Goal: Communication & Community: Participate in discussion

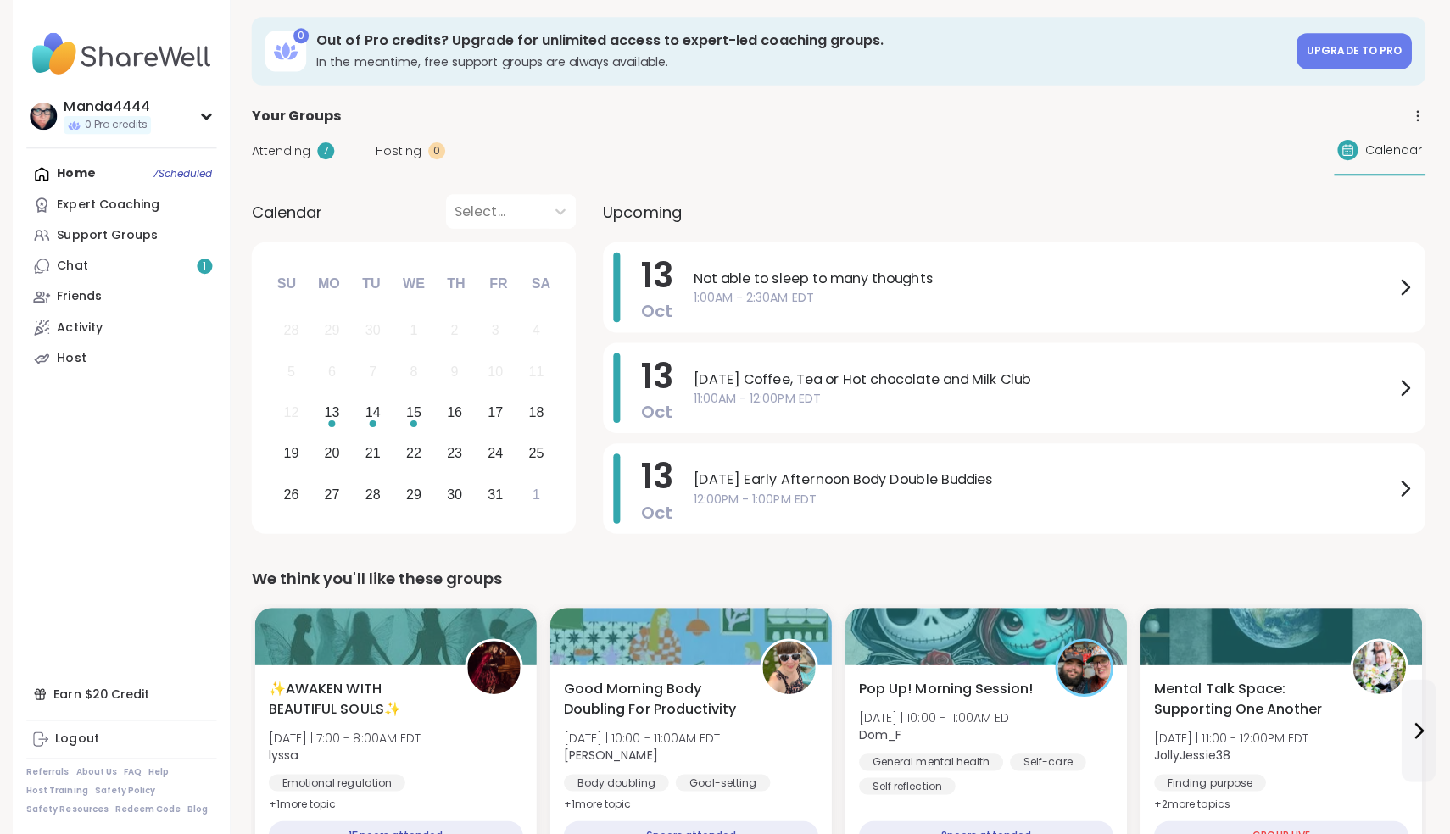
click at [113, 270] on link "Chat 1" at bounding box center [120, 268] width 189 height 31
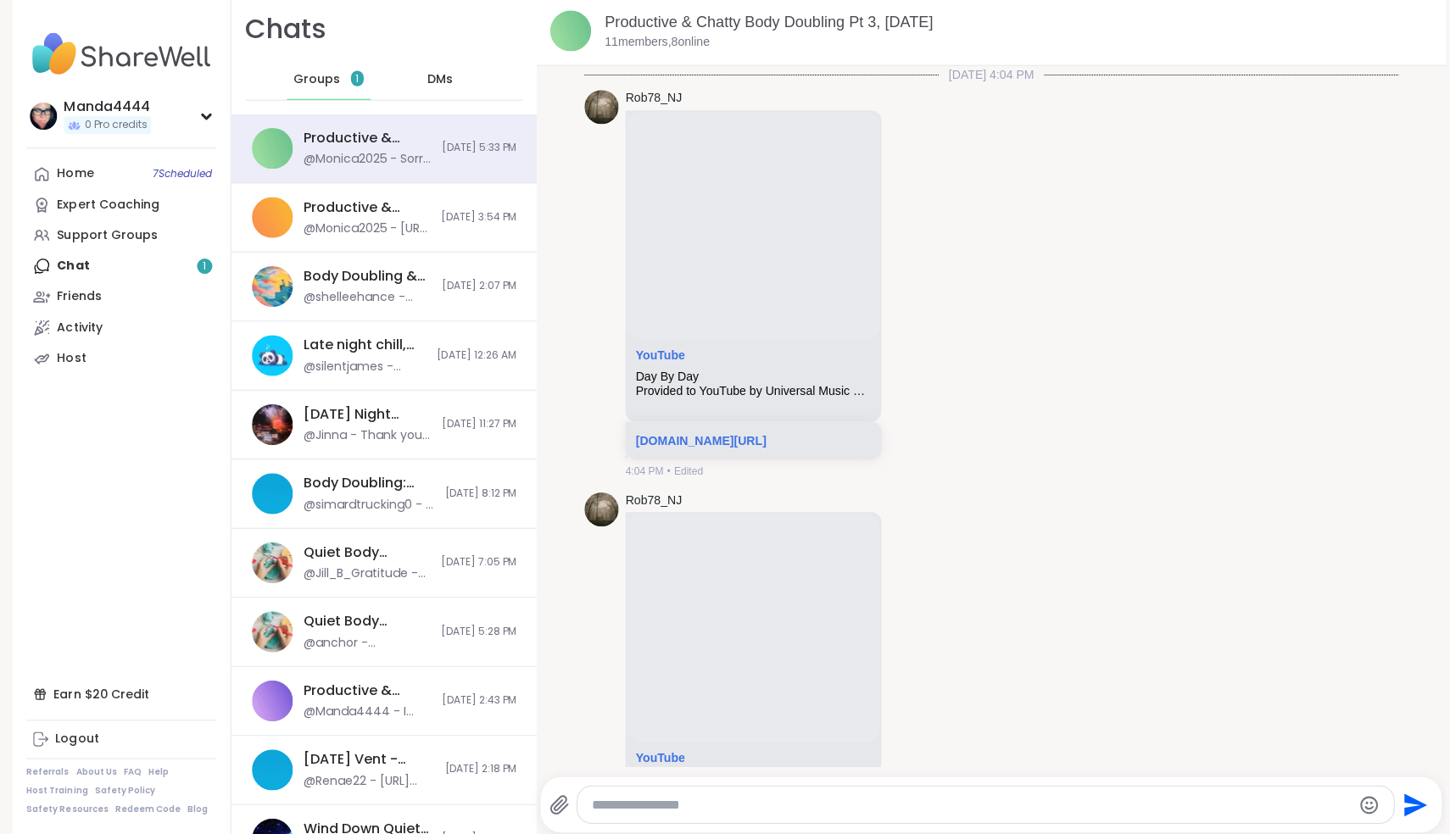
scroll to position [4247, 0]
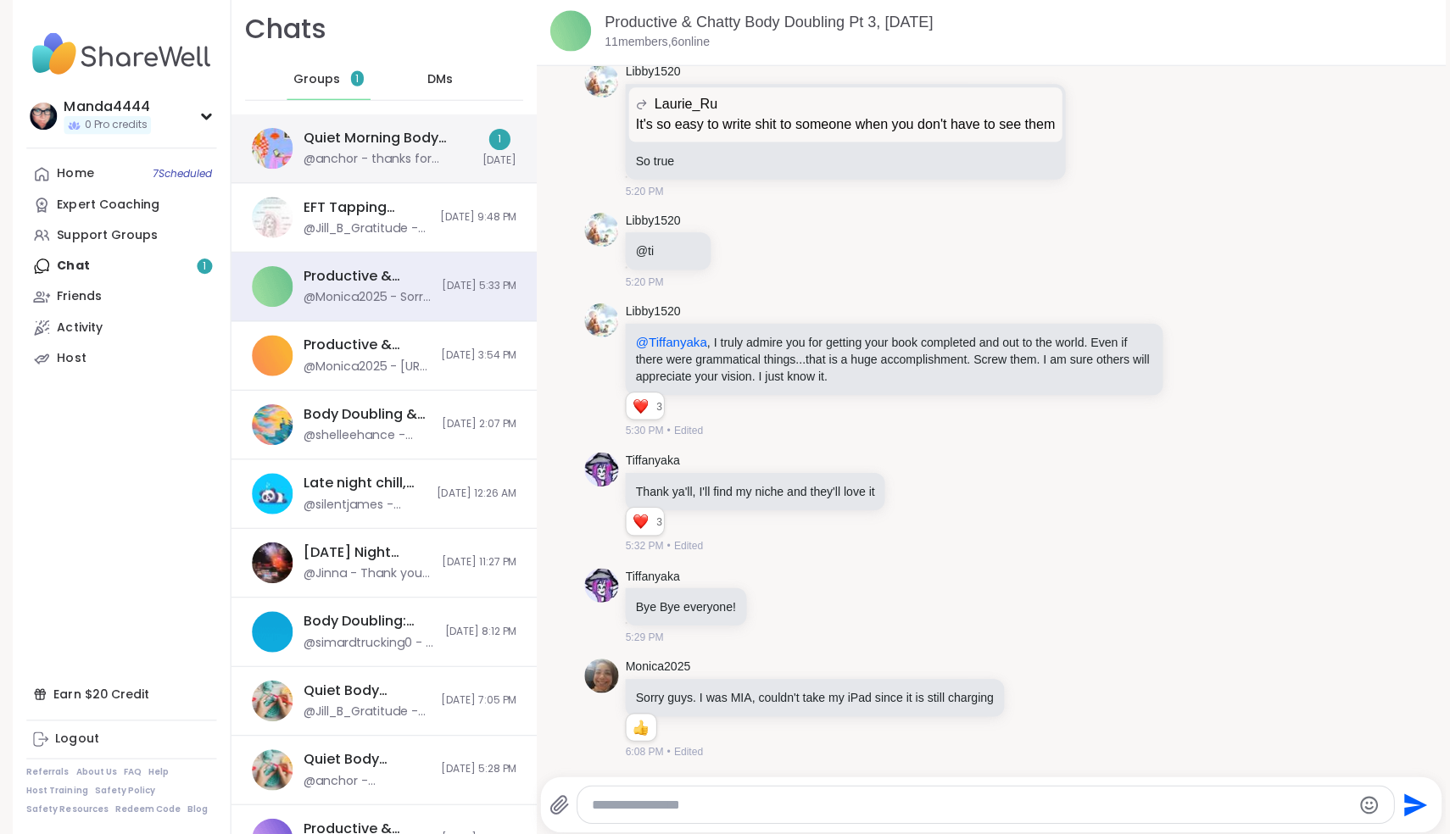
click at [402, 153] on div "@anchor - thanks for hosting adrienne" at bounding box center [385, 161] width 168 height 17
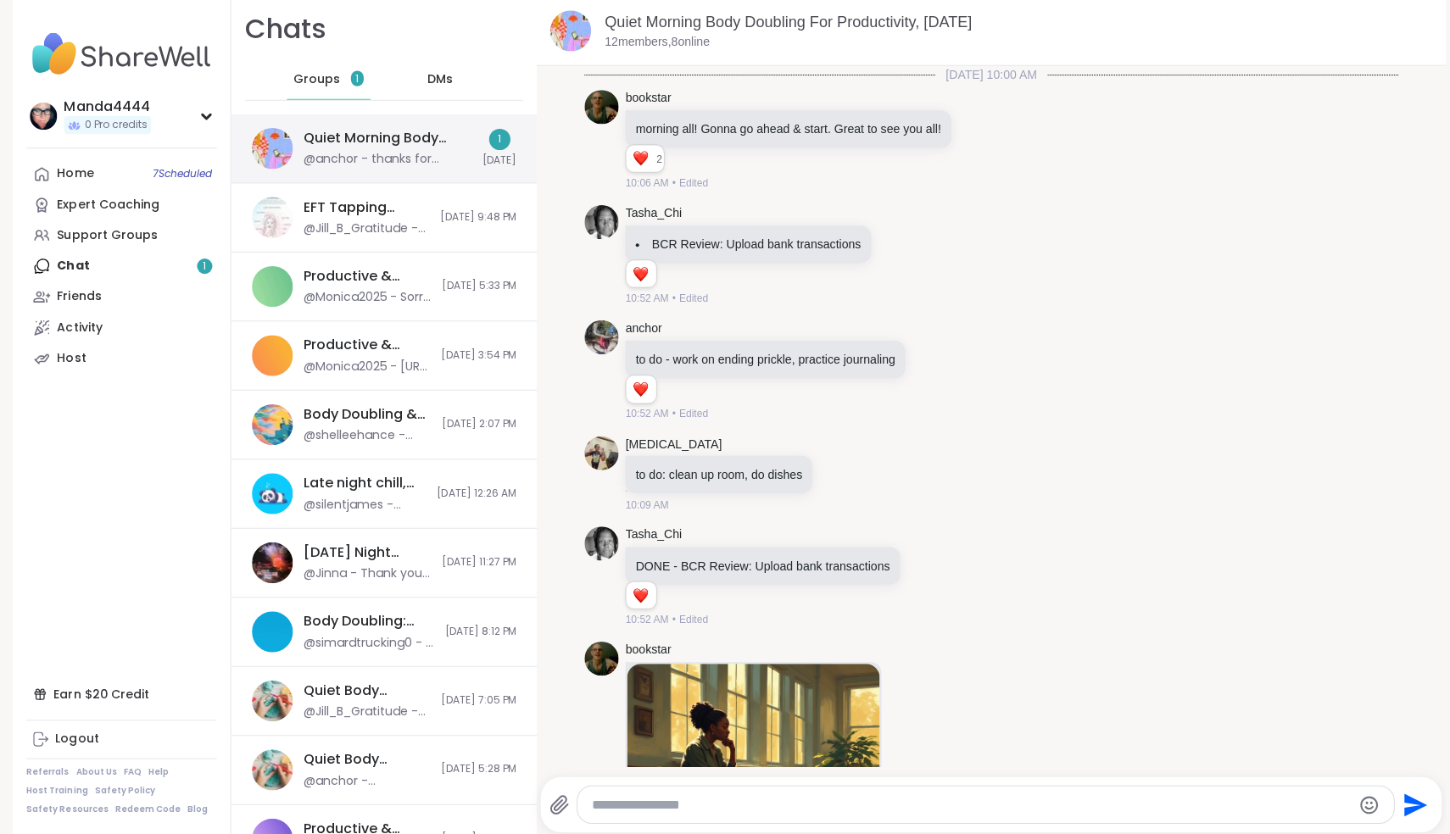
scroll to position [1170, 0]
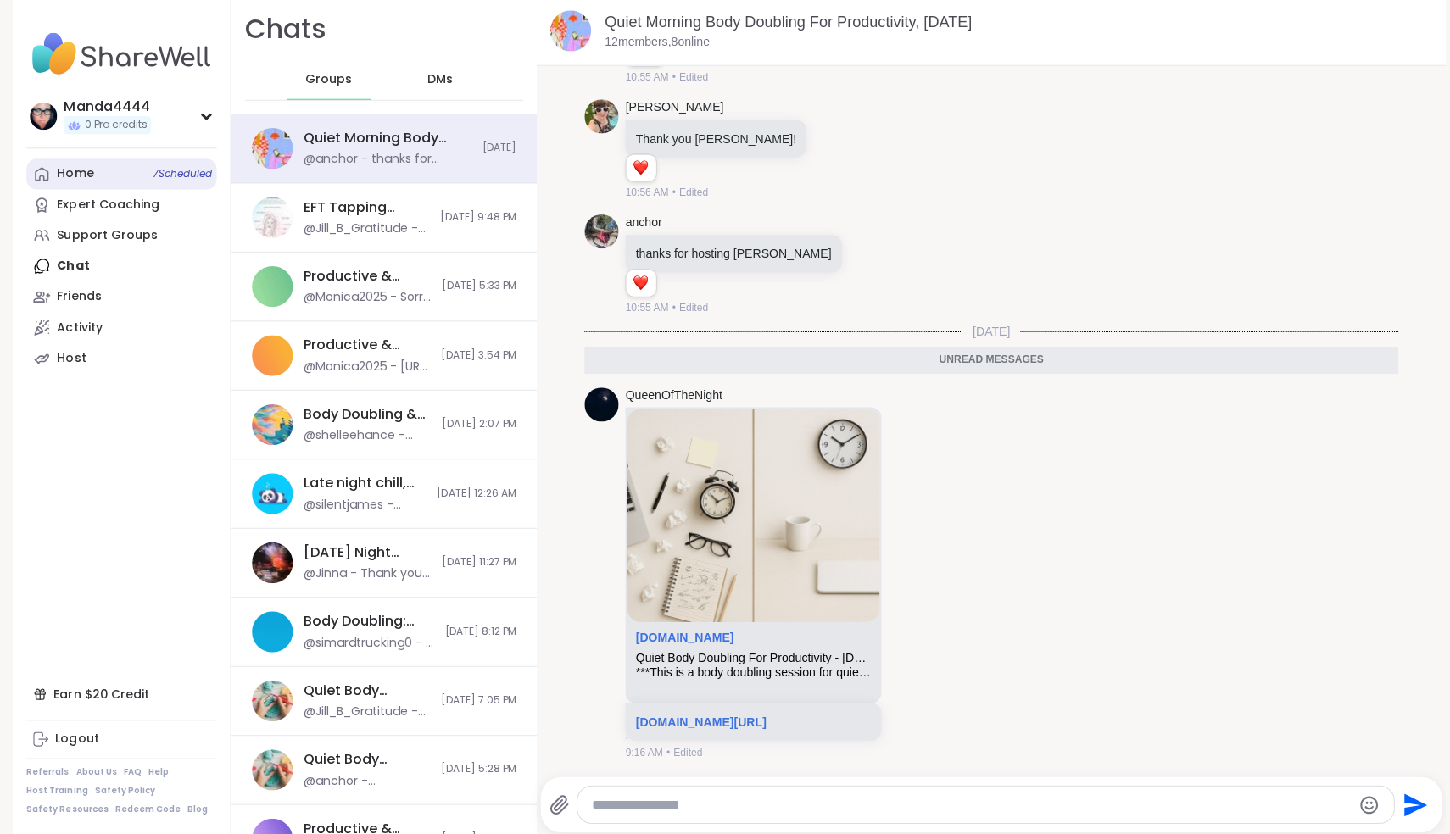
click at [93, 181] on link "Home 7 Scheduled" at bounding box center [120, 176] width 189 height 31
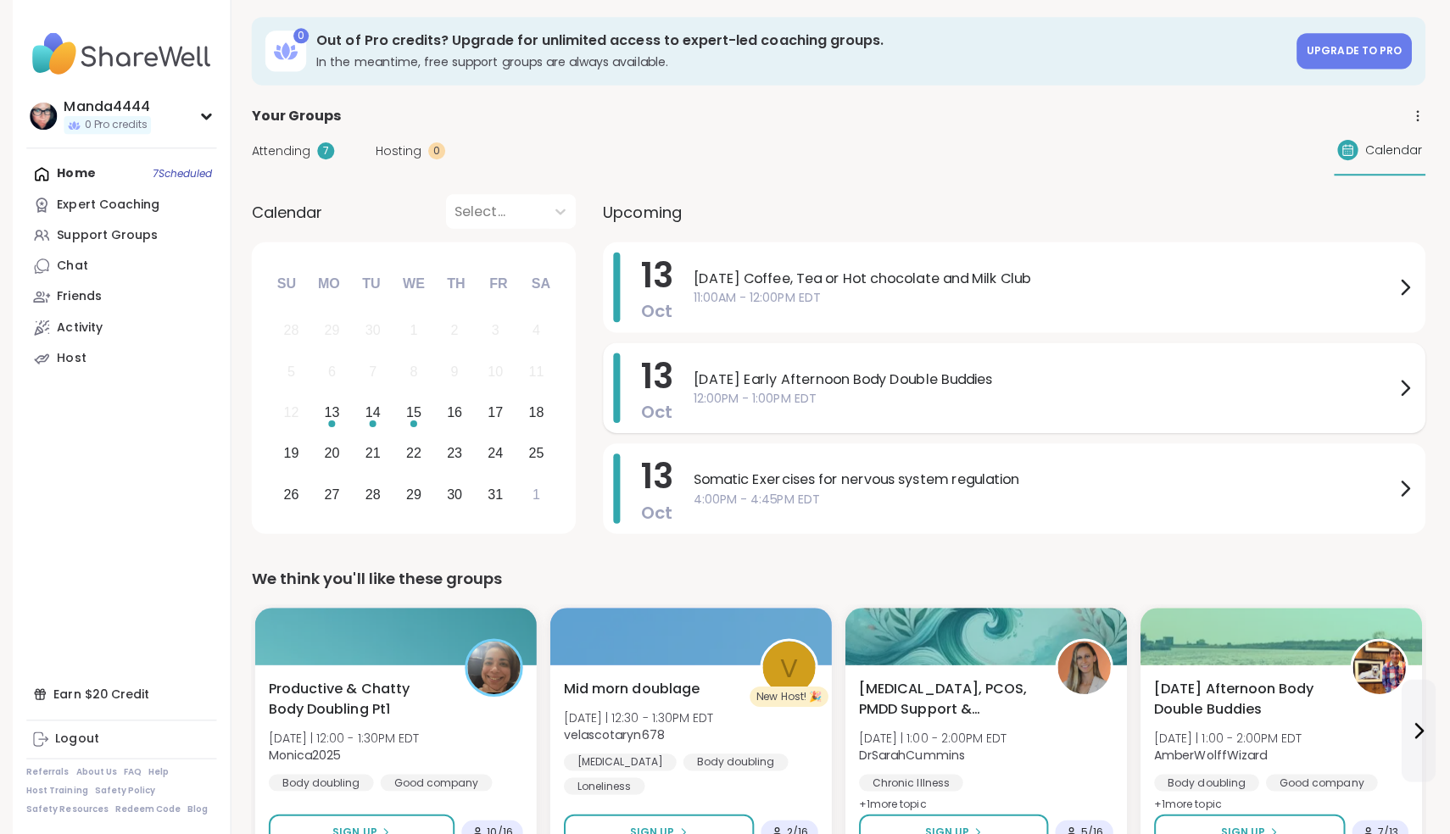
click at [960, 385] on span "Monday Early Afternoon Body Double Buddies" at bounding box center [1037, 380] width 697 height 20
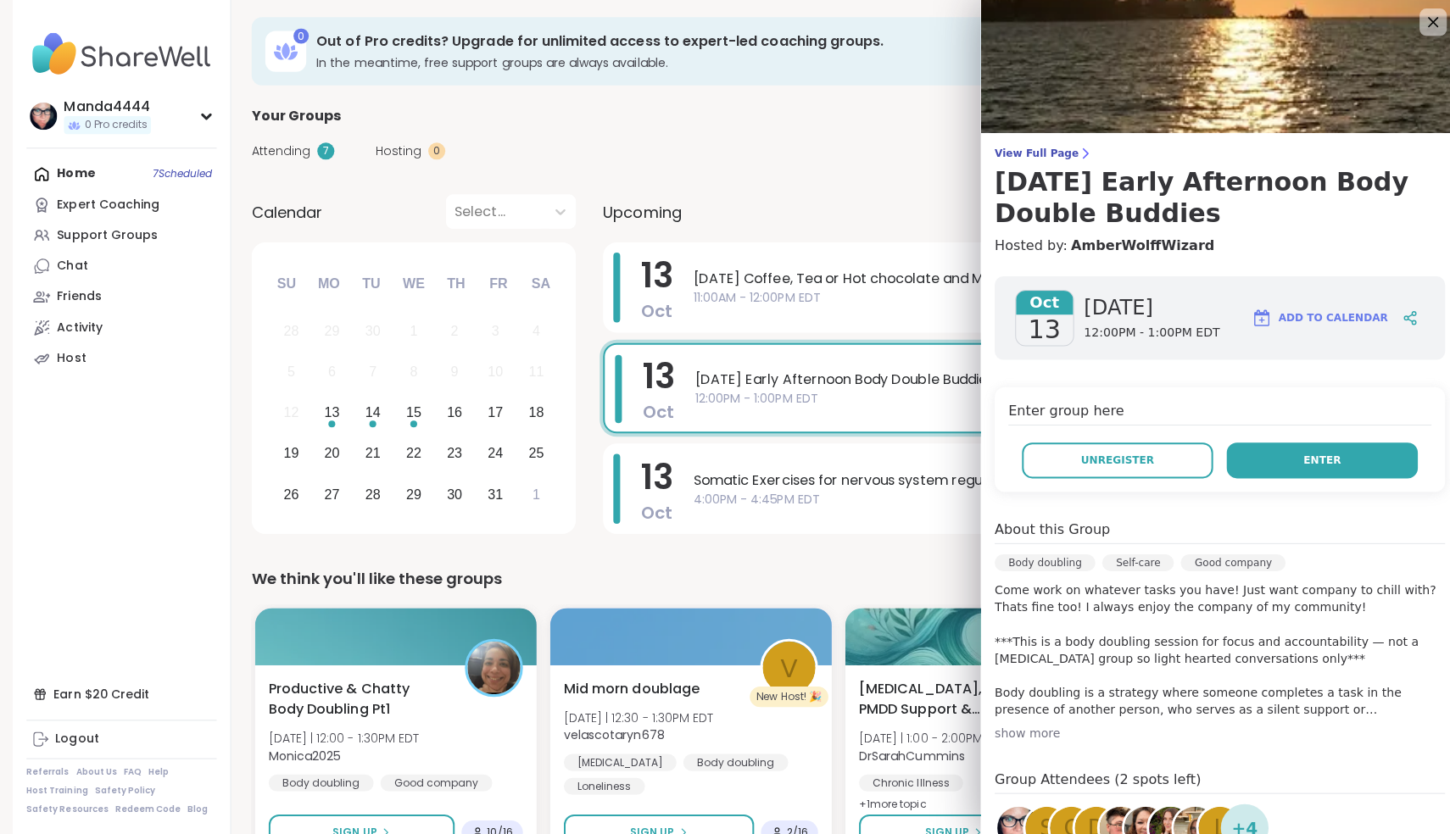
click at [1352, 467] on button "Enter" at bounding box center [1314, 461] width 190 height 36
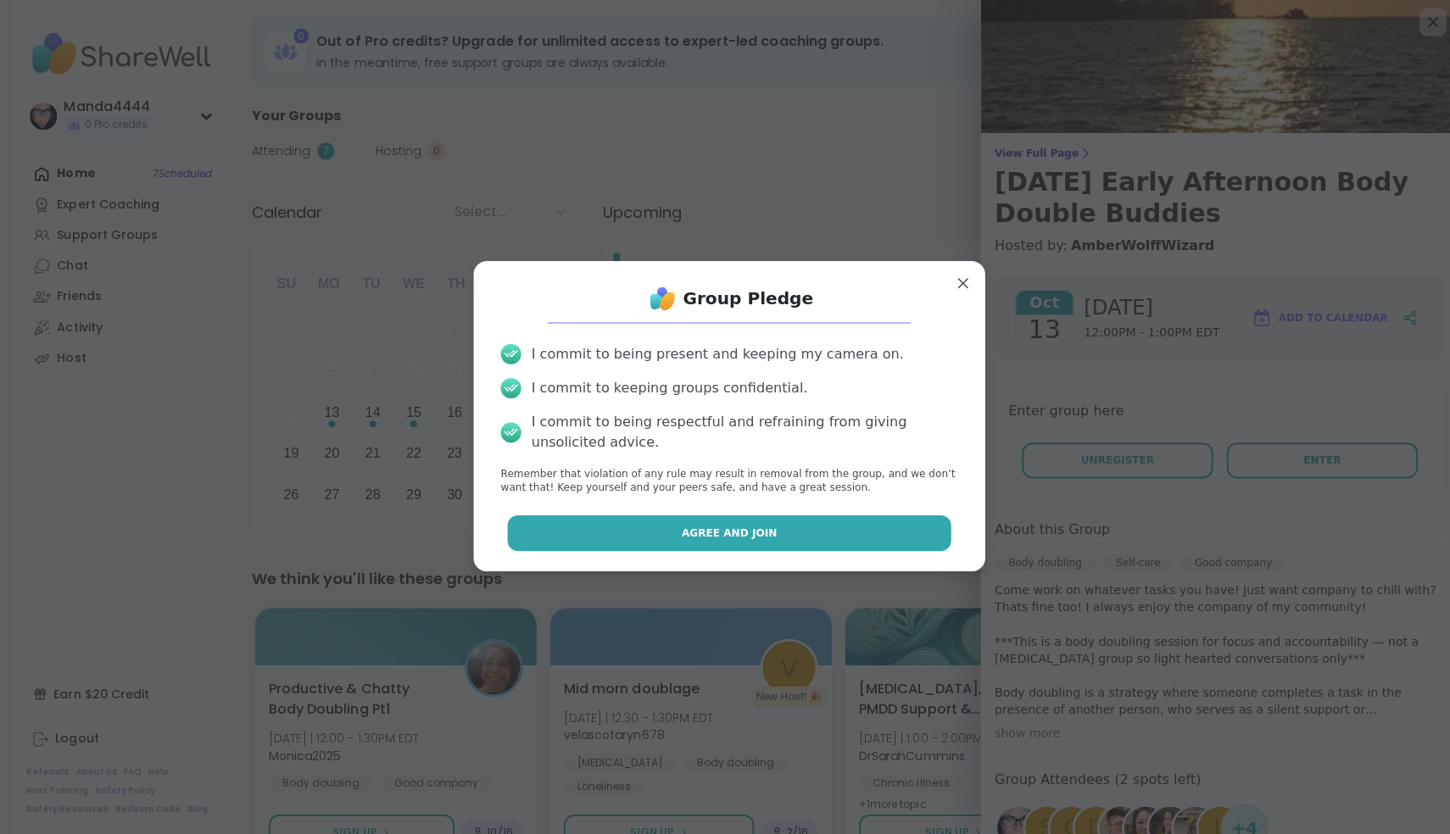
click at [778, 525] on button "Agree and Join" at bounding box center [725, 533] width 442 height 36
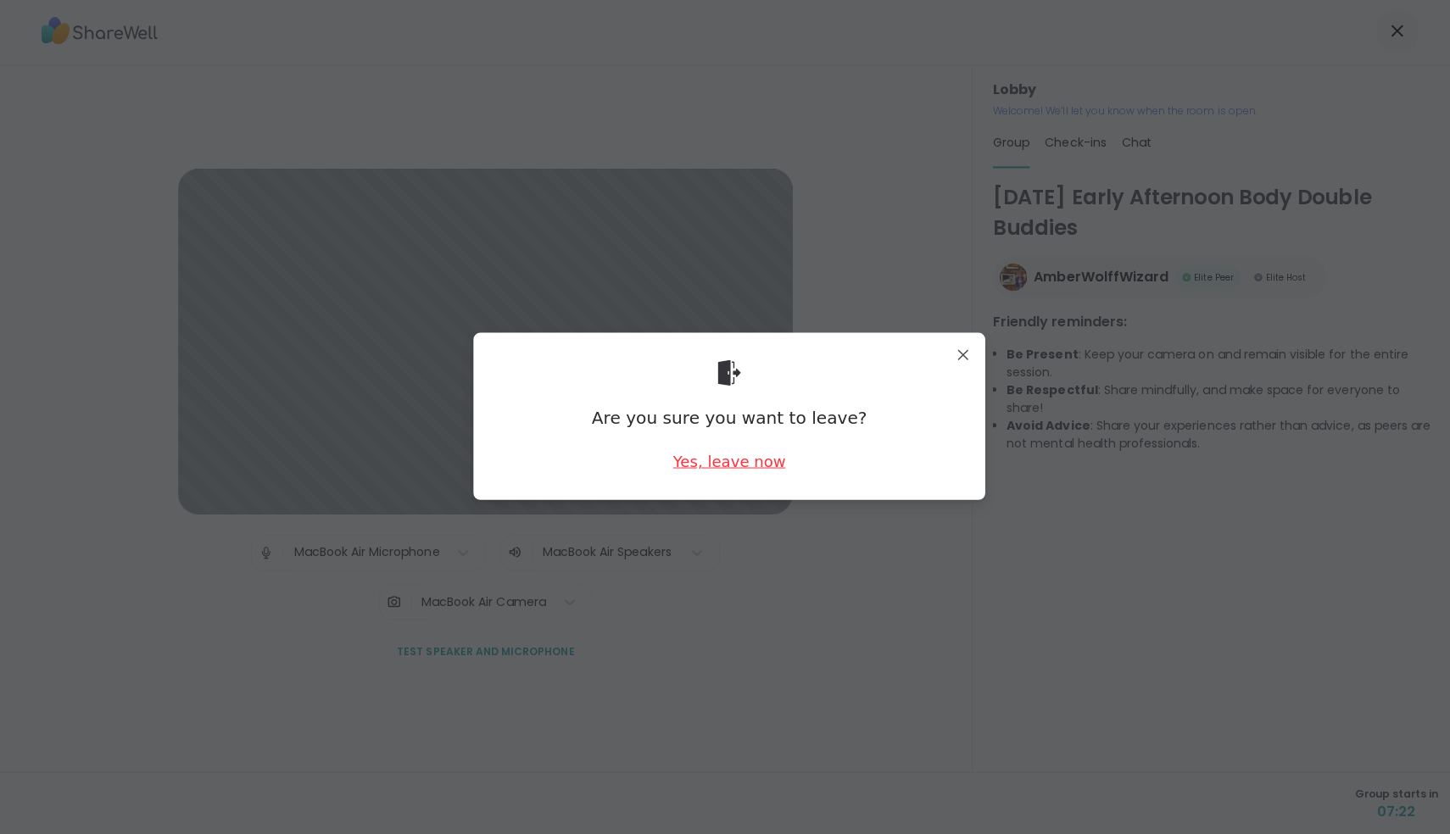
click at [744, 465] on div "Yes, leave now" at bounding box center [725, 461] width 112 height 21
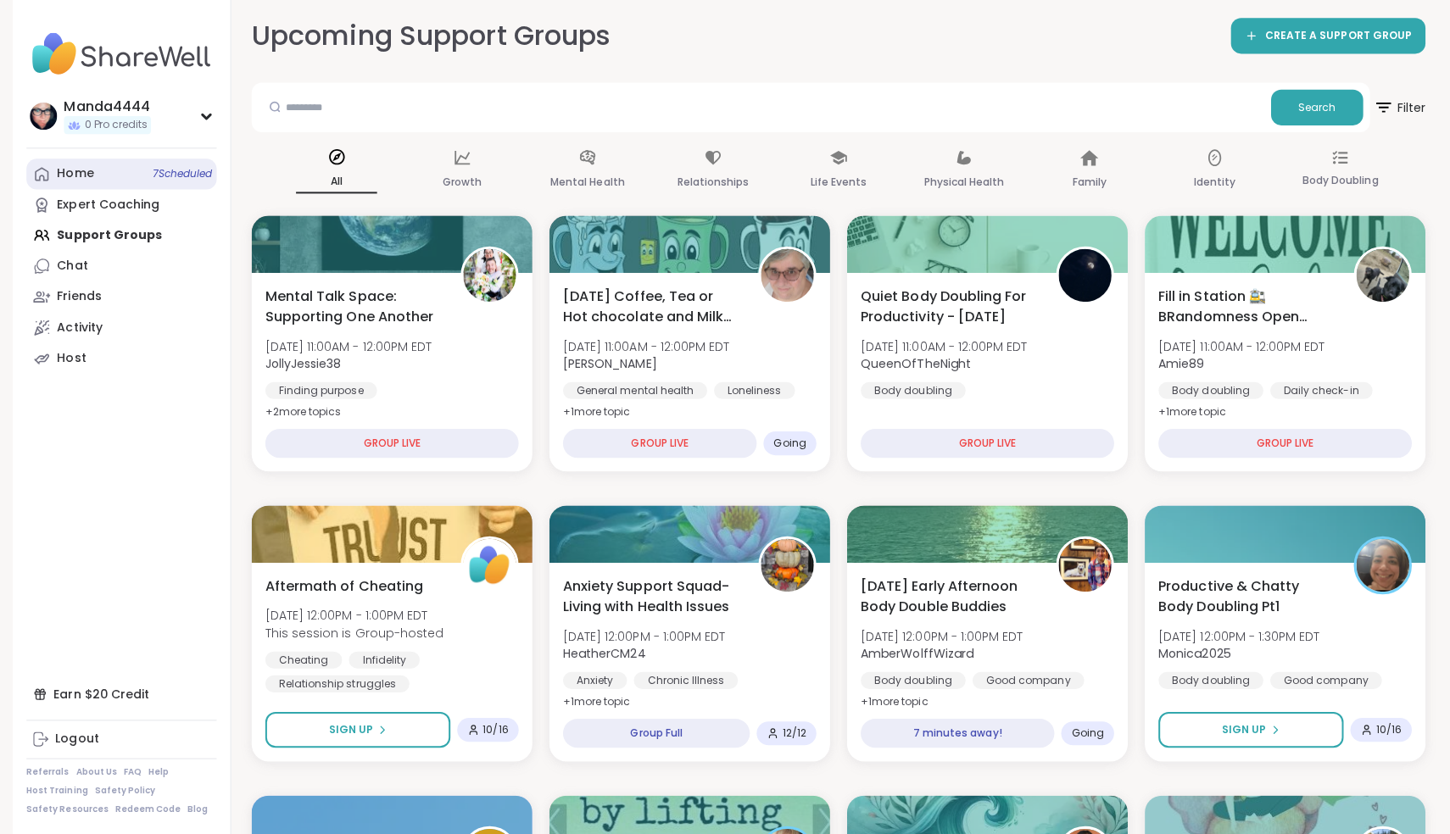
click at [98, 181] on link "Home 7 Scheduled" at bounding box center [120, 176] width 189 height 31
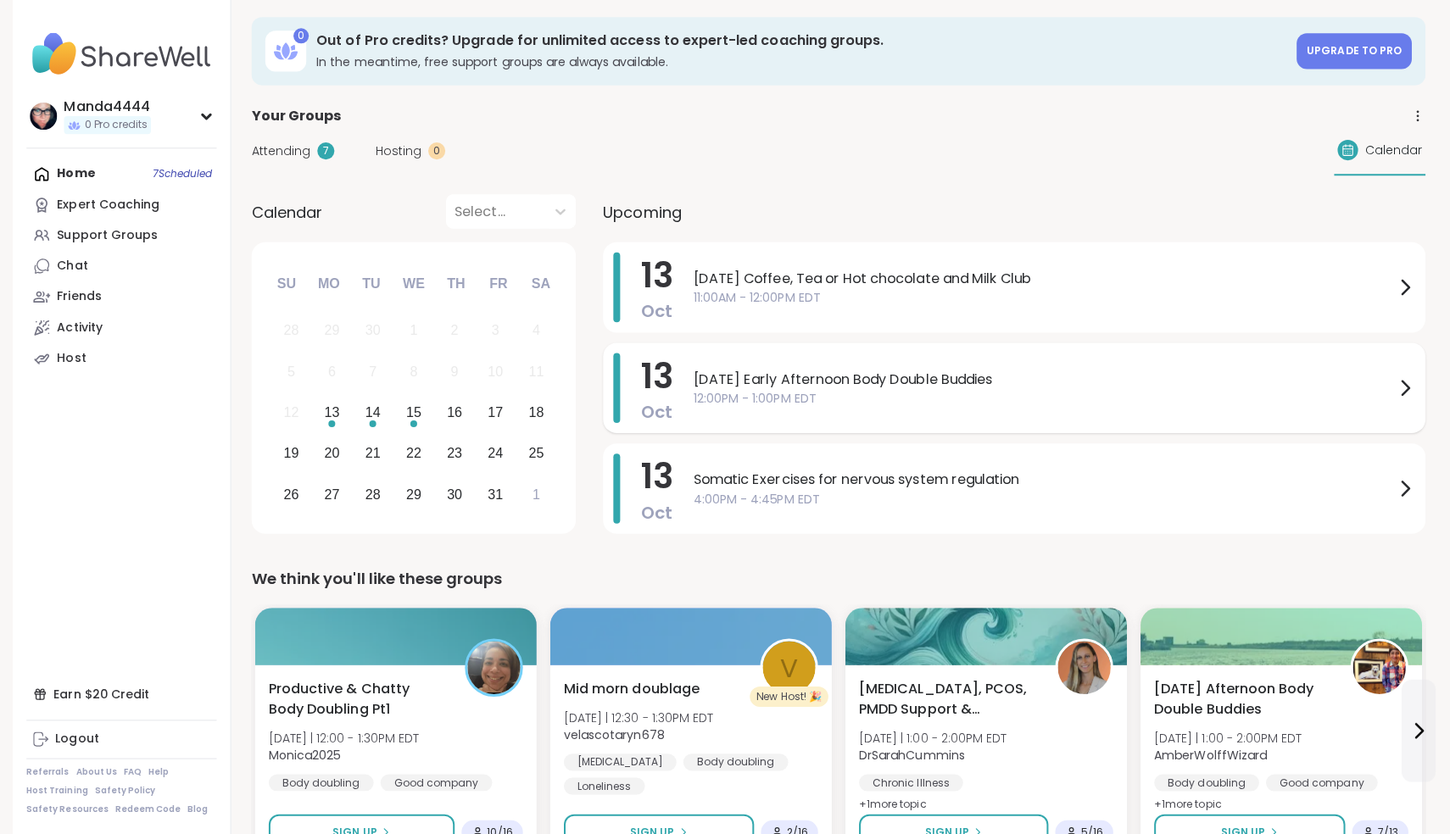
click at [827, 395] on span "12:00PM - 1:00PM EDT" at bounding box center [1037, 400] width 697 height 18
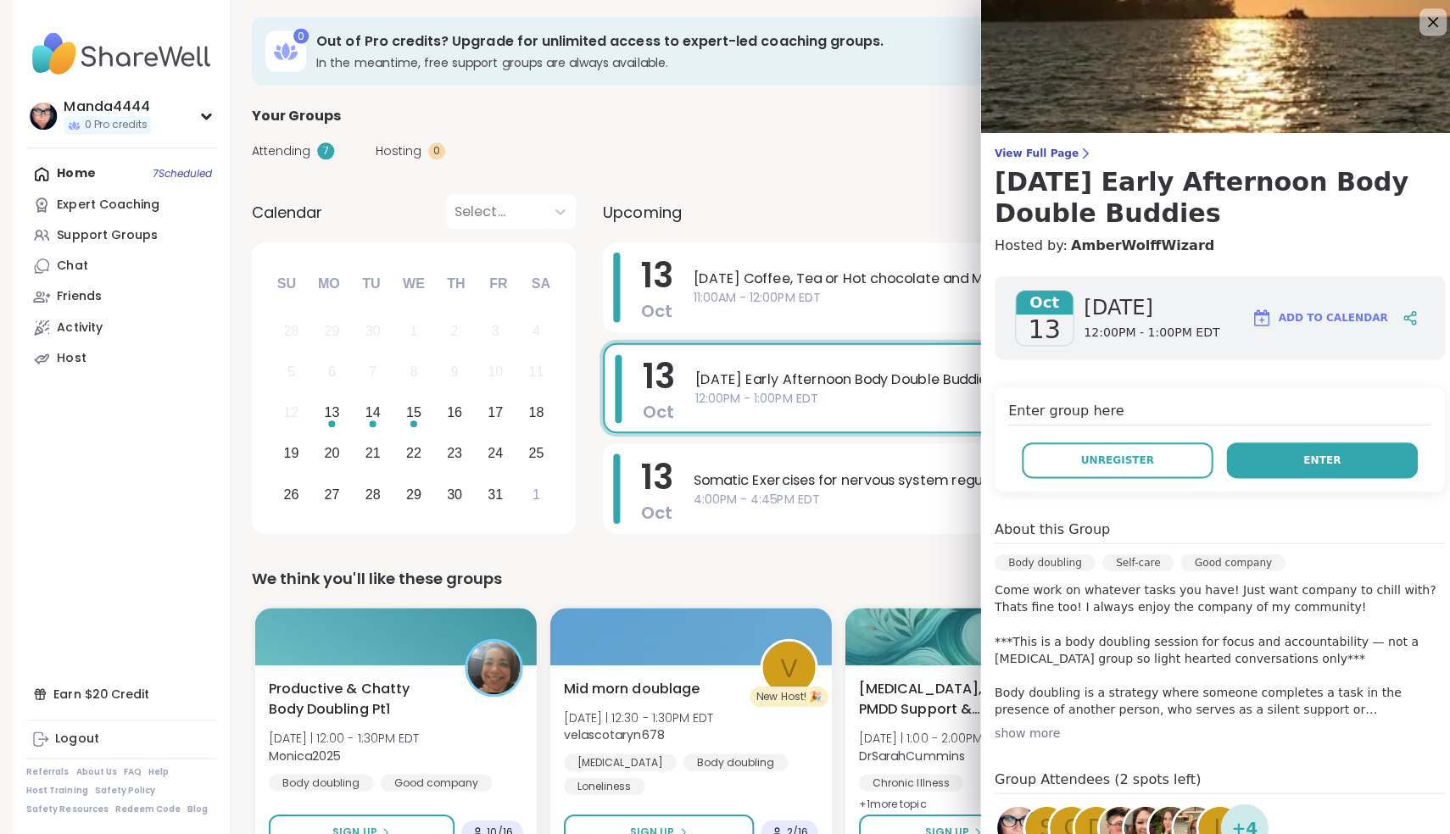
click at [1276, 465] on button "Enter" at bounding box center [1314, 461] width 190 height 36
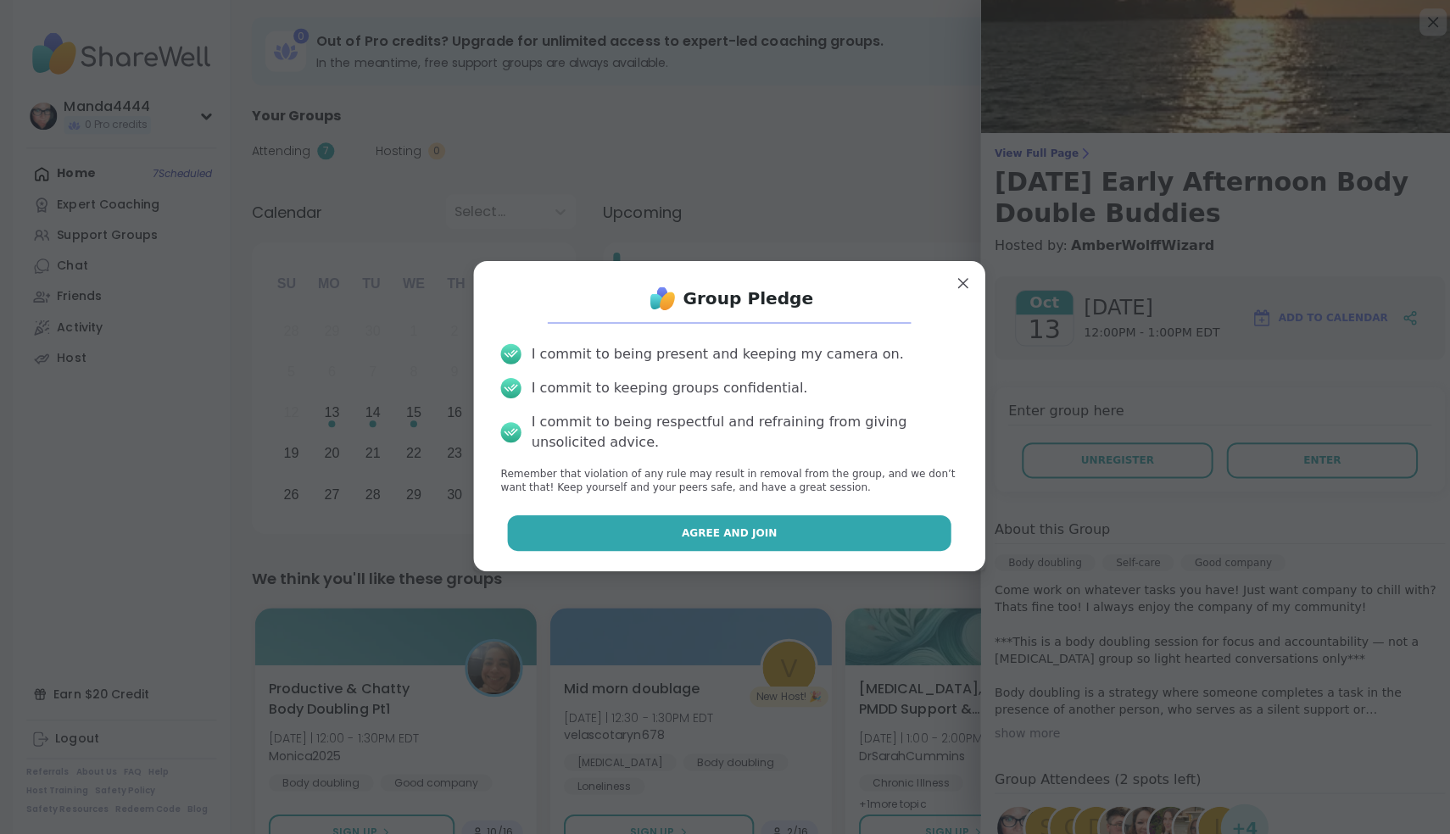
click at [727, 531] on span "Agree and Join" at bounding box center [724, 533] width 95 height 15
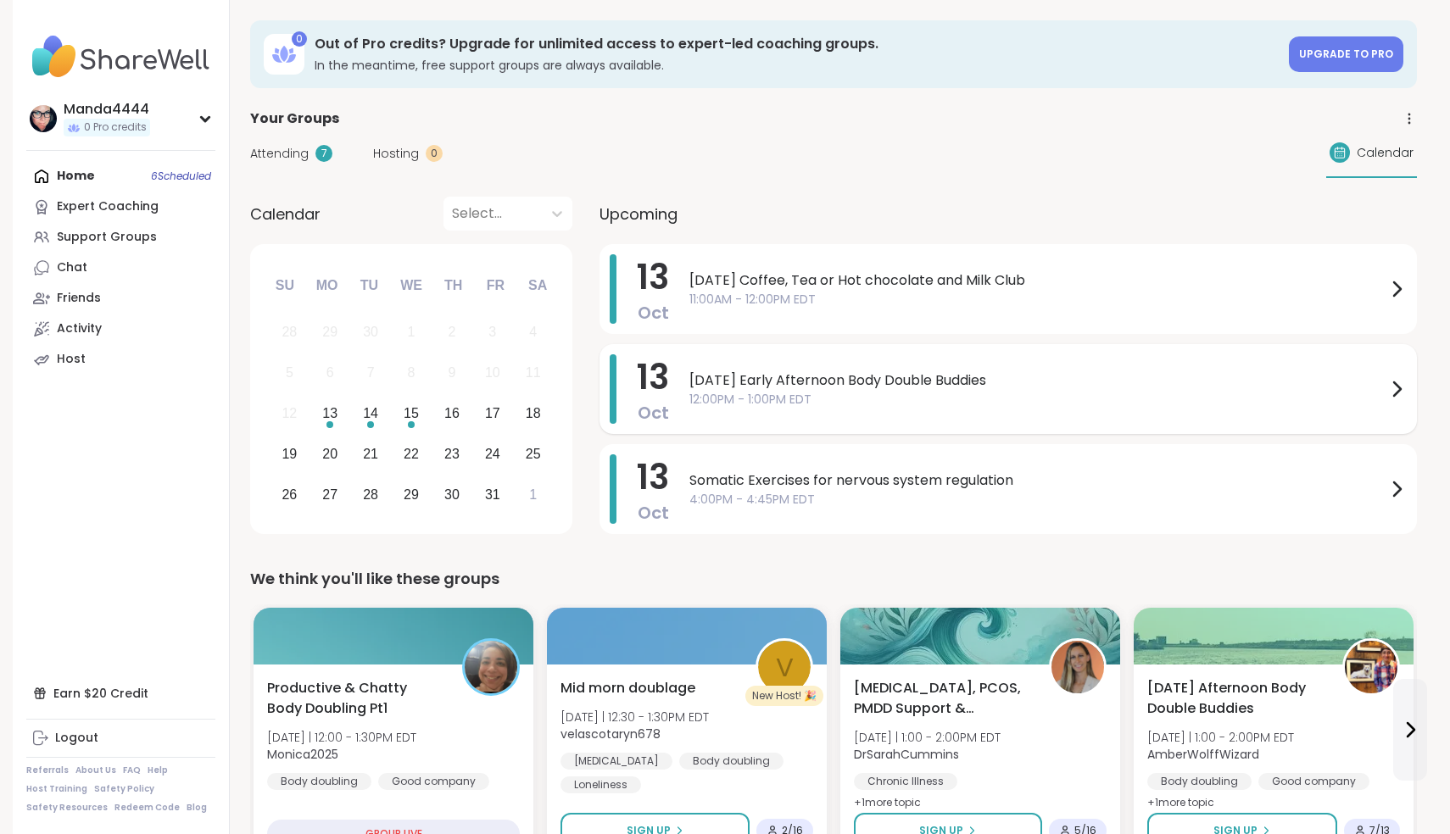
click at [934, 376] on div "13 Oct Monday Coffee, Tea or Hot chocolate and Milk Club 11:00AM - 12:00PM EDT …" at bounding box center [1007, 392] width 817 height 296
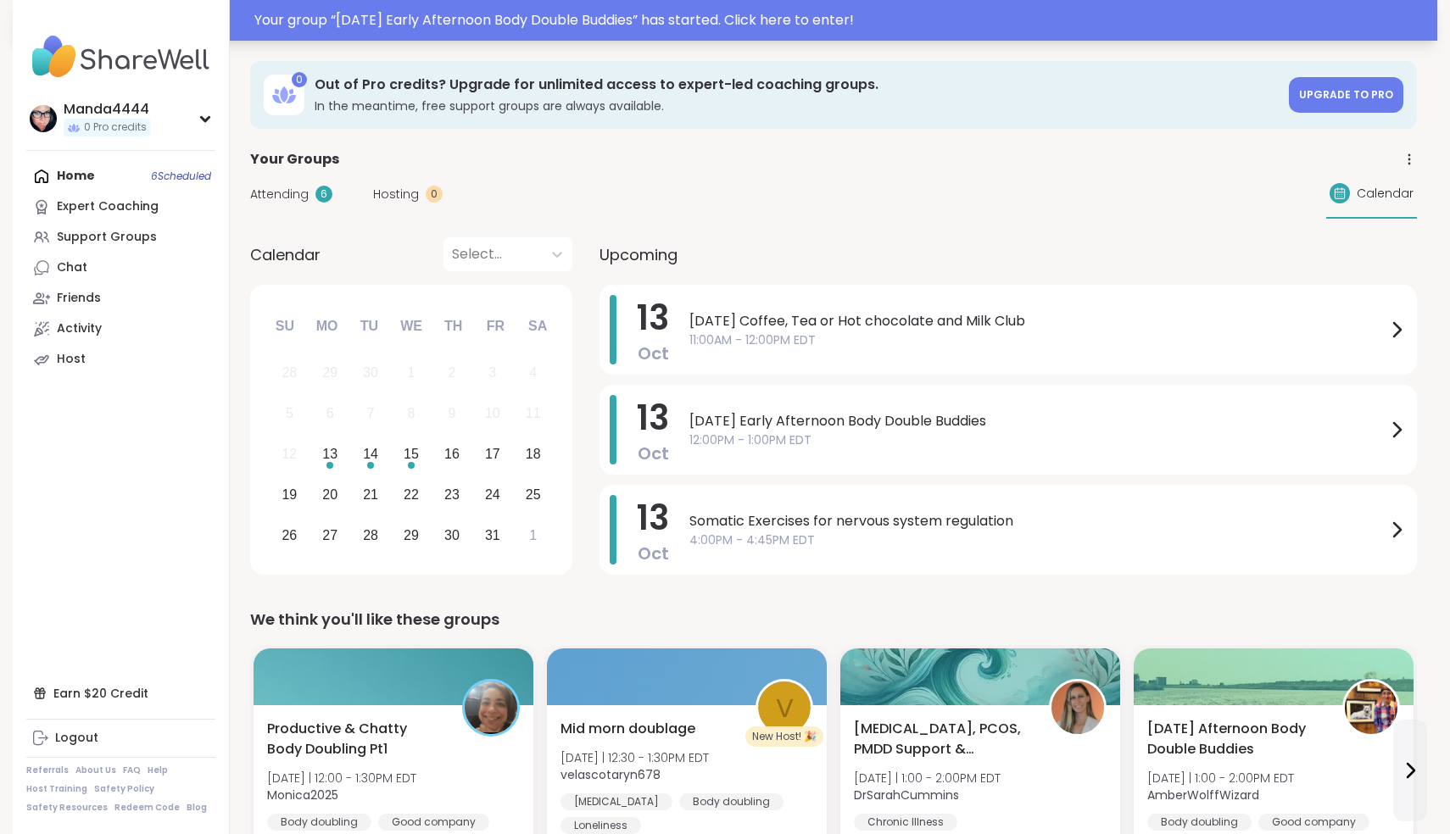
click at [729, 20] on div "Your group “ Monday Early Afternoon Body Double Buddies ” has started. Click he…" at bounding box center [840, 20] width 1172 height 20
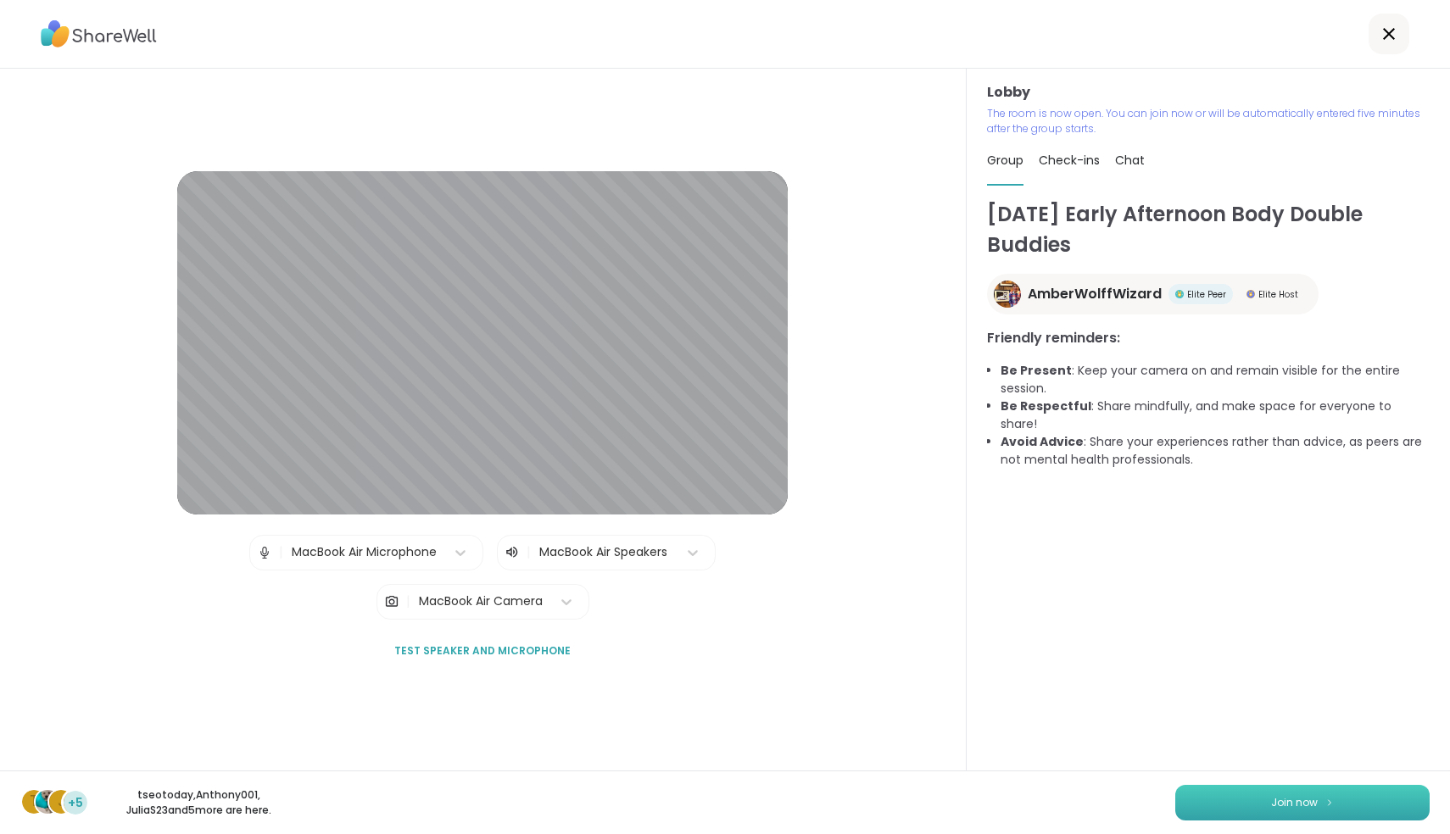
click at [1328, 807] on img at bounding box center [1329, 802] width 10 height 9
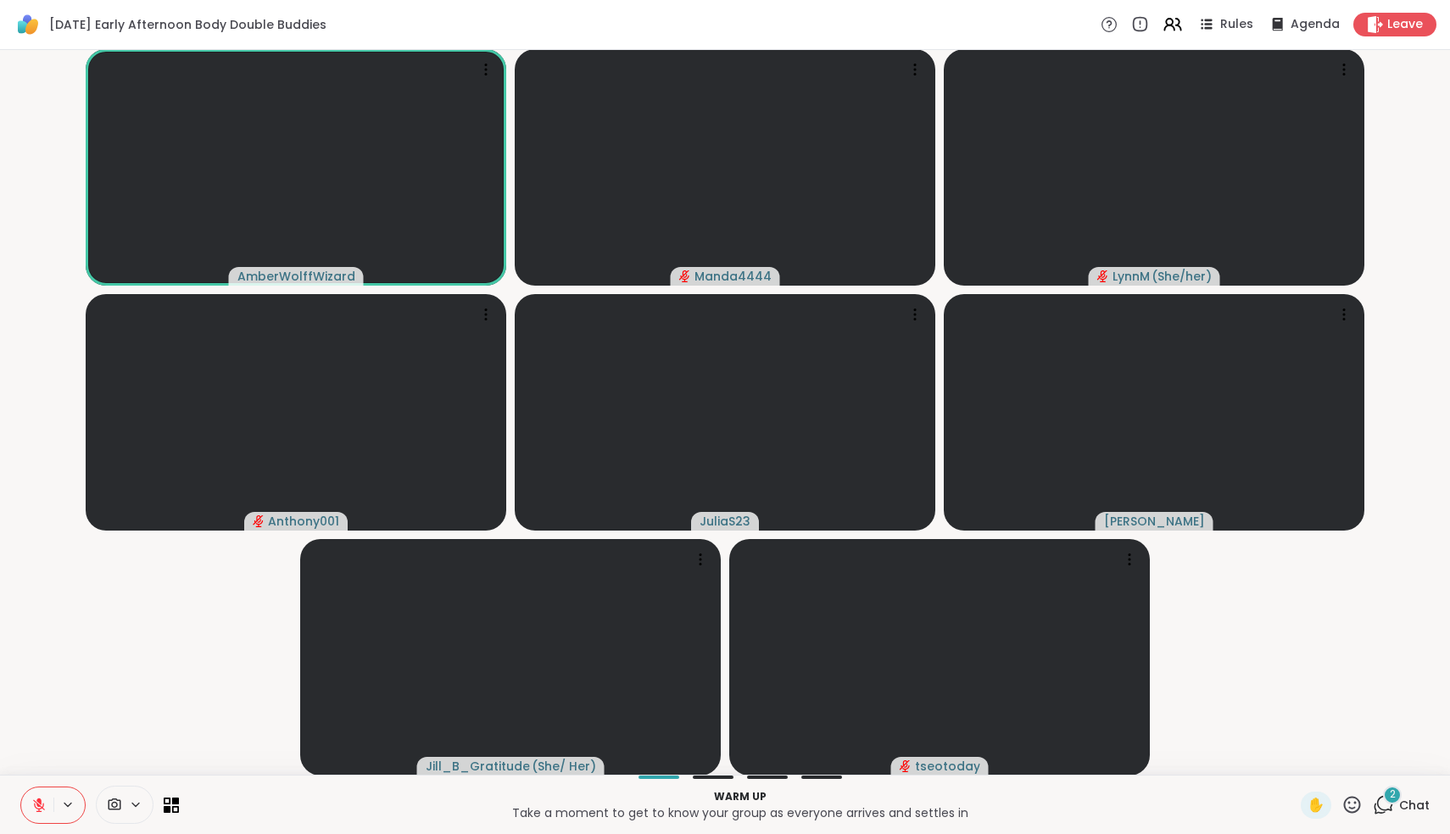
click at [41, 807] on icon at bounding box center [38, 805] width 15 height 15
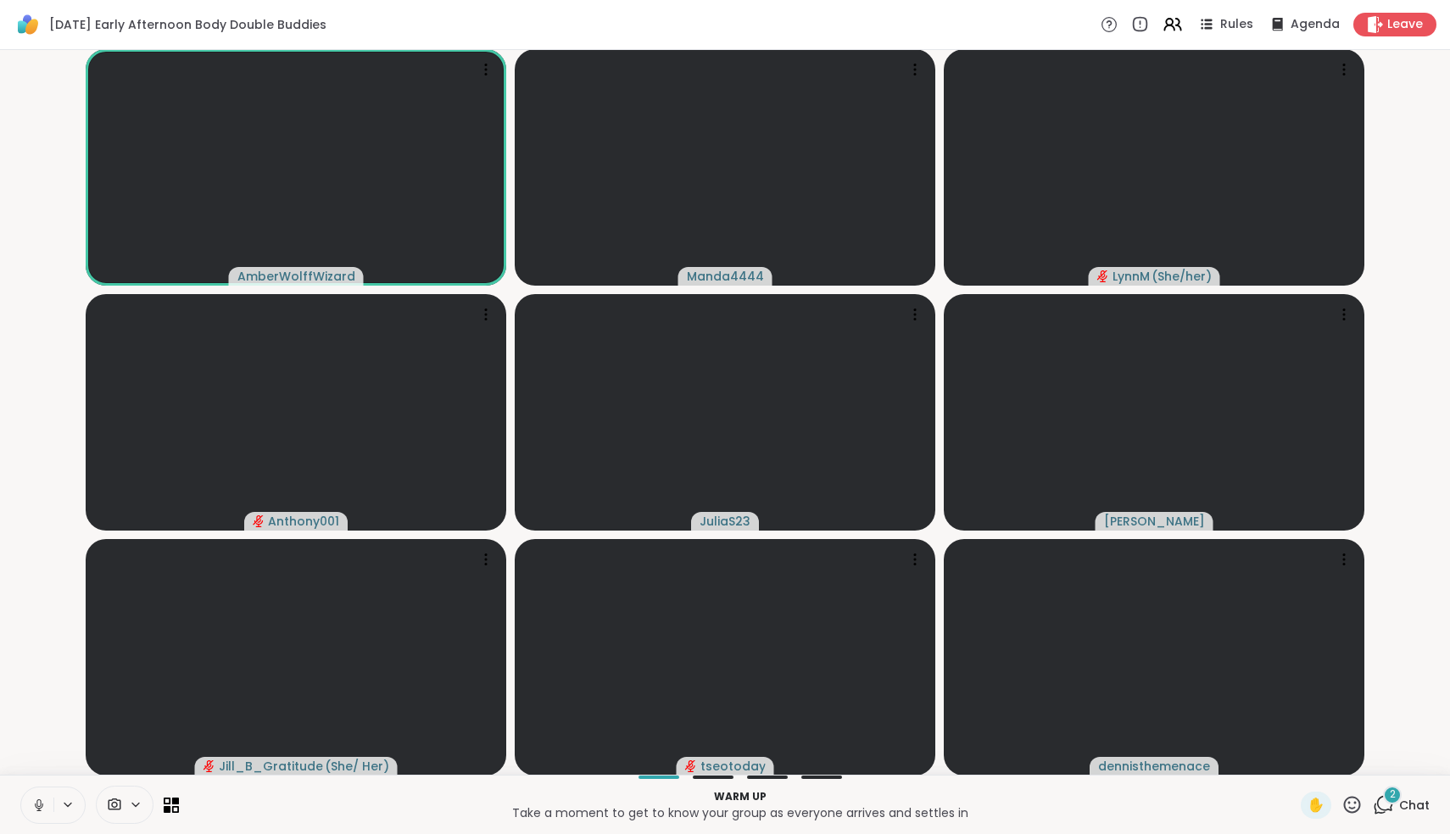
click at [36, 805] on icon at bounding box center [39, 805] width 8 height 5
click at [36, 805] on icon at bounding box center [39, 805] width 12 height 12
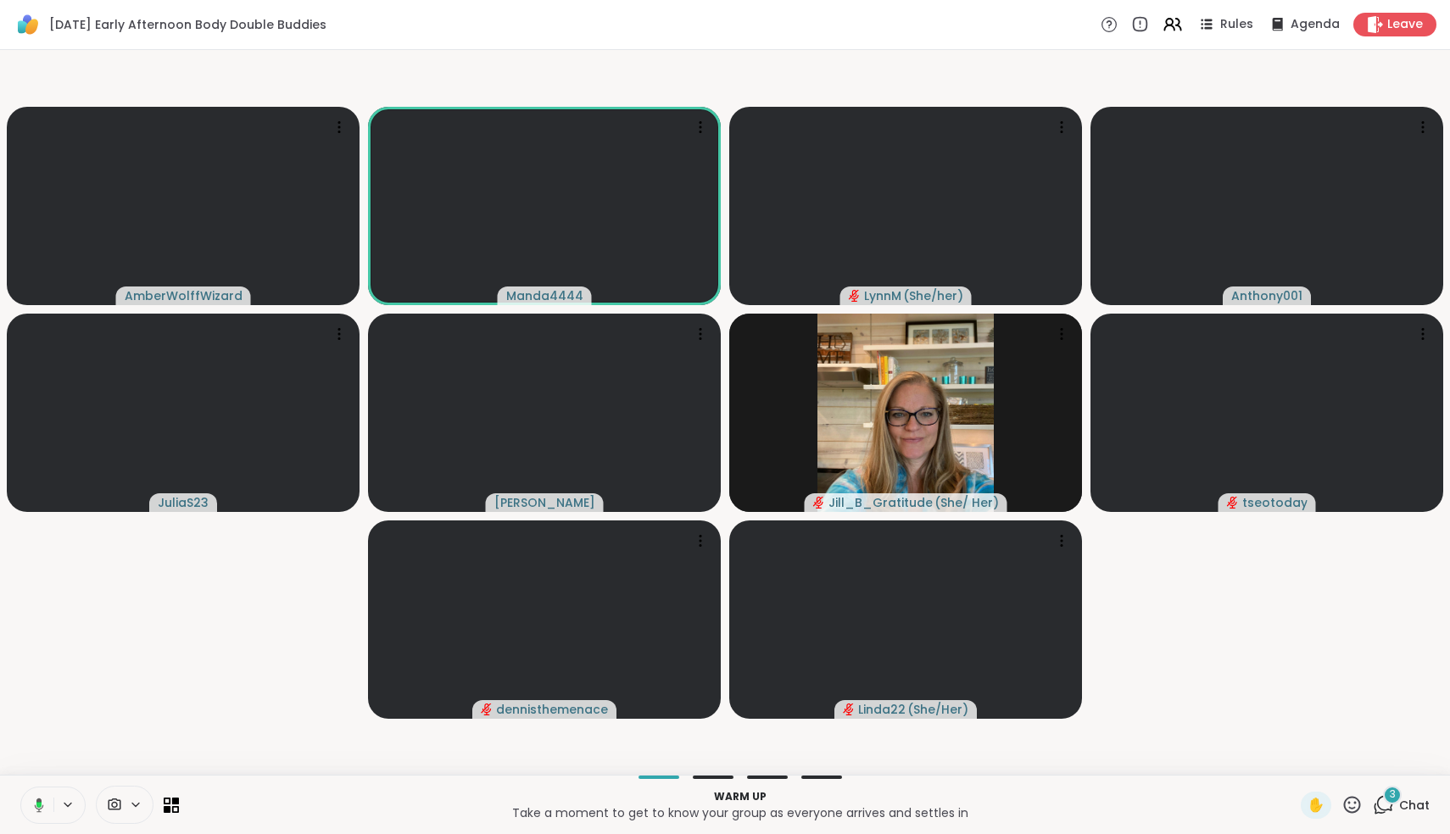
click at [37, 807] on icon at bounding box center [36, 805] width 15 height 15
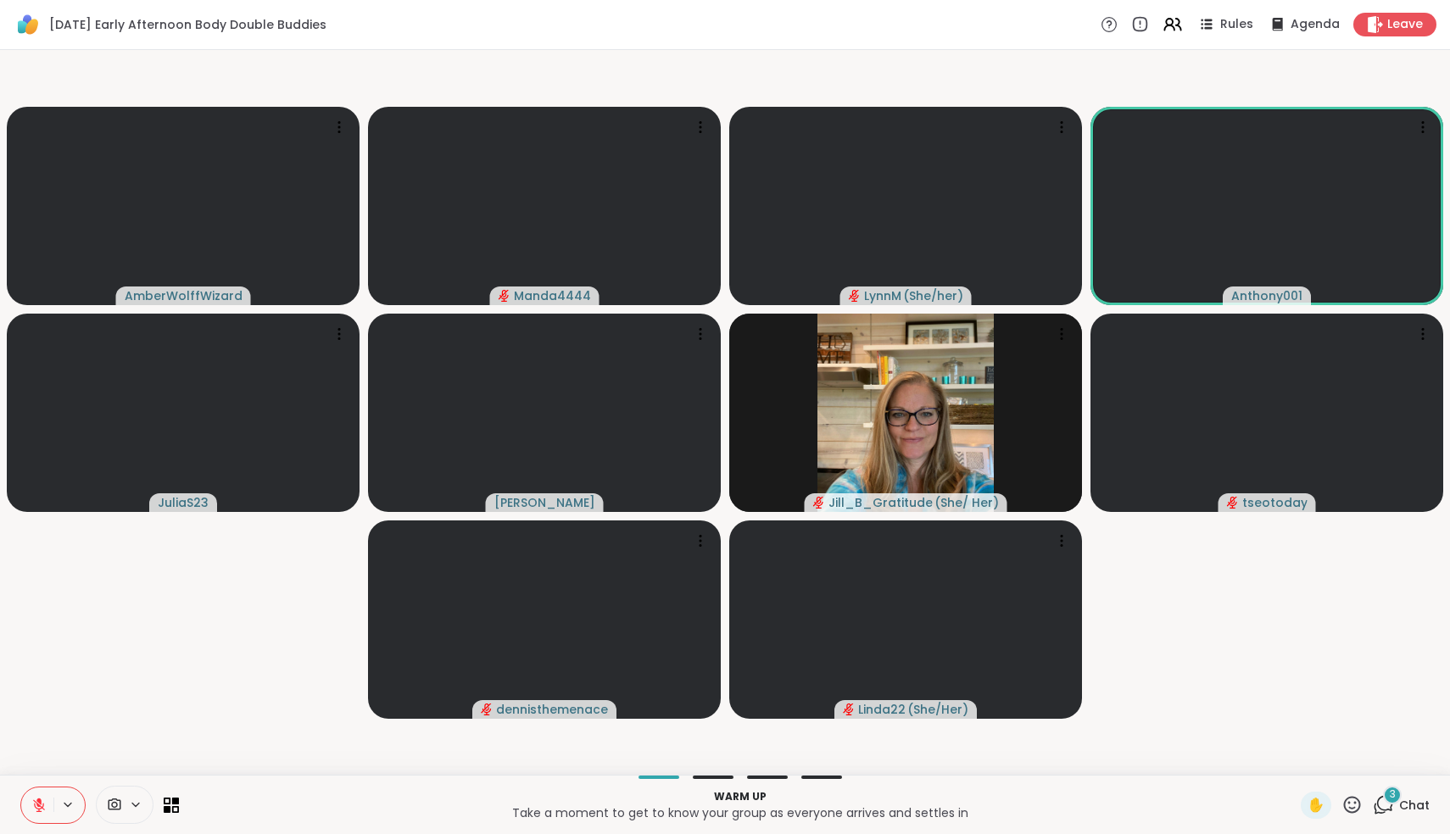
click at [37, 807] on icon at bounding box center [38, 805] width 15 height 15
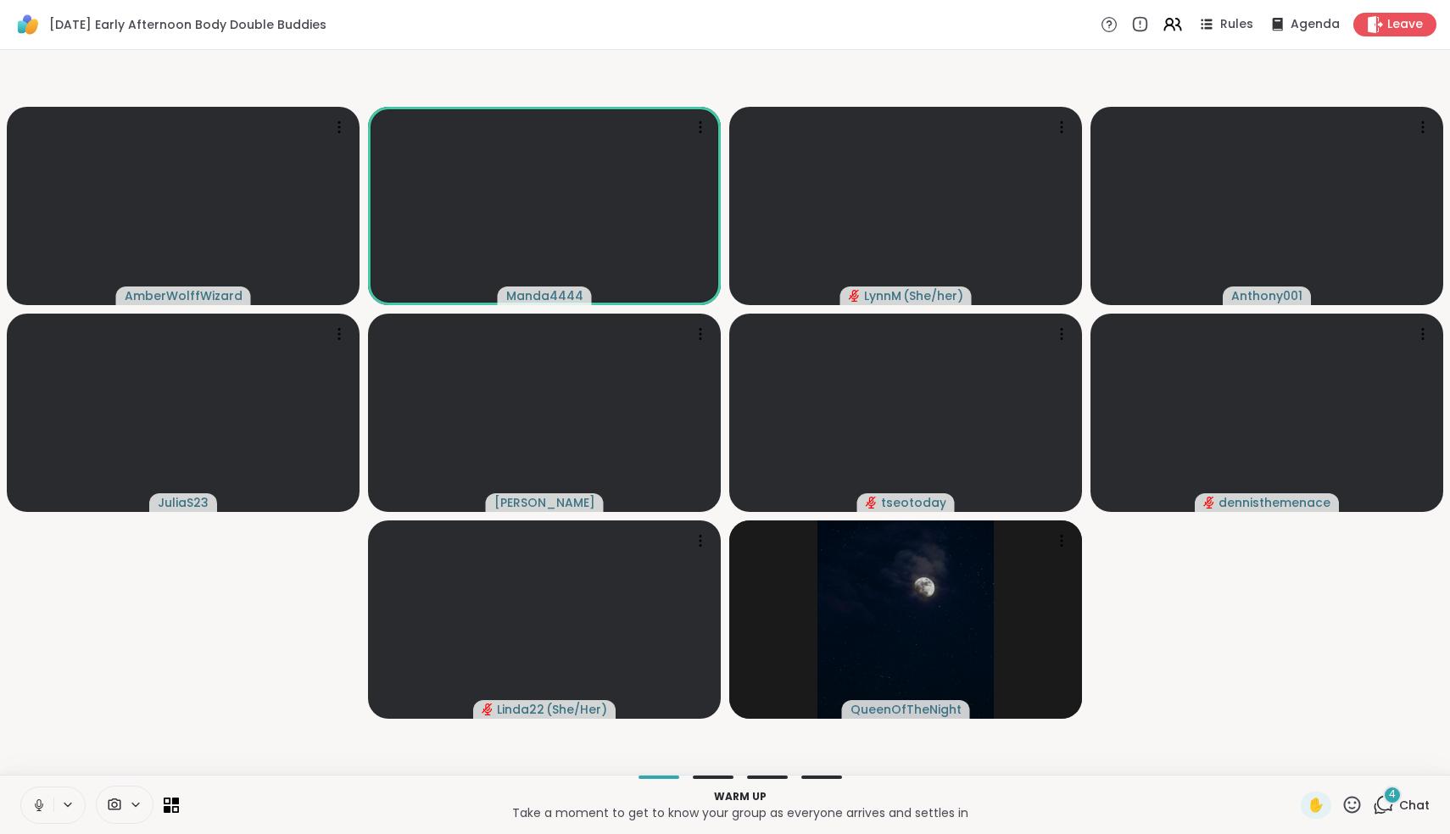
click at [37, 807] on icon at bounding box center [38, 805] width 15 height 15
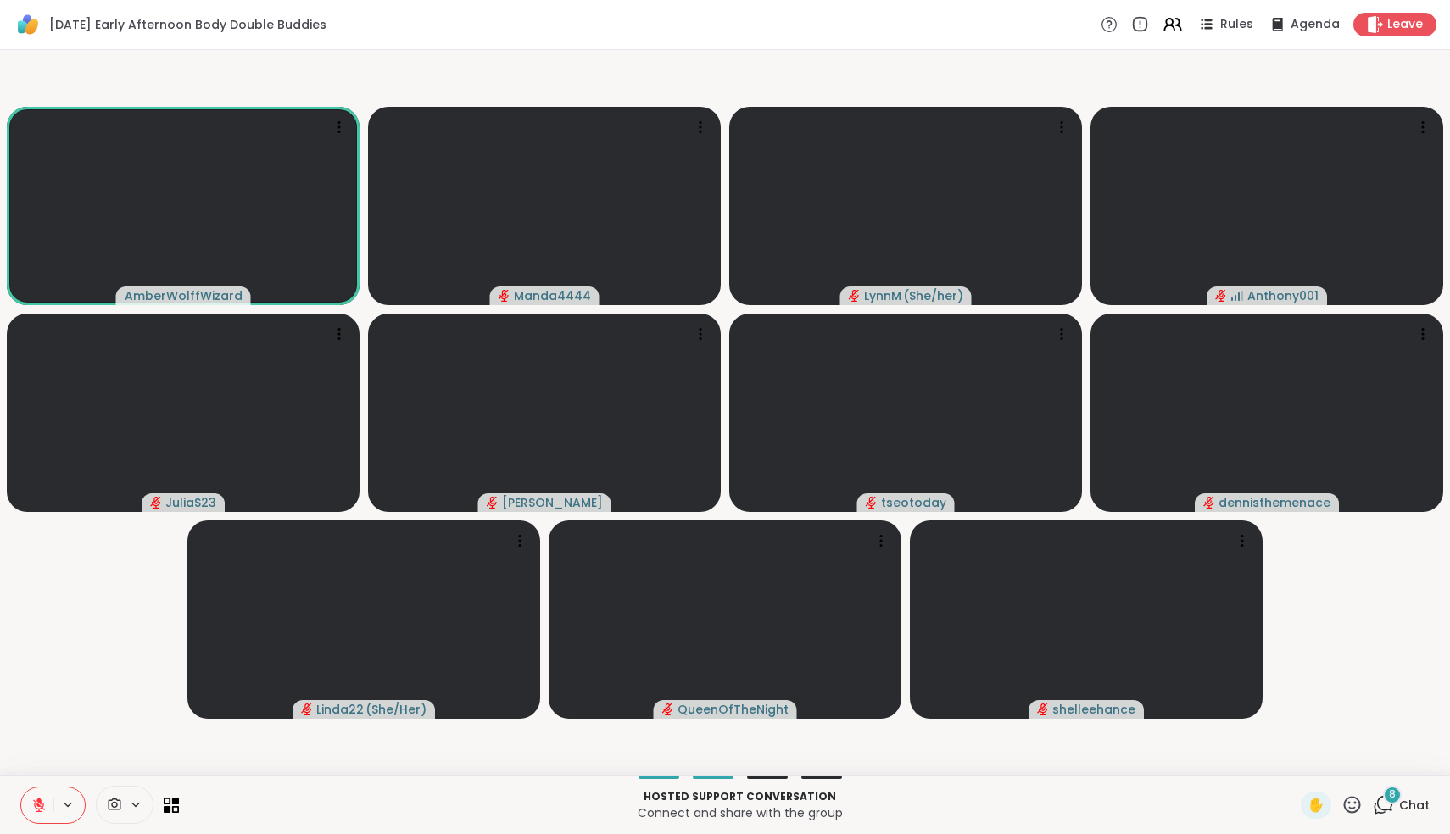
click at [42, 799] on icon at bounding box center [38, 805] width 15 height 15
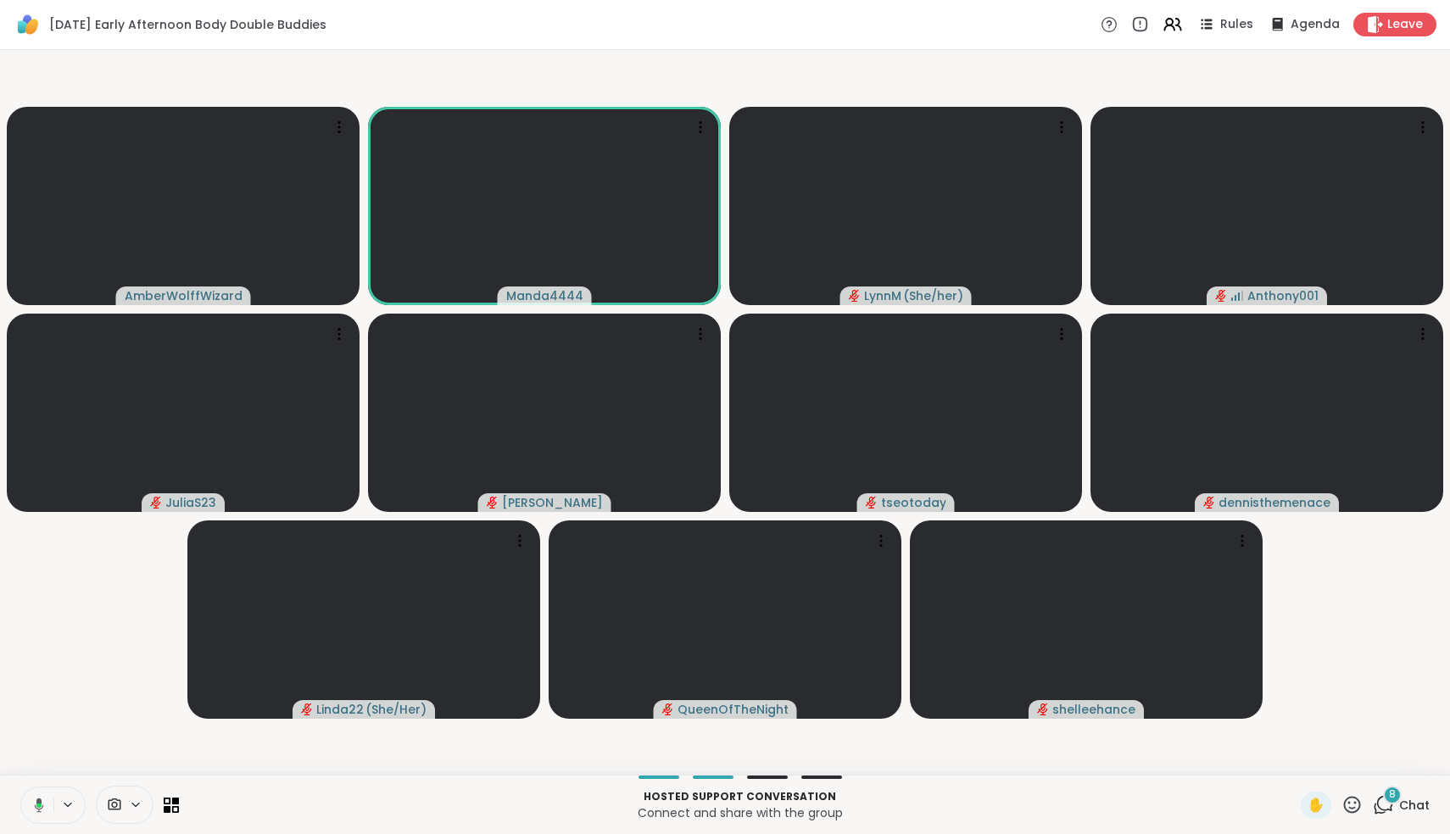
click at [39, 811] on icon at bounding box center [39, 805] width 9 height 14
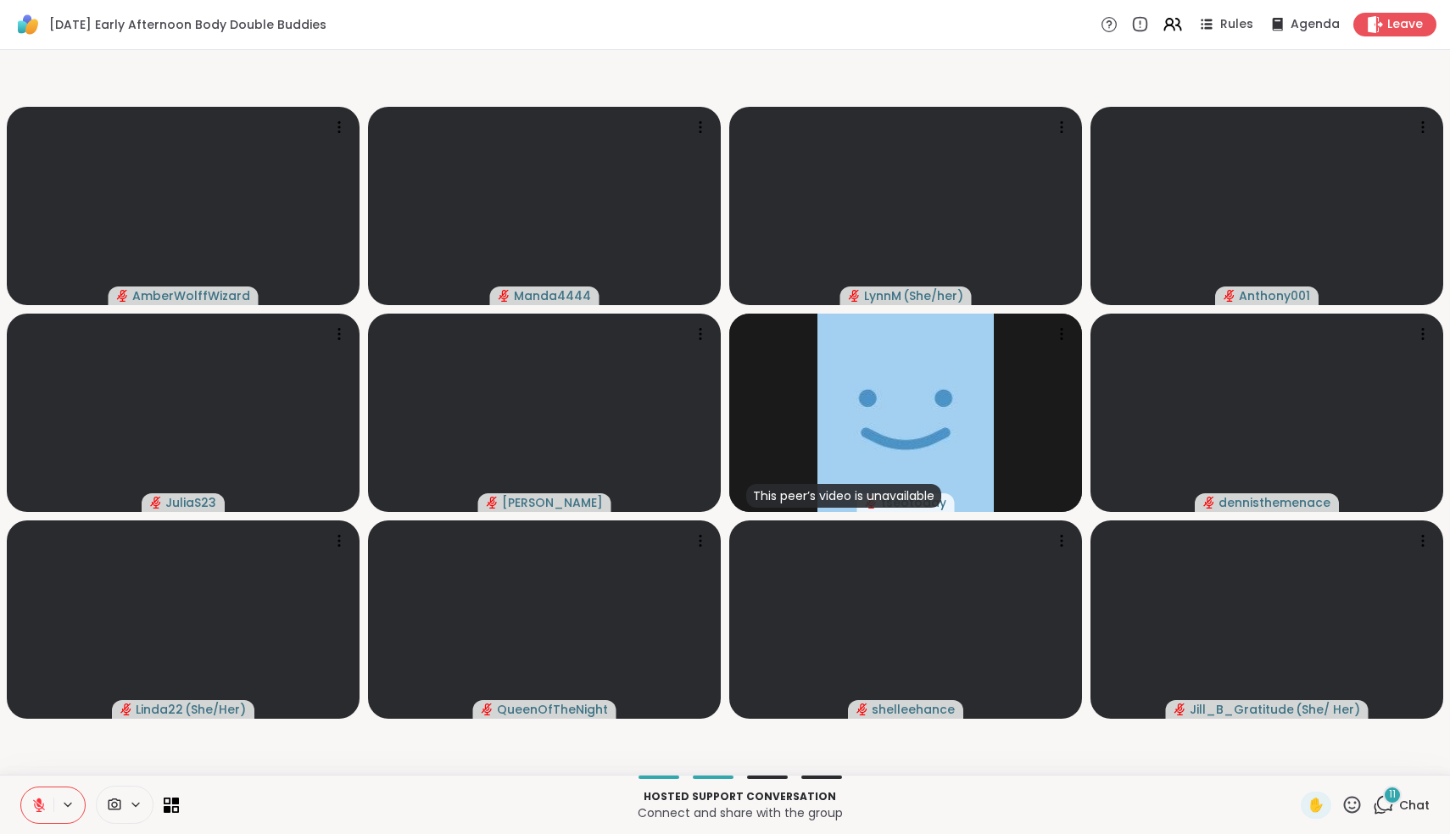
click at [1385, 805] on icon at bounding box center [1383, 804] width 21 height 21
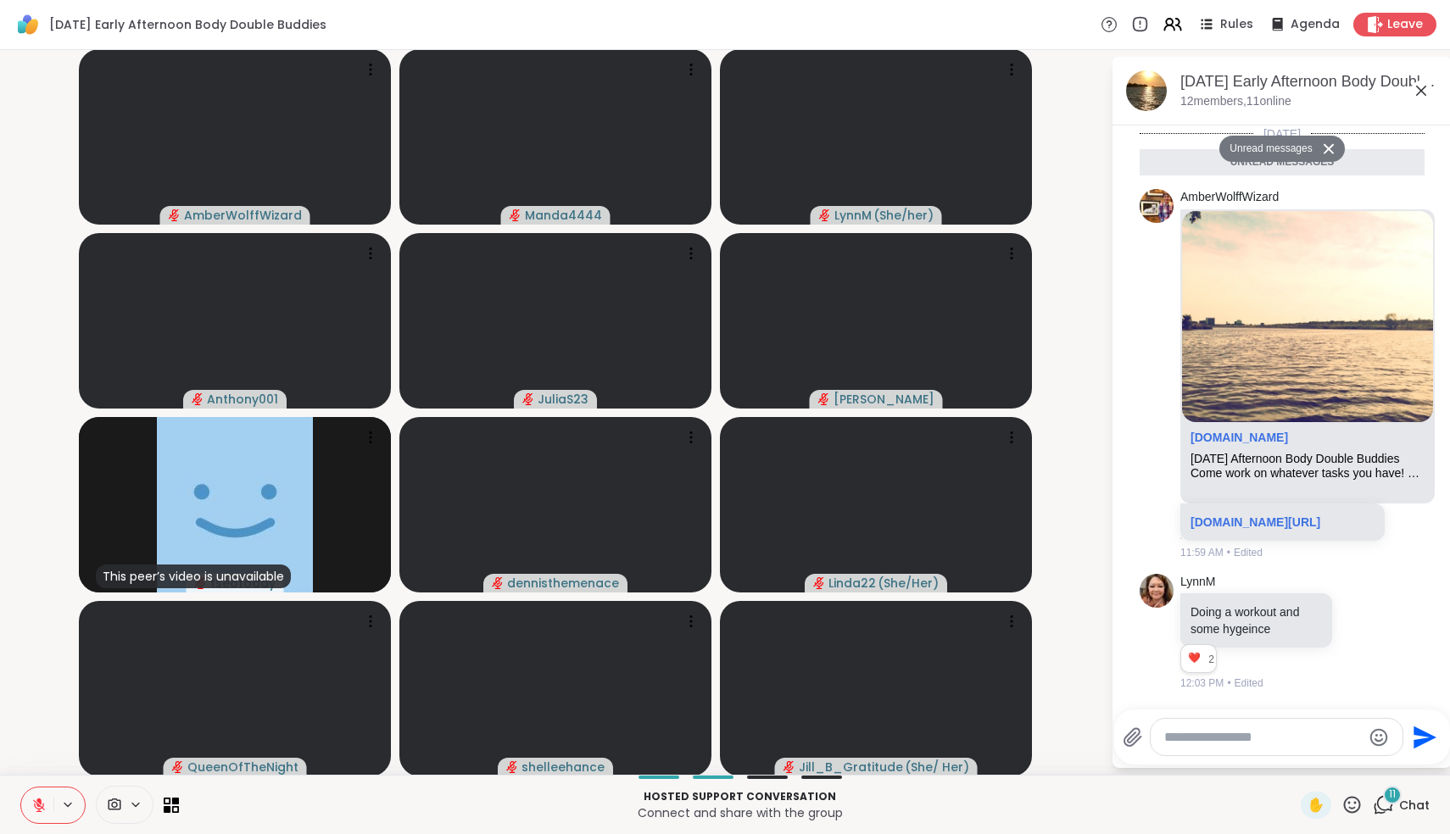
scroll to position [1231, 0]
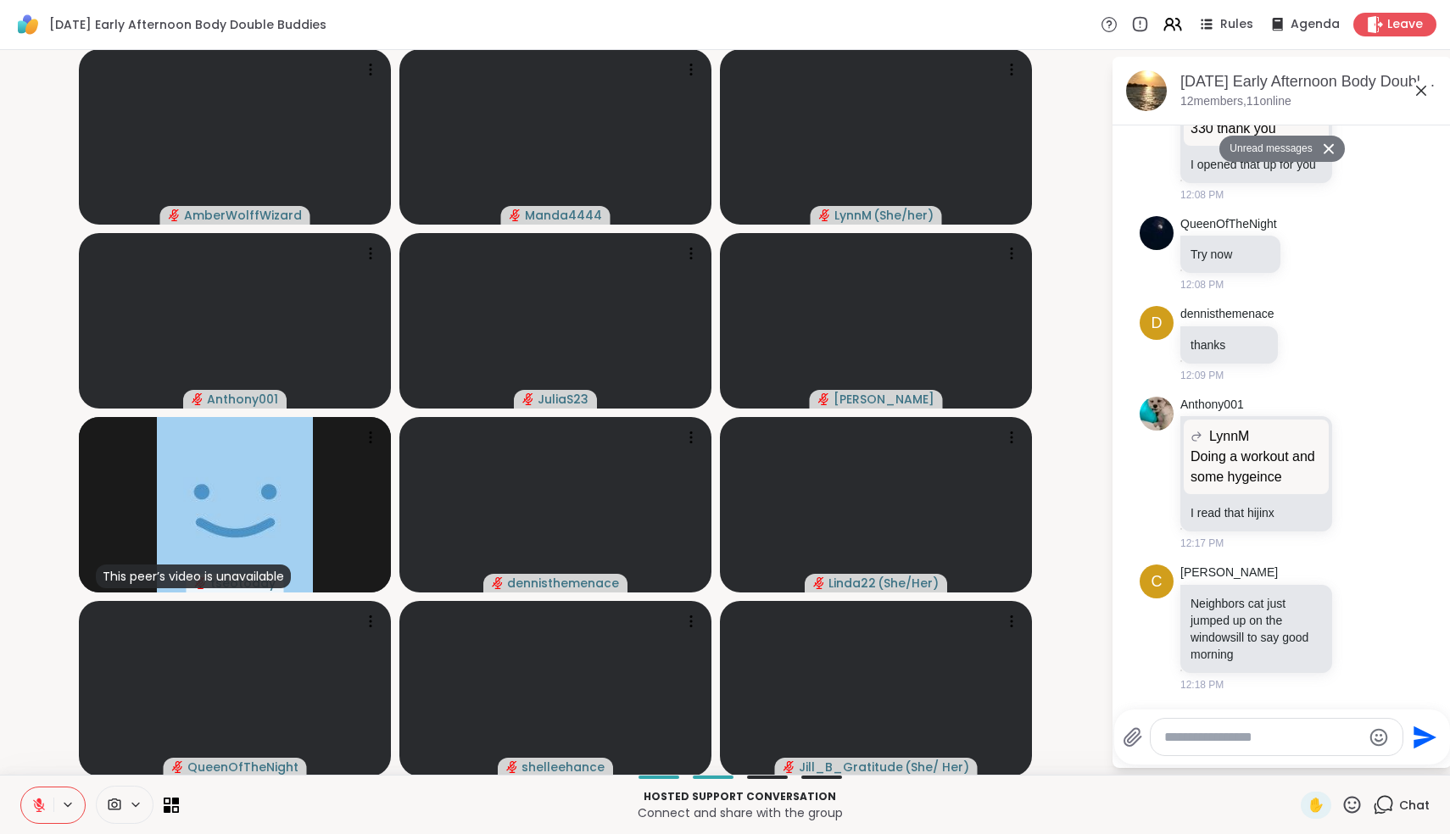
drag, startPoint x: 1385, startPoint y: 805, endPoint x: 1333, endPoint y: 759, distance: 69.7
click at [1330, 760] on div "Monday Early Afternoon Body Double Buddies Rules Agenda Leave AmberWolffWizard …" at bounding box center [725, 417] width 1450 height 834
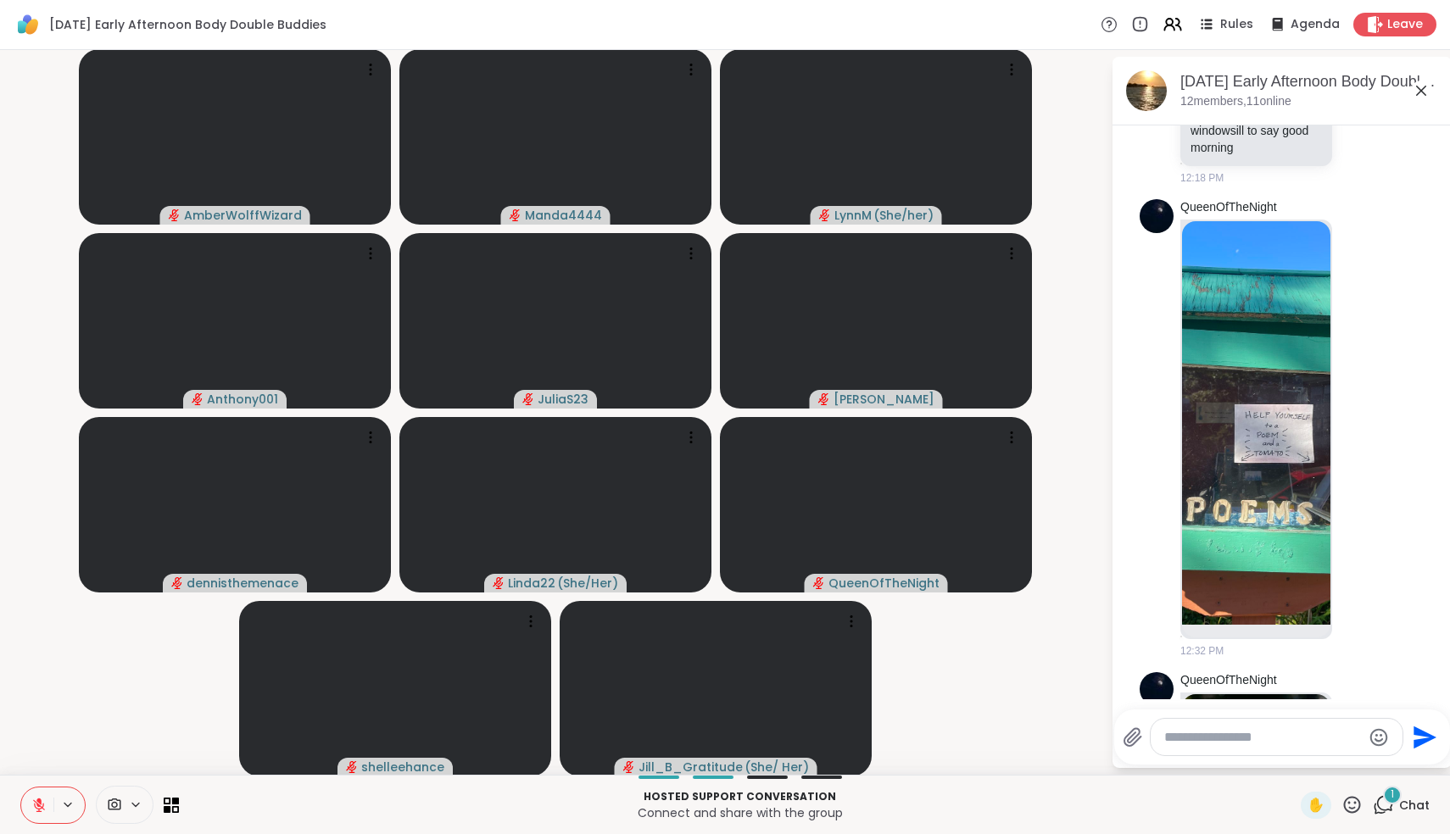
scroll to position [2136, 0]
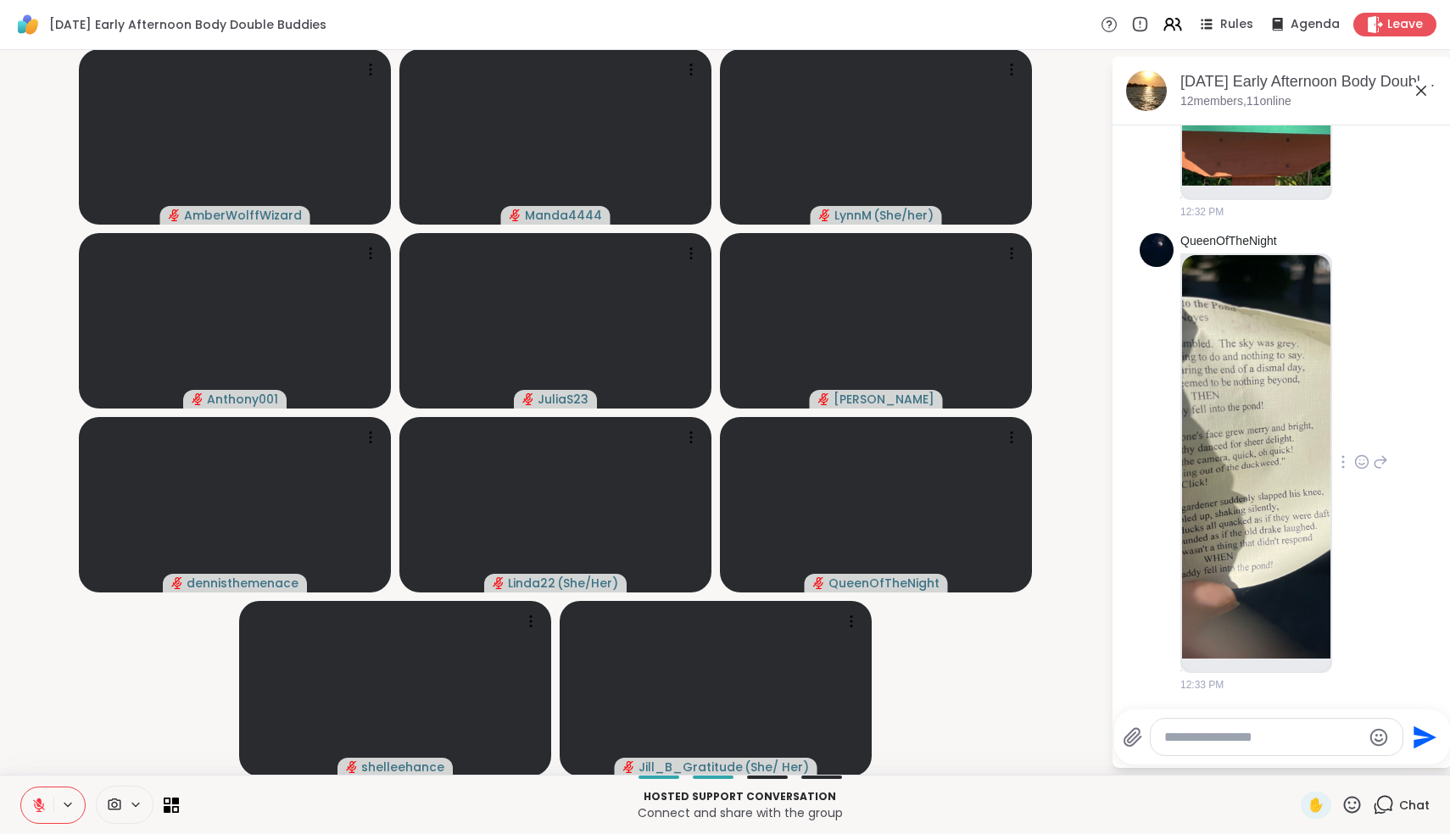
click at [1260, 462] on img at bounding box center [1256, 457] width 148 height 404
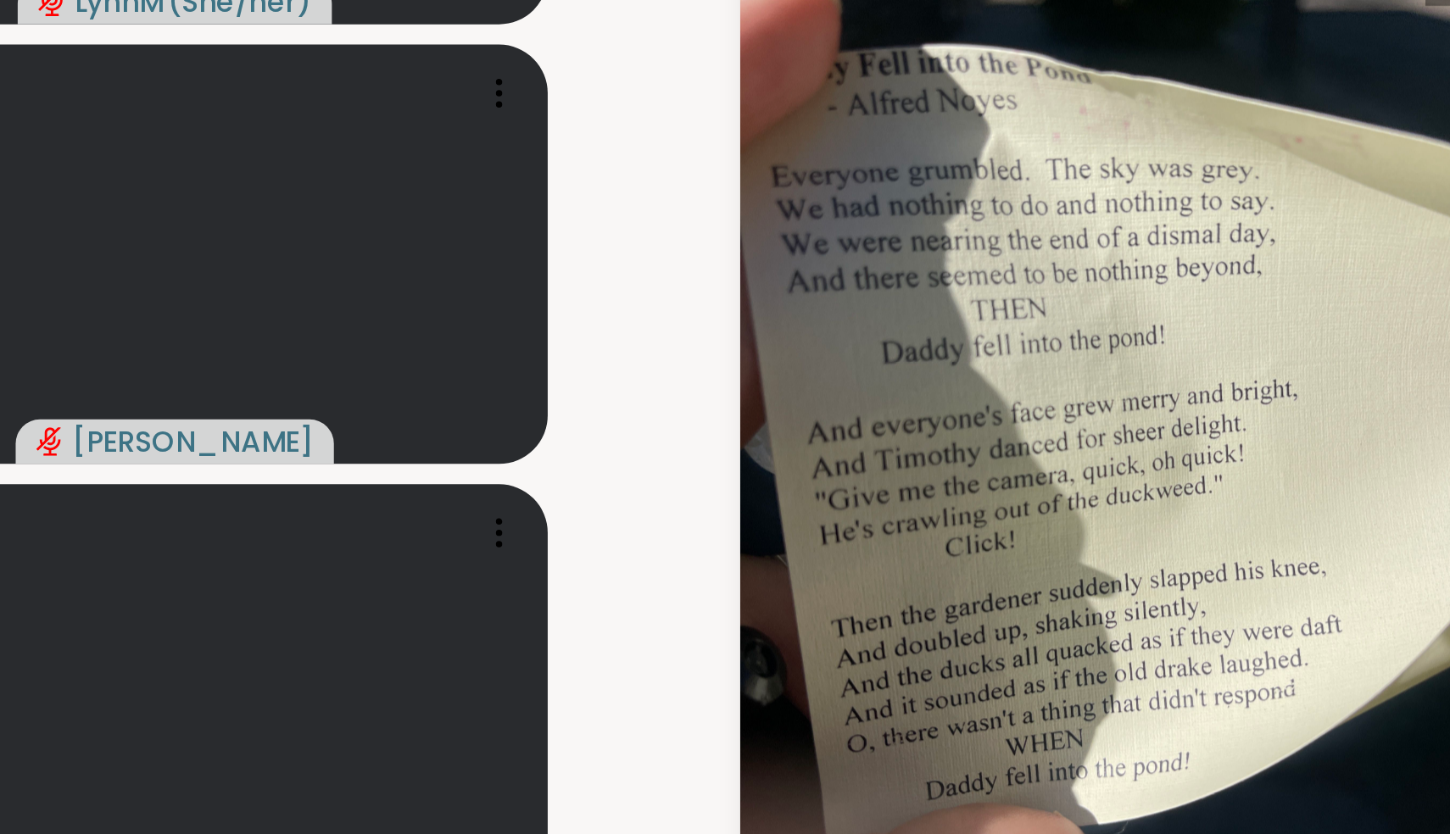
scroll to position [1, 0]
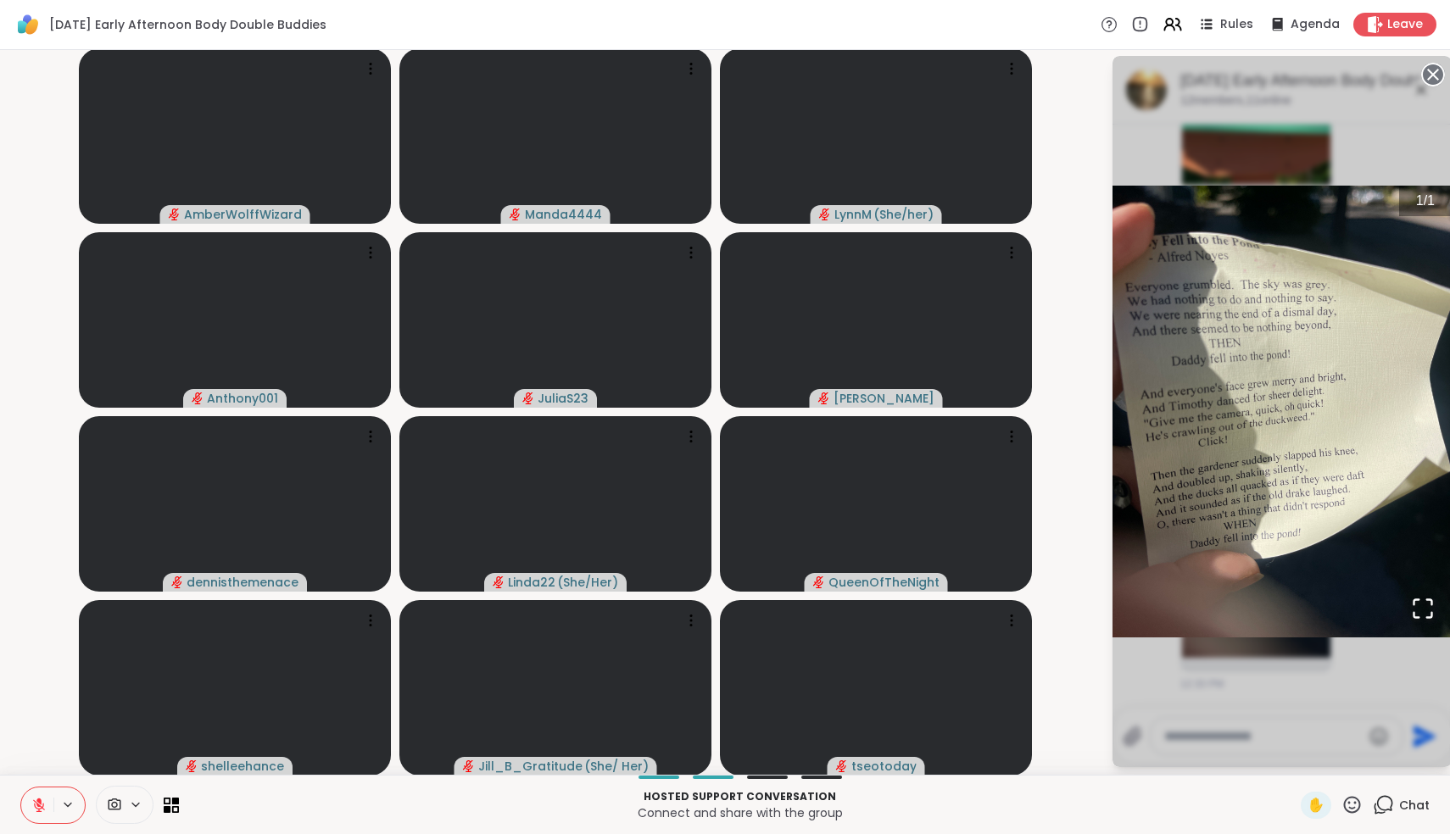
click at [1428, 71] on circle at bounding box center [1433, 74] width 20 height 20
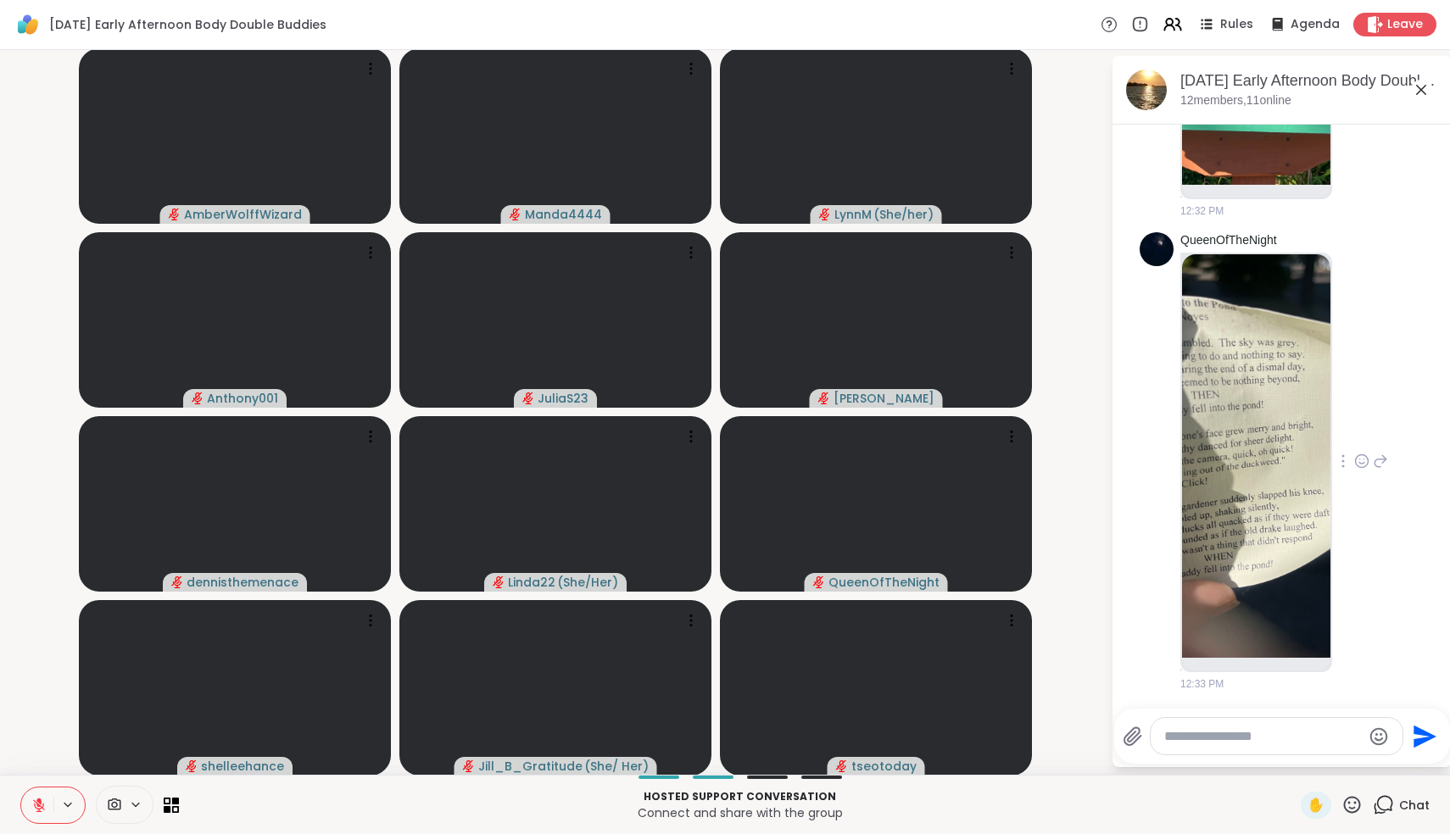
click at [1362, 462] on icon at bounding box center [1361, 461] width 15 height 17
click at [1289, 432] on div "Select Reaction: Joy" at bounding box center [1286, 433] width 15 height 15
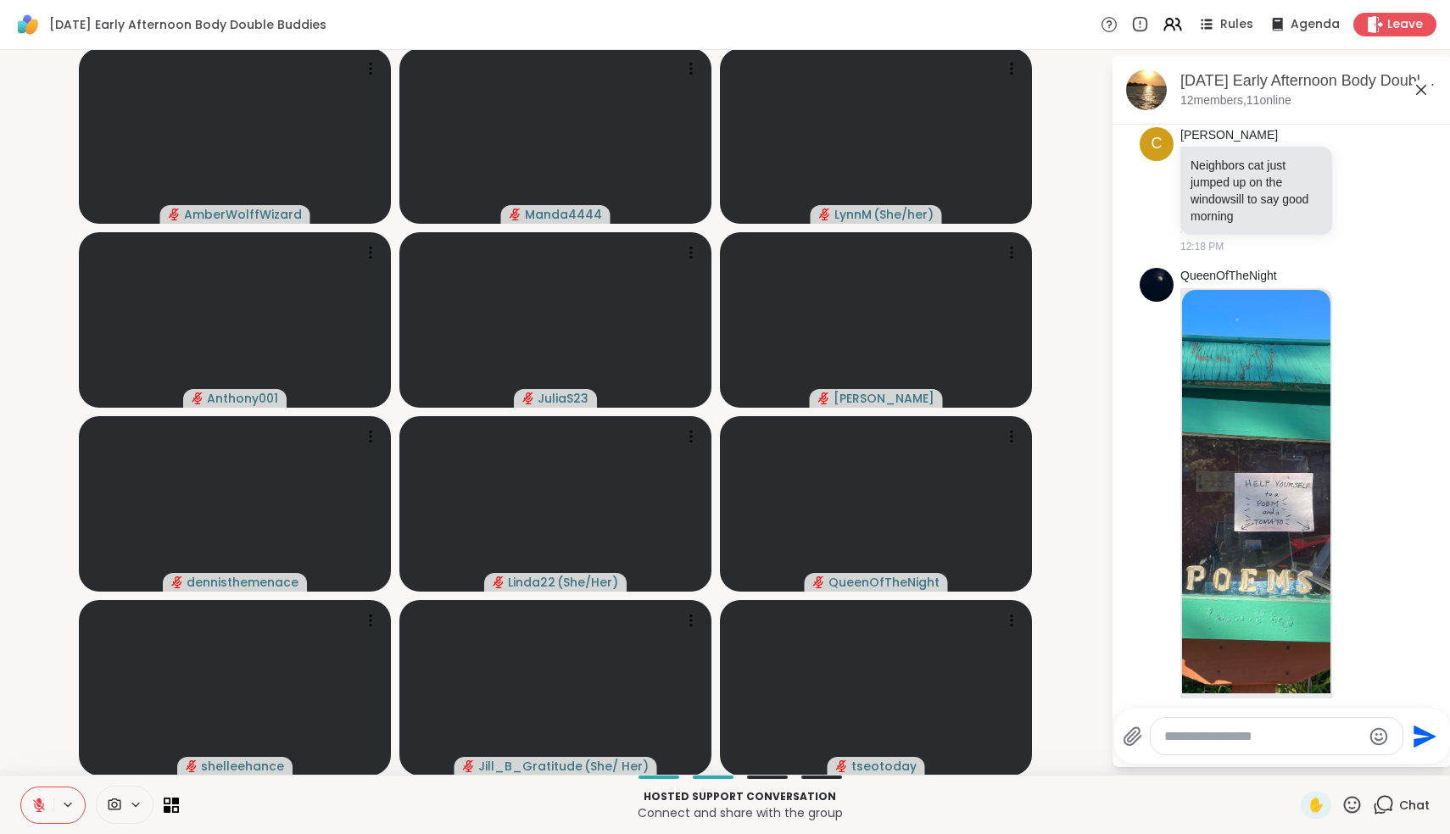
scroll to position [1589, 0]
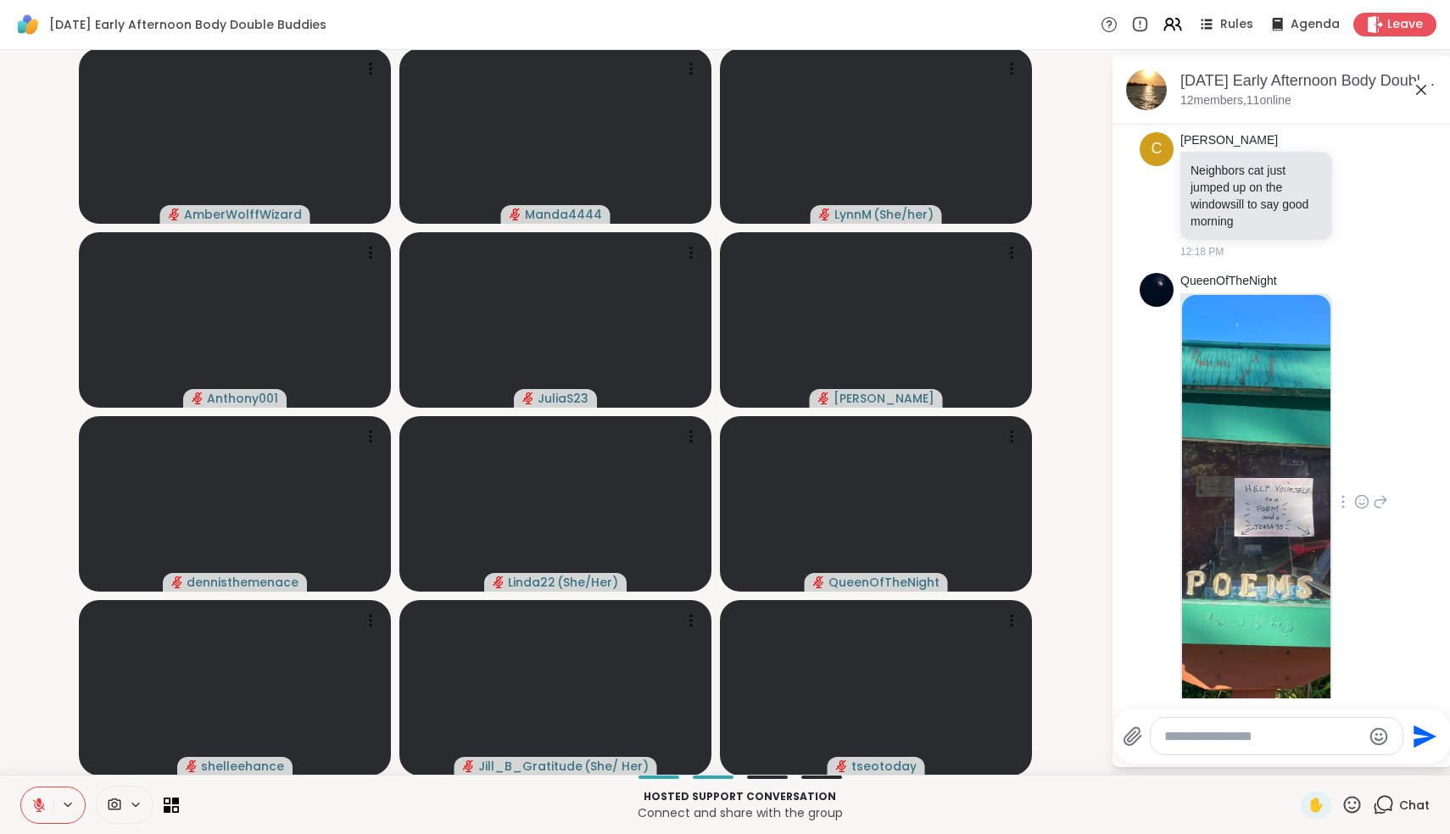
click at [1265, 563] on img at bounding box center [1256, 497] width 148 height 404
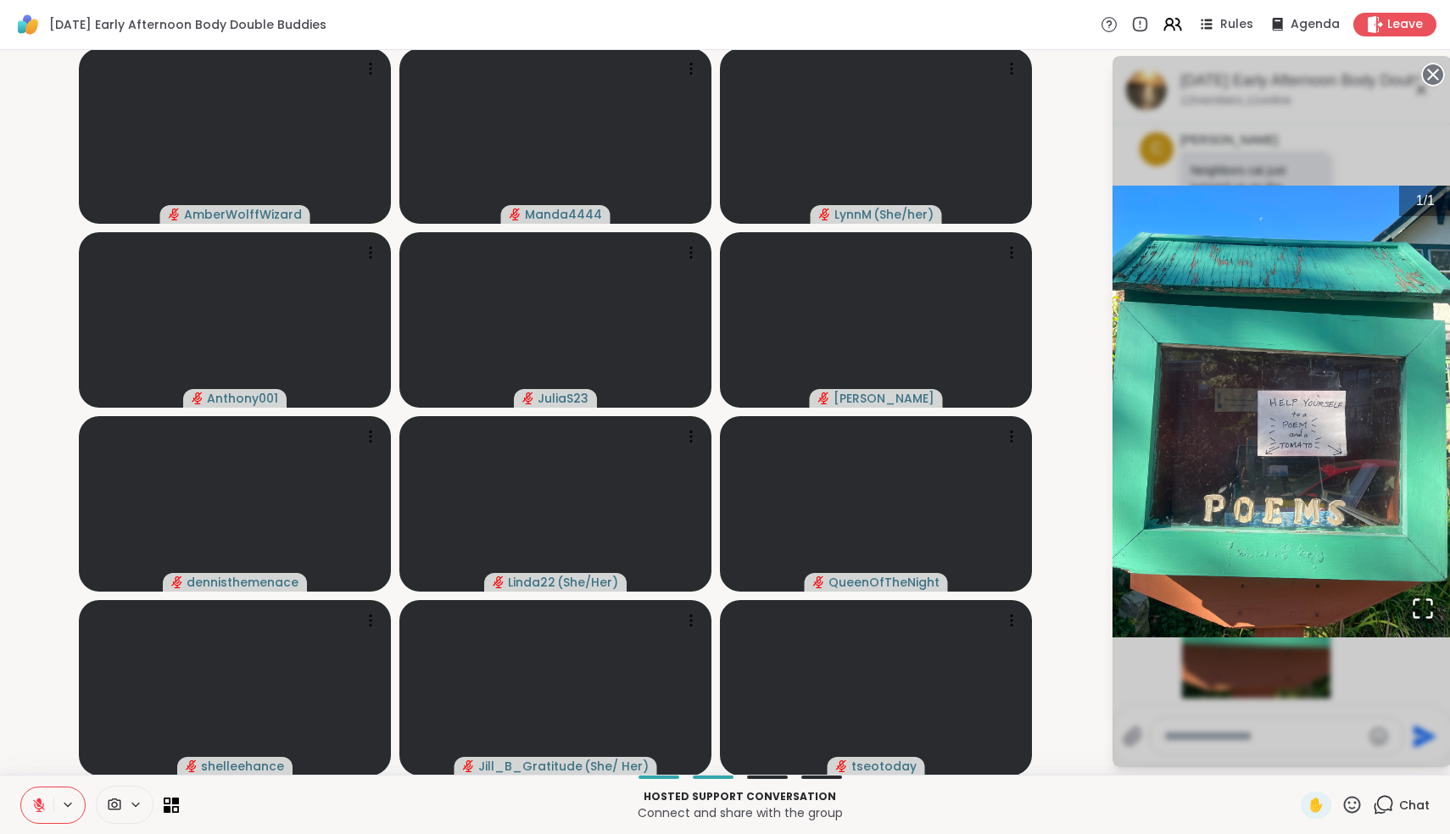
click at [1434, 71] on circle at bounding box center [1433, 74] width 20 height 20
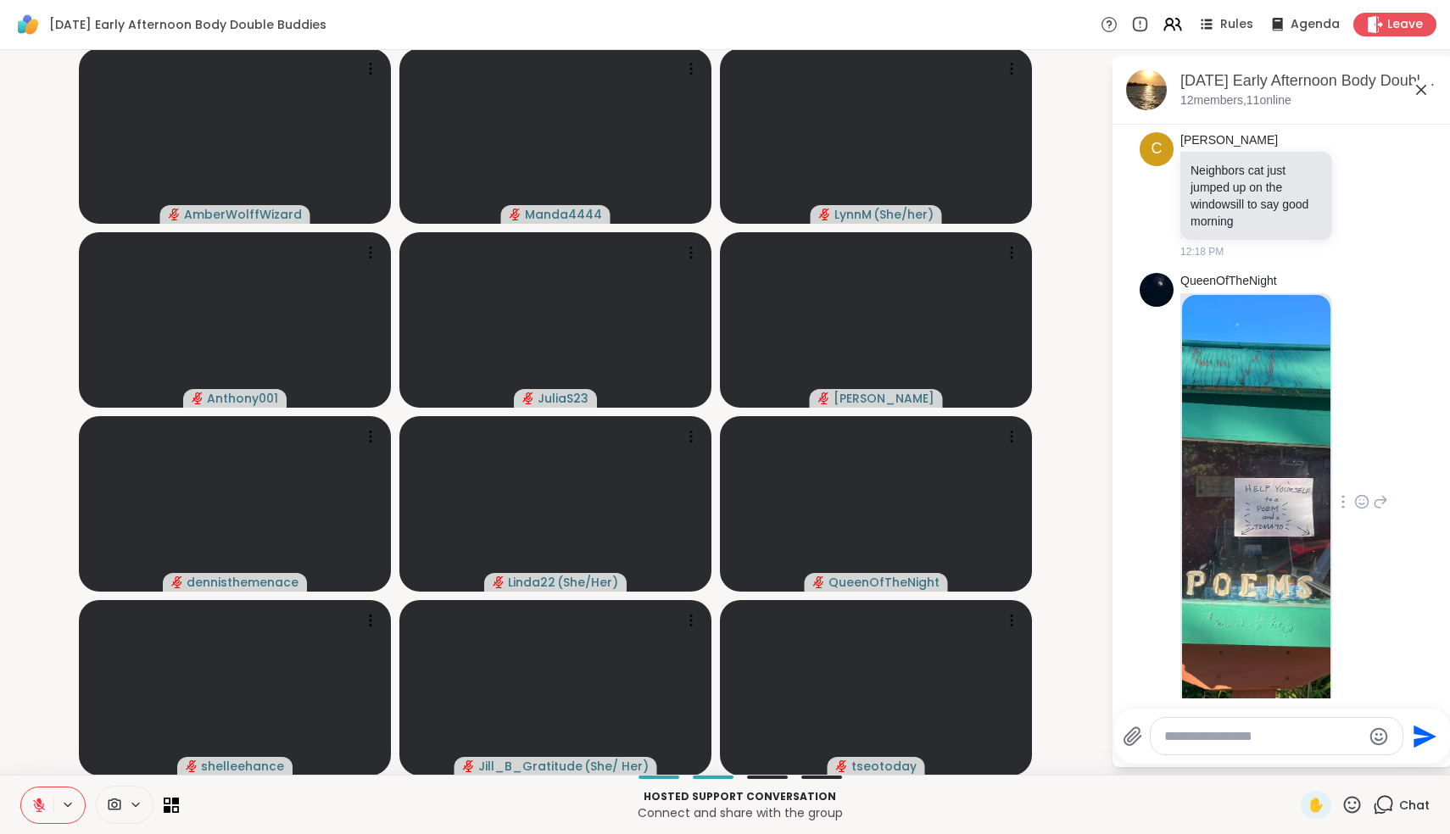
click at [1361, 510] on icon at bounding box center [1361, 501] width 15 height 17
click at [1367, 482] on div "Select Reaction: Heart" at bounding box center [1361, 474] width 15 height 15
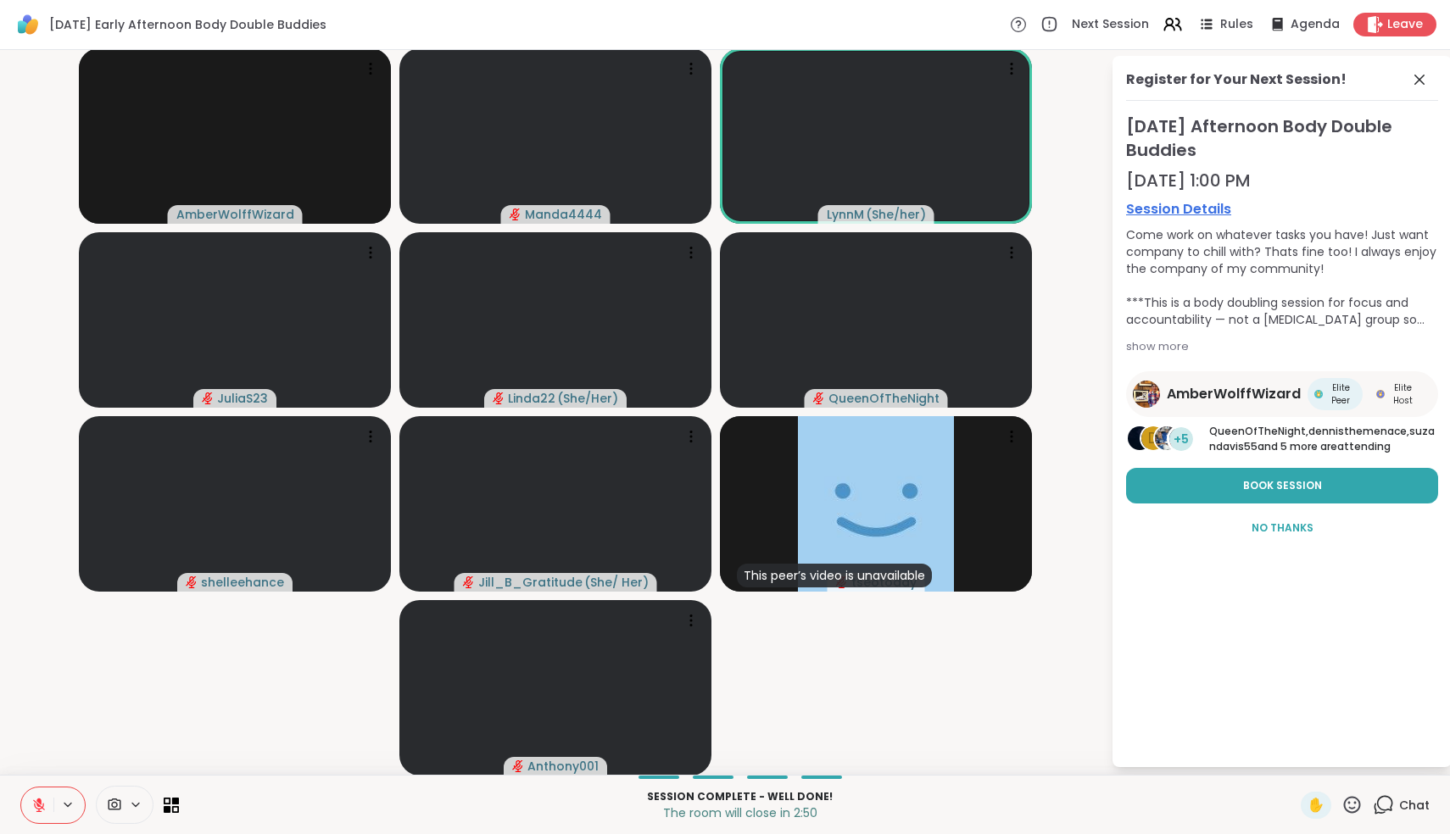
scroll to position [0, 0]
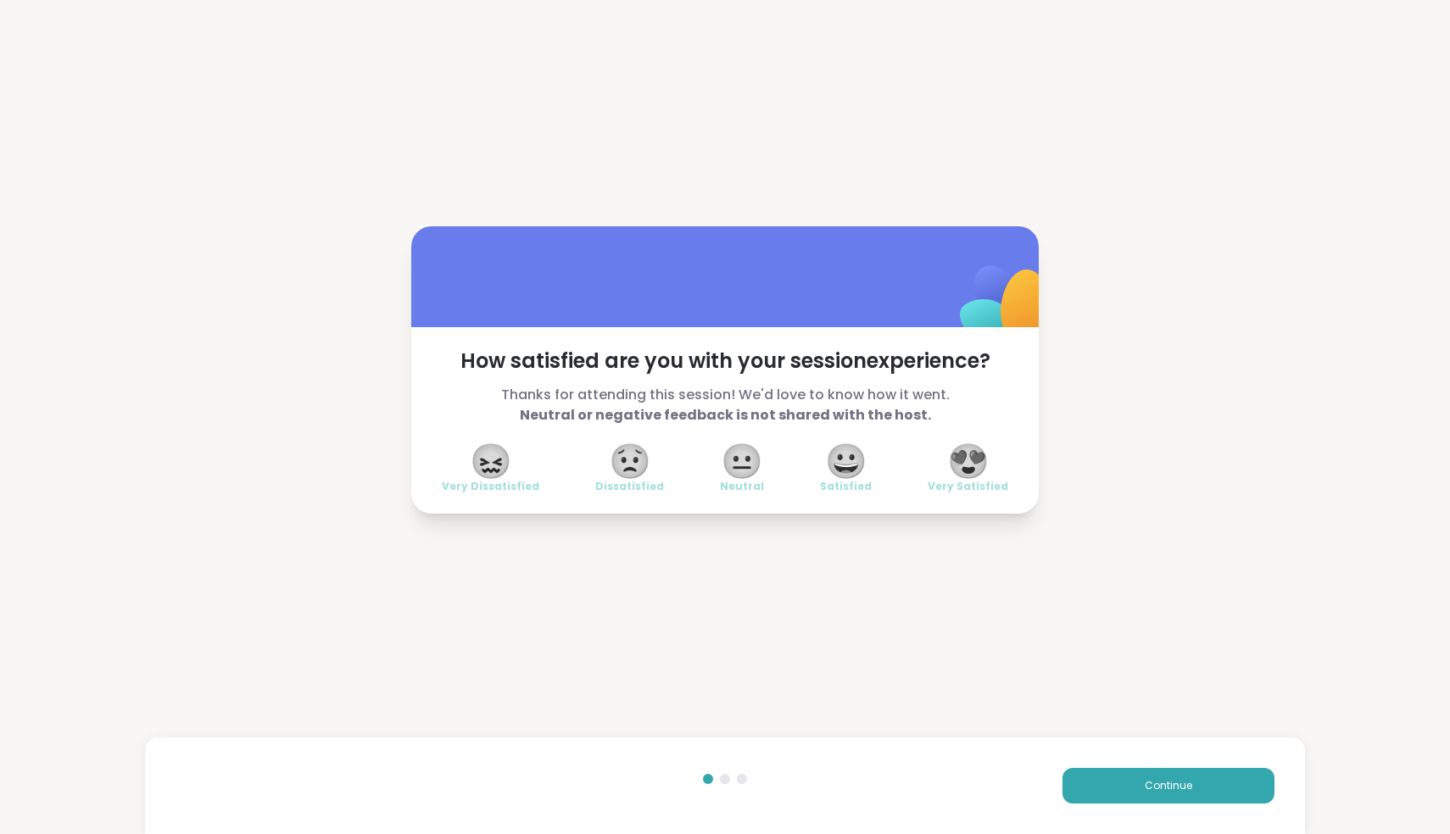
click at [1393, 512] on div "How satisfied are you with your session experience? Thanks for attending this s…" at bounding box center [725, 369] width 1450 height 739
click at [1382, 512] on div "How satisfied are you with your session experience? Thanks for attending this s…" at bounding box center [725, 369] width 1450 height 739
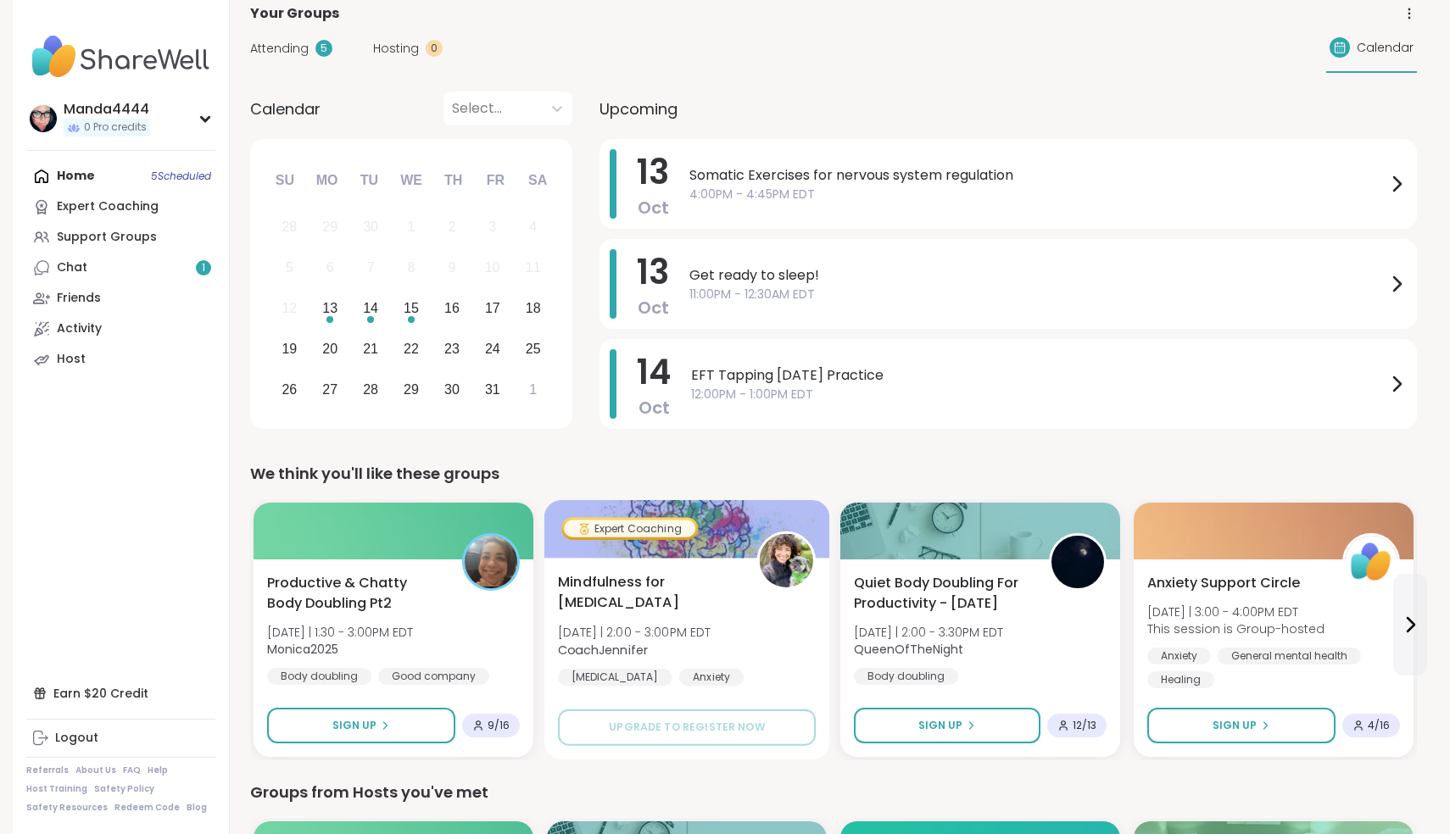
scroll to position [109, 0]
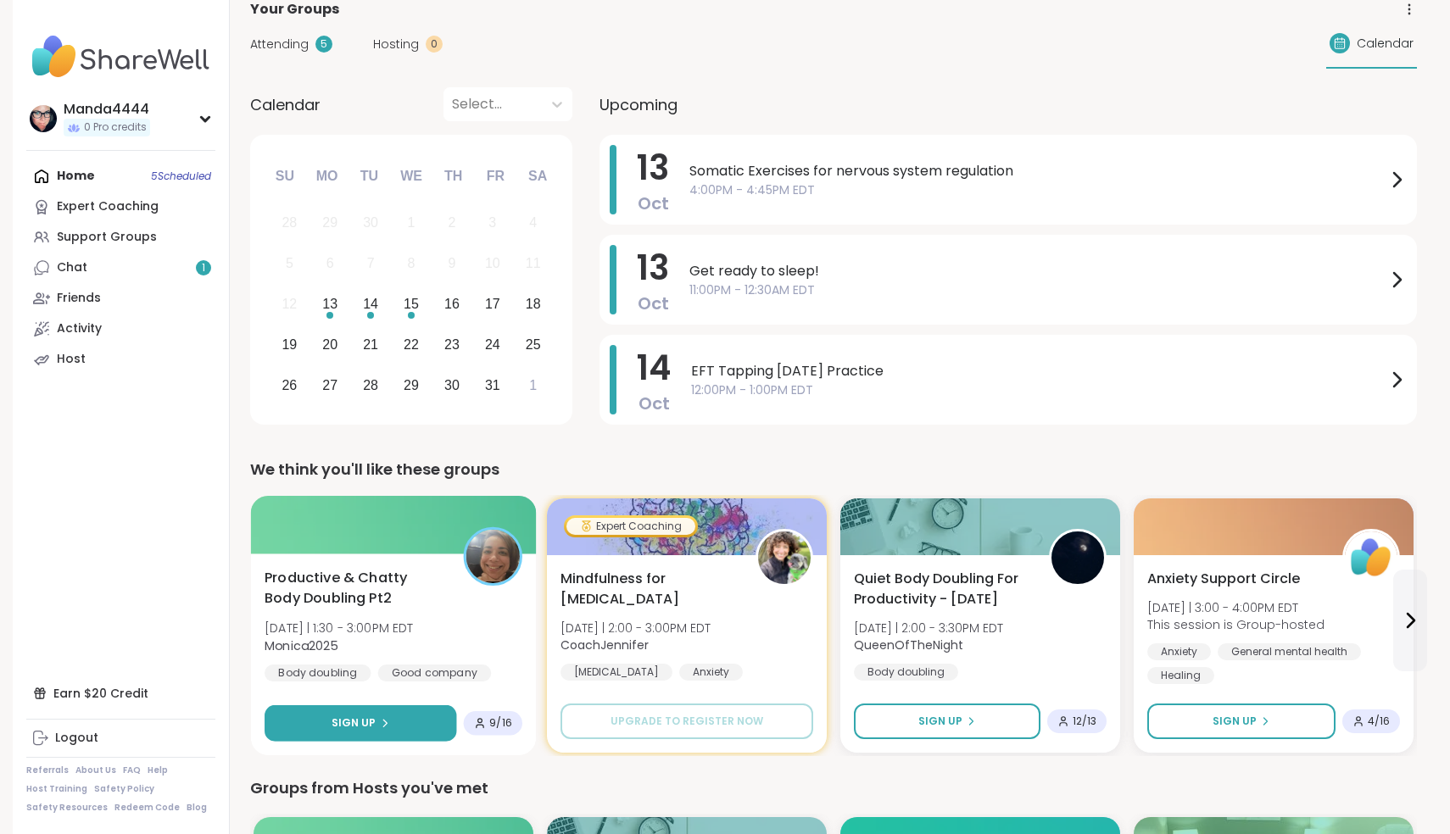
click at [375, 721] on div "Sign Up" at bounding box center [360, 723] width 58 height 15
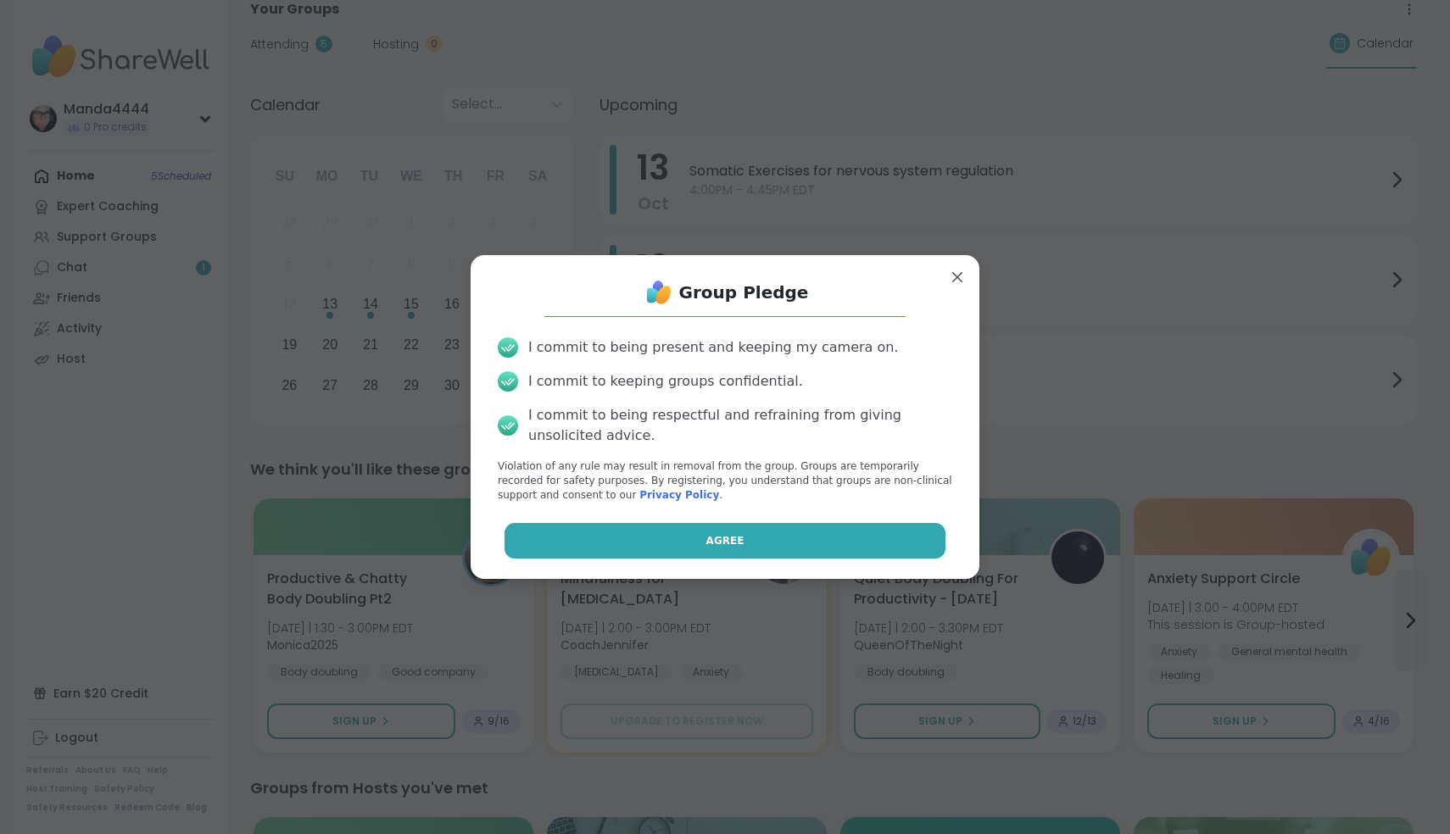
click at [734, 532] on button "Agree" at bounding box center [725, 541] width 442 height 36
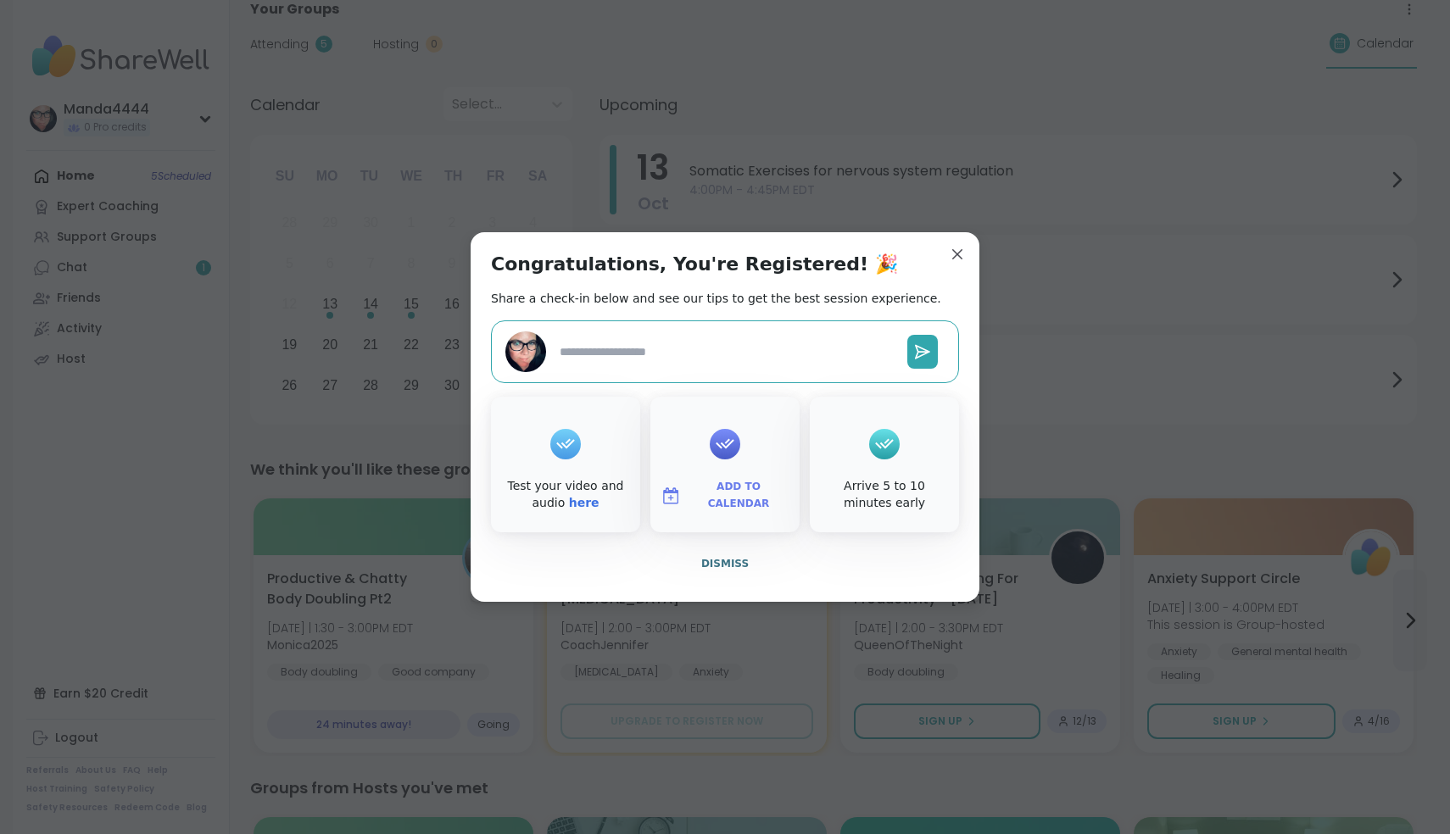
type textarea "*"
click at [728, 493] on span "Add to Calendar" at bounding box center [739, 495] width 102 height 33
click at [716, 312] on button "Apple Calendar" at bounding box center [724, 305] width 129 height 37
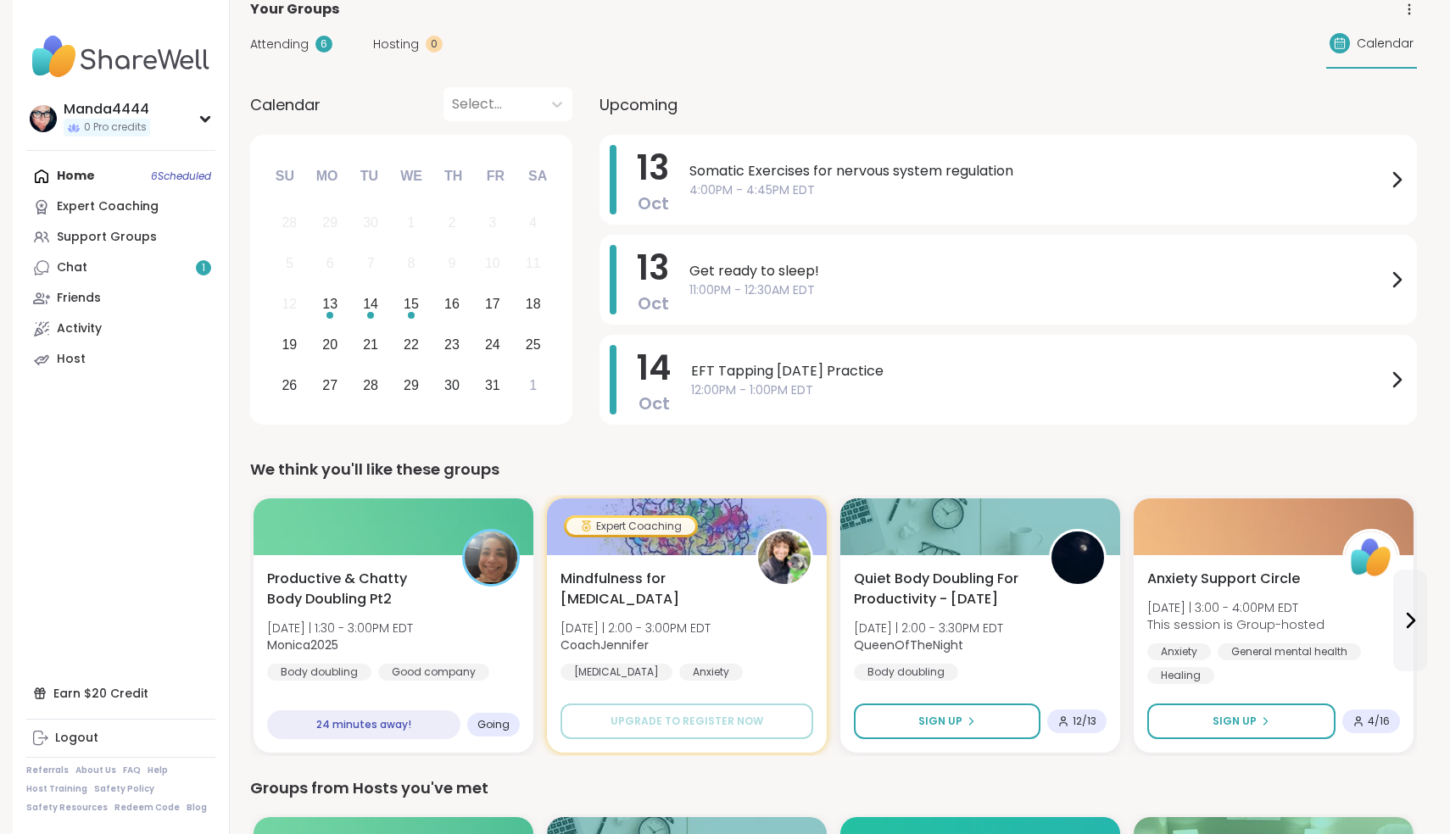
click at [83, 175] on div "Home 6 Scheduled Expert Coaching Support Groups Chat 1 Friends Activity Host" at bounding box center [120, 268] width 189 height 214
click at [66, 178] on div "Home 6 Scheduled Expert Coaching Support Groups Chat 1 Friends Activity Host" at bounding box center [120, 268] width 189 height 214
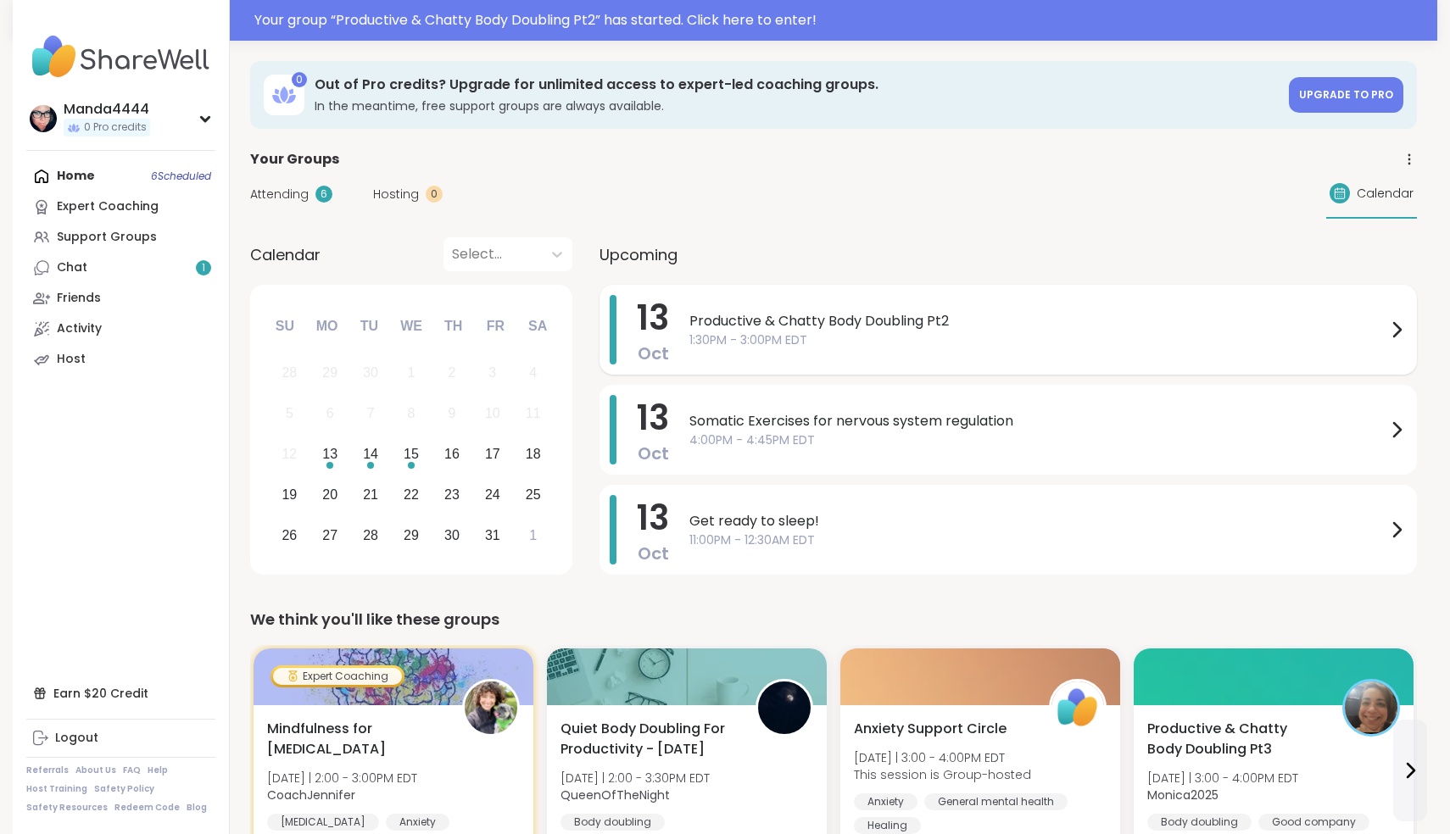
click at [996, 307] on div "Productive & Chatty Body Doubling Pt2 1:30PM - 3:00PM EDT" at bounding box center [1047, 330] width 717 height 70
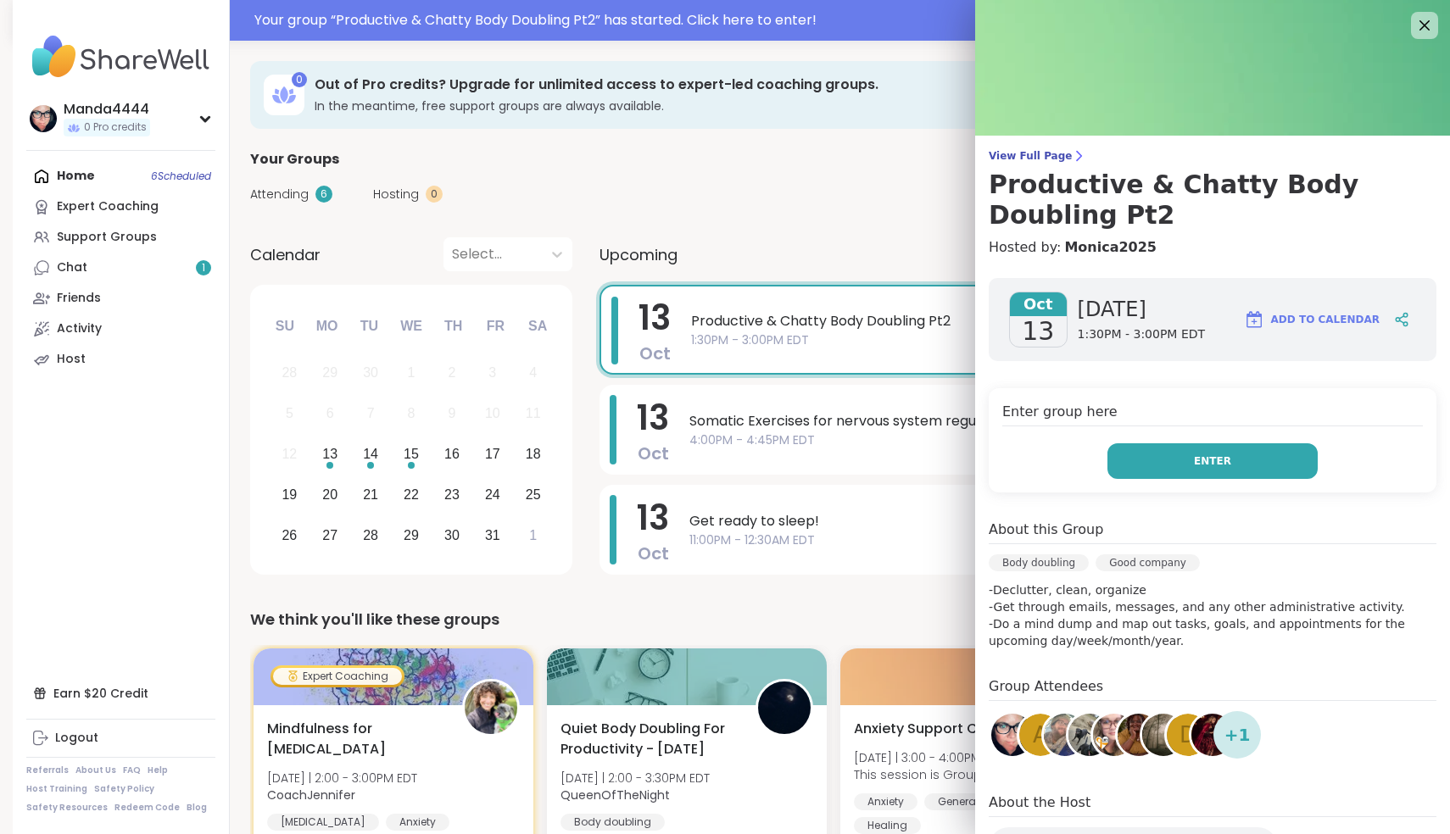
click at [1232, 458] on button "Enter" at bounding box center [1212, 461] width 210 height 36
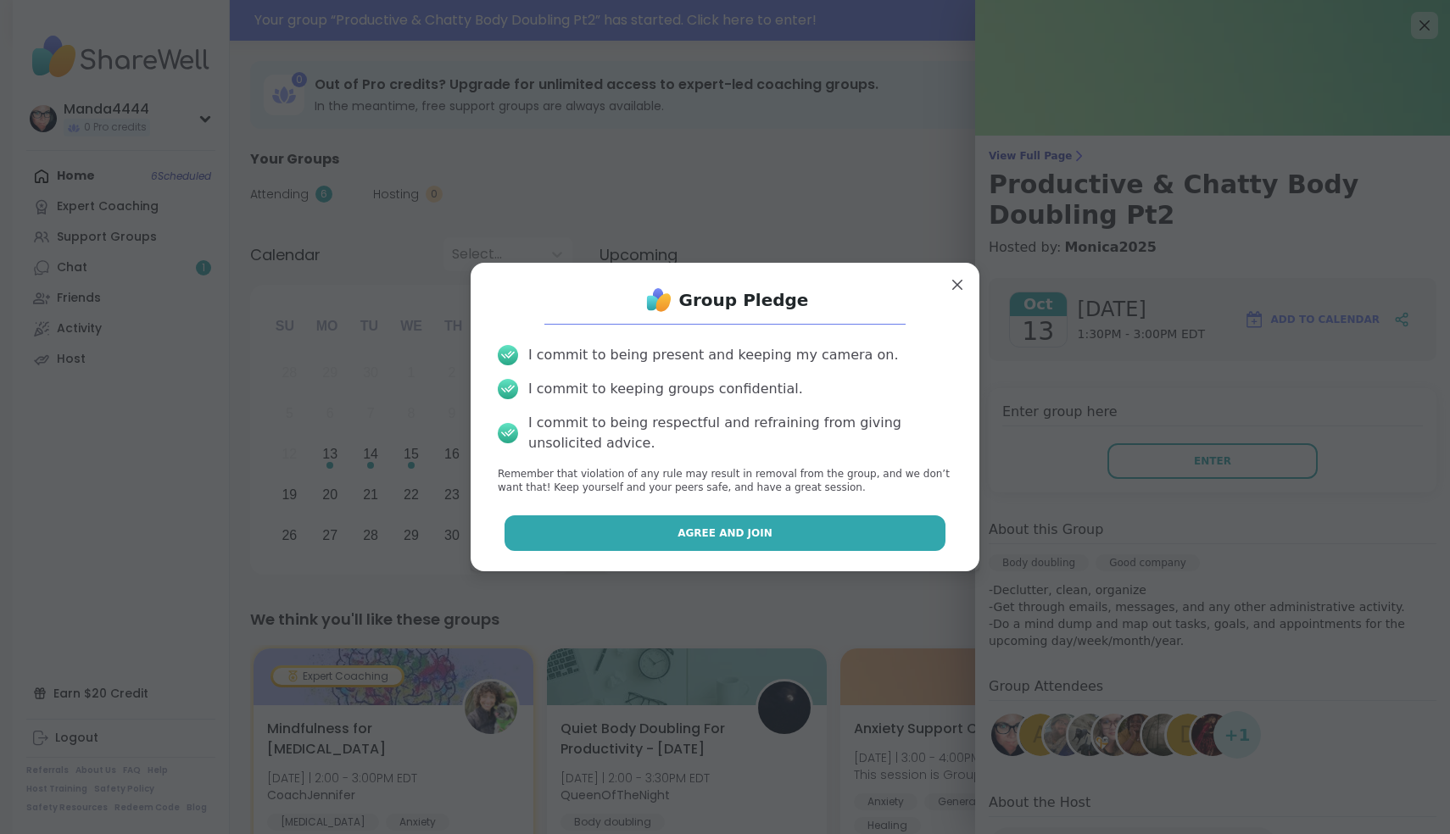
click at [759, 541] on span "Agree and Join" at bounding box center [724, 533] width 95 height 15
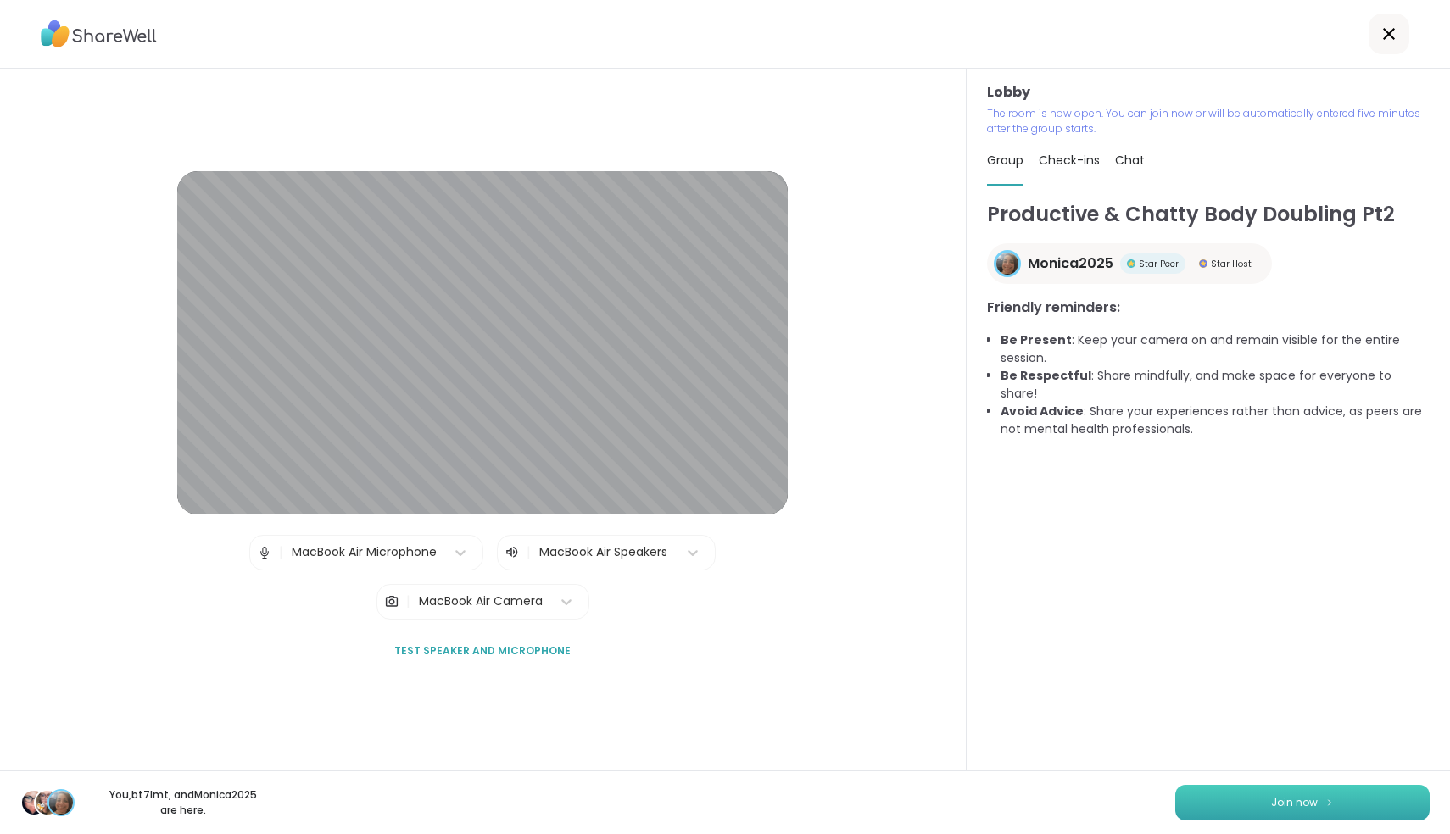
click at [1298, 815] on button "Join now" at bounding box center [1302, 803] width 254 height 36
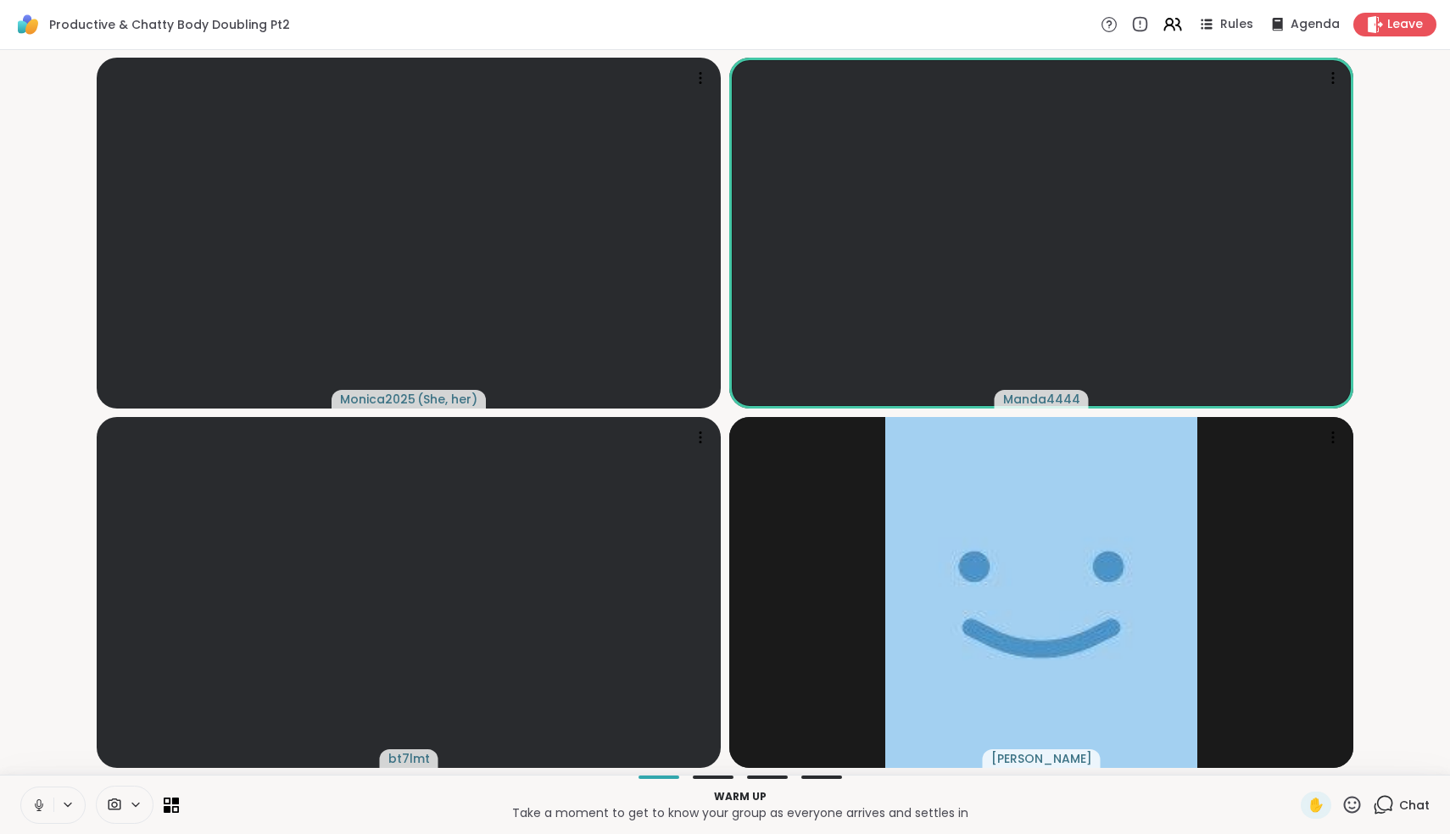
click at [31, 805] on icon at bounding box center [38, 805] width 15 height 15
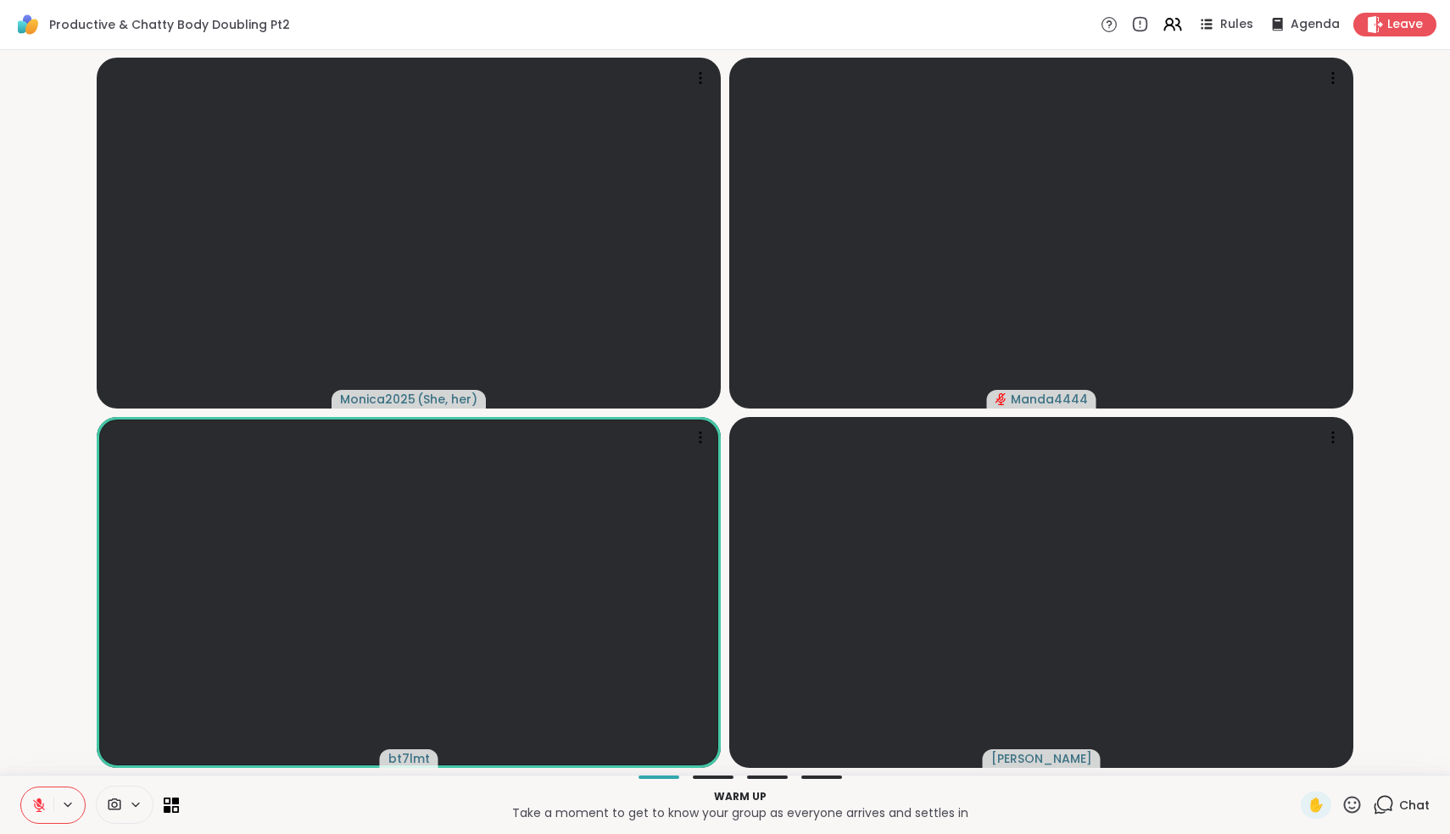
click at [31, 805] on icon at bounding box center [38, 805] width 15 height 15
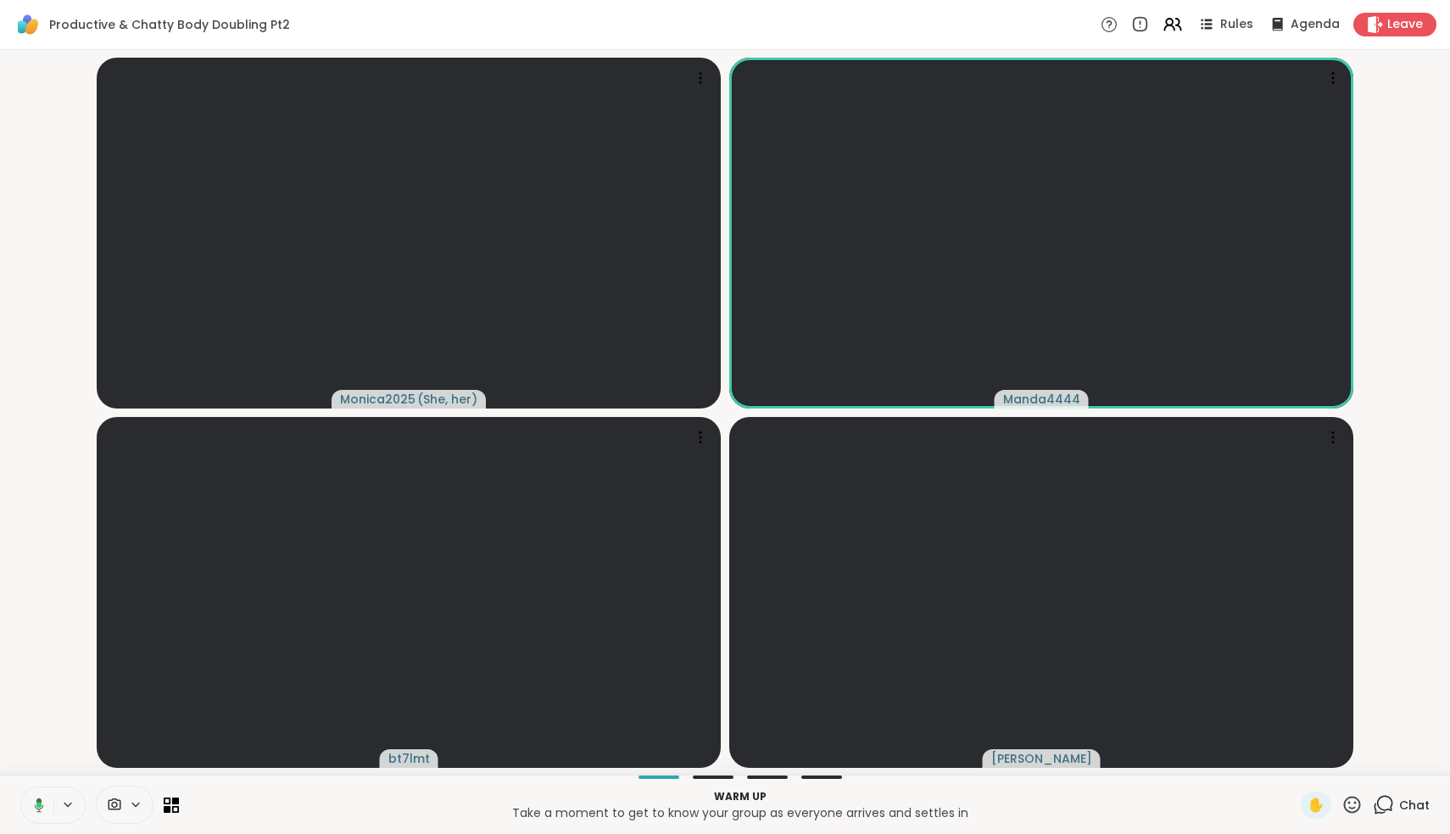
click at [31, 805] on icon at bounding box center [36, 805] width 15 height 15
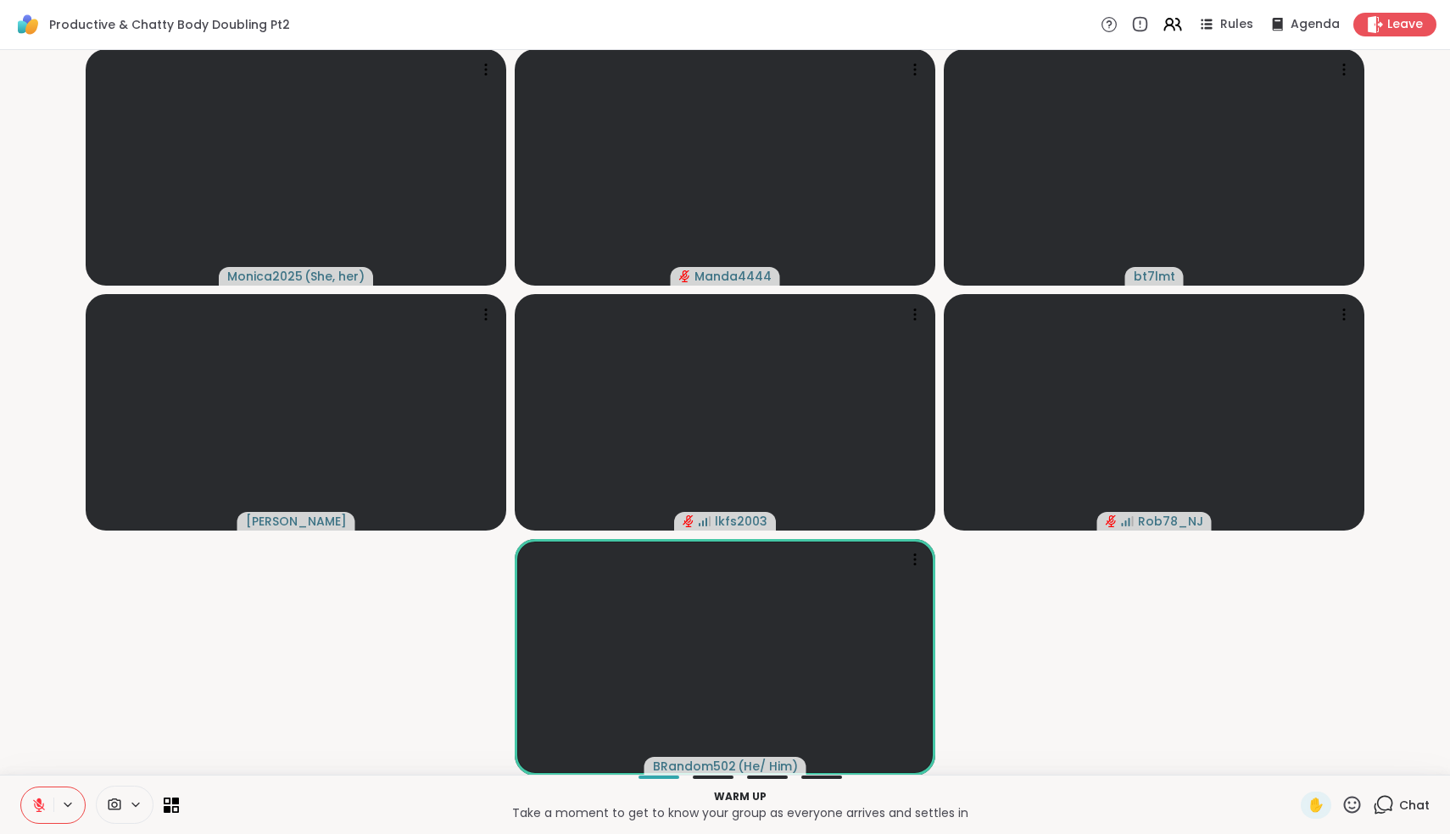
click at [1358, 805] on icon at bounding box center [1351, 804] width 21 height 21
click at [1311, 765] on span "❤️" at bounding box center [1302, 760] width 17 height 20
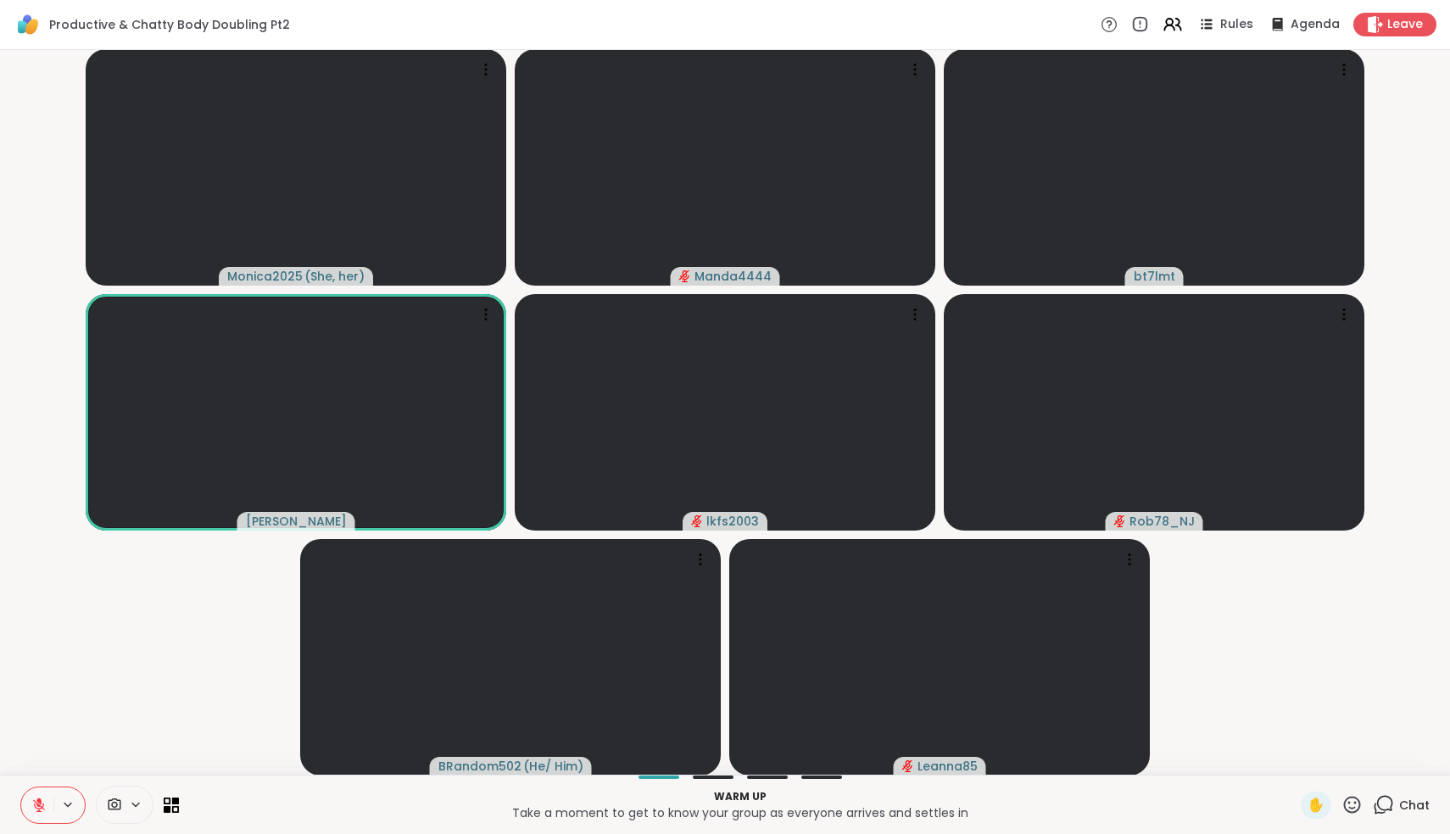
click at [1384, 806] on icon at bounding box center [1383, 804] width 21 height 21
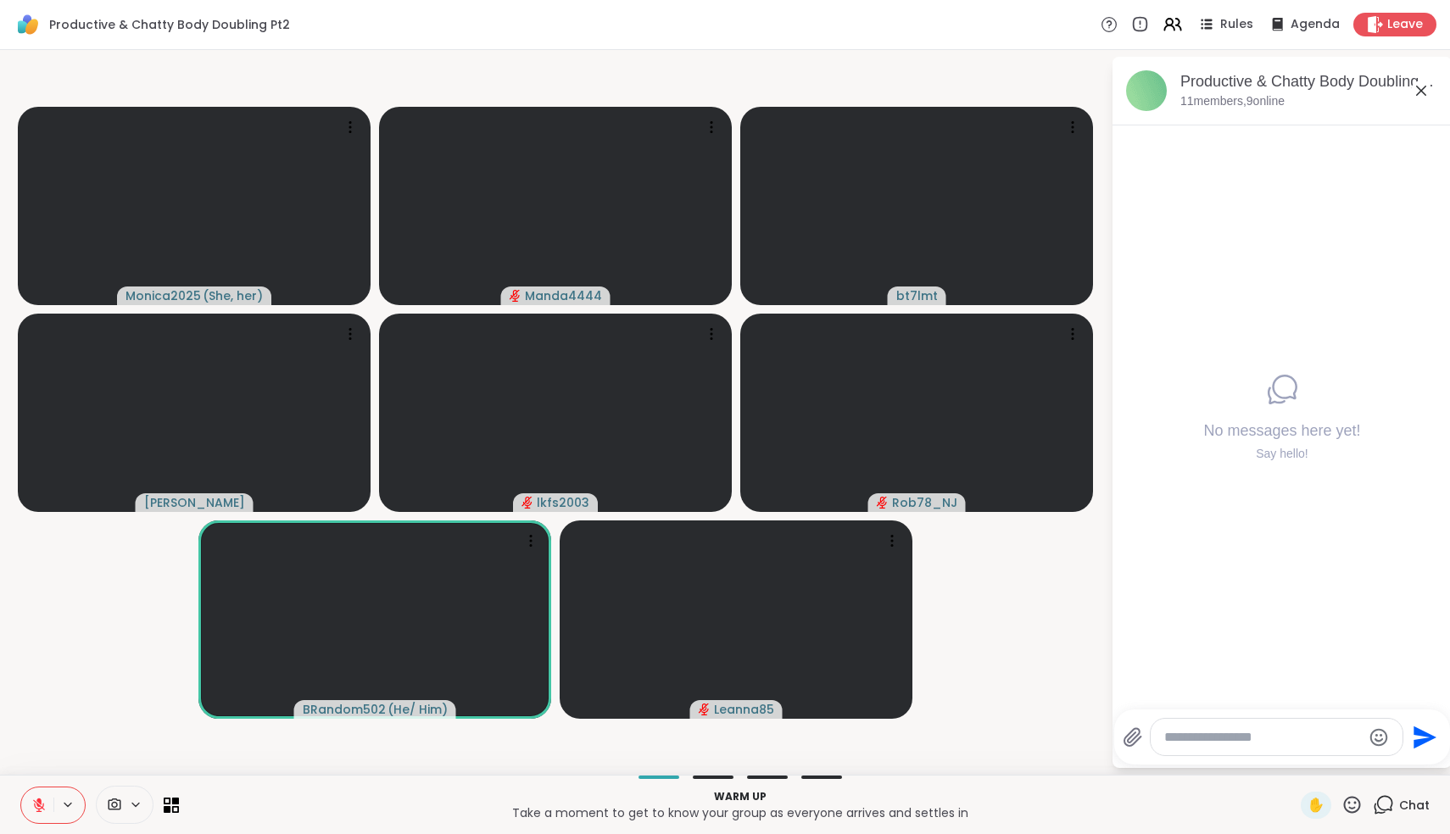
click at [1423, 94] on icon at bounding box center [1421, 91] width 10 height 10
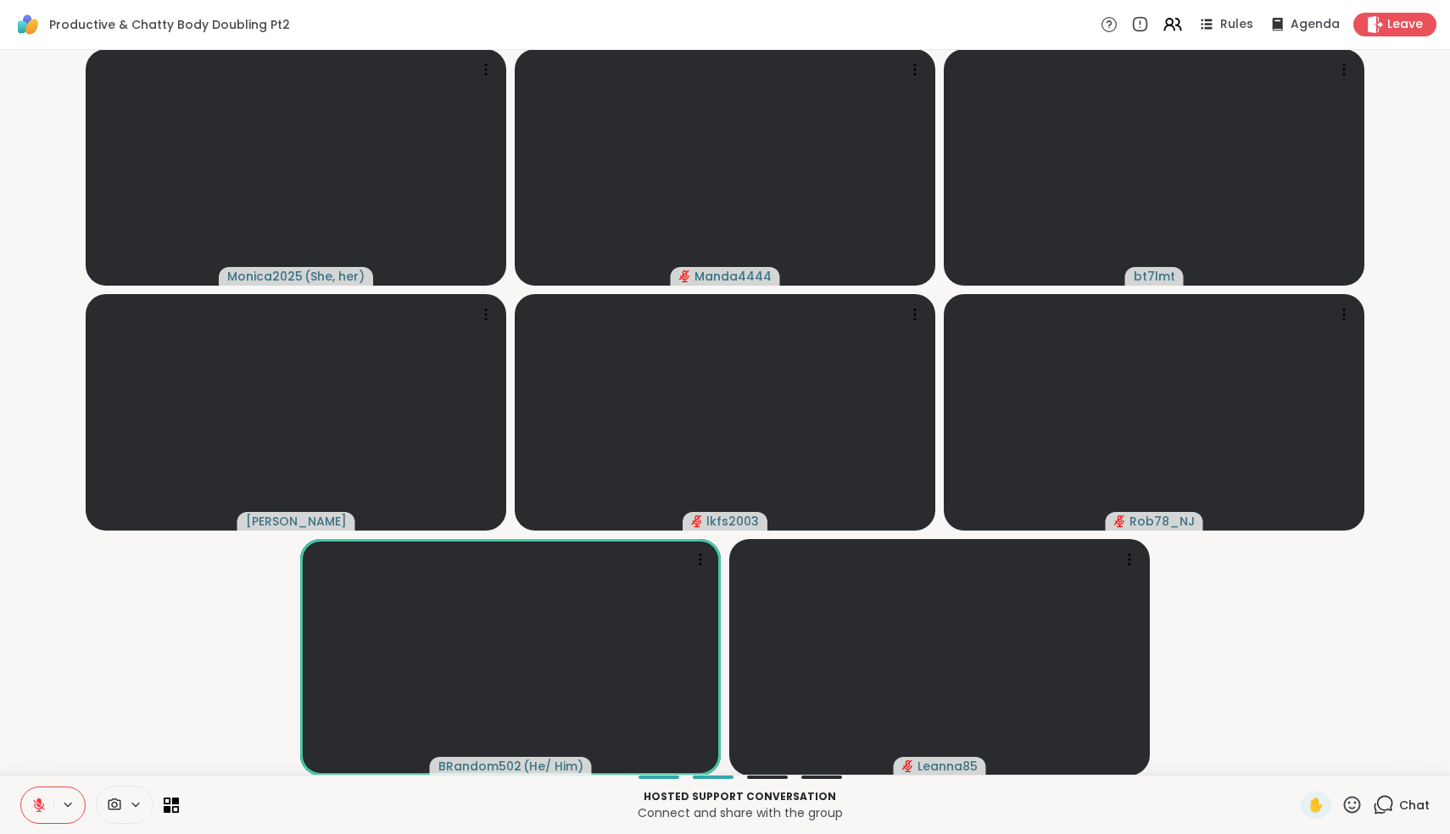
click at [39, 807] on icon at bounding box center [38, 805] width 15 height 15
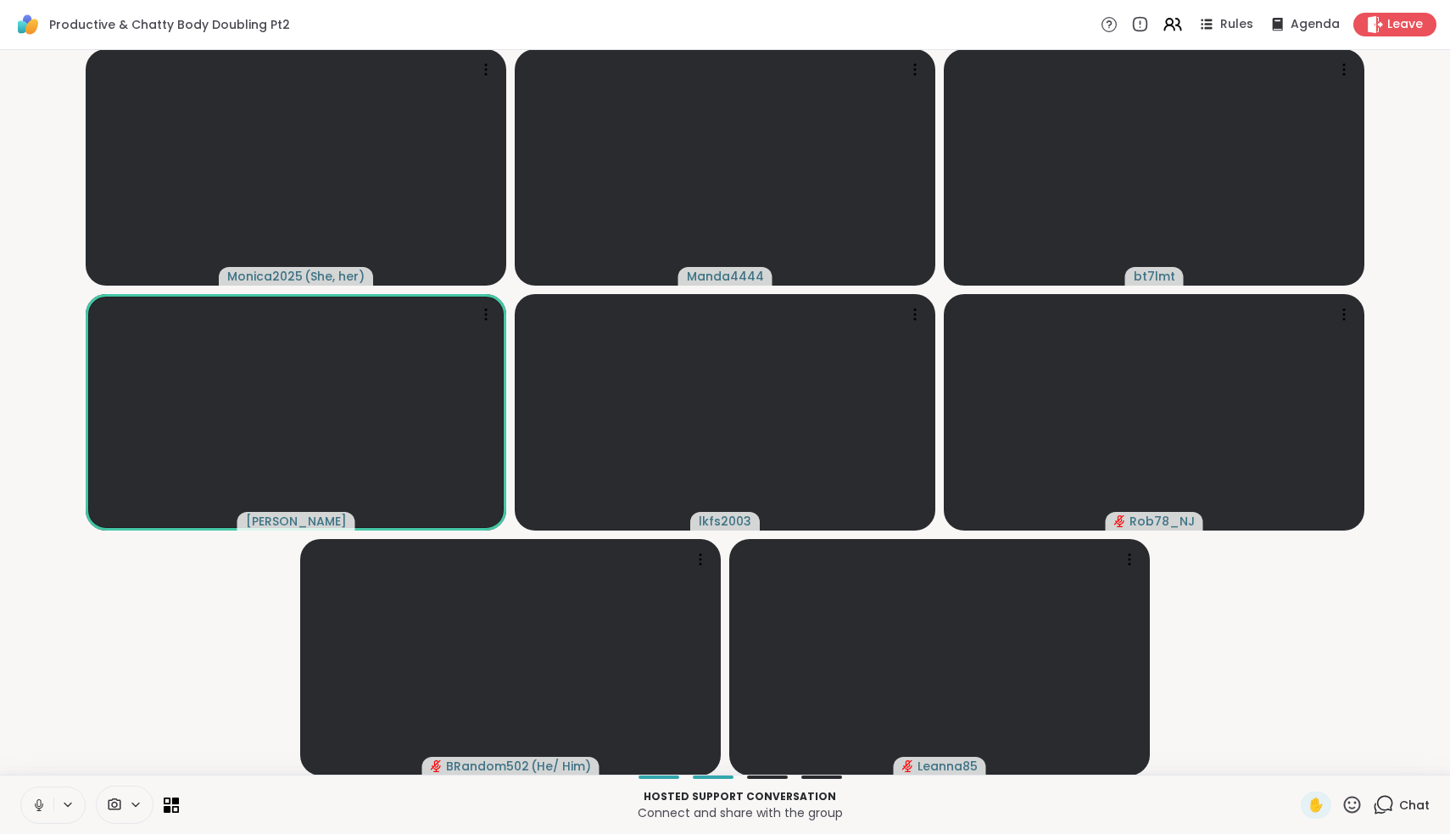
click at [43, 807] on icon at bounding box center [38, 805] width 15 height 15
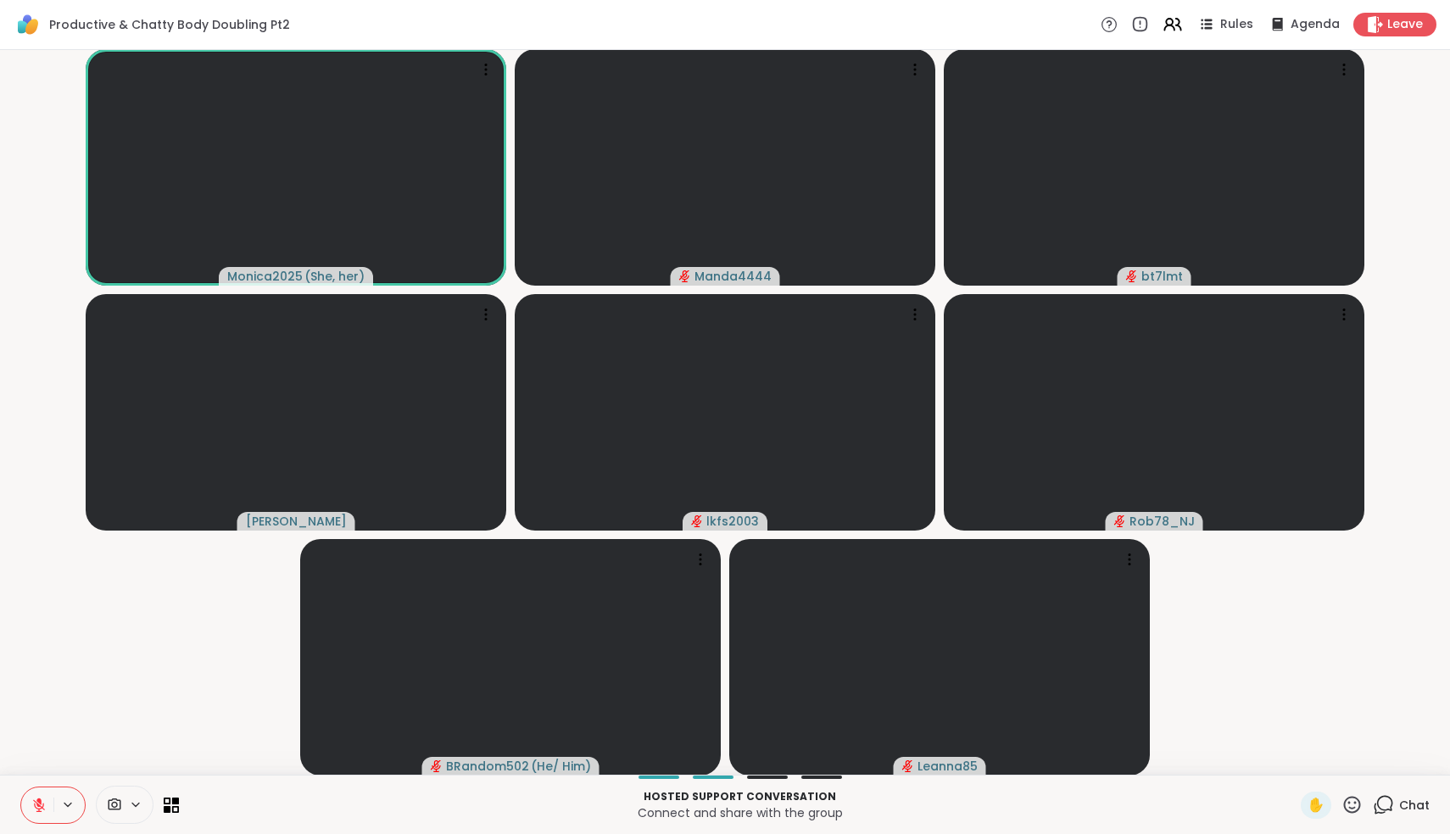
click at [50, 805] on button at bounding box center [37, 806] width 32 height 36
click at [38, 805] on icon at bounding box center [38, 805] width 15 height 15
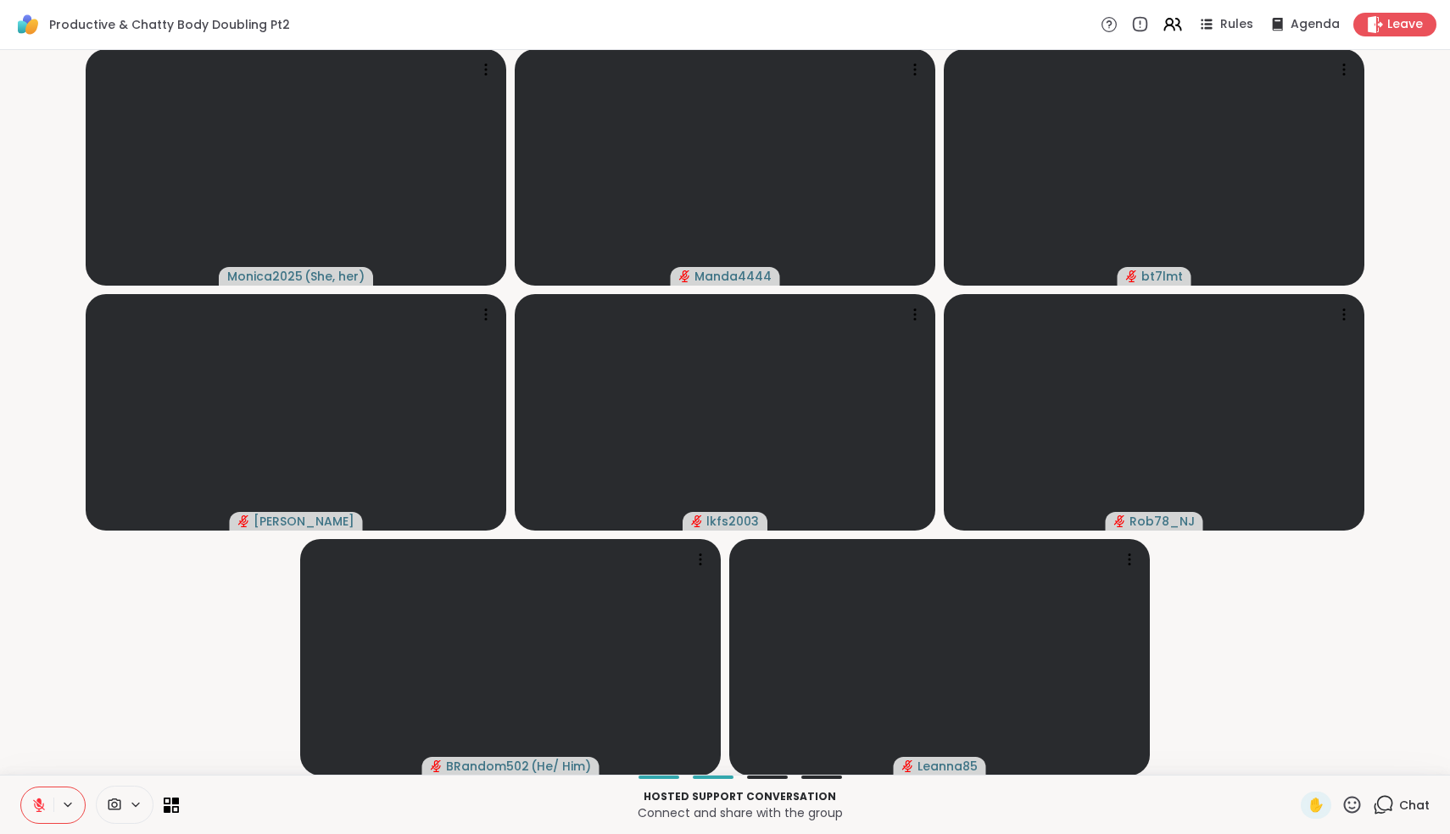
click at [37, 802] on icon at bounding box center [38, 805] width 15 height 15
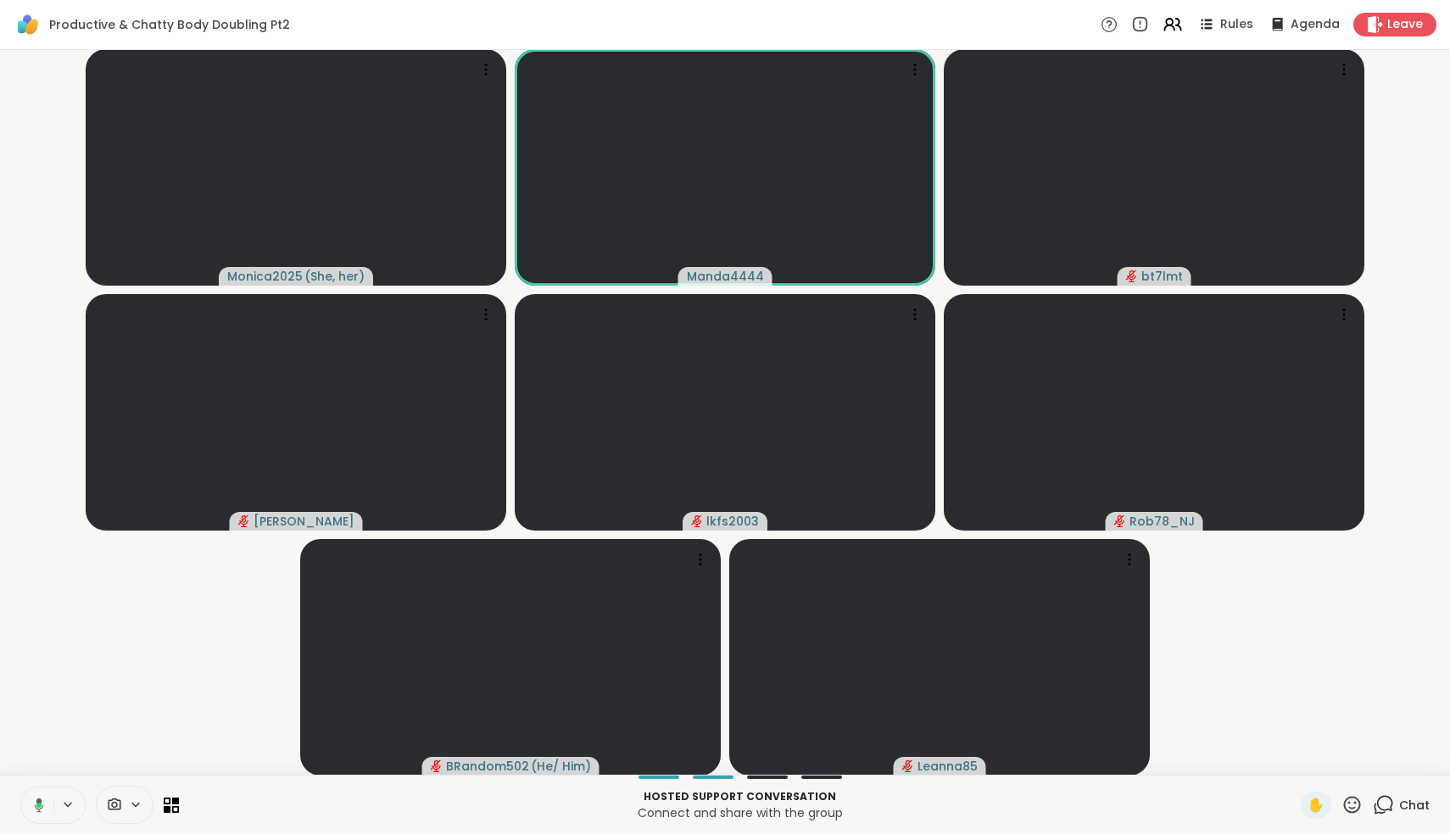
click at [36, 803] on icon at bounding box center [36, 805] width 15 height 15
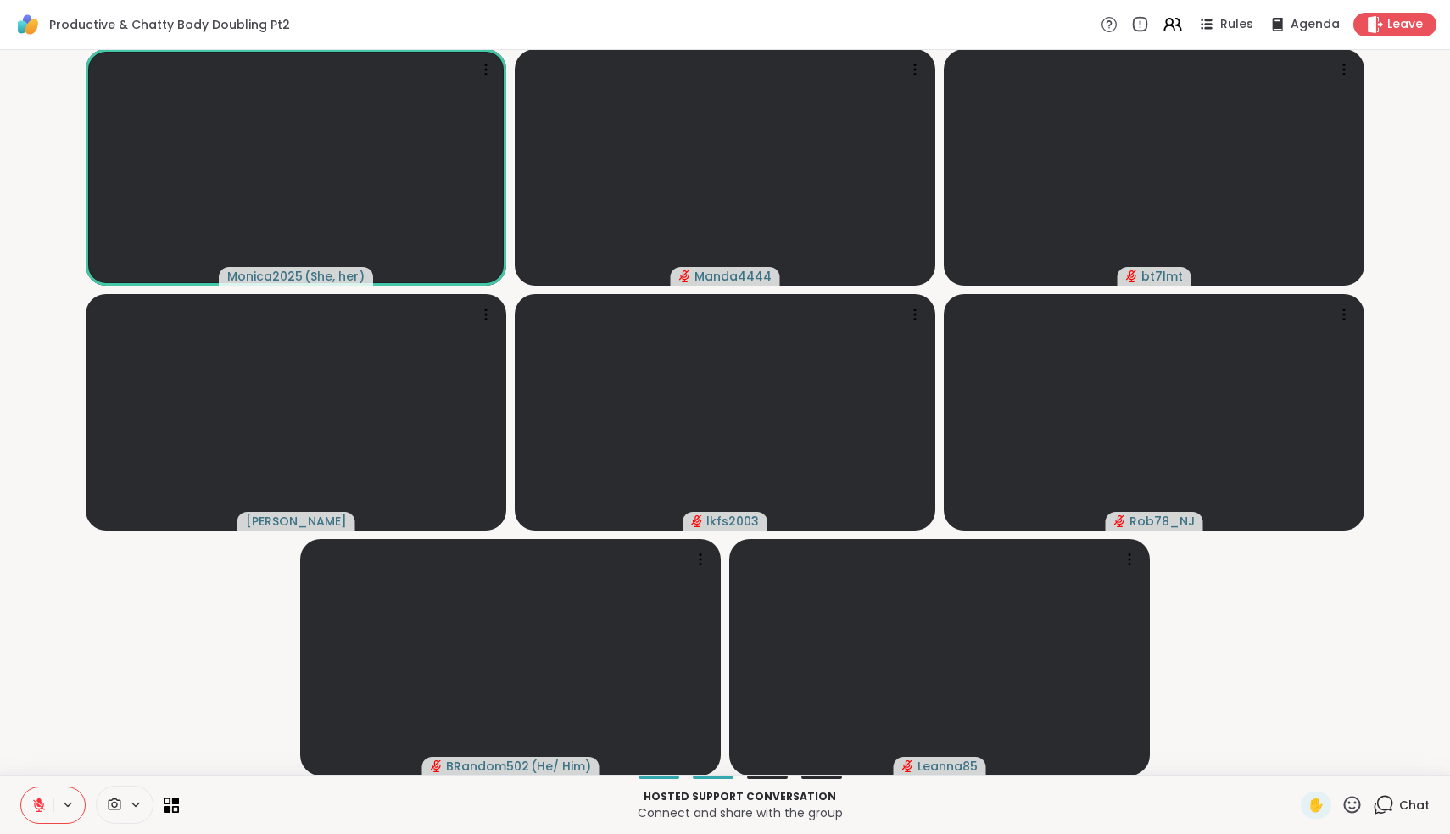
click at [42, 804] on icon at bounding box center [38, 801] width 5 height 7
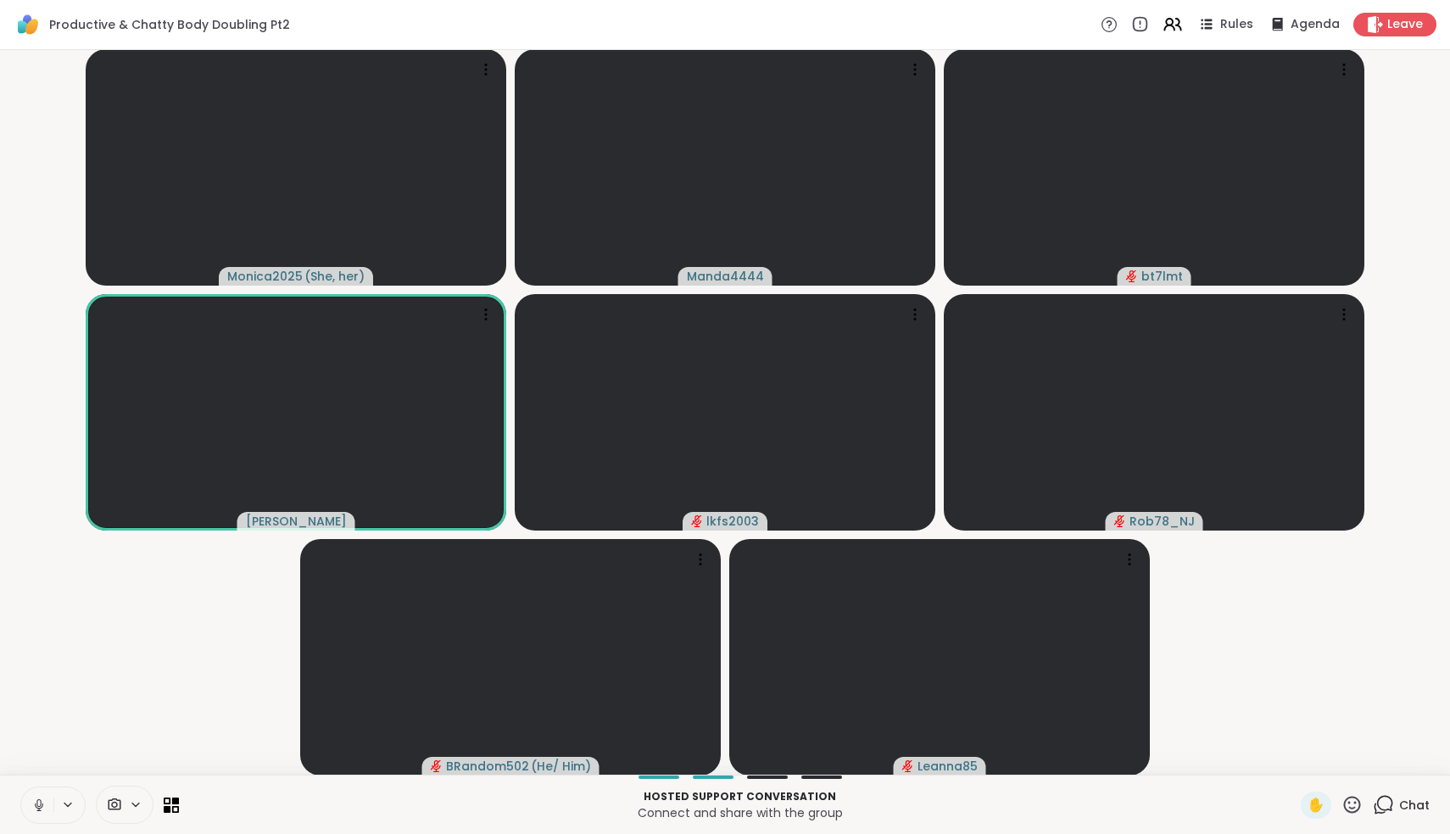
click at [37, 805] on icon at bounding box center [38, 803] width 4 height 8
click at [37, 805] on icon at bounding box center [39, 805] width 12 height 12
click at [43, 804] on icon at bounding box center [39, 805] width 8 height 5
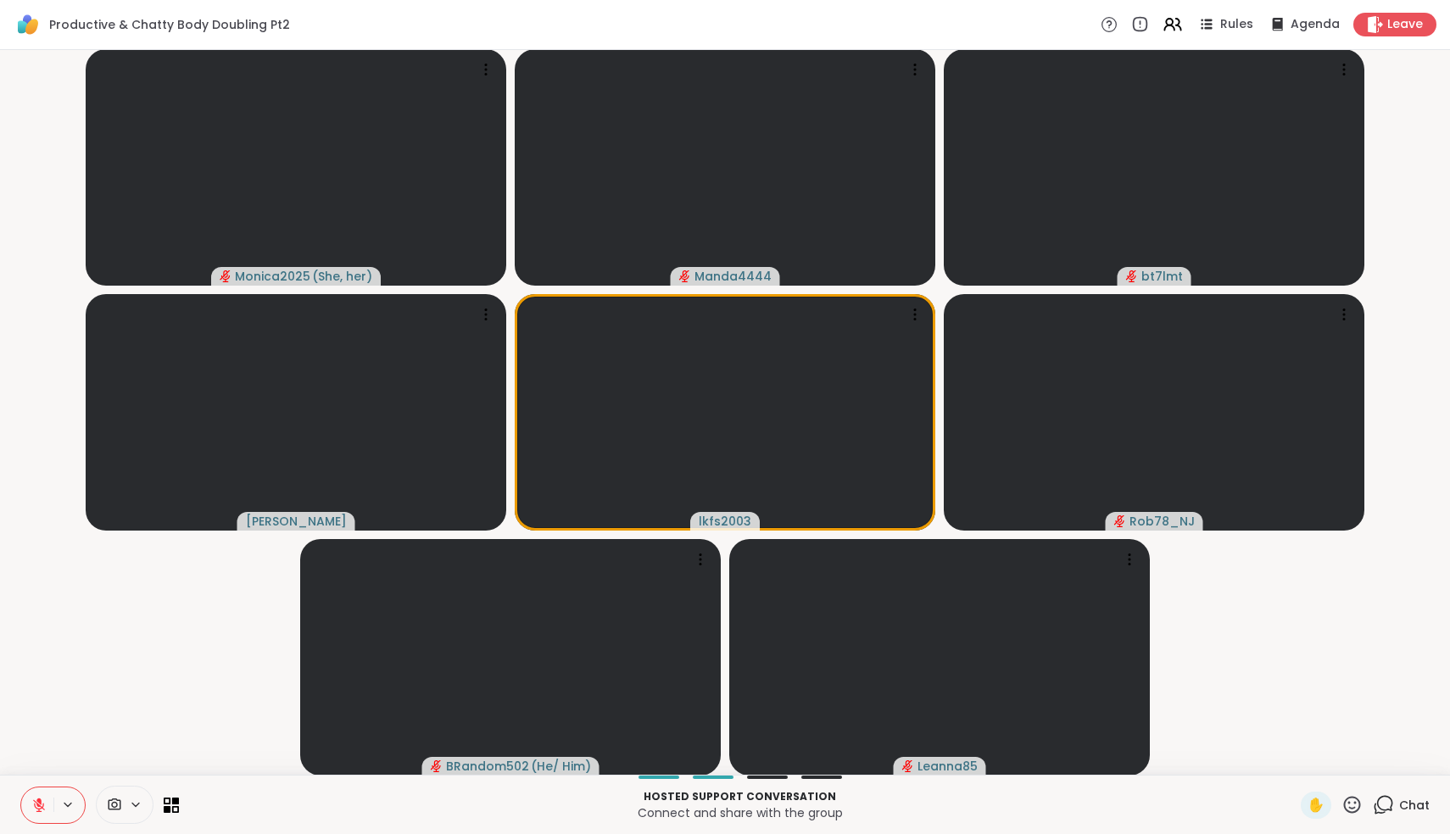
click at [1374, 800] on icon at bounding box center [1383, 804] width 21 height 21
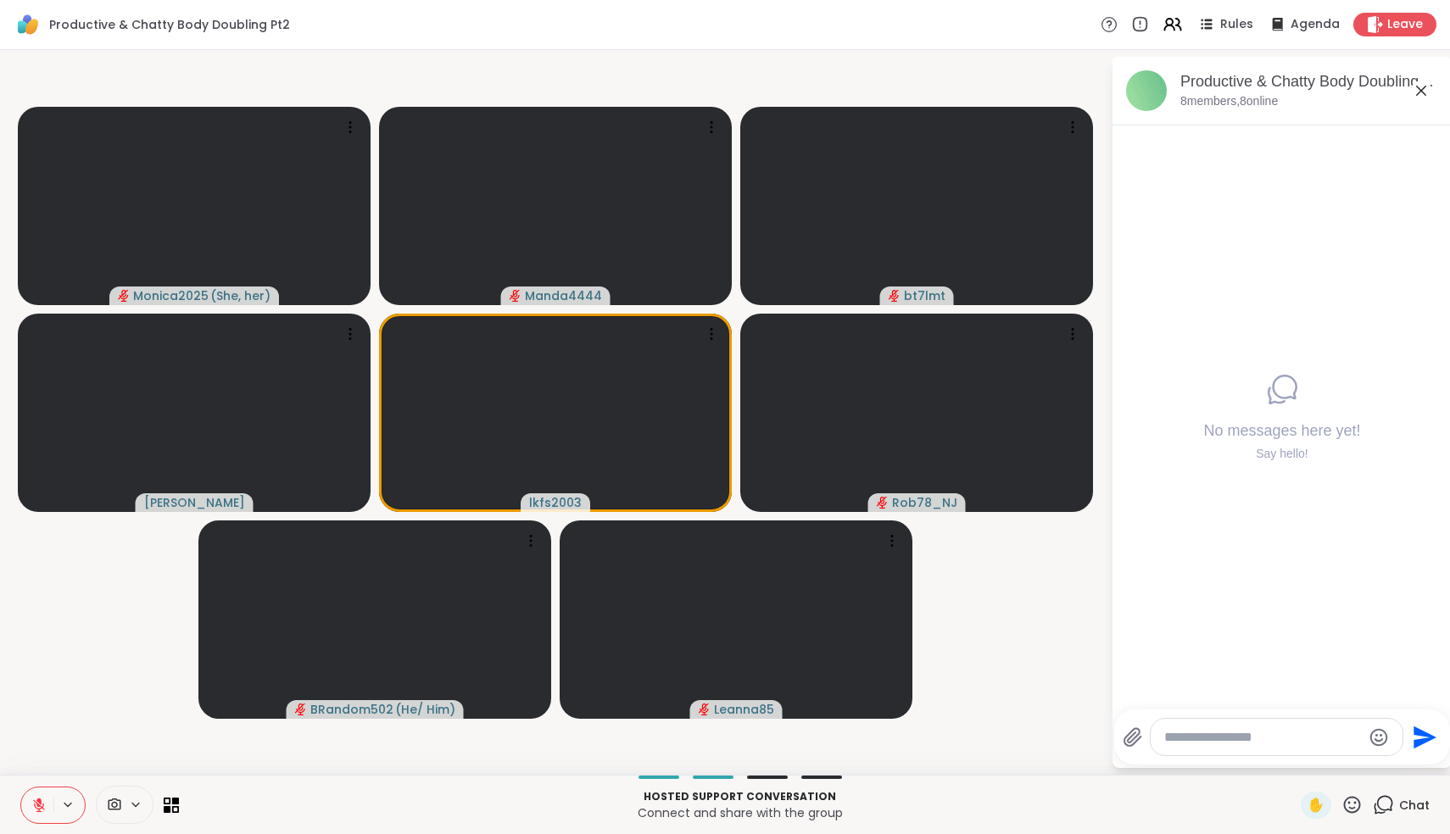
click at [1282, 737] on textarea "Type your message" at bounding box center [1263, 737] width 198 height 17
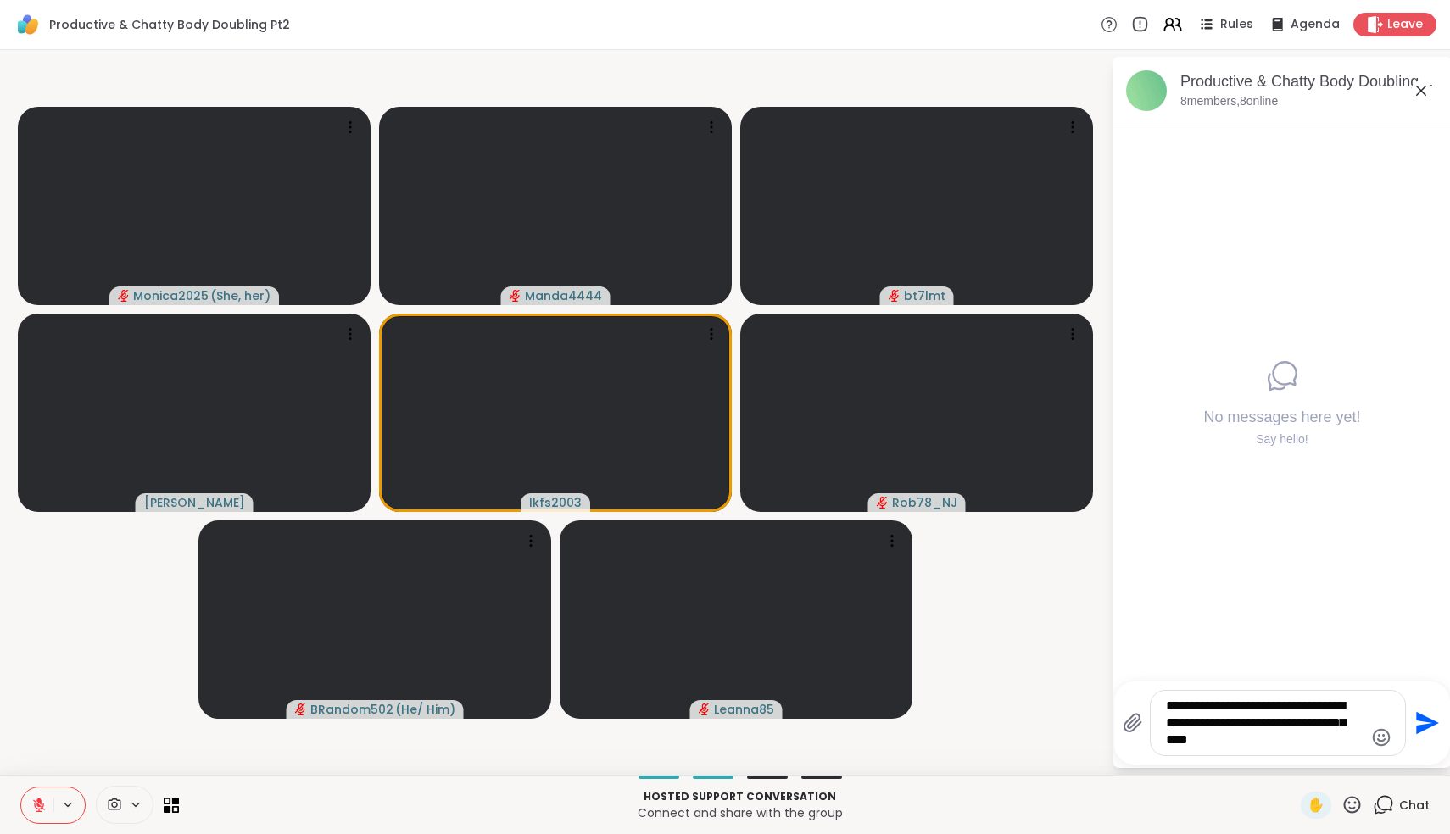
type textarea "**********"
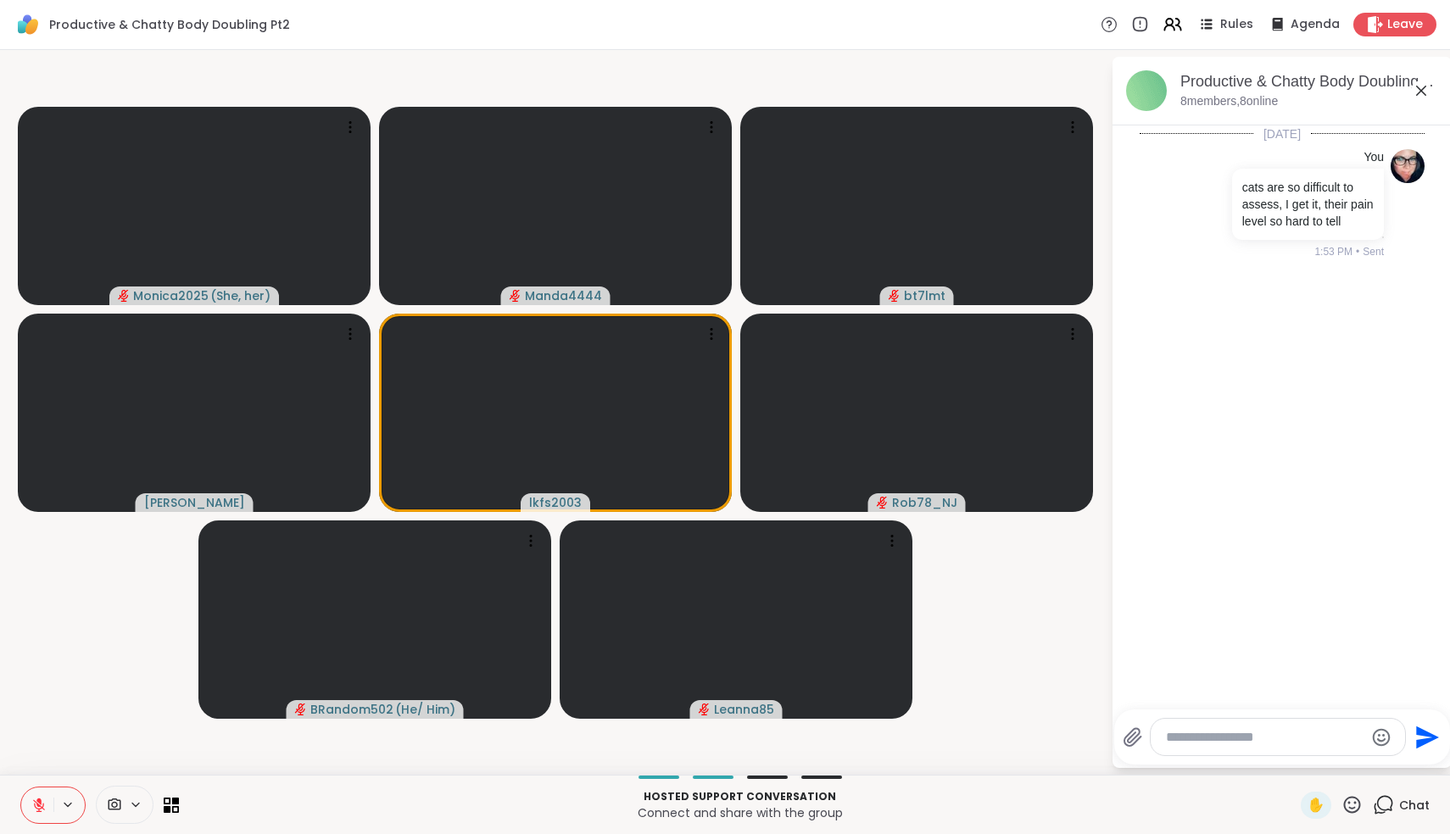
click at [1196, 732] on textarea "Type your message" at bounding box center [1265, 737] width 198 height 17
type textarea "**********"
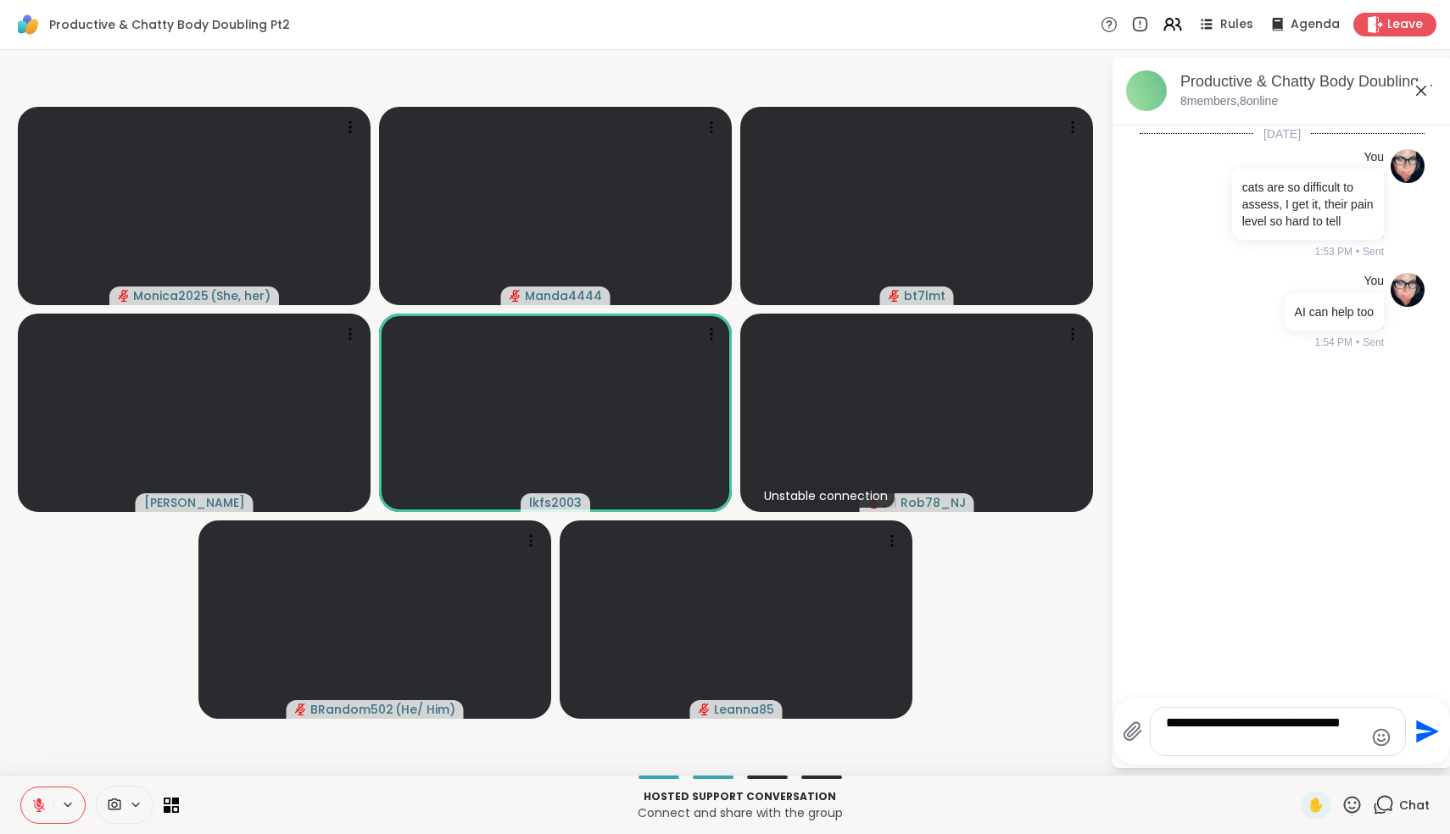
type textarea "**********"
click at [1421, 90] on icon at bounding box center [1421, 91] width 10 height 10
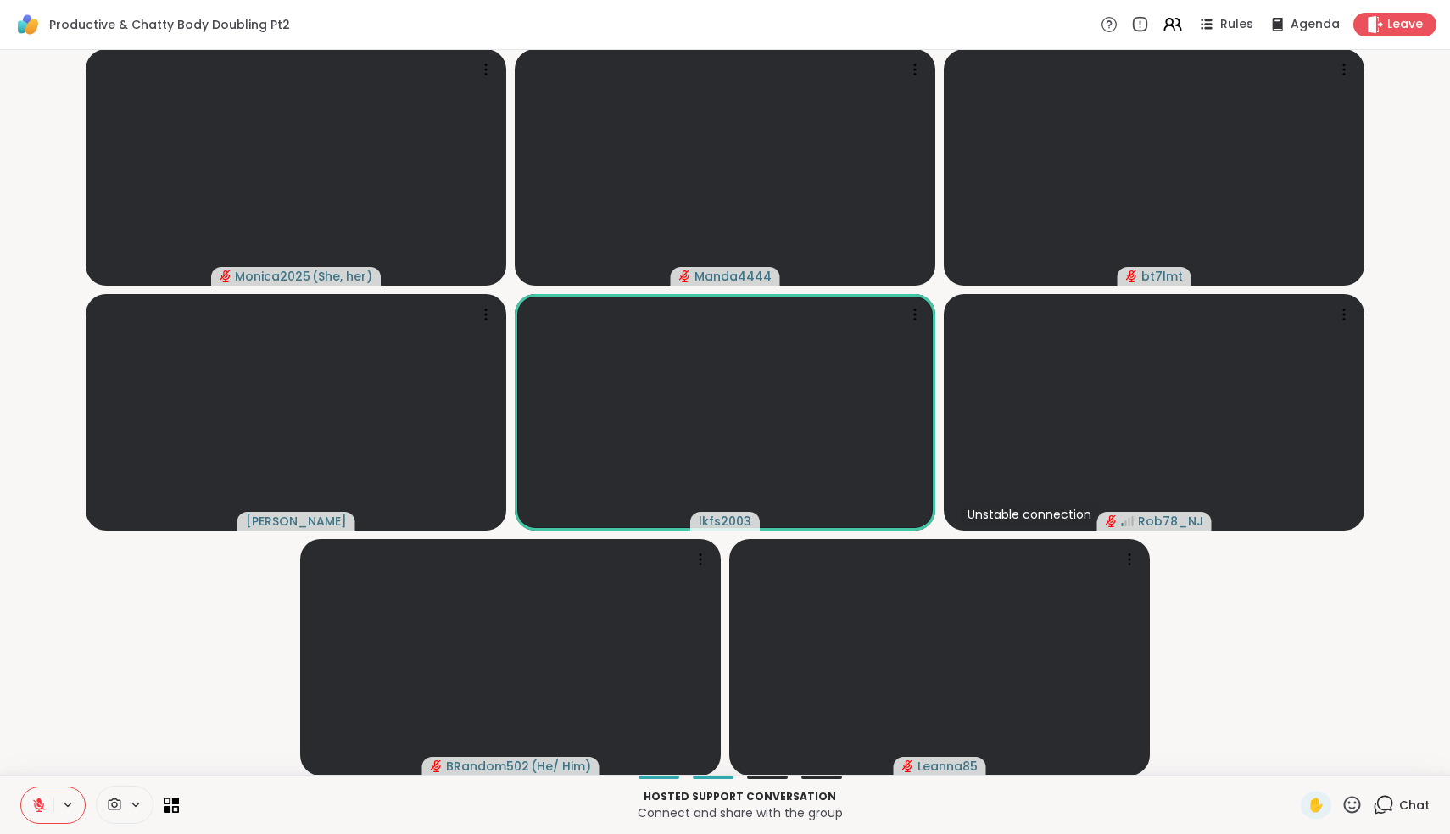
click at [1384, 806] on icon at bounding box center [1383, 804] width 21 height 21
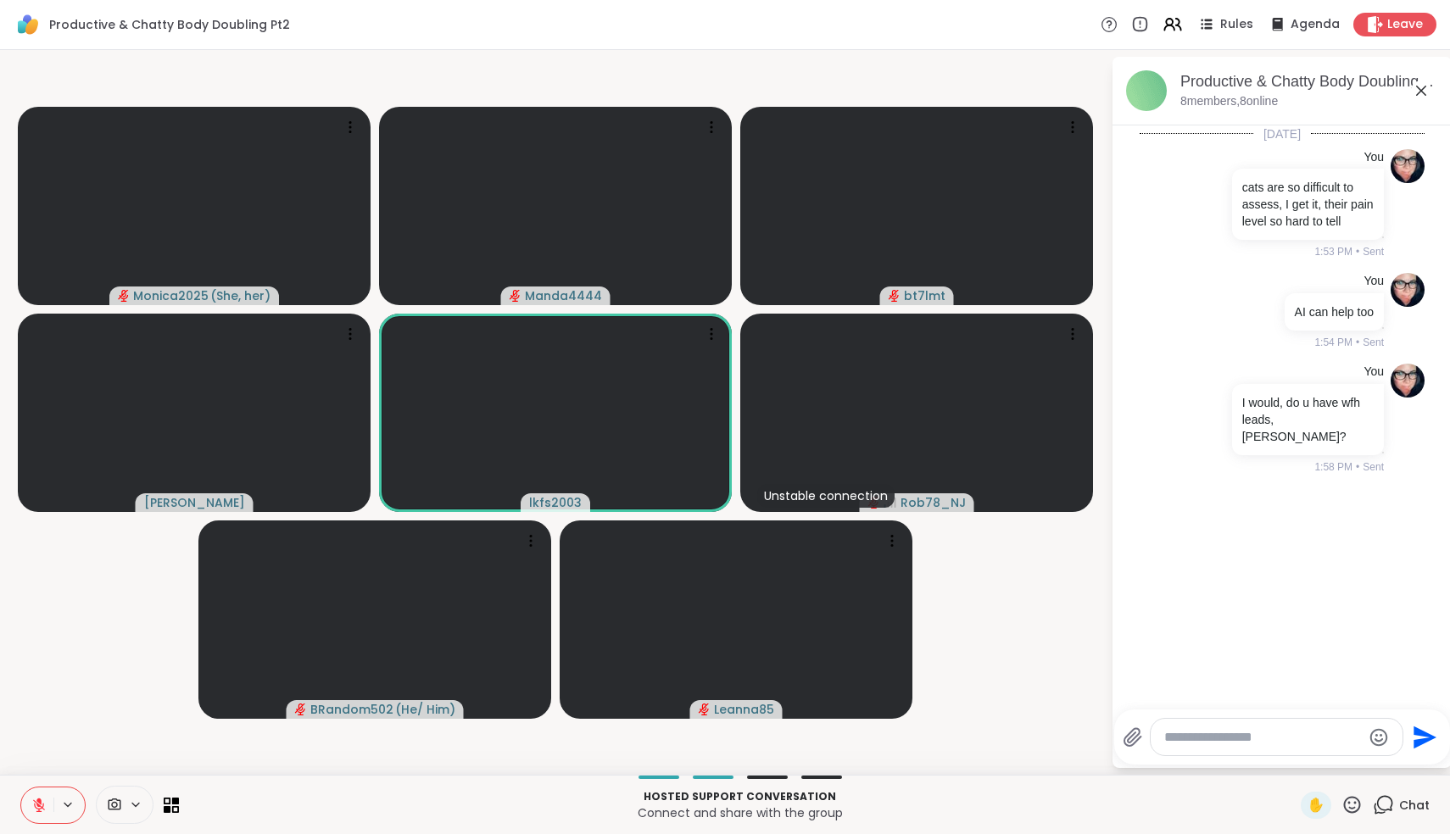
click at [1195, 741] on textarea "Type your message" at bounding box center [1263, 737] width 198 height 17
click at [1423, 92] on icon at bounding box center [1421, 91] width 10 height 10
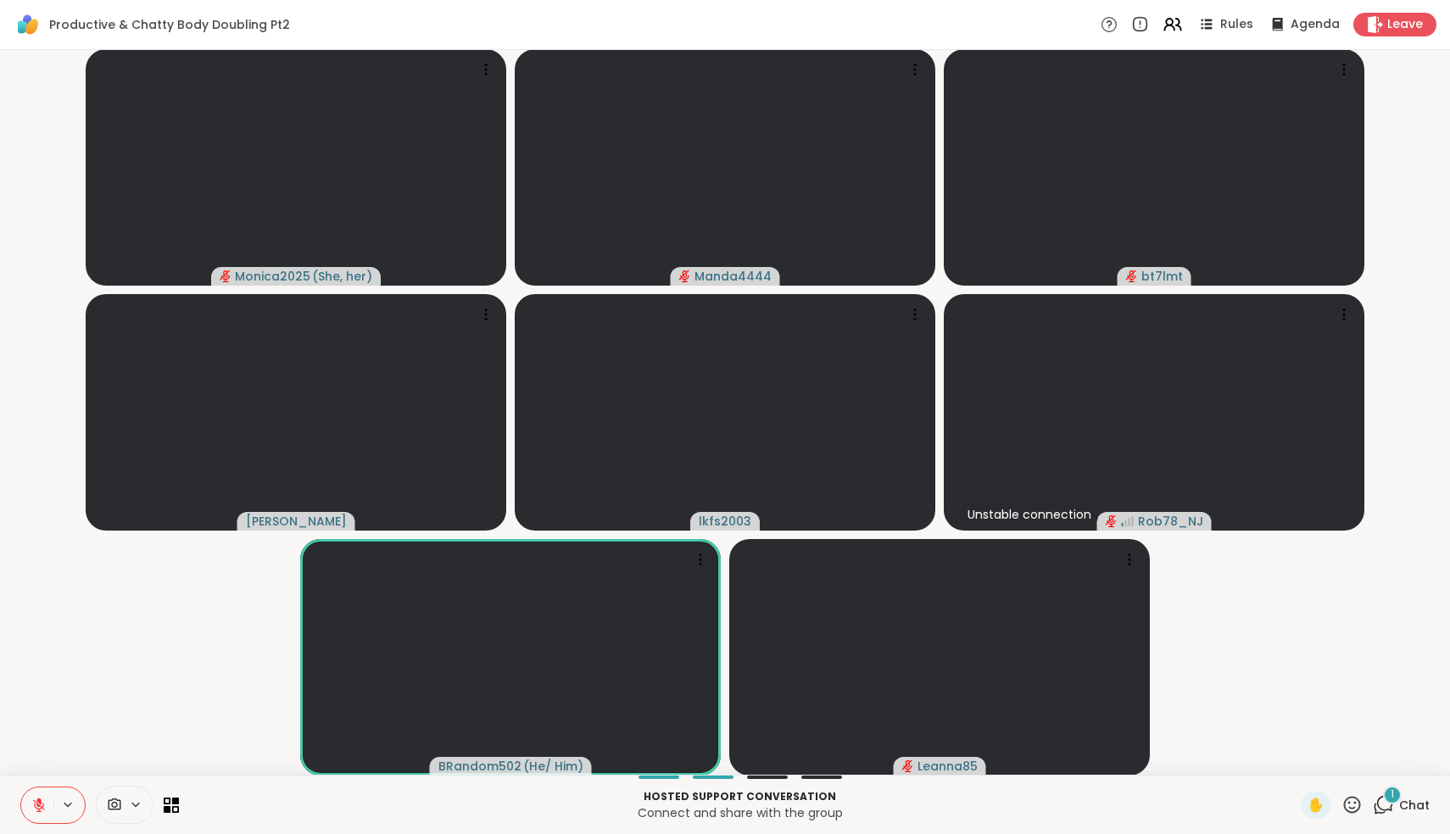
click at [1388, 803] on icon at bounding box center [1383, 804] width 21 height 21
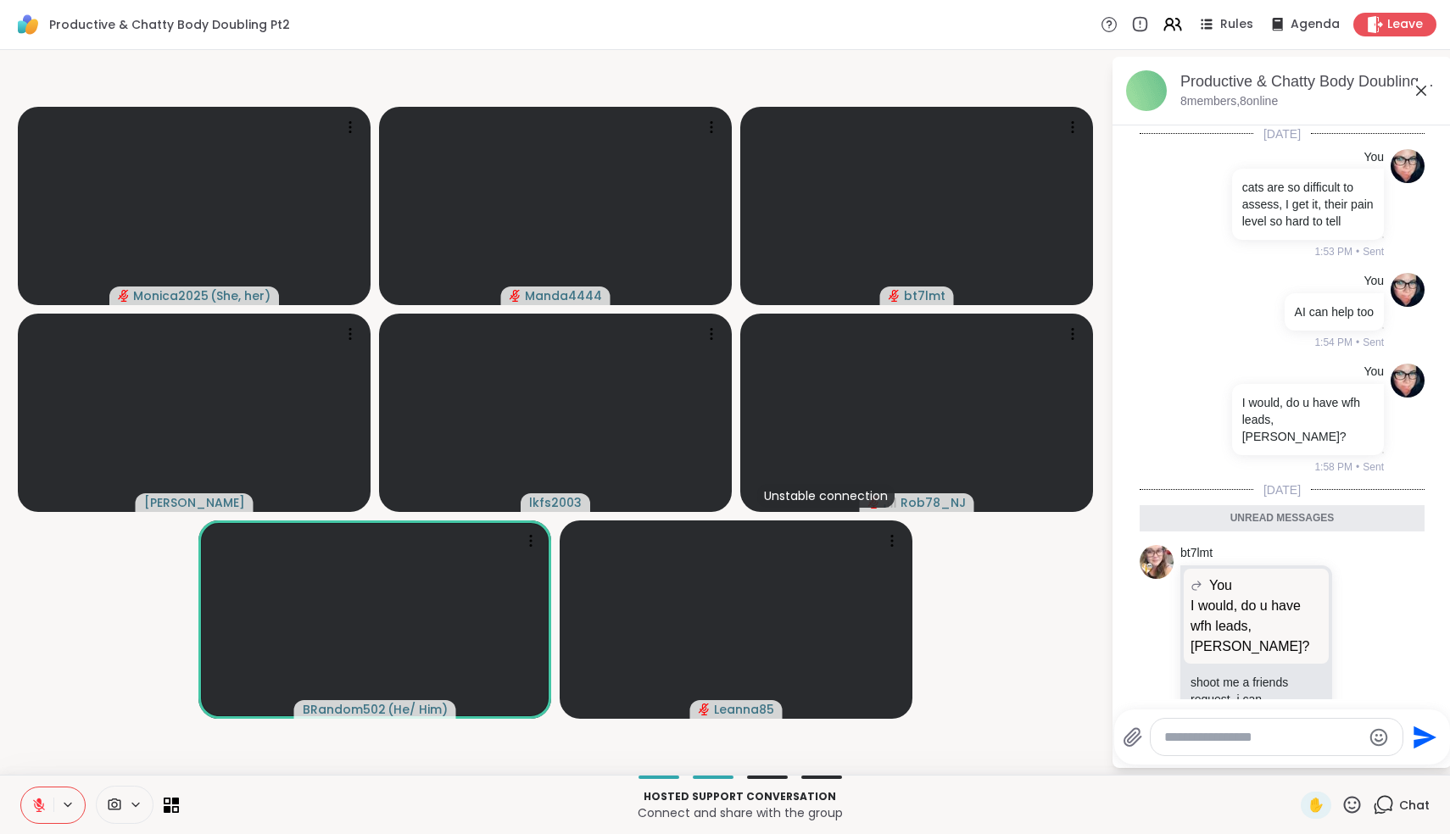
scroll to position [42, 0]
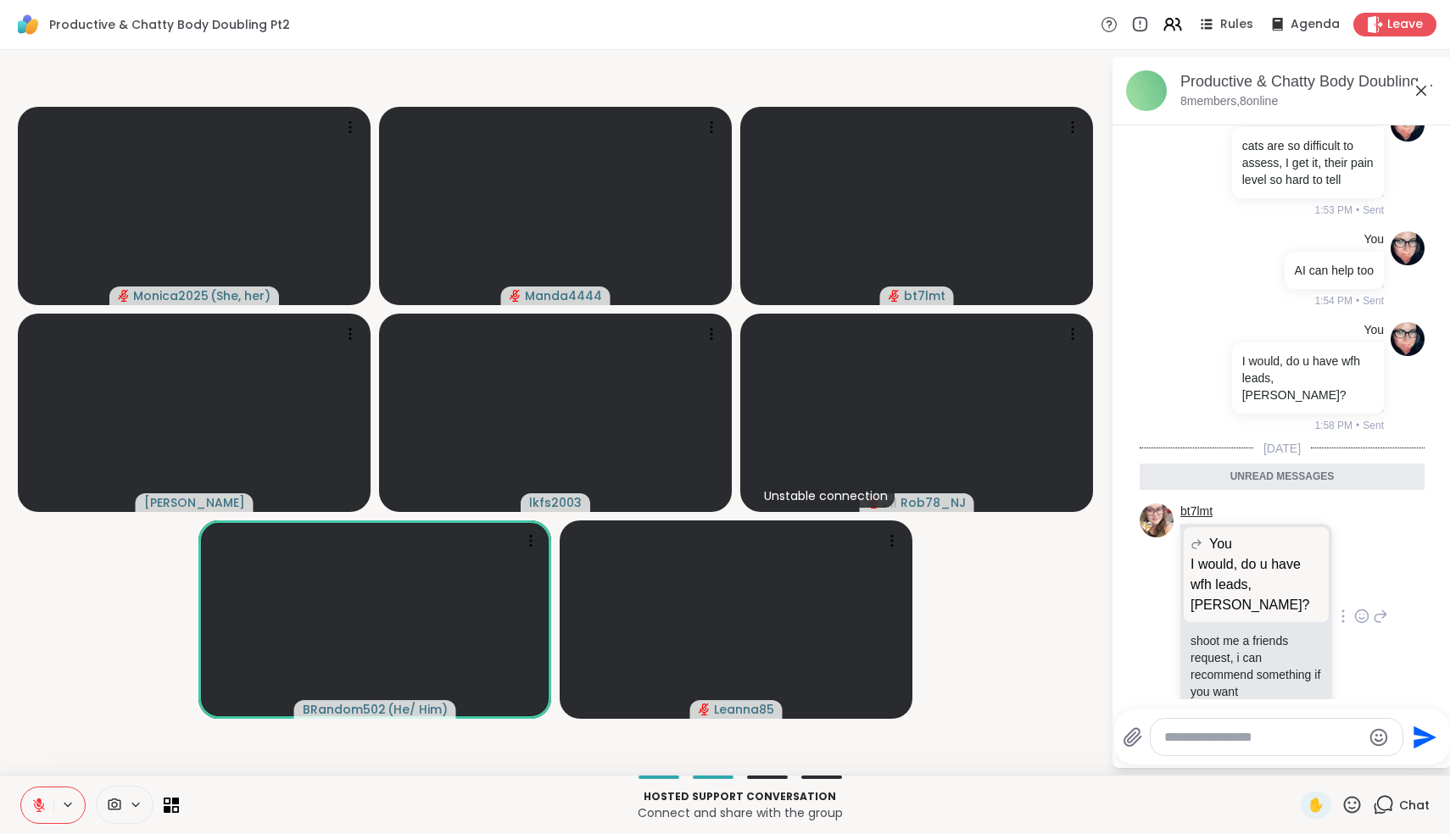
click at [1201, 504] on link "bt7lmt" at bounding box center [1196, 512] width 32 height 17
click at [1364, 608] on icon at bounding box center [1361, 616] width 15 height 17
click at [1228, 582] on div "Select Reaction: Heart" at bounding box center [1226, 589] width 15 height 15
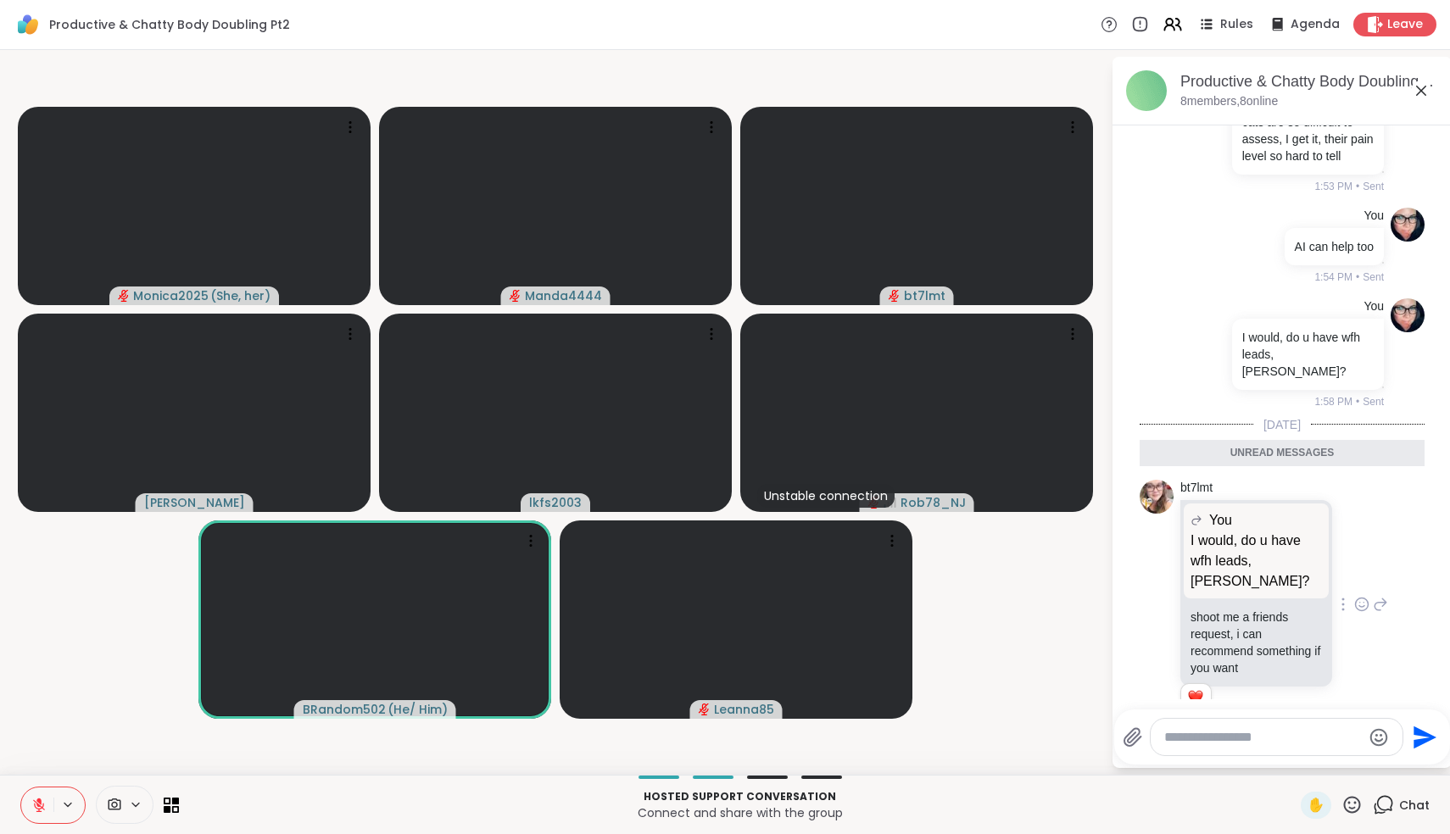
click at [1420, 93] on icon at bounding box center [1421, 91] width 20 height 20
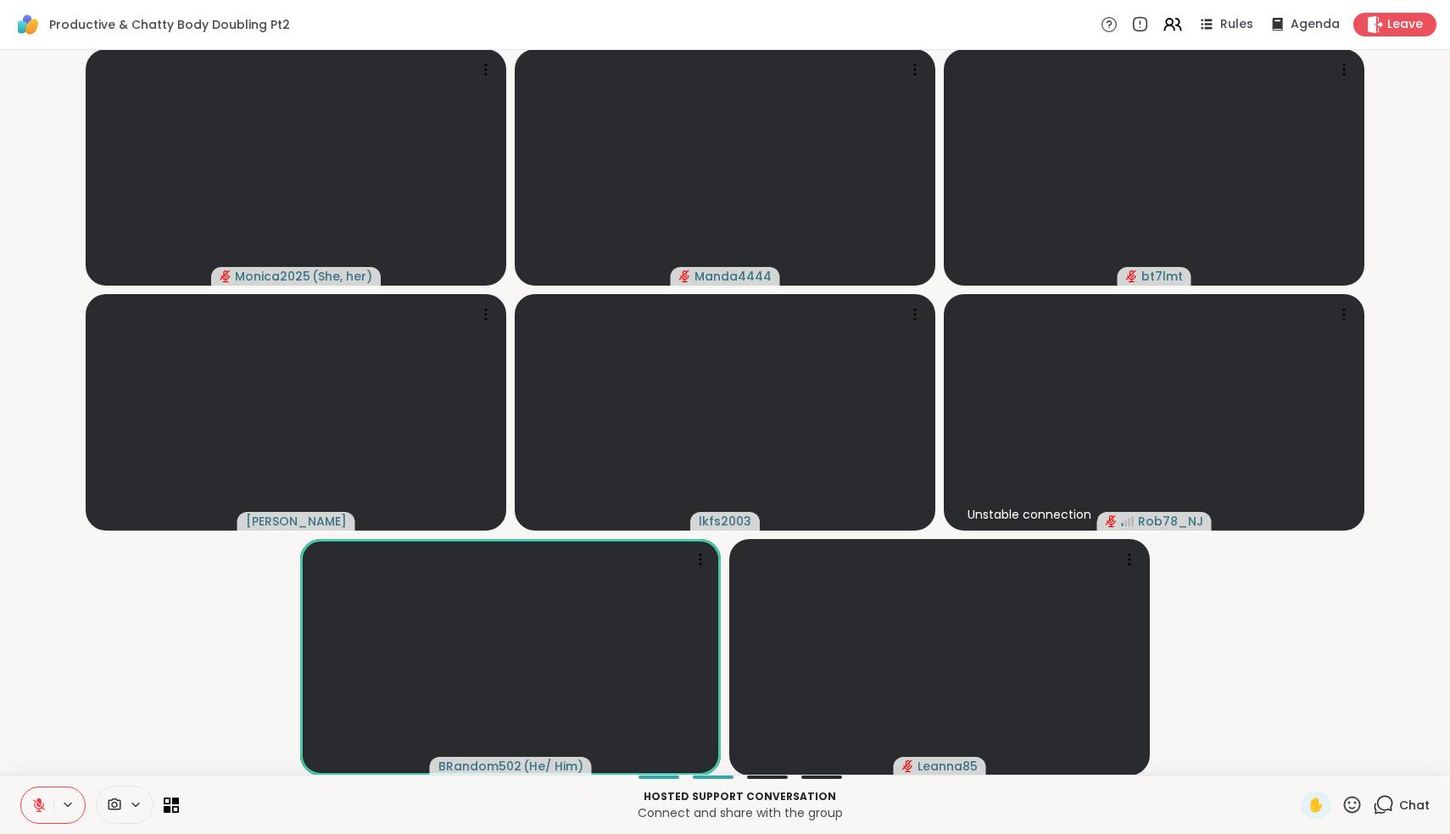
click at [43, 805] on icon at bounding box center [39, 805] width 12 height 12
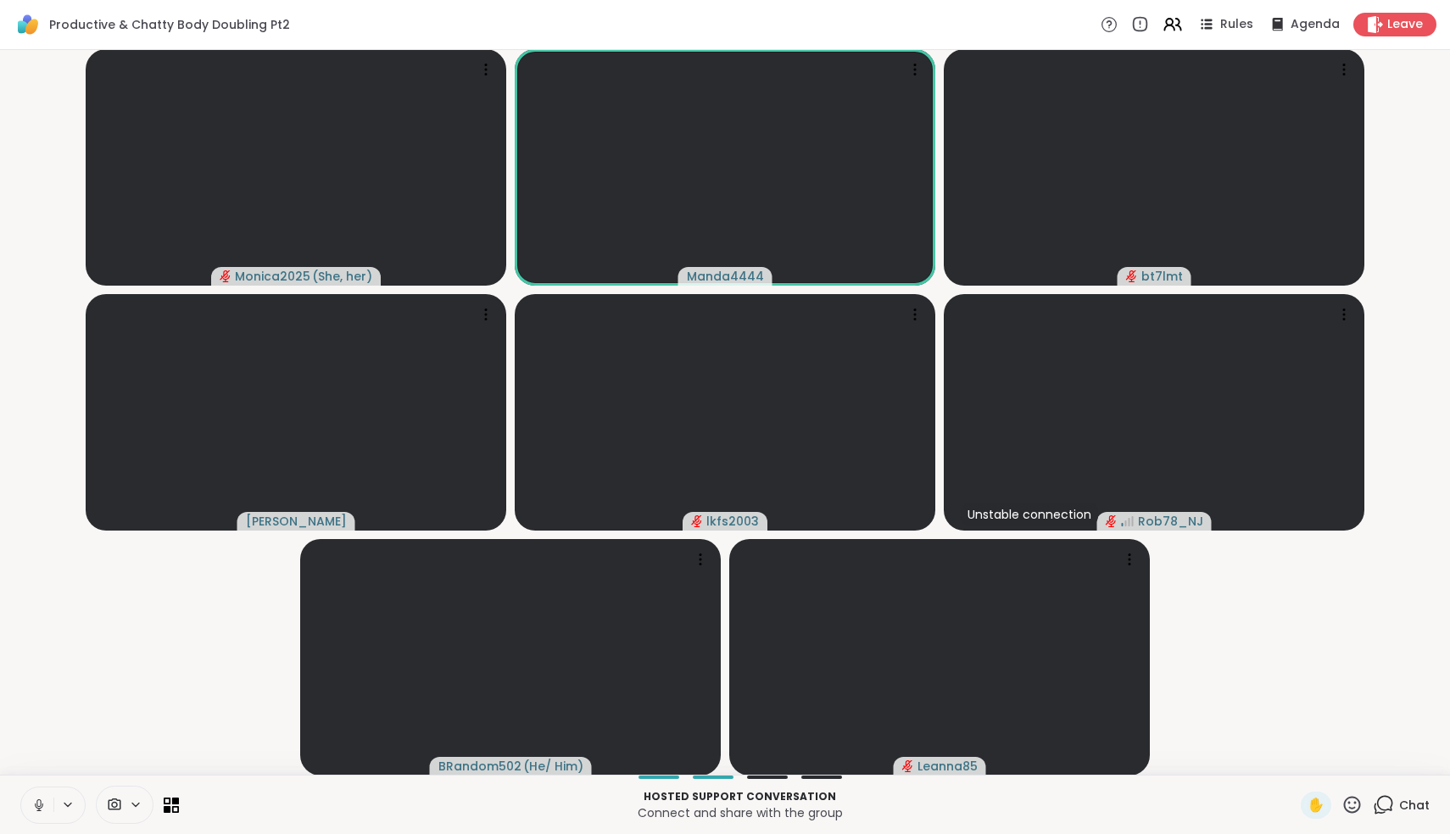
click at [42, 805] on icon at bounding box center [38, 805] width 15 height 15
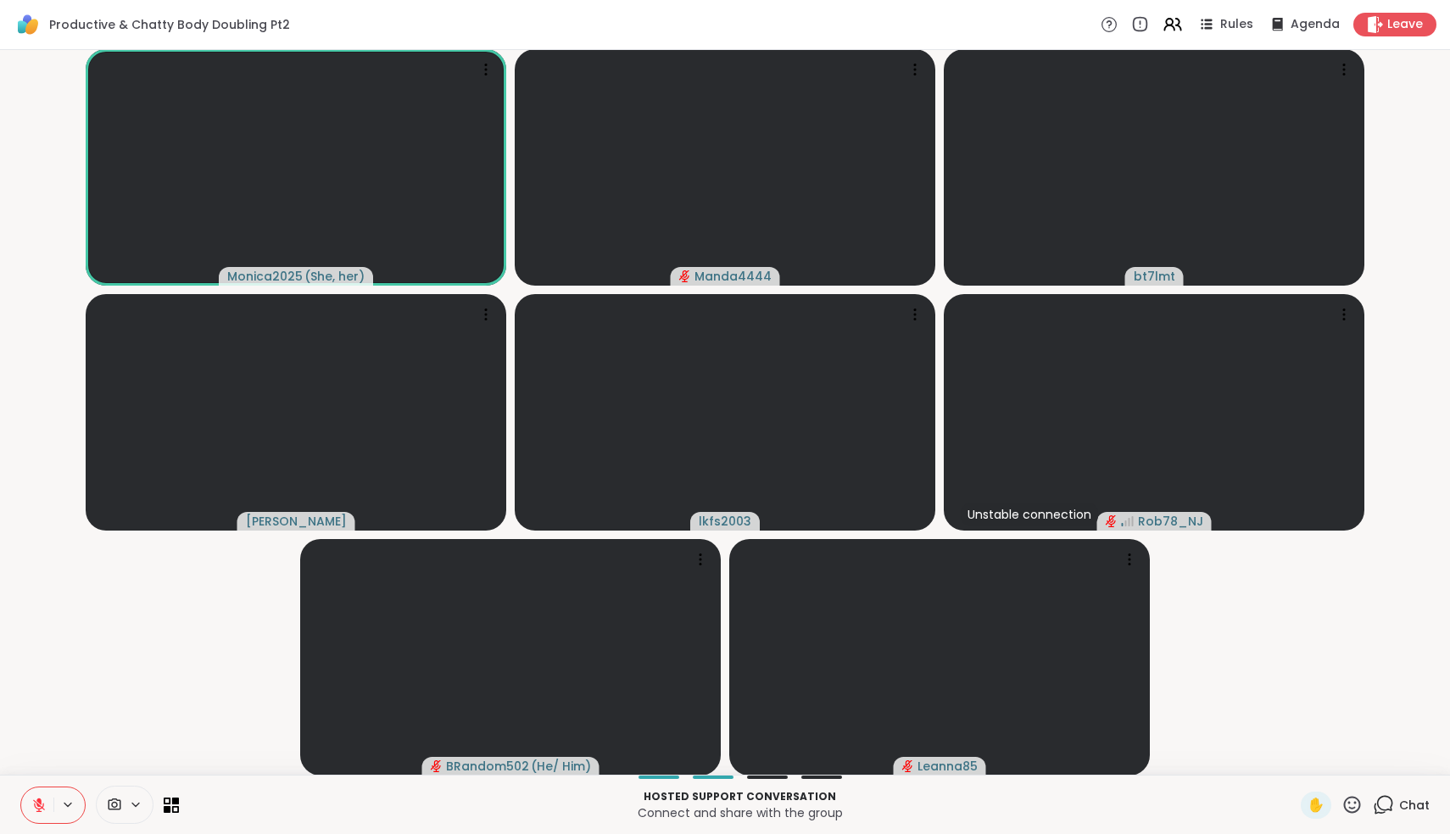
click at [1384, 811] on icon at bounding box center [1383, 804] width 21 height 21
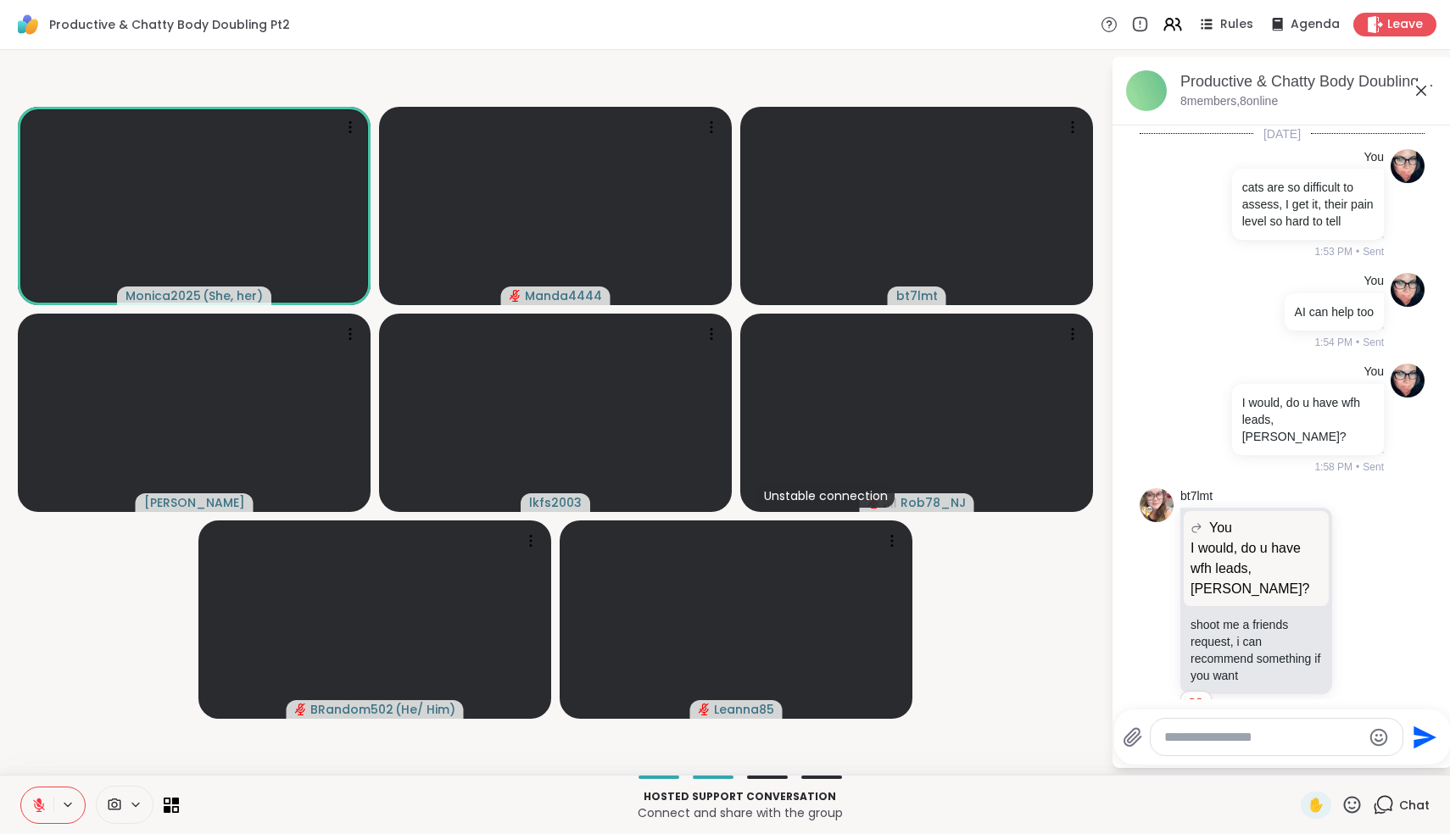
scroll to position [8, 0]
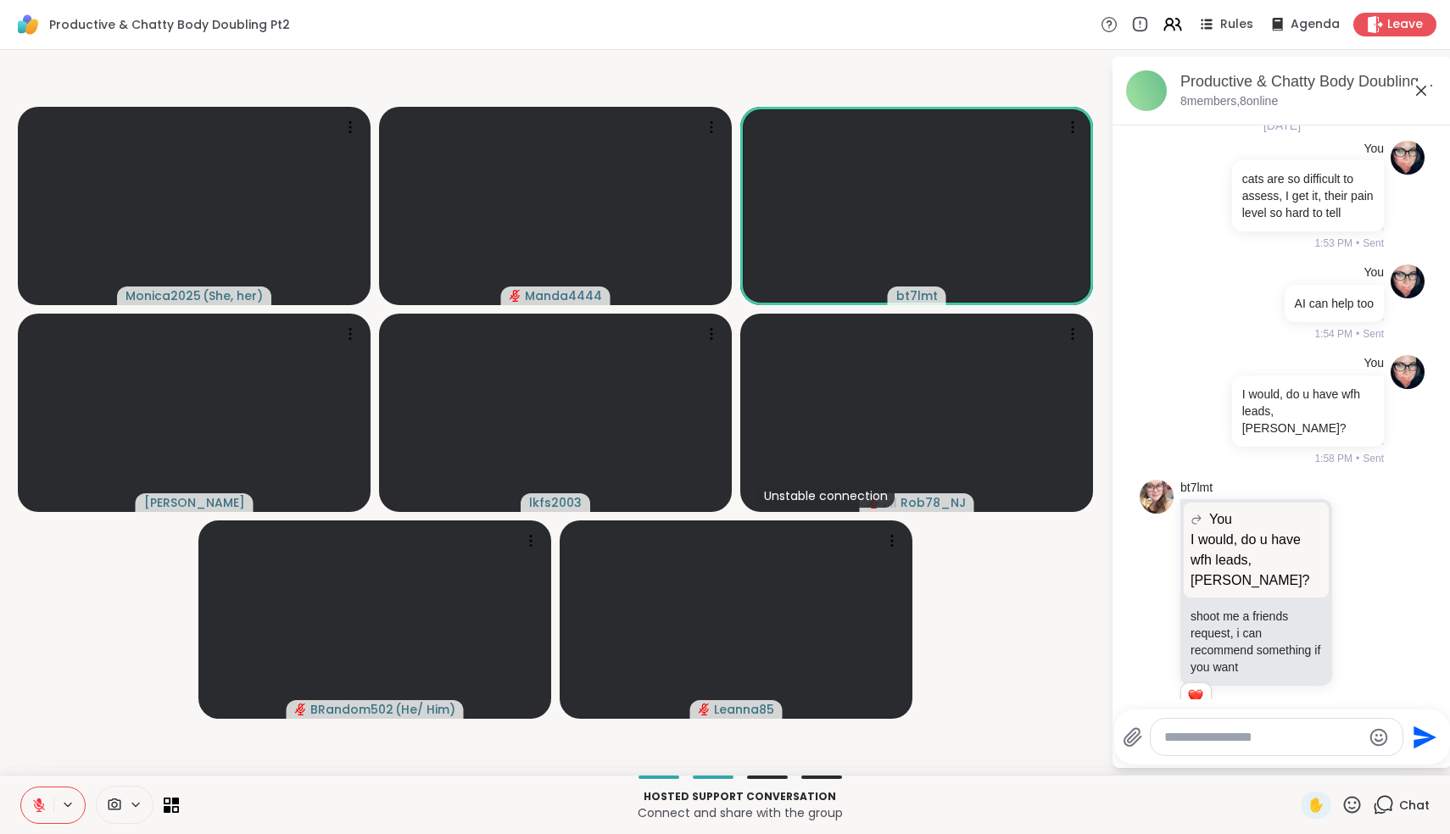
click at [1275, 744] on textarea "Type your message" at bounding box center [1263, 737] width 198 height 17
type textarea "**********"
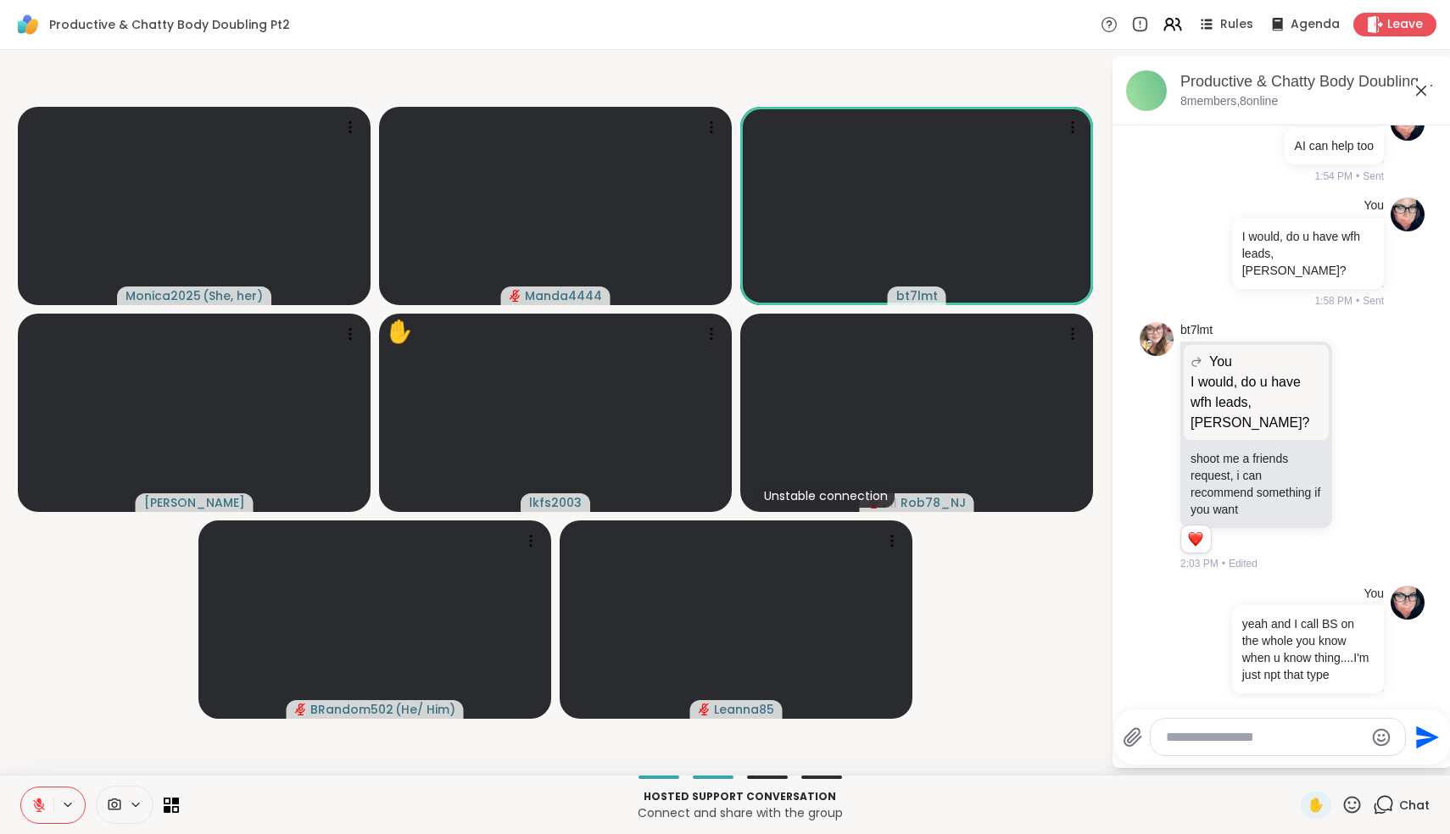
click at [19, 811] on div "Hosted support conversation Connect and share with the group ✋ Chat" at bounding box center [725, 804] width 1450 height 59
click at [41, 797] on button at bounding box center [37, 806] width 32 height 36
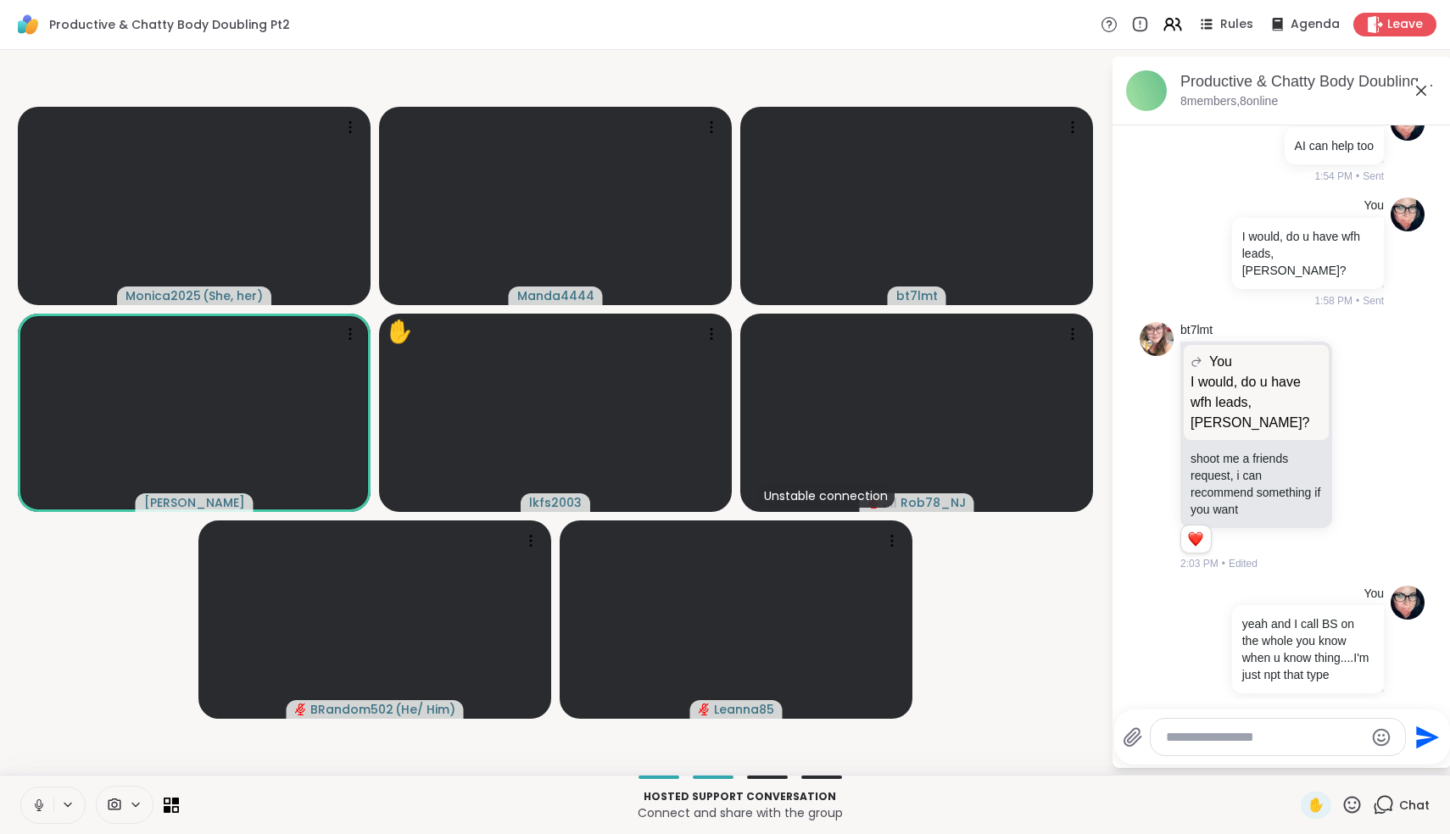
scroll to position [191, 0]
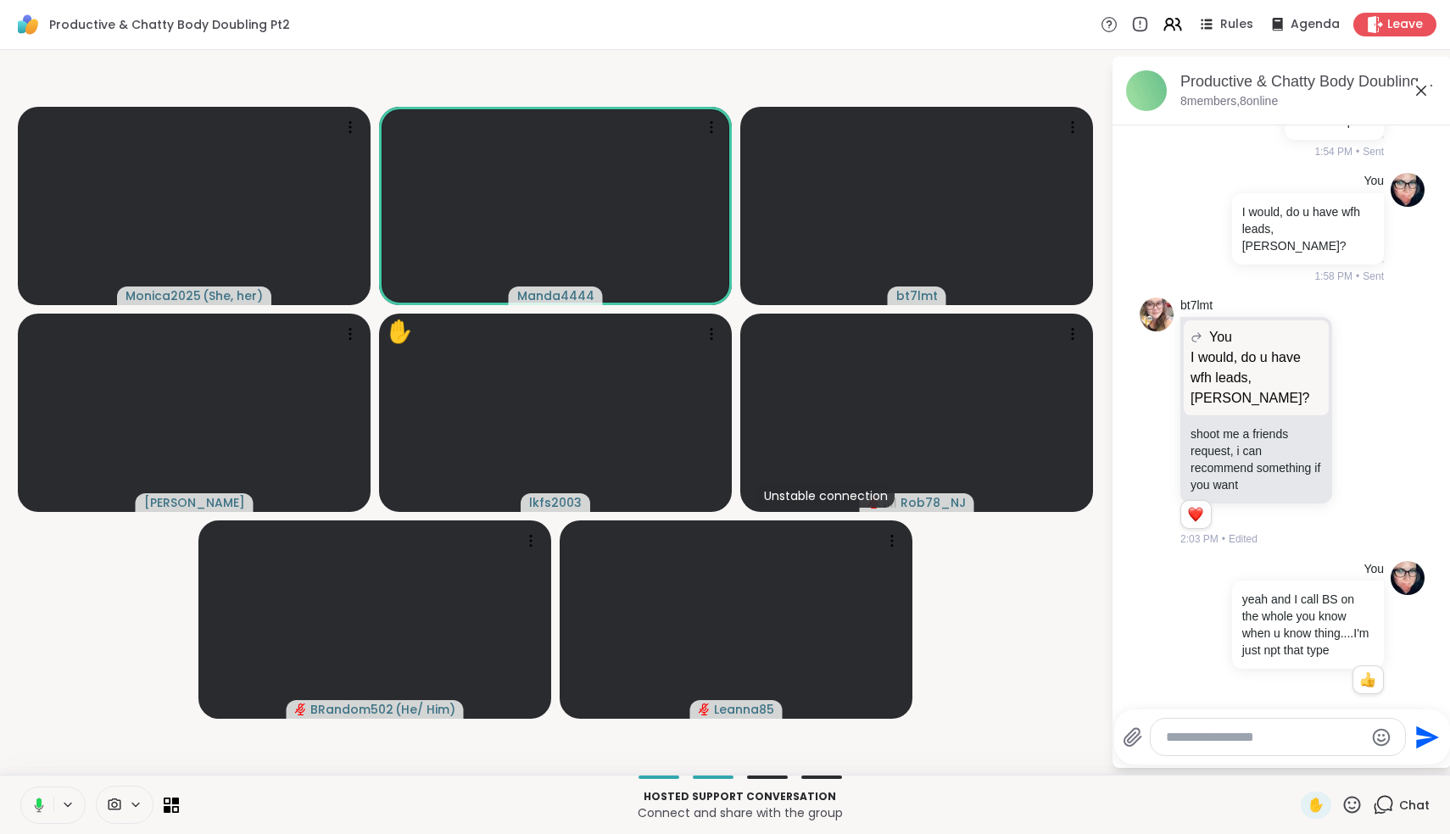
click at [36, 805] on icon at bounding box center [36, 805] width 15 height 15
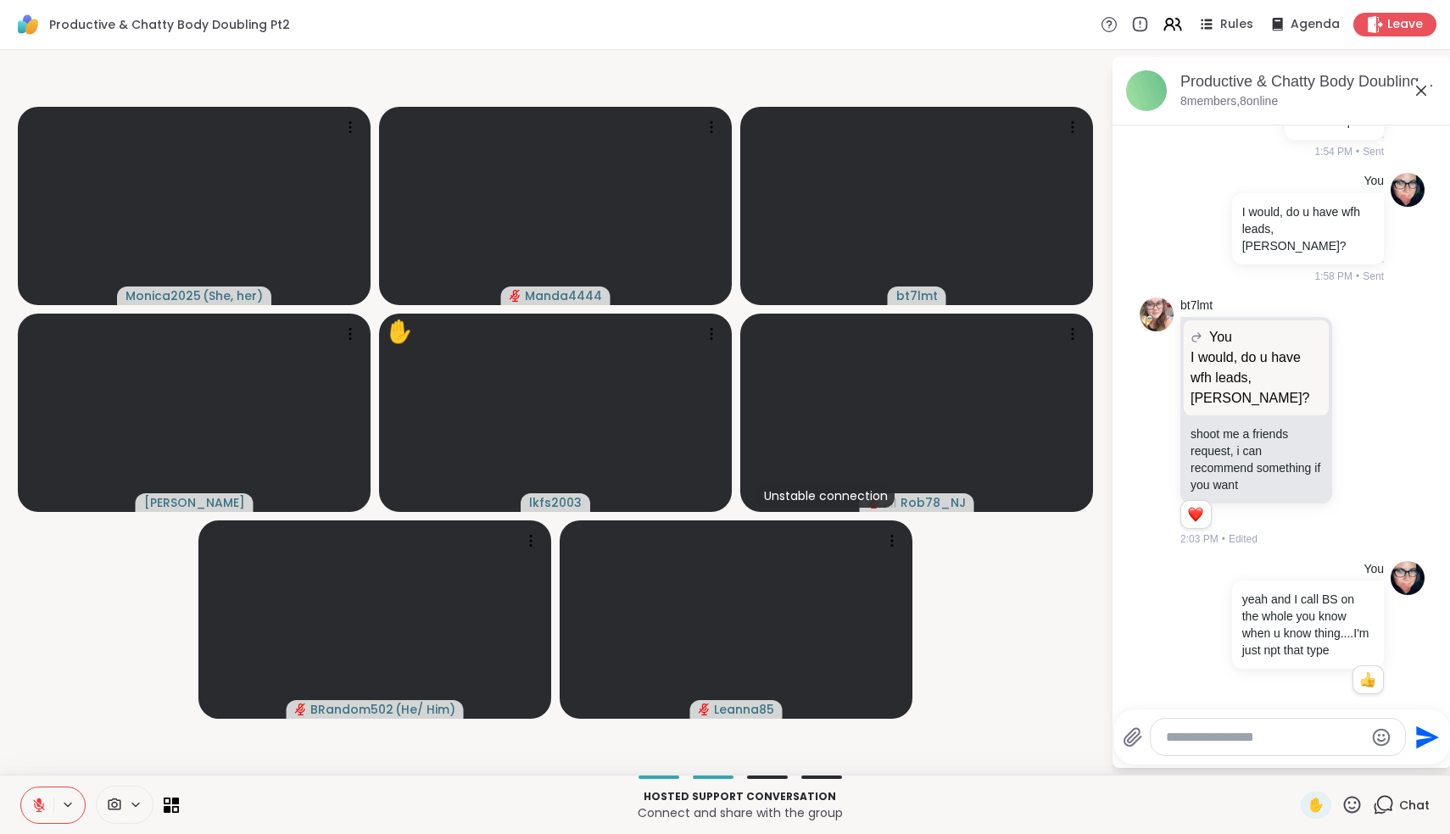
click at [36, 805] on icon at bounding box center [38, 805] width 15 height 15
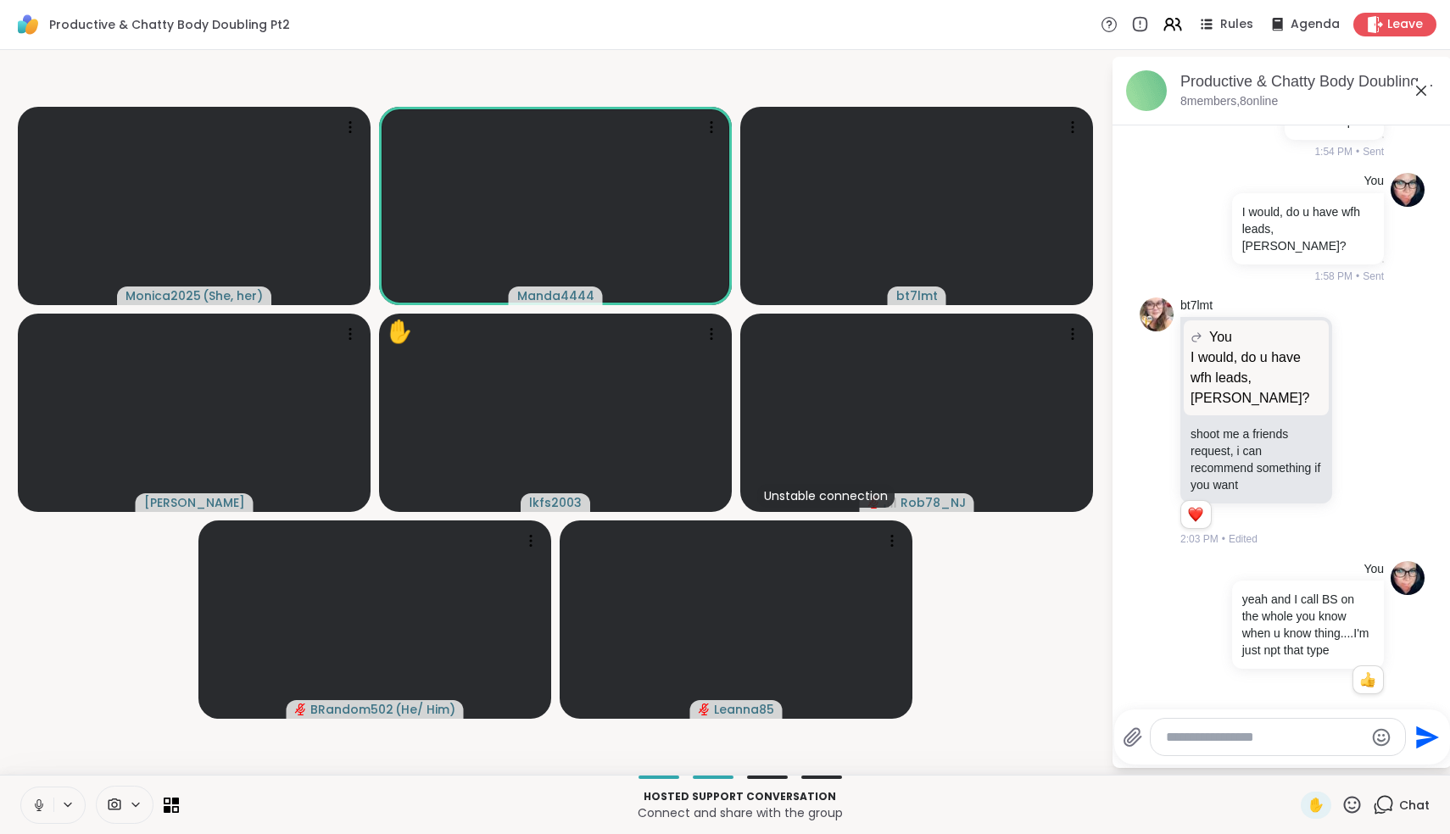
click at [41, 805] on icon at bounding box center [38, 805] width 15 height 15
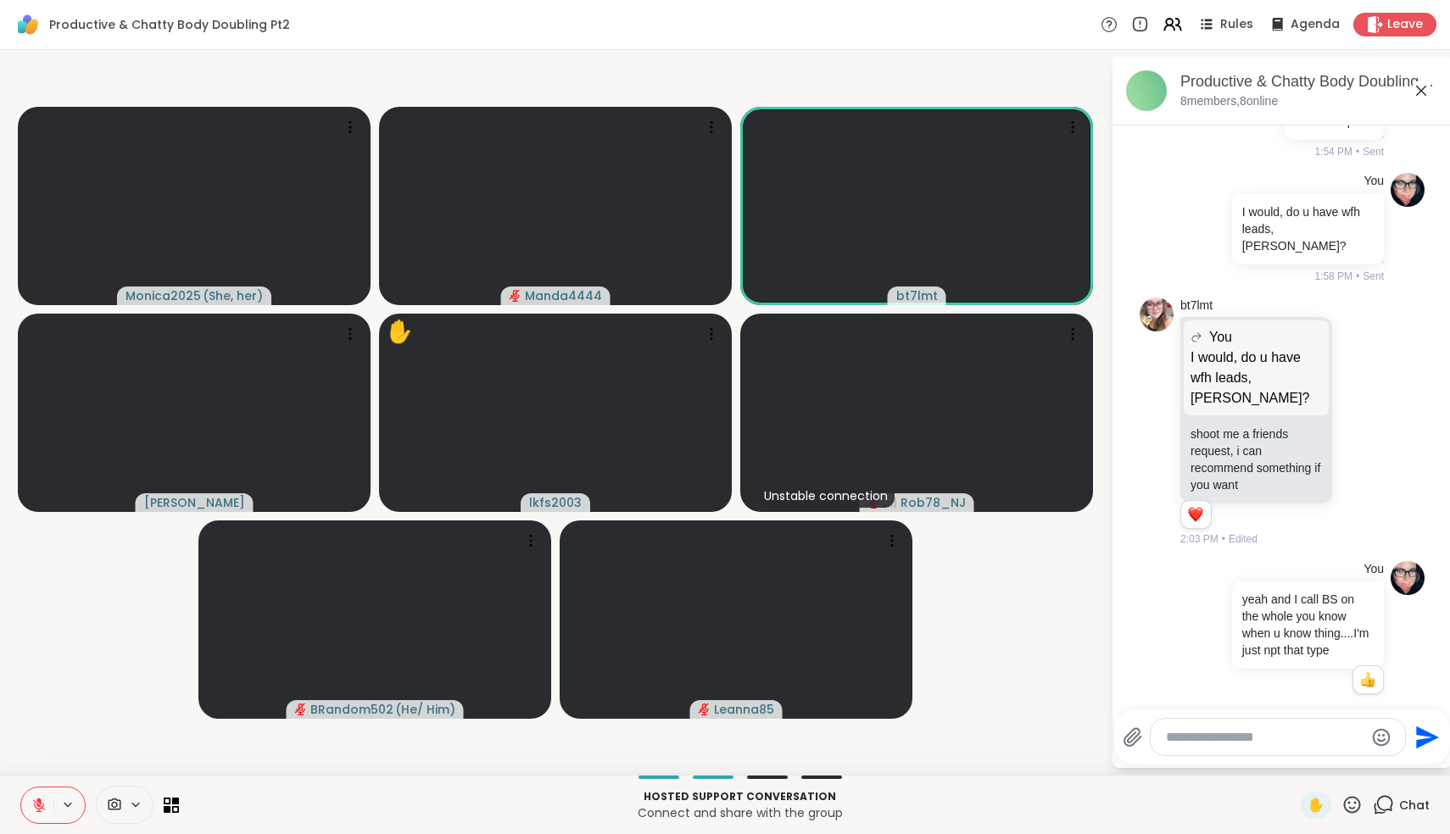
click at [1259, 738] on textarea "Type your message" at bounding box center [1265, 737] width 198 height 17
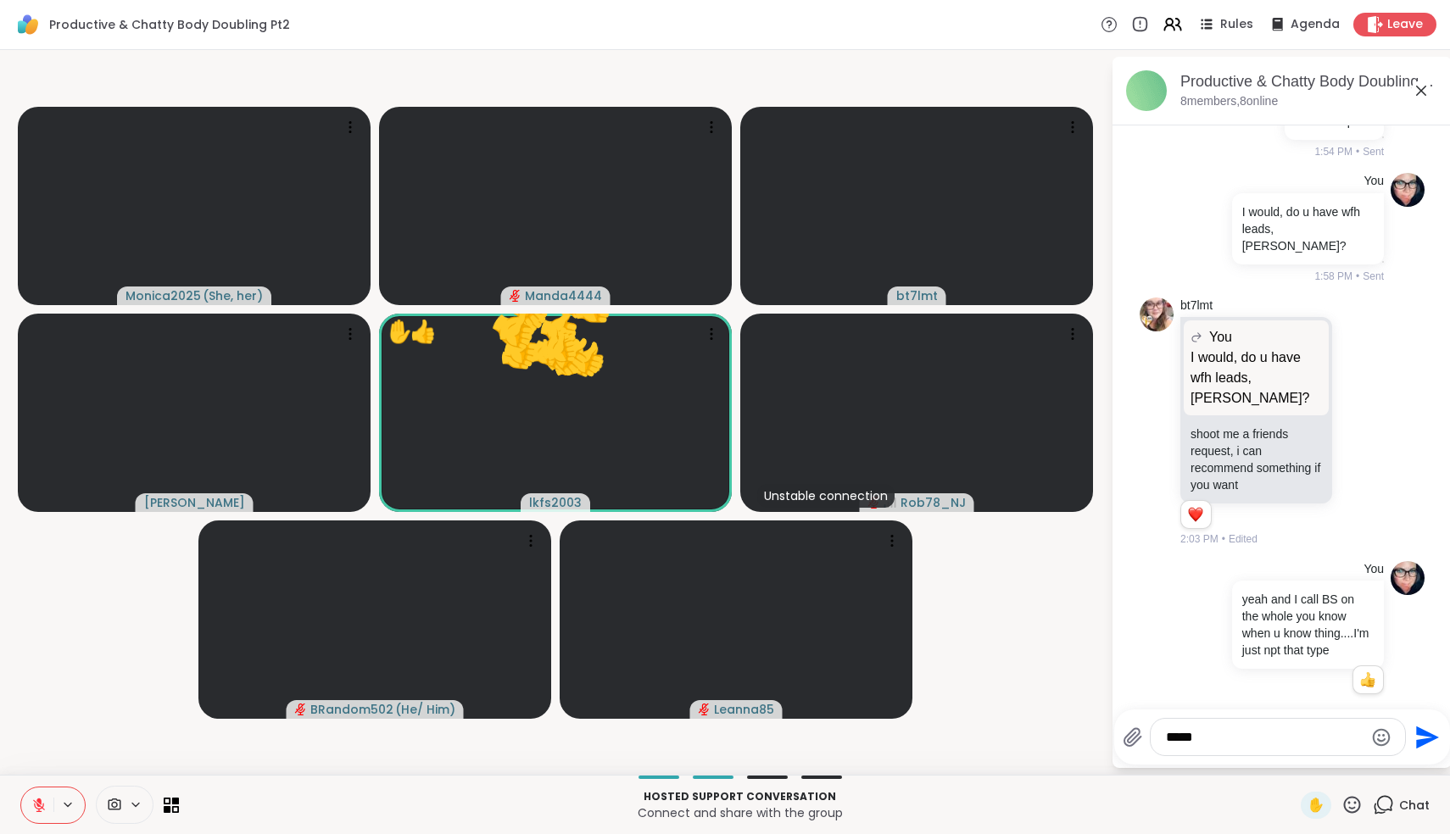
type textarea "******"
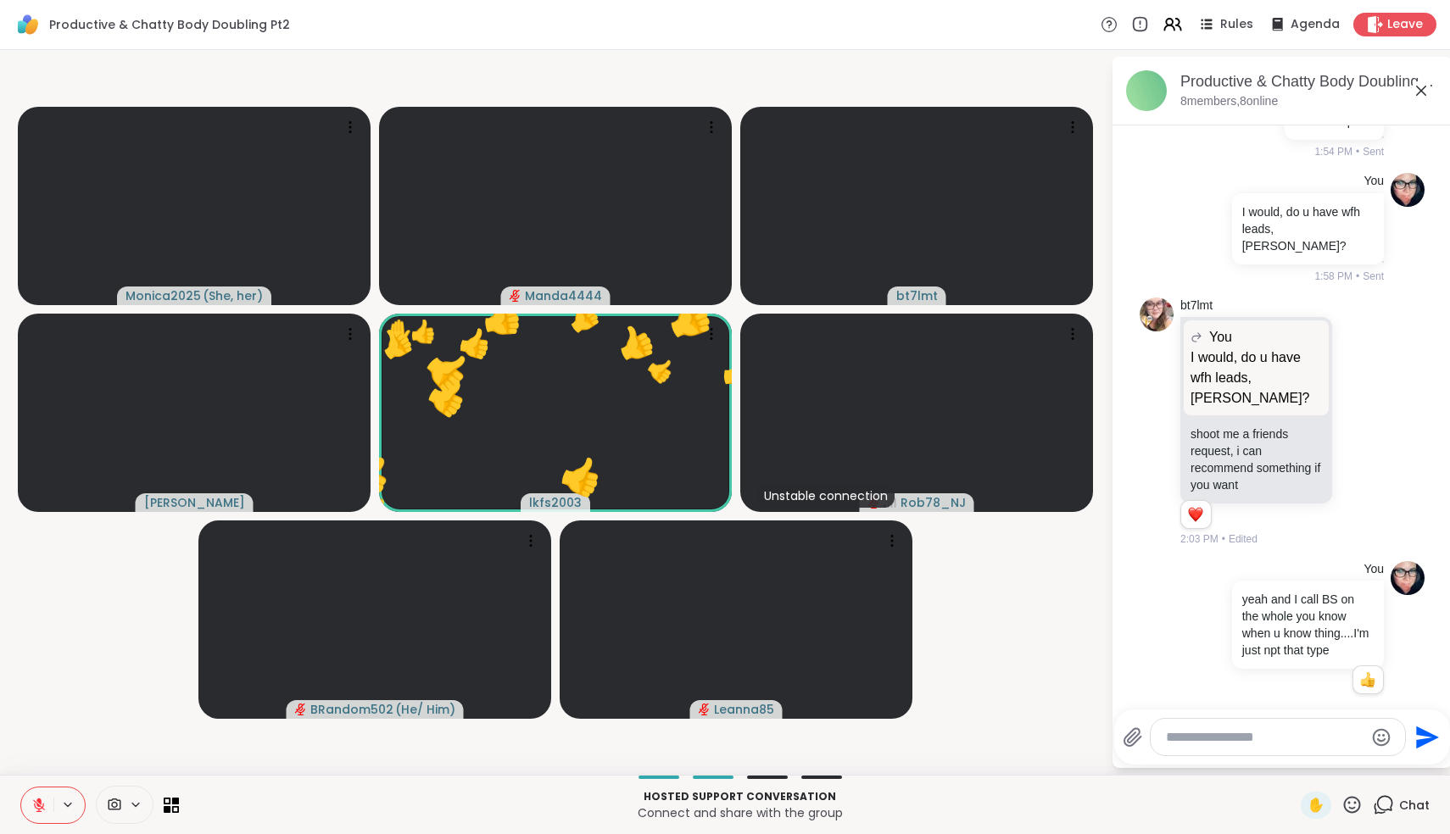
scroll to position [281, 0]
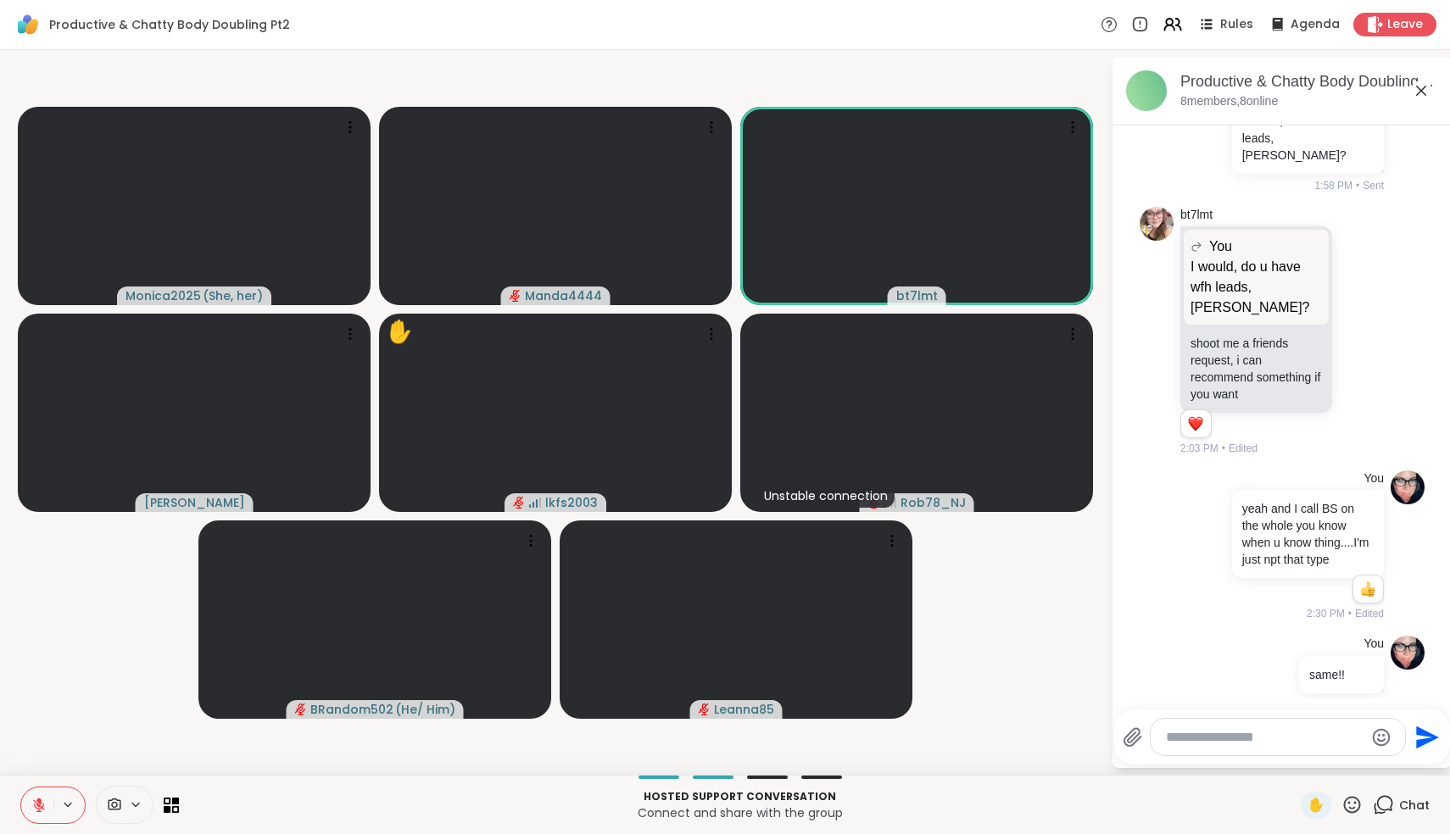
click at [45, 813] on button at bounding box center [37, 806] width 32 height 36
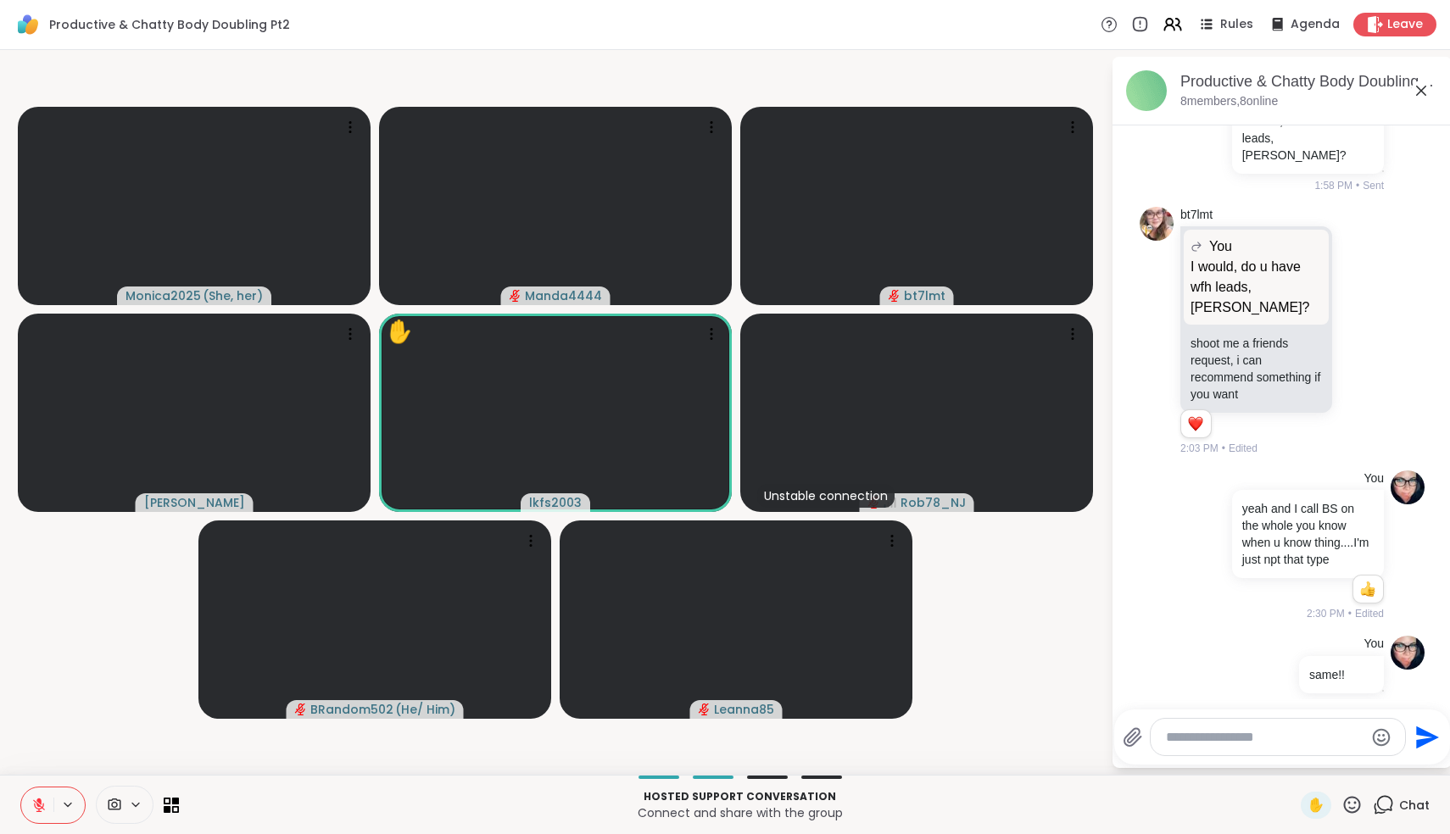
click at [1196, 744] on textarea "Type your message" at bounding box center [1265, 737] width 198 height 17
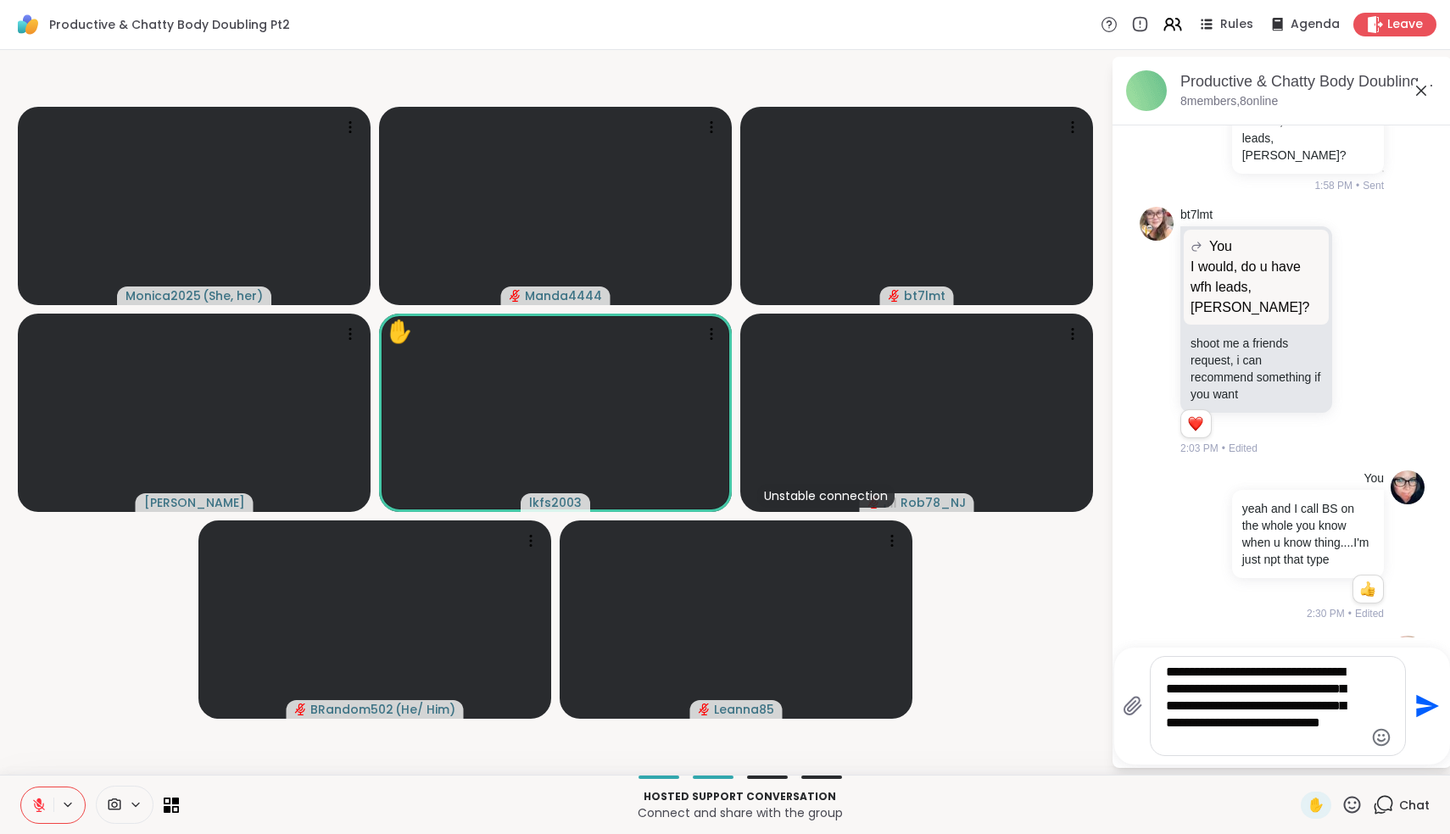
type textarea "**********"
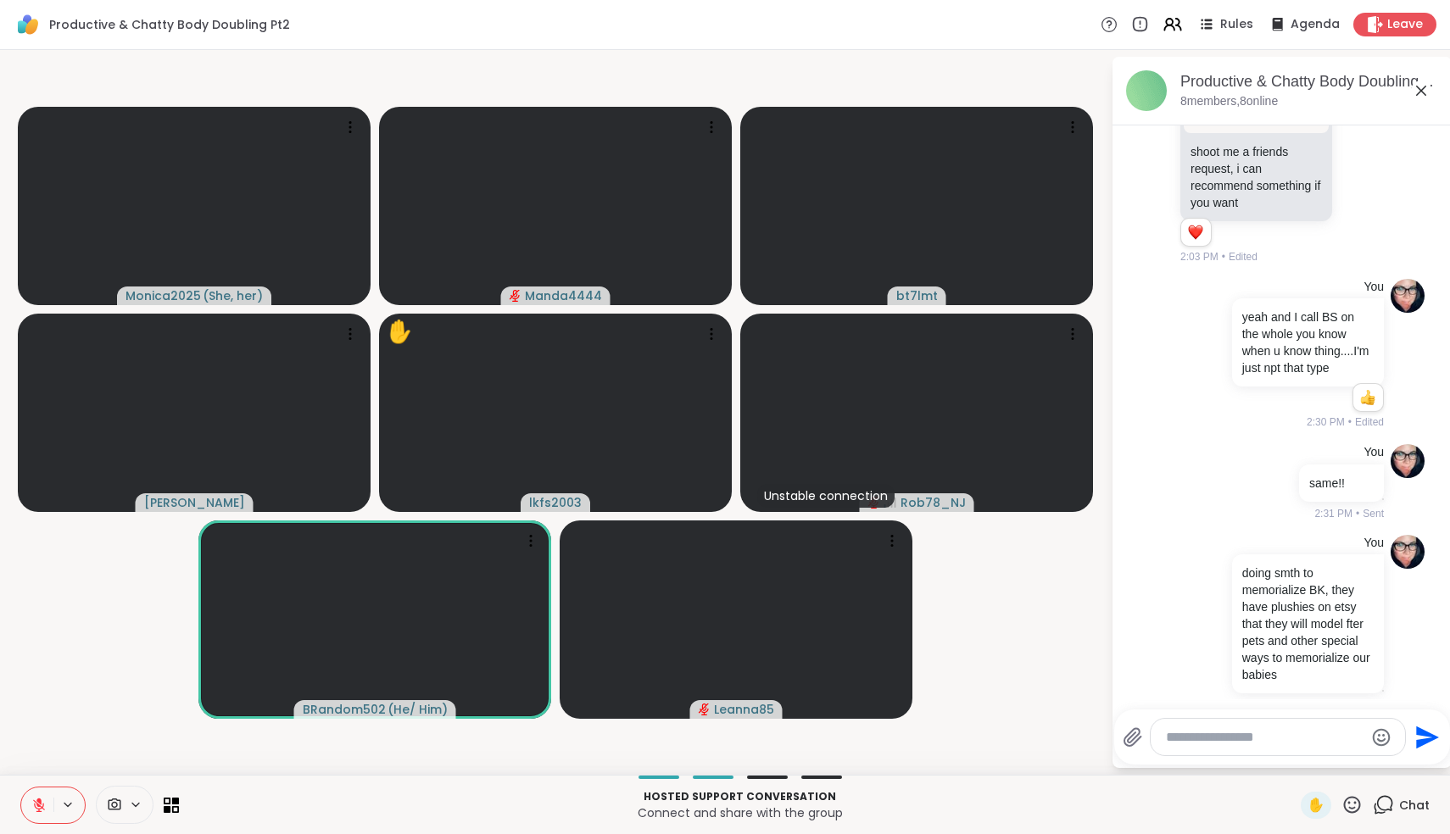
scroll to position [498, 0]
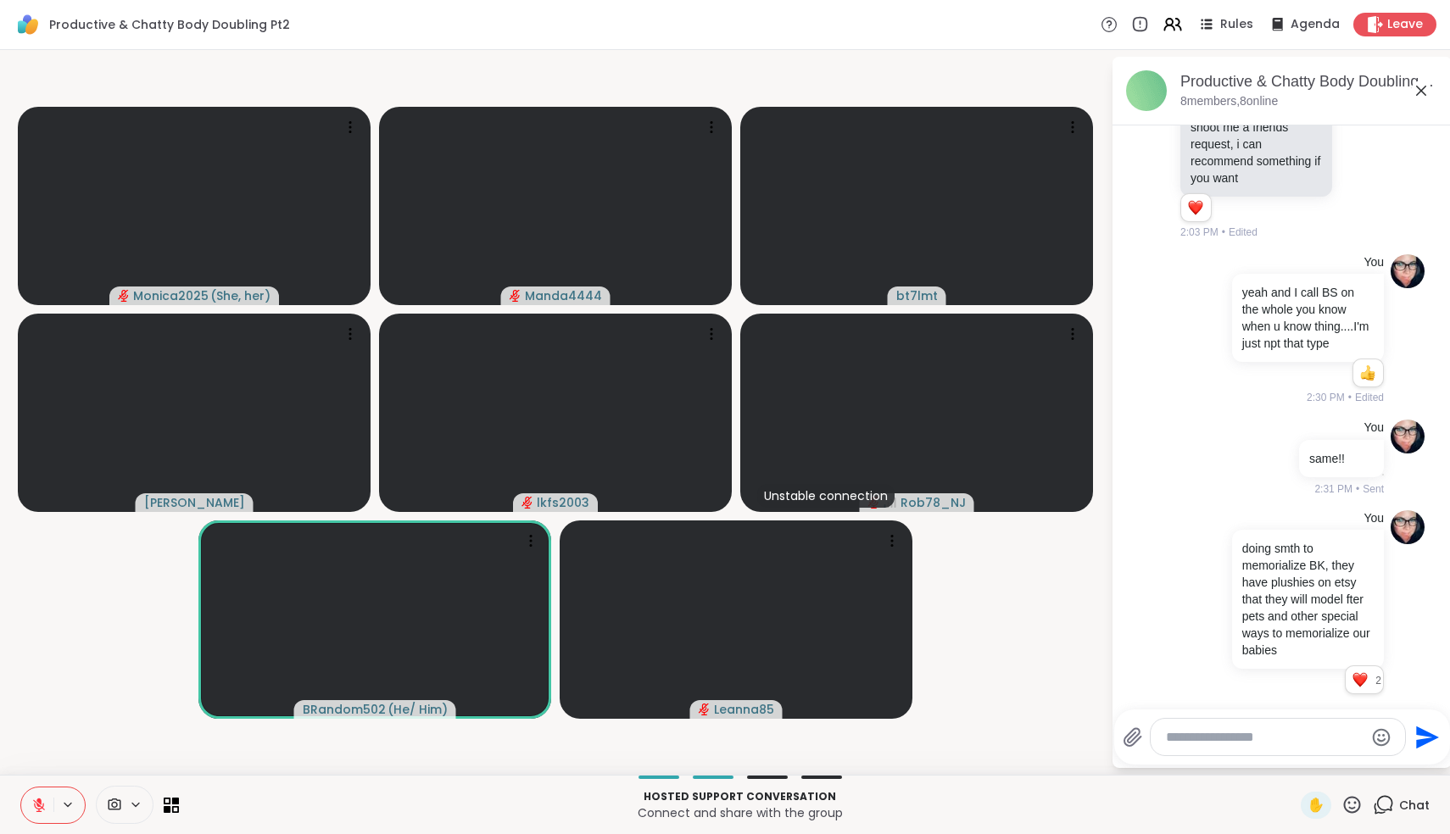
click at [1294, 737] on textarea "Type your message" at bounding box center [1265, 737] width 198 height 17
paste textarea "**********"
type textarea "**********"
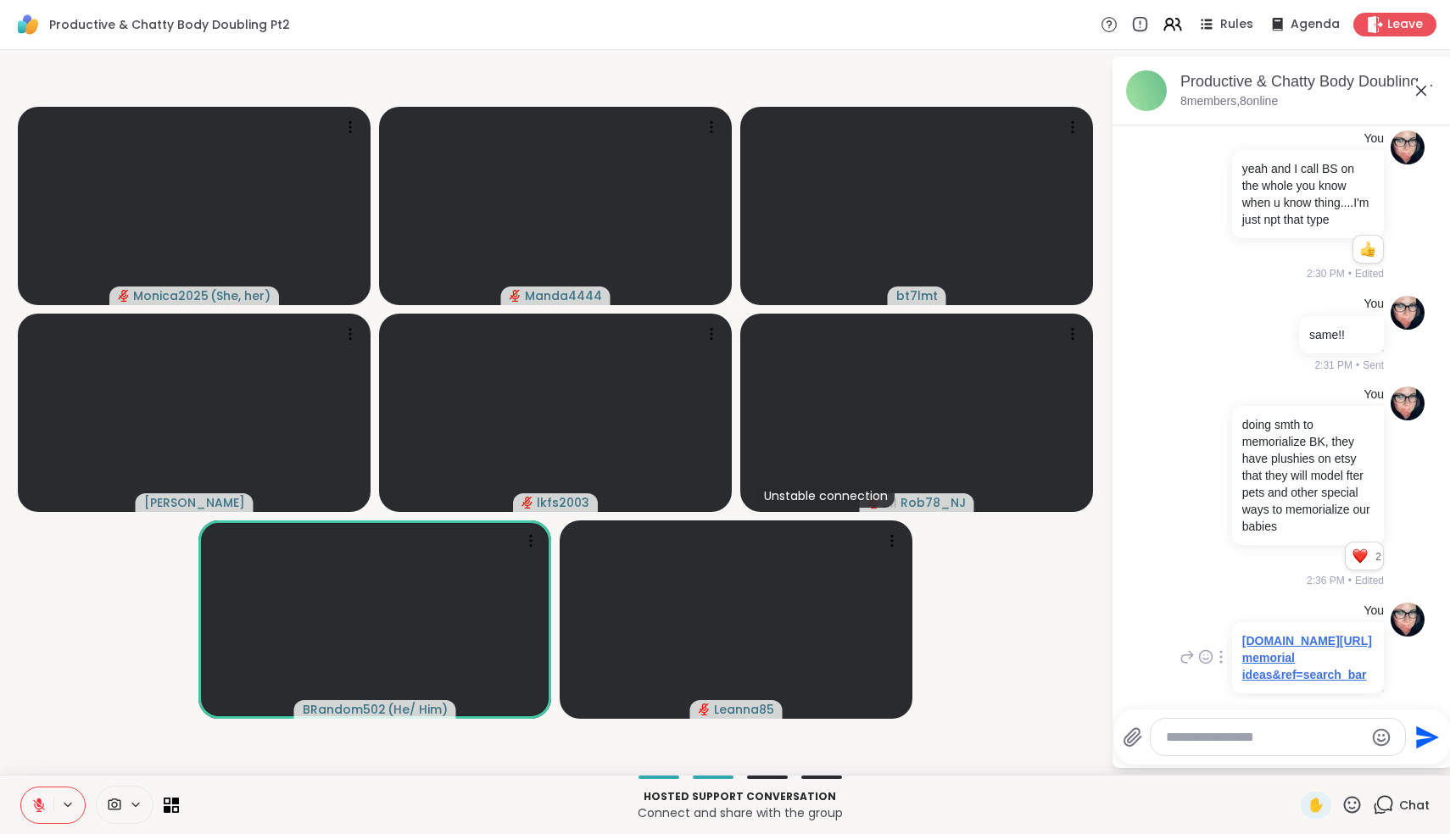
click at [1298, 642] on link "etsy.com/search?q=pet memorial ideas&ref=search_bar" at bounding box center [1307, 657] width 130 height 47
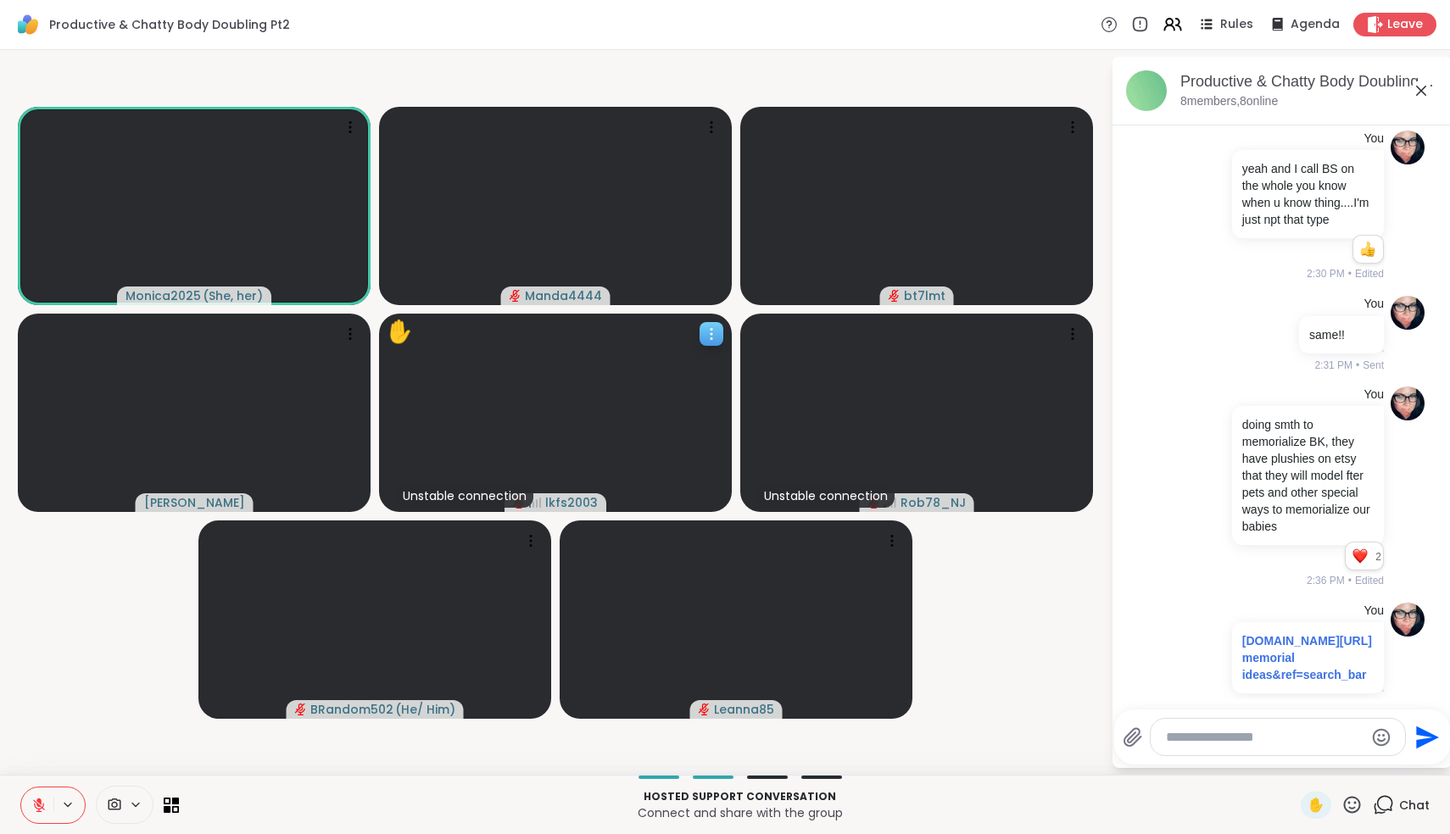
click at [570, 504] on span "lkfs2003" at bounding box center [571, 502] width 53 height 17
click at [621, 457] on h4 "View Profile" at bounding box center [639, 462] width 71 height 17
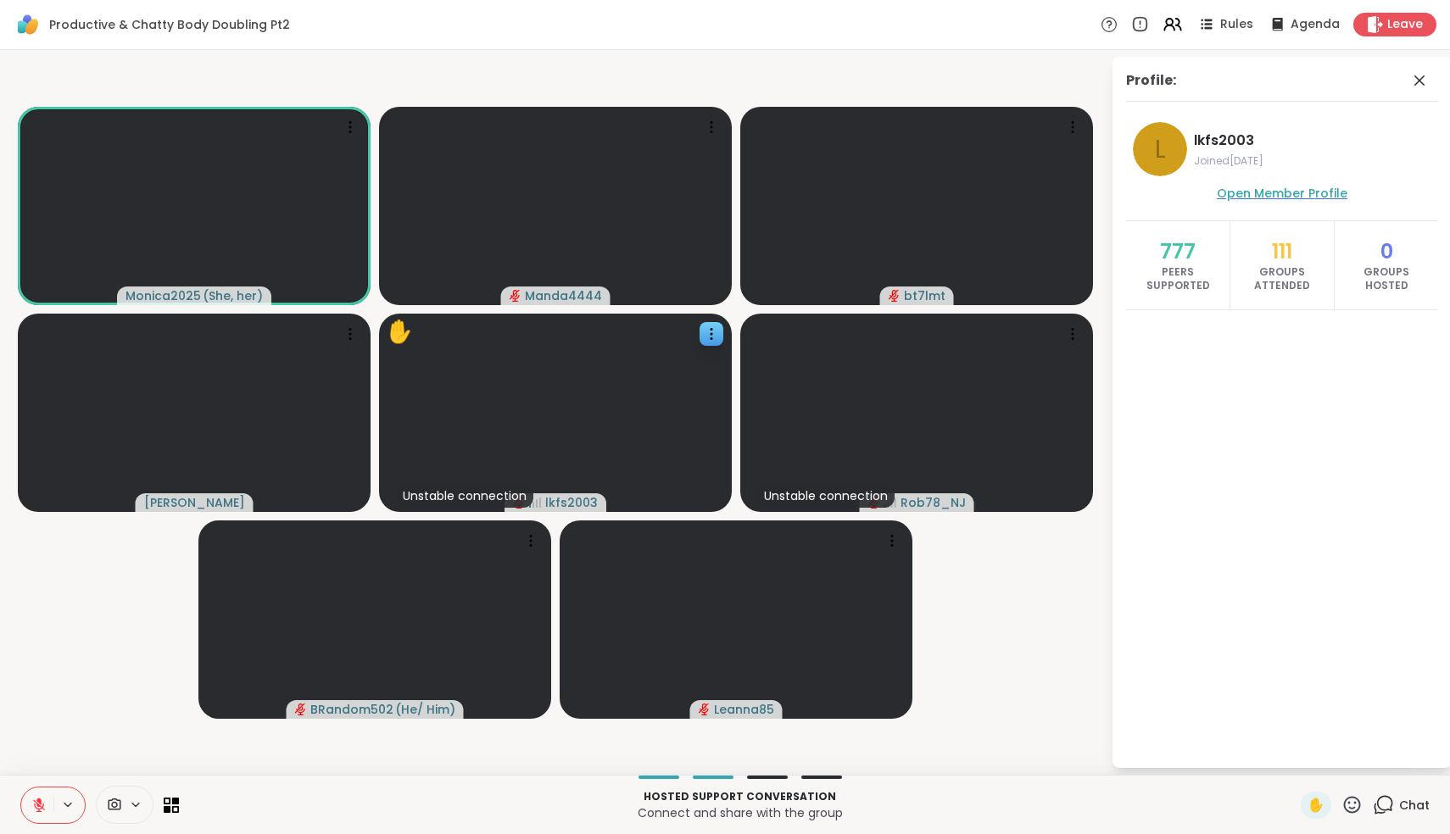
click at [1284, 198] on span "Open Member Profile" at bounding box center [1282, 193] width 131 height 17
click at [36, 805] on icon at bounding box center [38, 805] width 15 height 15
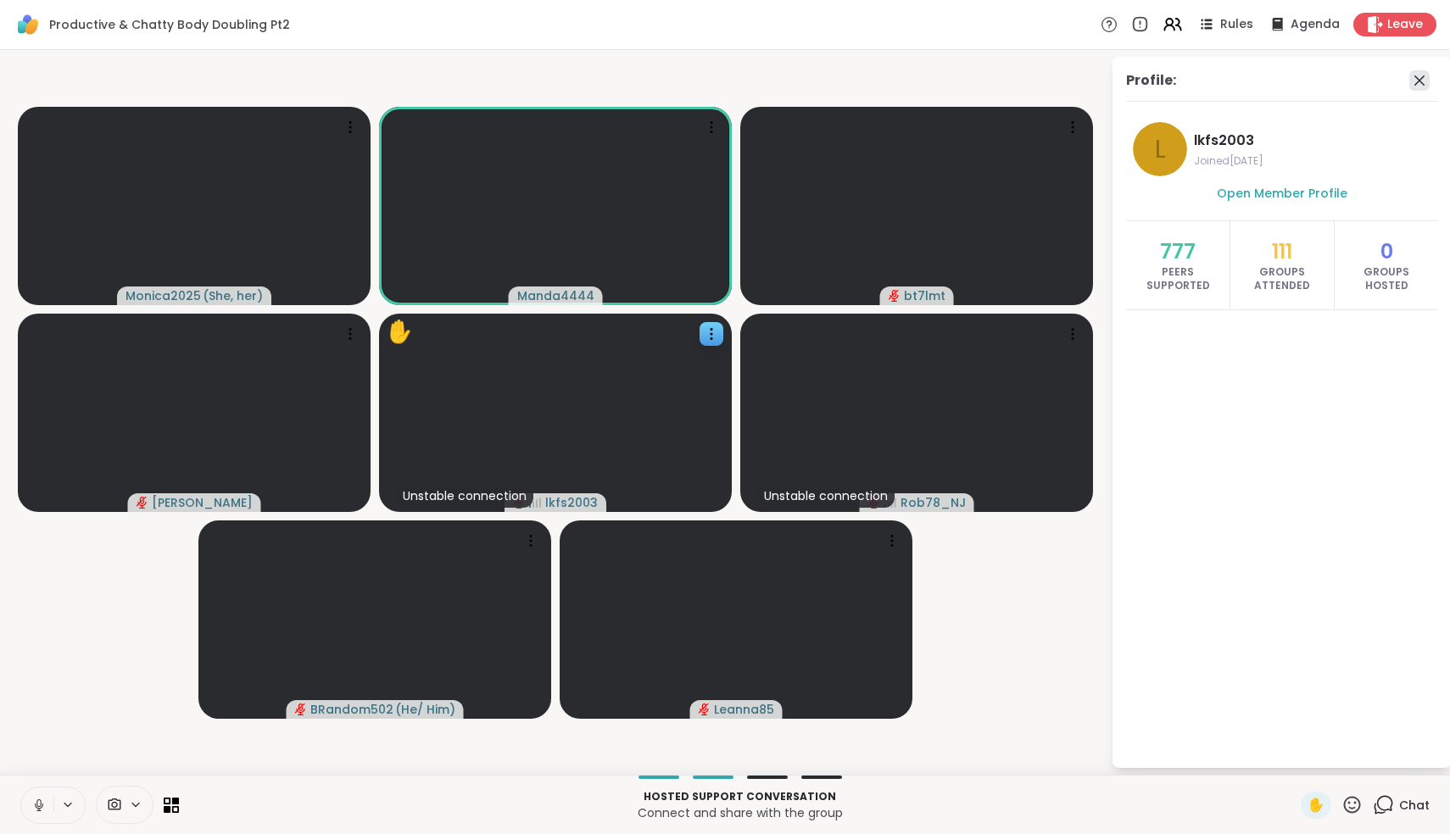
click at [1417, 83] on icon at bounding box center [1419, 80] width 10 height 10
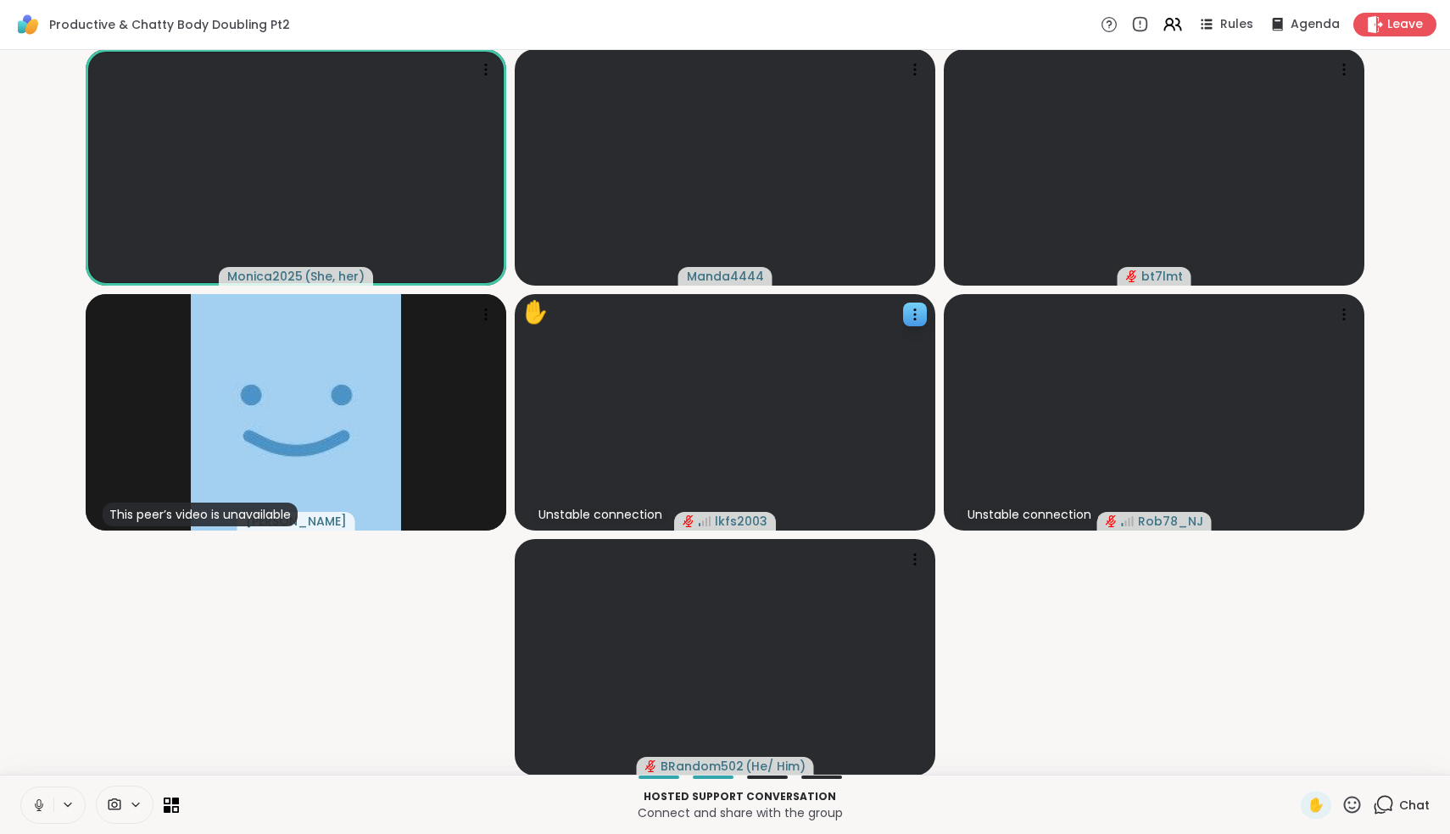
click at [41, 804] on icon at bounding box center [38, 803] width 4 height 8
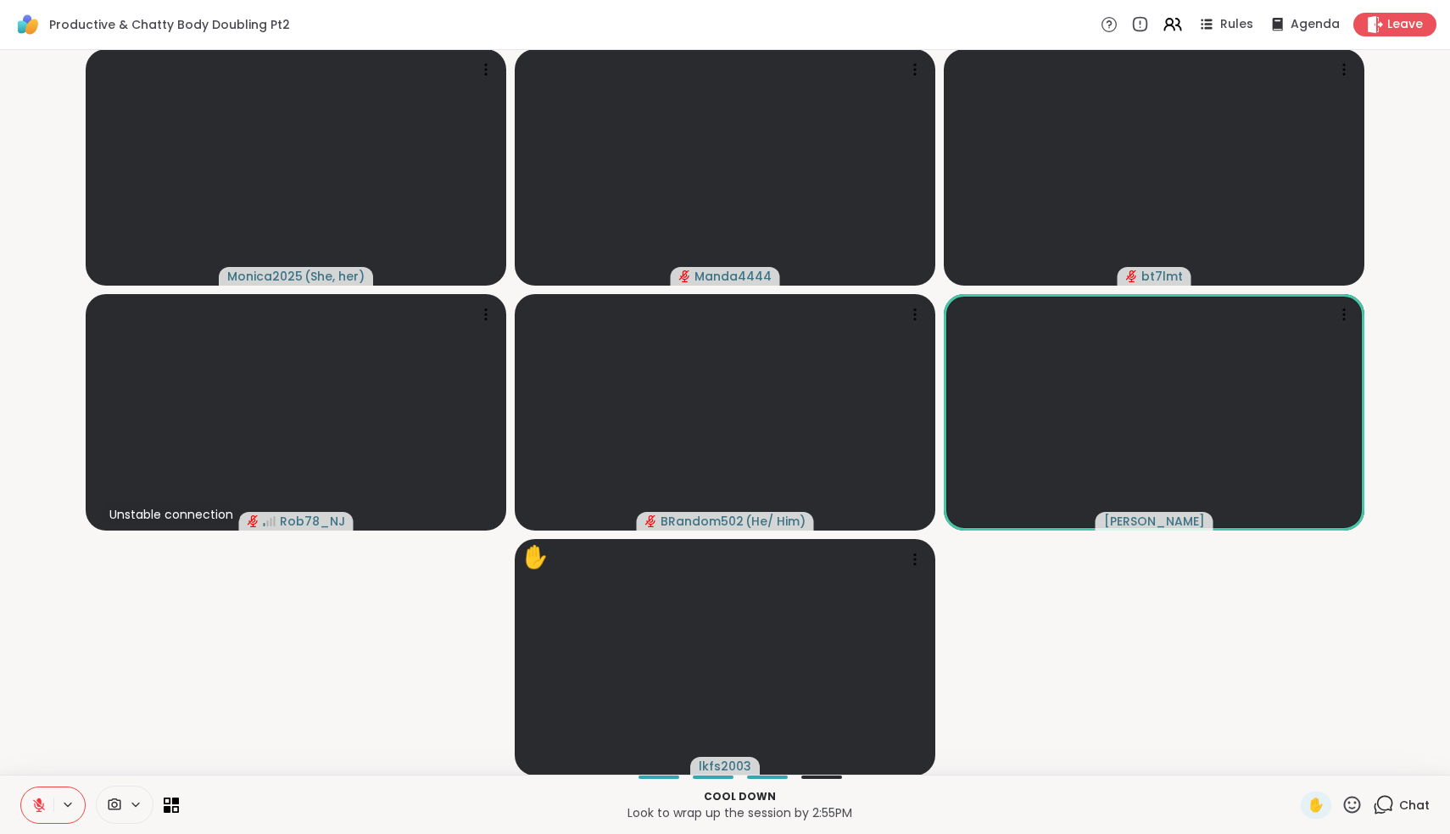
click at [36, 805] on icon at bounding box center [38, 805] width 15 height 15
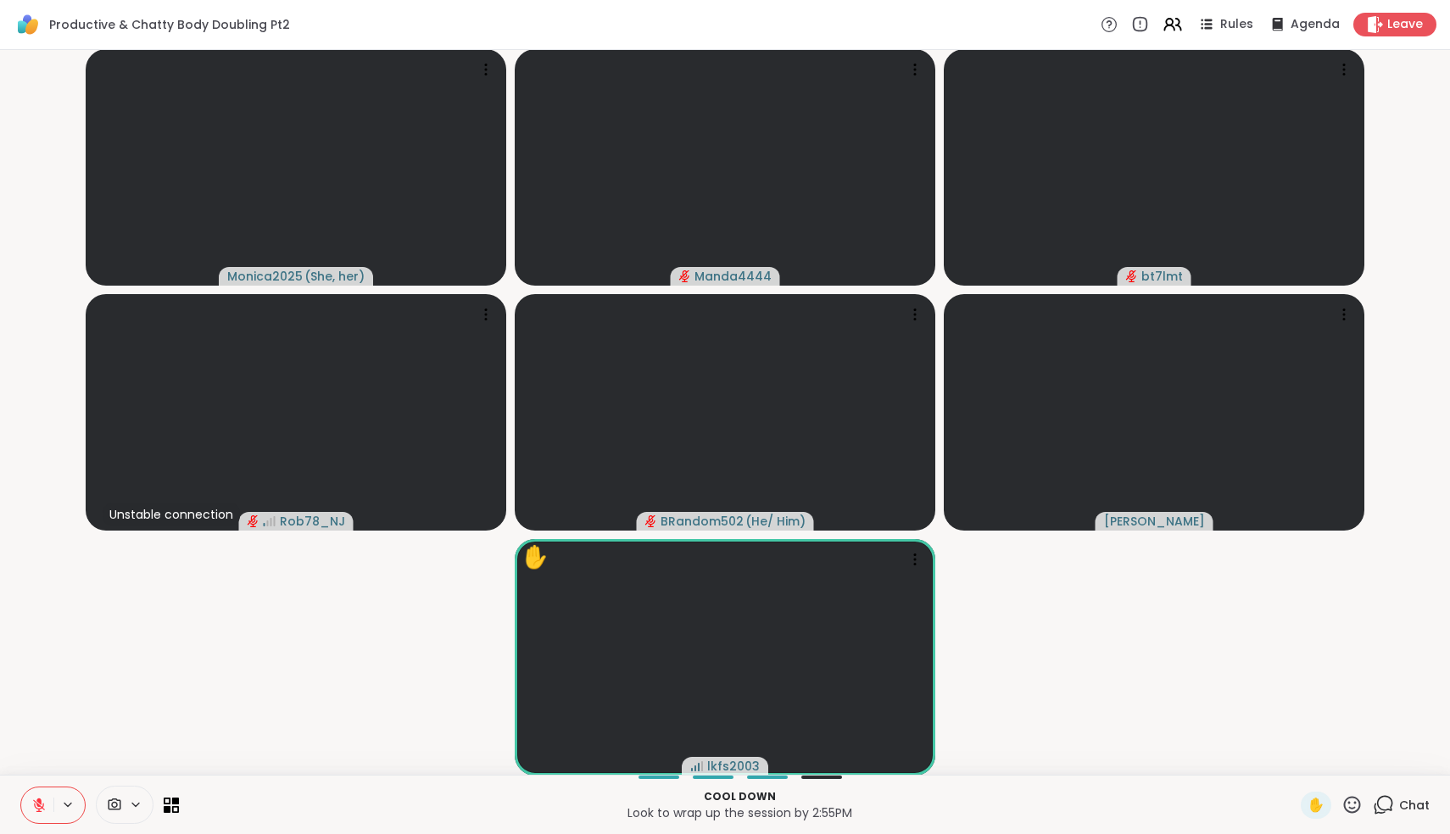
click at [43, 804] on icon at bounding box center [39, 805] width 12 height 12
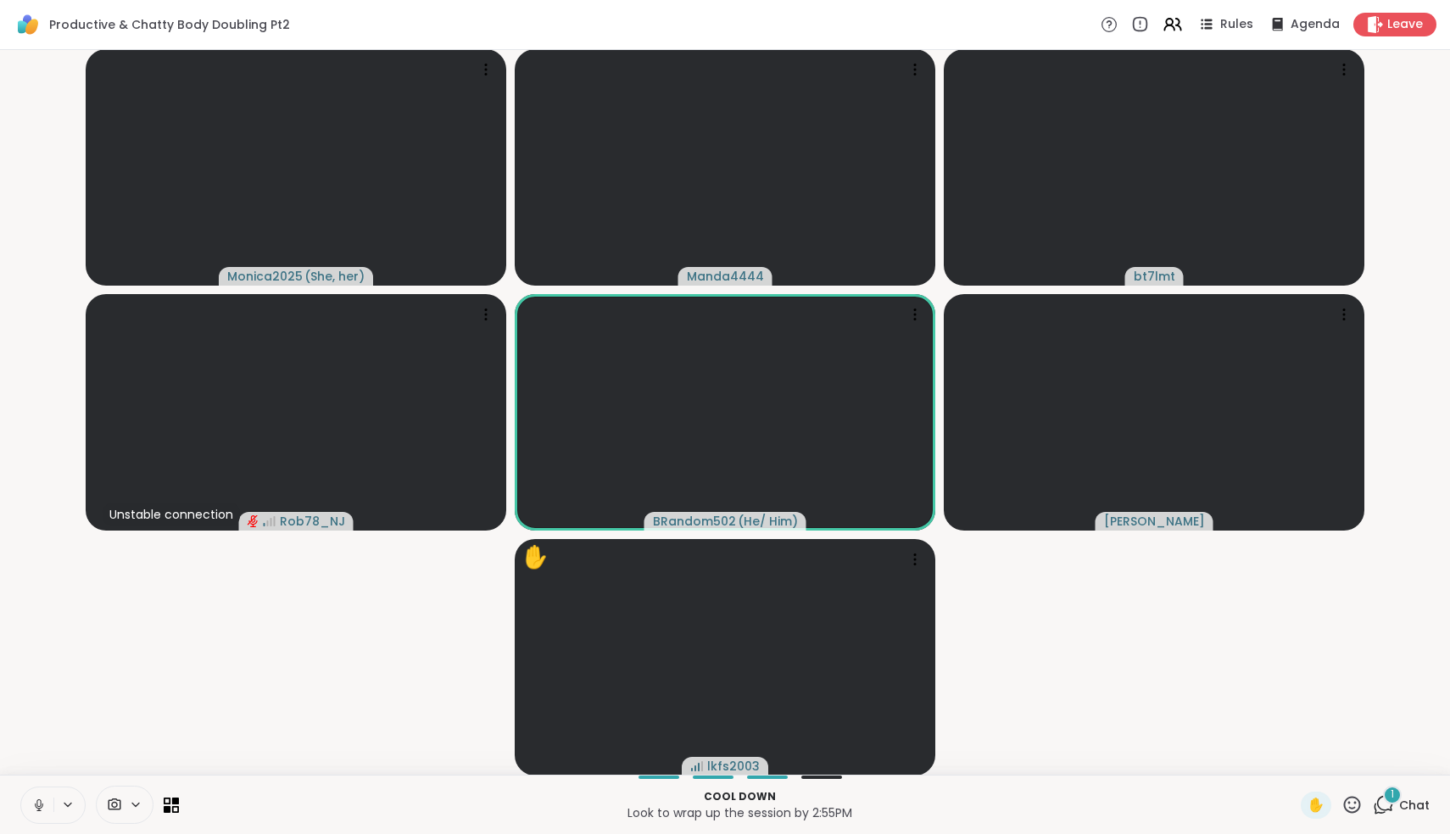
click at [1382, 804] on icon at bounding box center [1383, 804] width 21 height 21
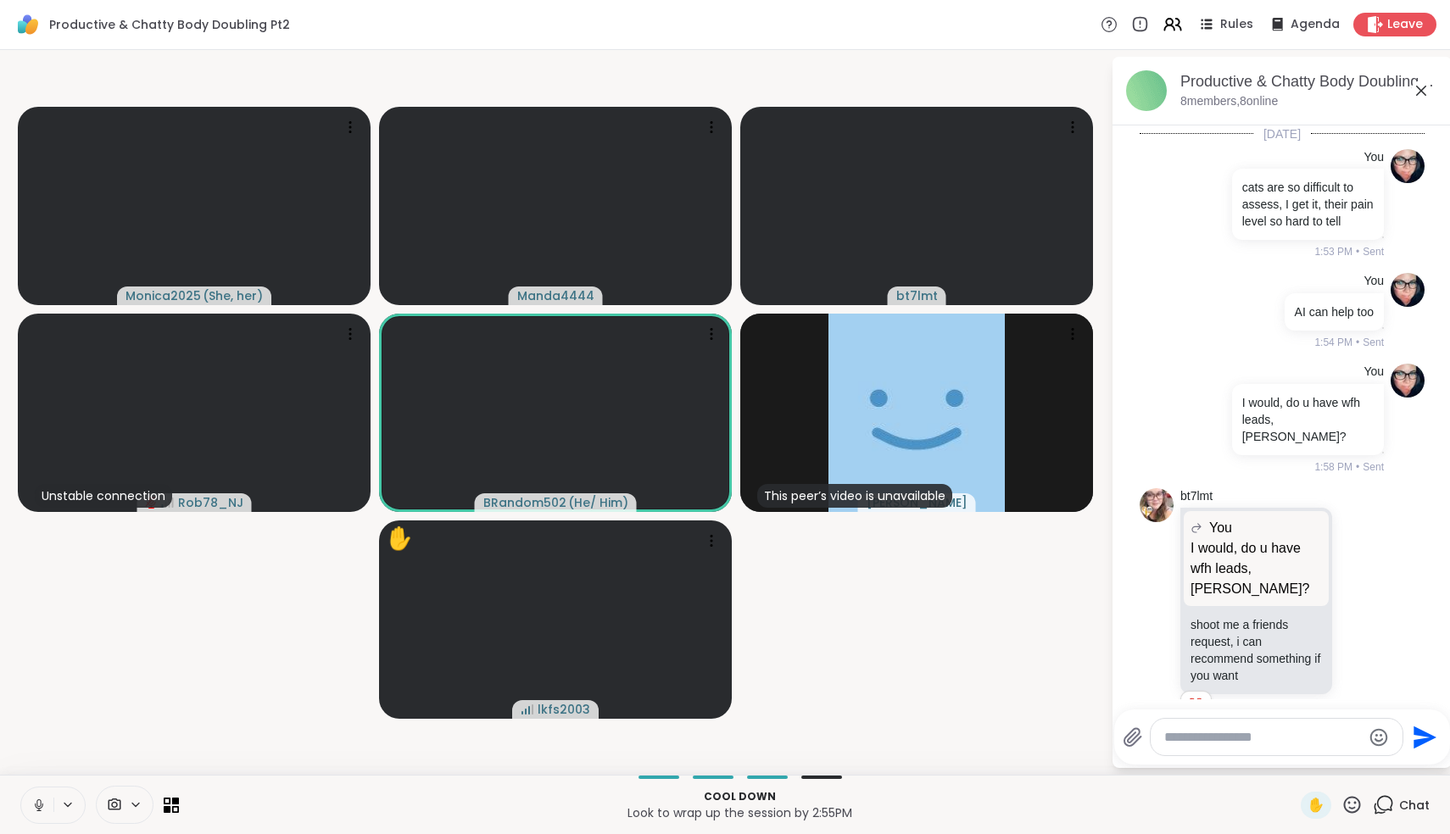
scroll to position [1540, 0]
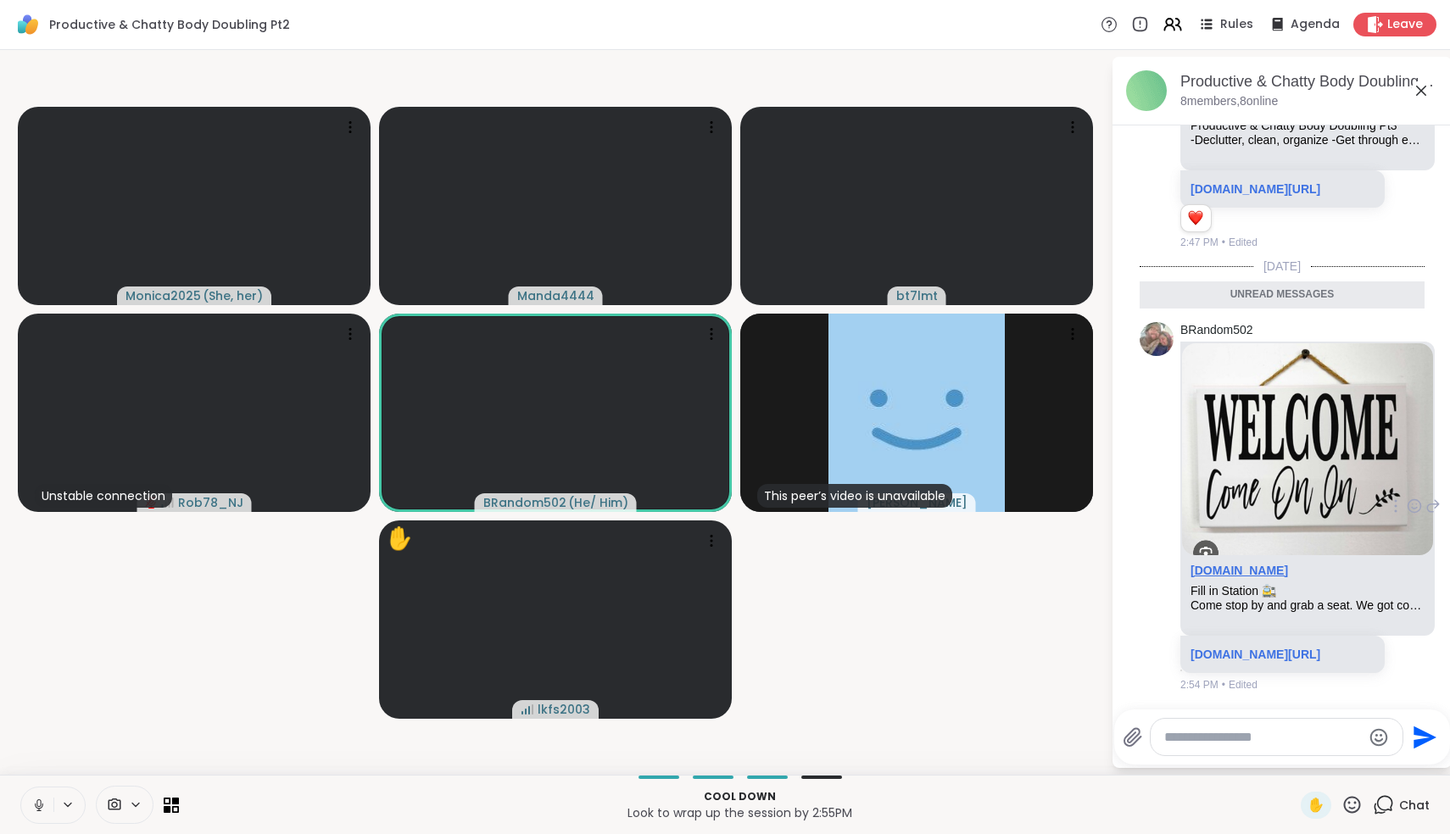
click at [1237, 564] on link "[DOMAIN_NAME]" at bounding box center [1238, 571] width 97 height 14
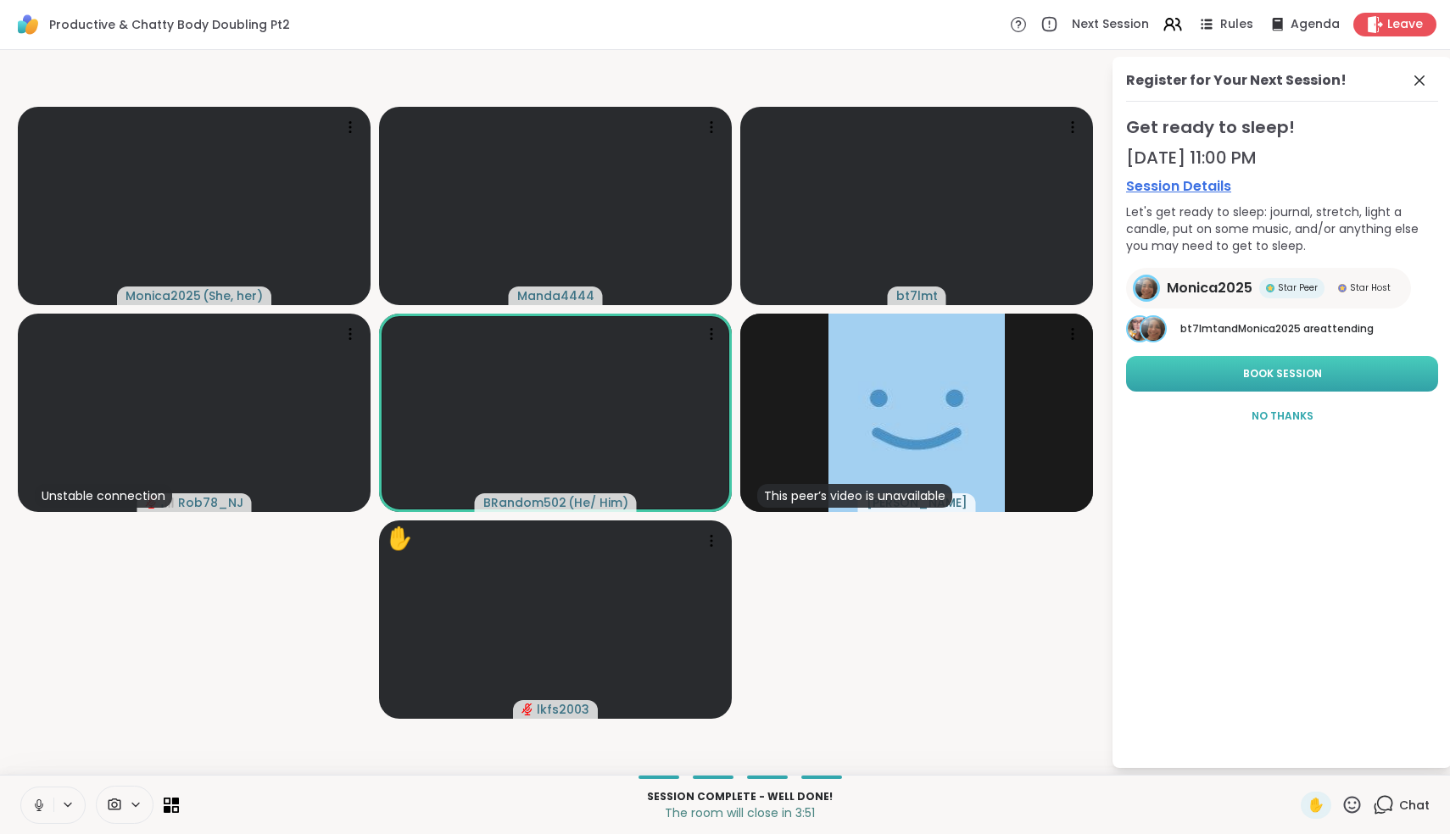
click at [1255, 373] on span "Book Session" at bounding box center [1282, 373] width 79 height 15
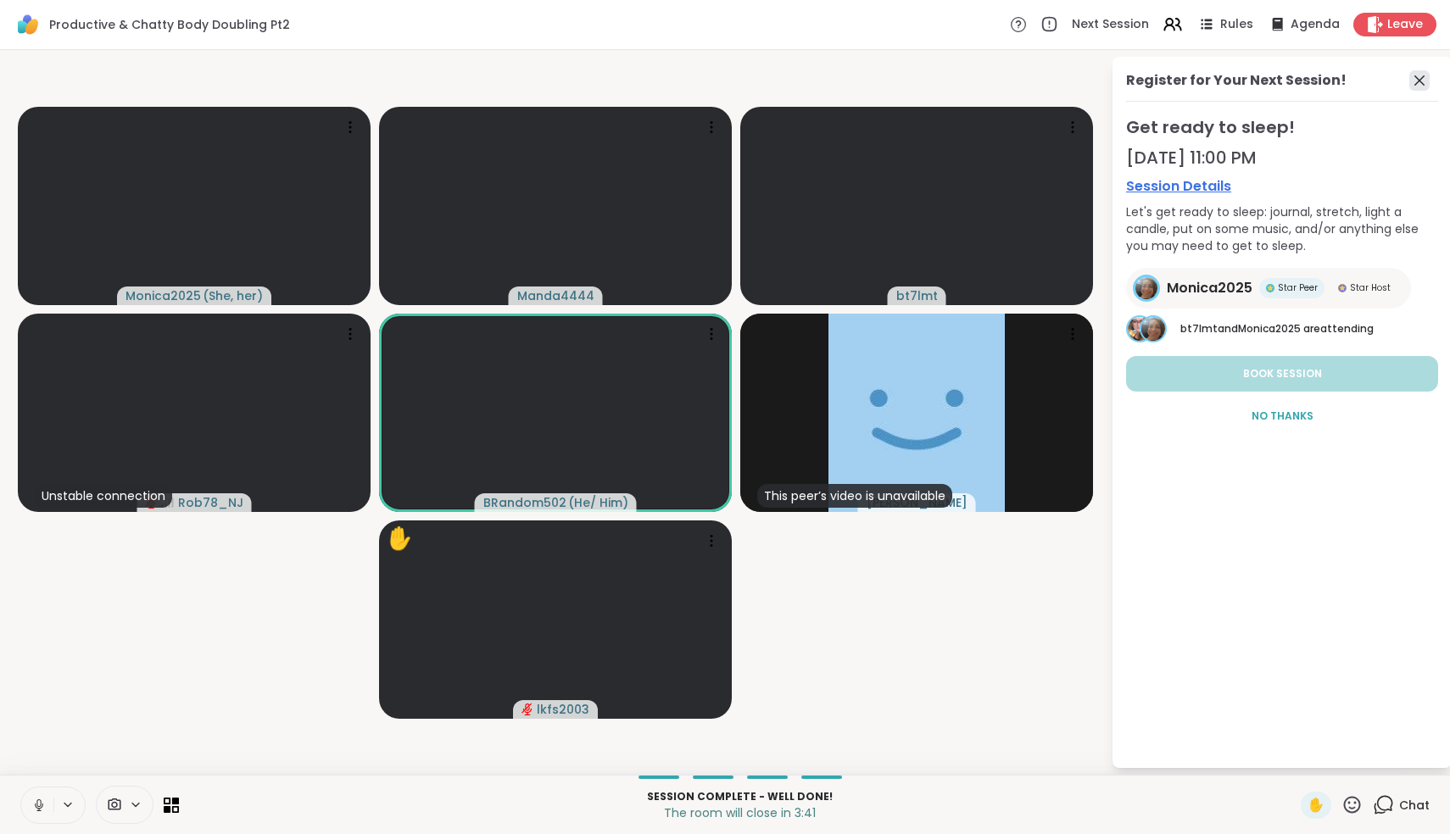
click at [1420, 81] on icon at bounding box center [1419, 80] width 10 height 10
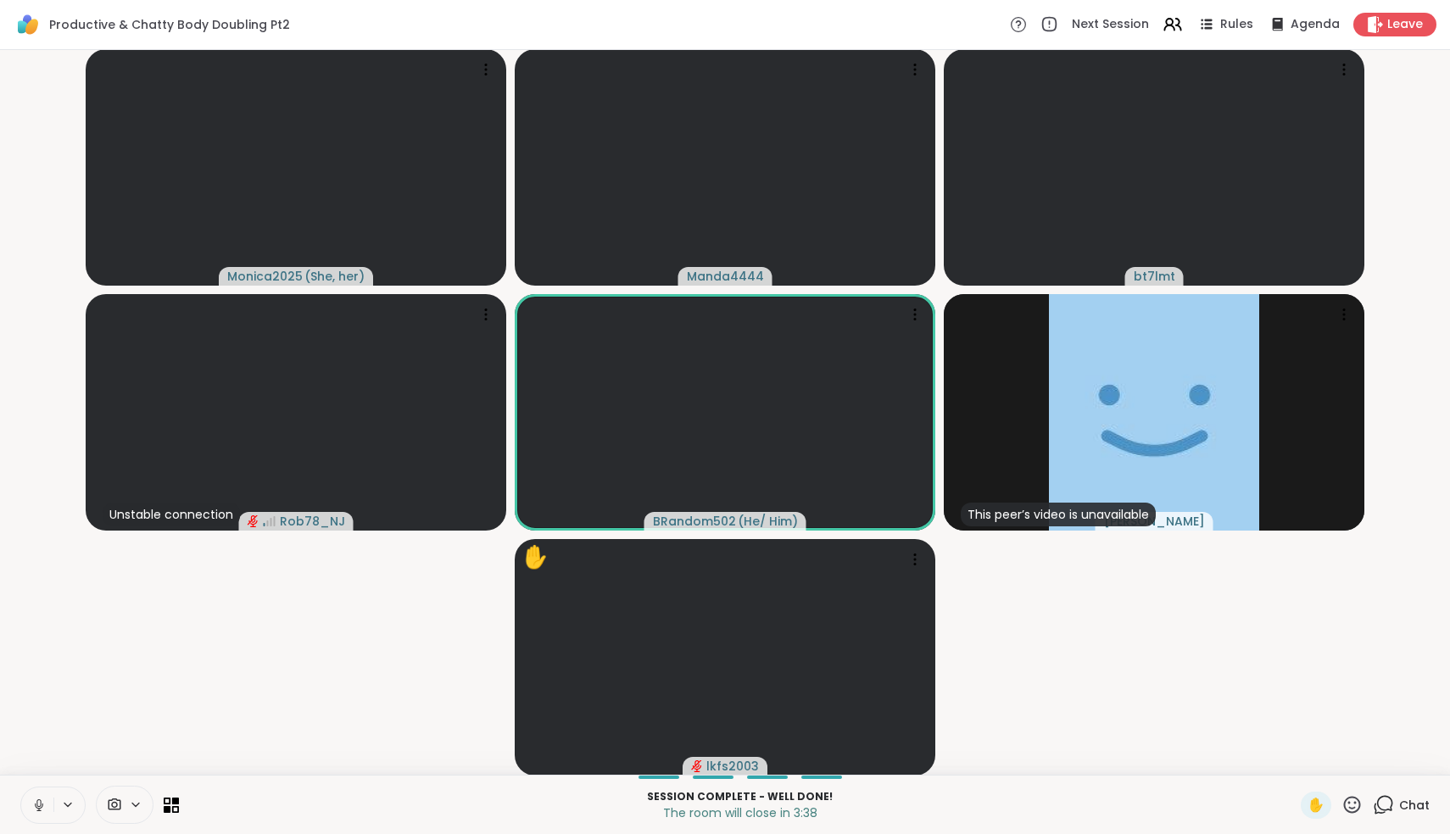
click at [31, 817] on button at bounding box center [37, 806] width 32 height 36
click at [1167, 518] on span "Donald" at bounding box center [1154, 521] width 101 height 17
click at [1223, 465] on div "View Profile" at bounding box center [1234, 476] width 135 height 27
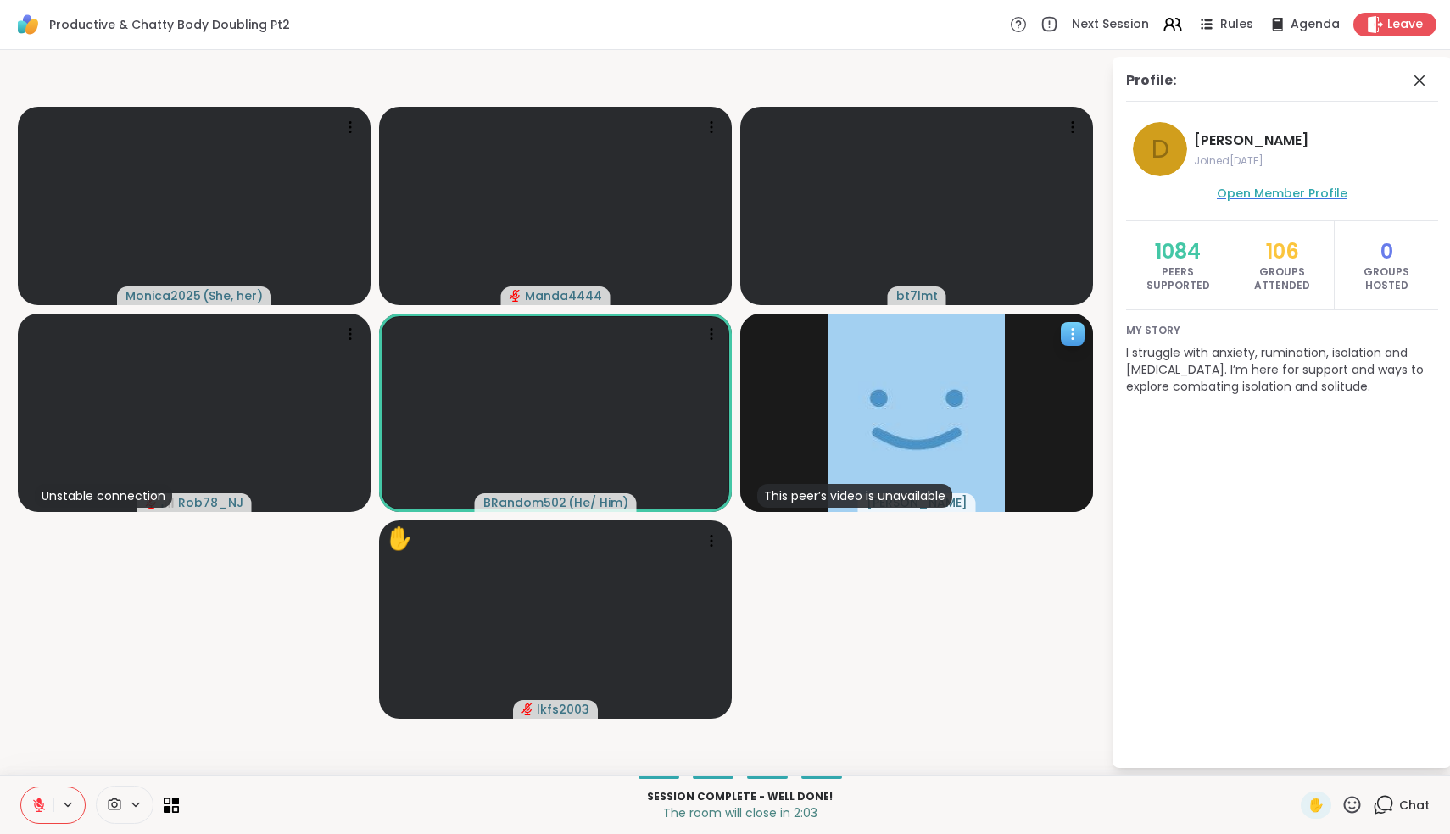
click at [1283, 192] on span "Open Member Profile" at bounding box center [1282, 193] width 131 height 17
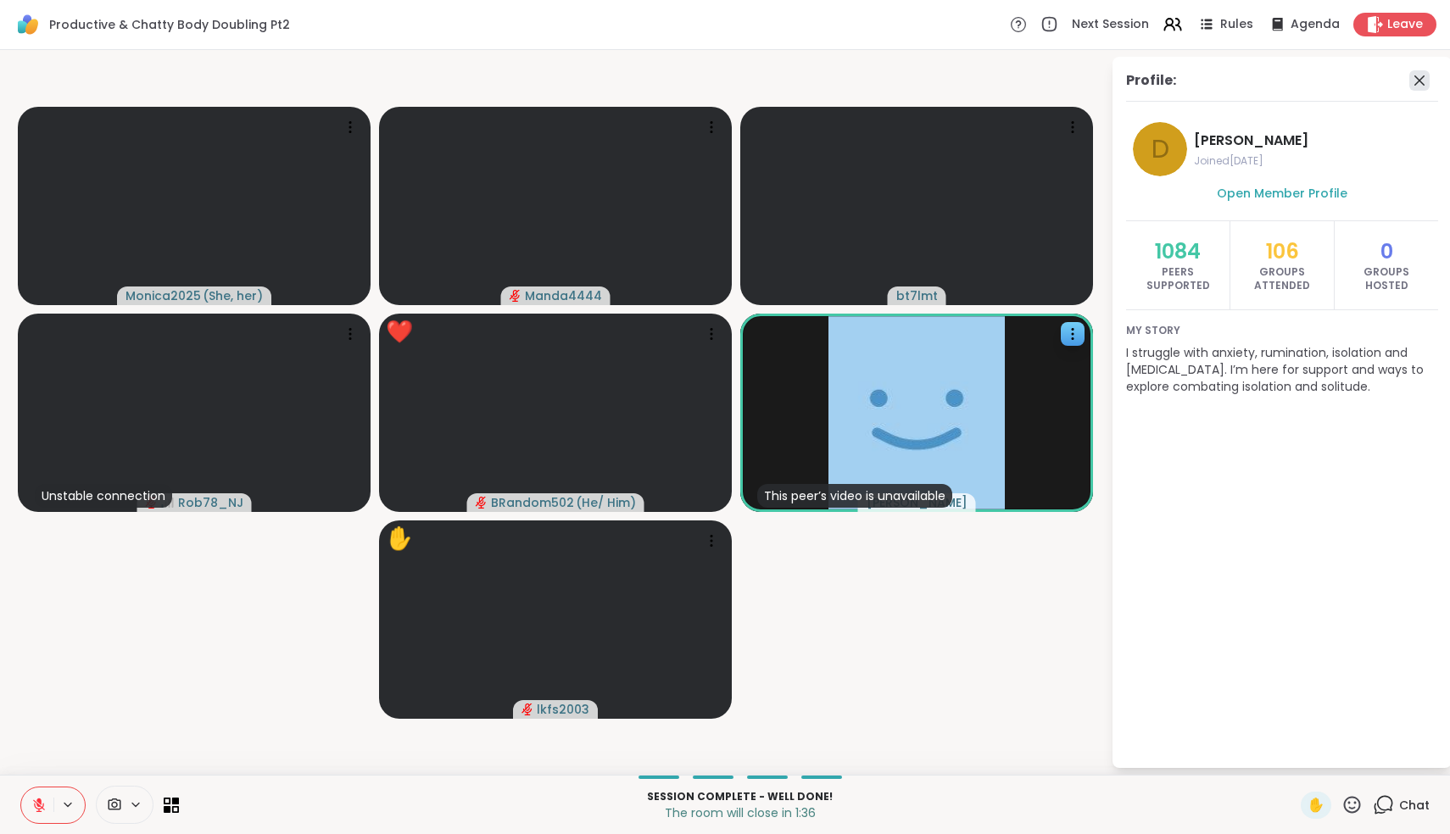
click at [1418, 84] on icon at bounding box center [1419, 80] width 20 height 20
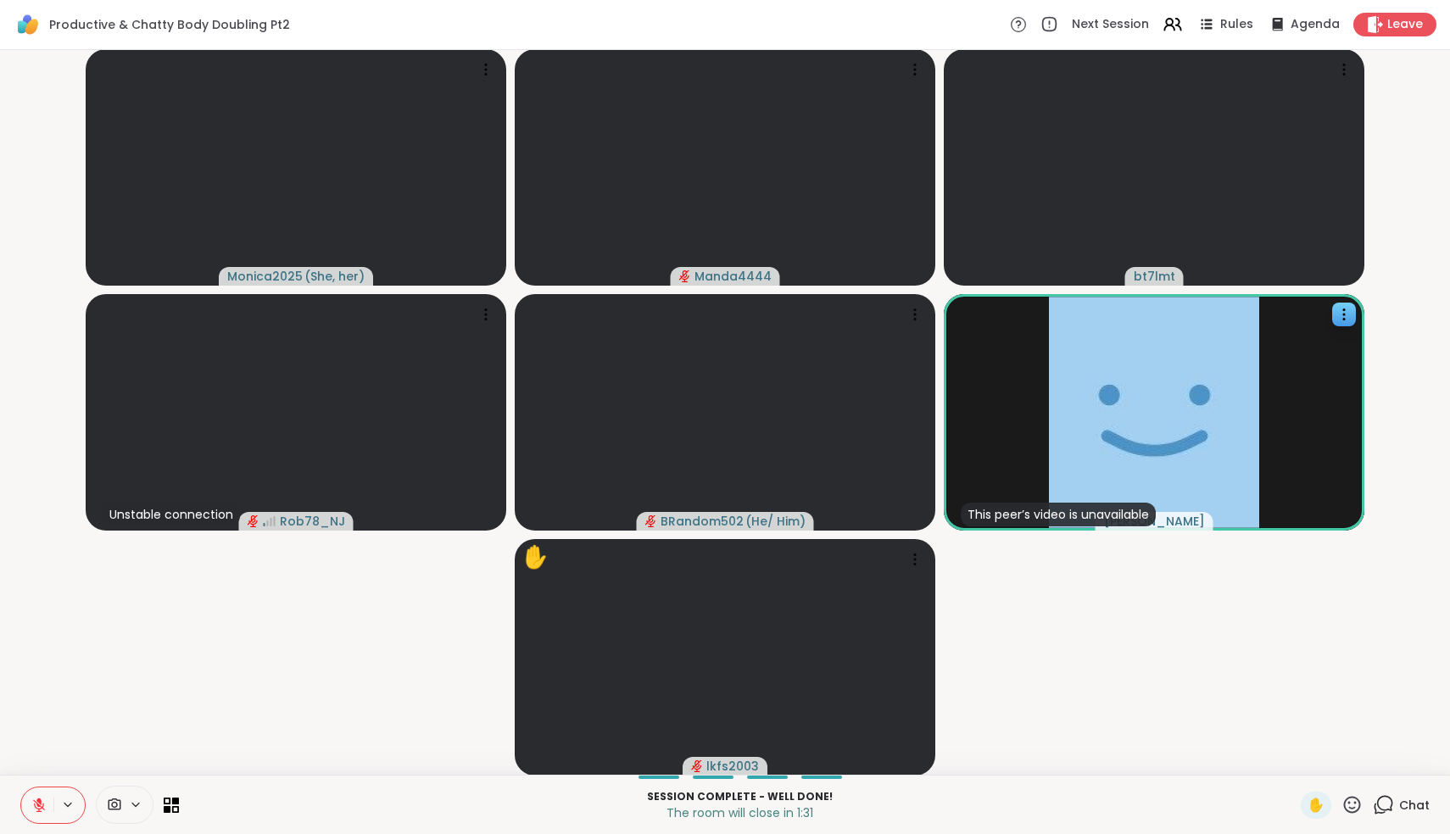
click at [46, 805] on icon at bounding box center [38, 805] width 15 height 15
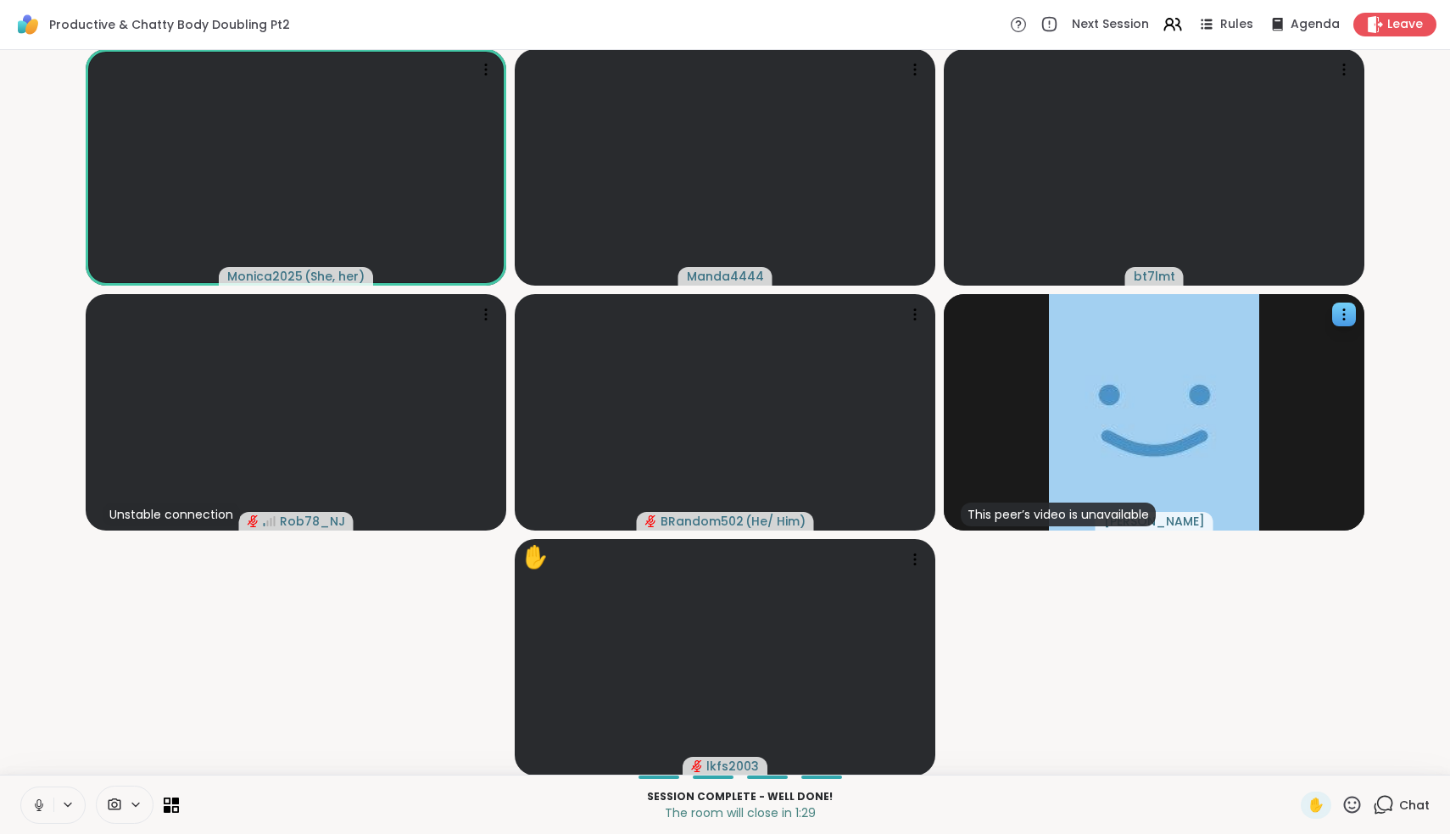
click at [46, 805] on icon at bounding box center [38, 805] width 15 height 15
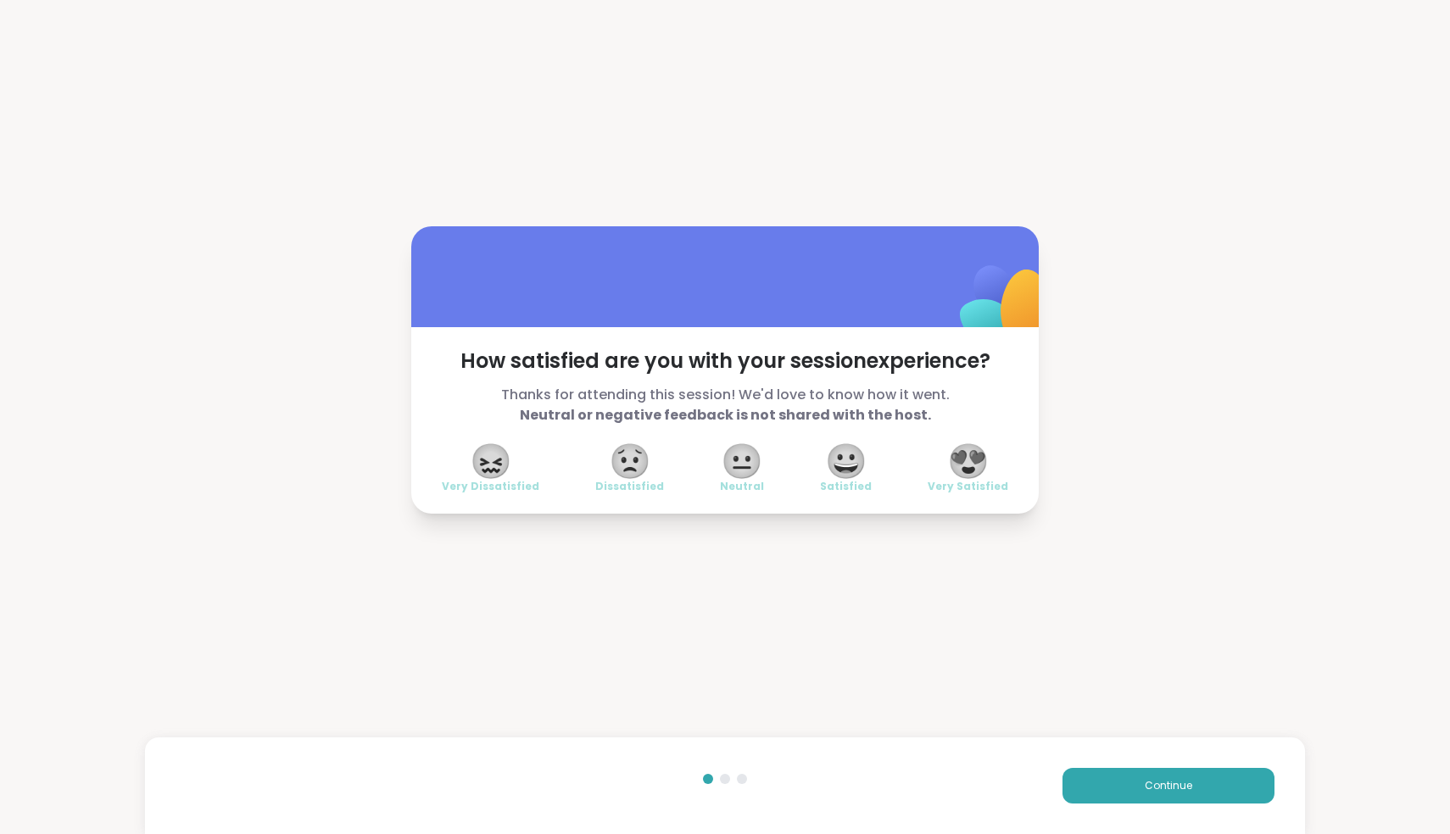
click at [983, 468] on span "😍" at bounding box center [968, 461] width 42 height 31
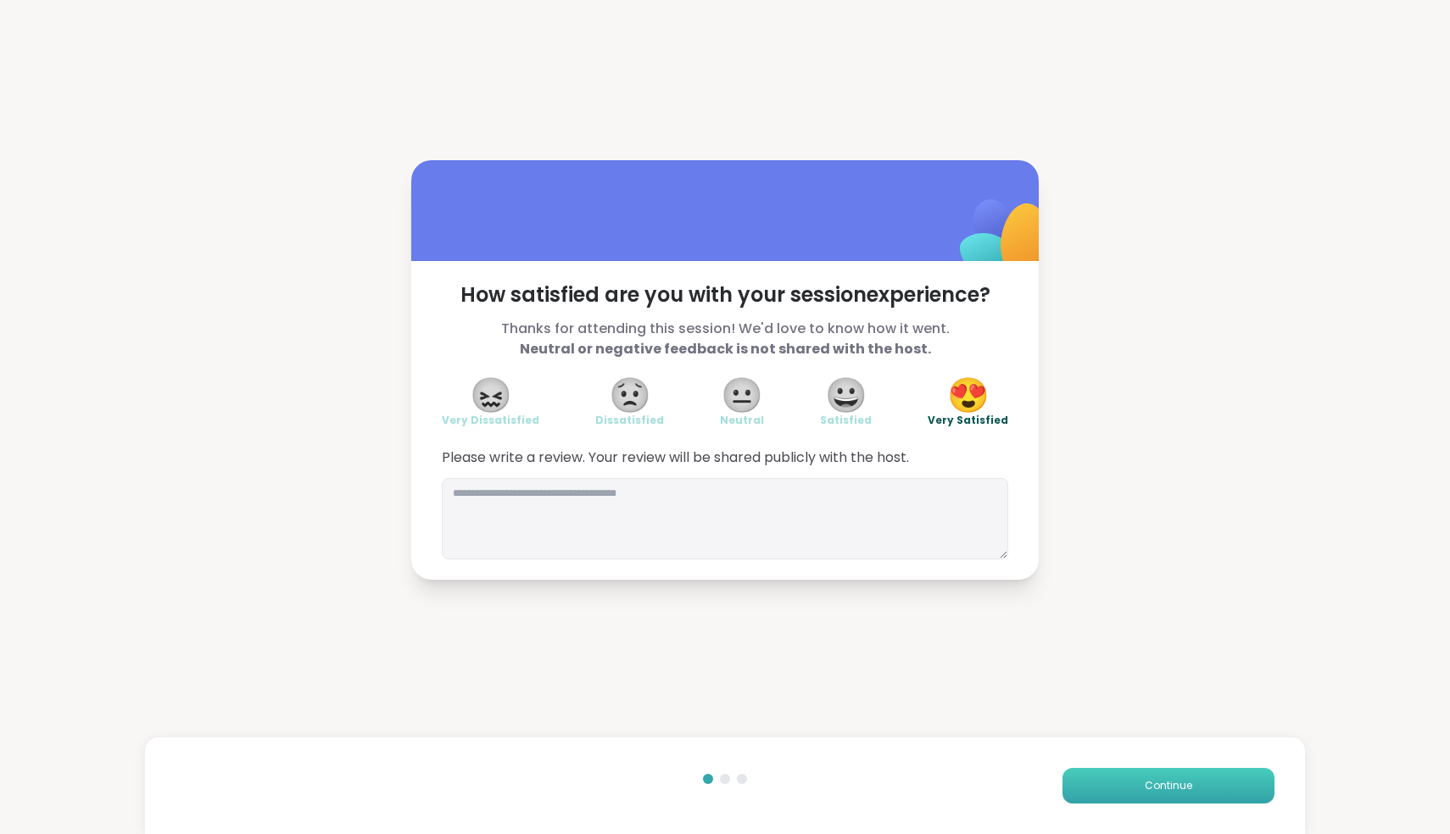
click at [1185, 777] on button "Continue" at bounding box center [1168, 786] width 212 height 36
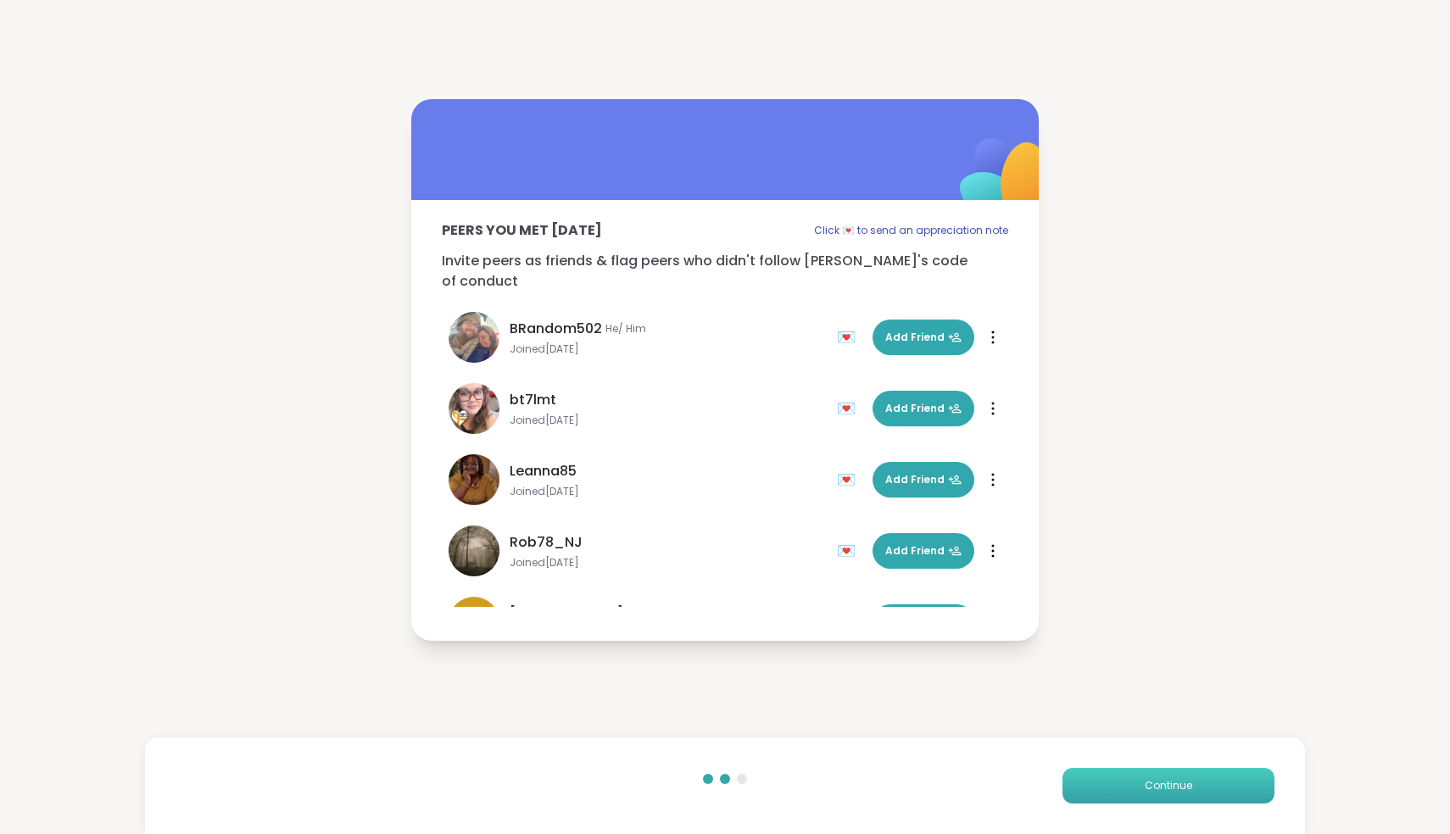
click at [1185, 777] on button "Continue" at bounding box center [1168, 786] width 212 height 36
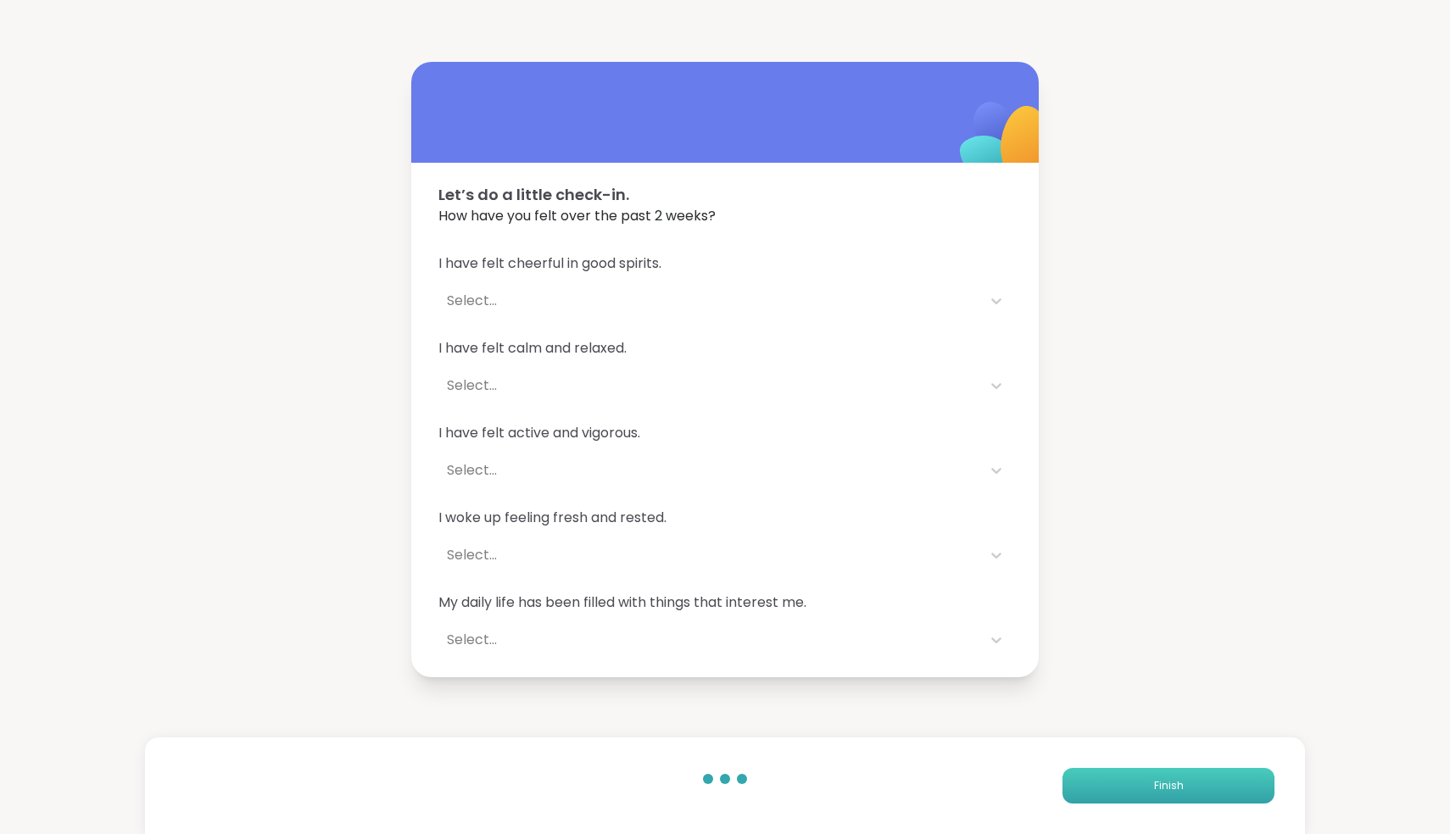
click at [1185, 777] on button "Finish" at bounding box center [1168, 786] width 212 height 36
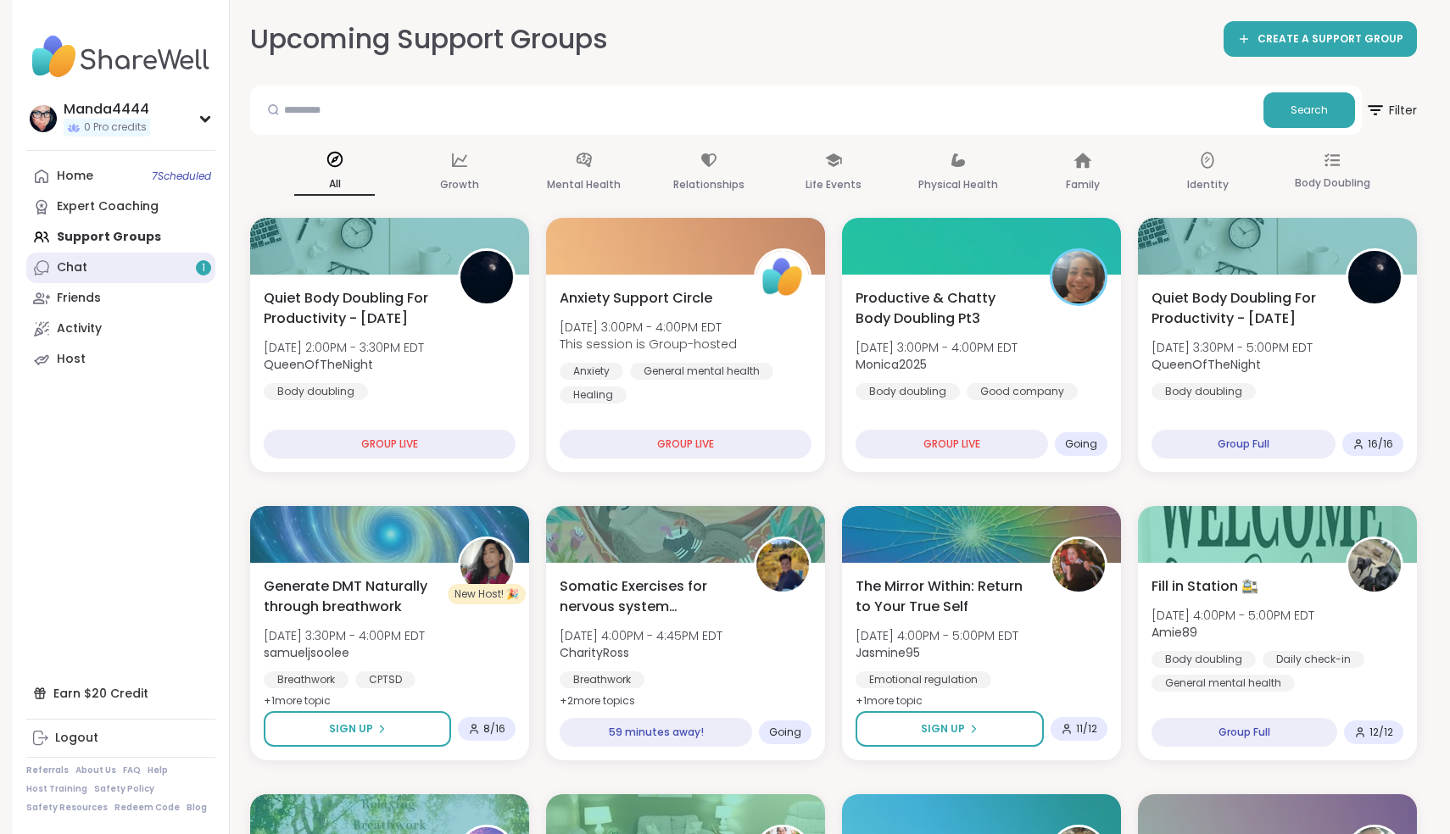
click at [89, 266] on link "Chat 1" at bounding box center [120, 268] width 189 height 31
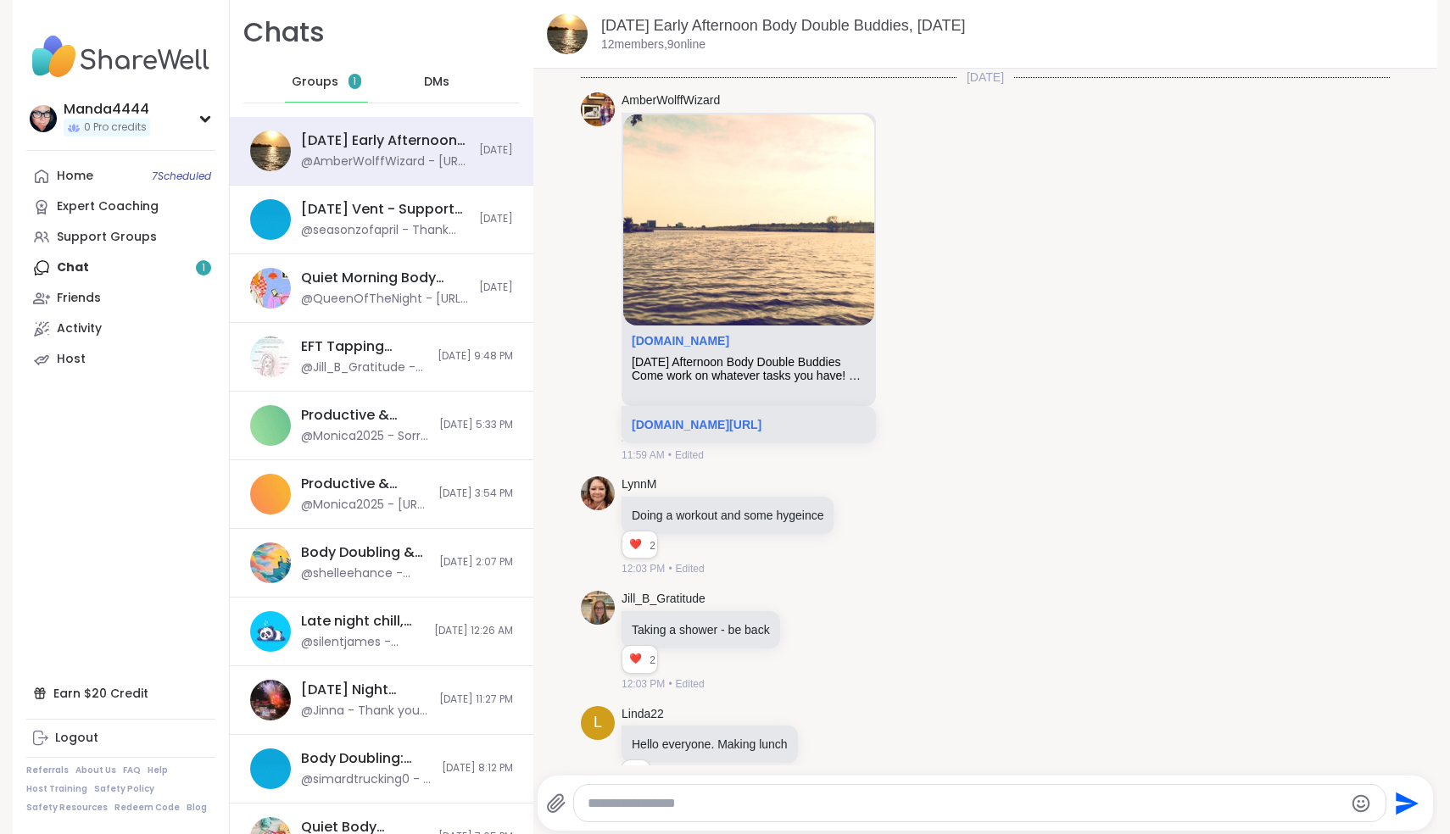
scroll to position [2542, 0]
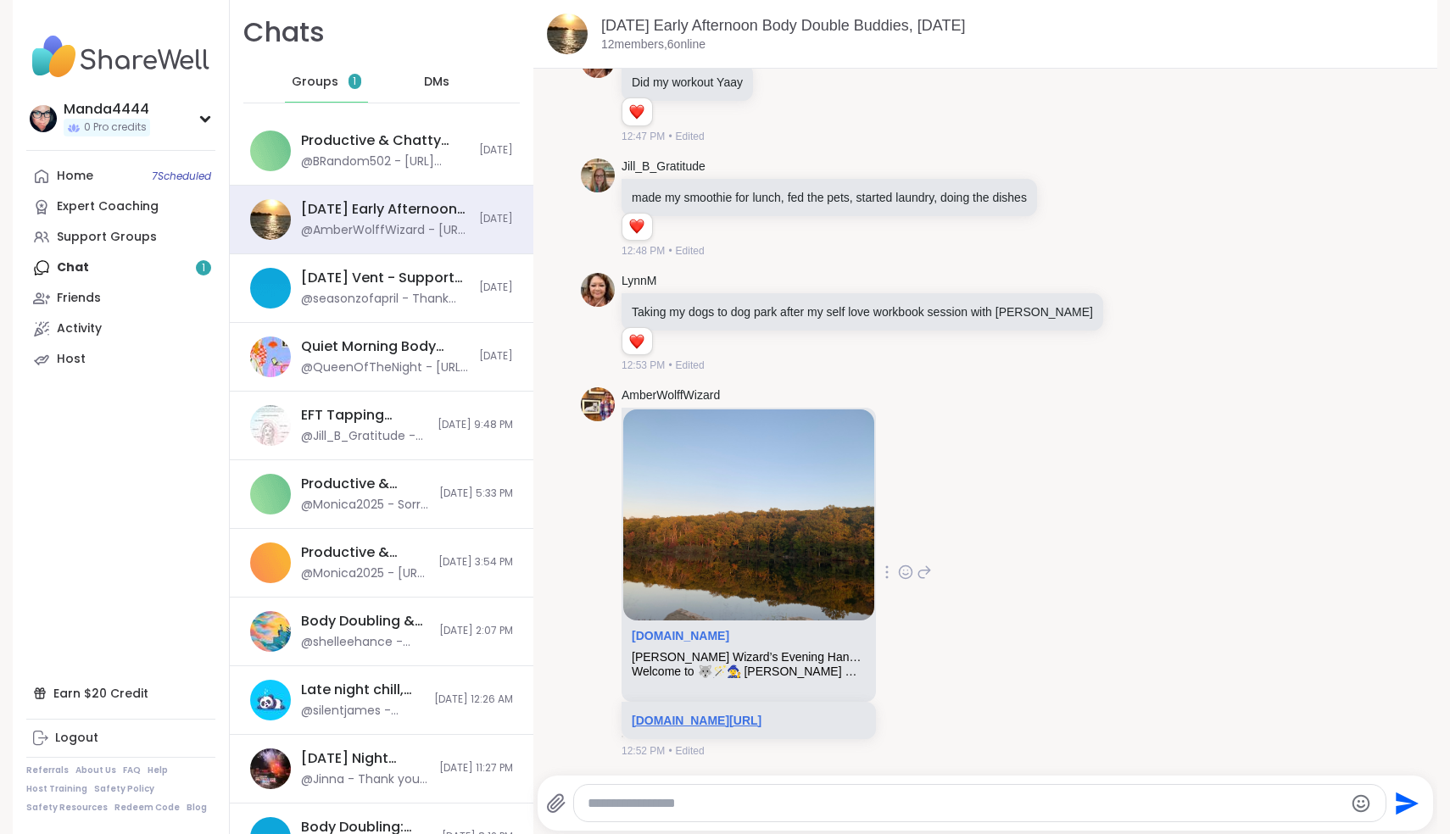
click at [761, 719] on link "[DOMAIN_NAME][URL]" at bounding box center [697, 721] width 130 height 14
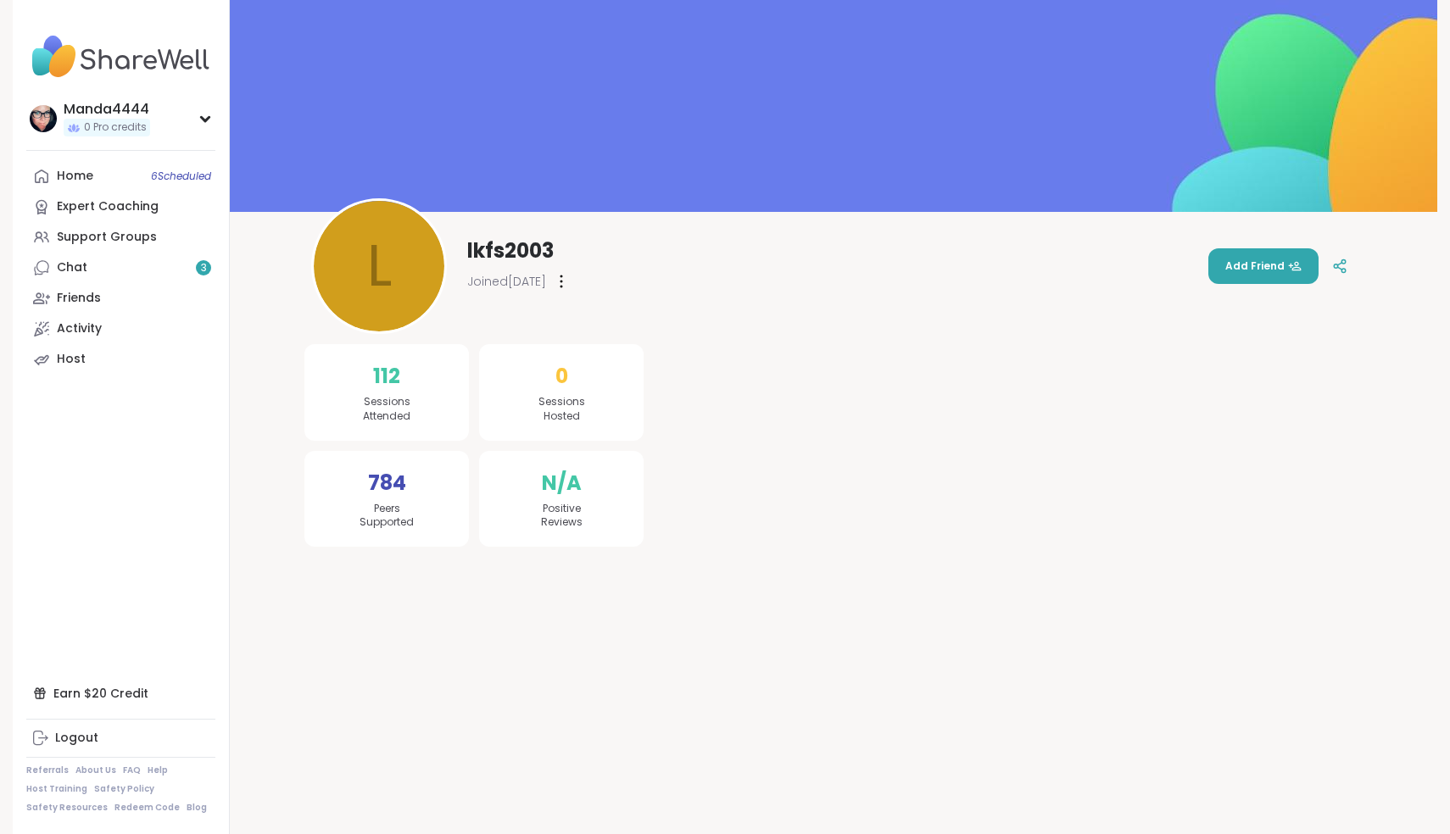
click at [1256, 266] on span "Add Friend" at bounding box center [1263, 266] width 76 height 15
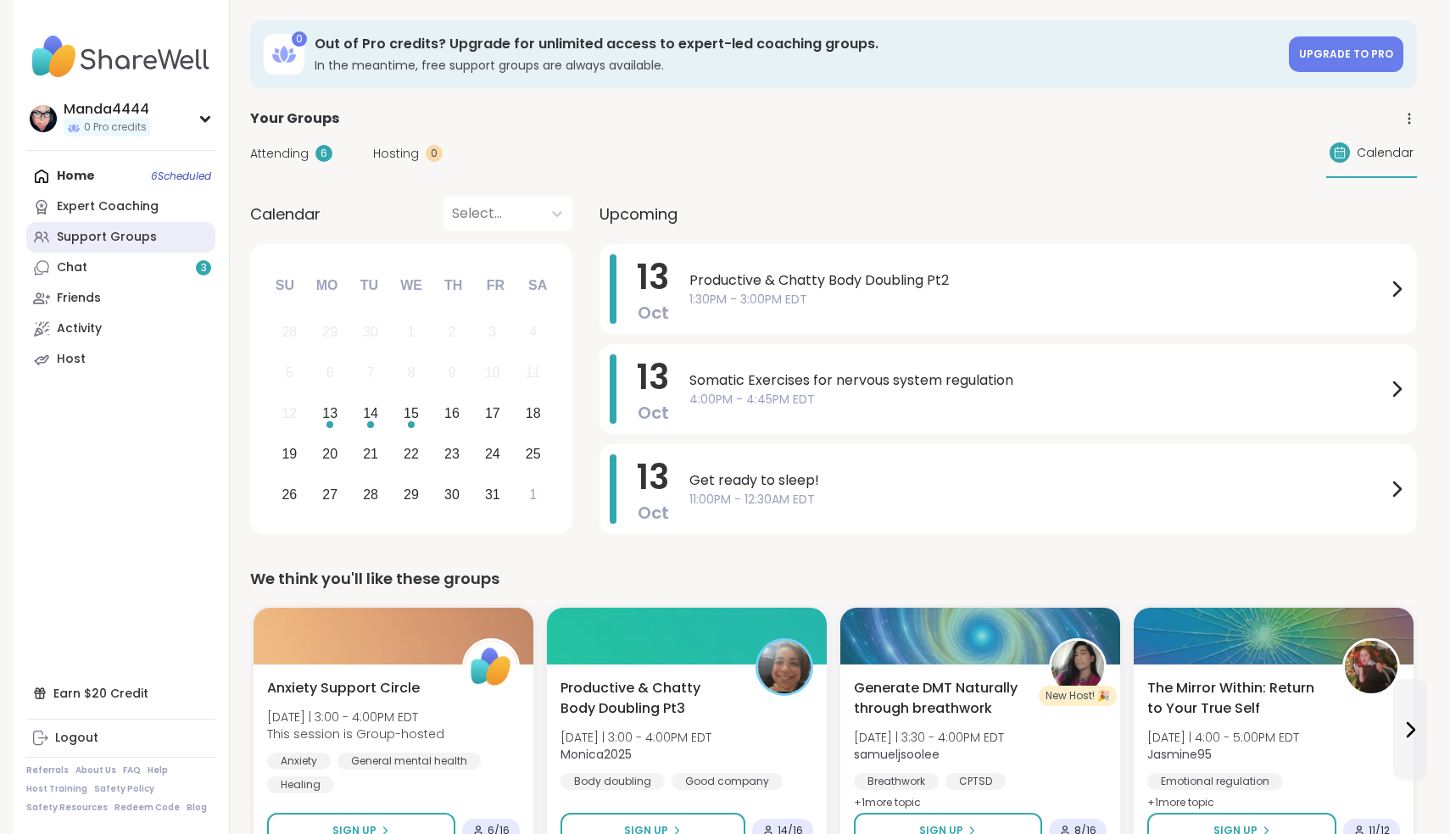
click at [88, 236] on div "Support Groups" at bounding box center [107, 237] width 100 height 17
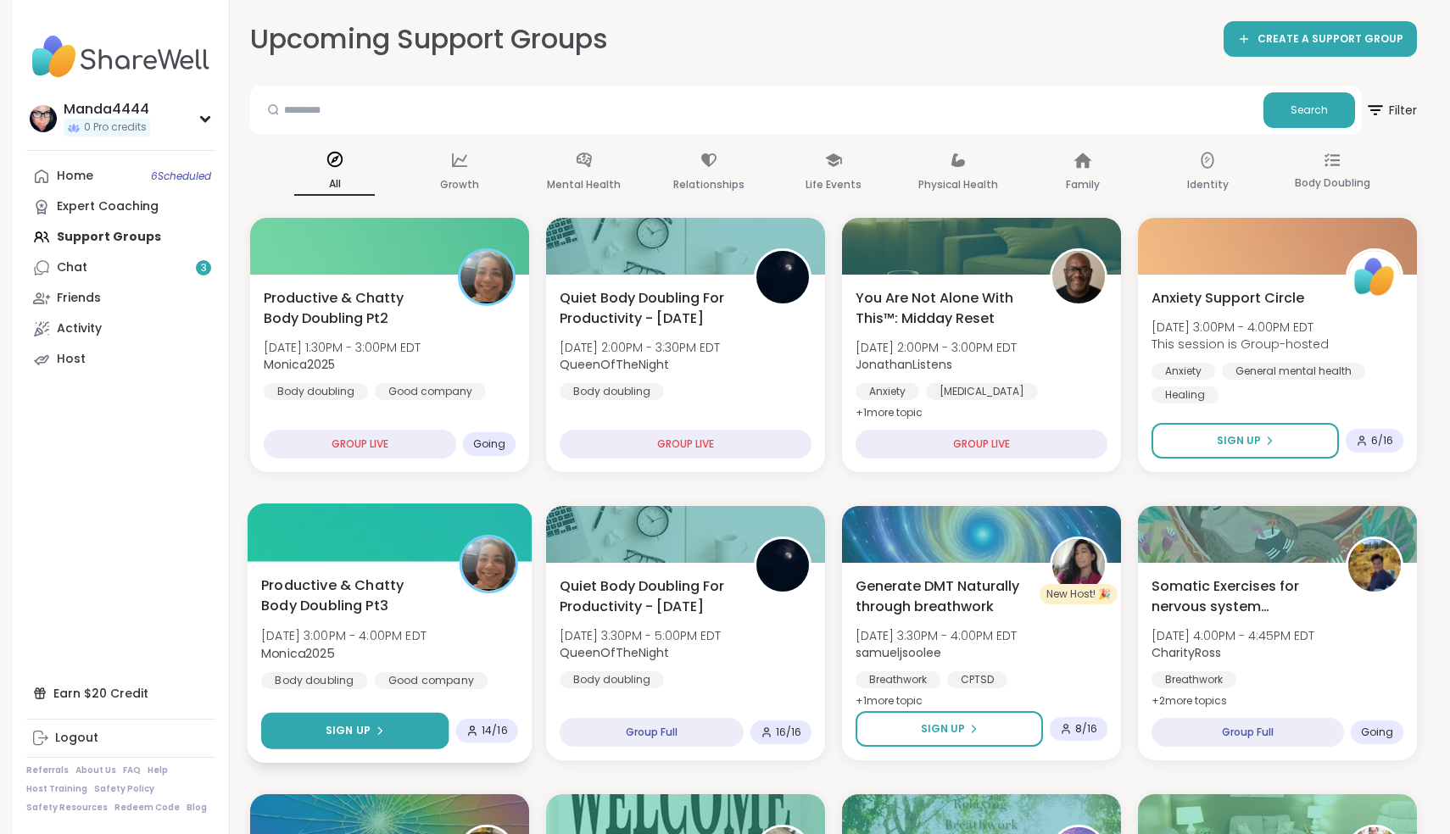
click at [376, 736] on icon at bounding box center [379, 731] width 10 height 10
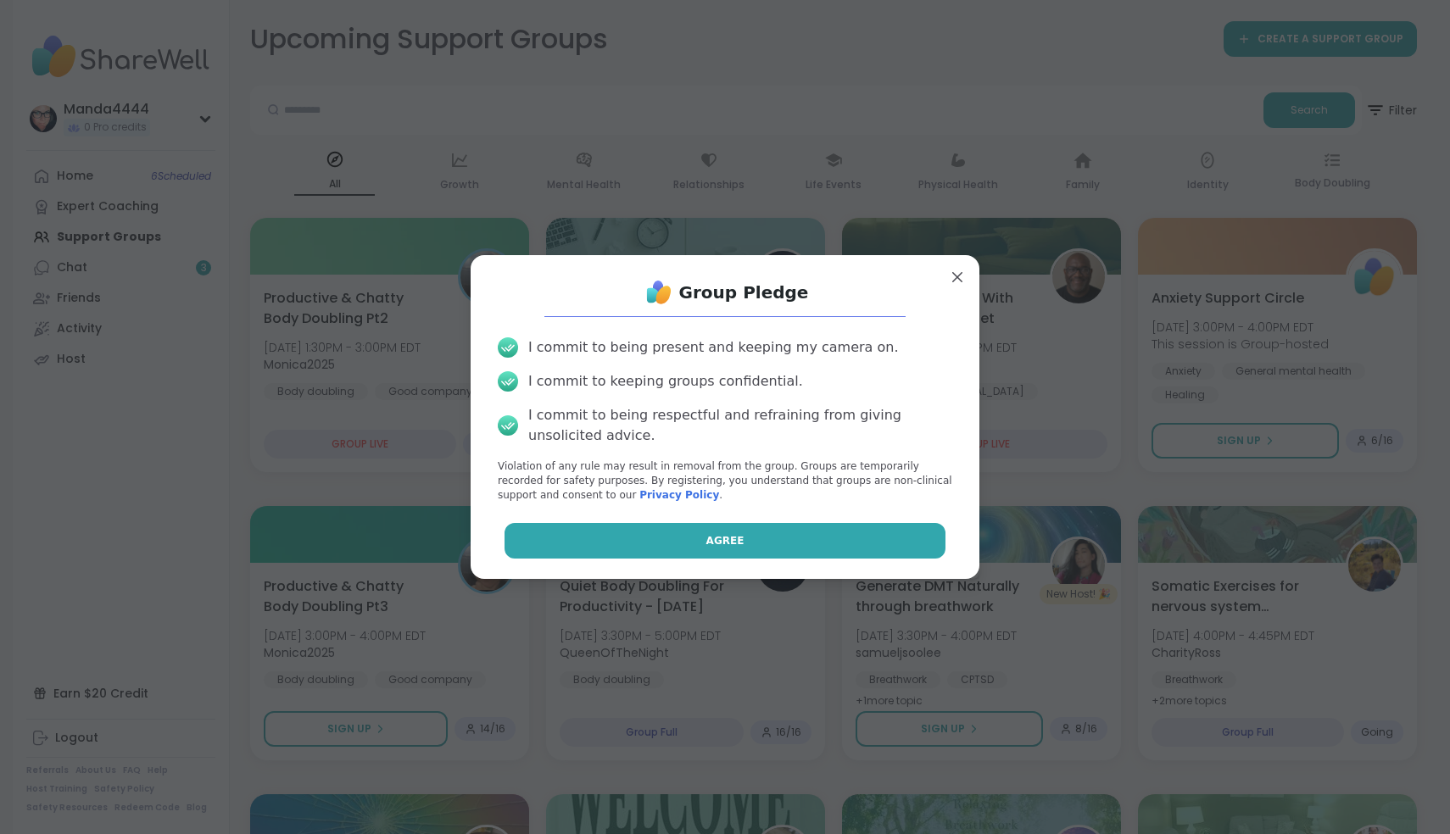
click at [723, 543] on span "Agree" at bounding box center [725, 540] width 38 height 15
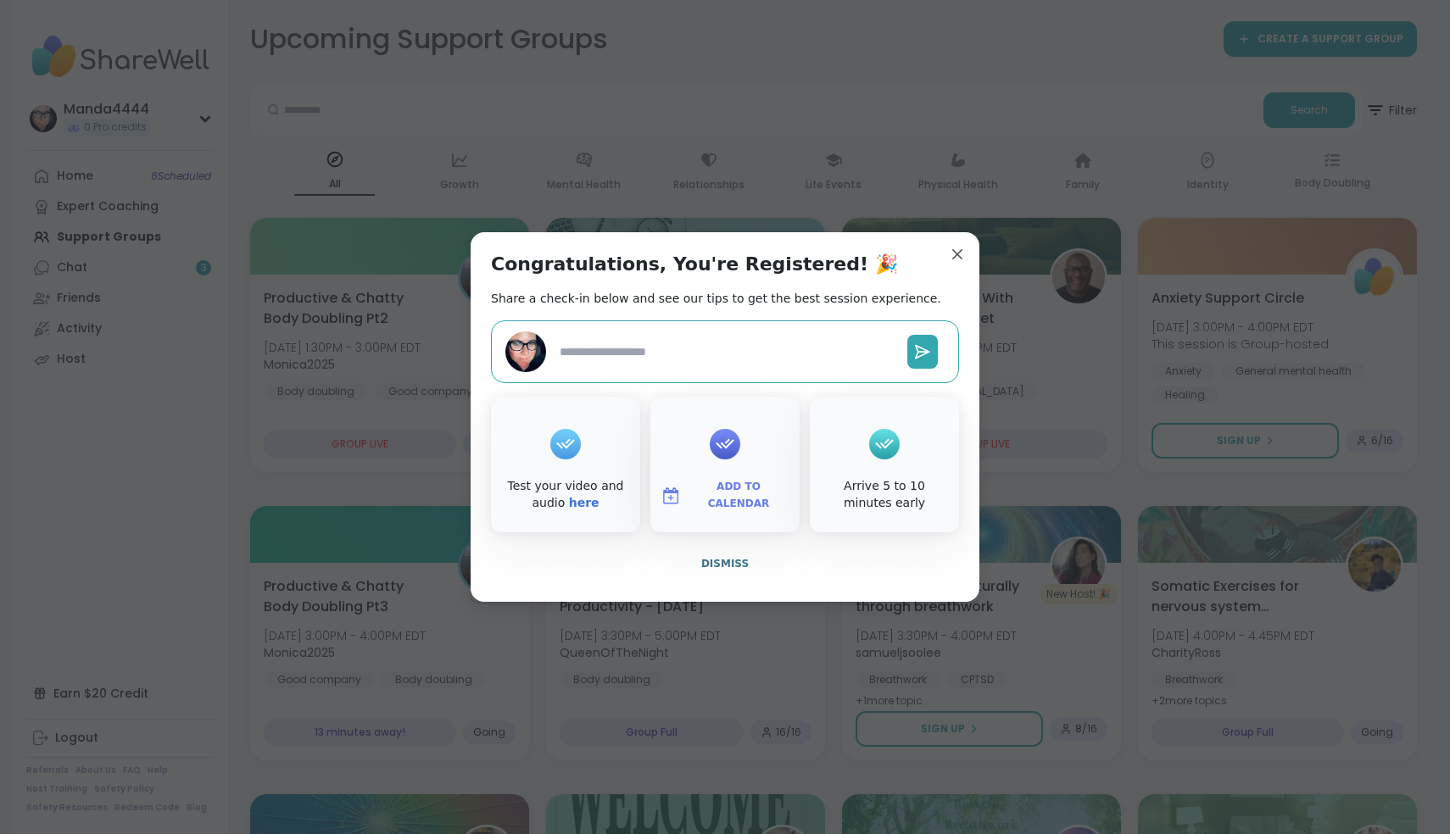
type textarea "*"
click at [746, 491] on span "Add to Calendar" at bounding box center [739, 495] width 102 height 33
click at [721, 309] on button "Apple Calendar" at bounding box center [724, 305] width 129 height 37
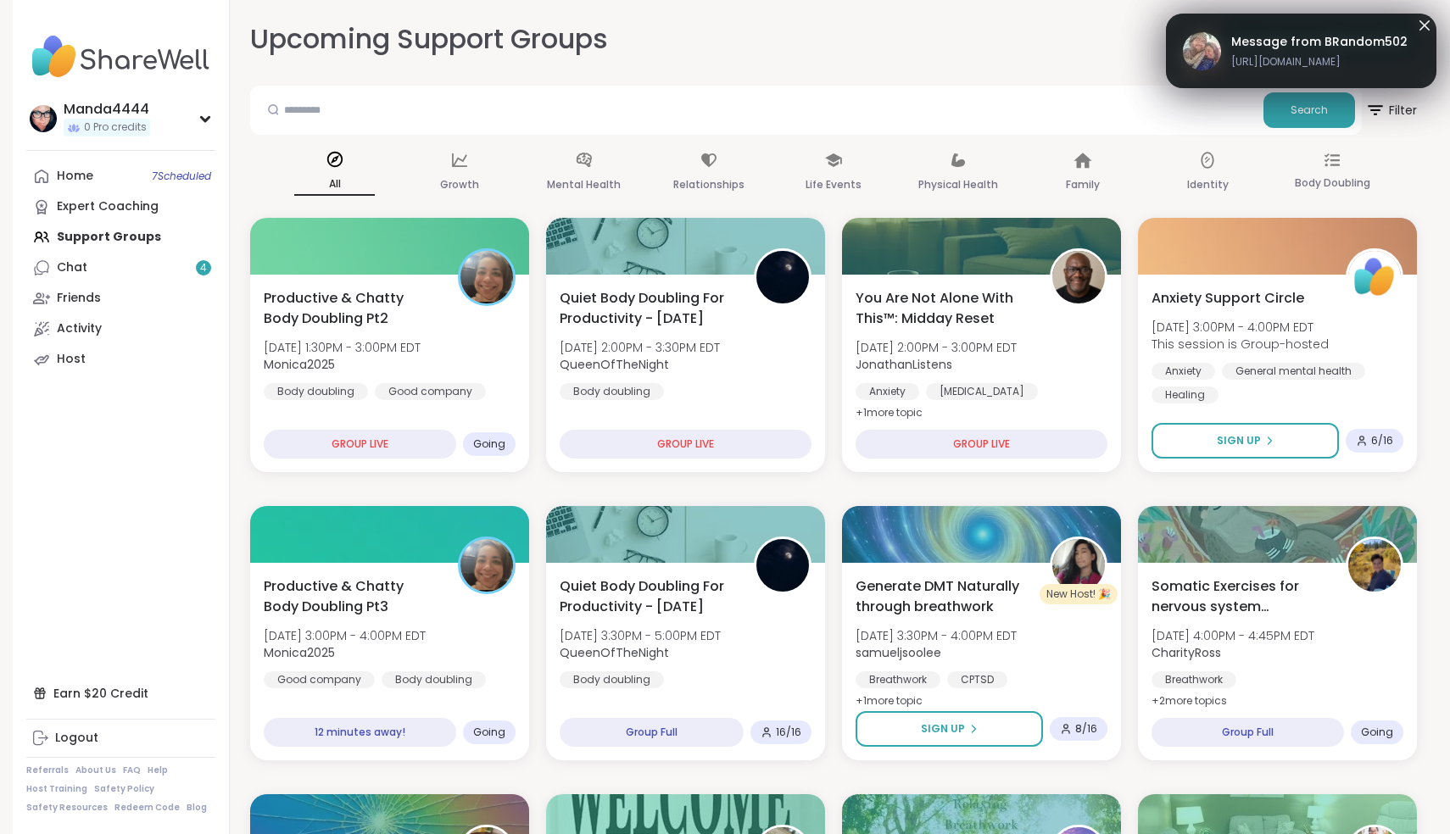
click at [1244, 54] on span "https://sharewellnow.com/session/cfeb8d44-fdae-457d-976e-d7b7e484764d" at bounding box center [1319, 61] width 176 height 15
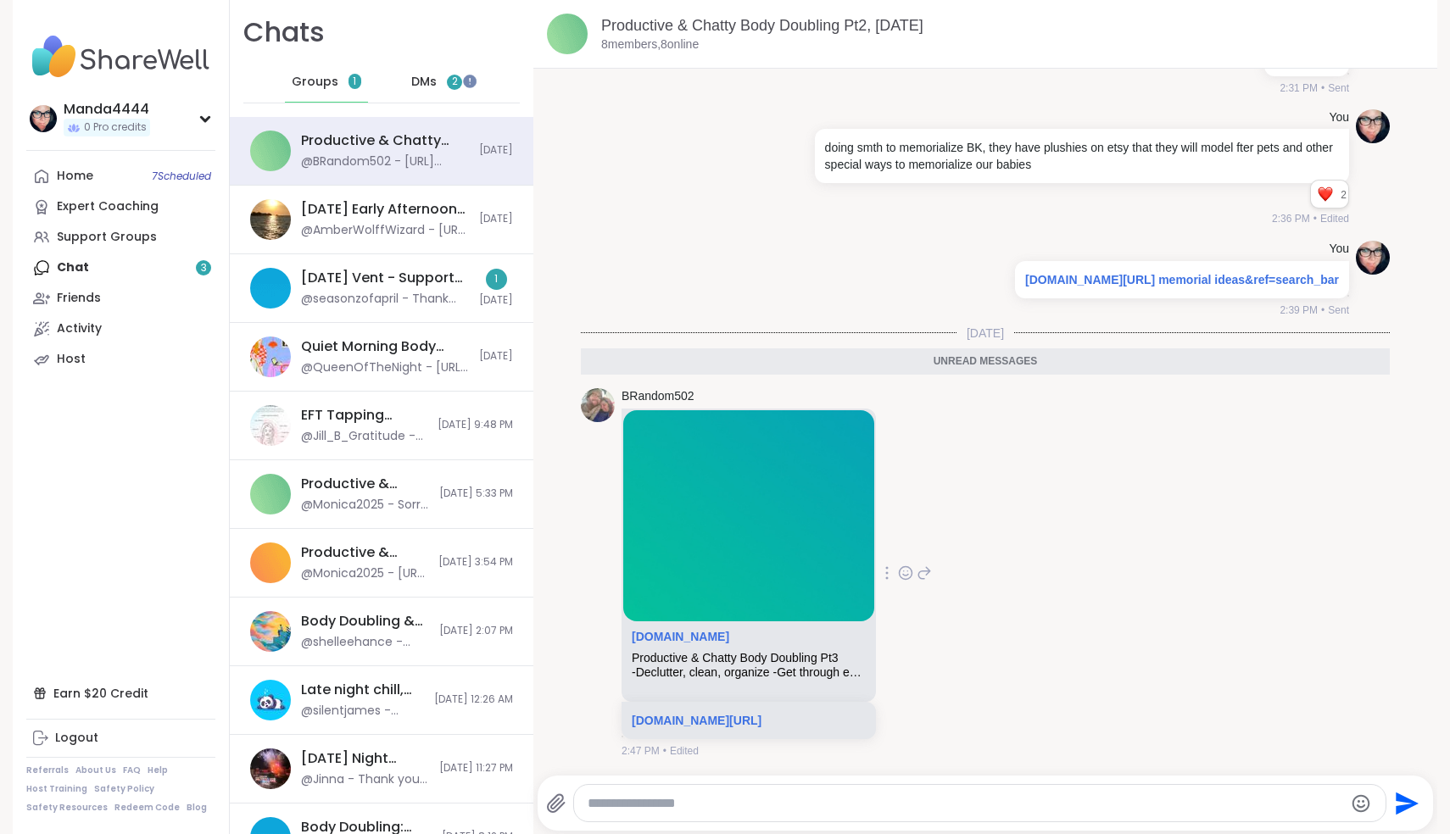
click at [913, 571] on icon at bounding box center [905, 573] width 15 height 17
click at [778, 550] on div "Select Reaction: Heart" at bounding box center [770, 545] width 15 height 15
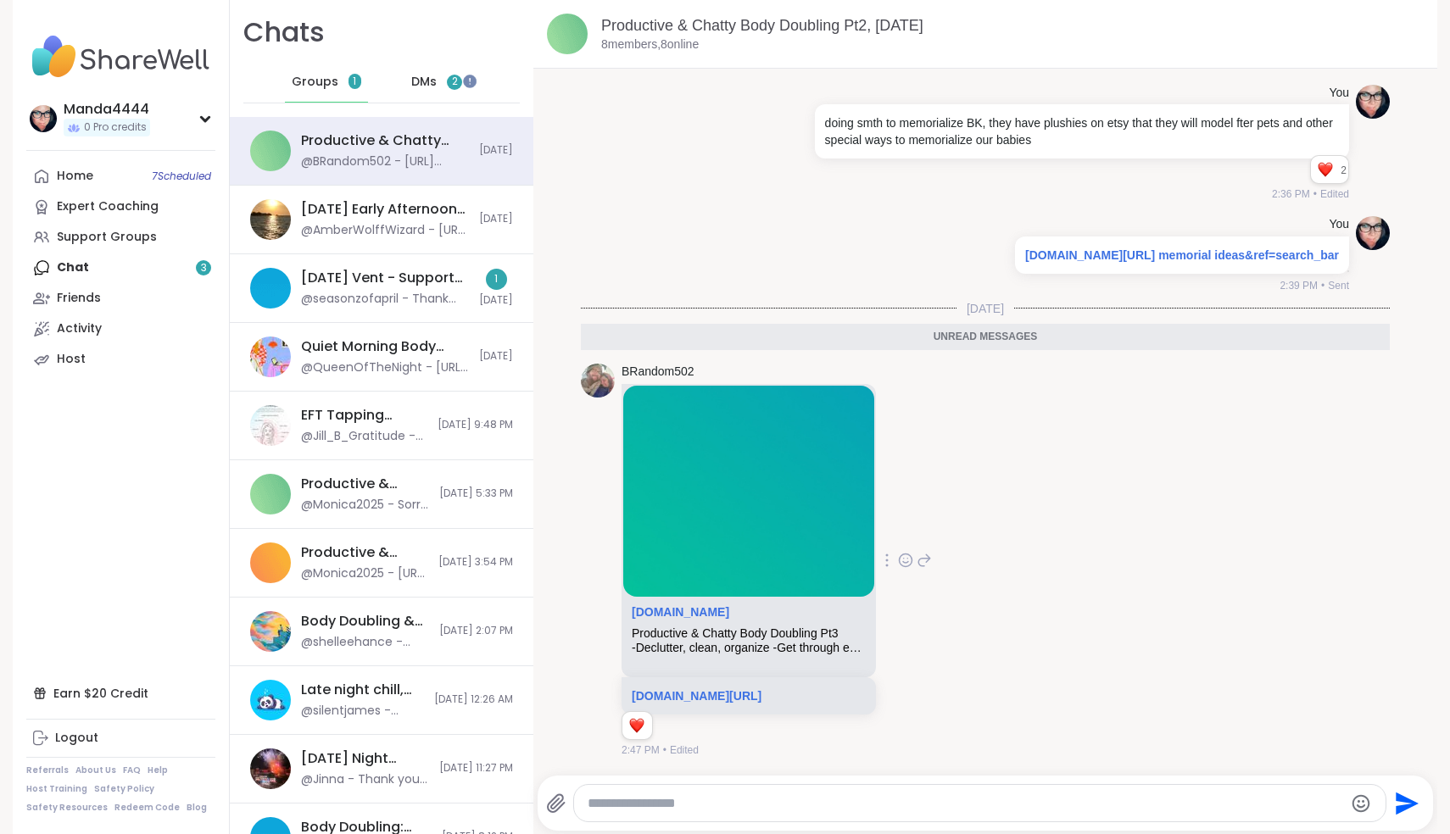
click at [437, 86] on span "DMs" at bounding box center [423, 82] width 25 height 17
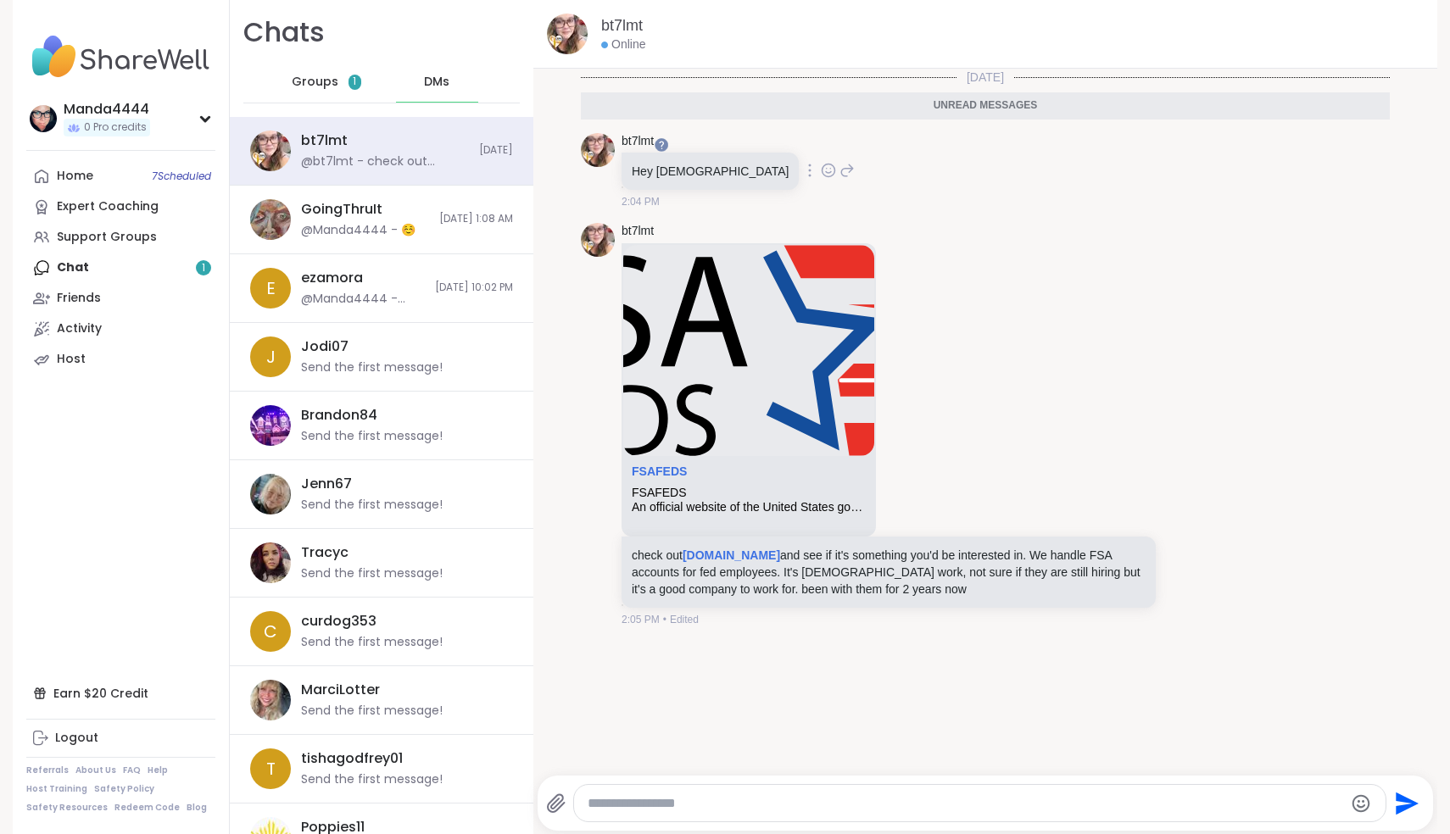
click at [839, 175] on icon at bounding box center [846, 170] width 15 height 20
type textarea "**********"
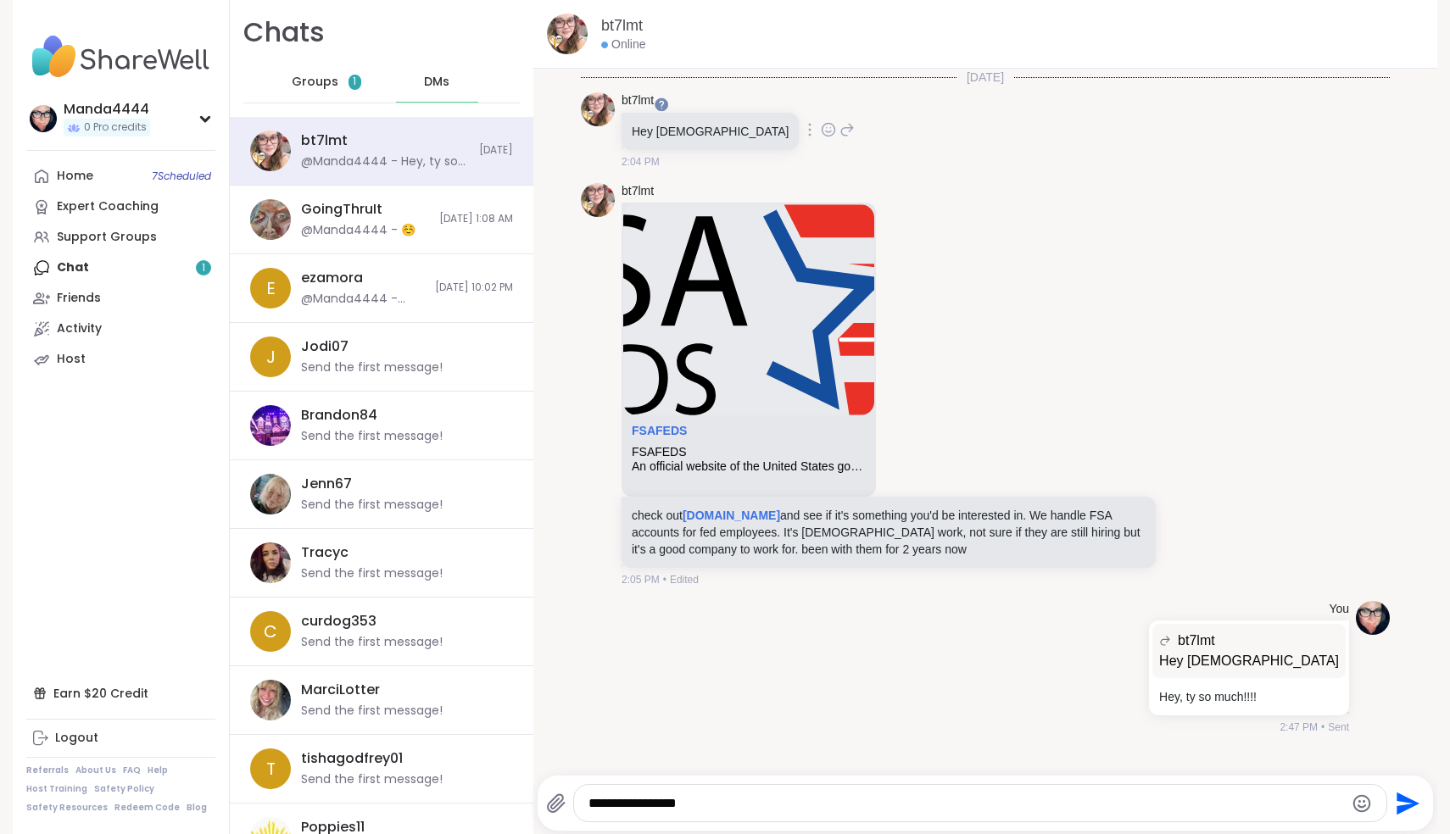
type textarea "**********"
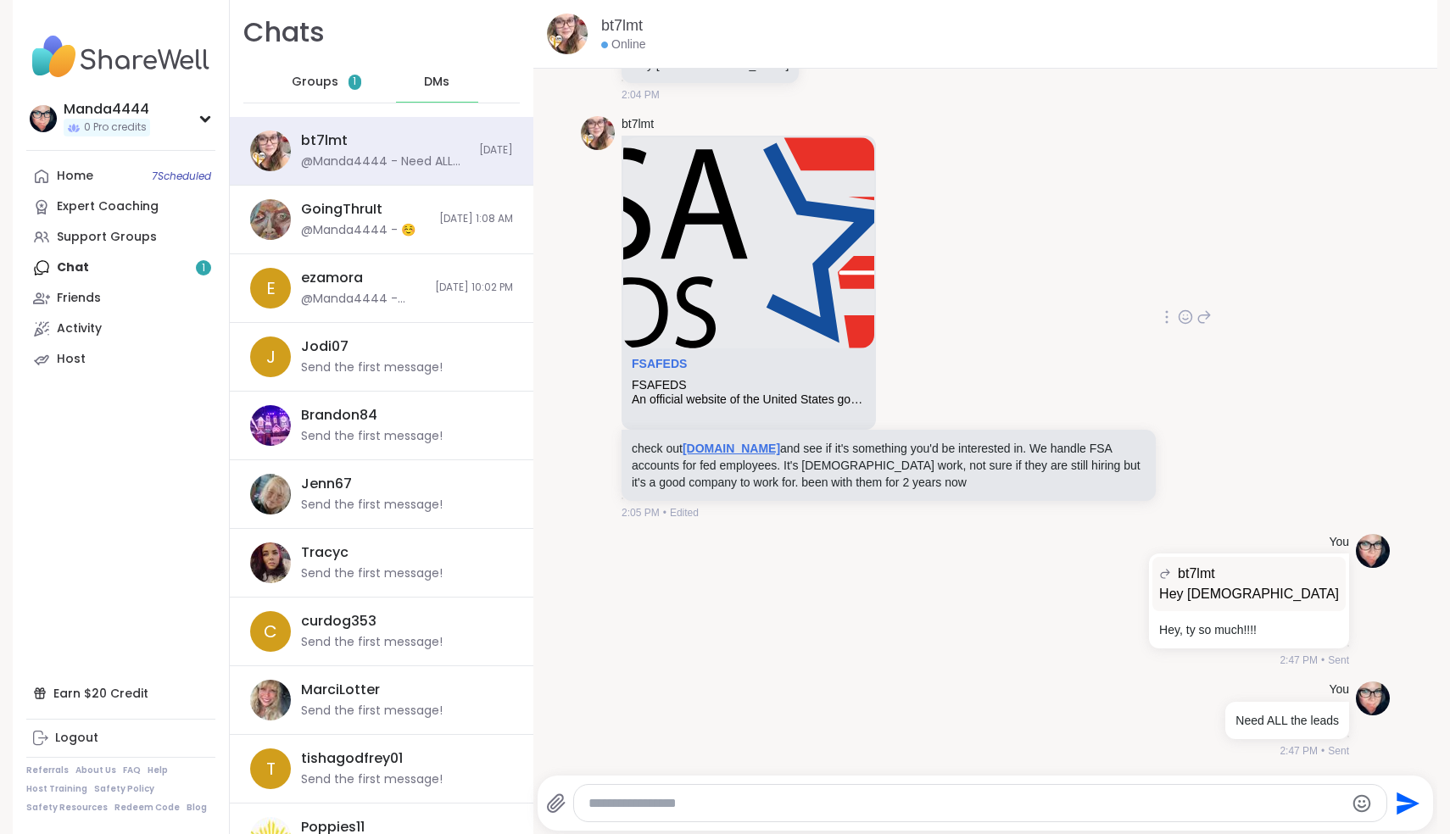
click at [737, 451] on link "fsafeds.gov" at bounding box center [730, 449] width 97 height 14
click at [334, 88] on span "Groups" at bounding box center [315, 82] width 47 height 17
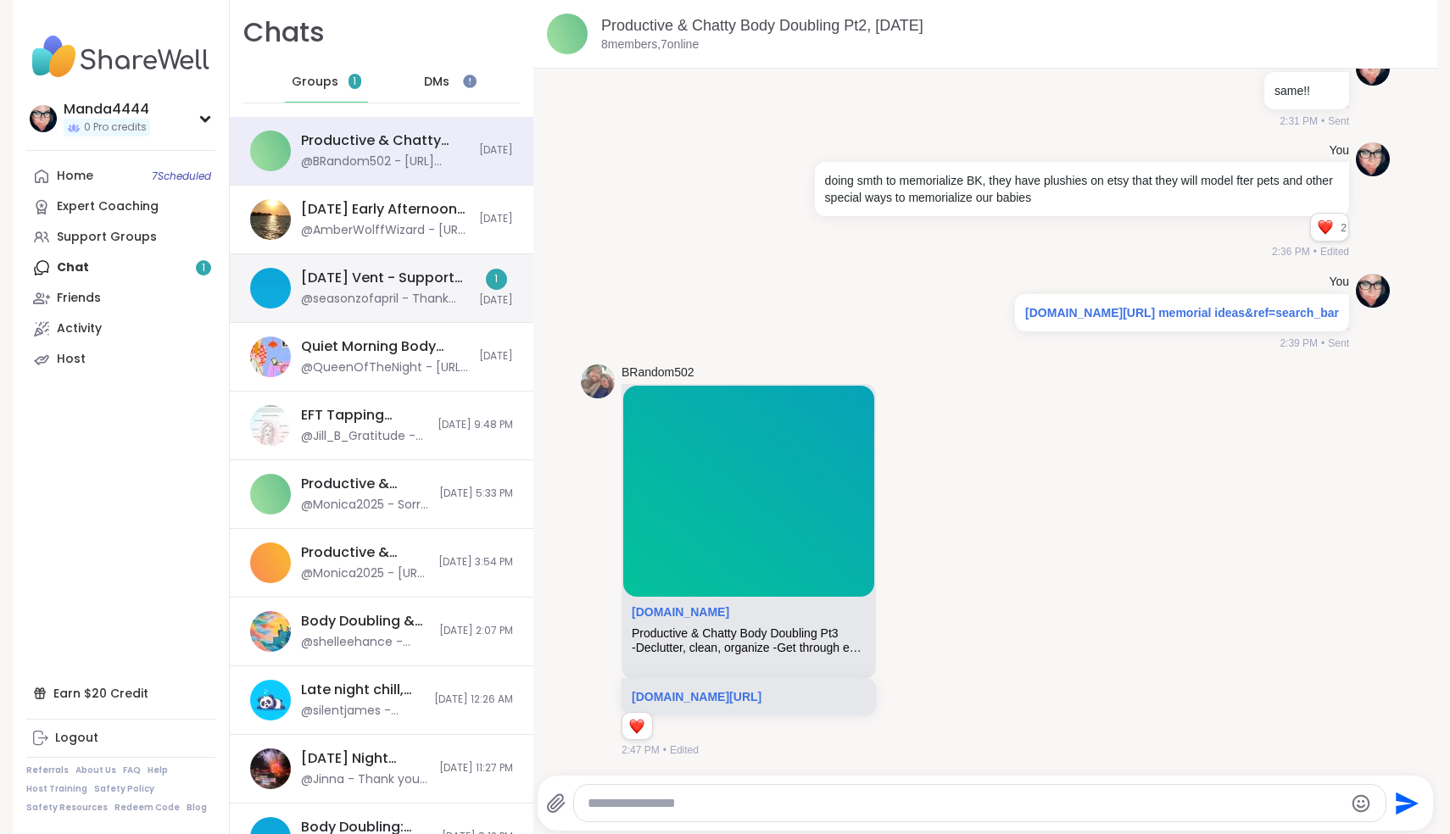
click at [422, 306] on div "@seasonzofapril - Thank you Renae!!" at bounding box center [385, 299] width 168 height 17
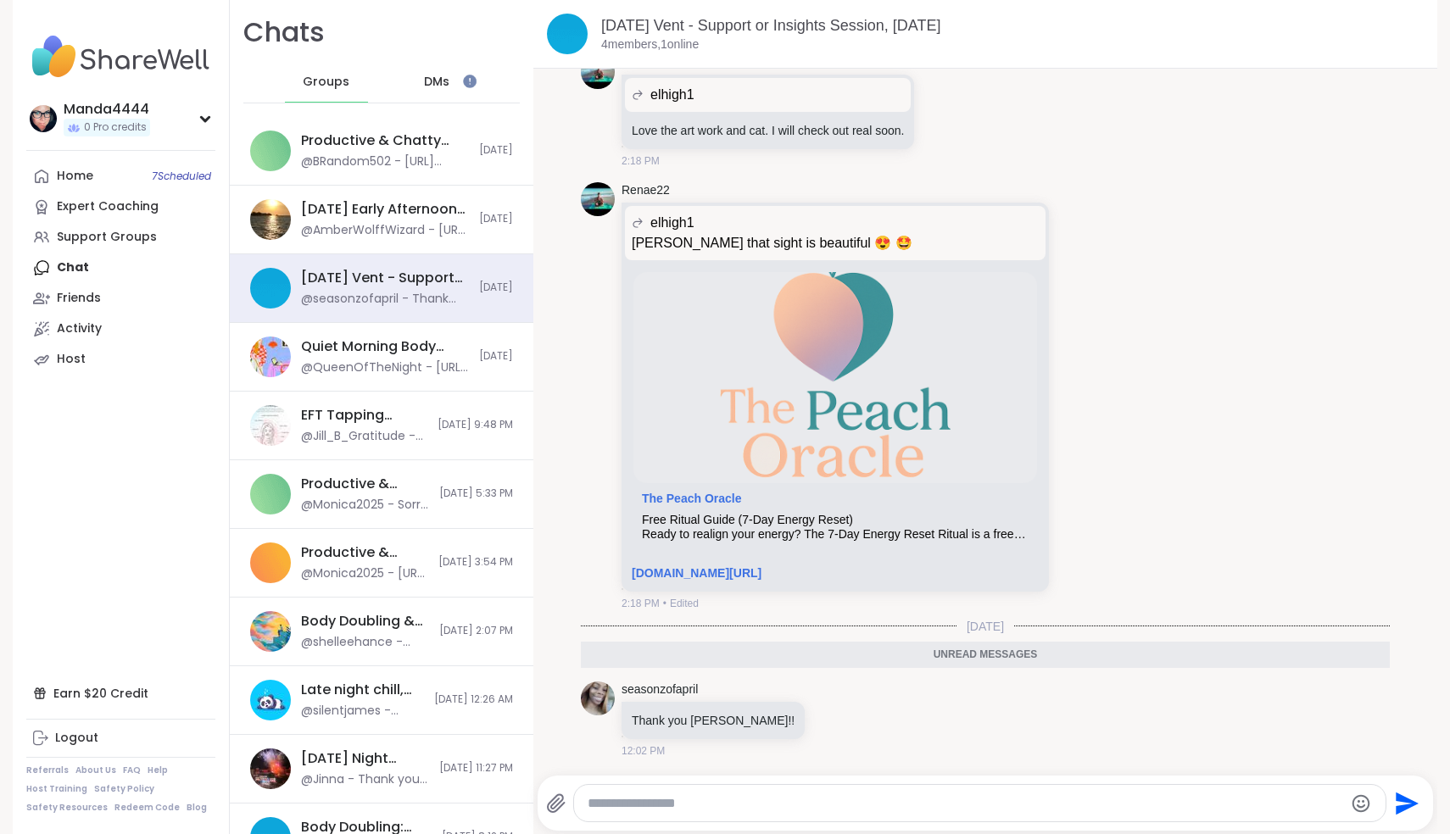
click at [448, 81] on span "DMs" at bounding box center [436, 82] width 25 height 17
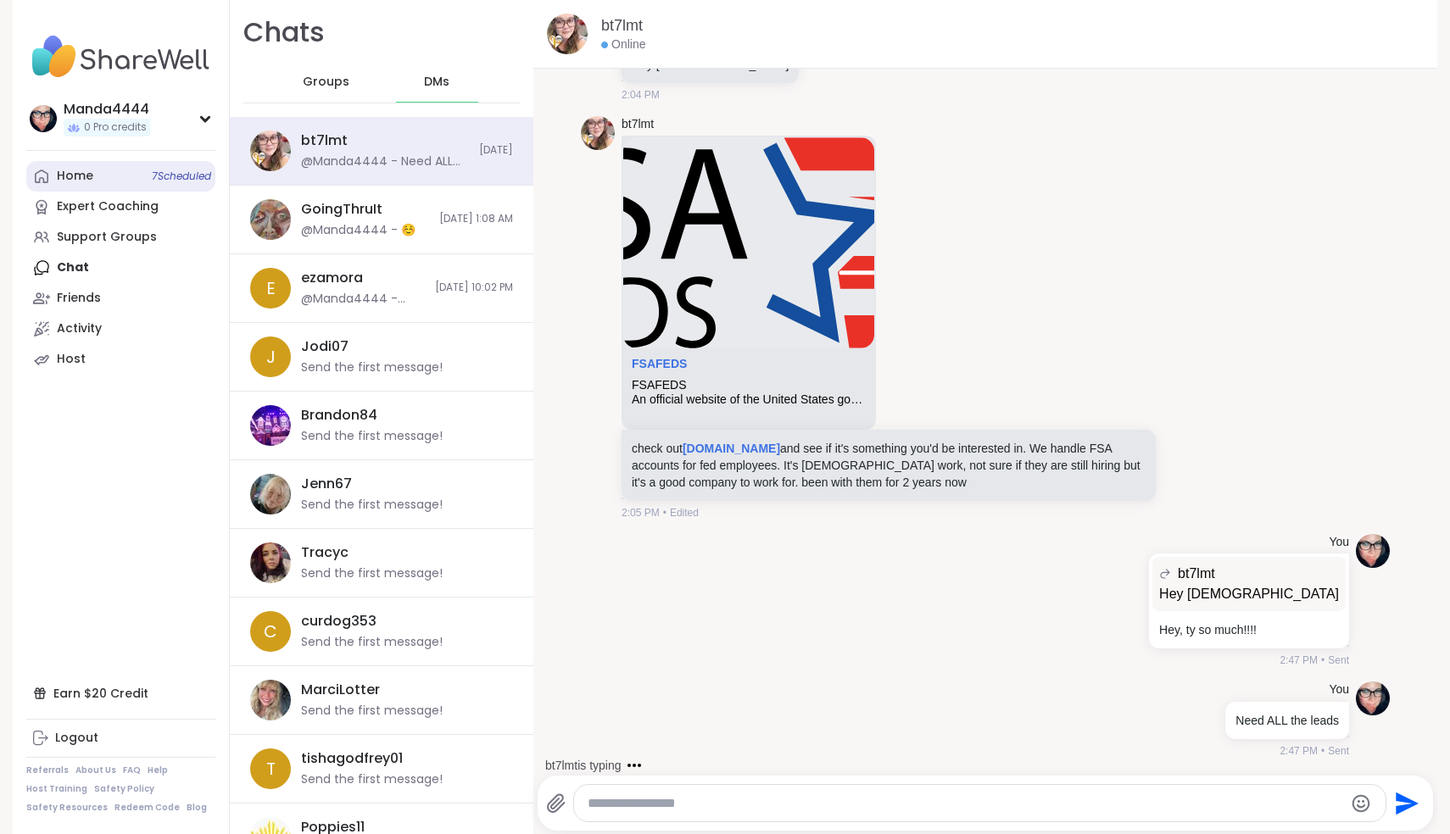
click at [84, 187] on link "Home 7 Scheduled" at bounding box center [120, 176] width 189 height 31
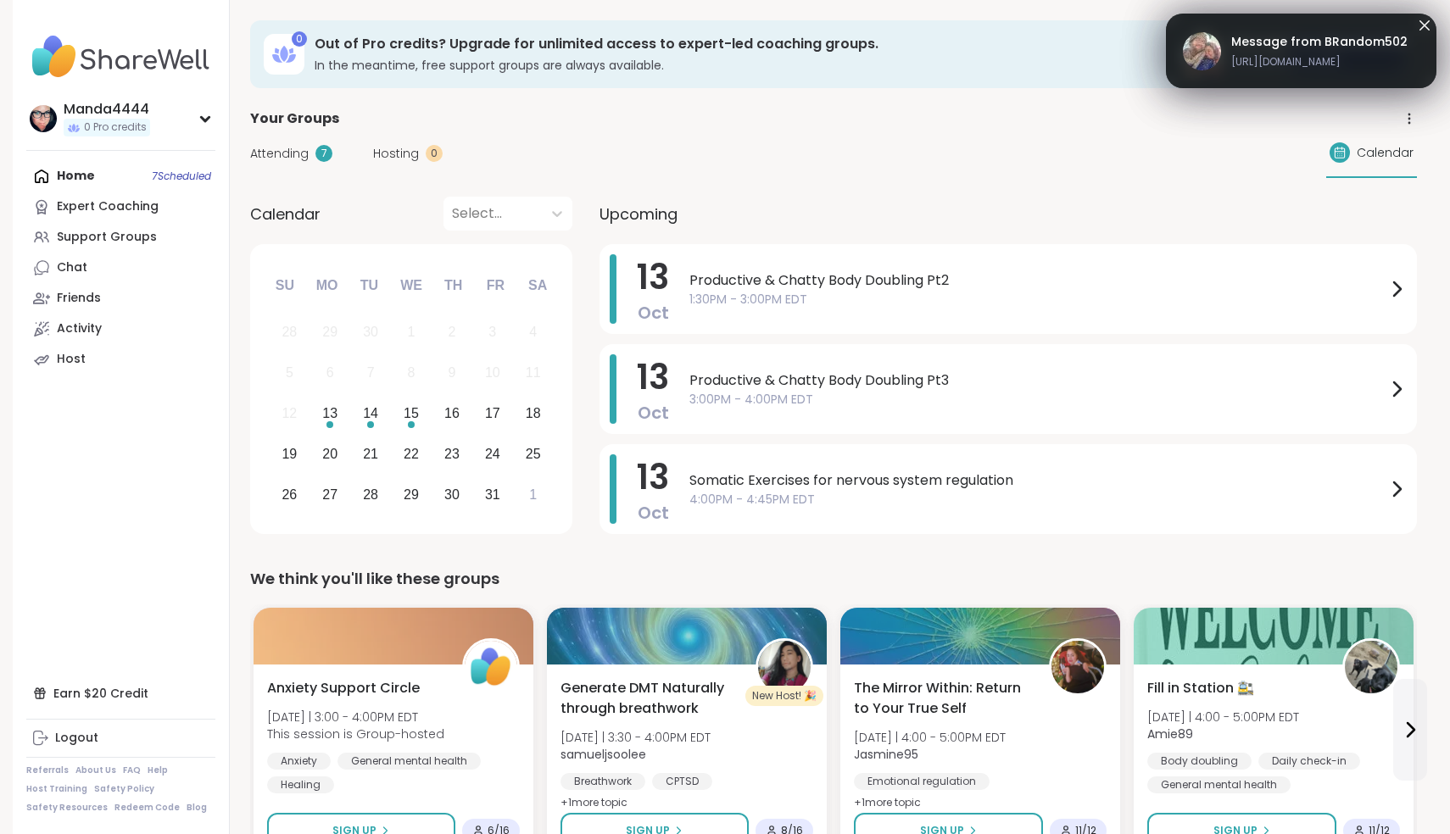
click at [1324, 54] on span "https://sharewellnow.com/session/26d61d58-2605-44d4-abfc-0fc0bc52bae3" at bounding box center [1319, 61] width 176 height 15
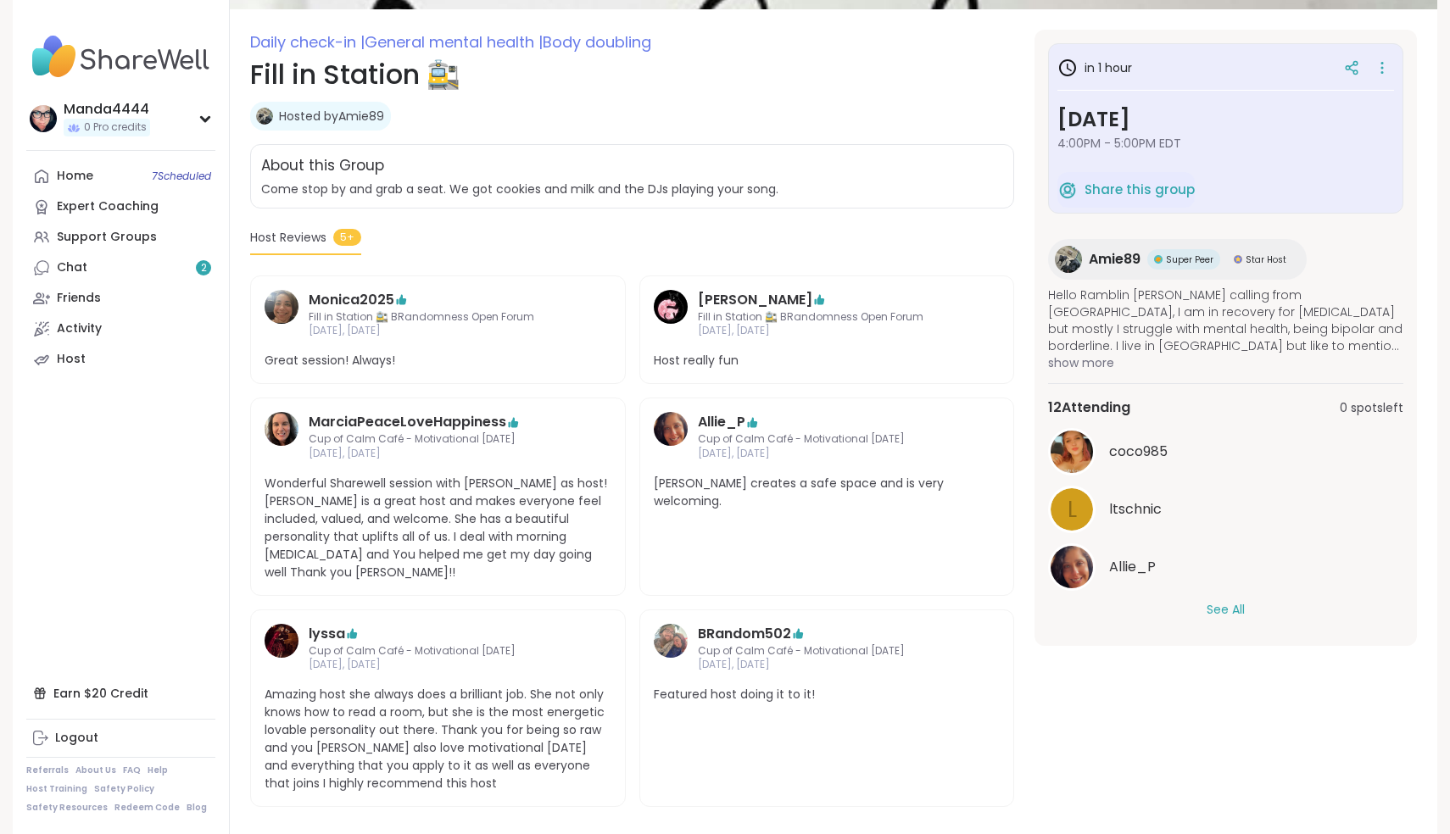
scroll to position [215, 0]
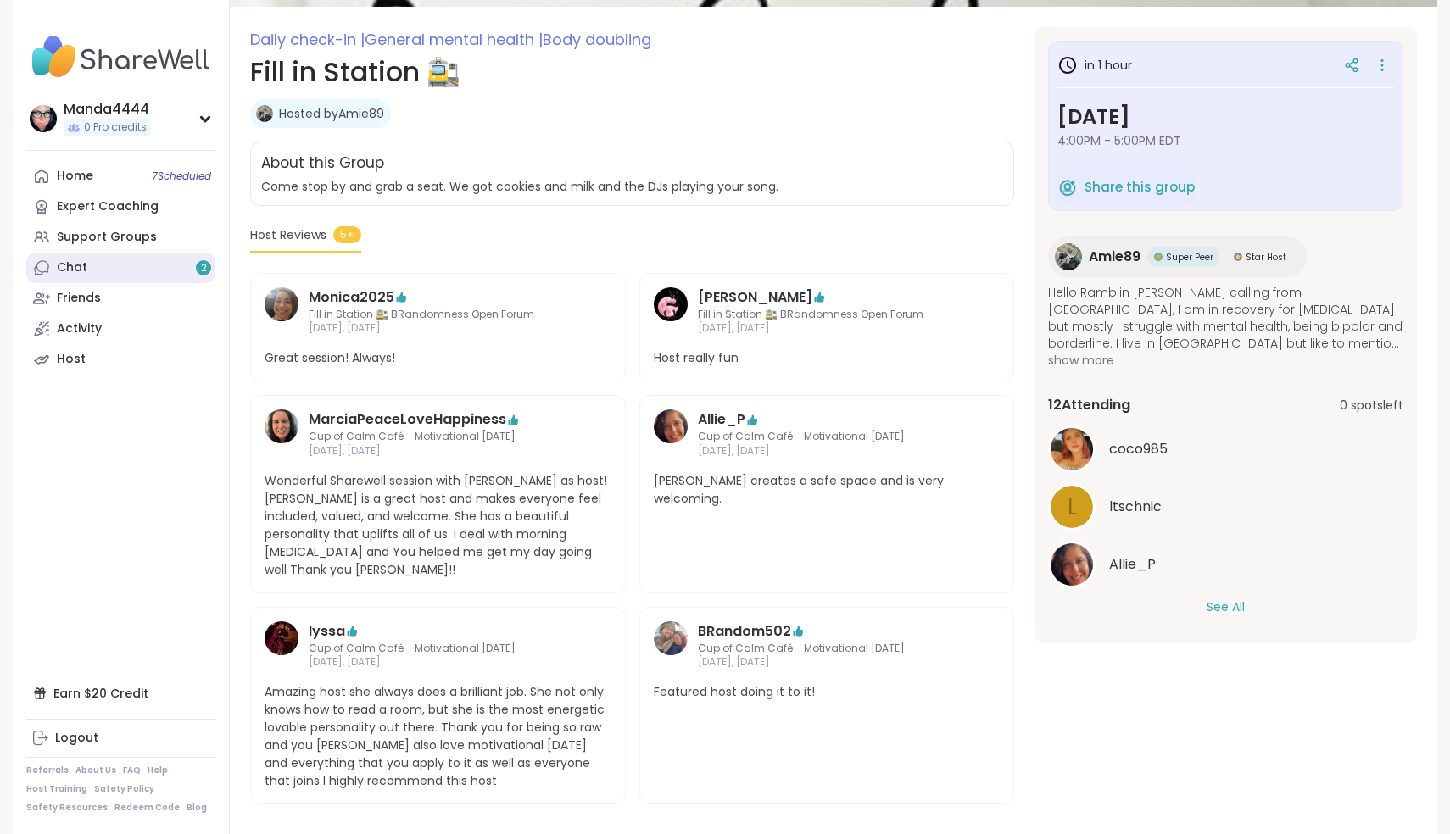
click at [109, 270] on link "Chat 2" at bounding box center [120, 268] width 189 height 31
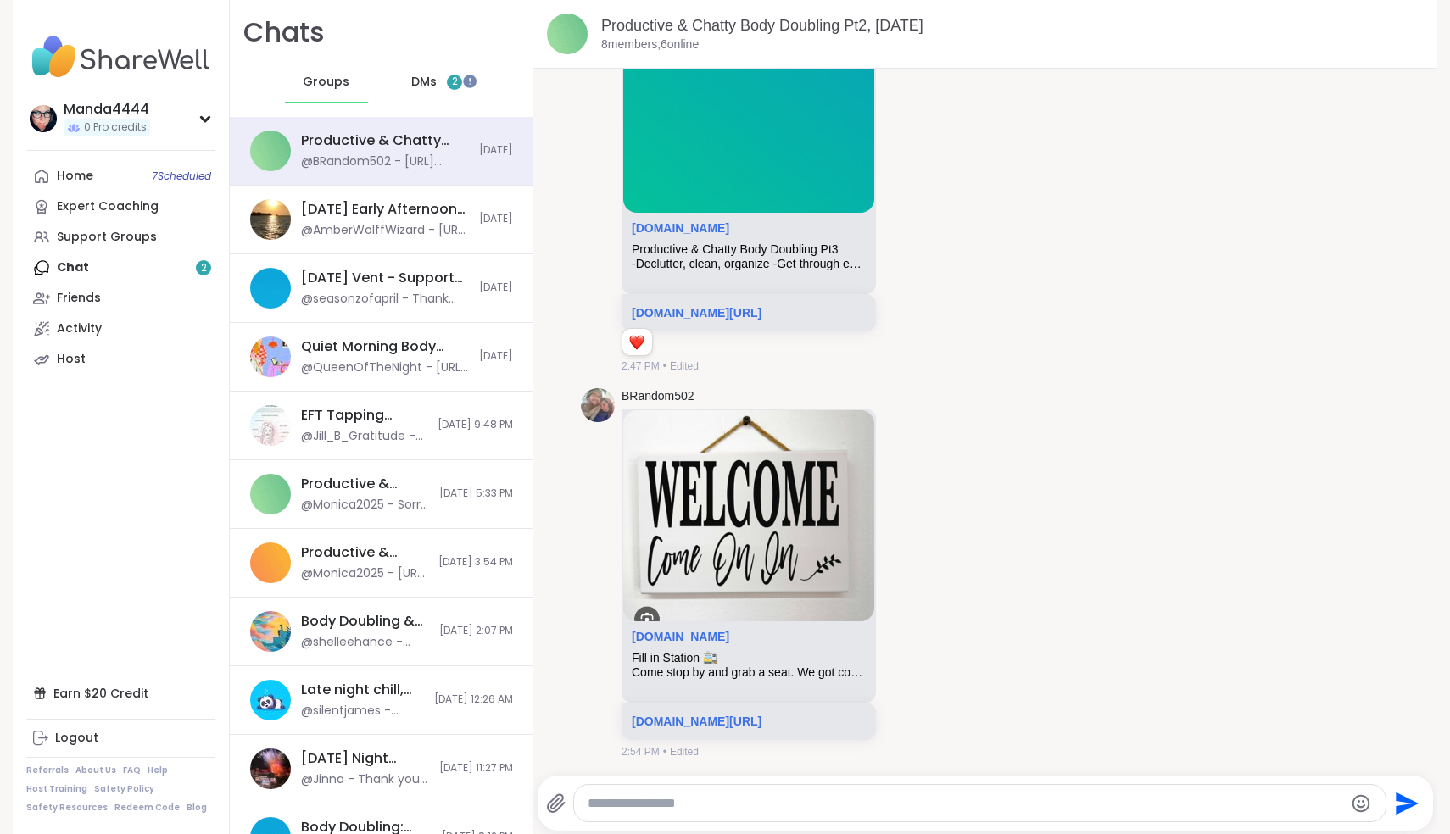
click at [425, 88] on span "DMs" at bounding box center [423, 82] width 25 height 17
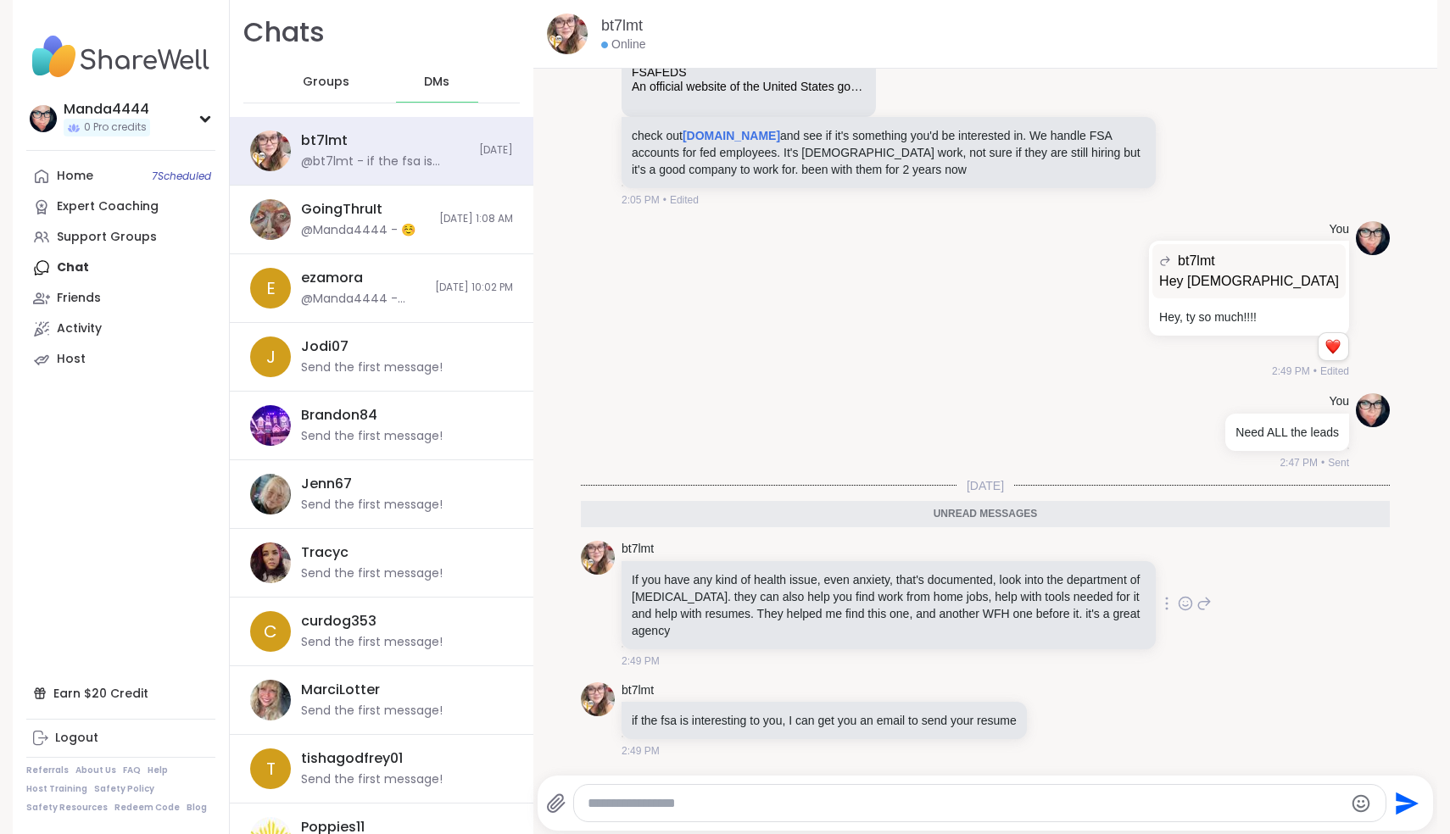
click at [1206, 606] on icon at bounding box center [1203, 603] width 15 height 20
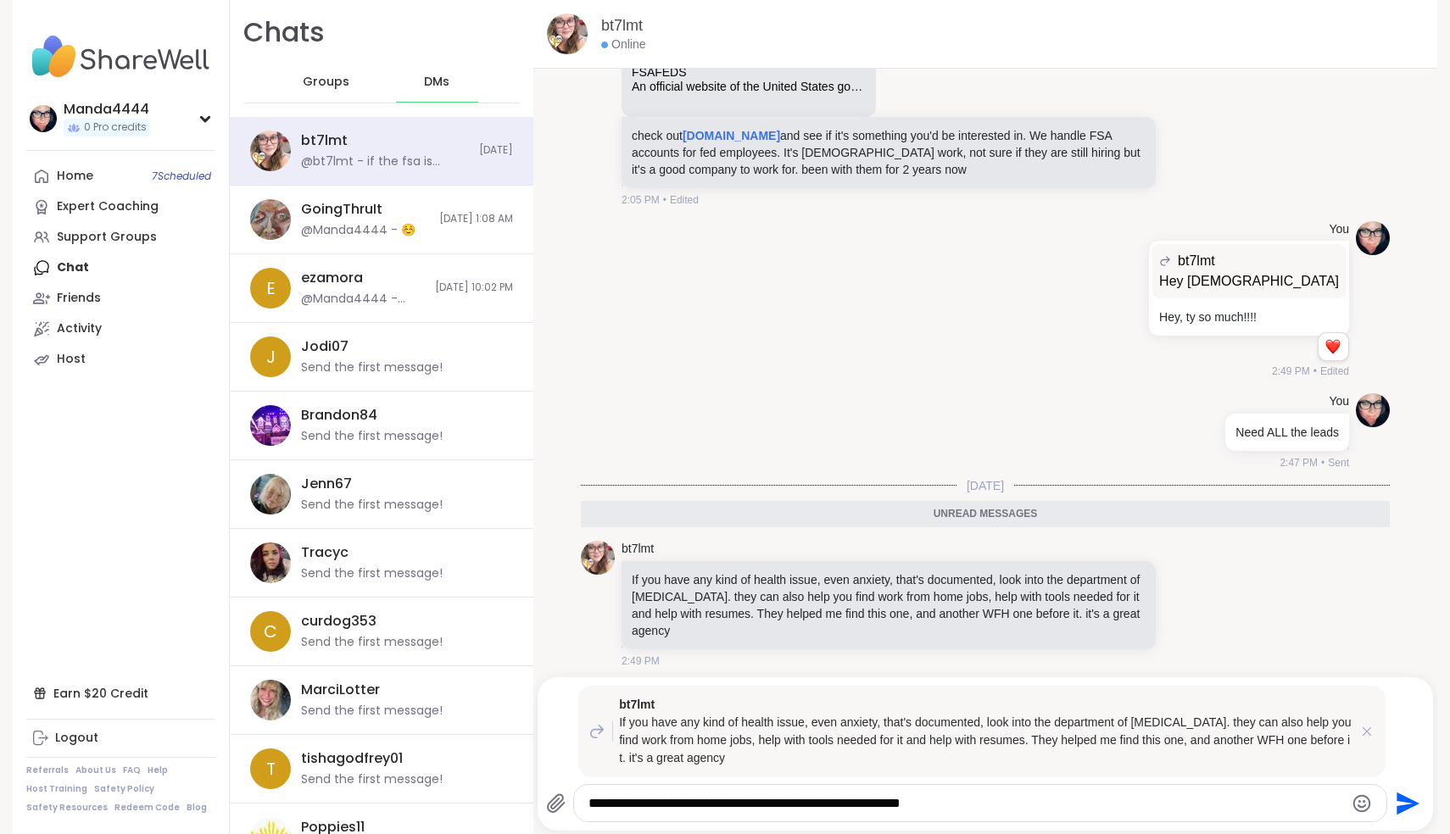
type textarea "**********"
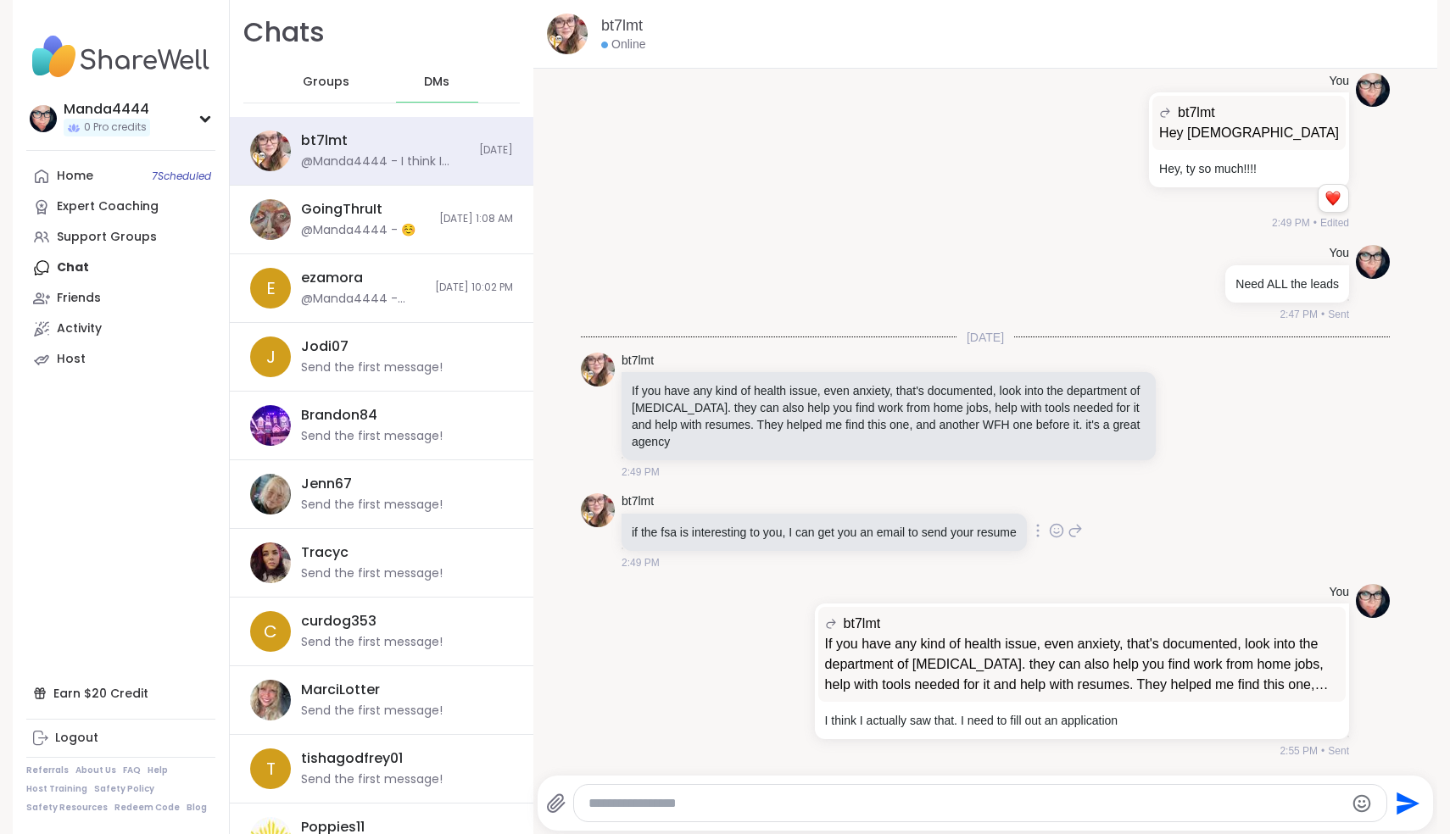
click at [1059, 532] on icon at bounding box center [1056, 533] width 5 height 2
click at [938, 499] on button "Select Reaction: Heart" at bounding box center [922, 504] width 34 height 34
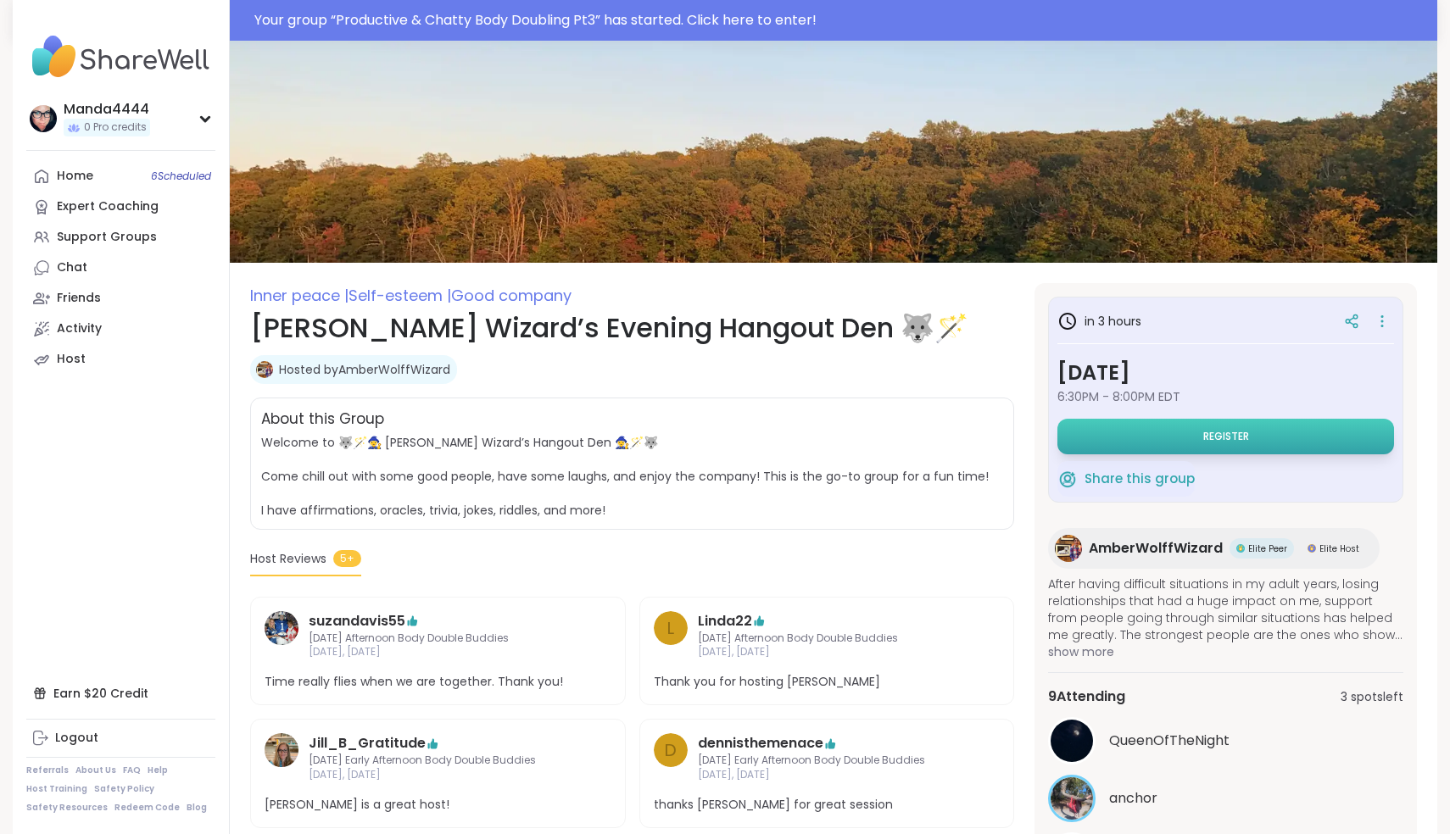
click at [1203, 440] on button "Register" at bounding box center [1225, 437] width 337 height 36
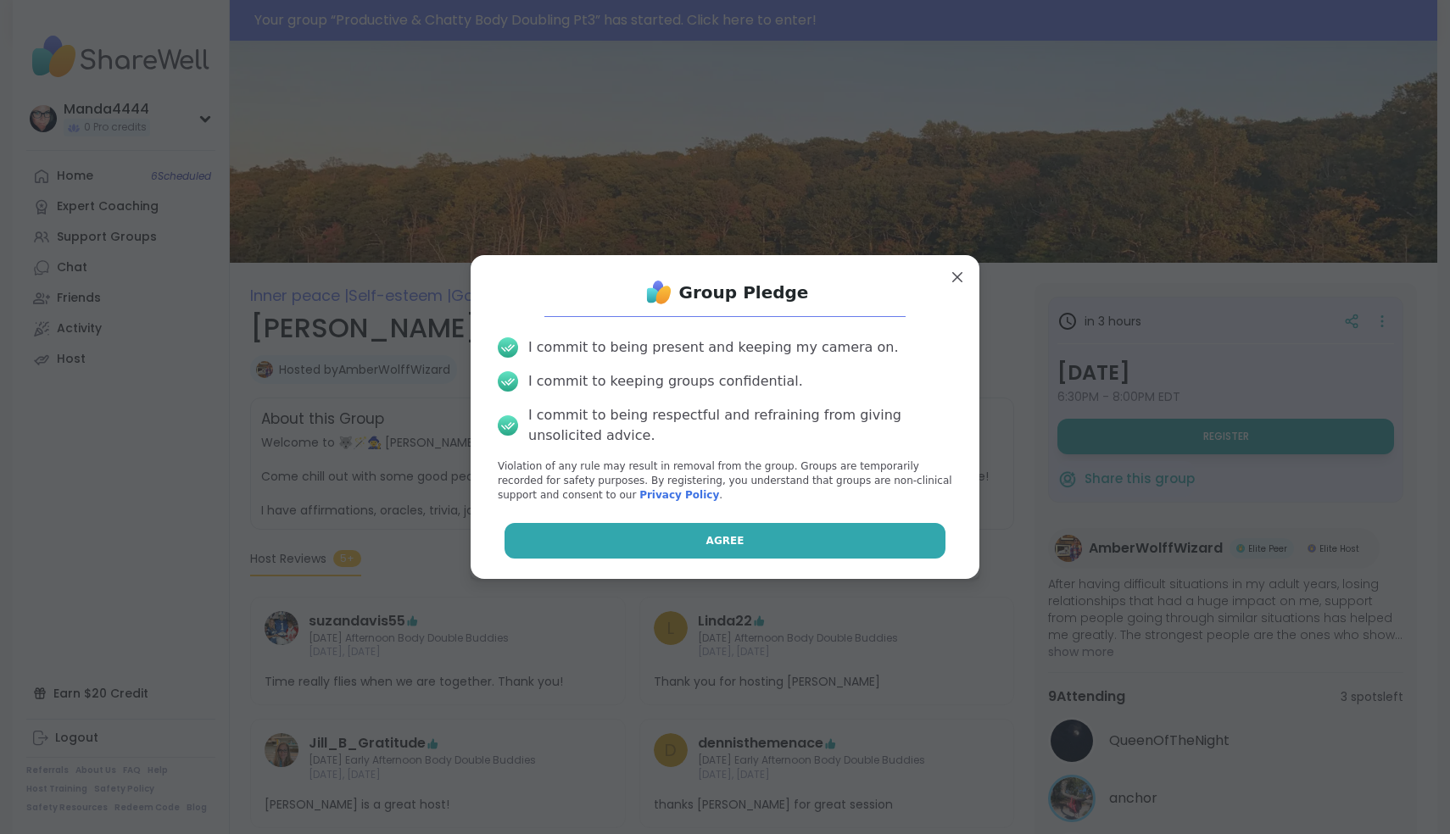
click at [773, 541] on button "Agree" at bounding box center [725, 541] width 442 height 36
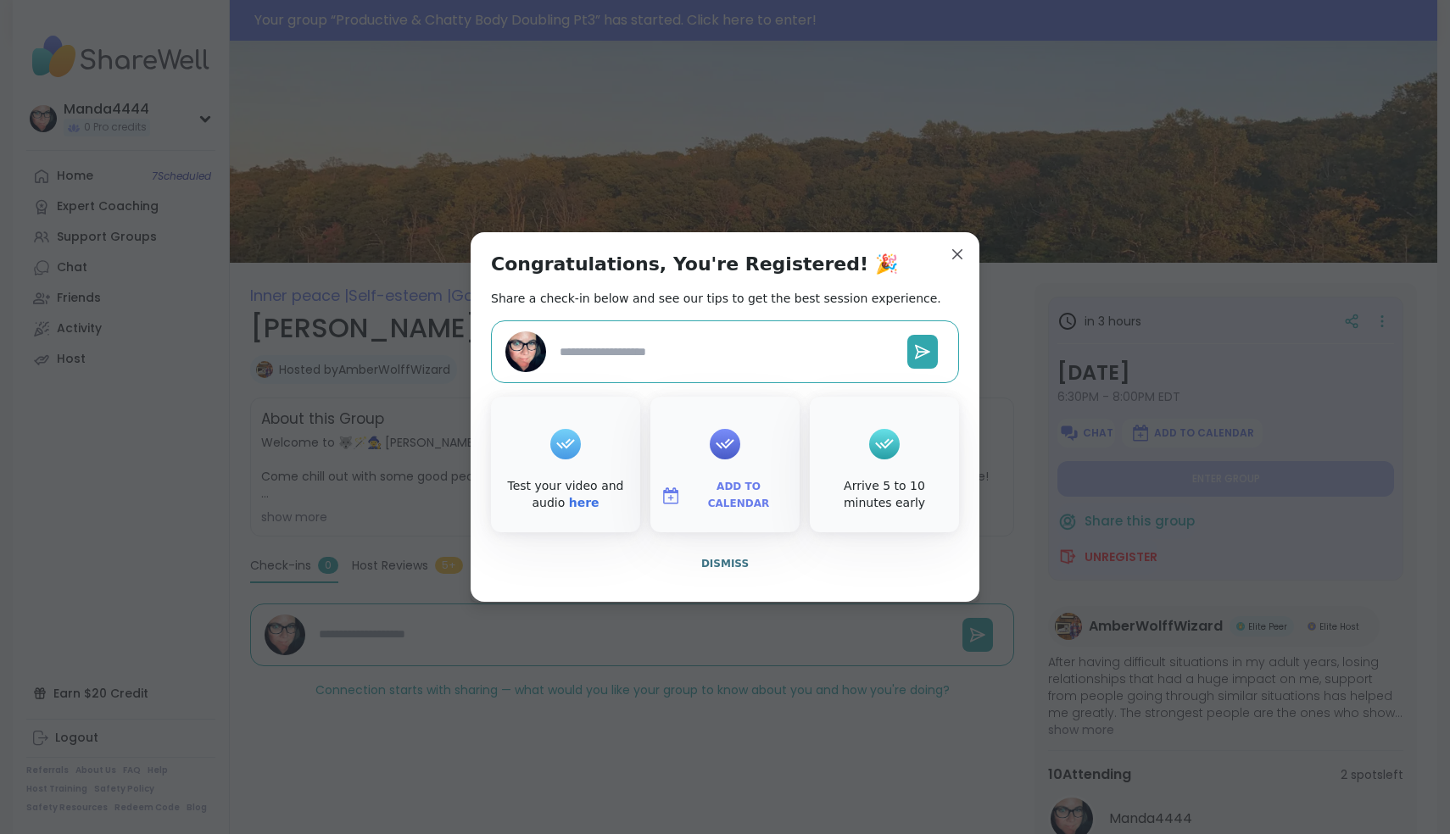
click at [730, 494] on span "Add to Calendar" at bounding box center [739, 495] width 102 height 33
click at [716, 316] on button "Apple Calendar" at bounding box center [724, 305] width 129 height 37
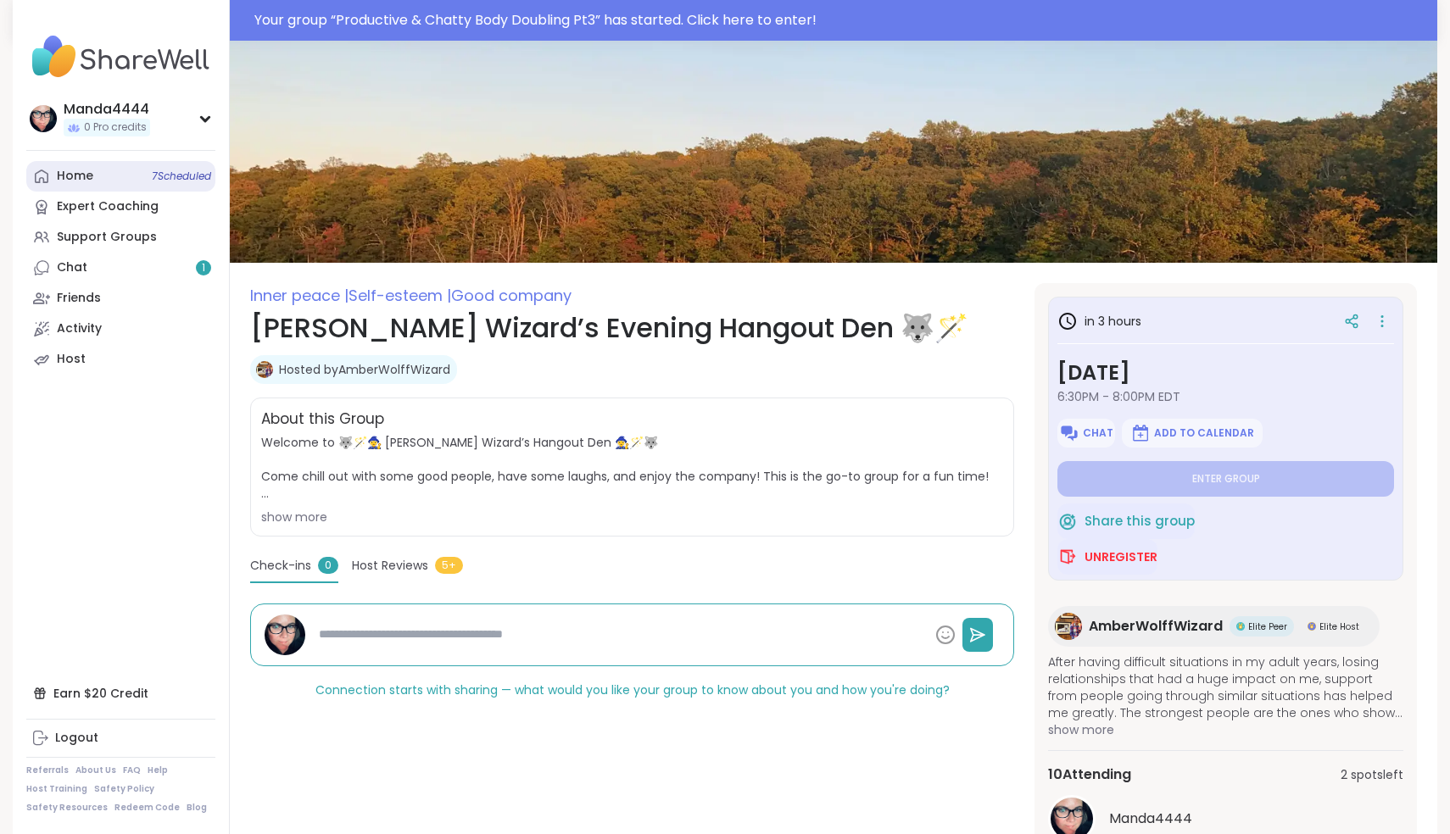
click at [90, 175] on div "Home 7 Scheduled" at bounding box center [75, 176] width 36 height 17
type textarea "*"
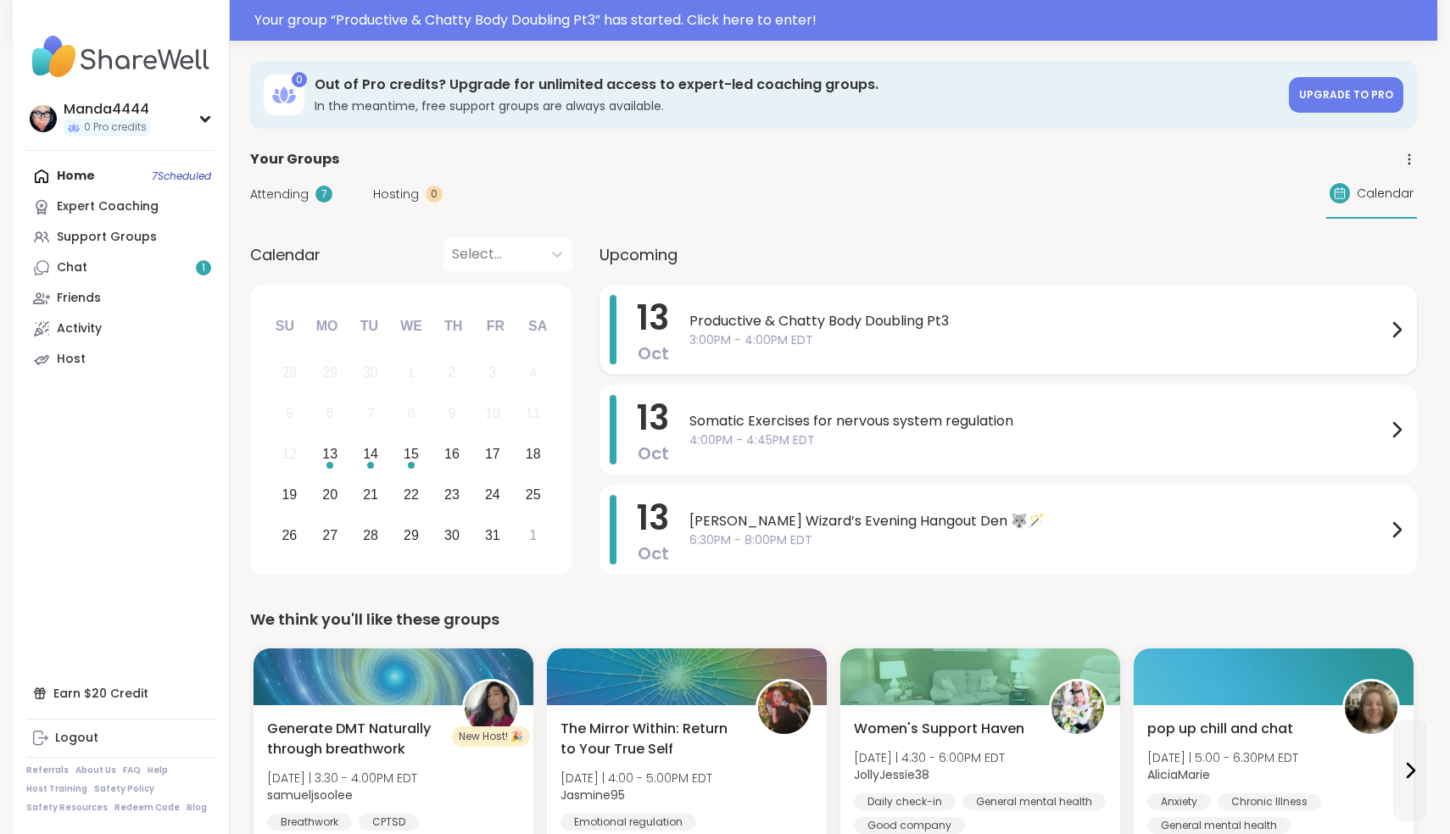
click at [911, 341] on span "3:00PM - 4:00PM EDT" at bounding box center [1037, 340] width 697 height 18
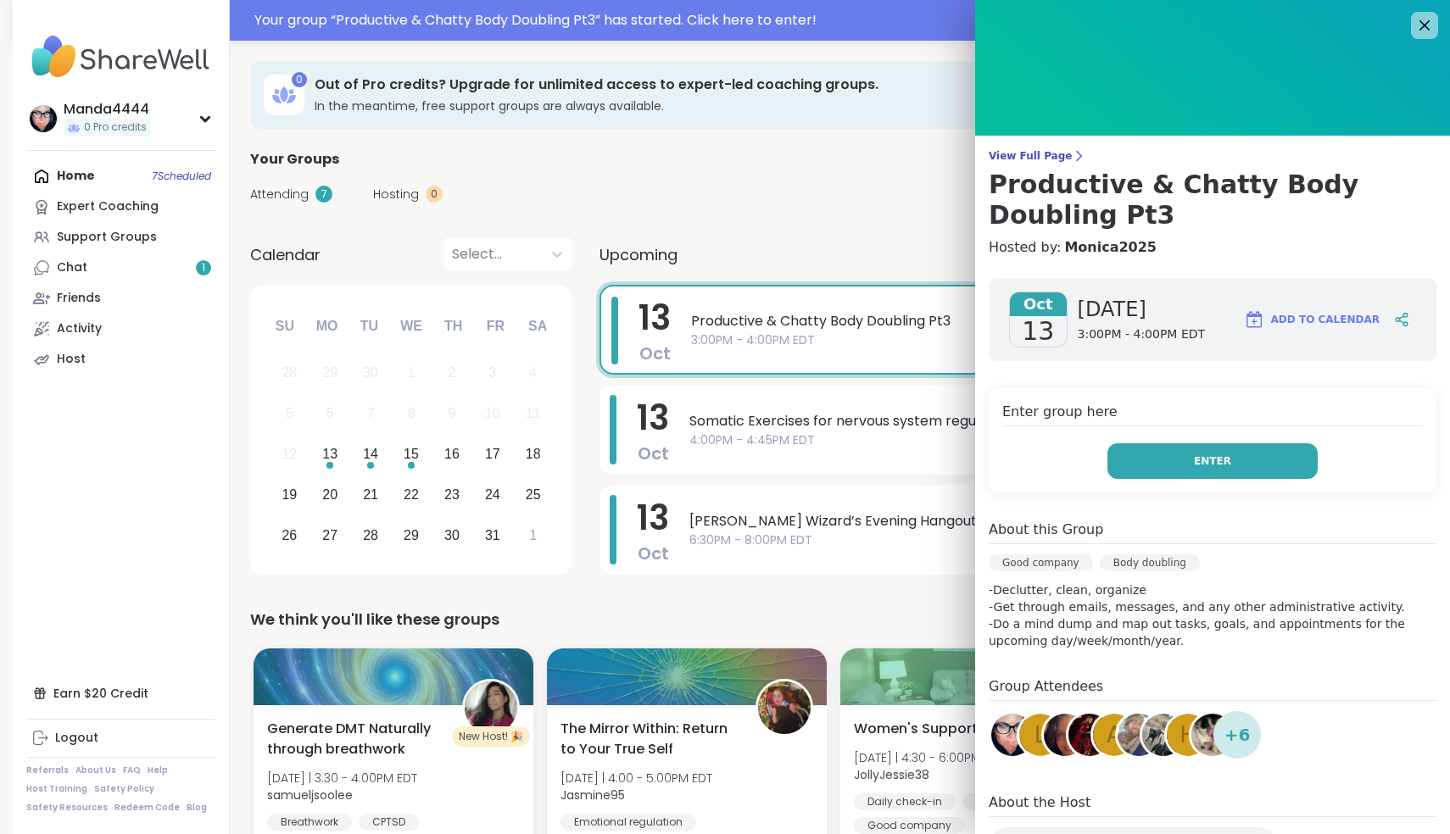
click at [1229, 471] on button "Enter" at bounding box center [1212, 461] width 210 height 36
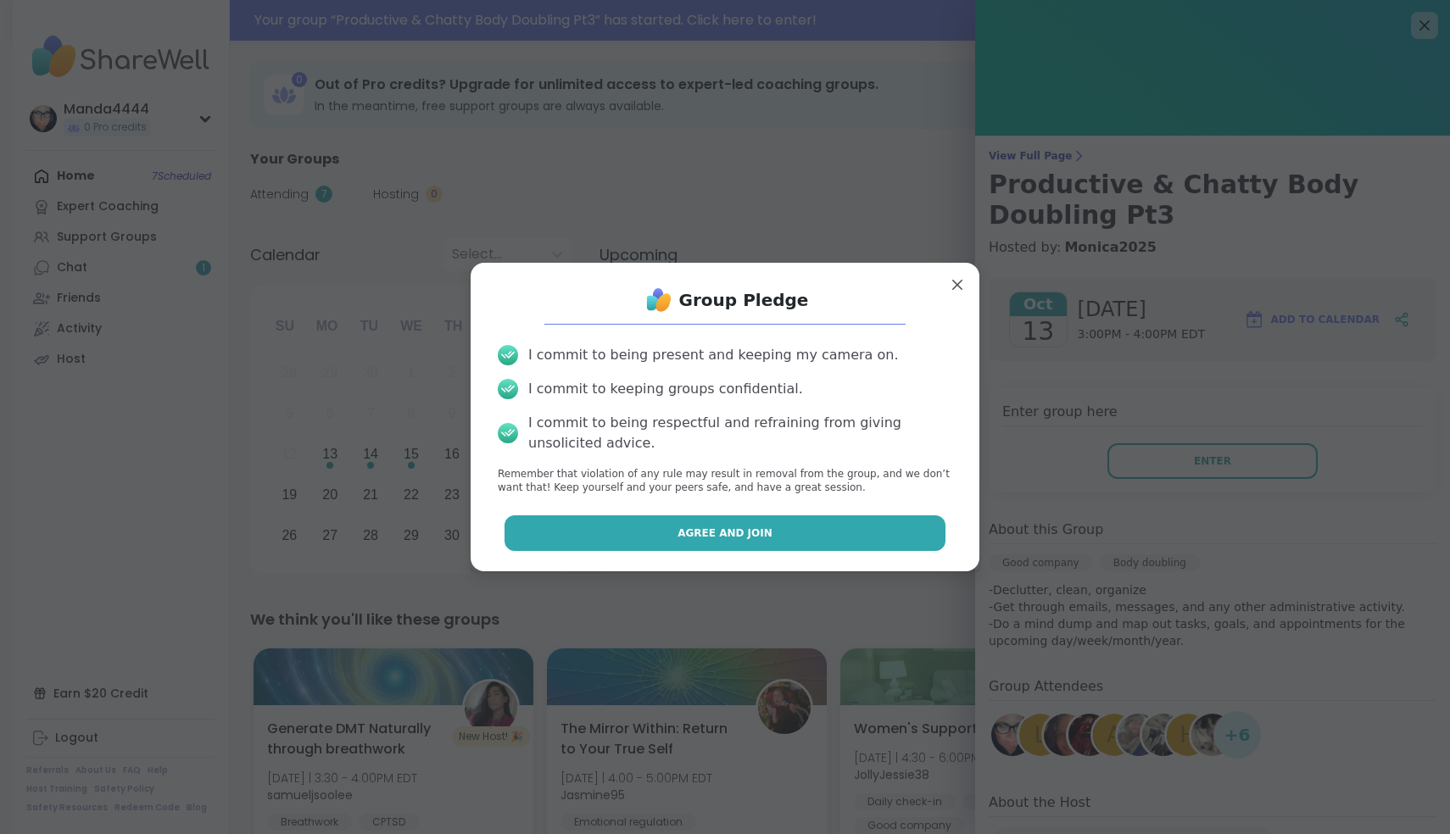
click at [774, 543] on button "Agree and Join" at bounding box center [725, 533] width 442 height 36
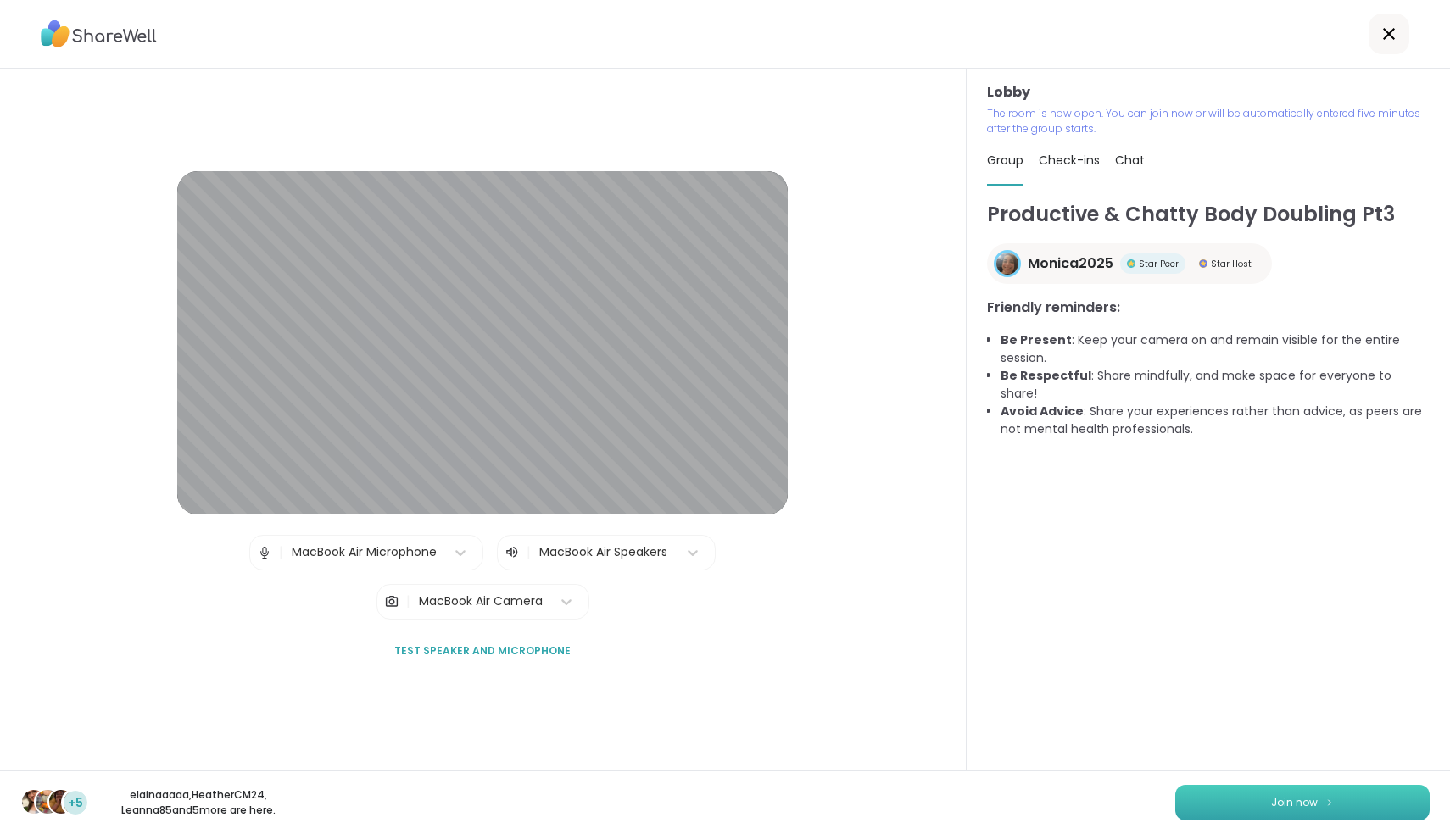
click at [1302, 804] on span "Join now" at bounding box center [1294, 802] width 47 height 15
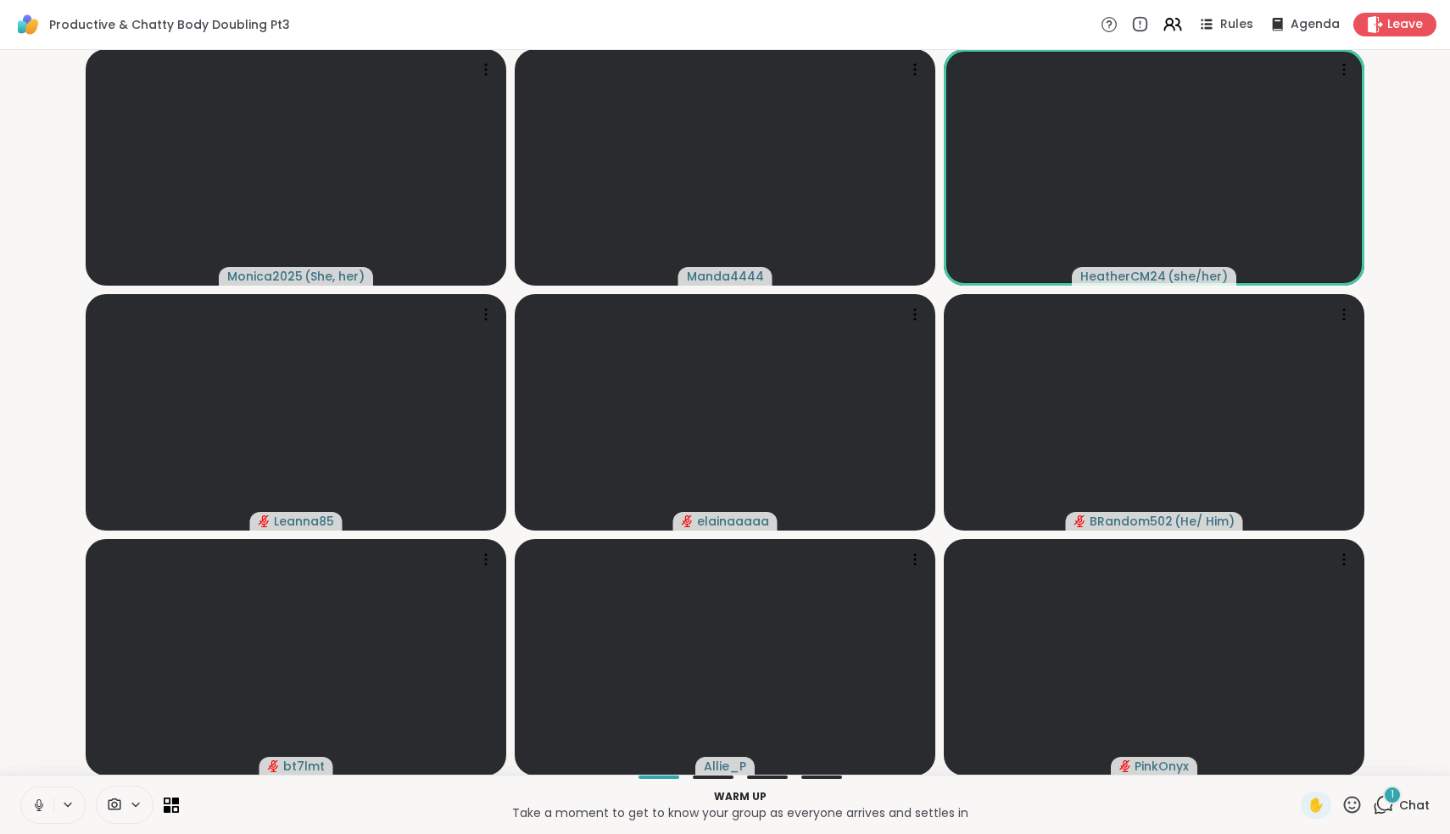
click at [41, 805] on icon at bounding box center [38, 803] width 4 height 8
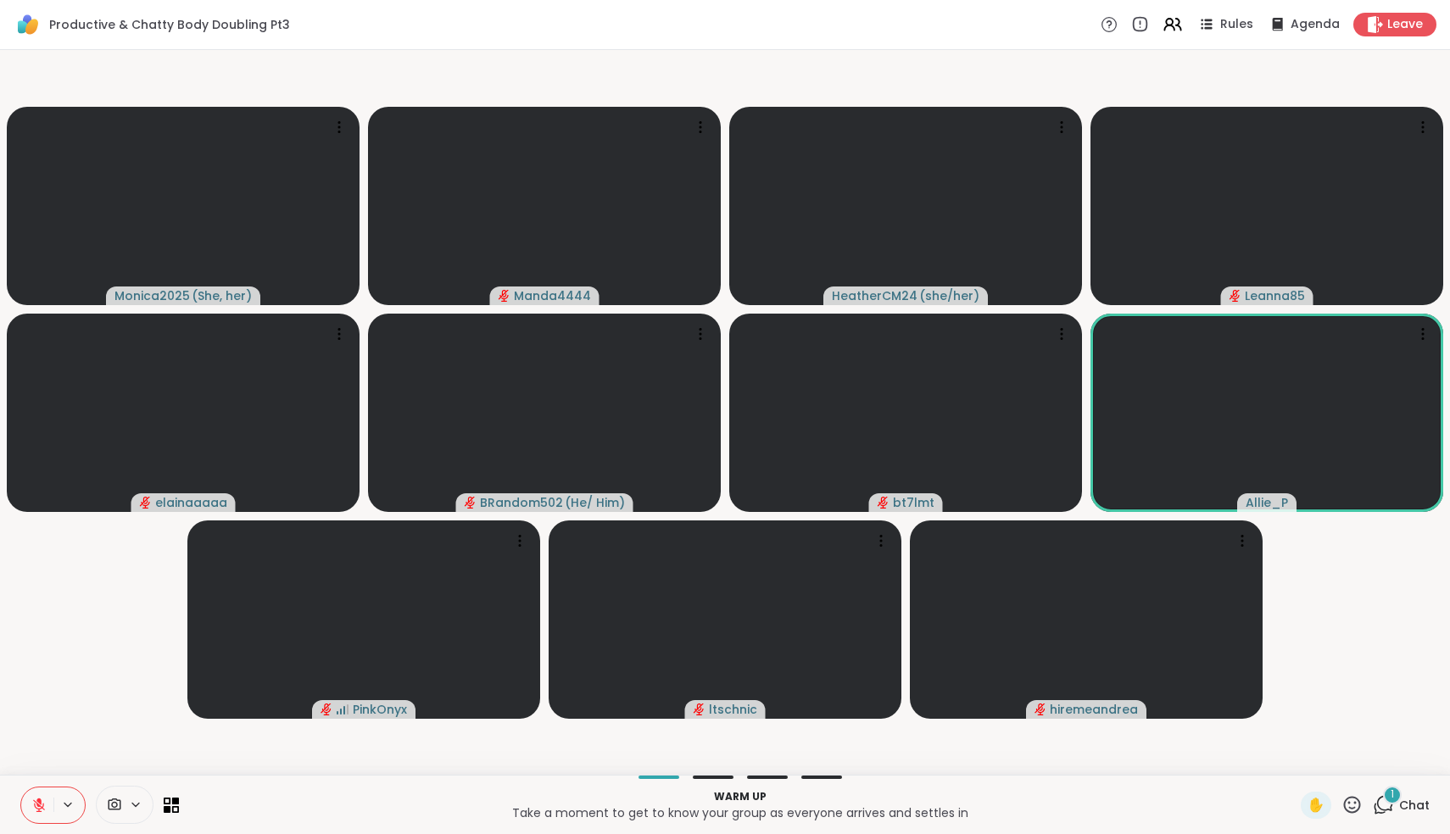
click at [1391, 803] on div "1" at bounding box center [1392, 795] width 19 height 19
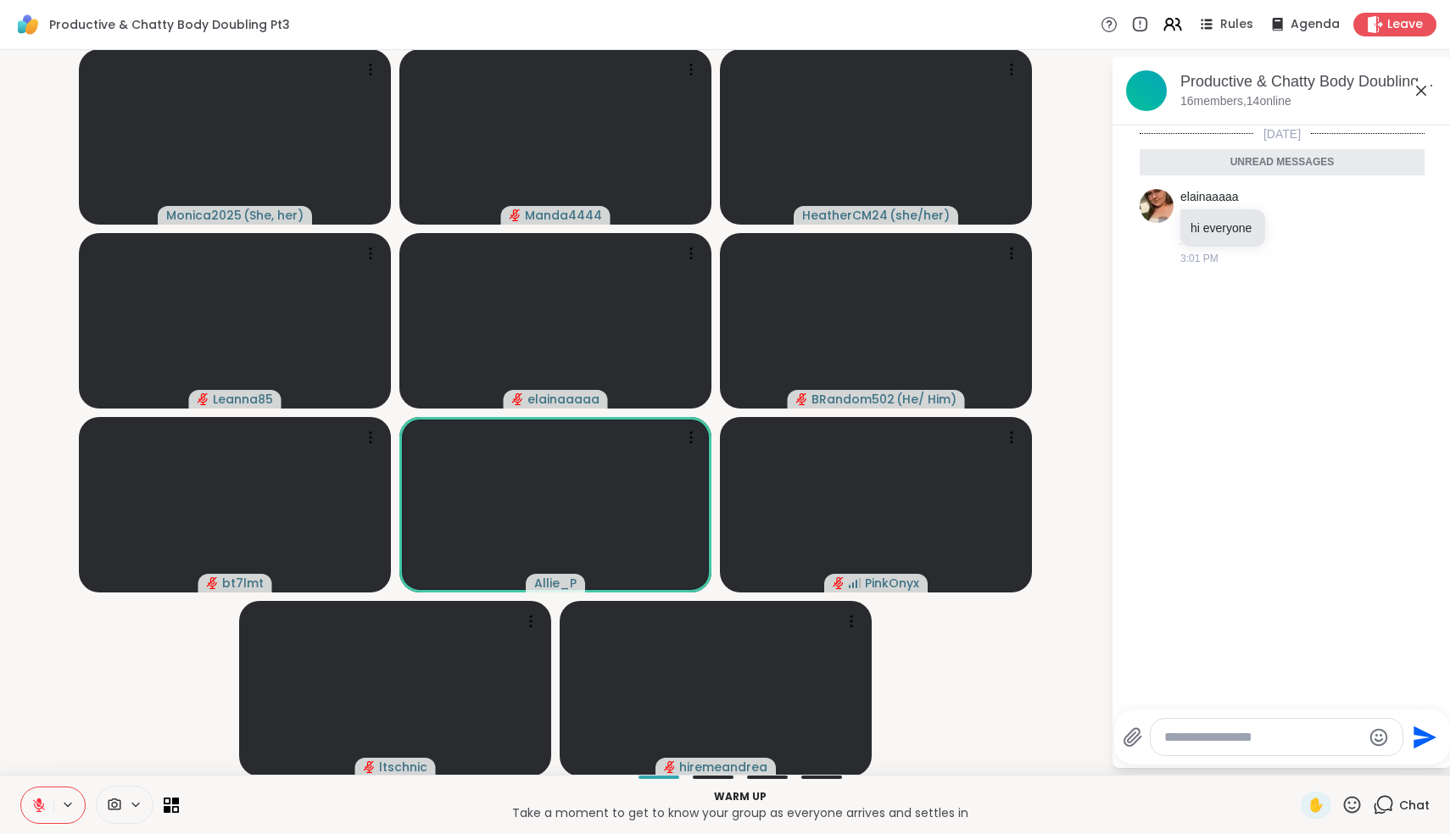
click at [1422, 83] on icon at bounding box center [1421, 91] width 20 height 20
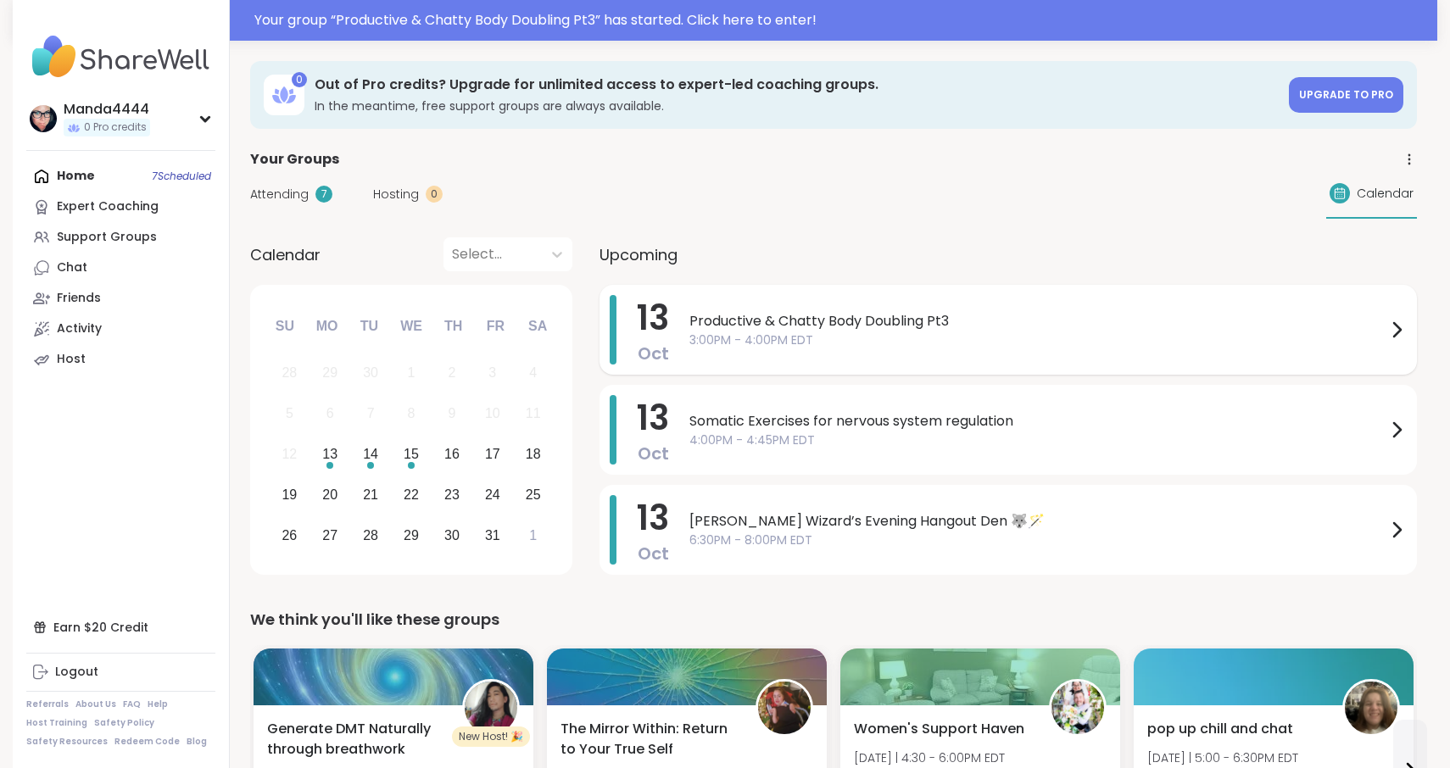
click at [1011, 330] on span "Productive & Chatty Body Doubling Pt3" at bounding box center [1037, 321] width 697 height 20
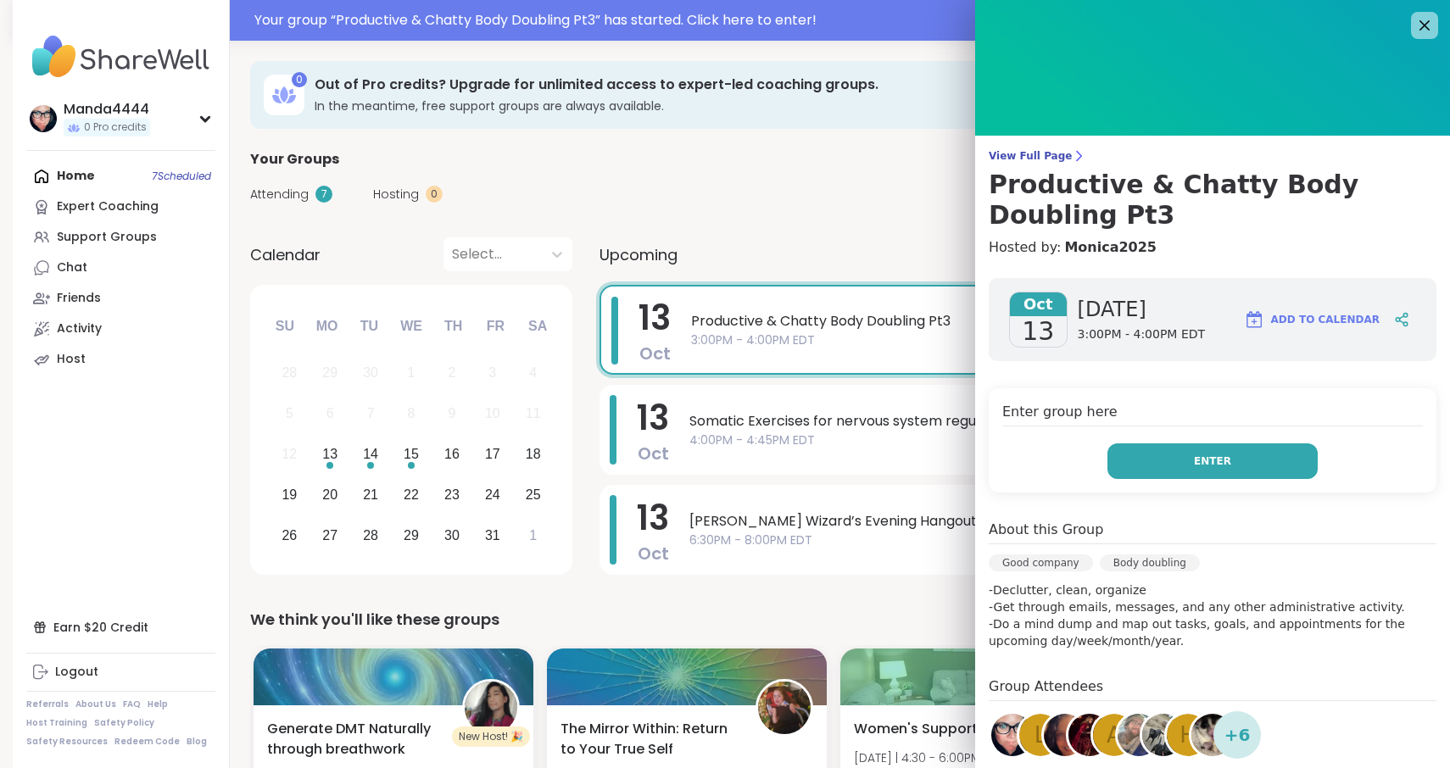
click at [1234, 448] on button "Enter" at bounding box center [1212, 461] width 210 height 36
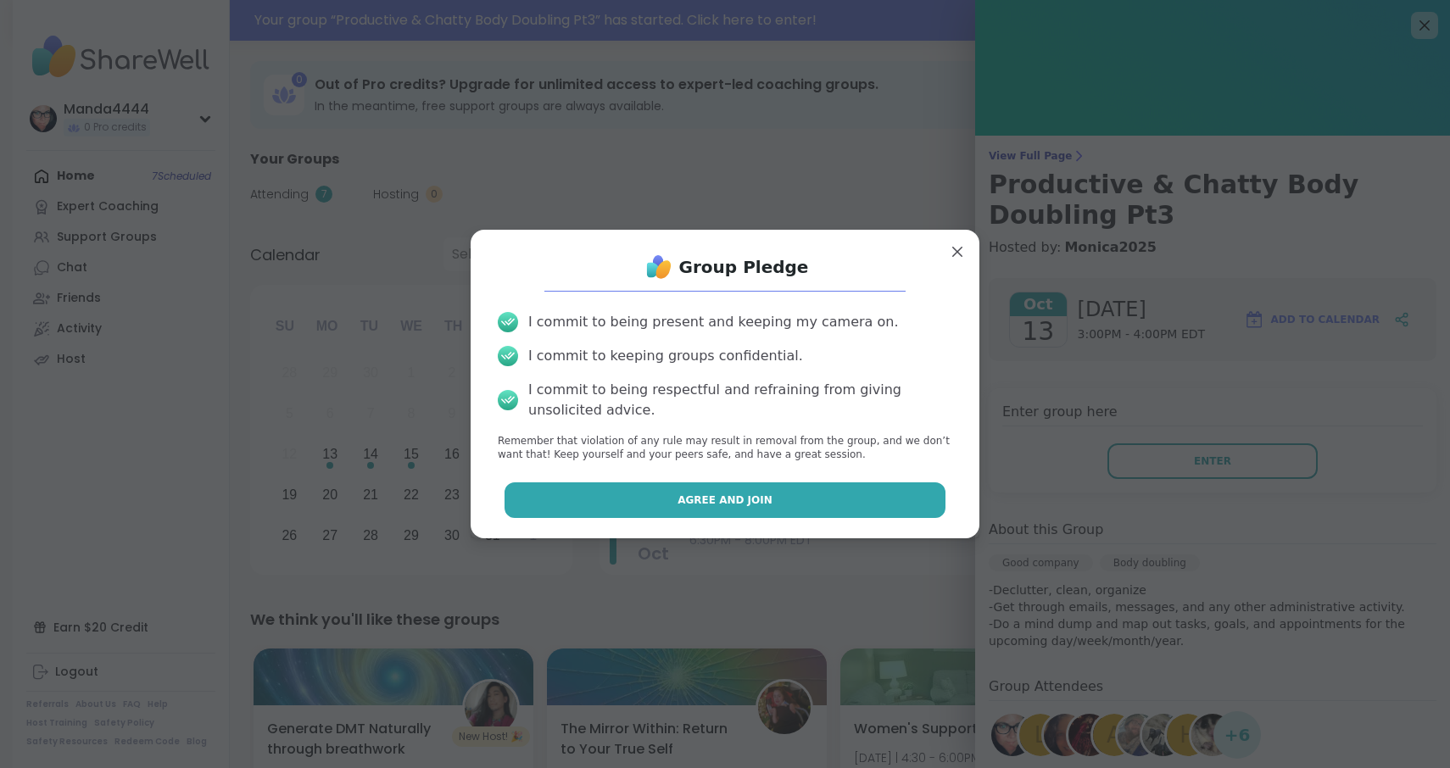
click at [749, 494] on span "Agree and Join" at bounding box center [724, 500] width 95 height 15
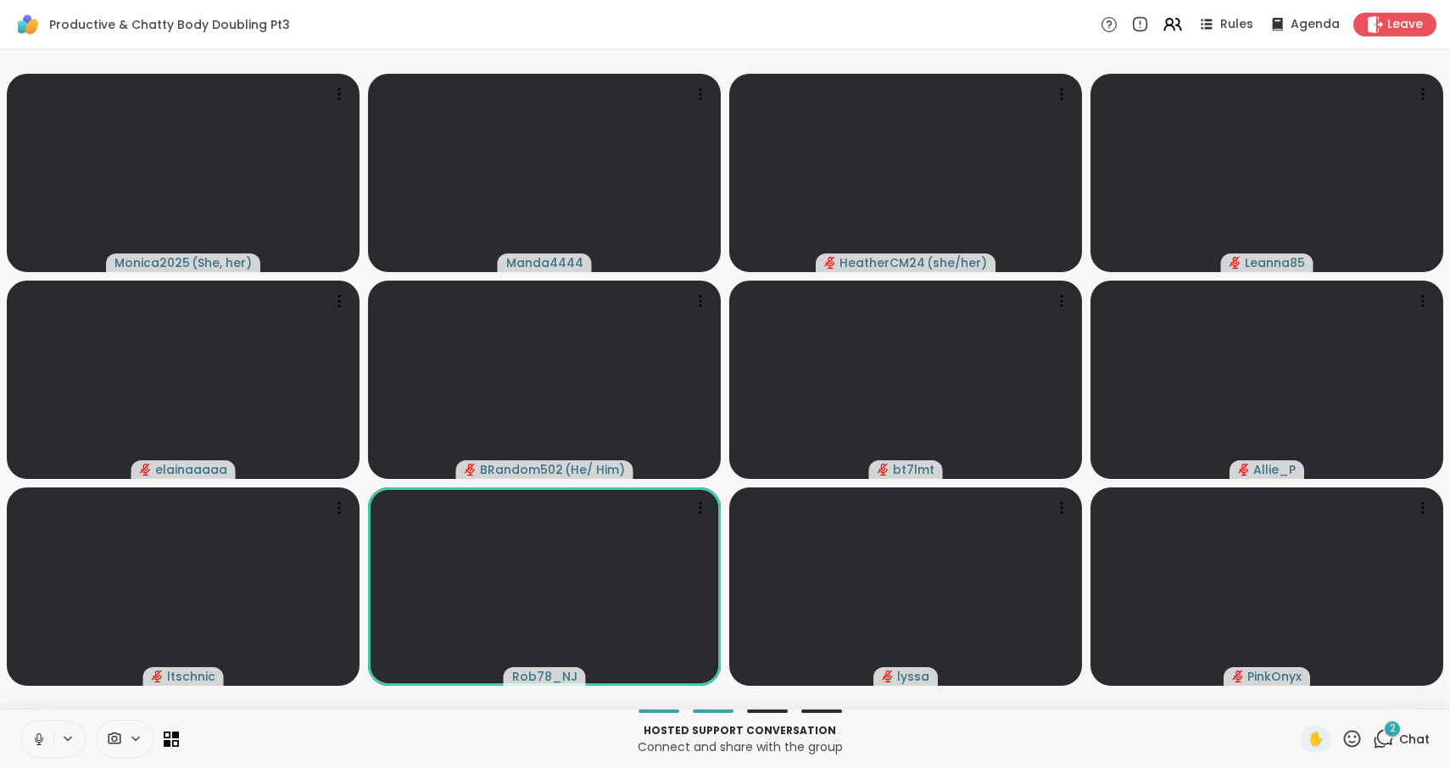
click at [1389, 738] on icon at bounding box center [1383, 738] width 21 height 21
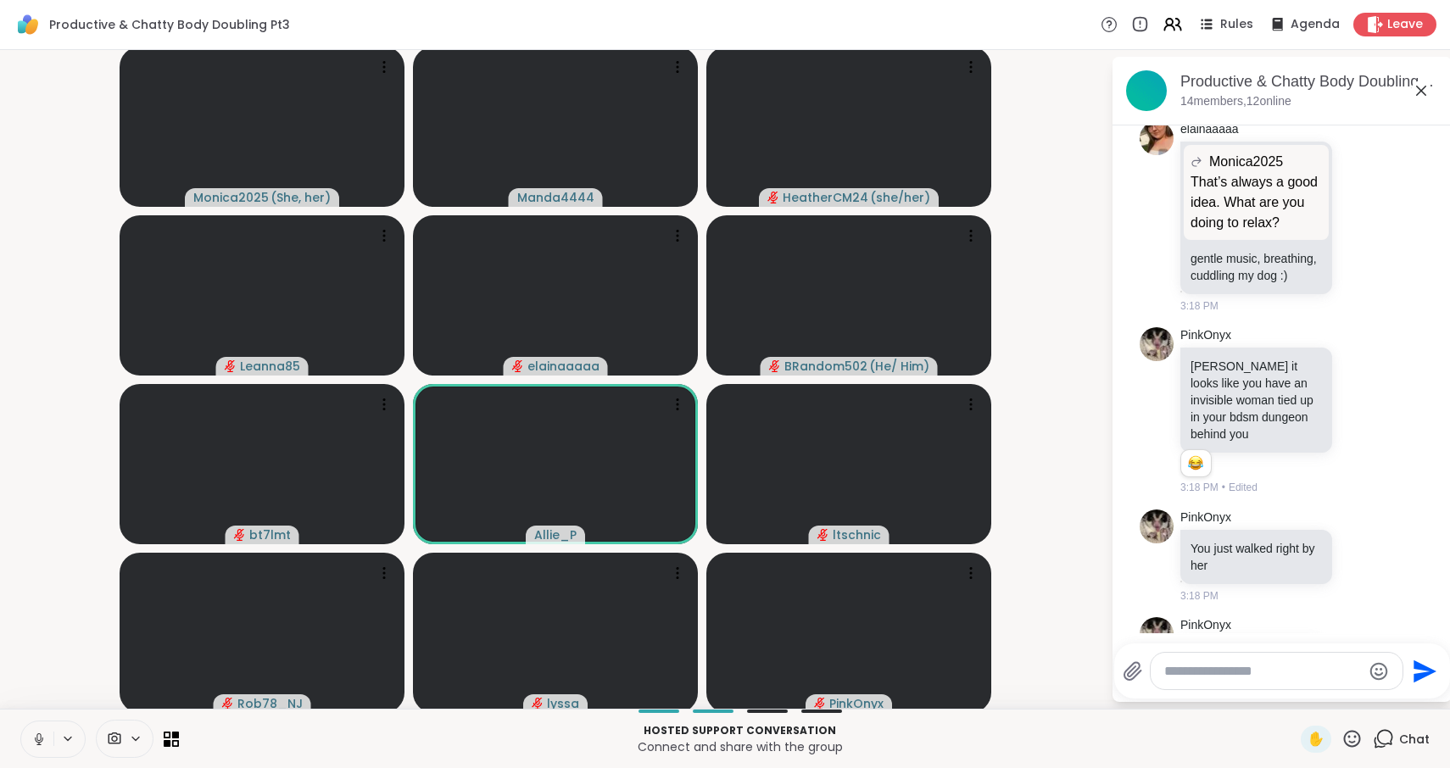
scroll to position [1941, 0]
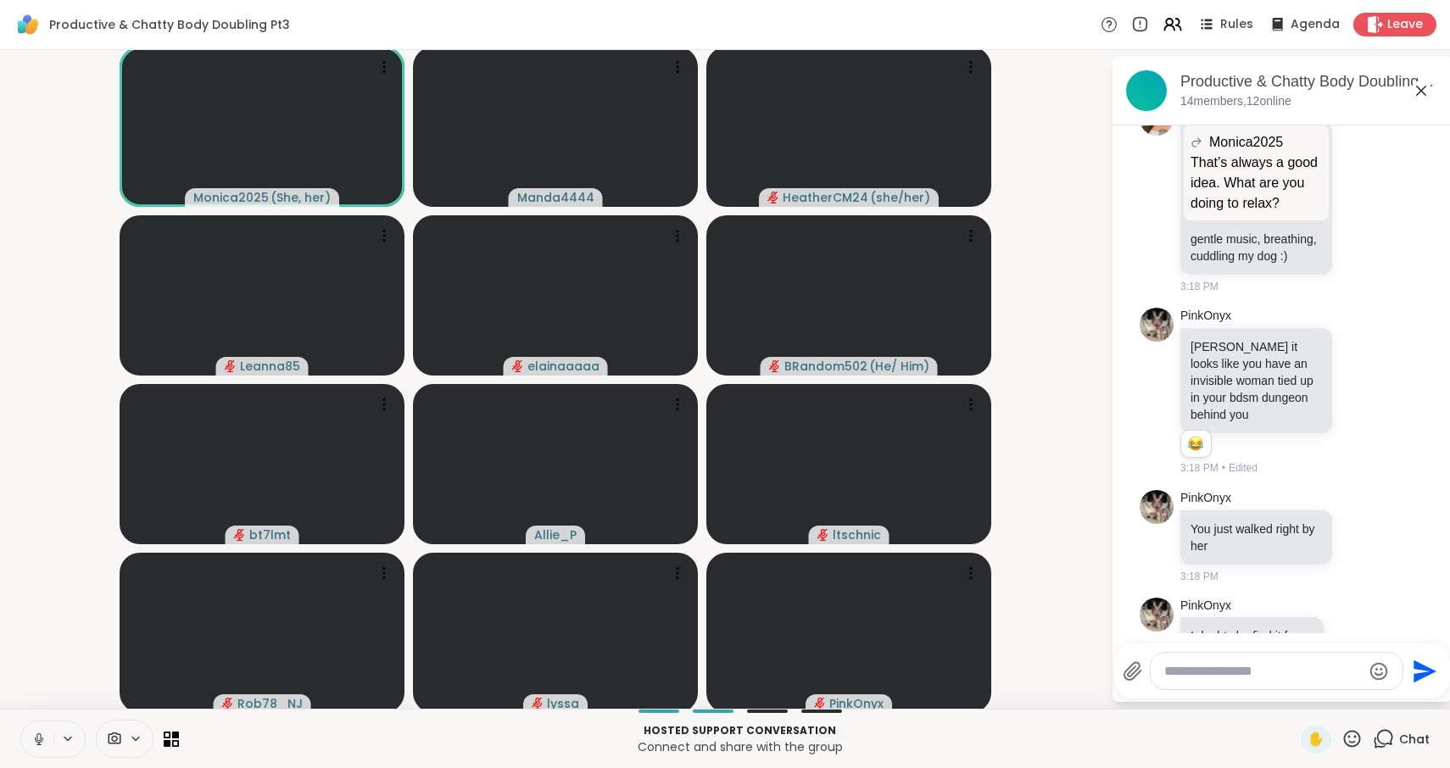
click at [34, 742] on icon at bounding box center [38, 739] width 15 height 15
click at [37, 732] on icon at bounding box center [38, 739] width 15 height 15
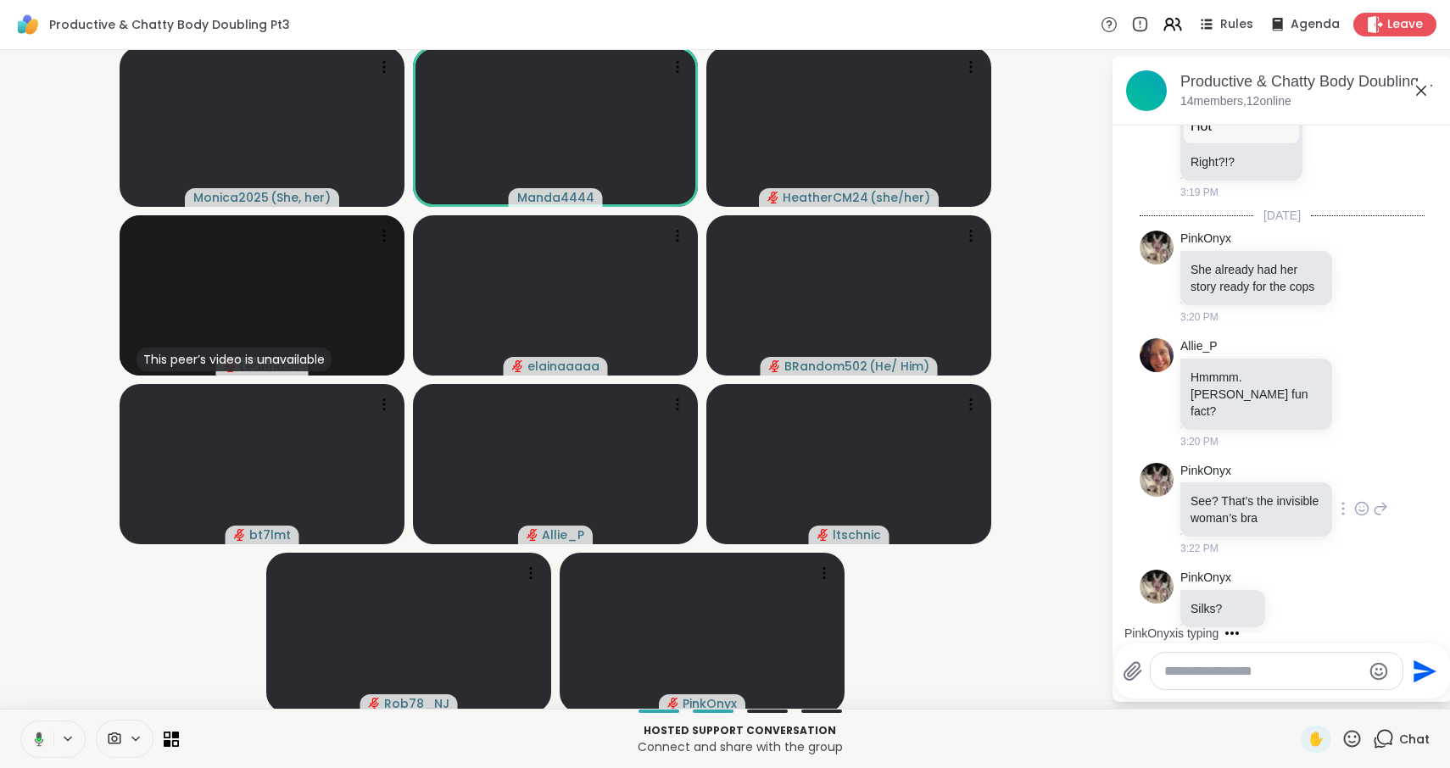
scroll to position [3031, 0]
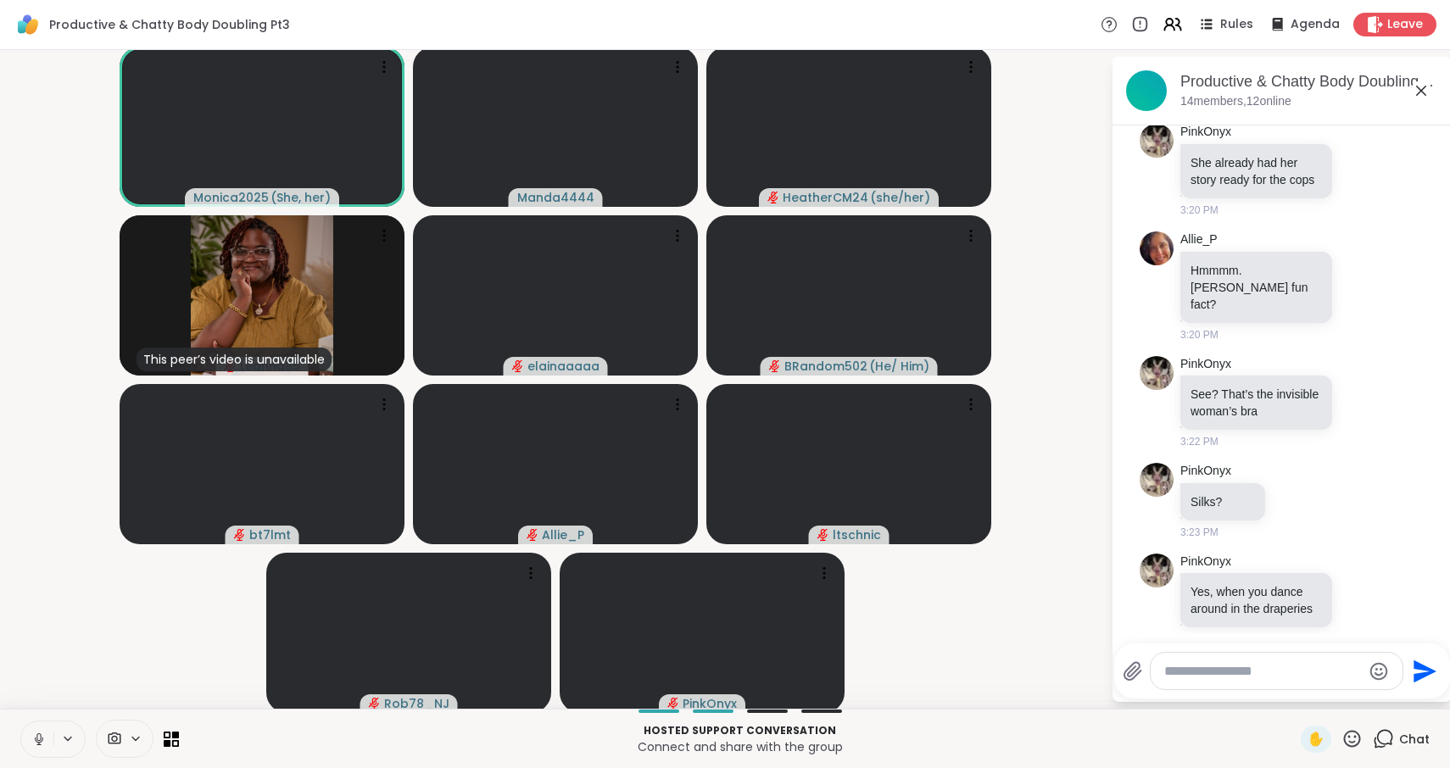
click at [34, 735] on icon at bounding box center [38, 739] width 15 height 15
click at [42, 735] on icon at bounding box center [38, 735] width 5 height 7
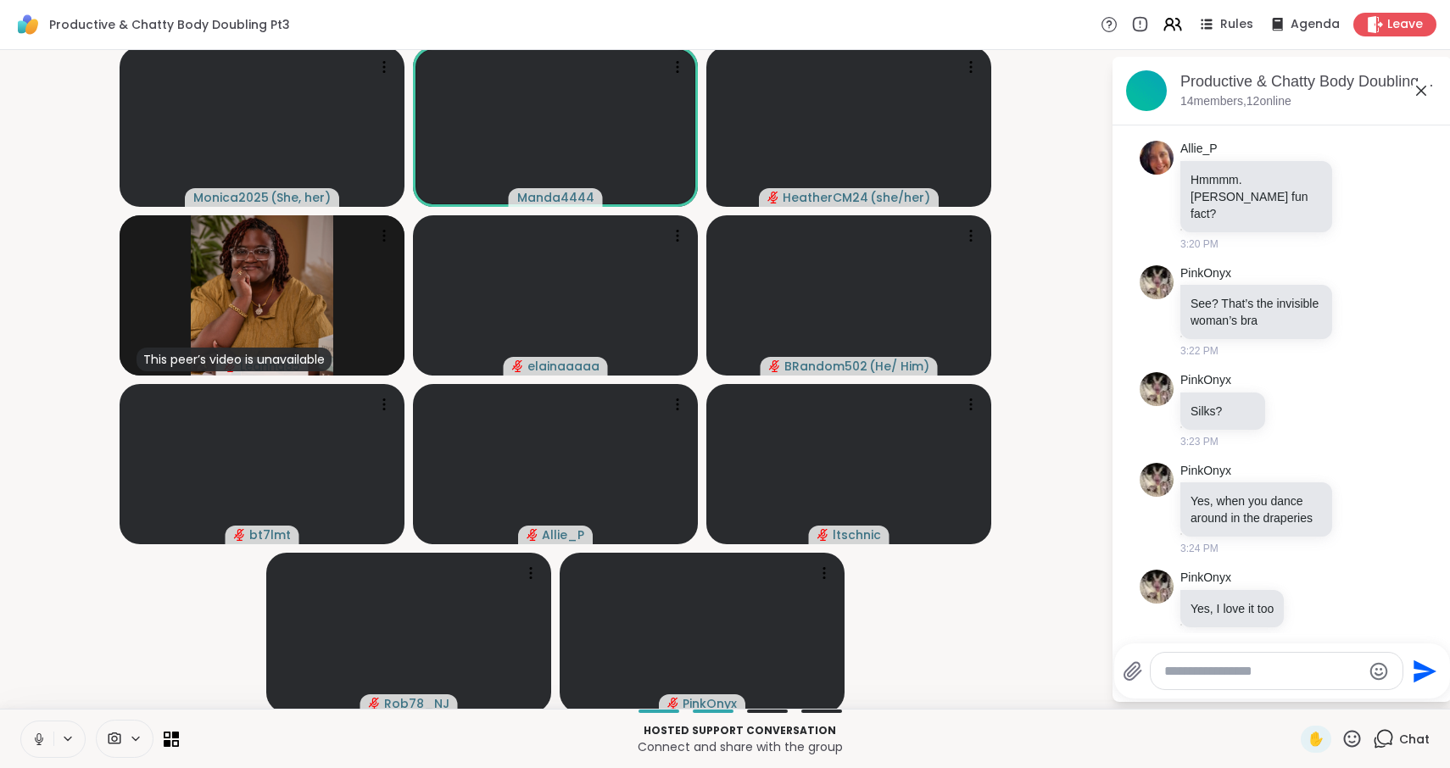
click at [42, 746] on icon at bounding box center [38, 739] width 15 height 15
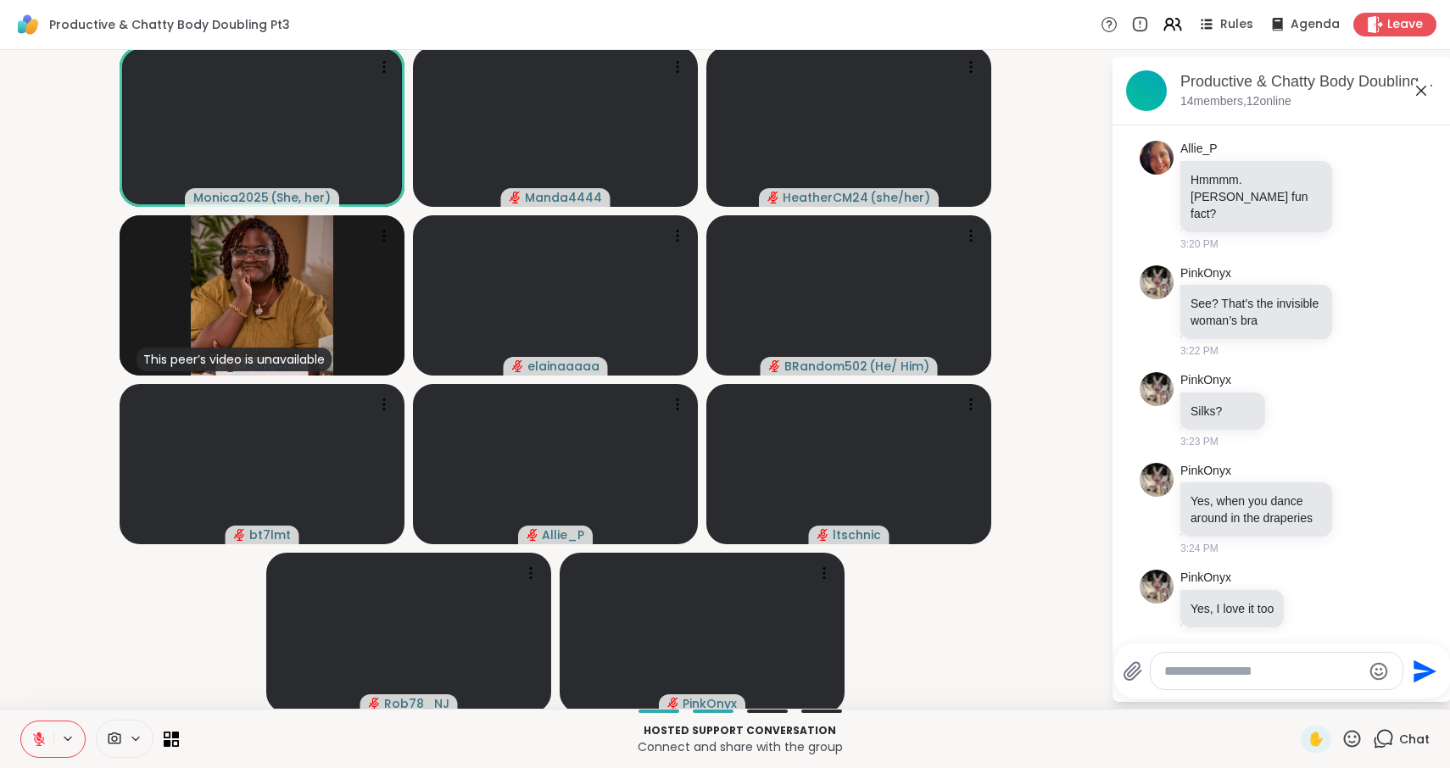
click at [36, 743] on icon at bounding box center [38, 739] width 15 height 15
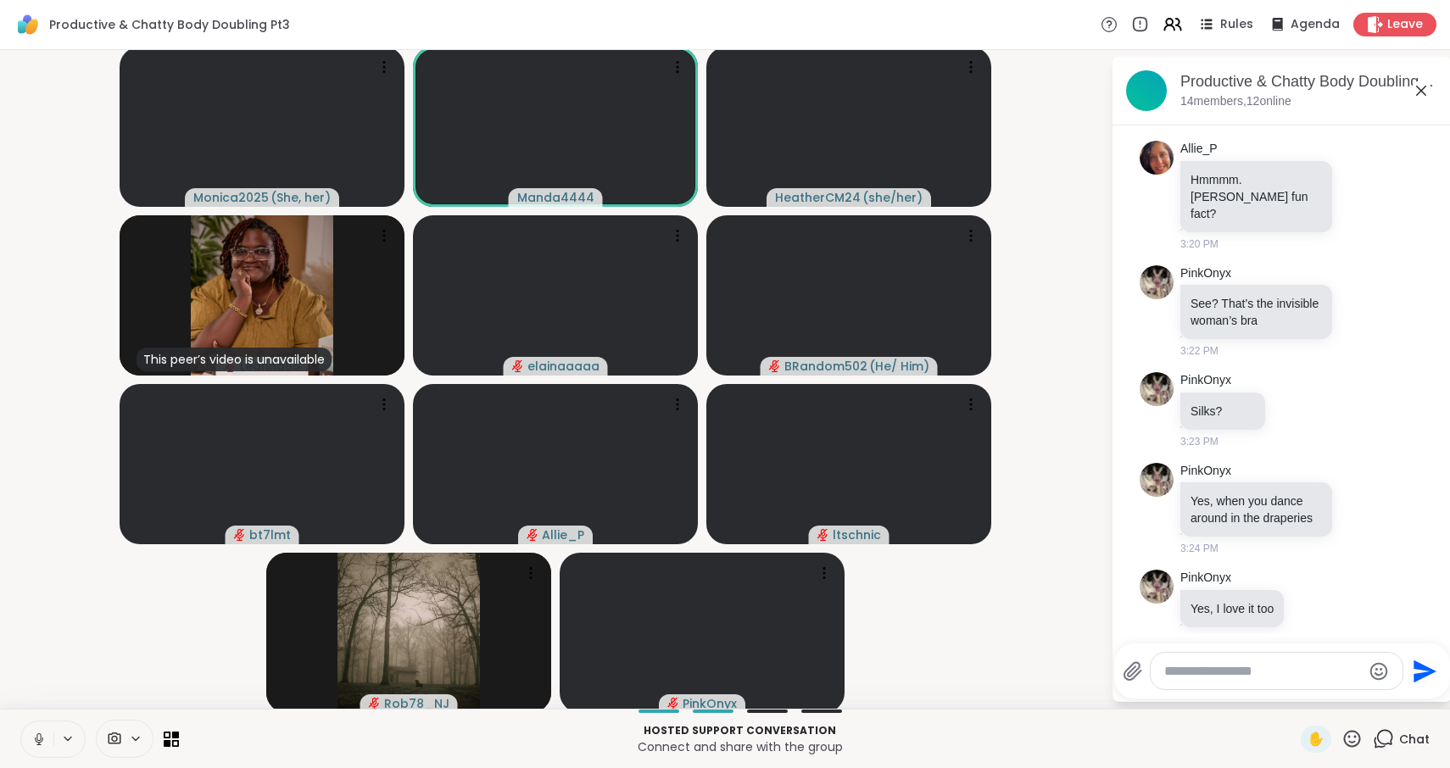
click at [42, 739] on icon at bounding box center [38, 739] width 15 height 15
click at [92, 592] on video-player-container "Monica2025 ( She, her ) Manda4444 HeatherCM24 ( she/her ) This peer’s video is …" at bounding box center [555, 379] width 1090 height 645
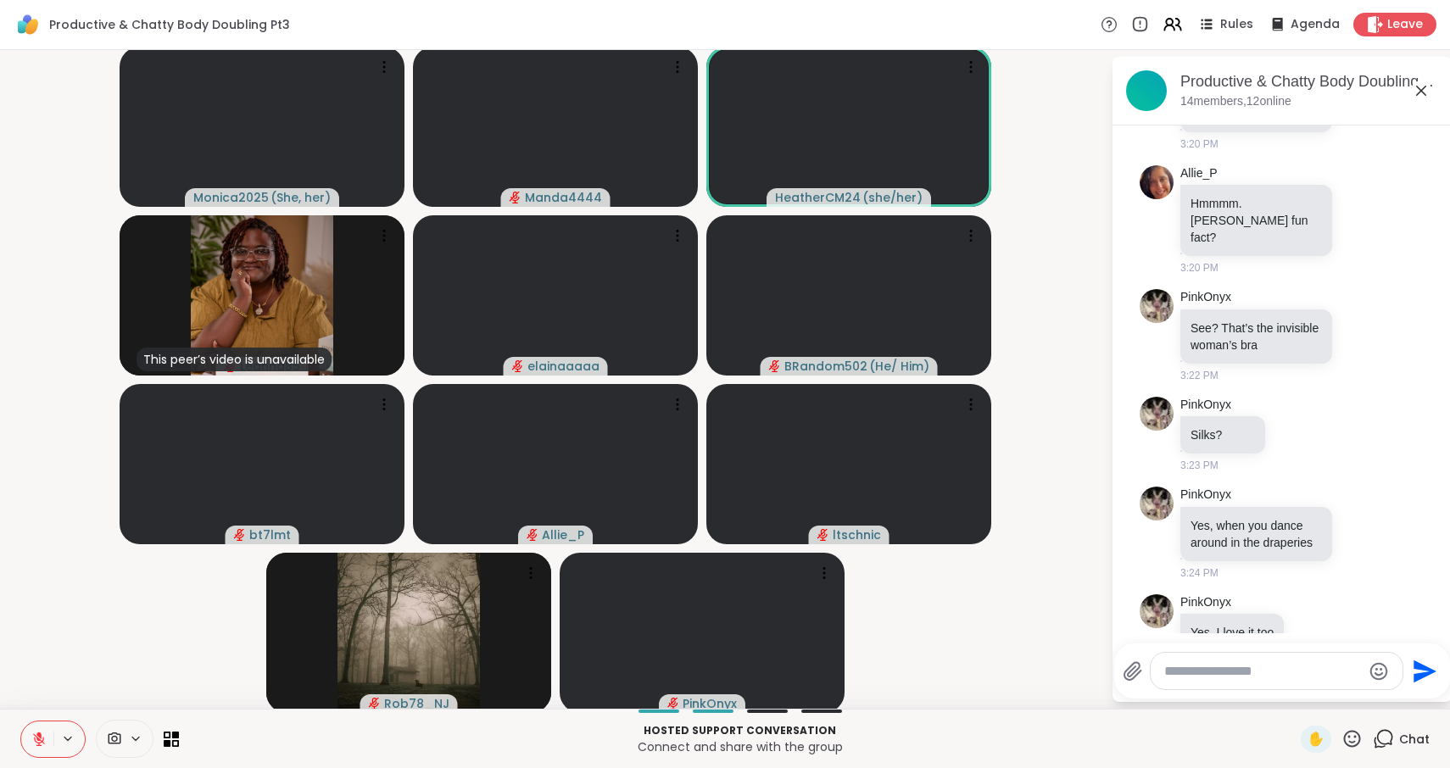
scroll to position [3145, 0]
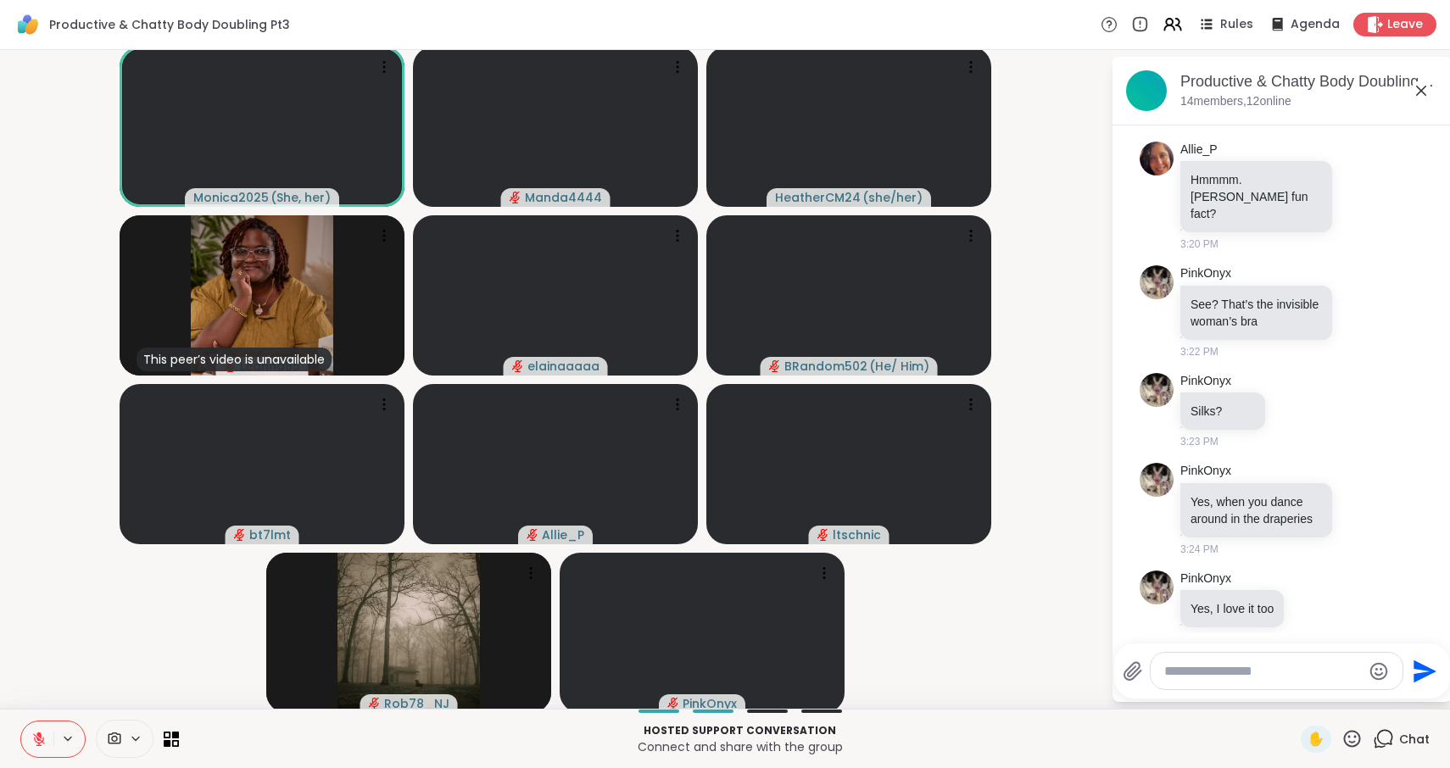
click at [42, 734] on icon at bounding box center [38, 739] width 15 height 15
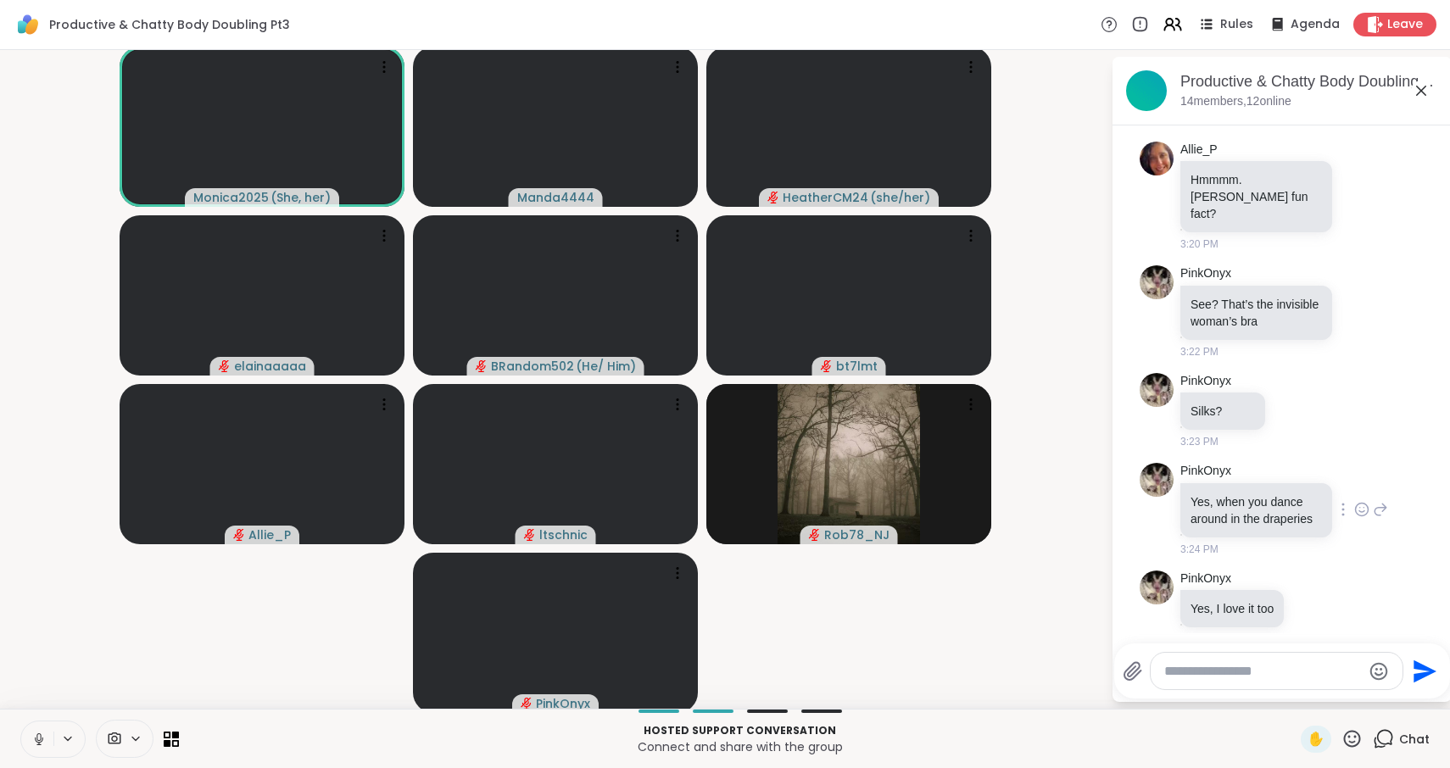
scroll to position [3146, 0]
click at [1426, 90] on icon at bounding box center [1421, 91] width 20 height 20
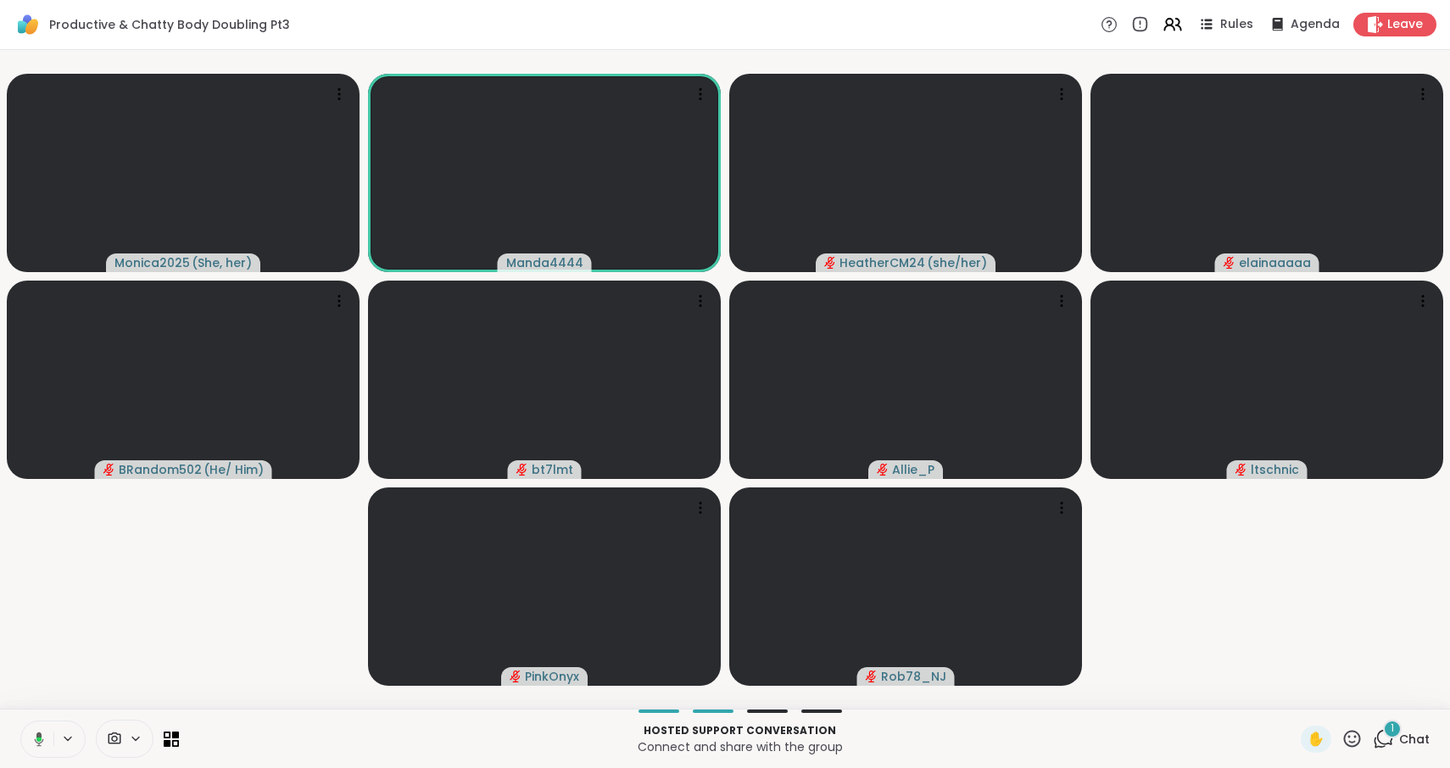
click at [35, 738] on icon at bounding box center [36, 739] width 15 height 15
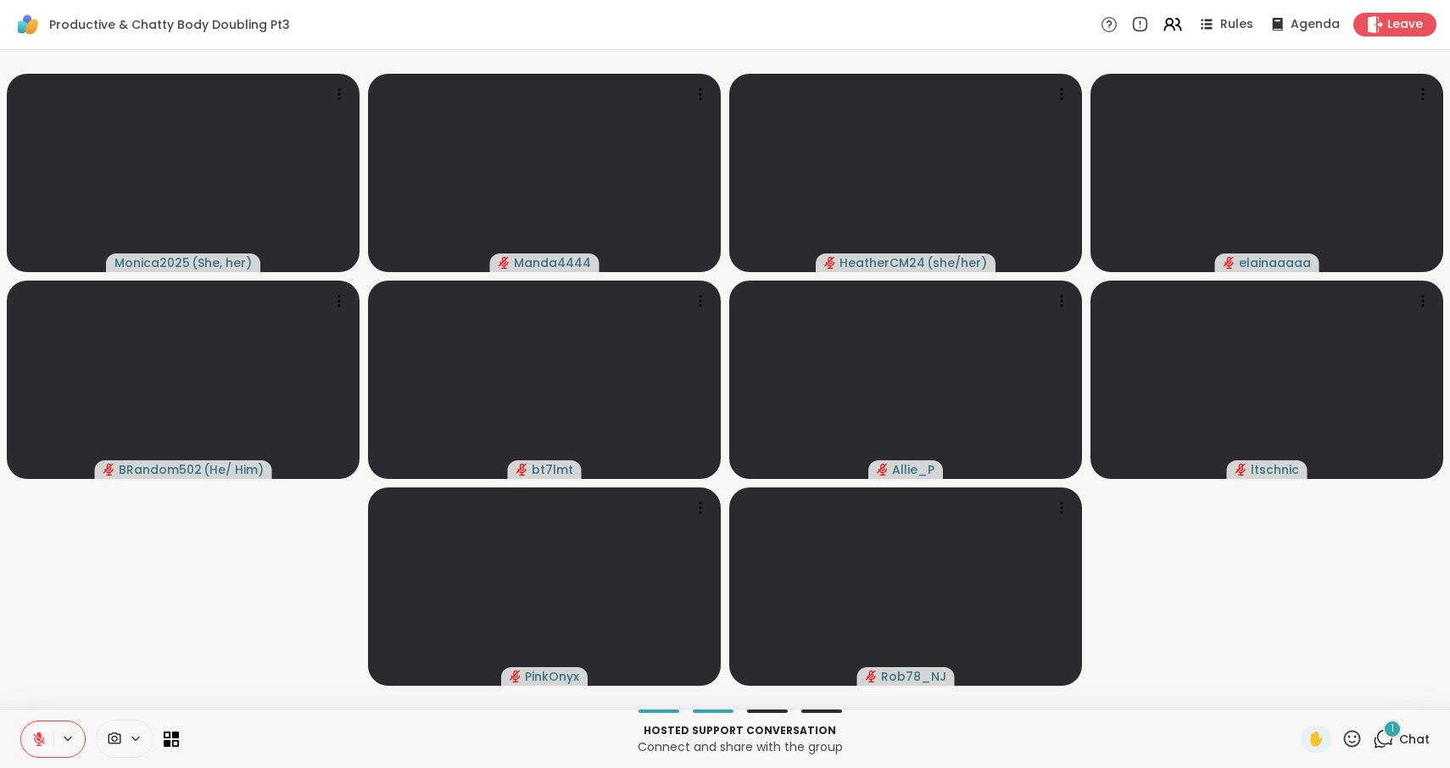
click at [35, 738] on icon at bounding box center [39, 739] width 12 height 12
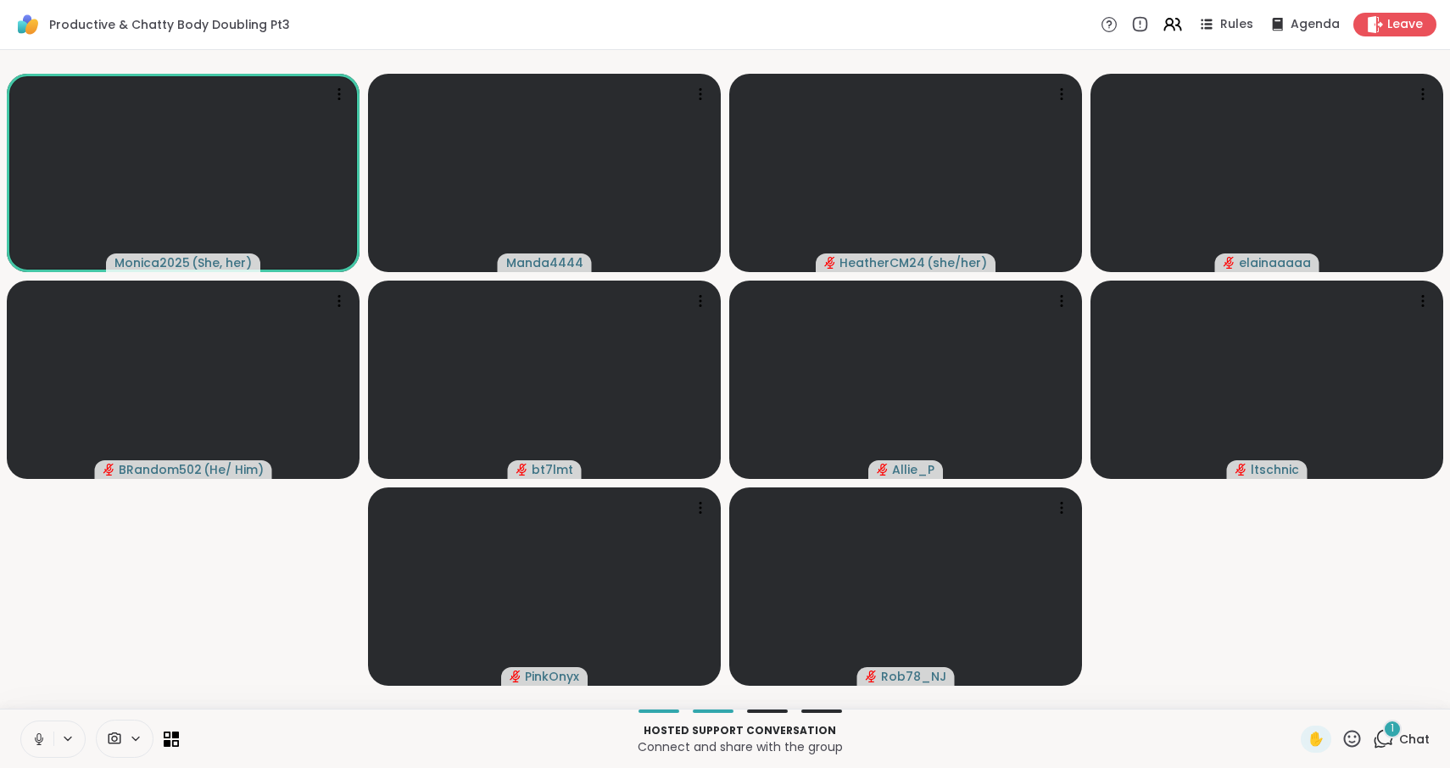
click at [1388, 733] on div "1" at bounding box center [1392, 729] width 19 height 19
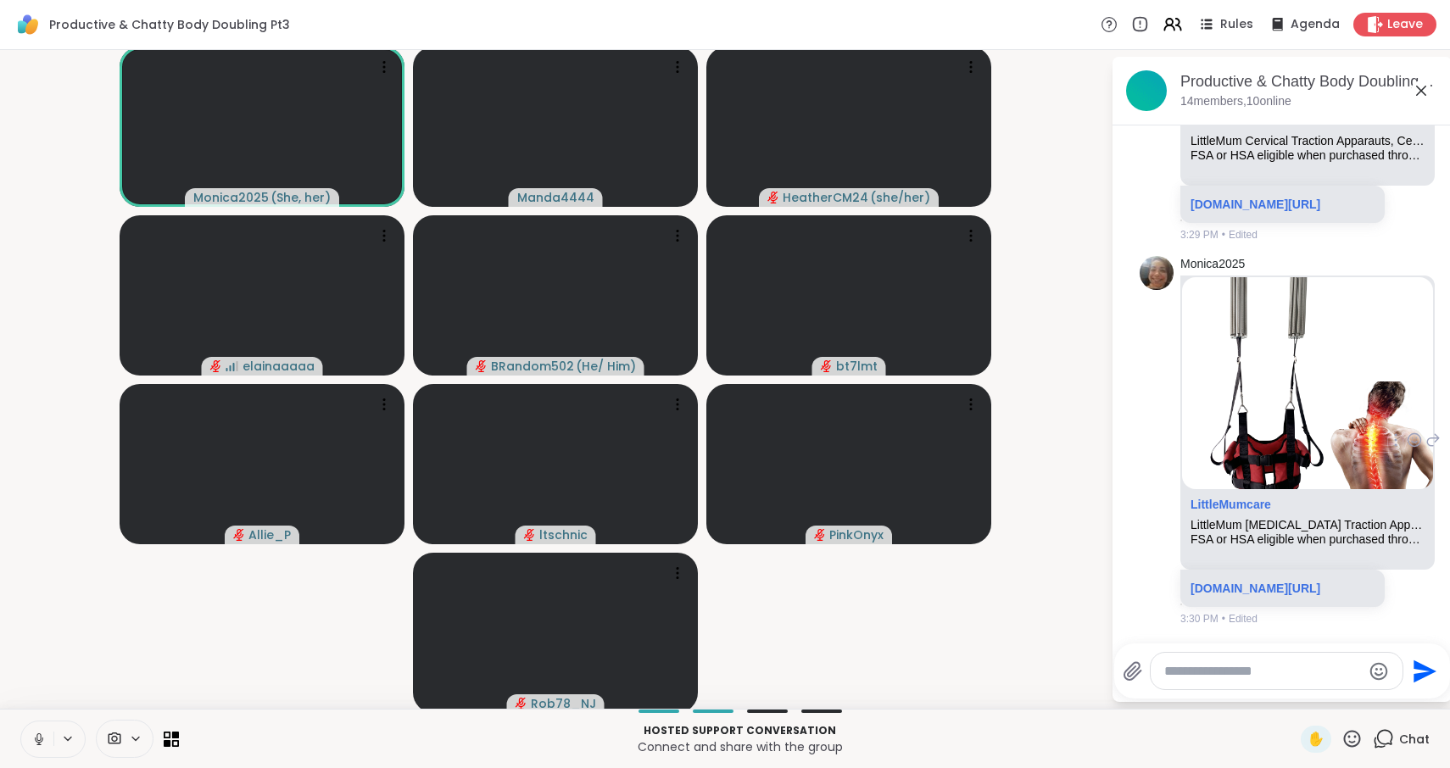
scroll to position [4030, 0]
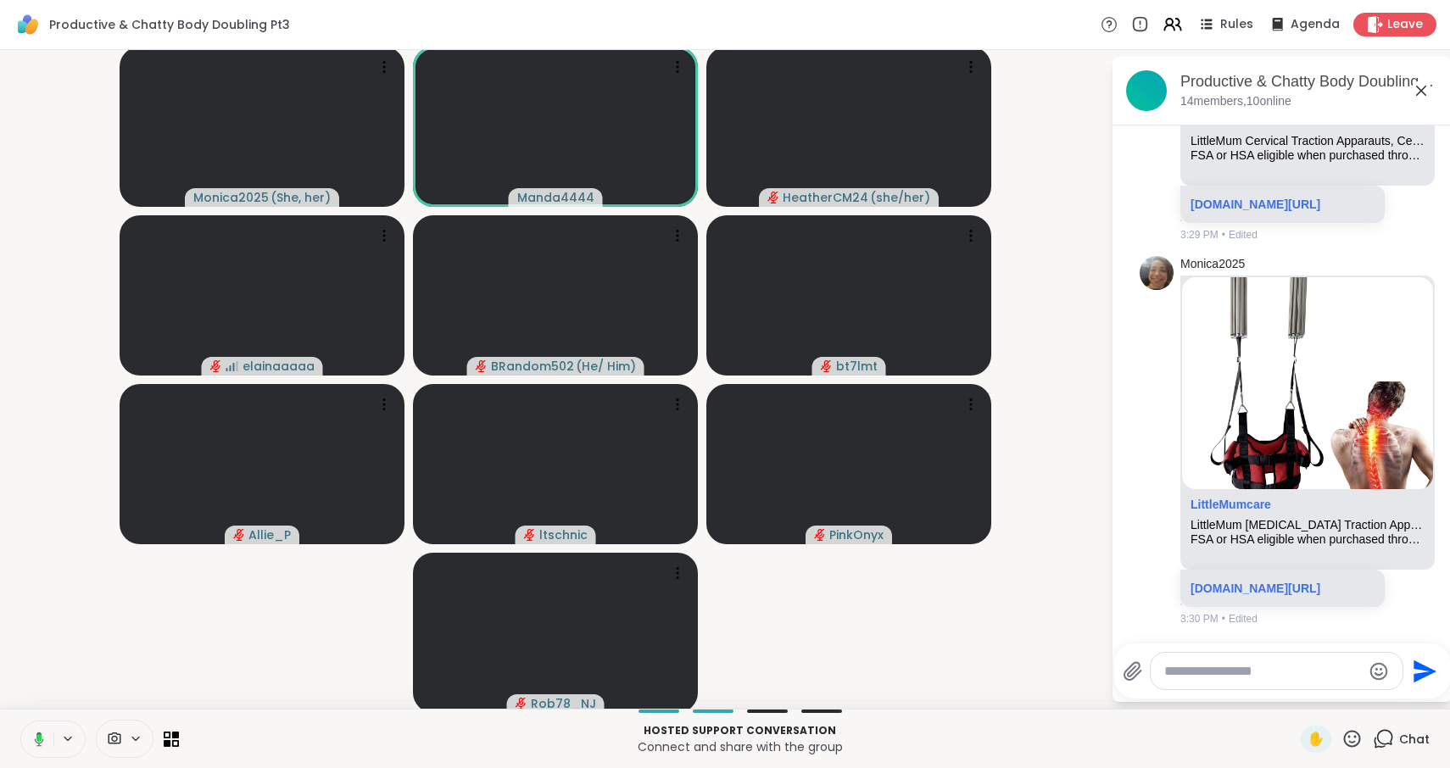
click at [38, 742] on icon at bounding box center [36, 739] width 15 height 15
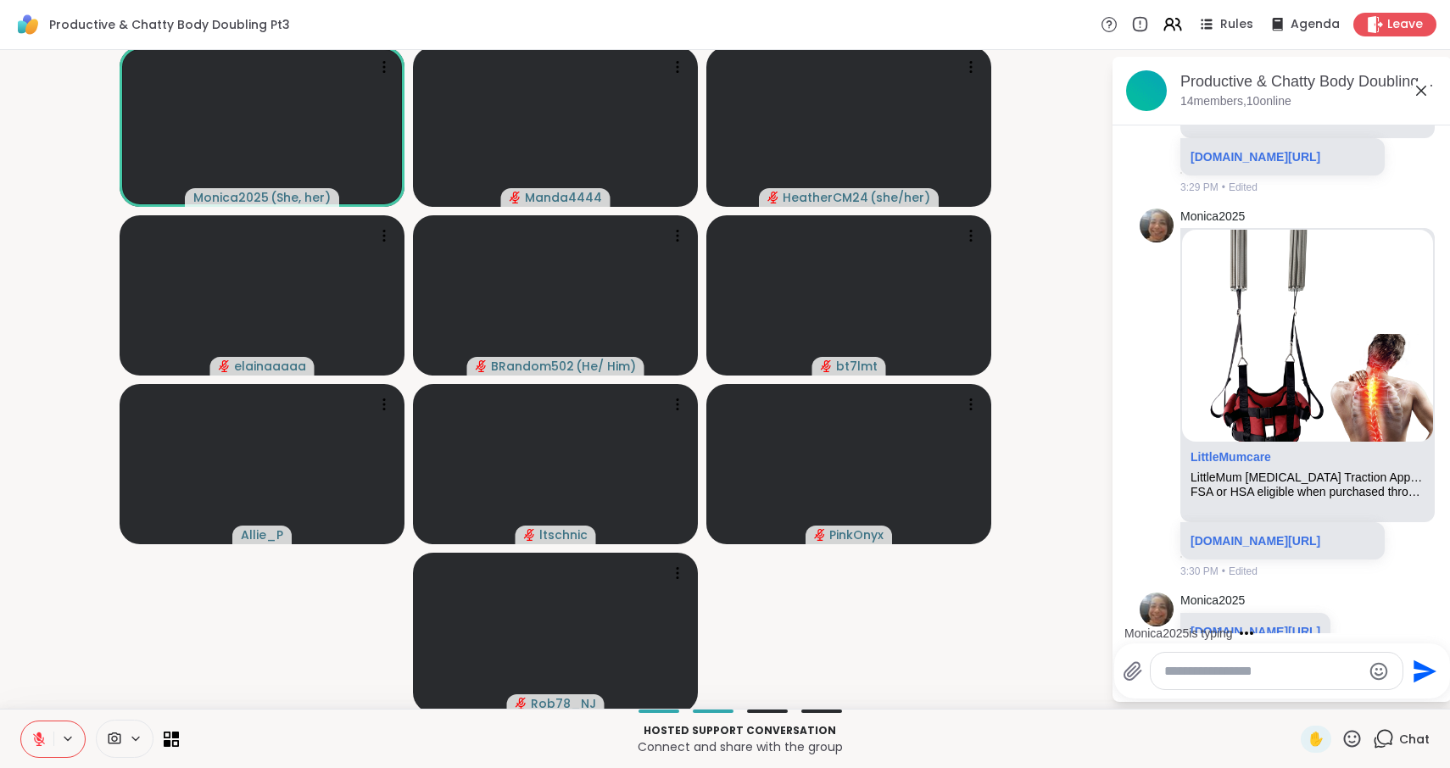
scroll to position [4189, 0]
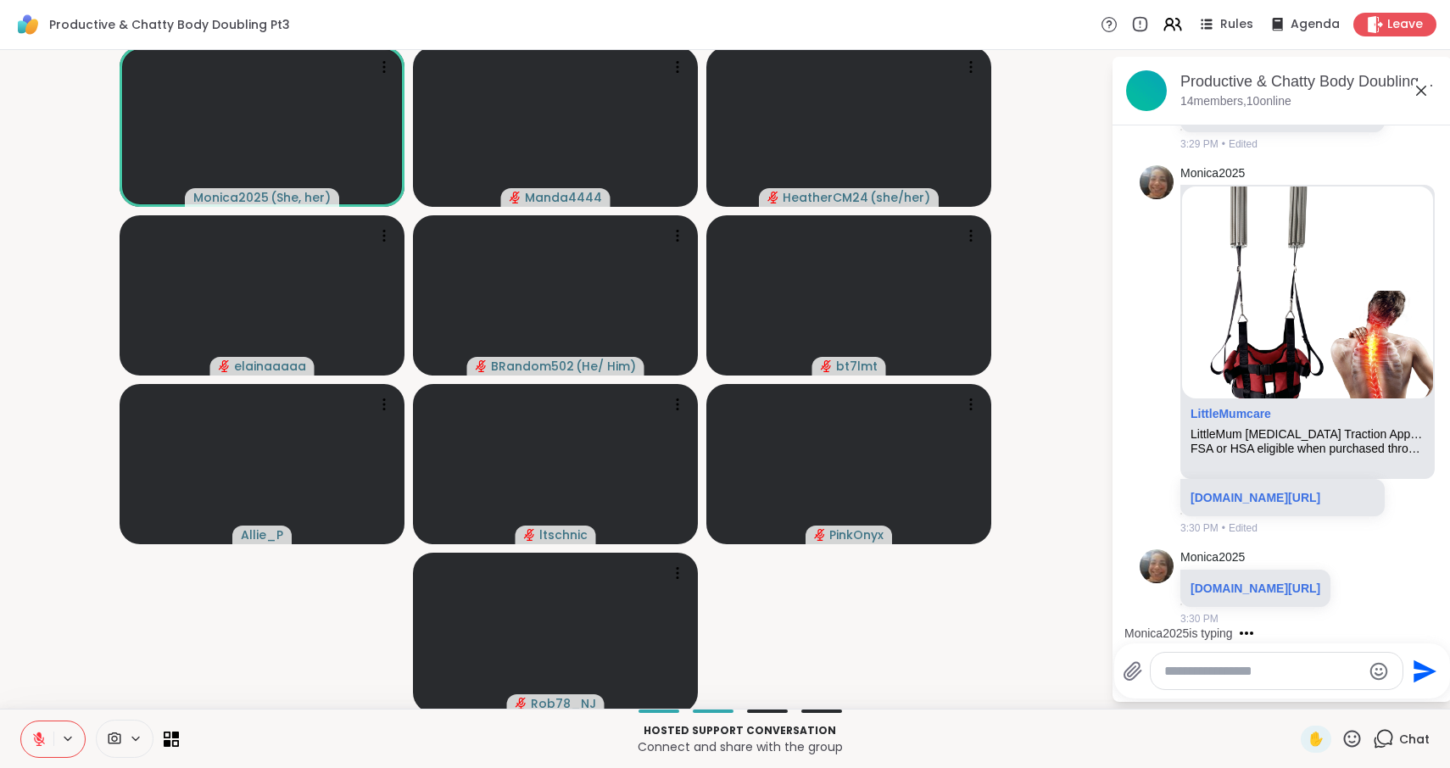
click at [39, 742] on icon at bounding box center [38, 739] width 15 height 15
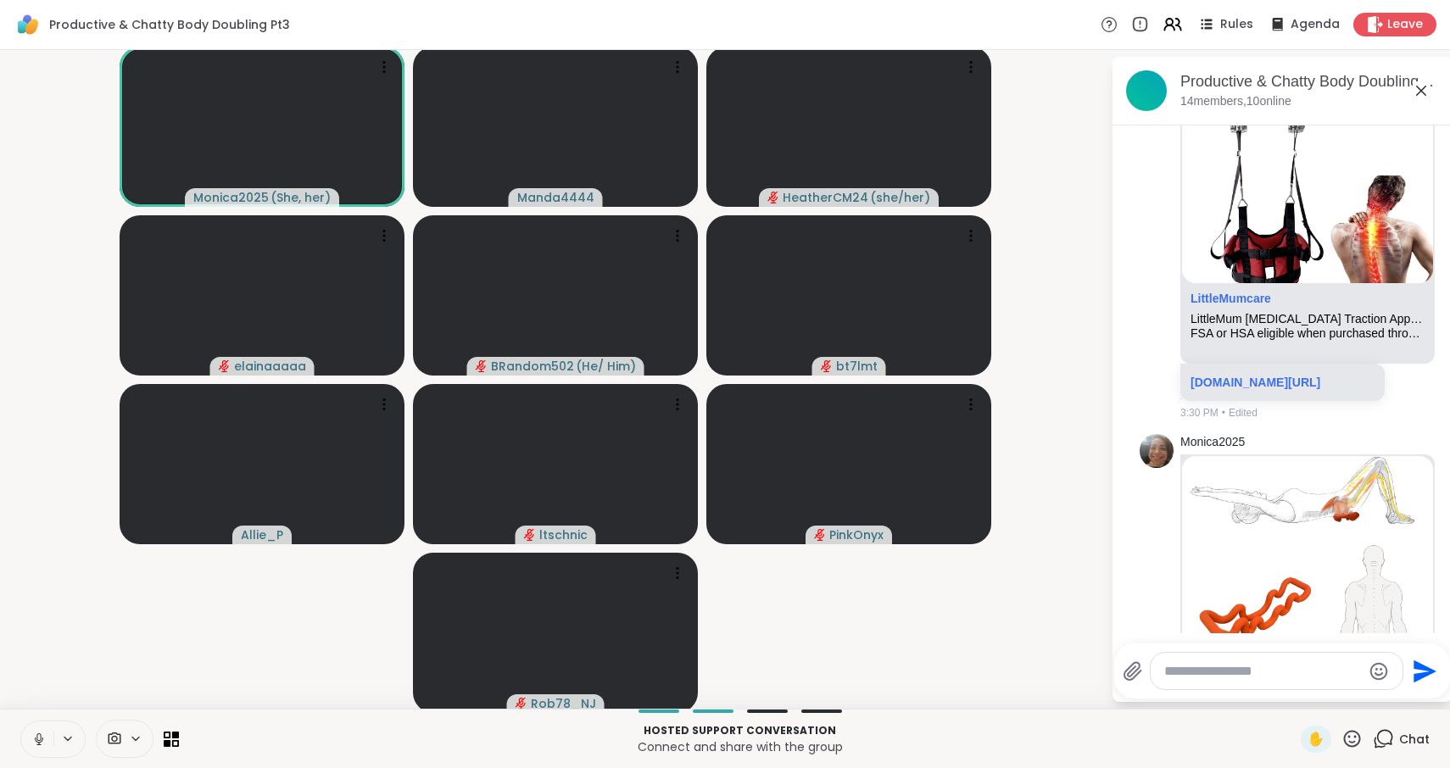
click at [39, 742] on icon at bounding box center [39, 739] width 8 height 5
click at [39, 742] on icon at bounding box center [38, 739] width 15 height 15
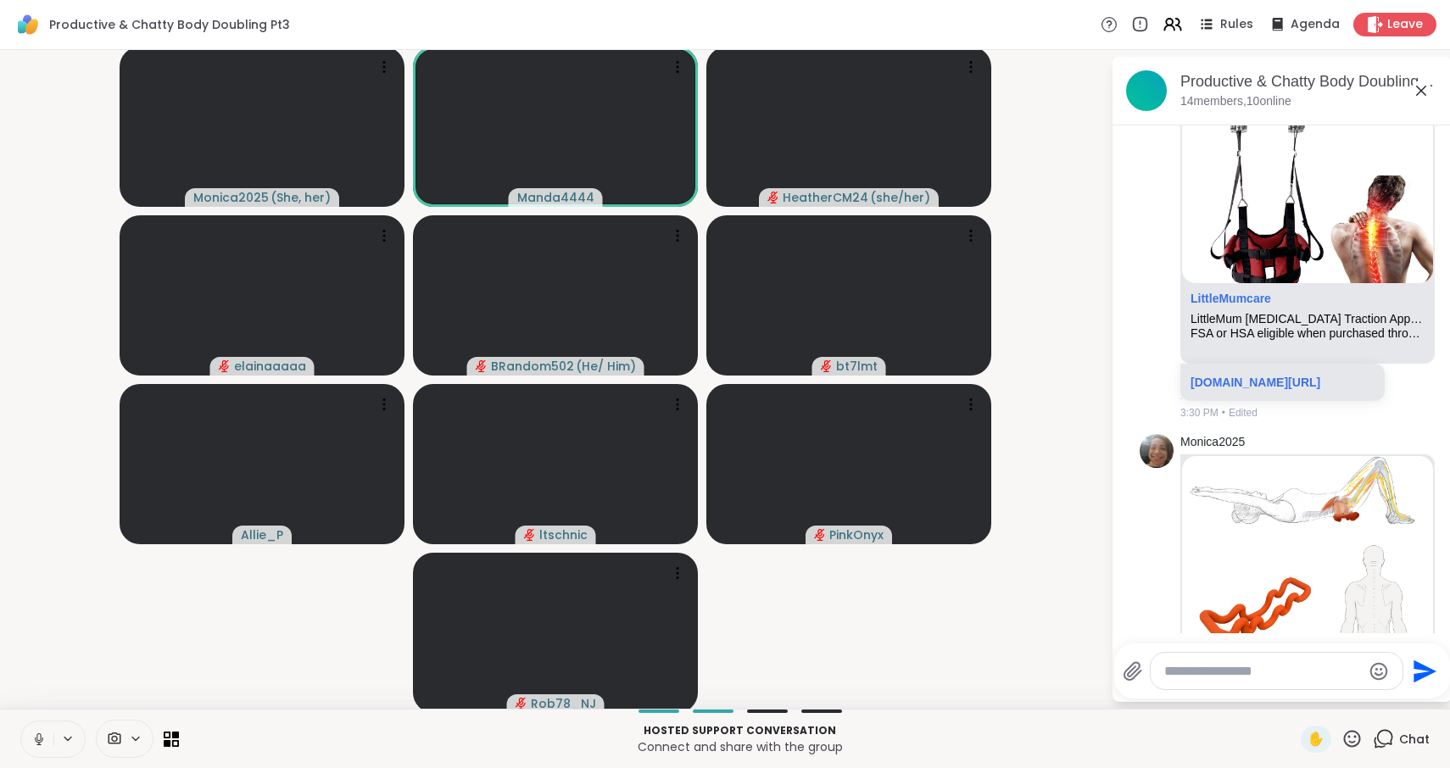
click at [39, 742] on icon at bounding box center [39, 739] width 8 height 5
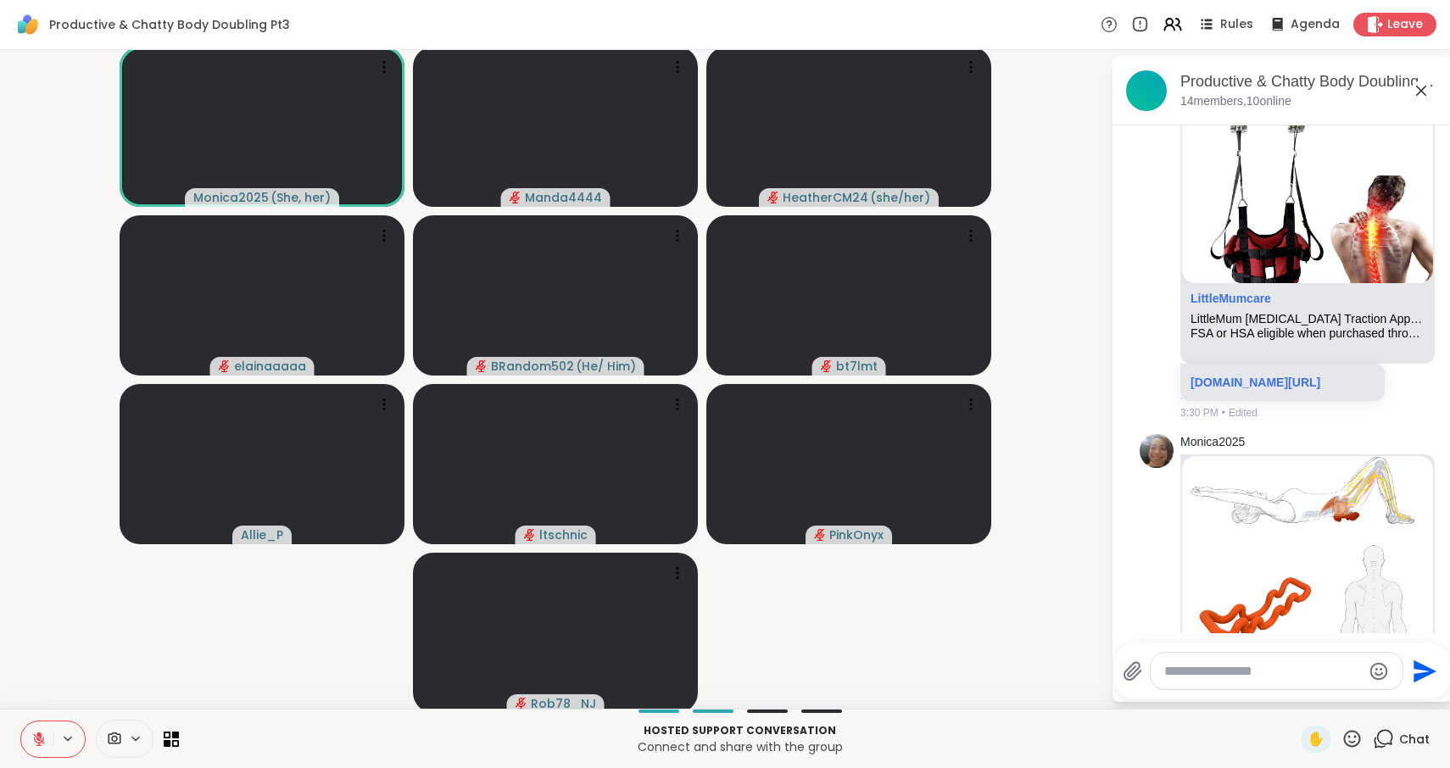
click at [42, 738] on icon at bounding box center [38, 735] width 5 height 7
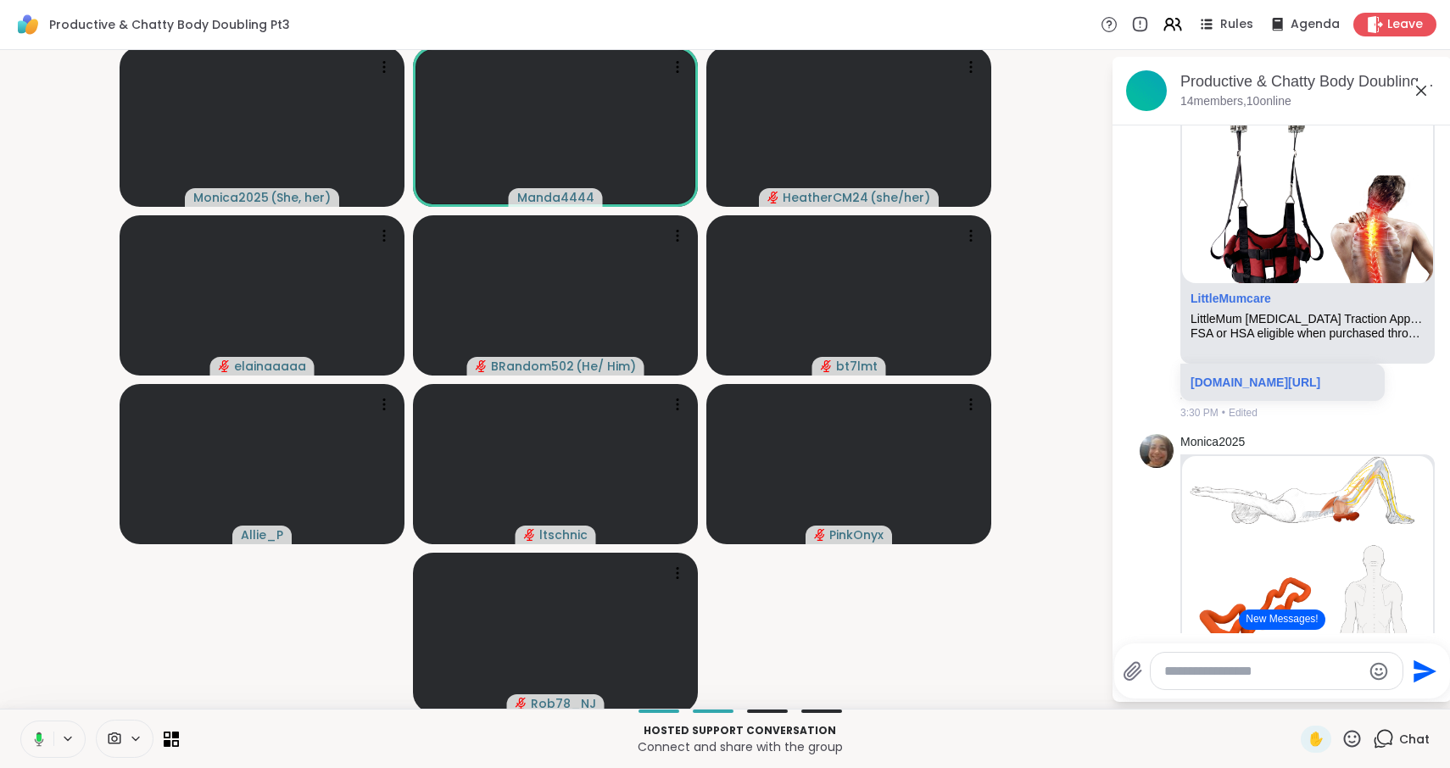
click at [36, 568] on video-player-container "Monica2025 ( She, her ) Manda4444 HeatherCM24 ( she/her ) elainaaaaa BRandom502…" at bounding box center [555, 379] width 1090 height 645
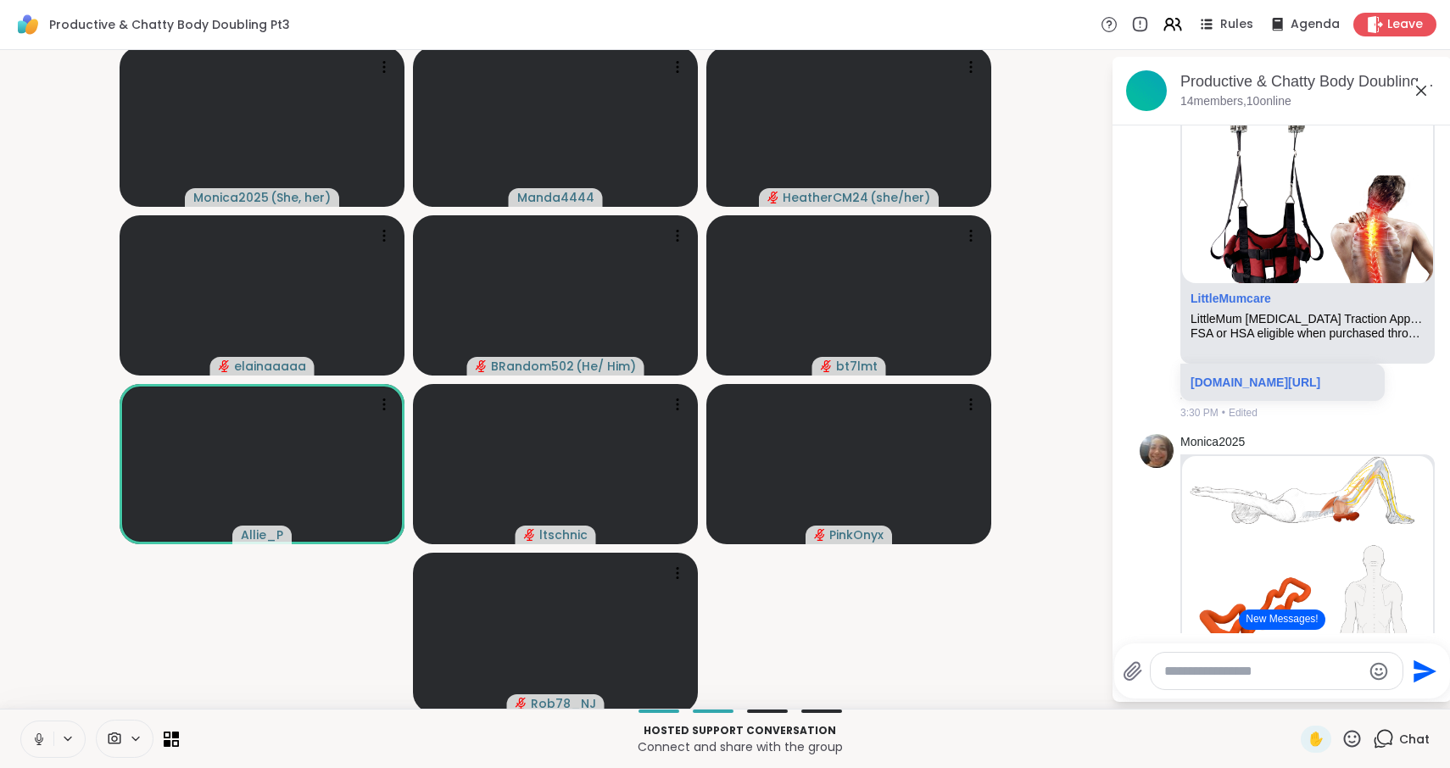
click at [37, 742] on icon at bounding box center [39, 739] width 8 height 5
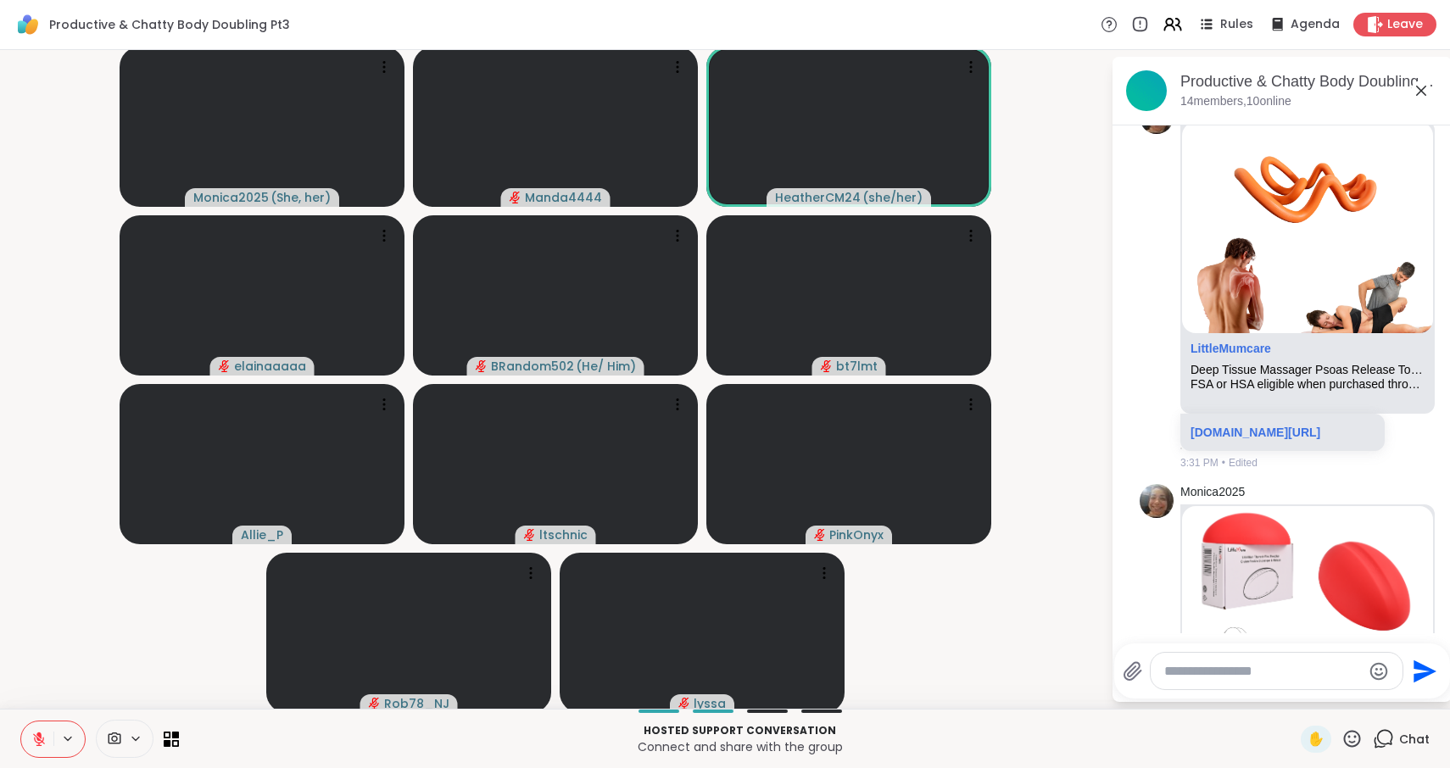
scroll to position [4901, 0]
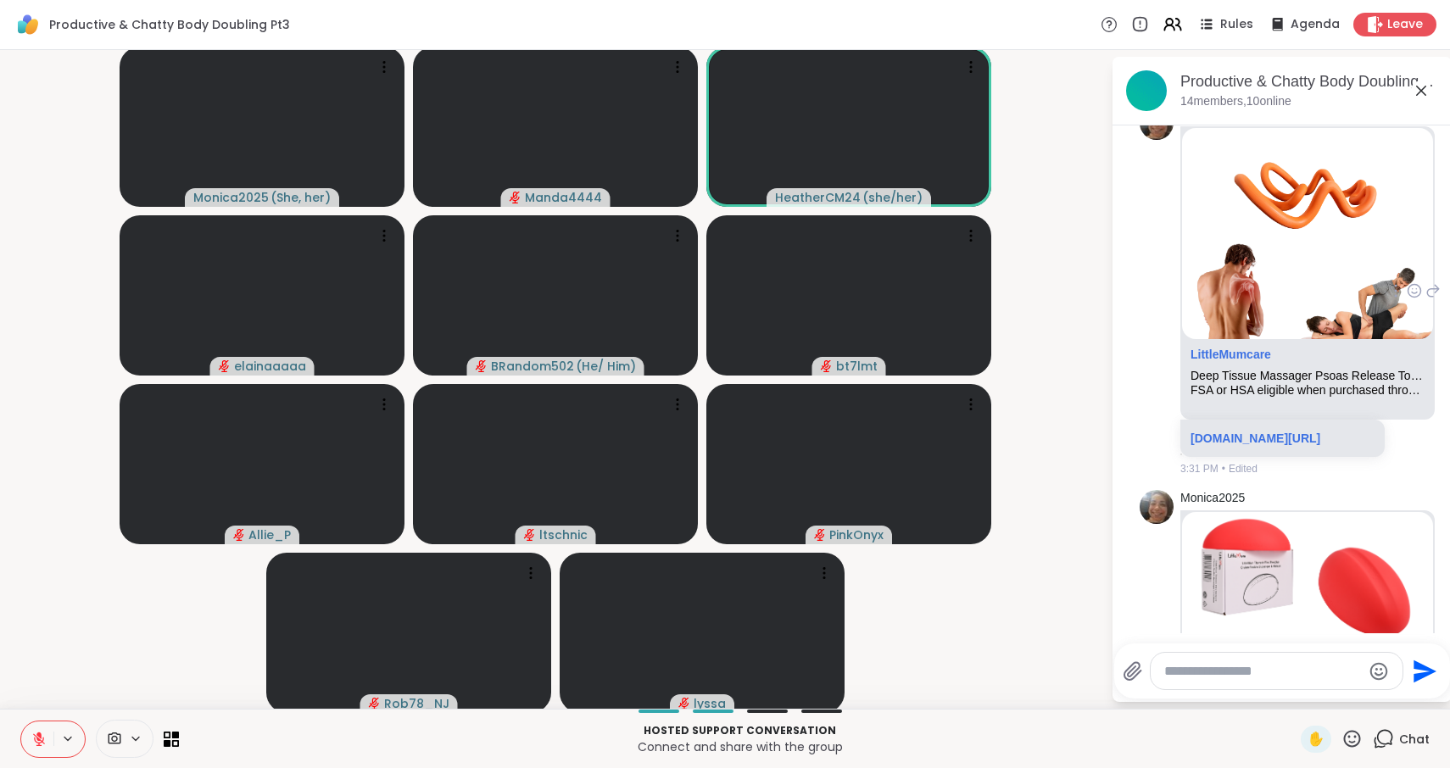
click at [1433, 301] on icon at bounding box center [1432, 291] width 15 height 20
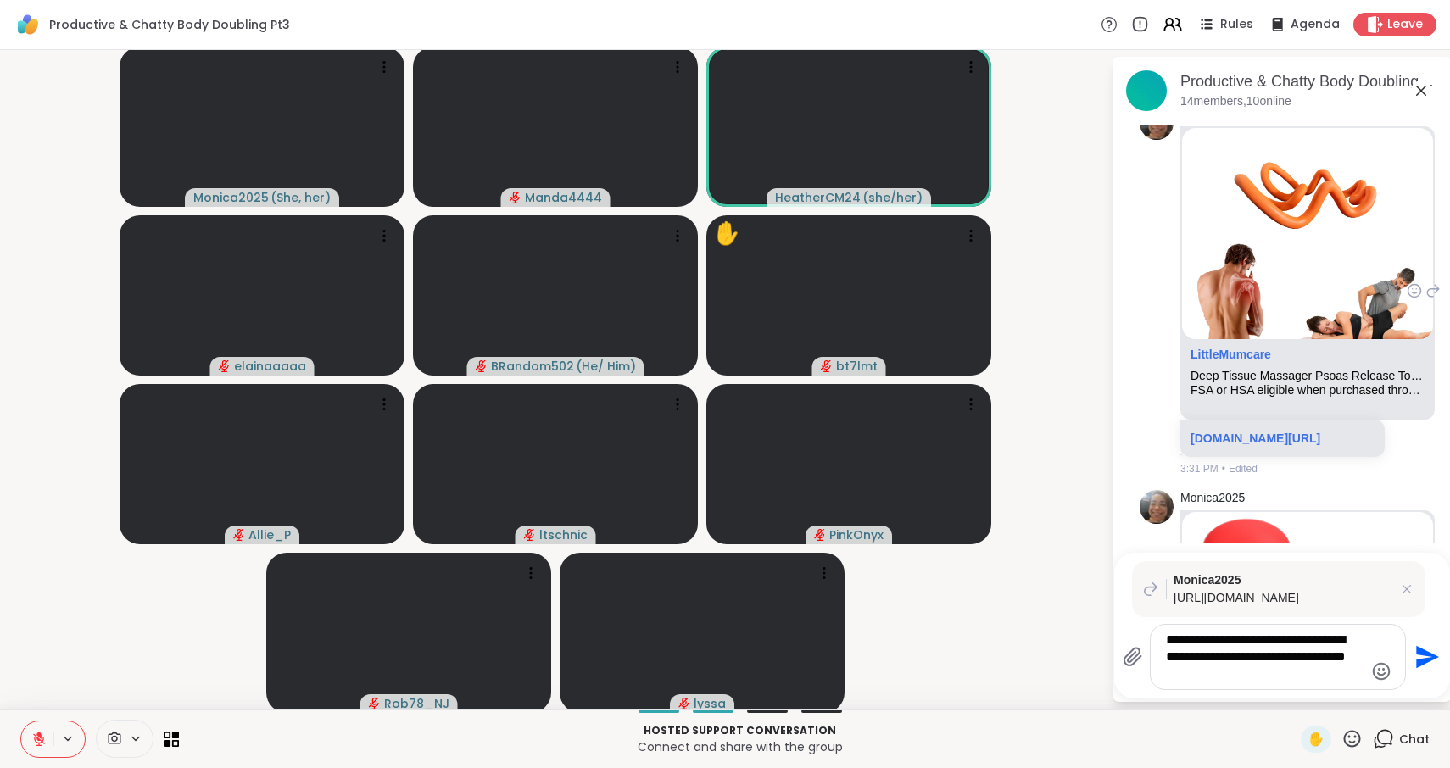
type textarea "**********"
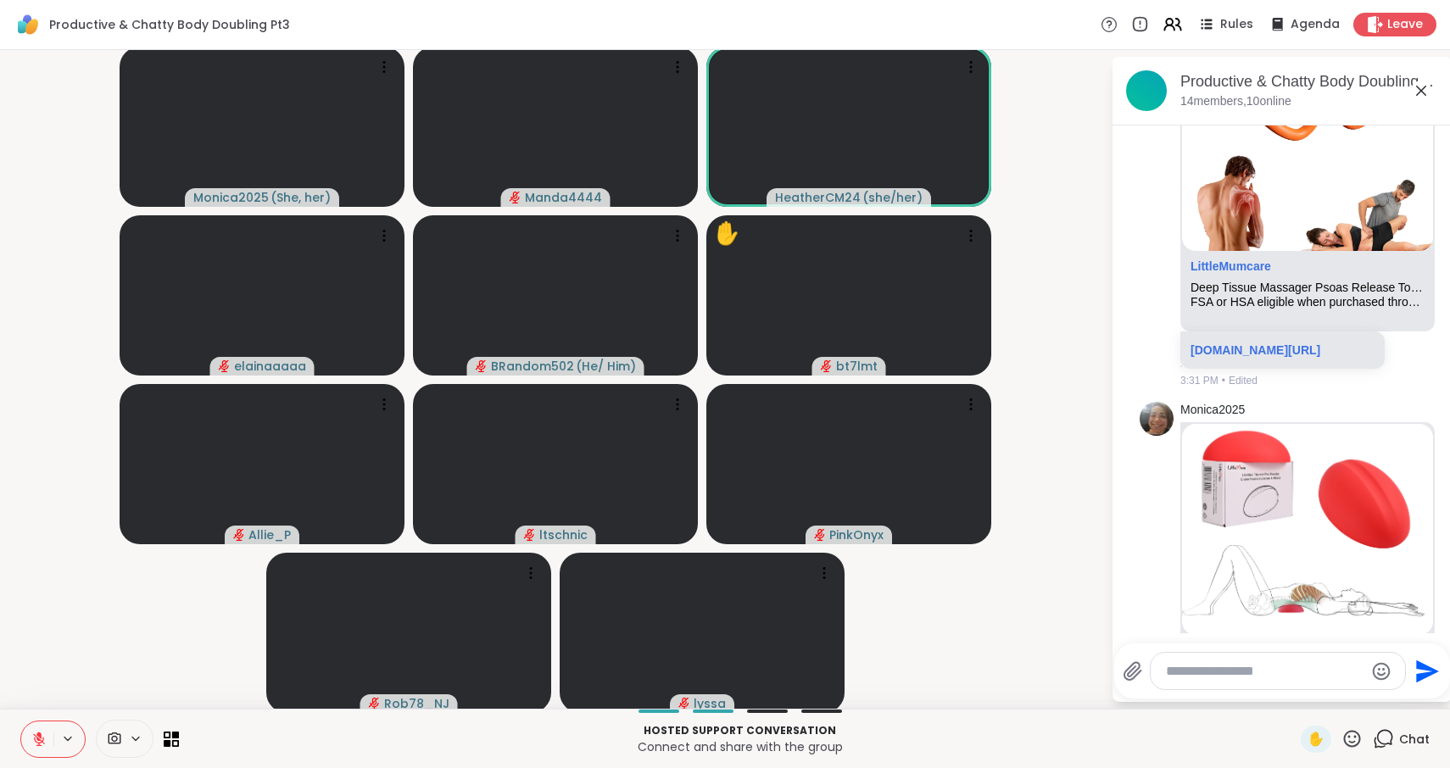
scroll to position [4993, 0]
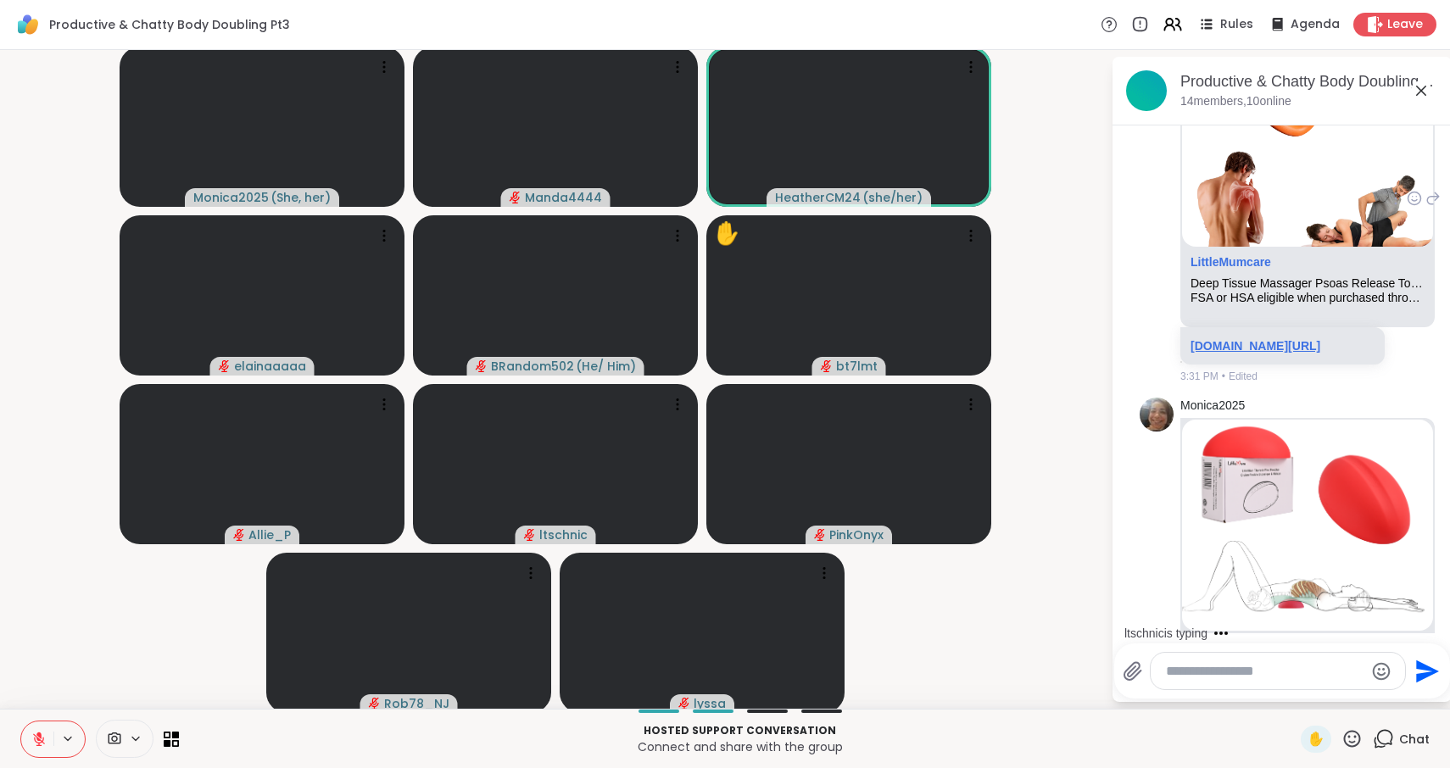
click at [1265, 353] on link "littlemumcare.com/products/littlemum-deep-tissue-massager-psoas-release-tool" at bounding box center [1255, 346] width 130 height 14
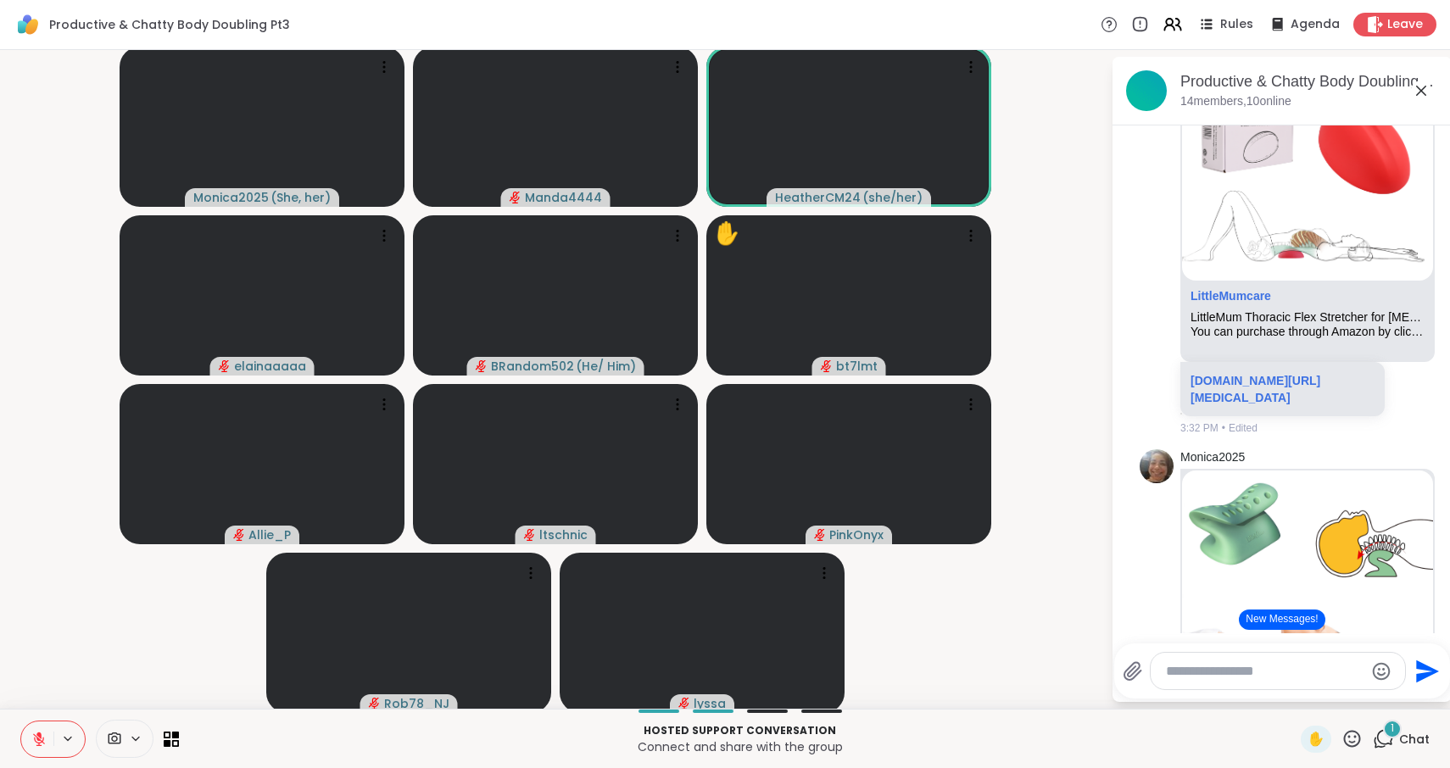
scroll to position [5346, 0]
click at [1276, 402] on link "littlemumcare.com/products/littlemum-thoracic-flex-stretcher-for-costochondriti…" at bounding box center [1255, 386] width 130 height 31
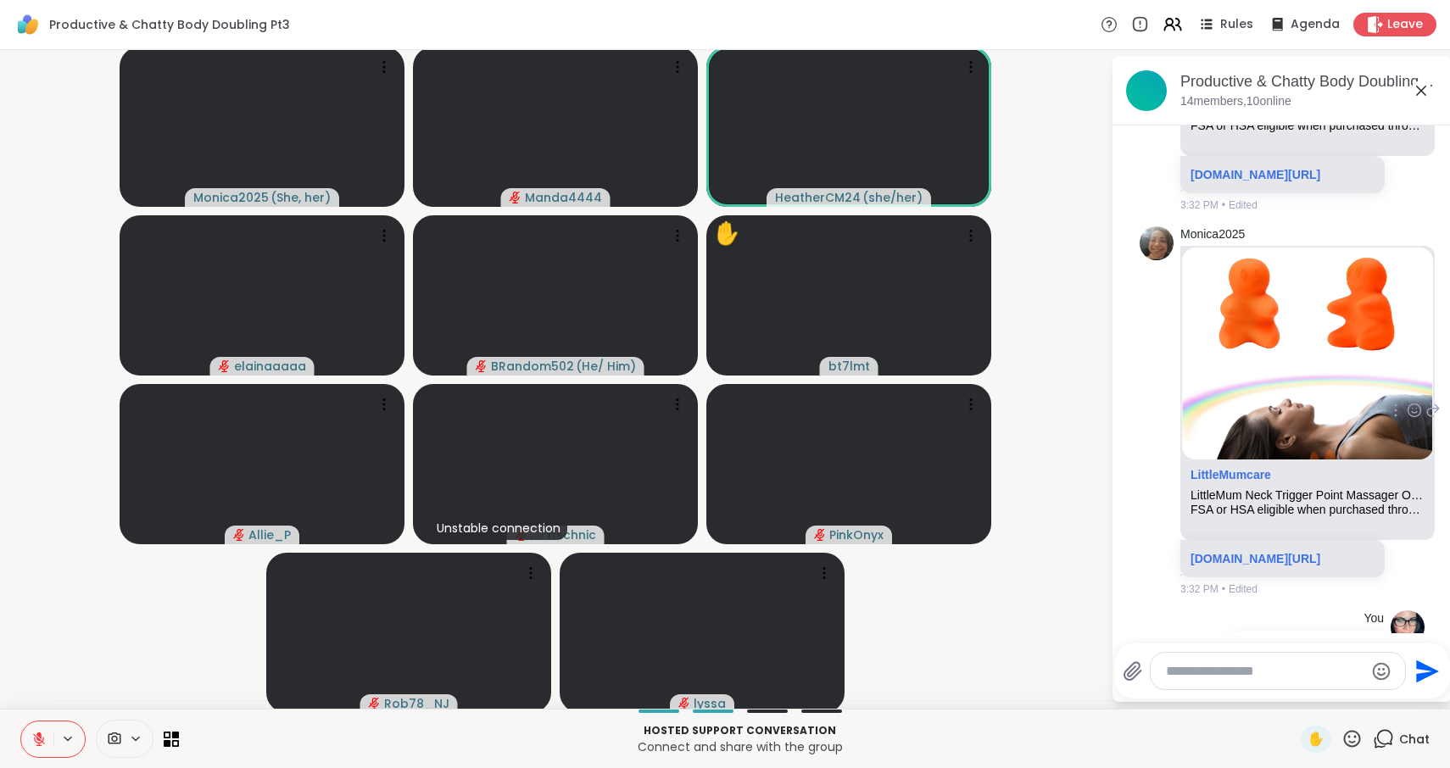
scroll to position [5948, 0]
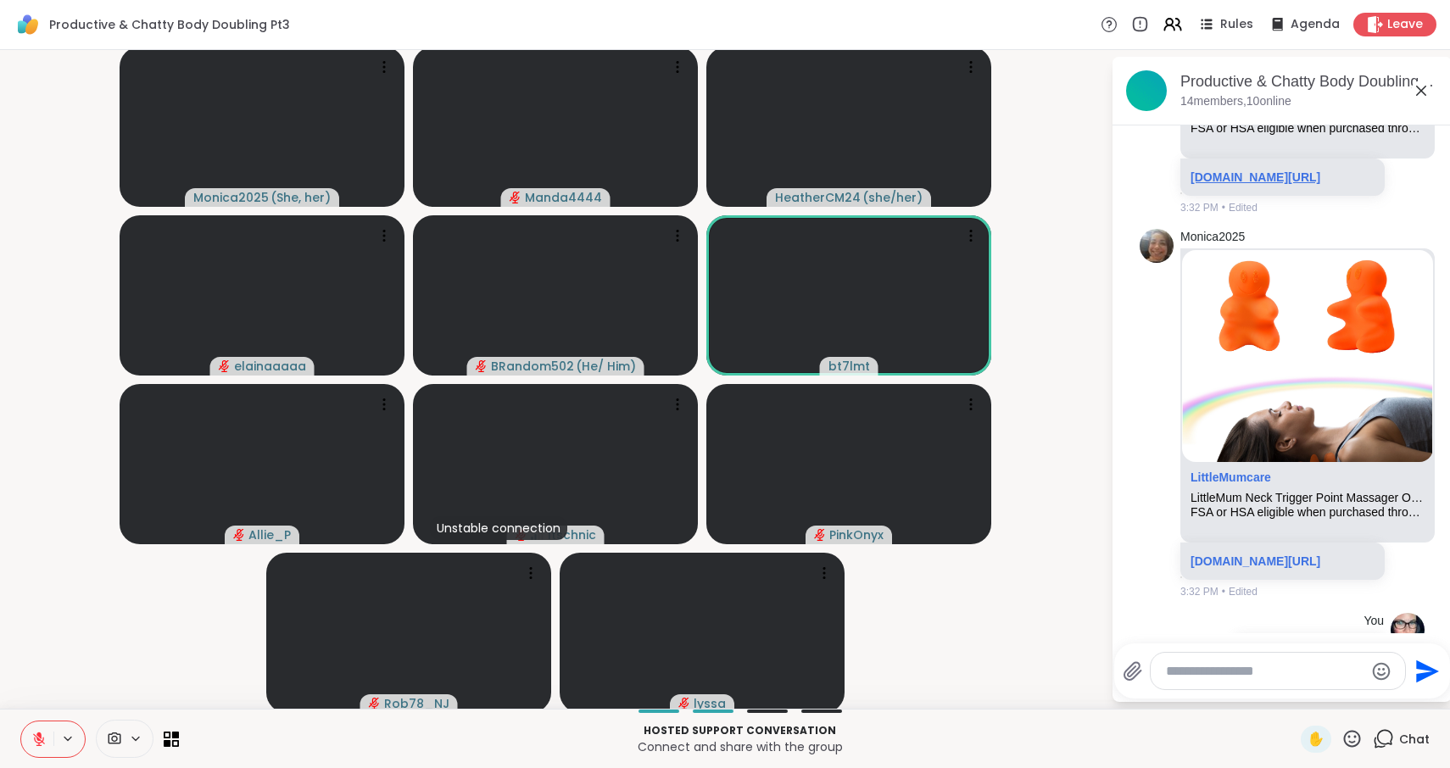
click at [1263, 184] on link "littlemumcare.com/products/littlemum-pillow-mate" at bounding box center [1255, 177] width 130 height 14
click at [1218, 665] on textarea "Type your message" at bounding box center [1265, 671] width 198 height 17
paste textarea "**********"
type textarea "**********"
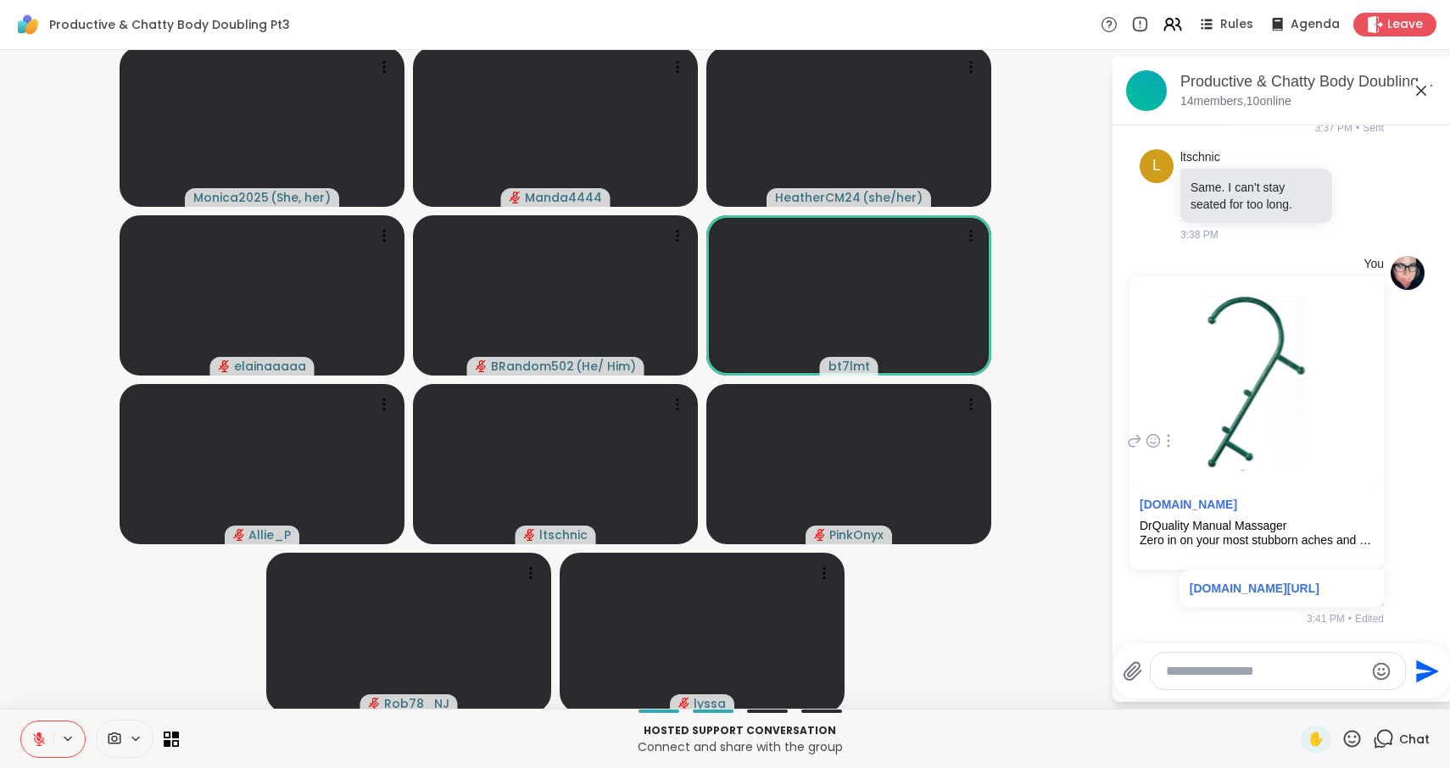
scroll to position [6808, 0]
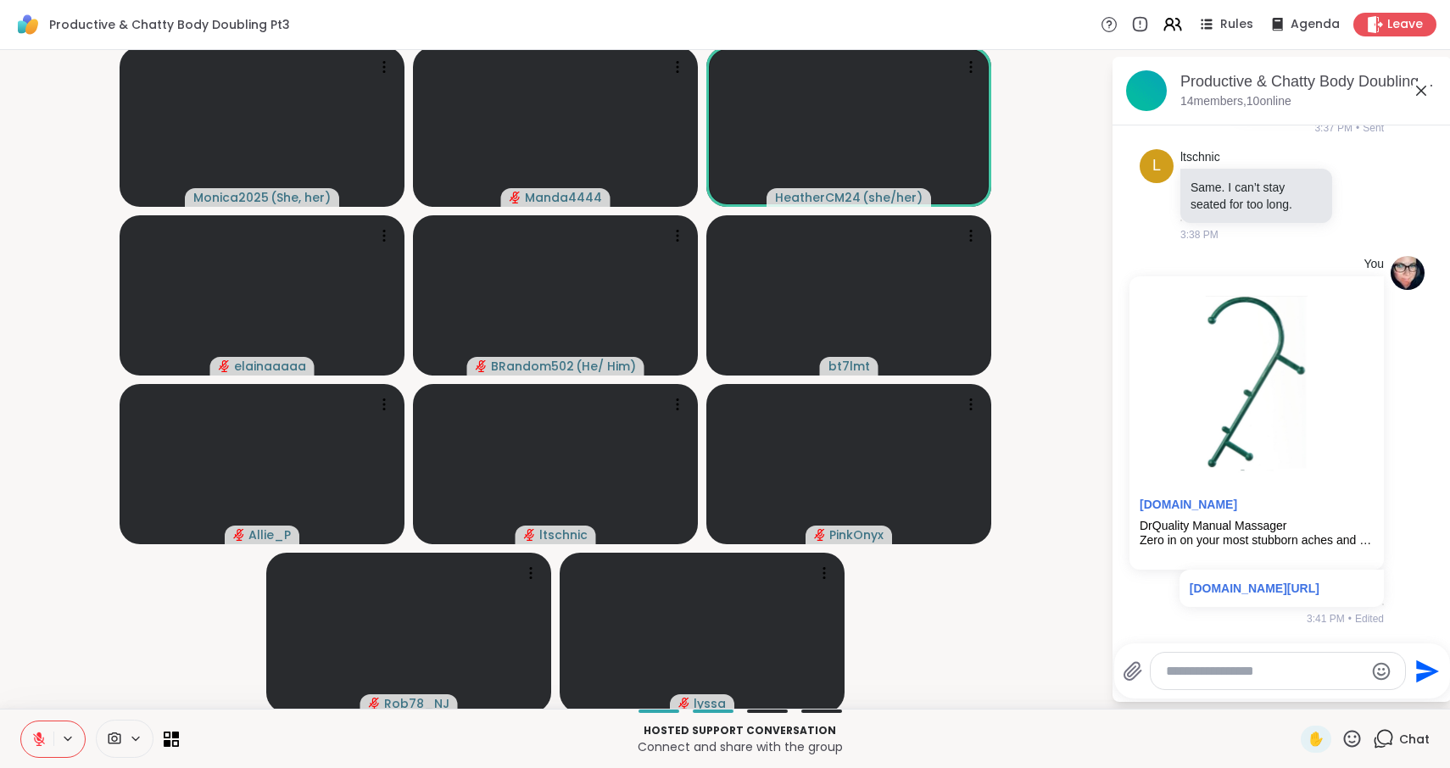
click at [1190, 666] on textarea "Type your message" at bounding box center [1265, 671] width 198 height 17
paste textarea "**********"
type textarea "**********"
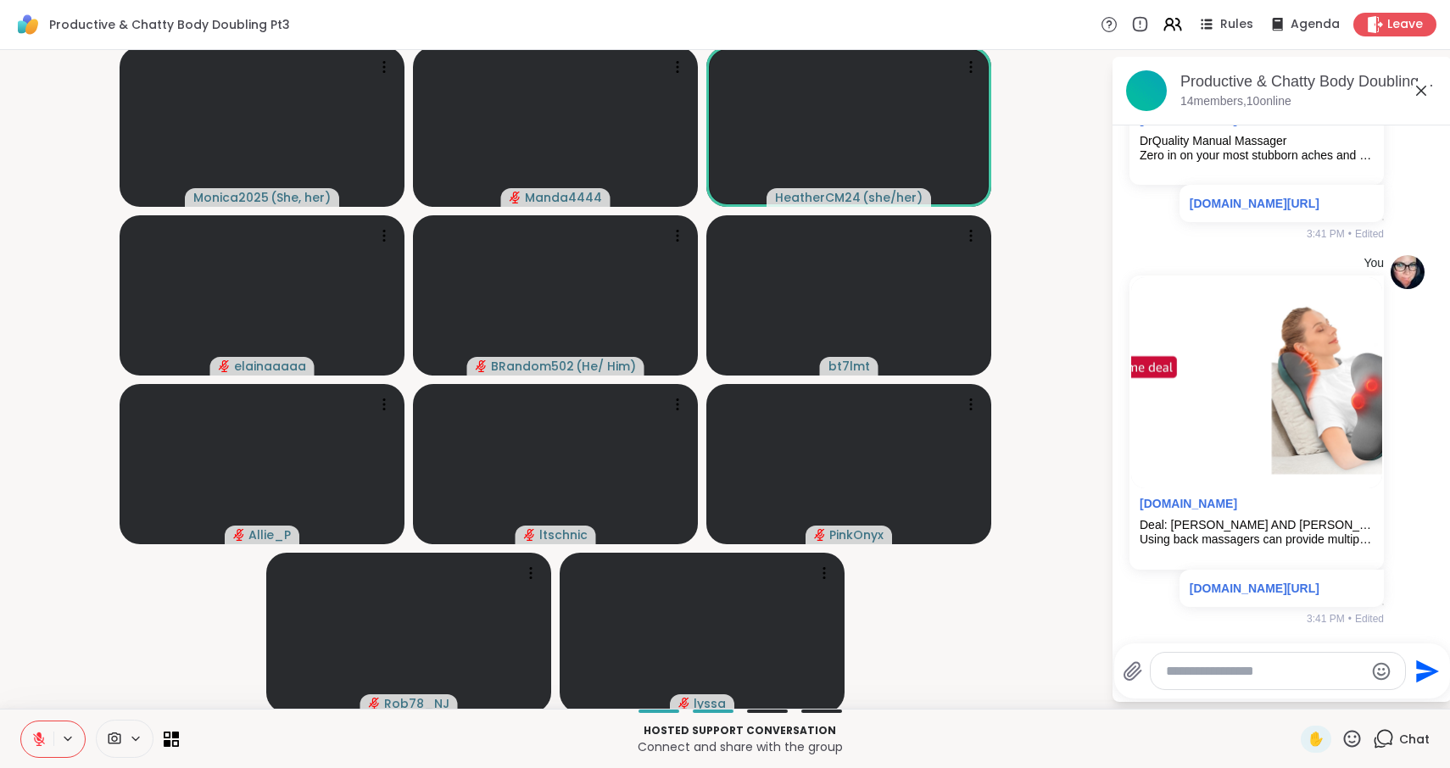
scroll to position [7203, 0]
type textarea "**********"
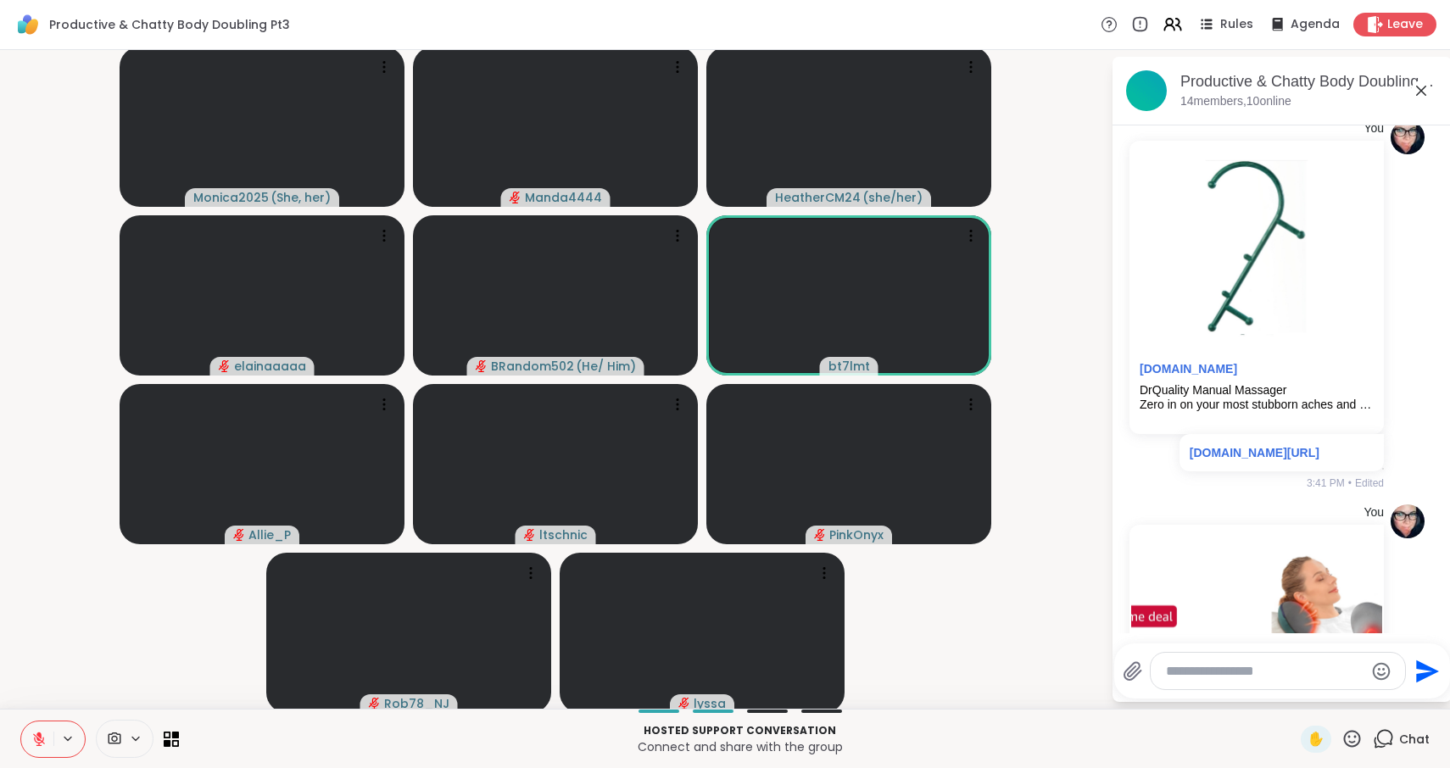
scroll to position [6734, 0]
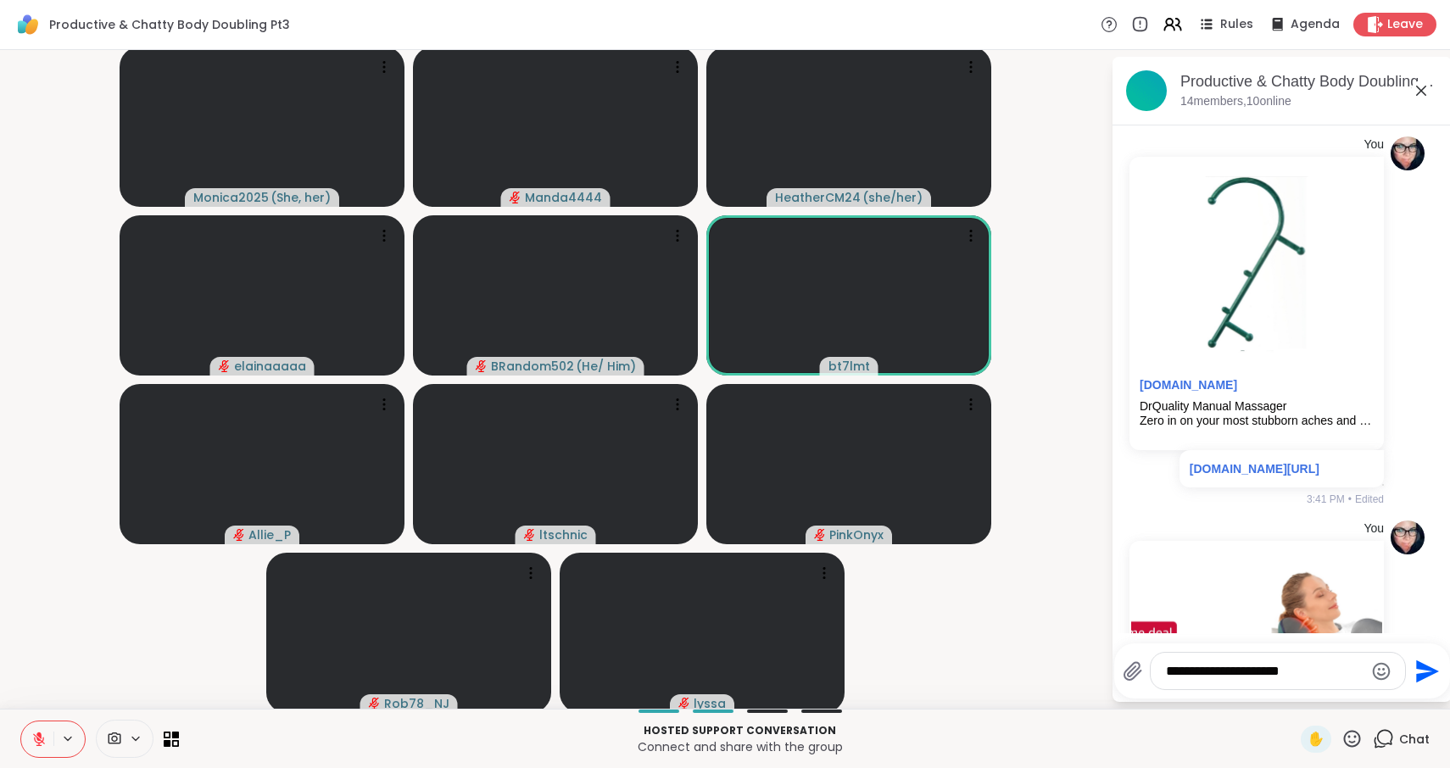
type textarea "**********"
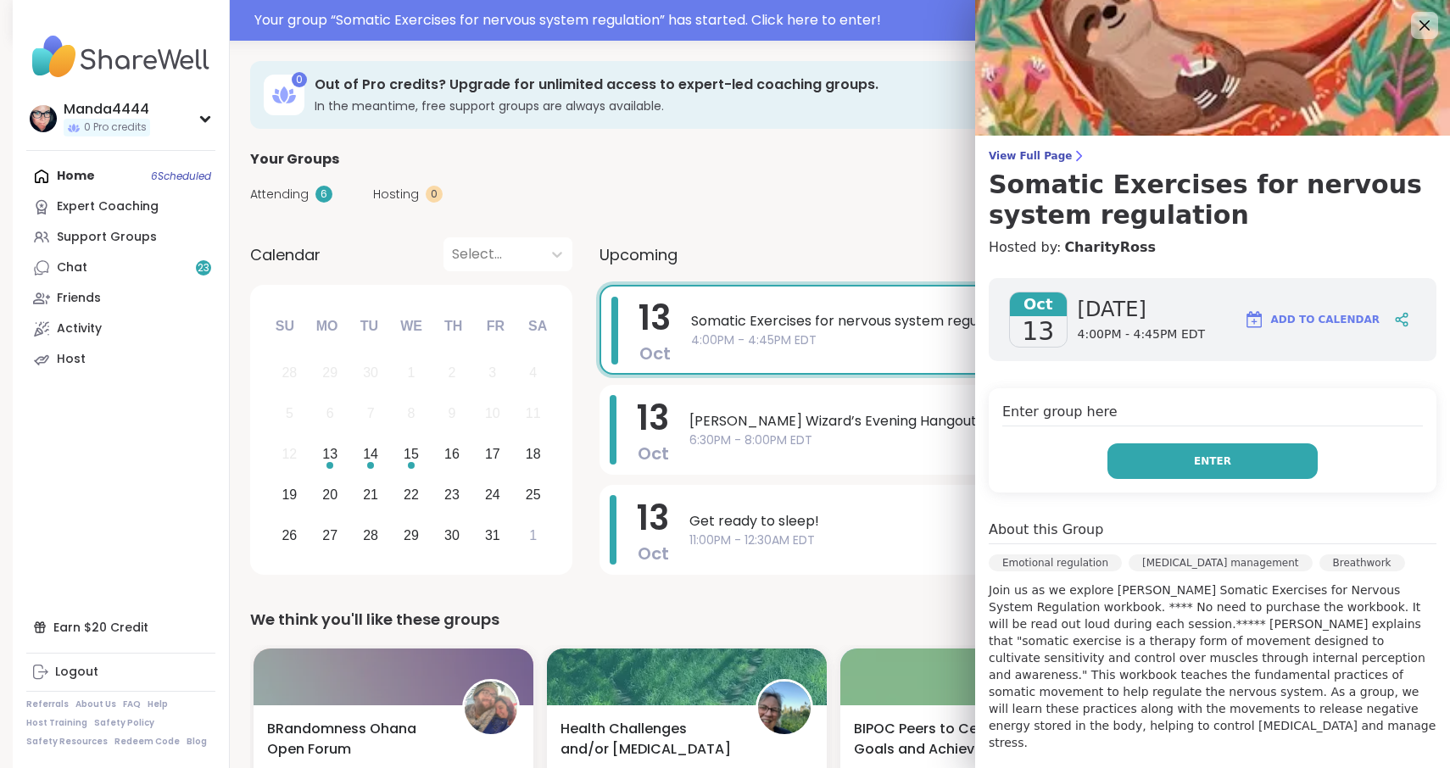
click at [1159, 463] on button "Enter" at bounding box center [1212, 461] width 210 height 36
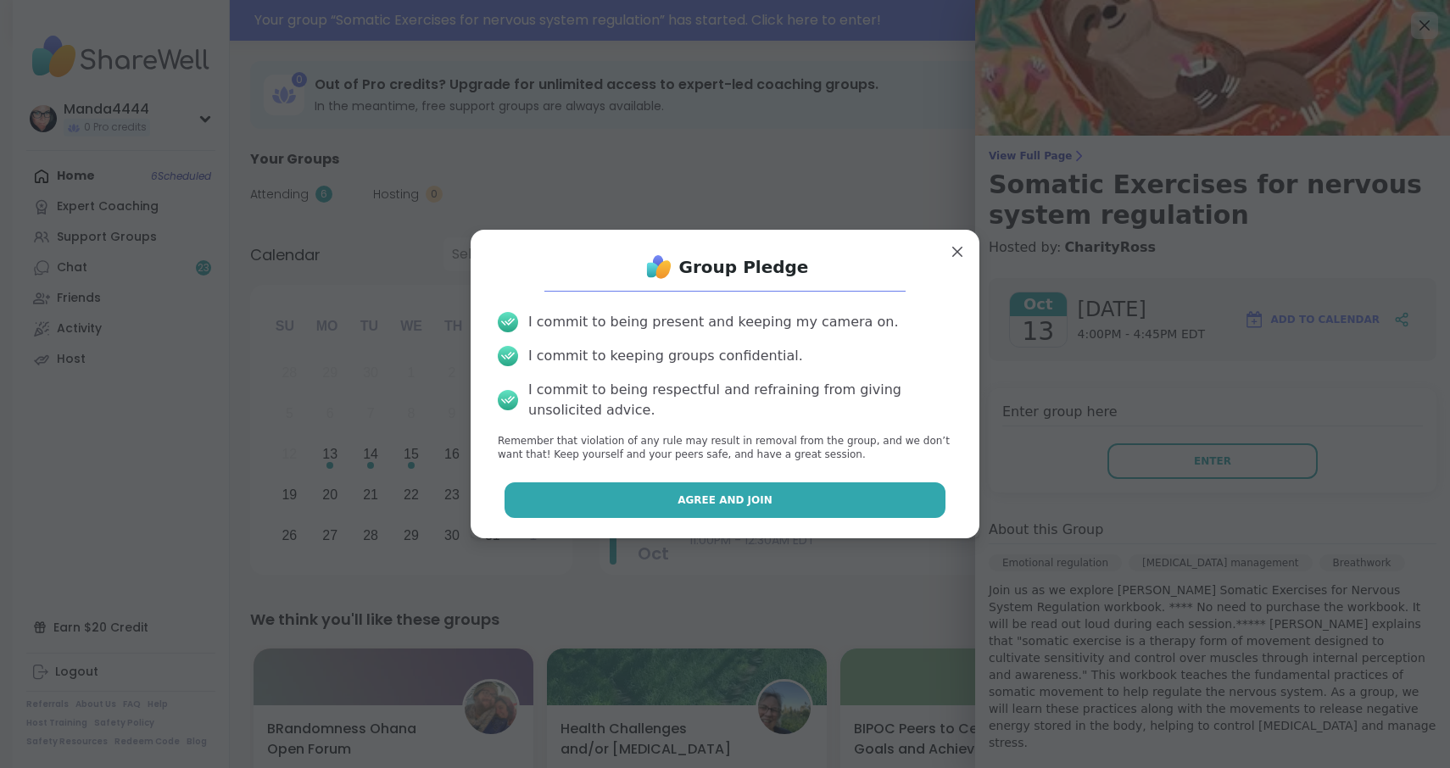
click at [739, 496] on span "Agree and Join" at bounding box center [724, 500] width 95 height 15
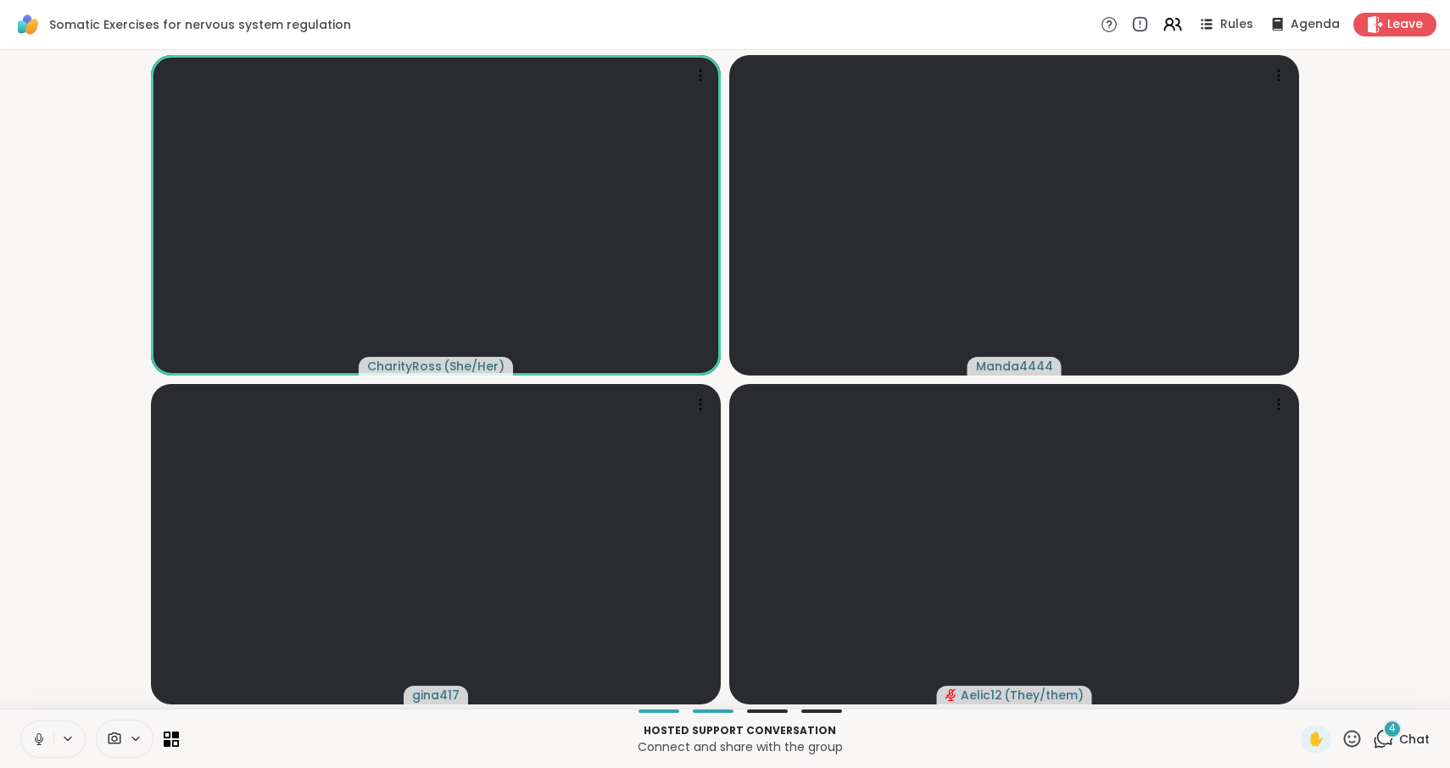
click at [36, 736] on icon at bounding box center [38, 739] width 15 height 15
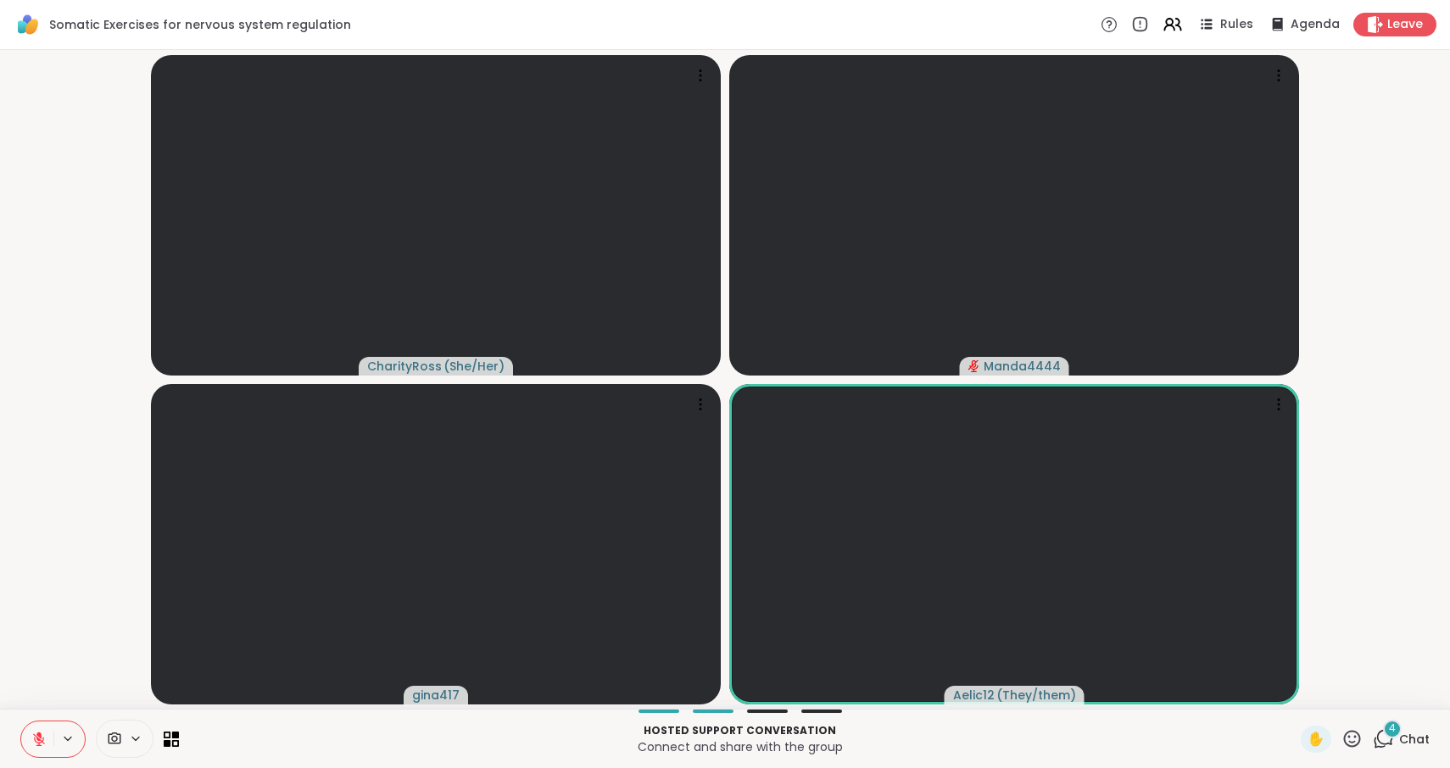
click at [1392, 744] on icon at bounding box center [1385, 737] width 16 height 15
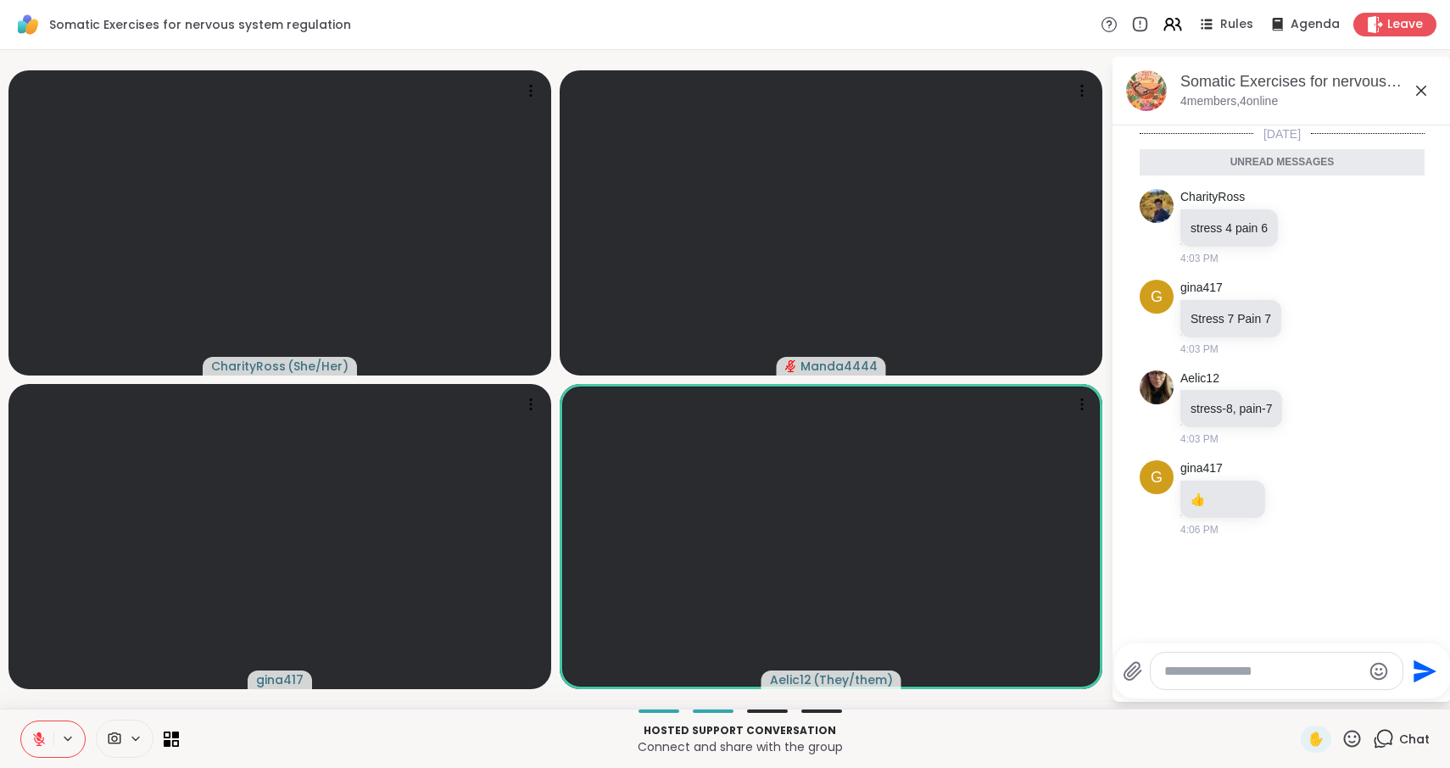
click at [1225, 678] on textarea "Type your message" at bounding box center [1263, 671] width 198 height 17
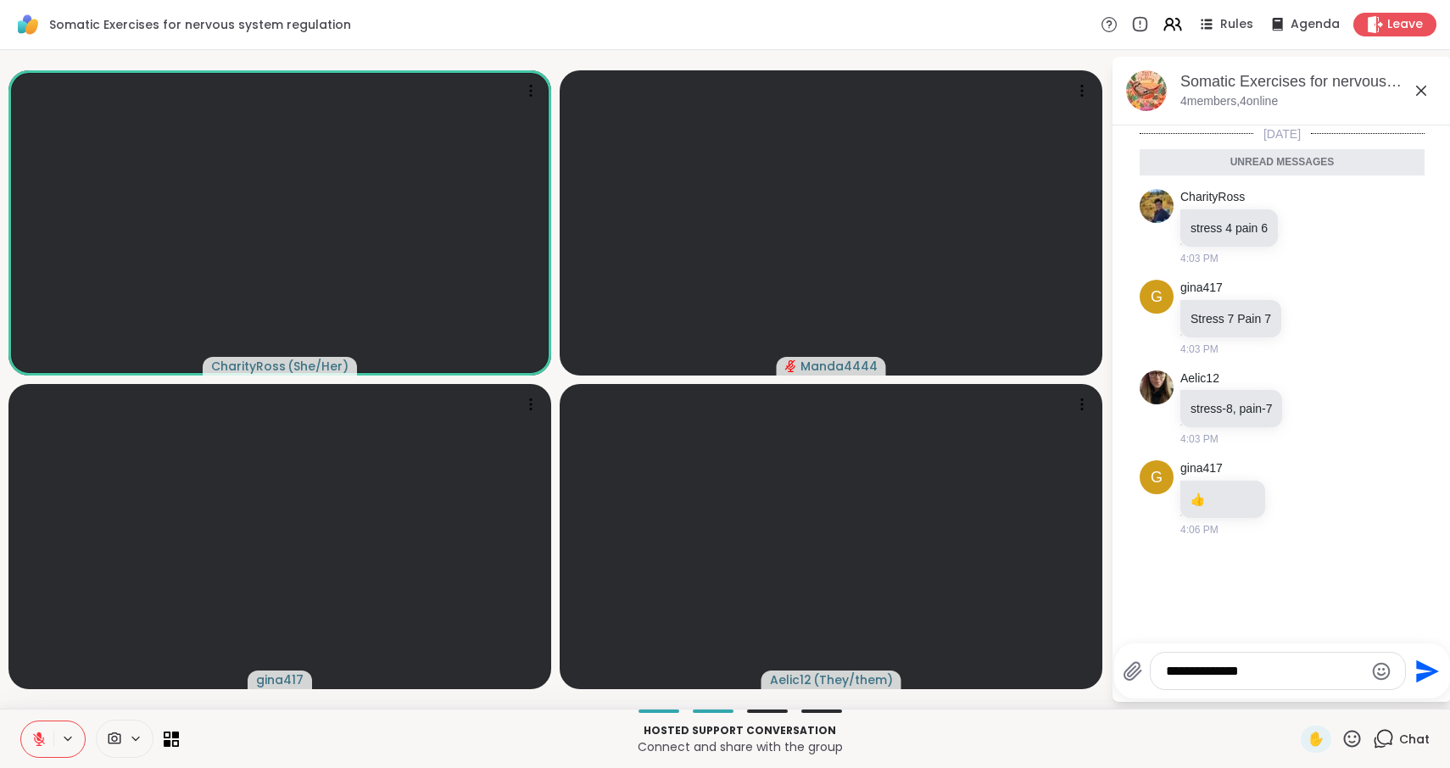
type textarea "**********"
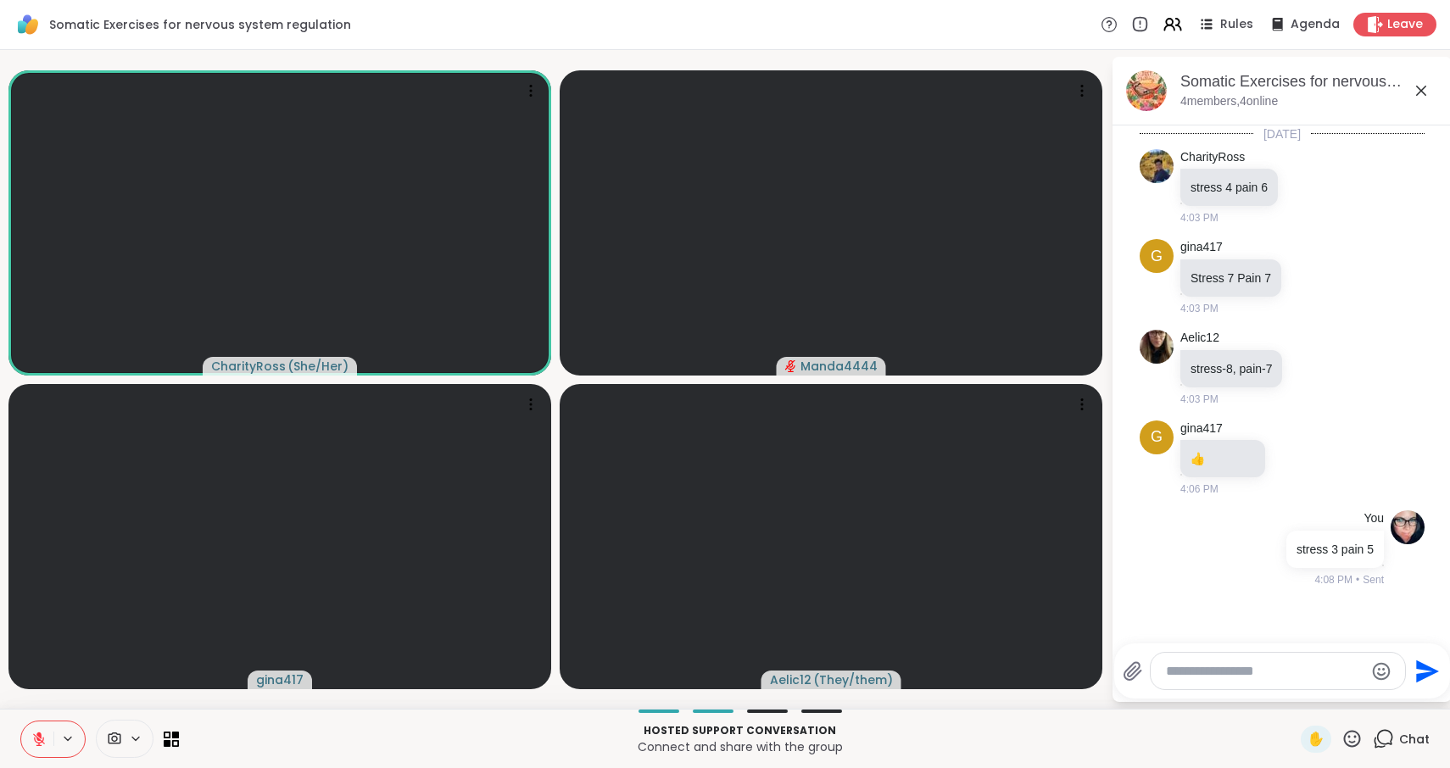
click at [44, 727] on button at bounding box center [37, 739] width 32 height 36
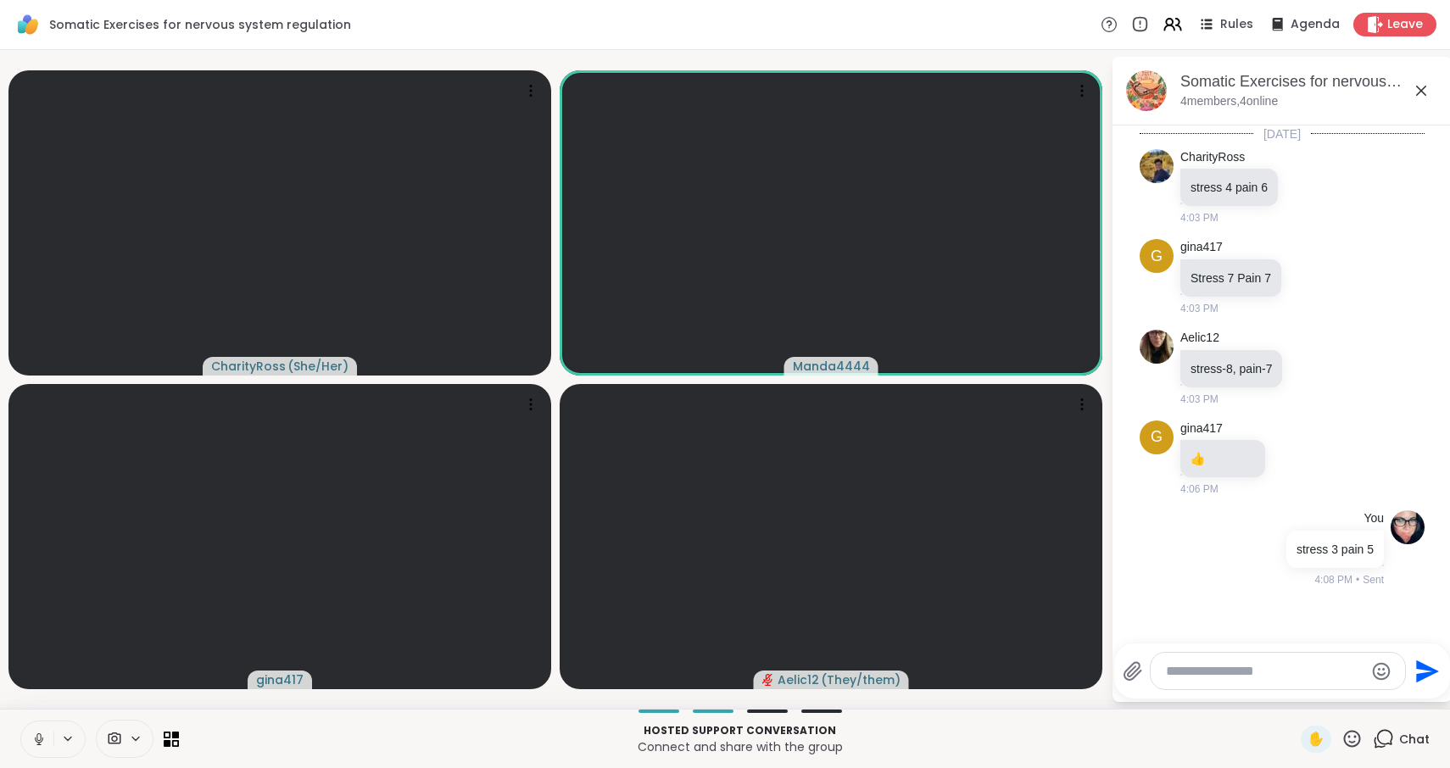
click at [42, 738] on icon at bounding box center [39, 739] width 8 height 5
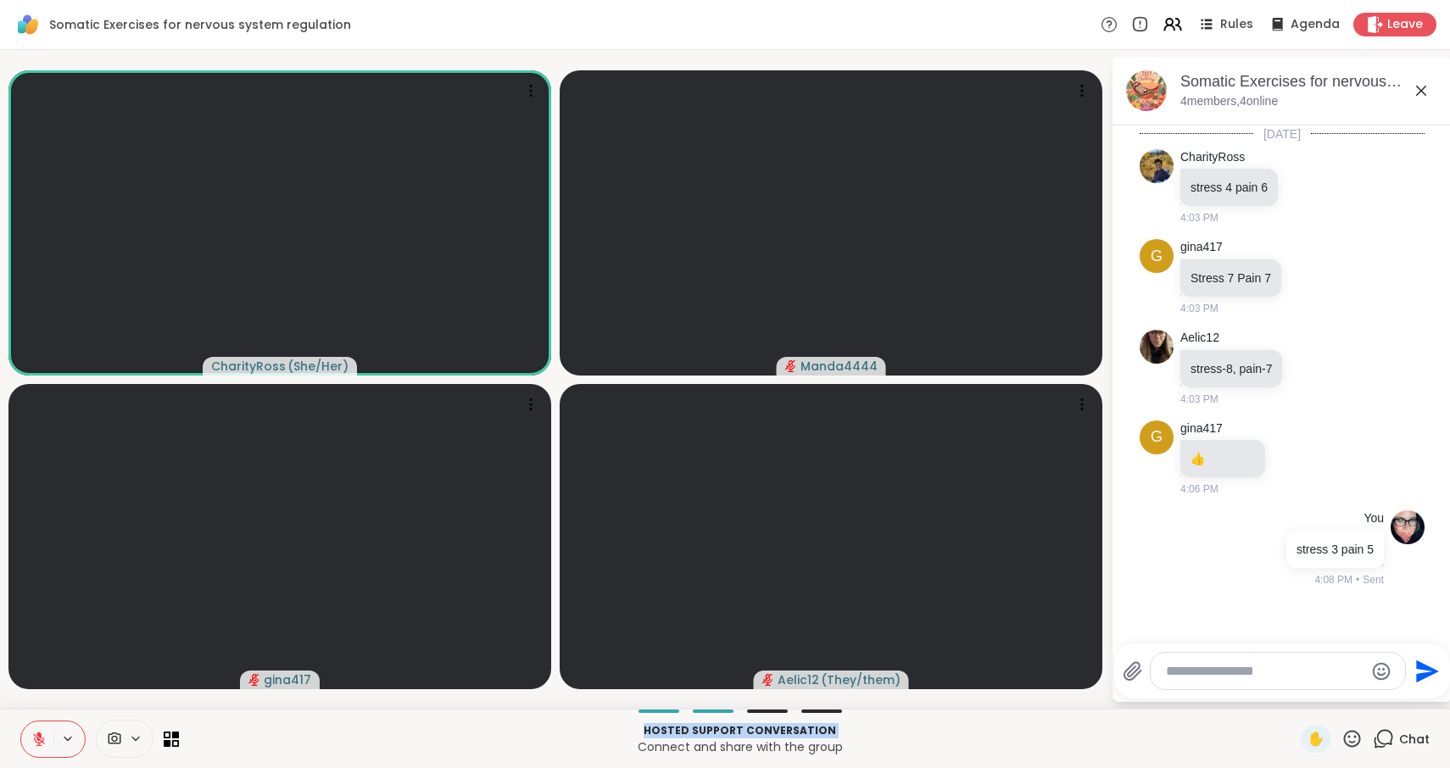
drag, startPoint x: 426, startPoint y: 745, endPoint x: 480, endPoint y: 731, distance: 56.1
click at [480, 731] on div "Hosted support conversation Connect and share with the group" at bounding box center [739, 739] width 1101 height 38
click at [33, 730] on button at bounding box center [37, 739] width 32 height 36
click at [45, 735] on icon at bounding box center [38, 739] width 15 height 15
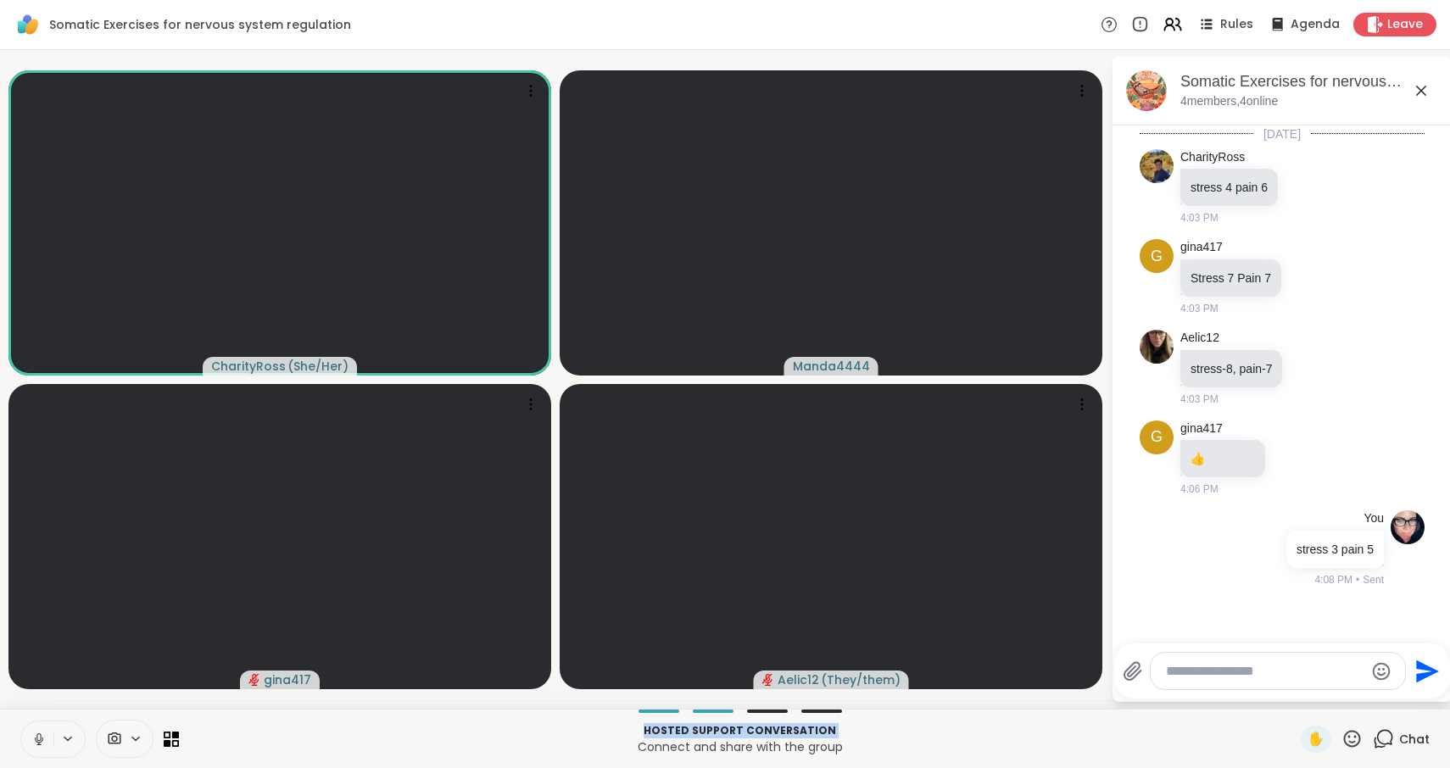
click at [17, 699] on video-player-container "CharityRoss ( She/Her ) Manda4444 gina417 Aelic12 ( They/them )" at bounding box center [555, 379] width 1090 height 645
click at [1353, 738] on icon at bounding box center [1351, 738] width 21 height 21
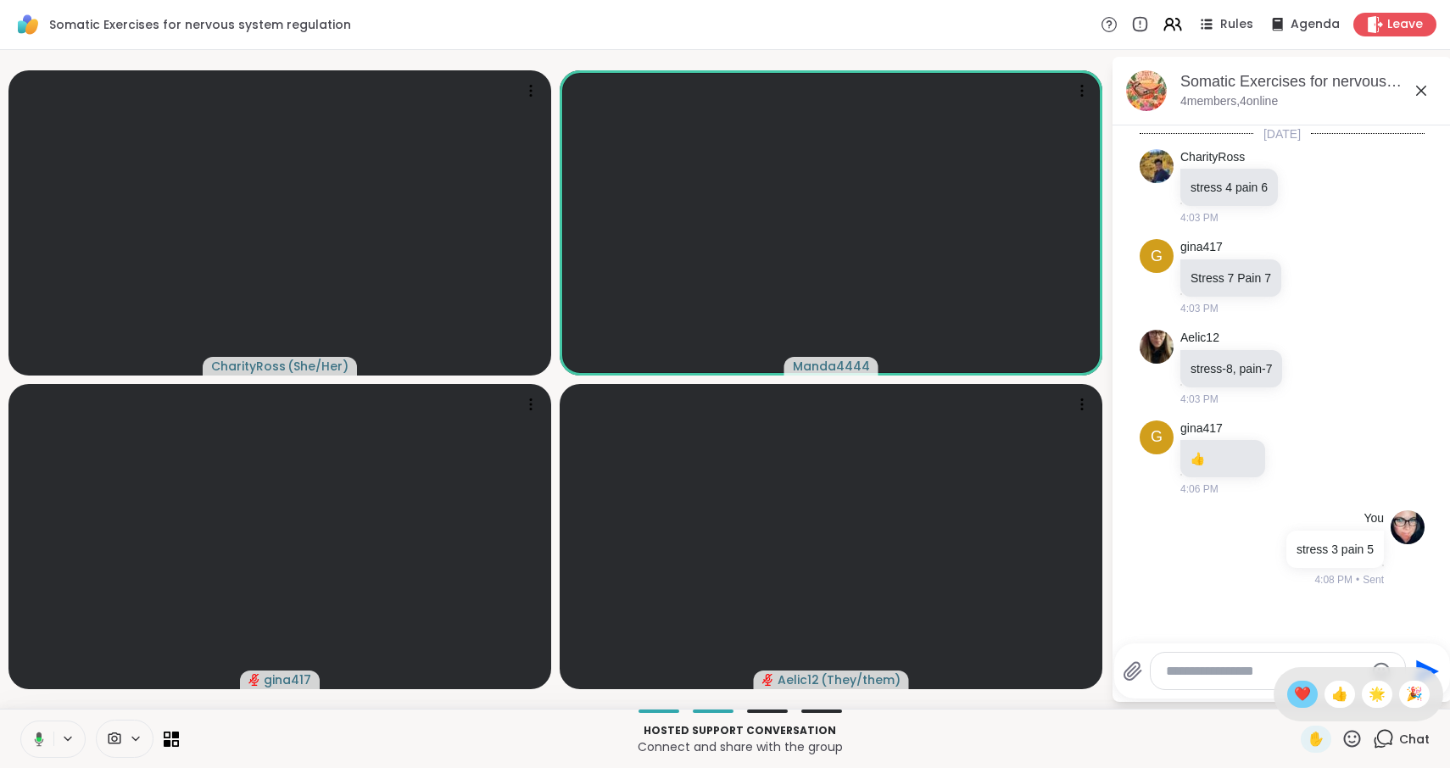
click at [1311, 693] on span "❤️" at bounding box center [1302, 694] width 17 height 20
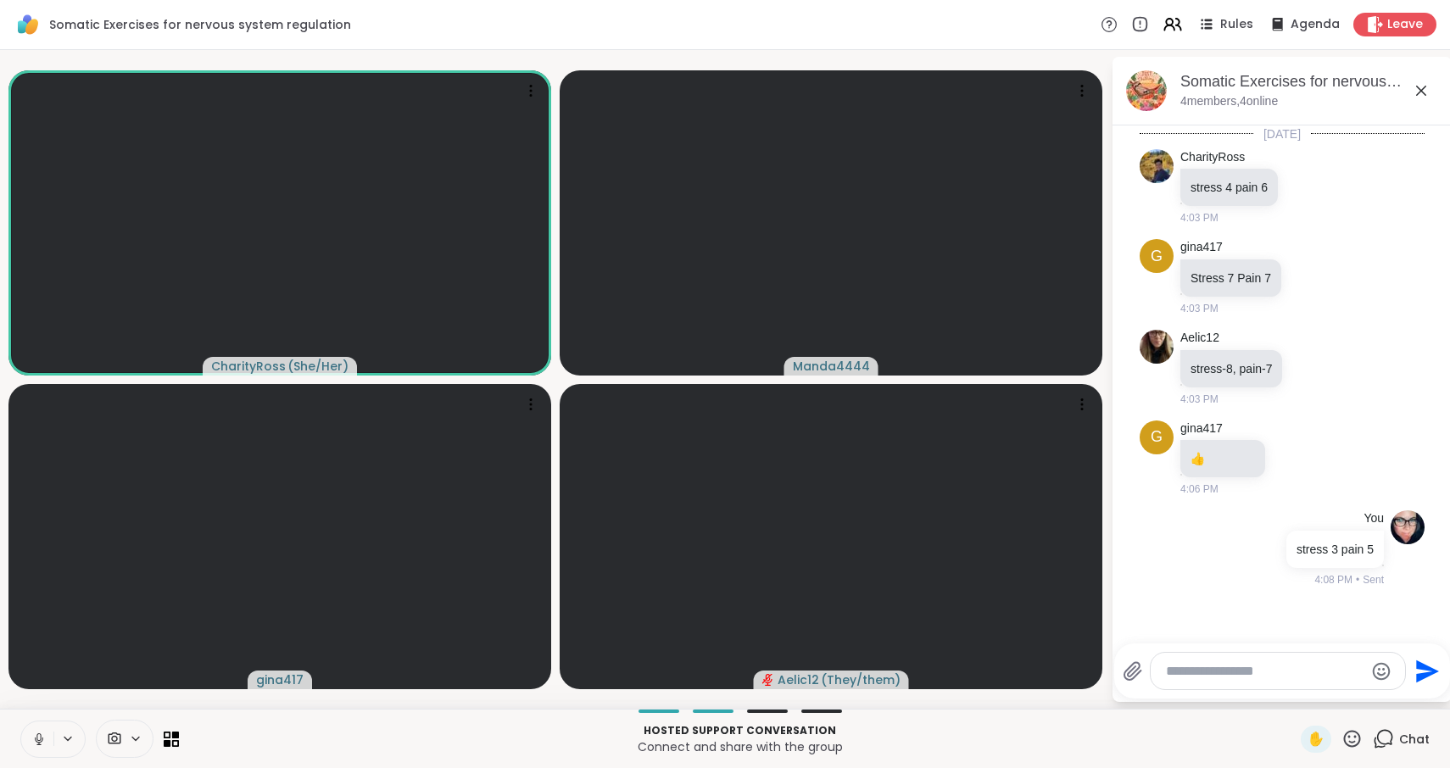
click at [43, 747] on button at bounding box center [37, 739] width 32 height 36
click at [1396, 19] on span "Leave" at bounding box center [1405, 25] width 37 height 18
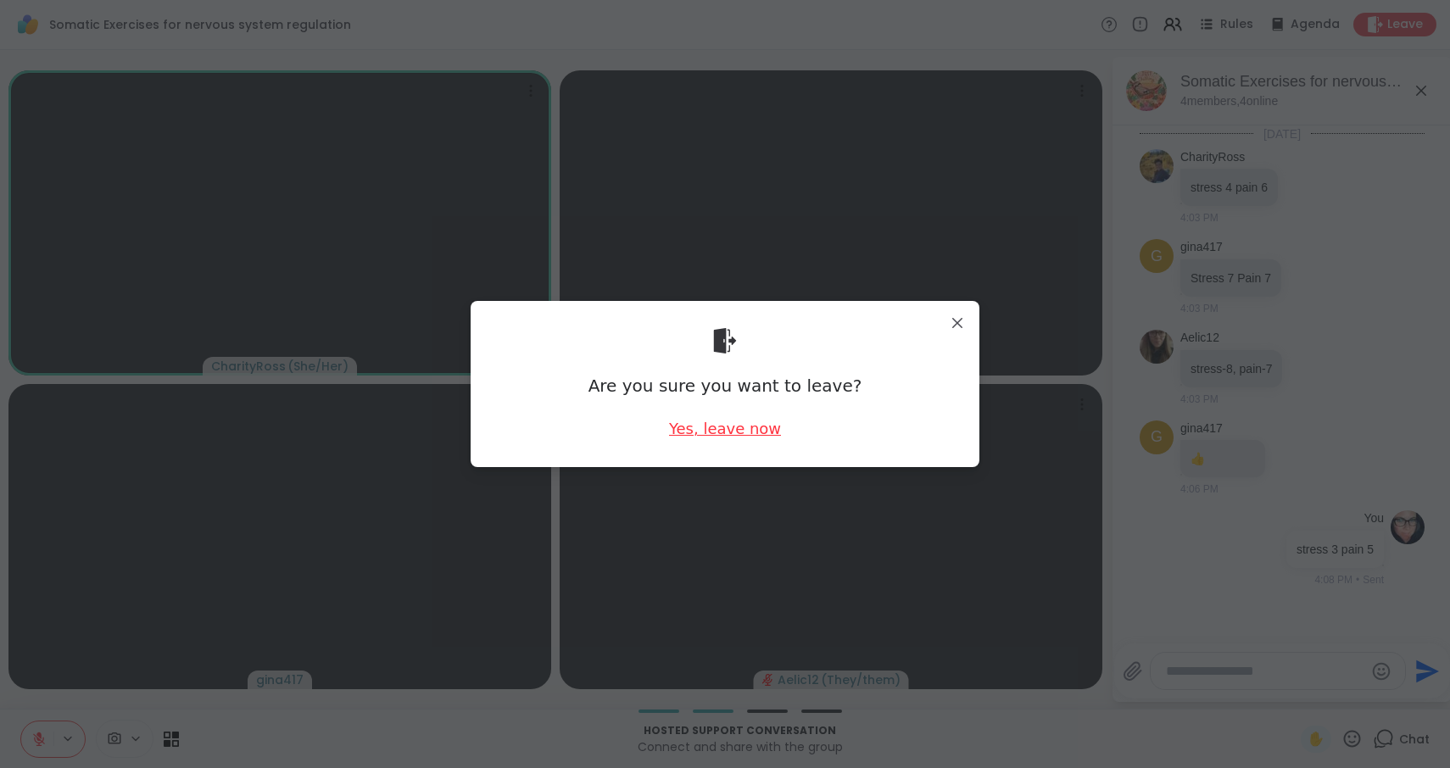
click at [736, 430] on div "Yes, leave now" at bounding box center [725, 428] width 112 height 21
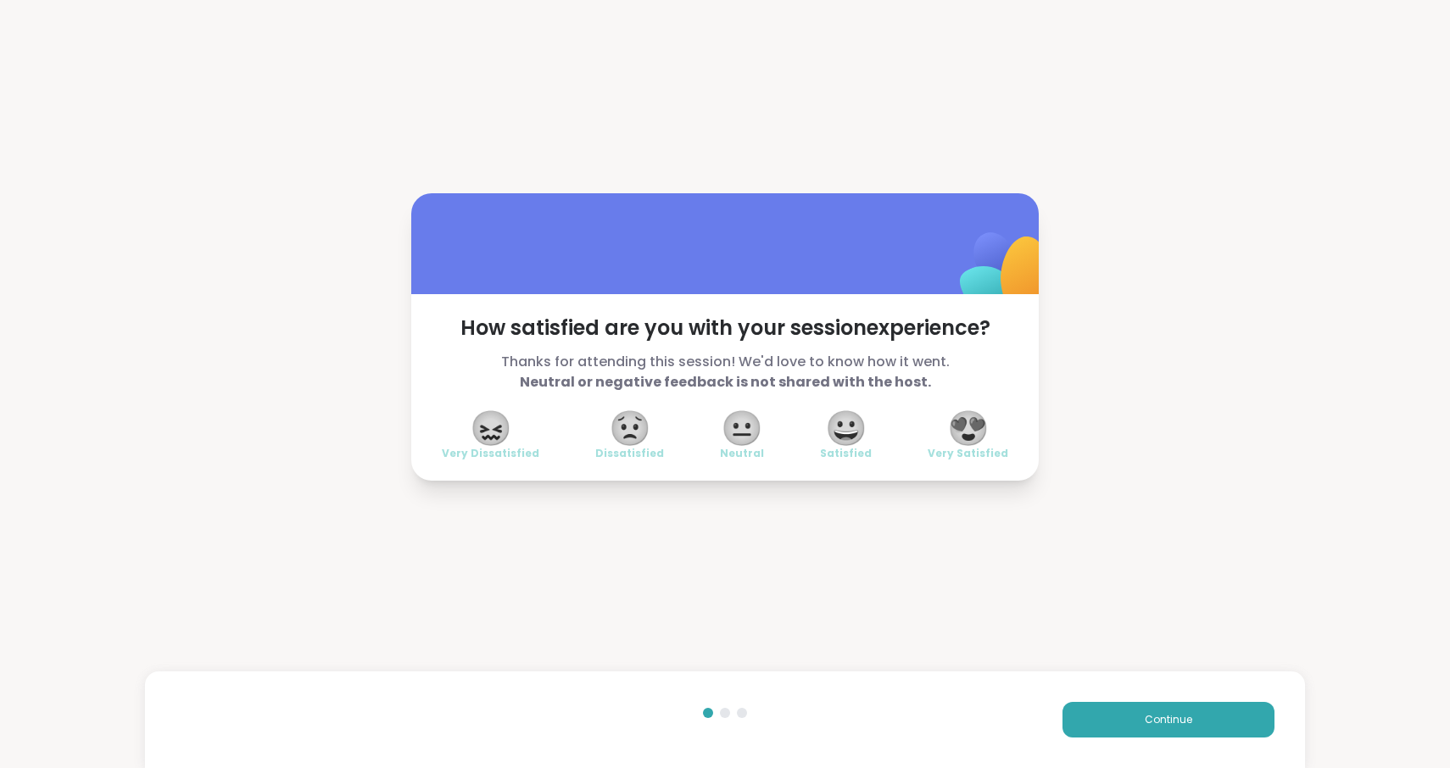
click at [966, 431] on span "😍" at bounding box center [968, 428] width 42 height 31
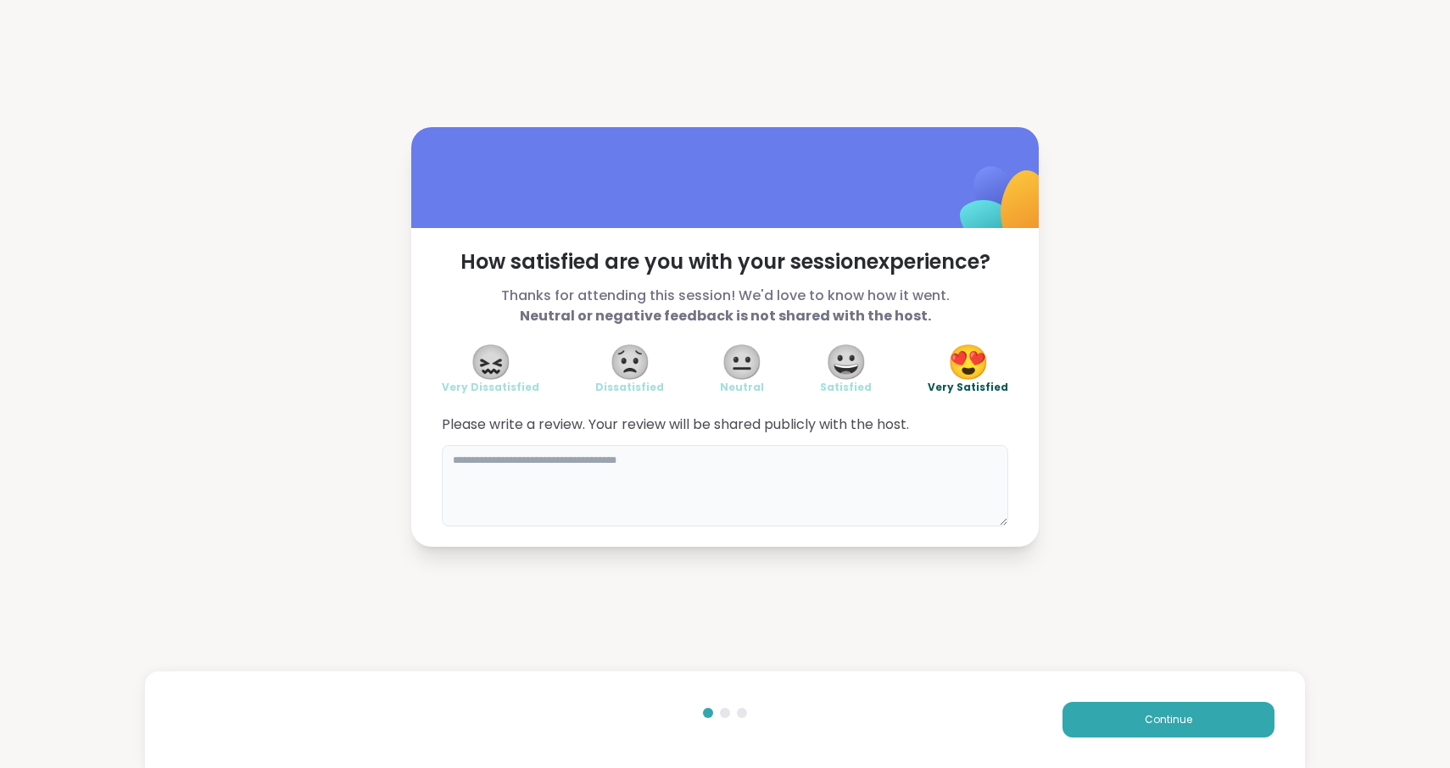
click at [827, 487] on textarea at bounding box center [725, 485] width 566 height 81
type textarea "**********"
click at [1224, 727] on button "Continue" at bounding box center [1168, 720] width 212 height 36
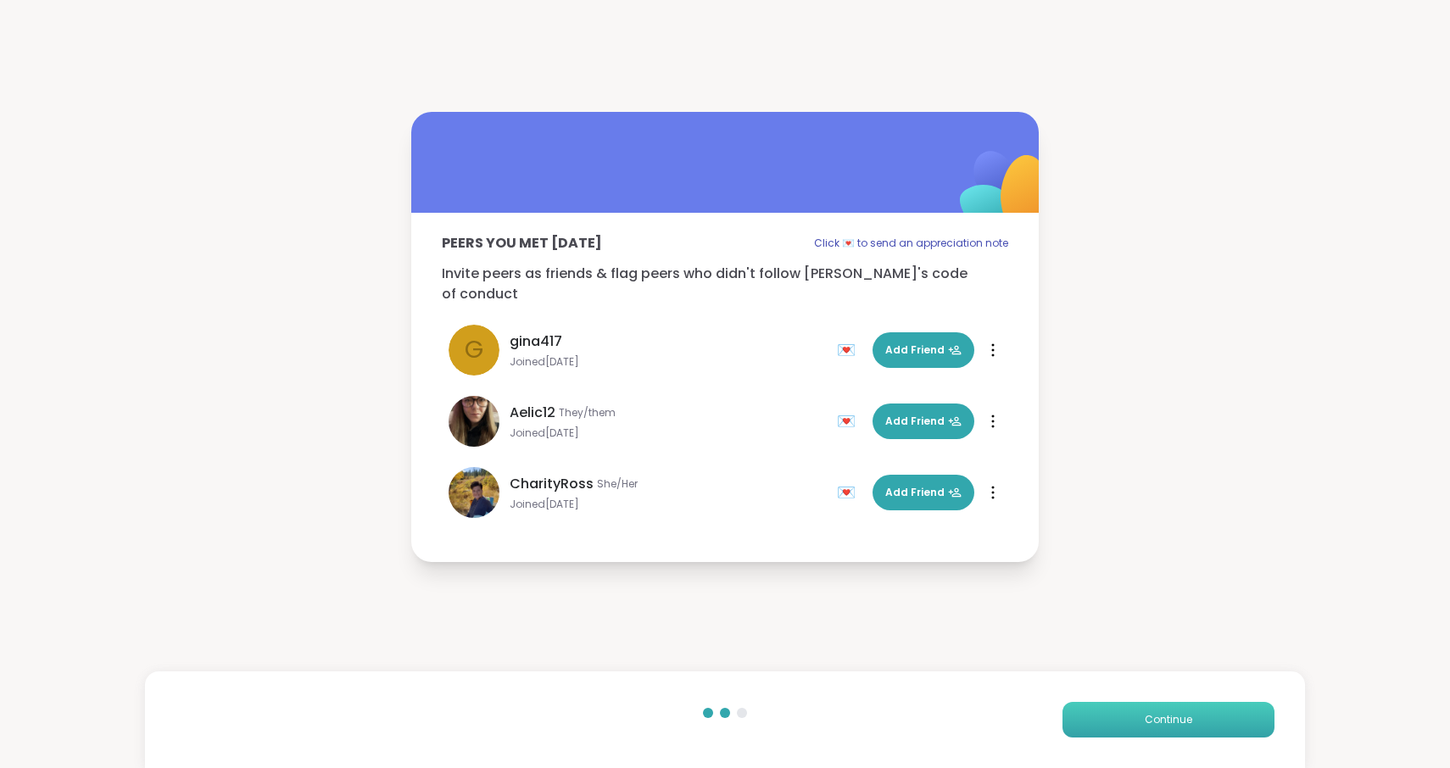
click at [1184, 714] on span "Continue" at bounding box center [1167, 719] width 47 height 15
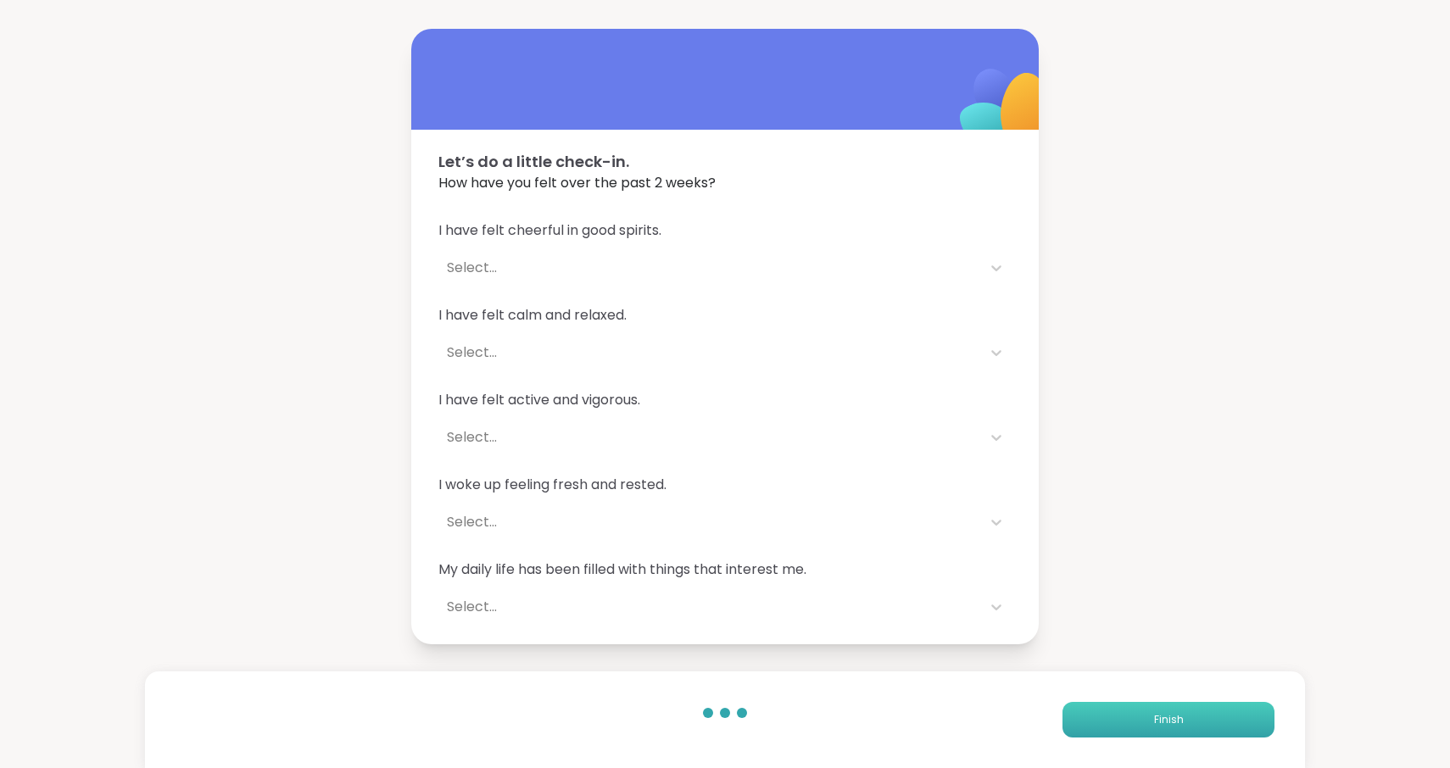
click at [1184, 714] on button "Finish" at bounding box center [1168, 720] width 212 height 36
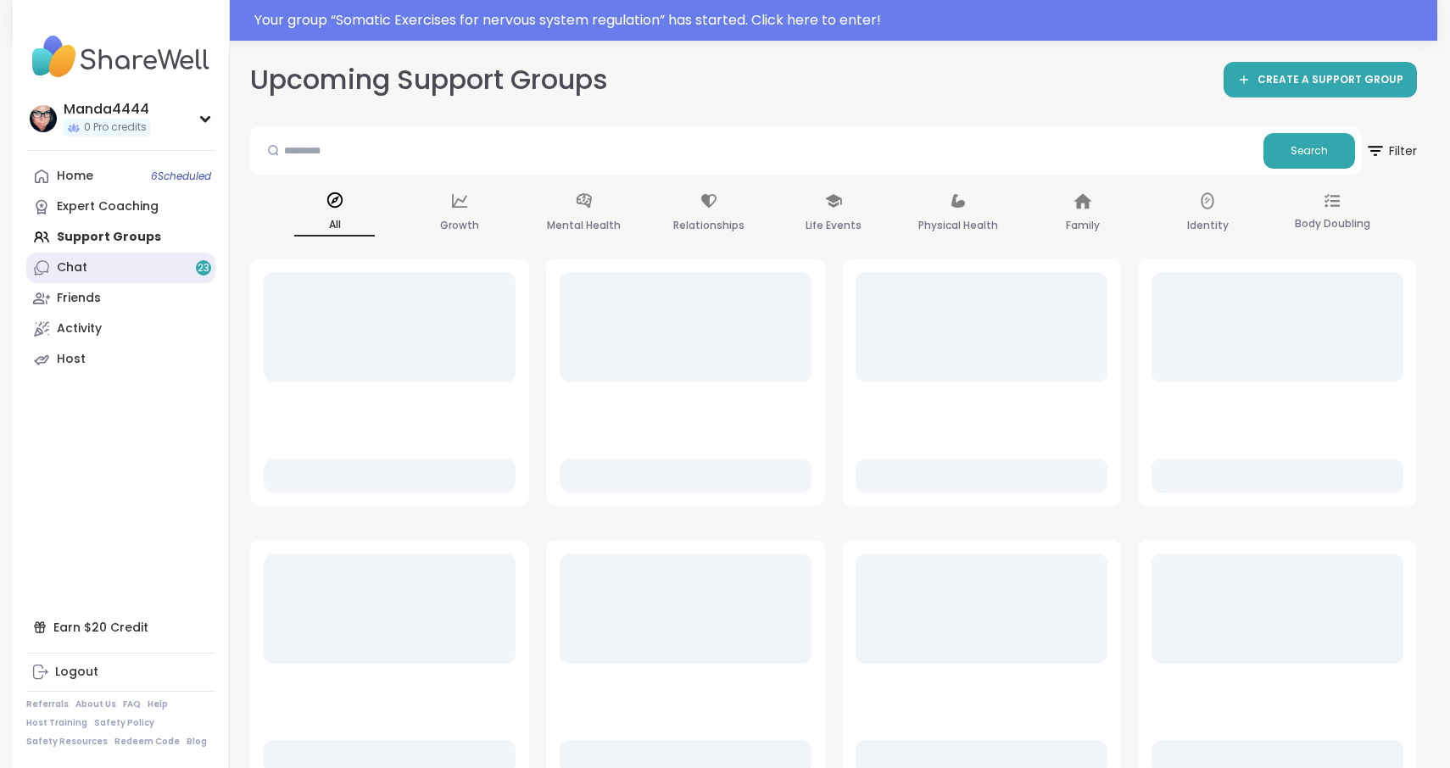
click at [113, 276] on link "Chat 23" at bounding box center [120, 268] width 189 height 31
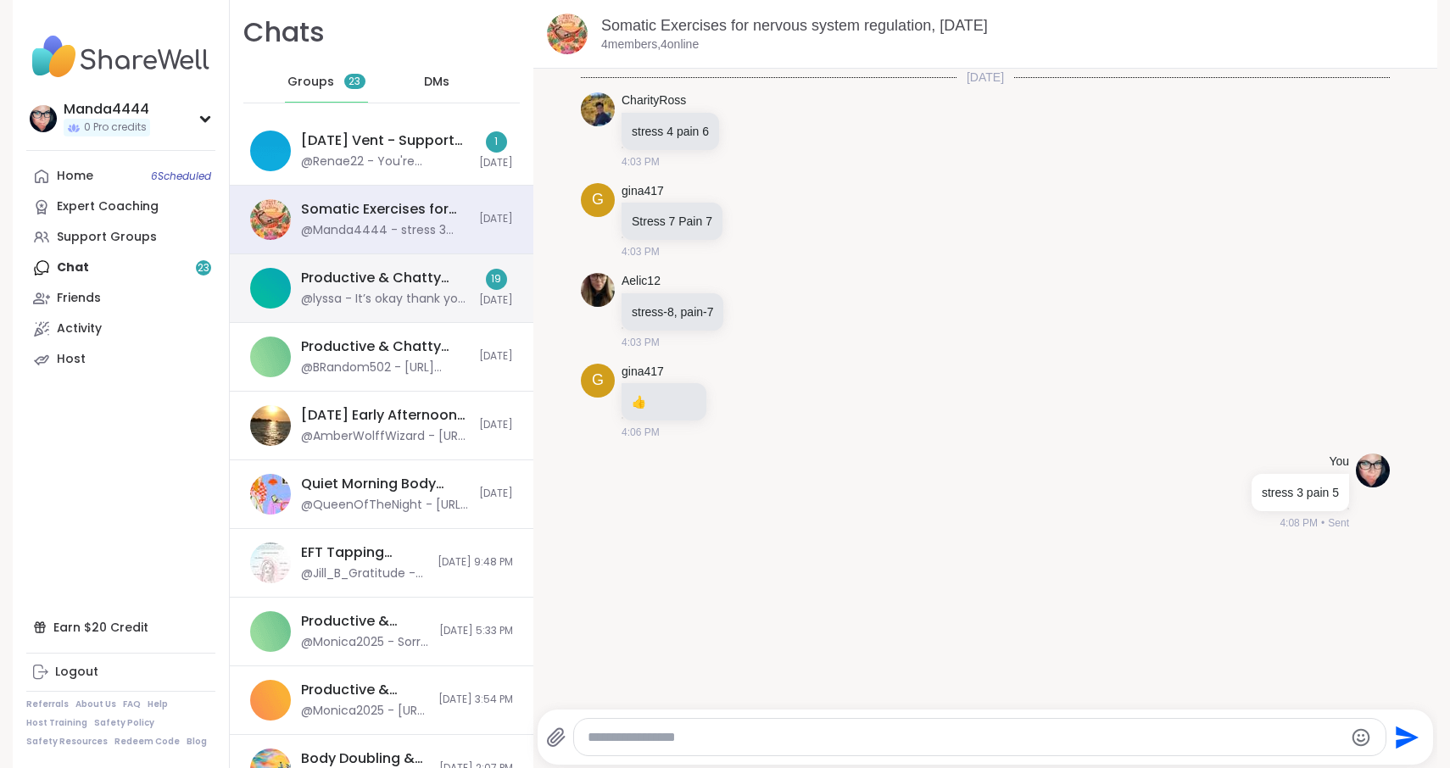
click at [411, 300] on div "@lyssa - It’s okay thank you tho !" at bounding box center [385, 299] width 168 height 17
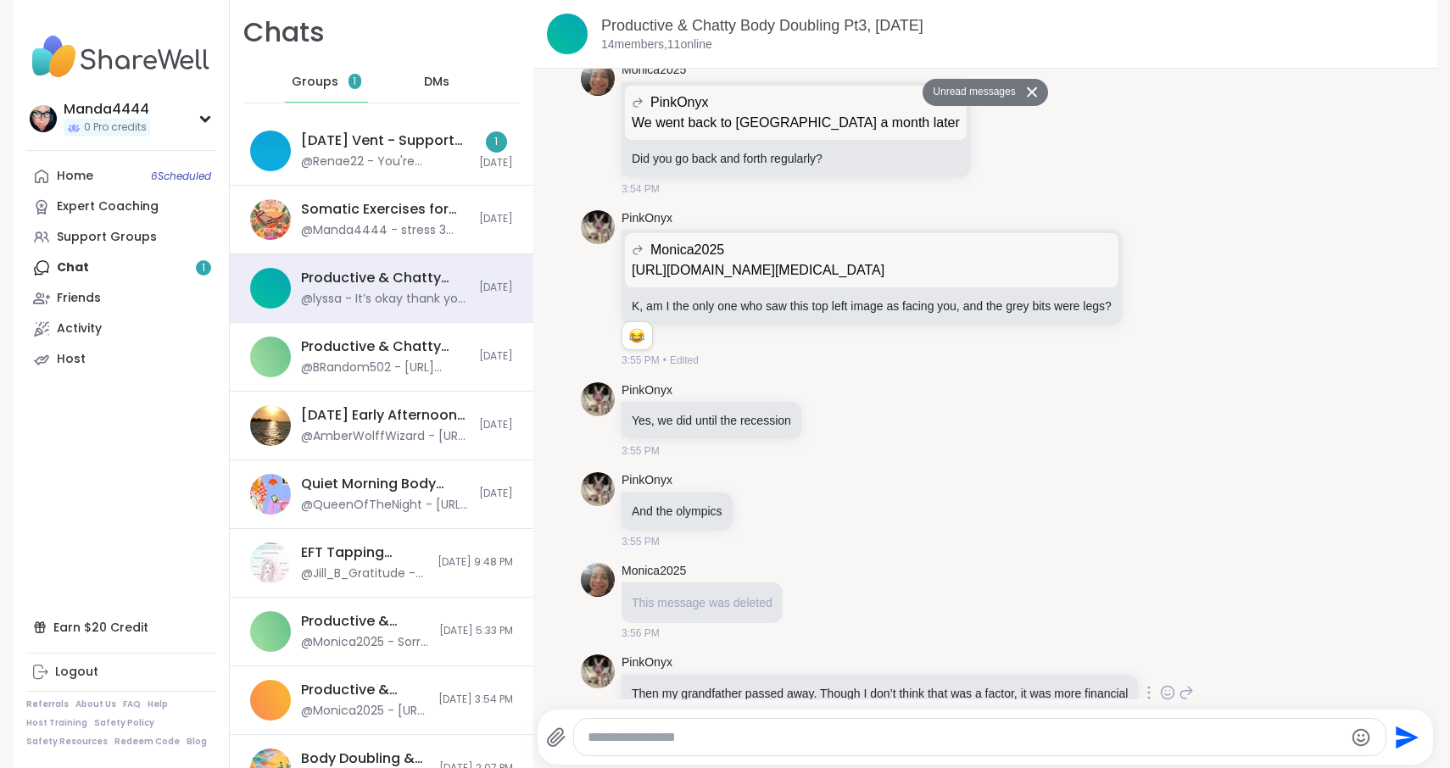
scroll to position [8800, 0]
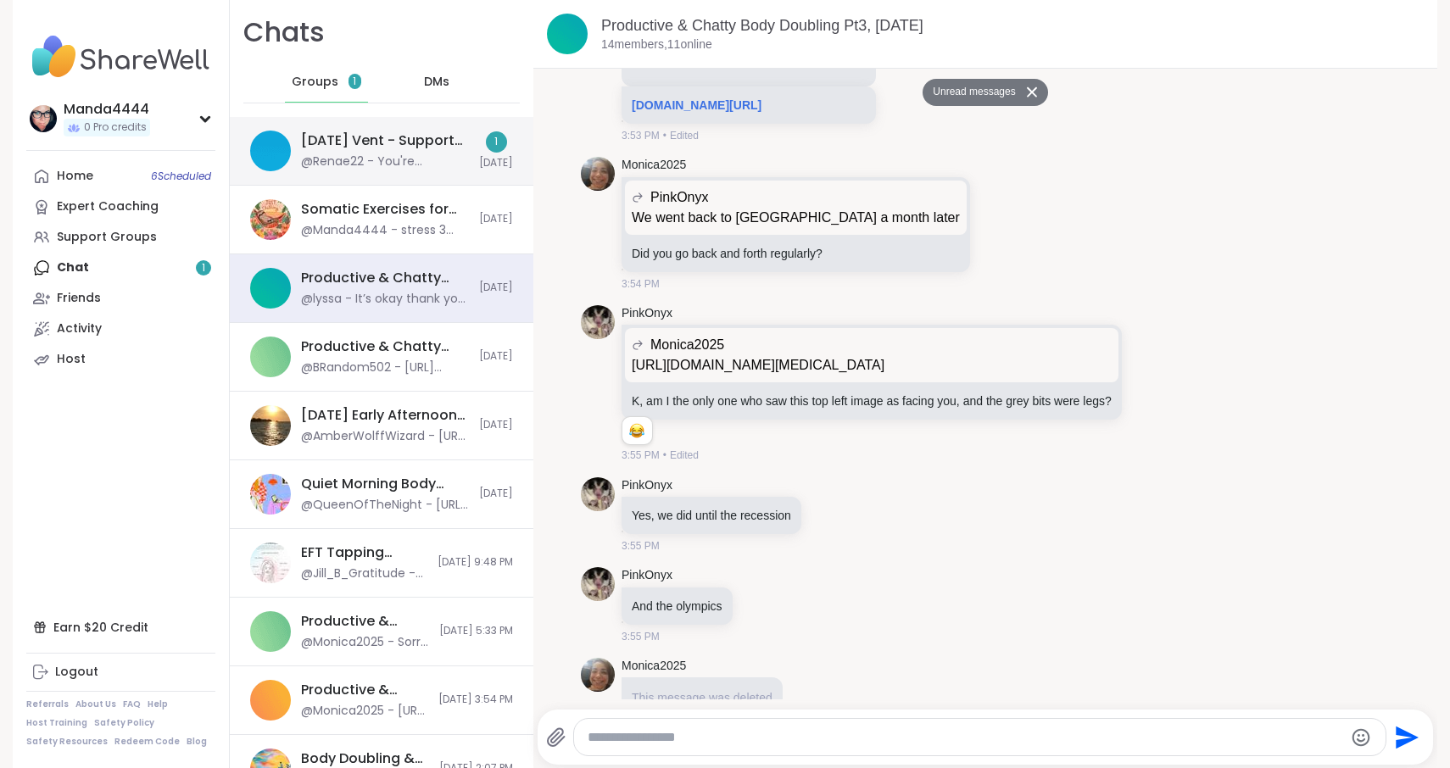
click at [367, 140] on div "Saturday Vent - Support or Insights Session, Oct 11" at bounding box center [385, 140] width 168 height 19
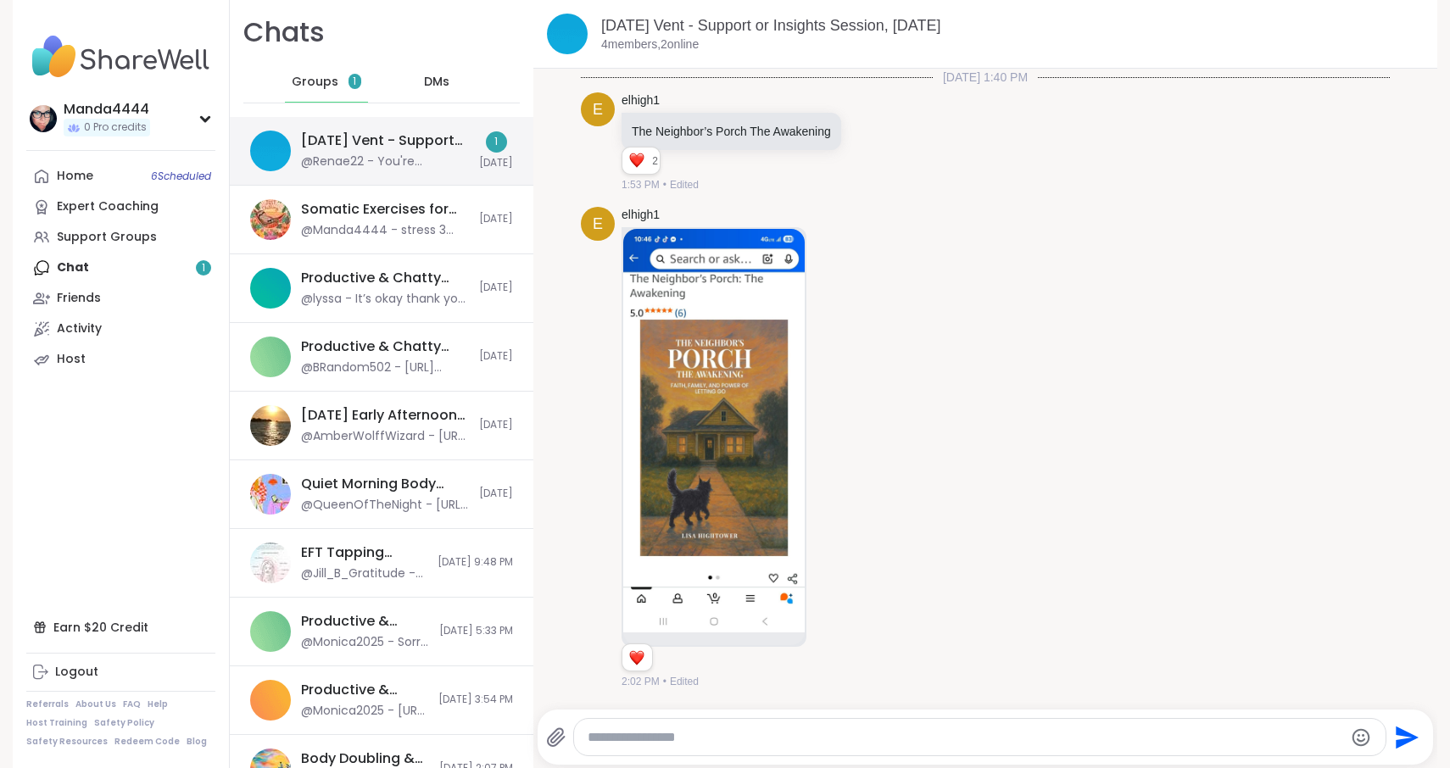
scroll to position [1726, 0]
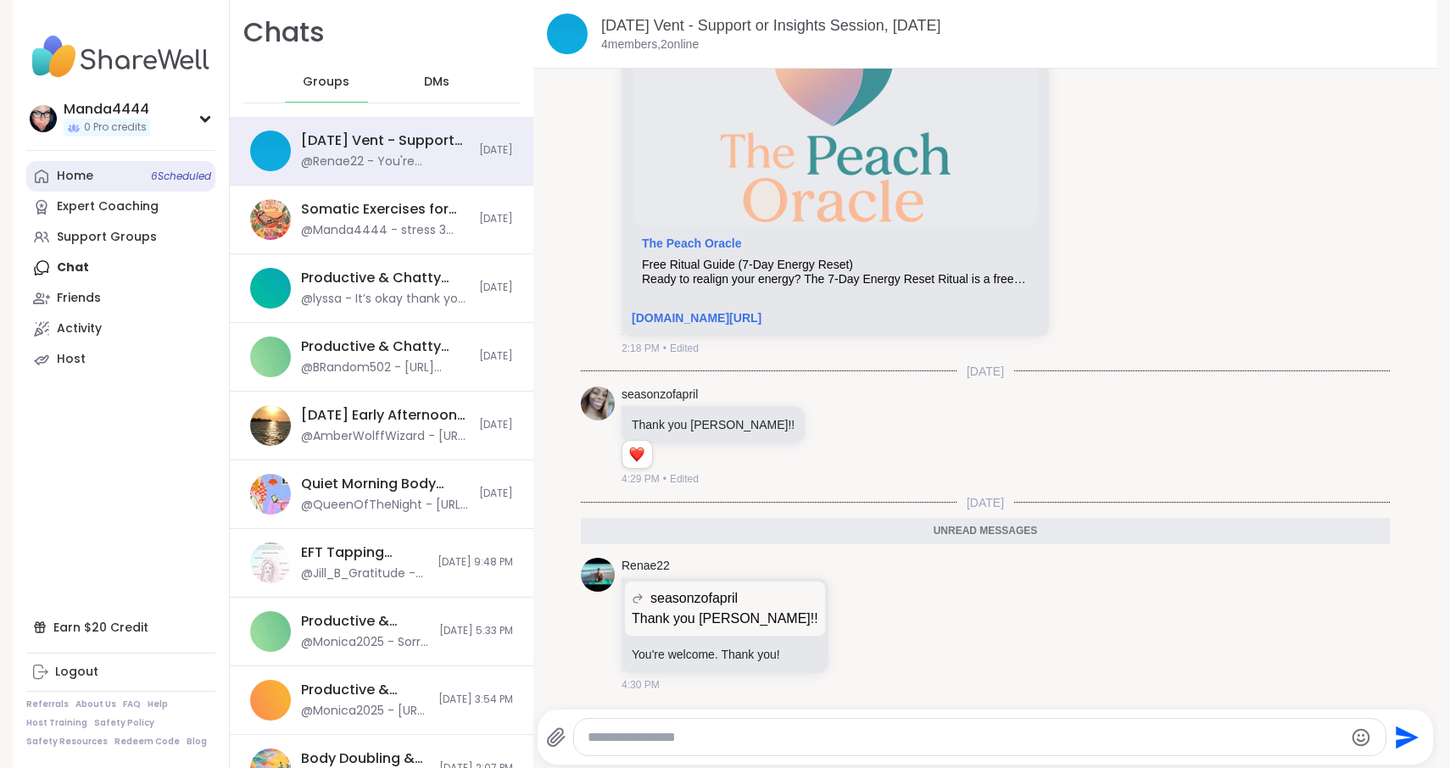
click at [86, 181] on div "Home 6 Scheduled" at bounding box center [75, 176] width 36 height 17
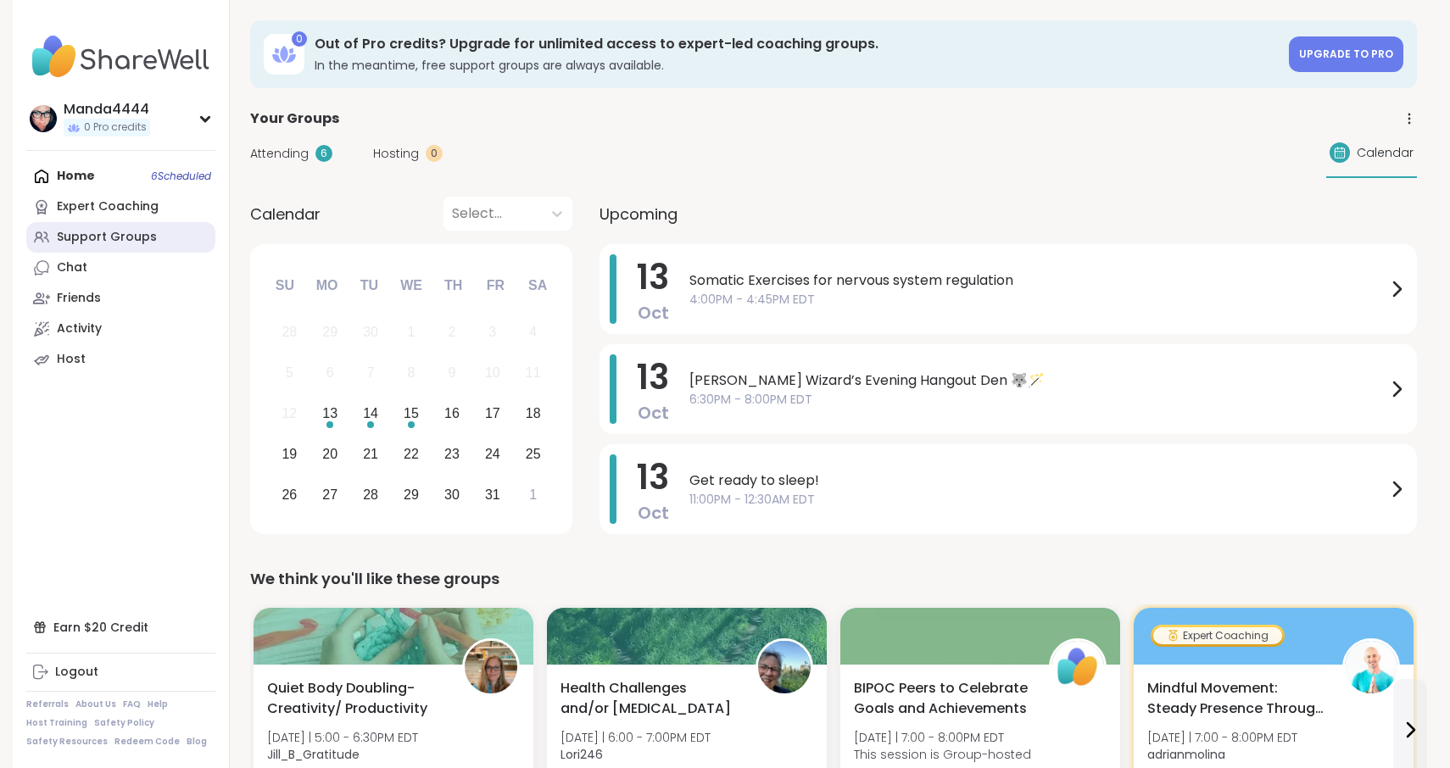
click at [102, 237] on div "Support Groups" at bounding box center [107, 237] width 100 height 17
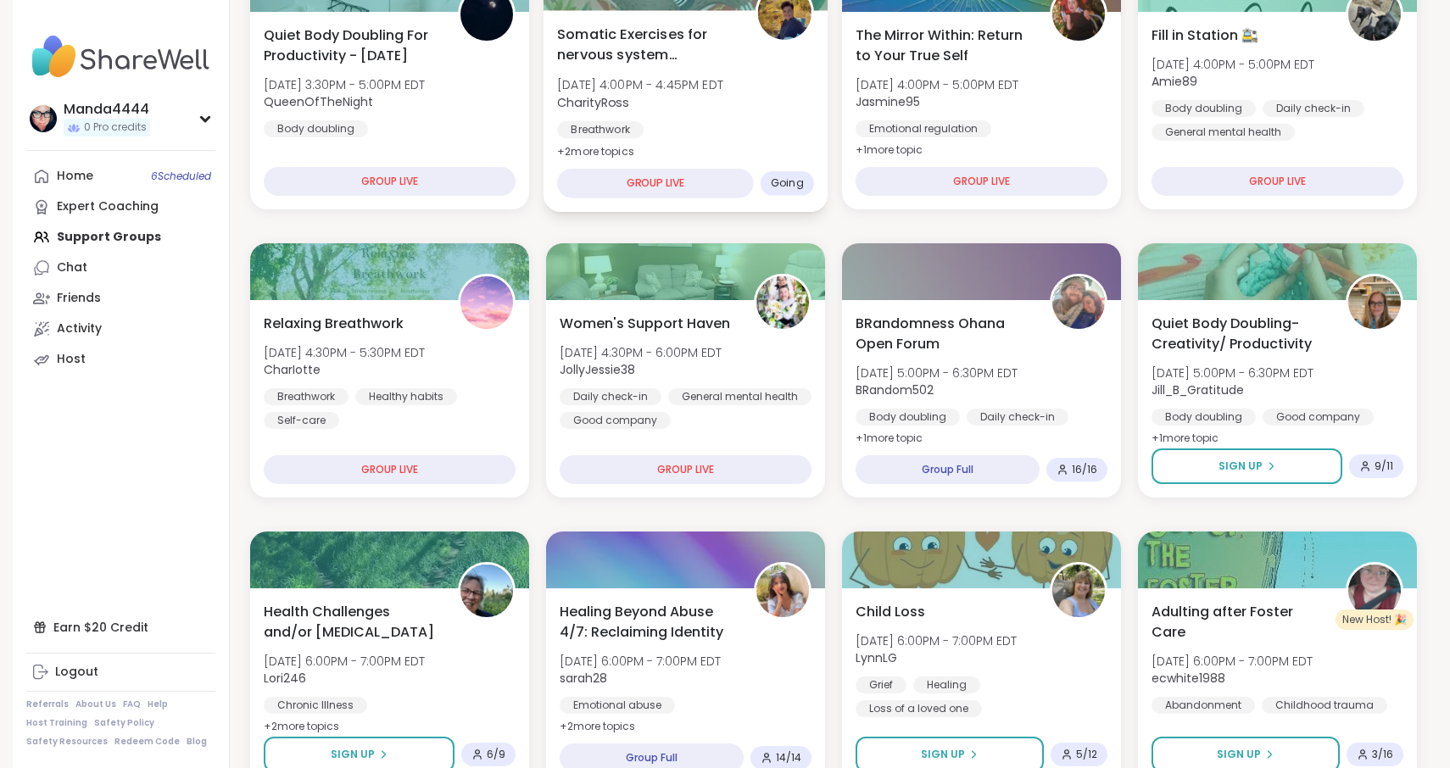
scroll to position [264, 0]
click at [75, 172] on div "Home 6 Scheduled" at bounding box center [75, 176] width 36 height 17
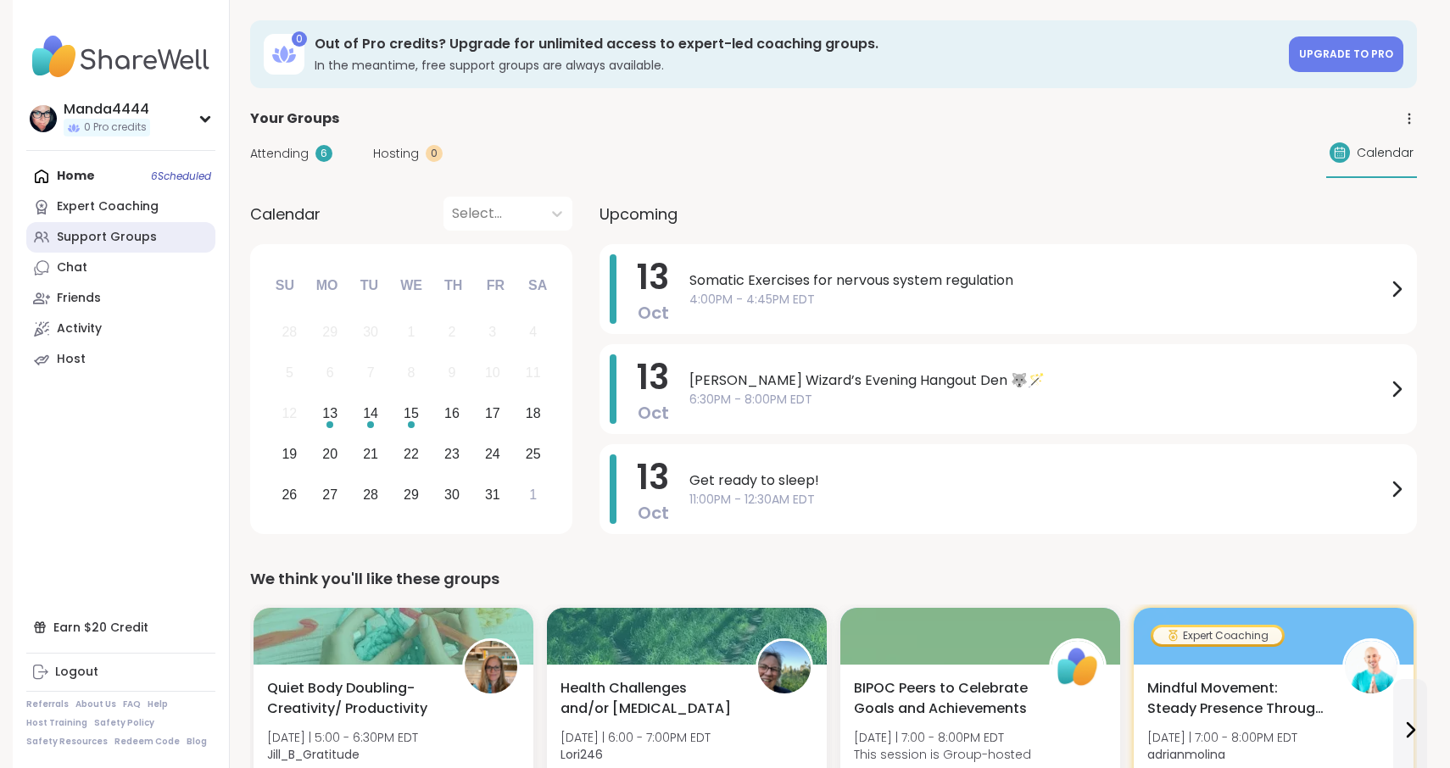
click at [102, 241] on div "Support Groups" at bounding box center [107, 237] width 100 height 17
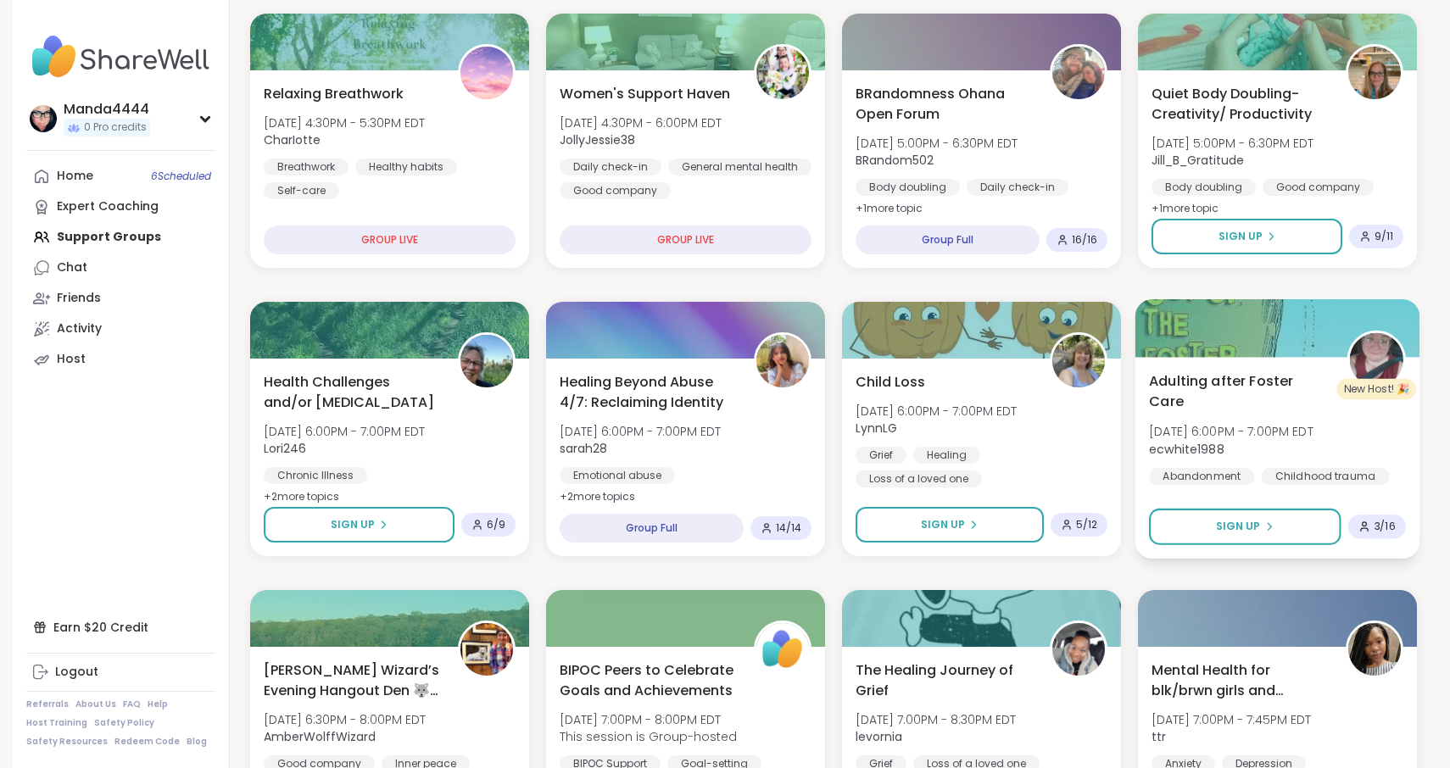
scroll to position [489, 0]
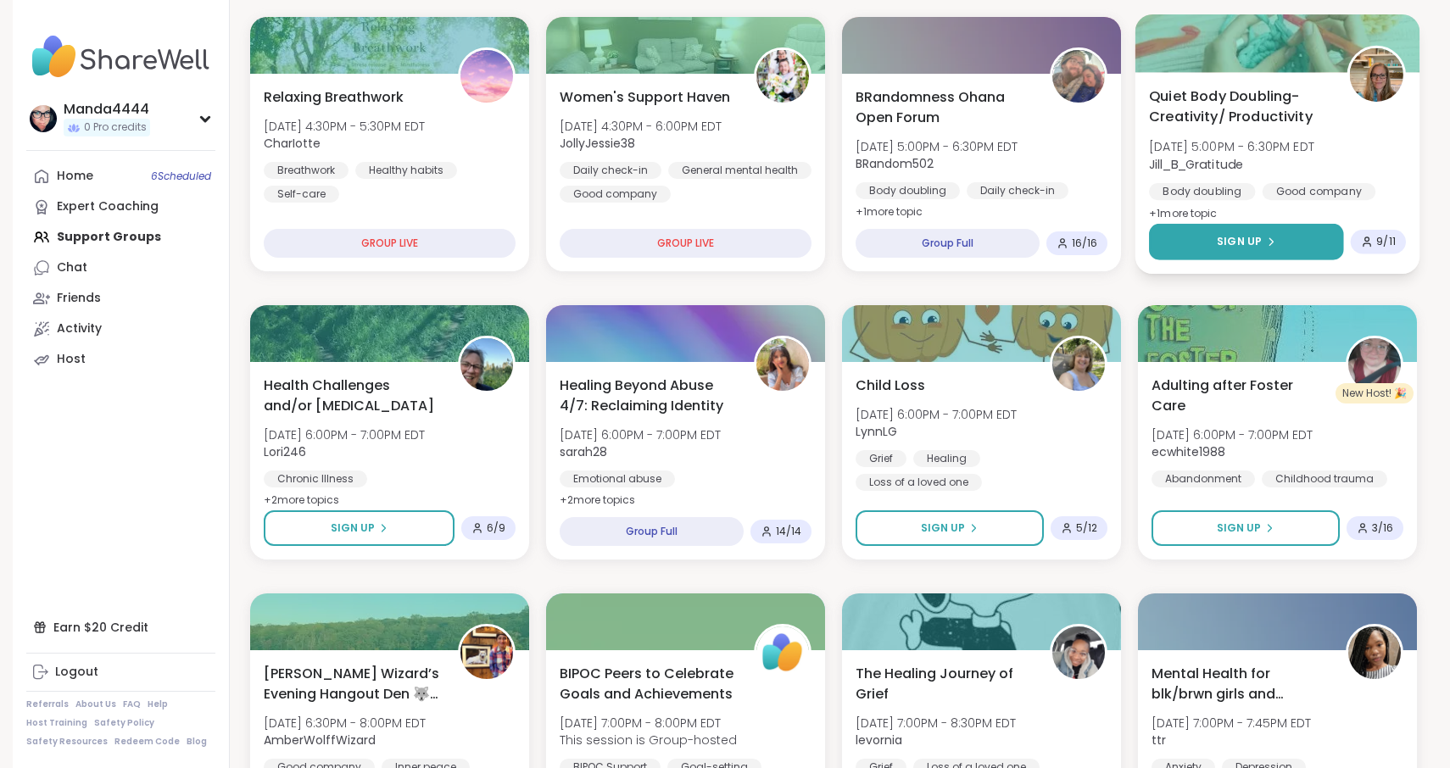
click at [1244, 241] on span "Sign Up" at bounding box center [1239, 241] width 45 height 15
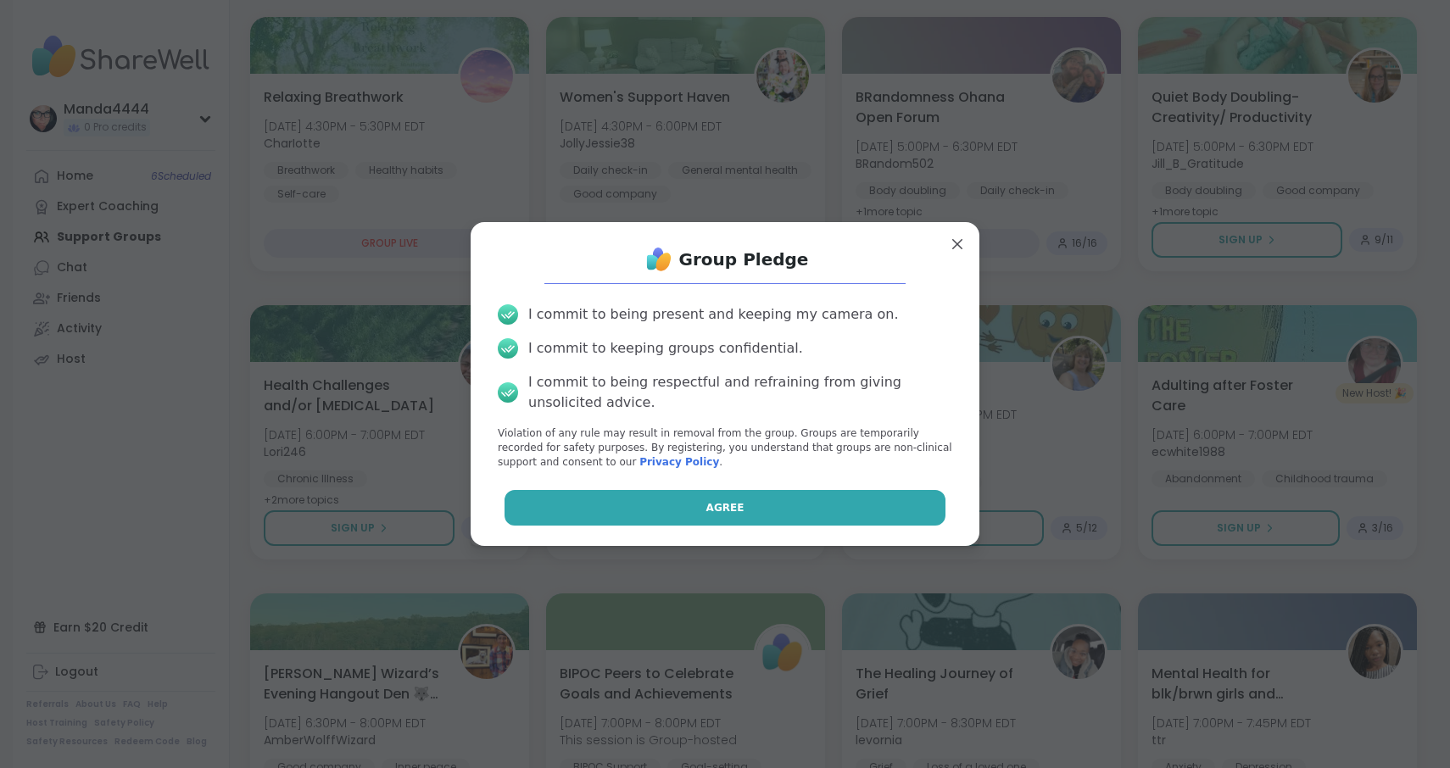
click at [753, 505] on button "Agree" at bounding box center [725, 508] width 442 height 36
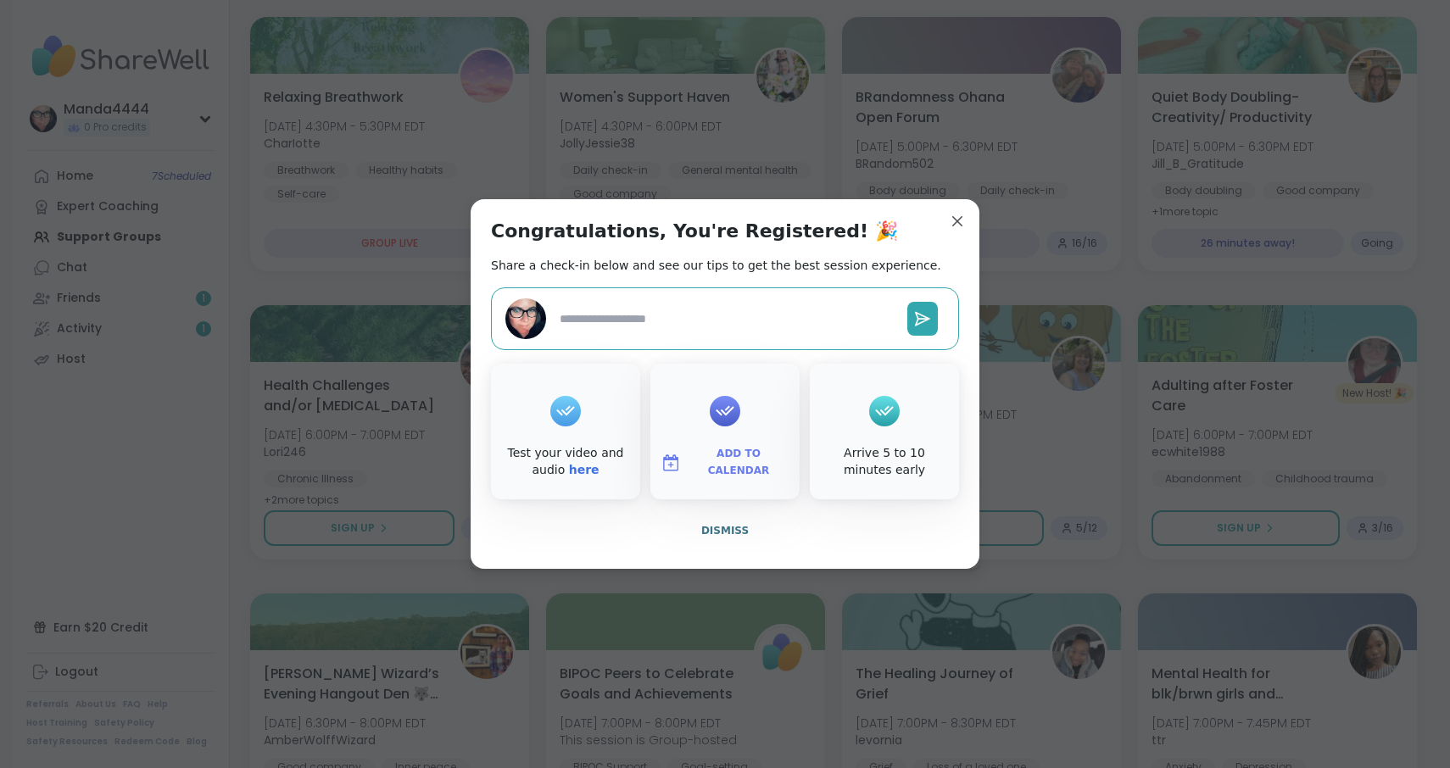
click at [719, 465] on span "Add to Calendar" at bounding box center [739, 462] width 102 height 33
click at [720, 274] on button "Apple Calendar" at bounding box center [724, 271] width 129 height 37
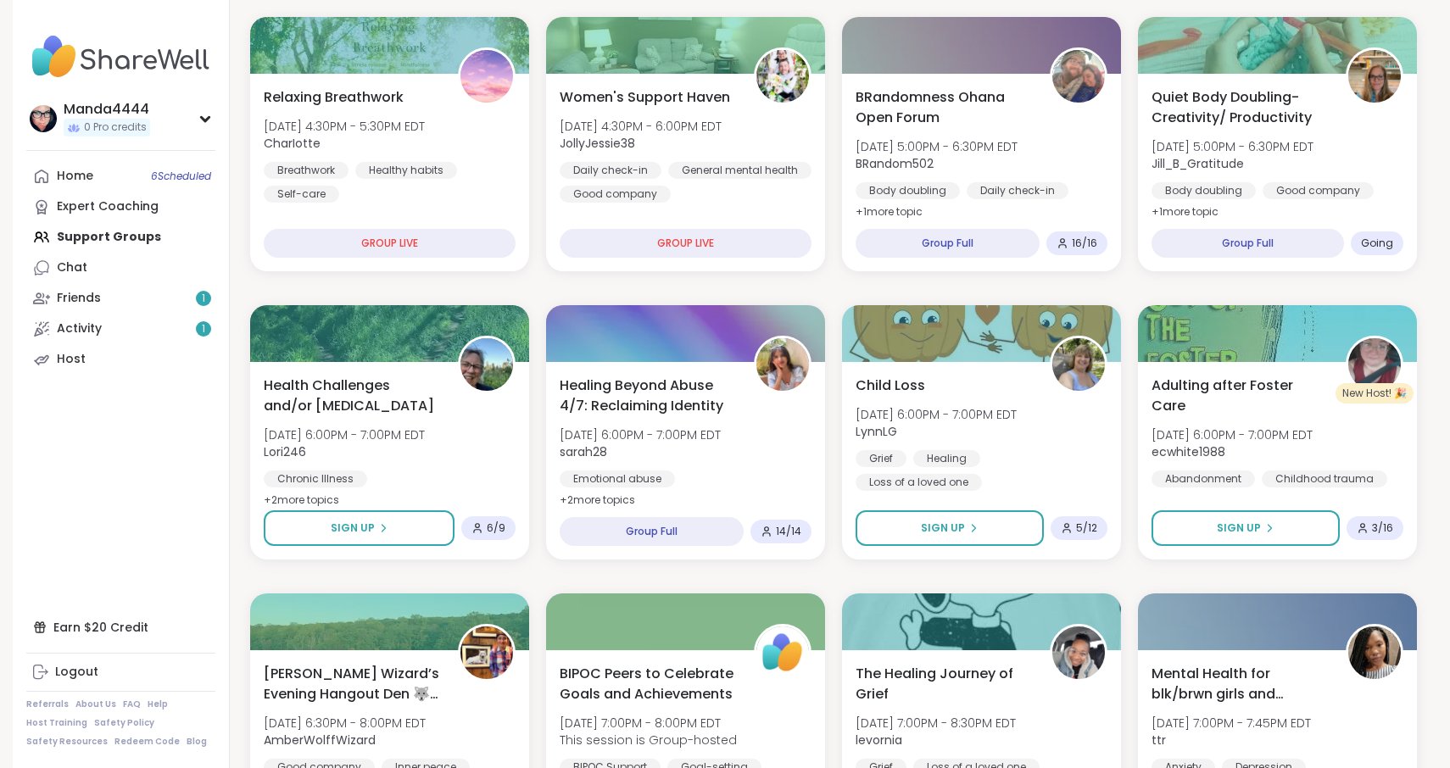
click at [95, 297] on div "Friends 1" at bounding box center [79, 298] width 44 height 17
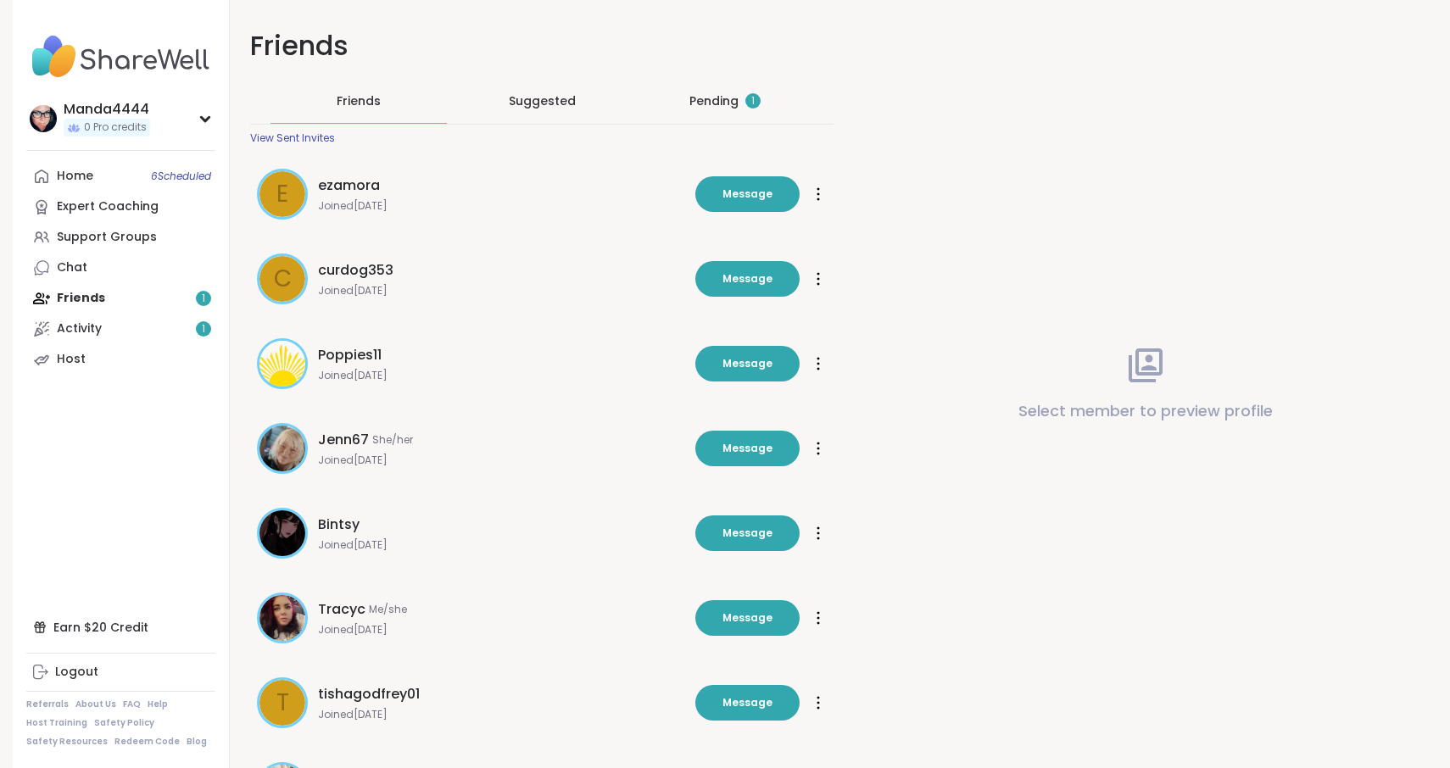
click at [716, 94] on div "Pending 1" at bounding box center [724, 100] width 71 height 17
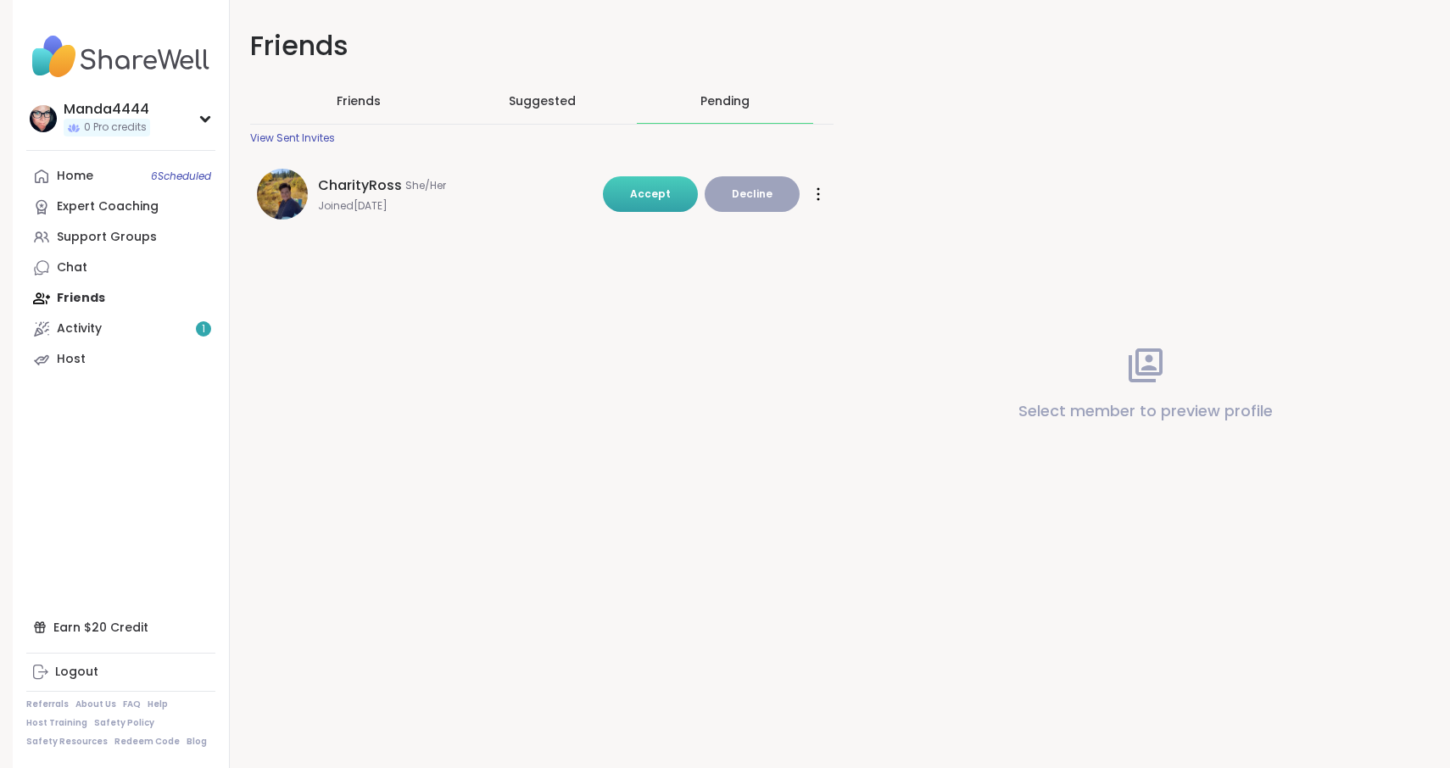
click at [664, 199] on span "Accept" at bounding box center [650, 194] width 41 height 14
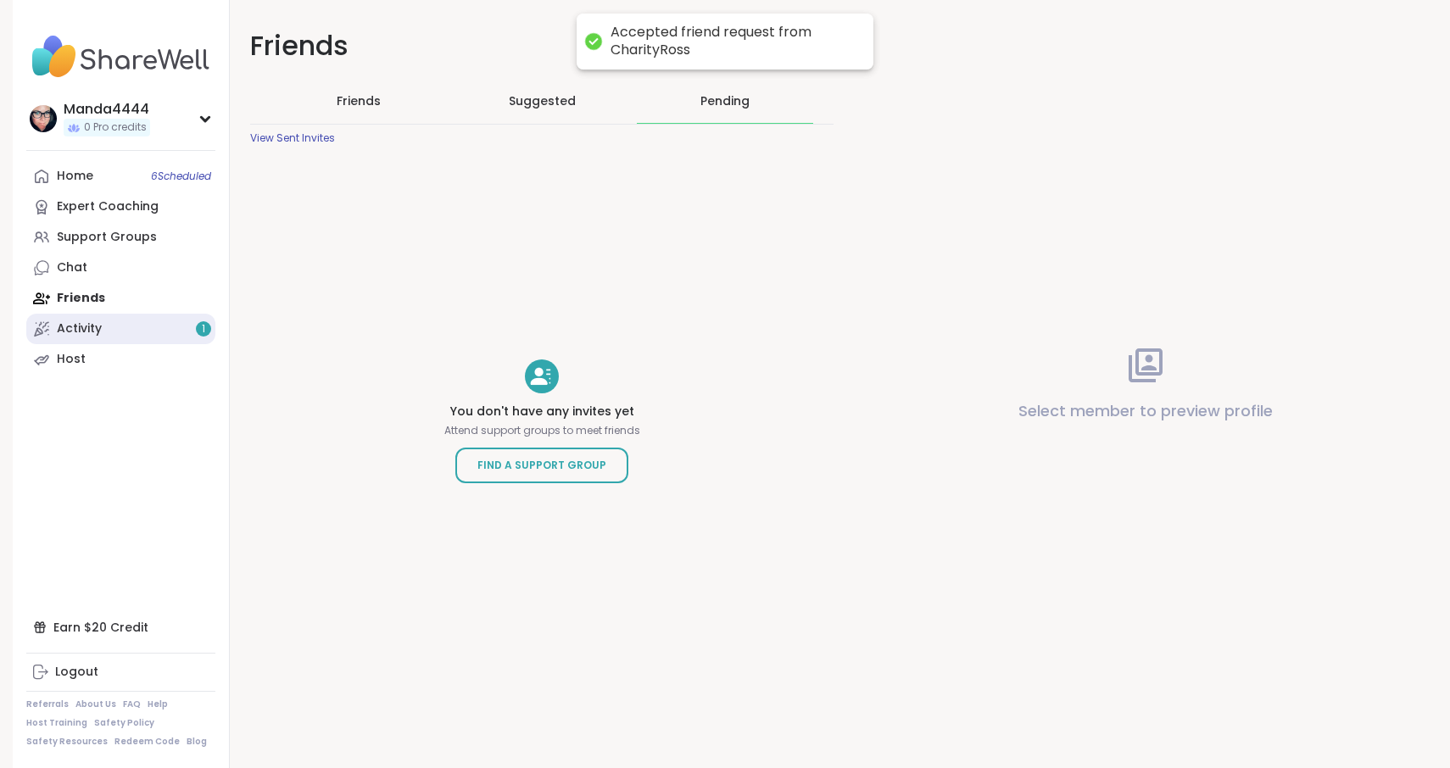
click at [97, 328] on div "Activity 1" at bounding box center [79, 328] width 45 height 17
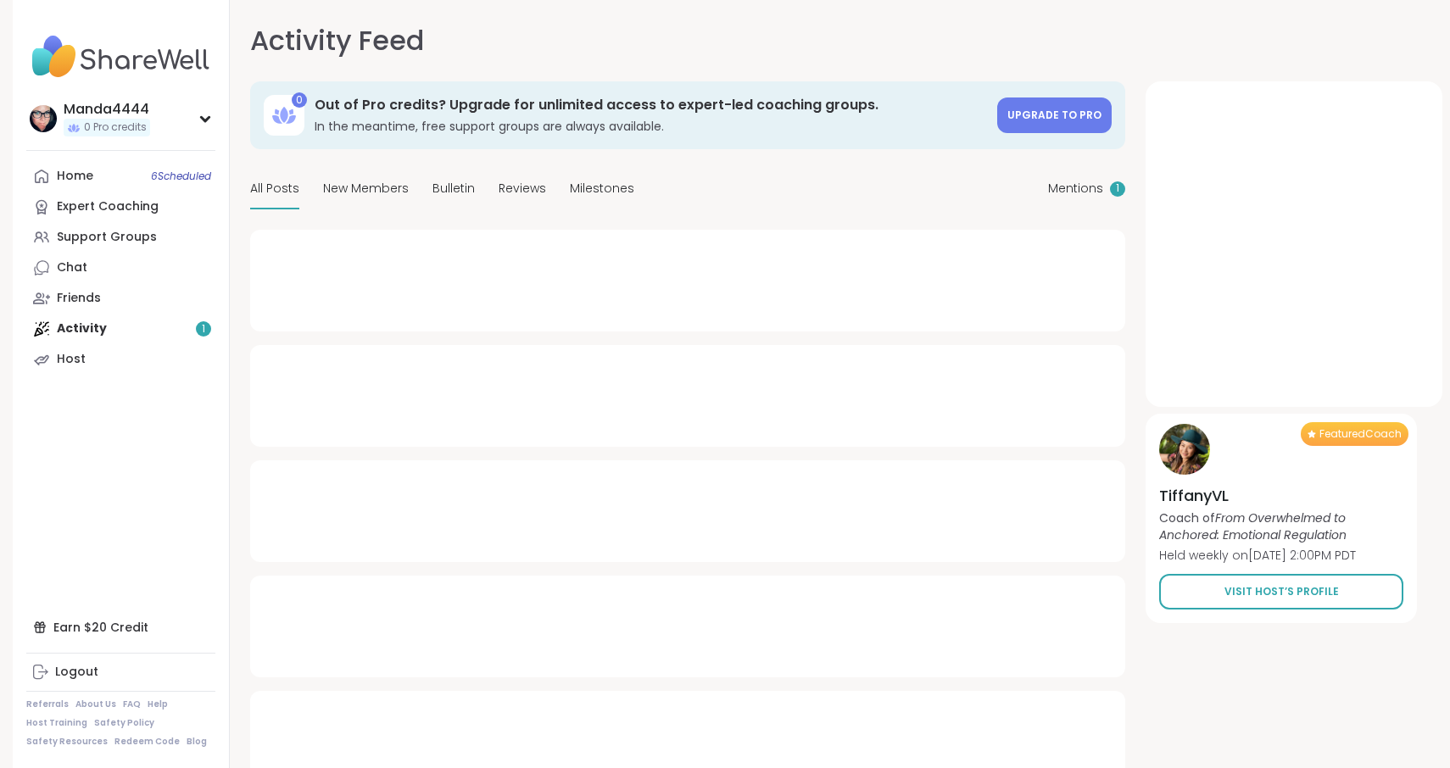
type textarea "*"
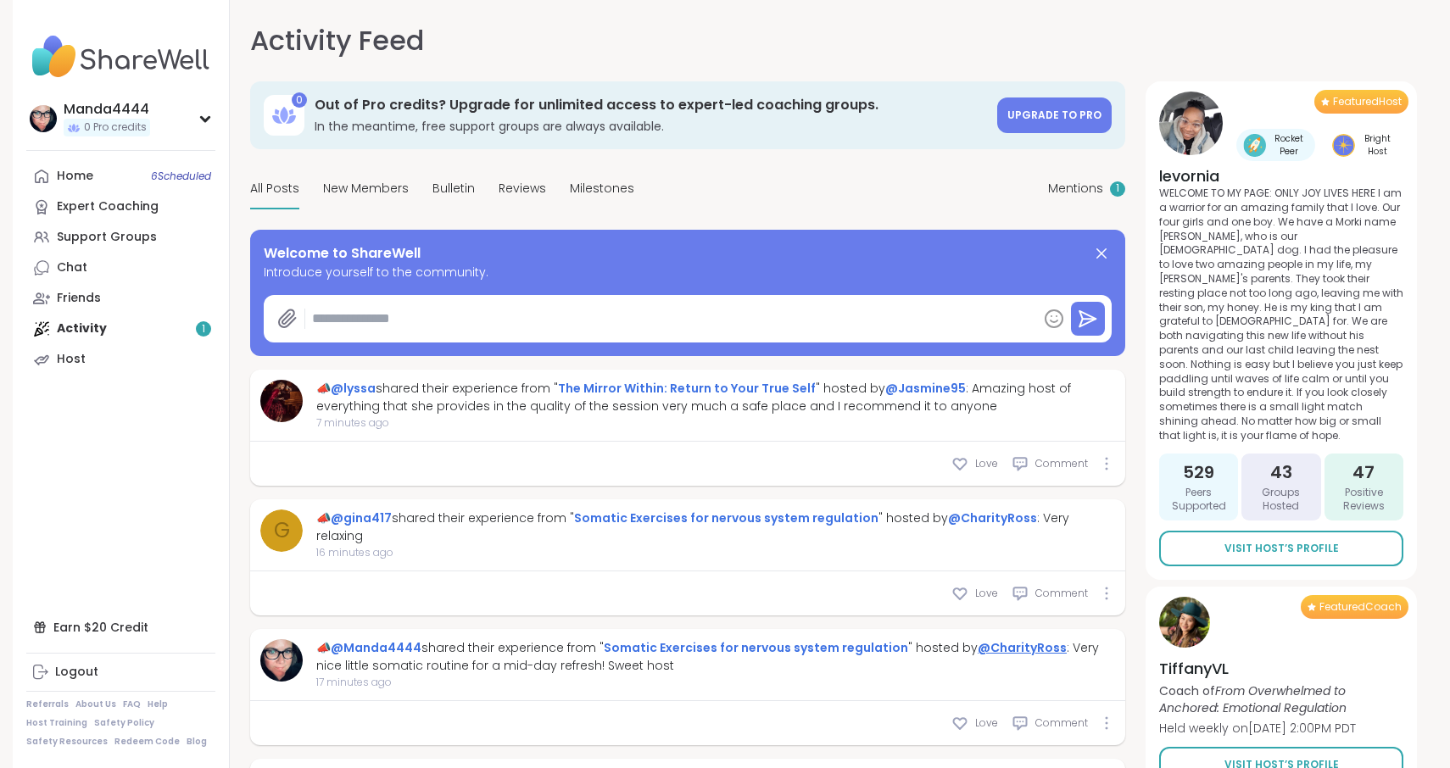
click at [983, 645] on link "@CharityRoss" at bounding box center [1021, 647] width 89 height 17
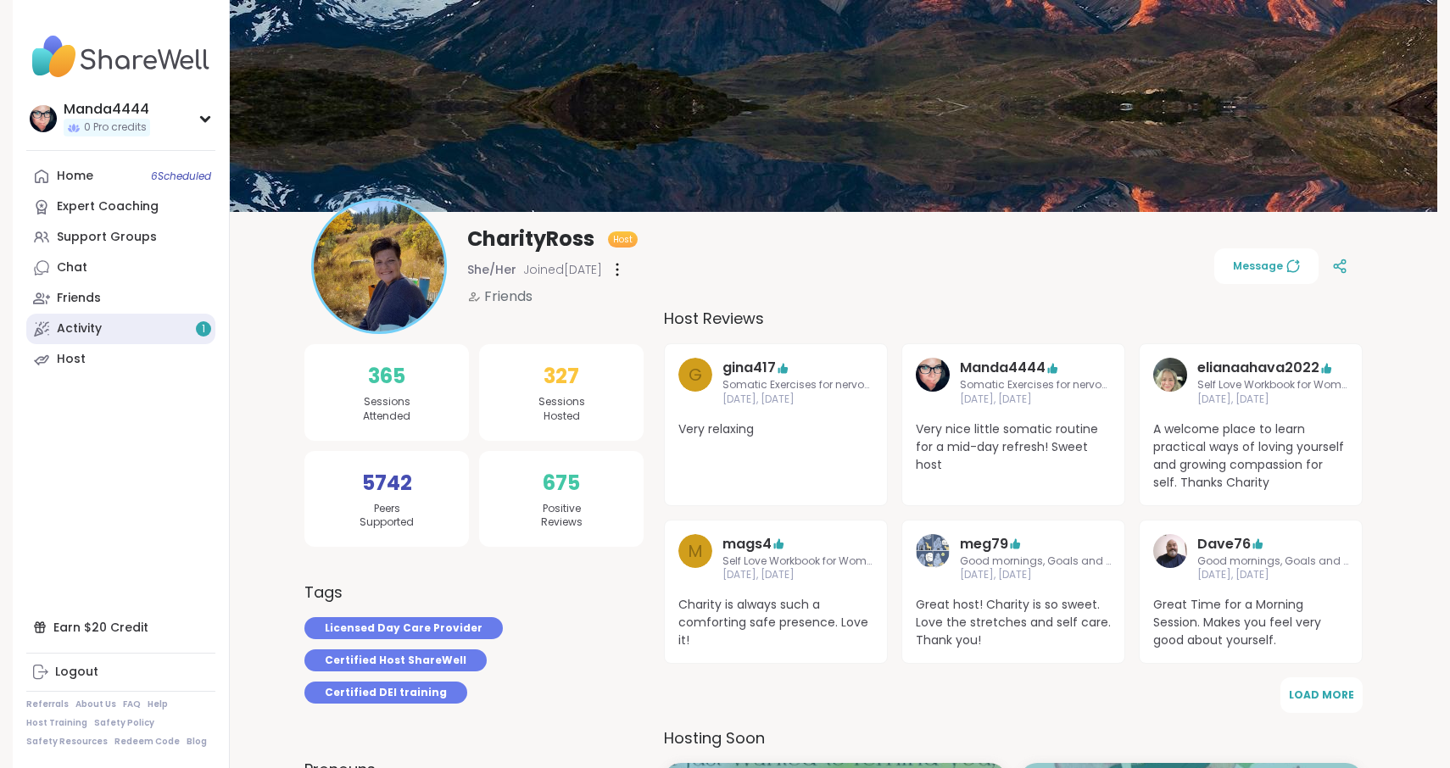
click at [87, 329] on div "Activity 1" at bounding box center [79, 328] width 45 height 17
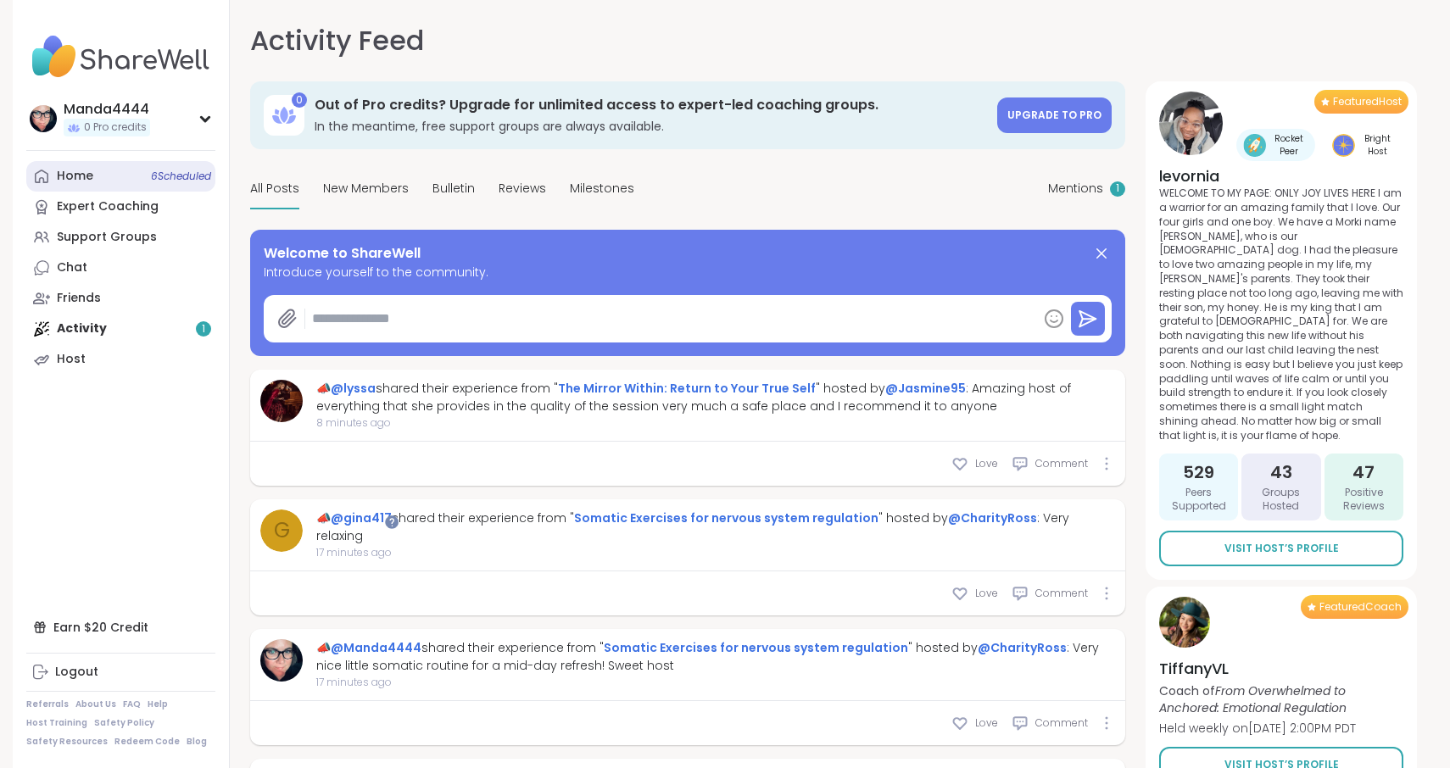
click at [97, 174] on link "Home 6 Scheduled" at bounding box center [120, 176] width 189 height 31
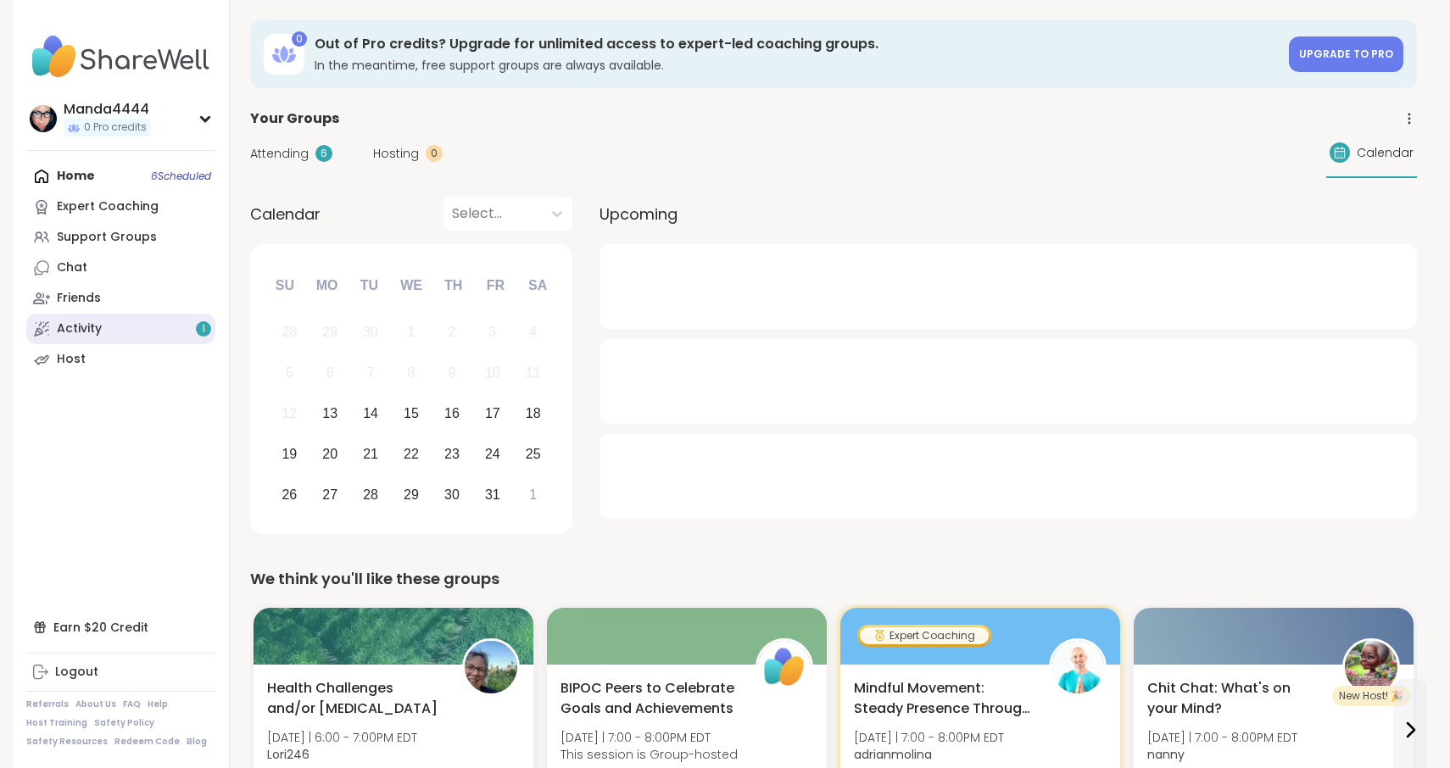
click at [87, 331] on div "Activity 1" at bounding box center [79, 328] width 45 height 17
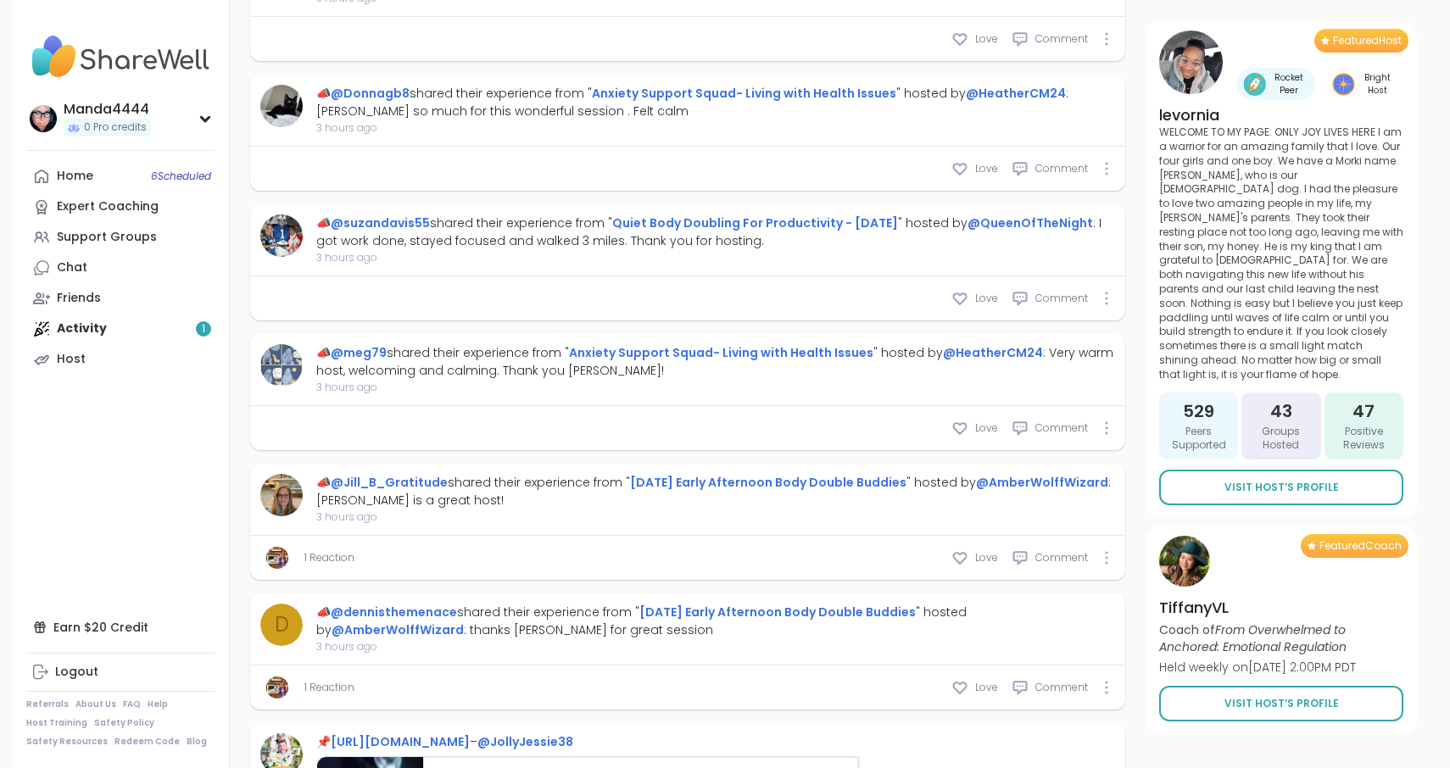
scroll to position [3675, 0]
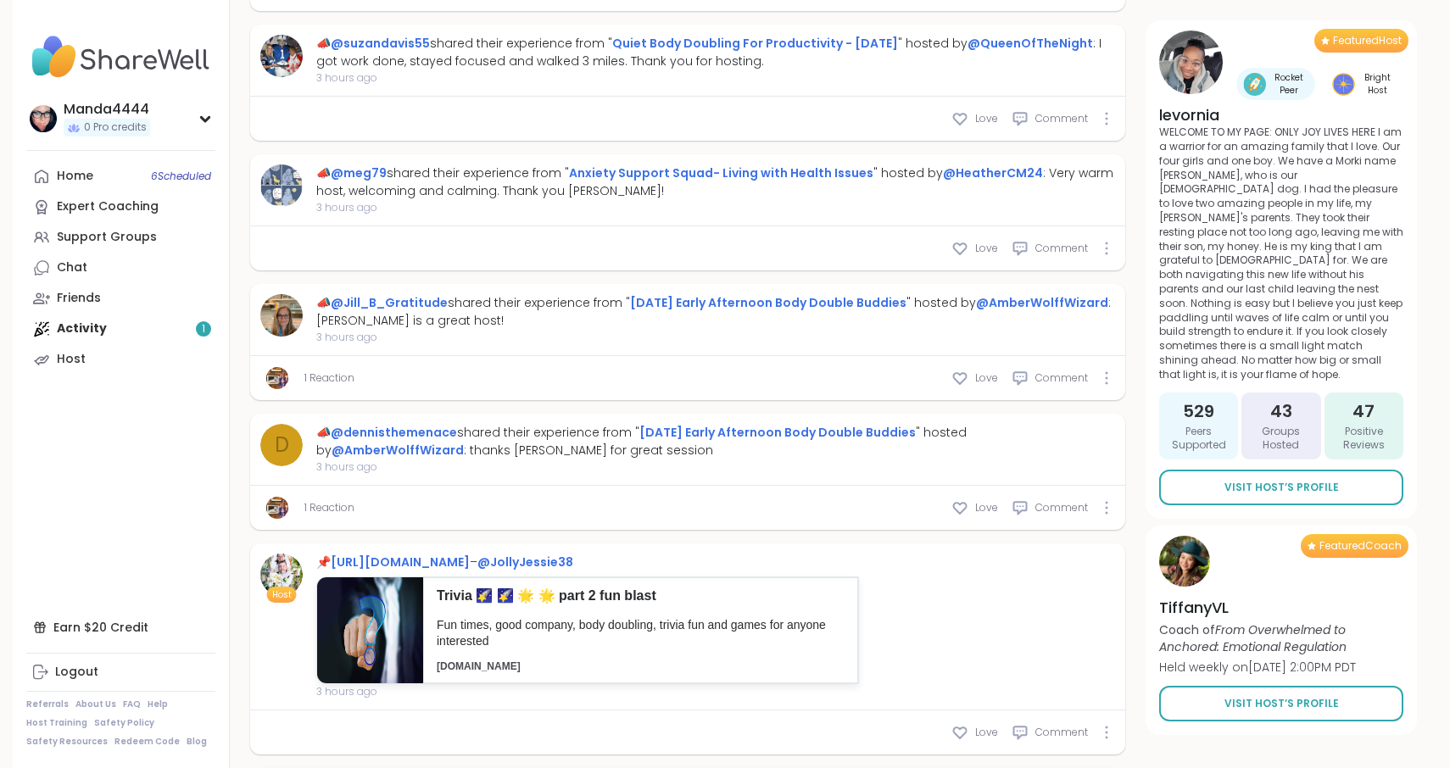
click at [116, 328] on div "Home 6 Scheduled Expert Coaching Support Groups Chat Friends Activity 1 Host" at bounding box center [120, 268] width 189 height 214
click at [82, 330] on div "Home 6 Scheduled Expert Coaching Support Groups Chat Friends Activity 1 Host" at bounding box center [120, 268] width 189 height 214
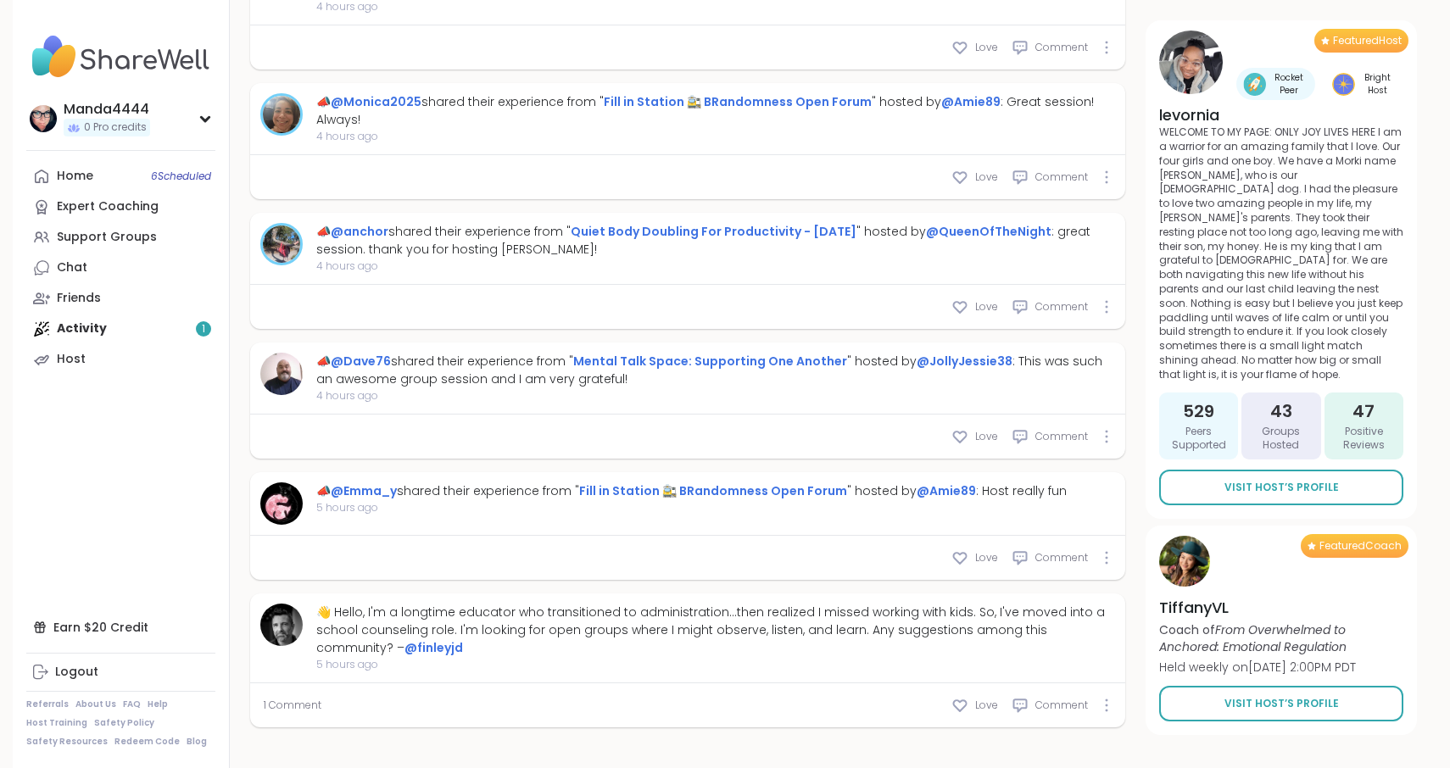
scroll to position [5571, 0]
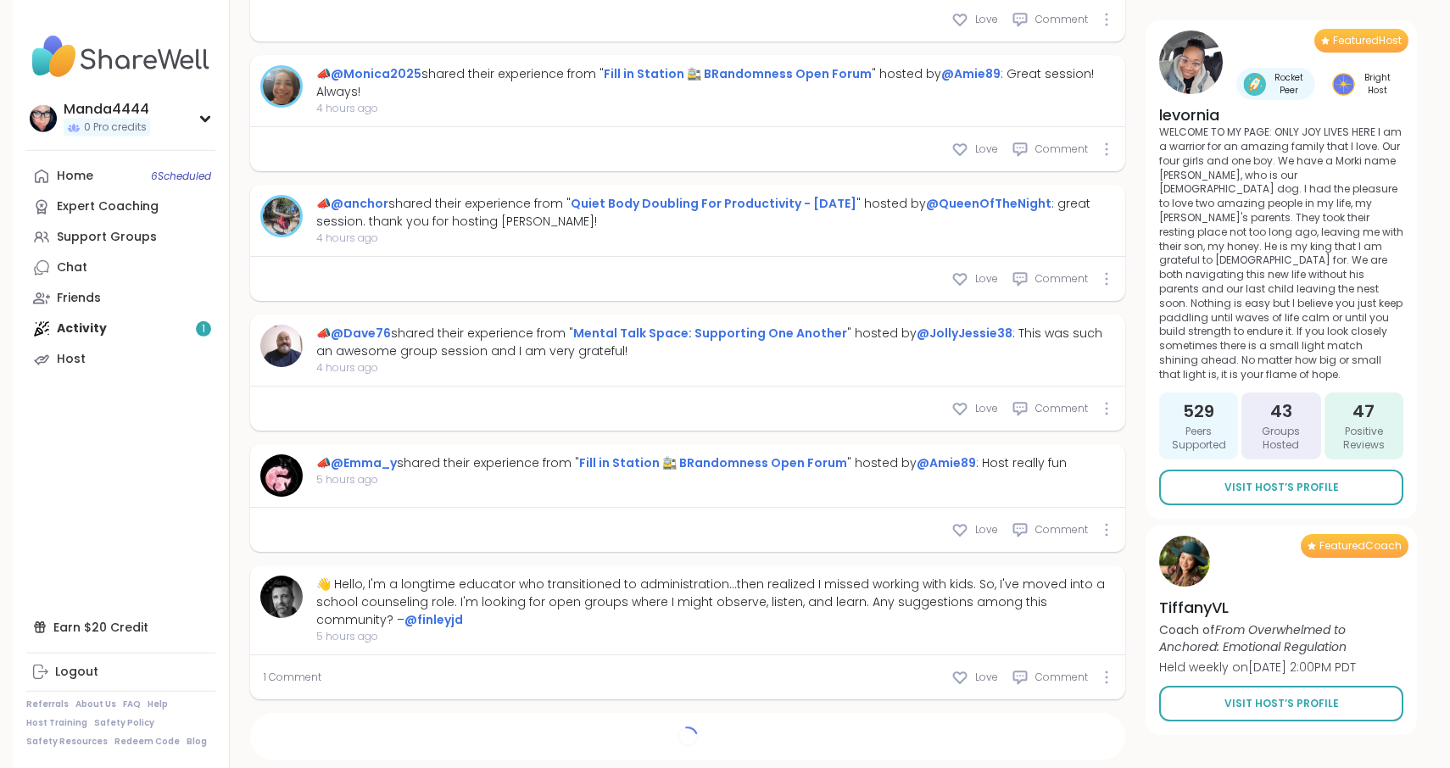
type textarea "*"
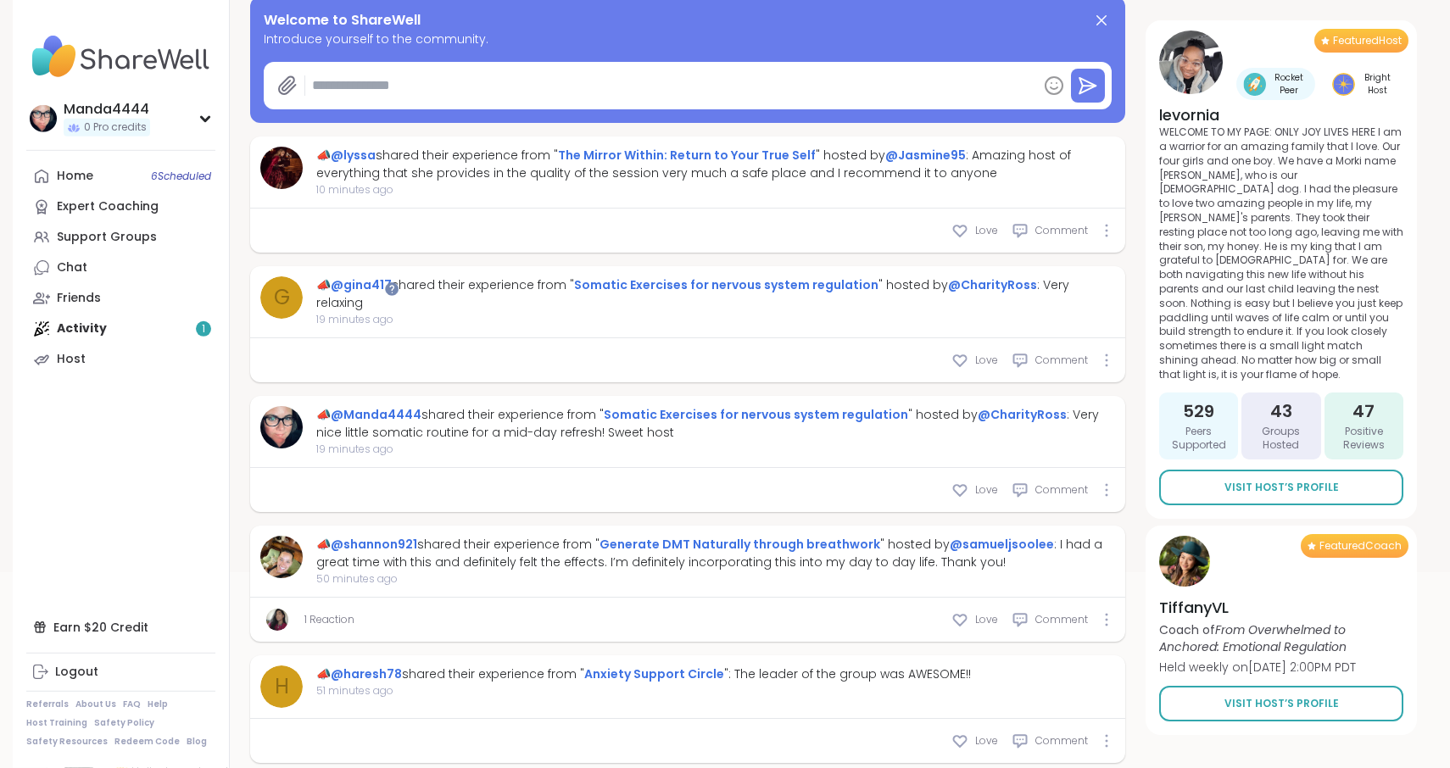
scroll to position [0, 0]
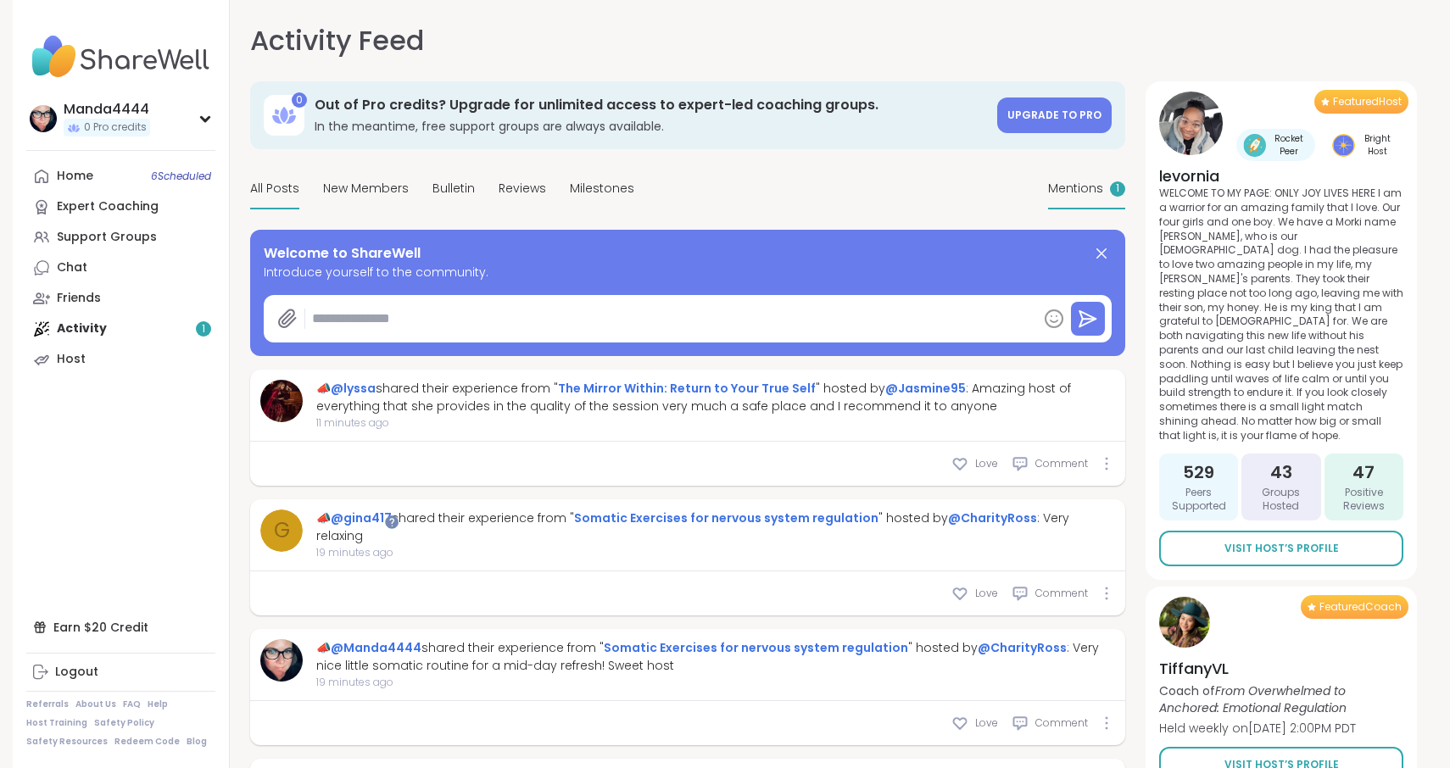
click at [1086, 196] on span "Mentions" at bounding box center [1075, 189] width 55 height 18
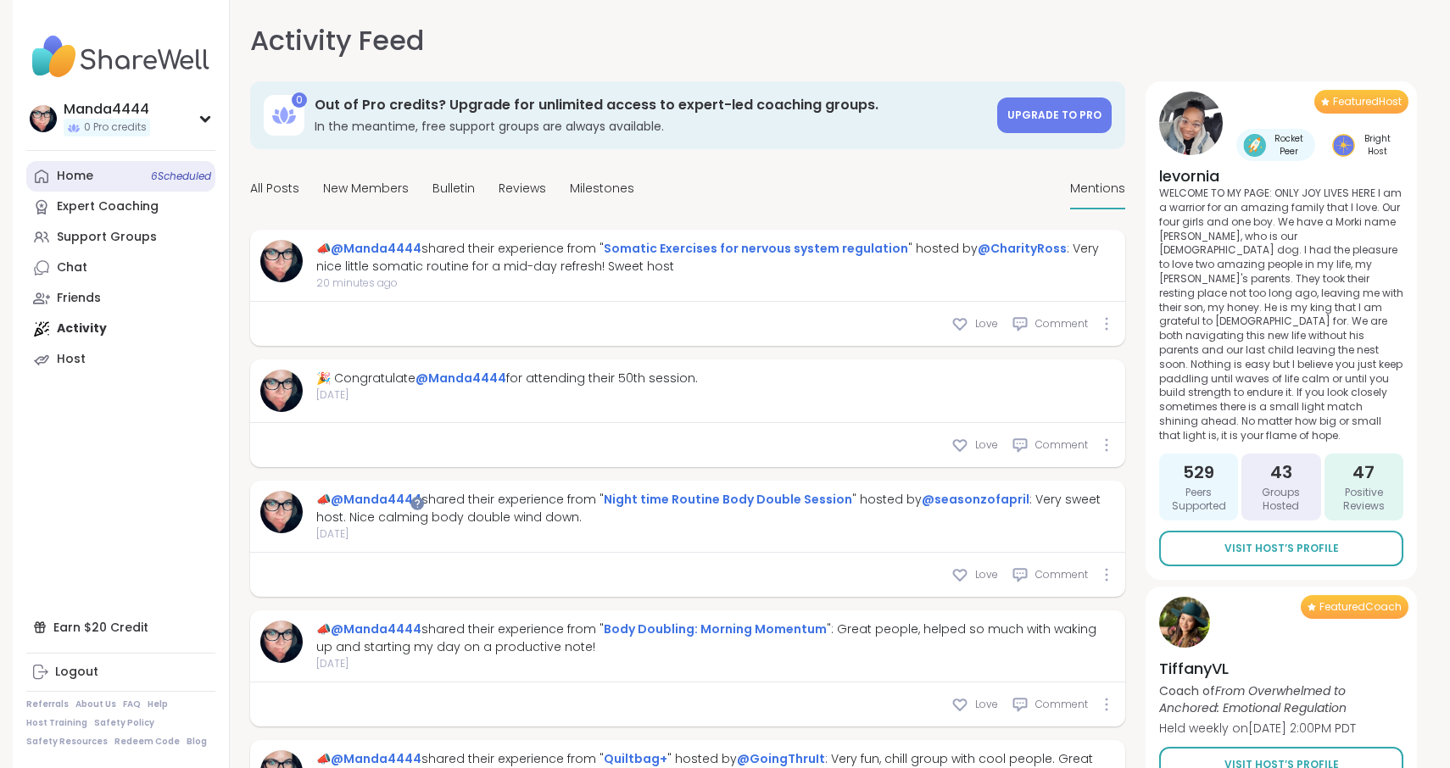
click at [81, 184] on div "Home 6 Scheduled" at bounding box center [75, 176] width 36 height 17
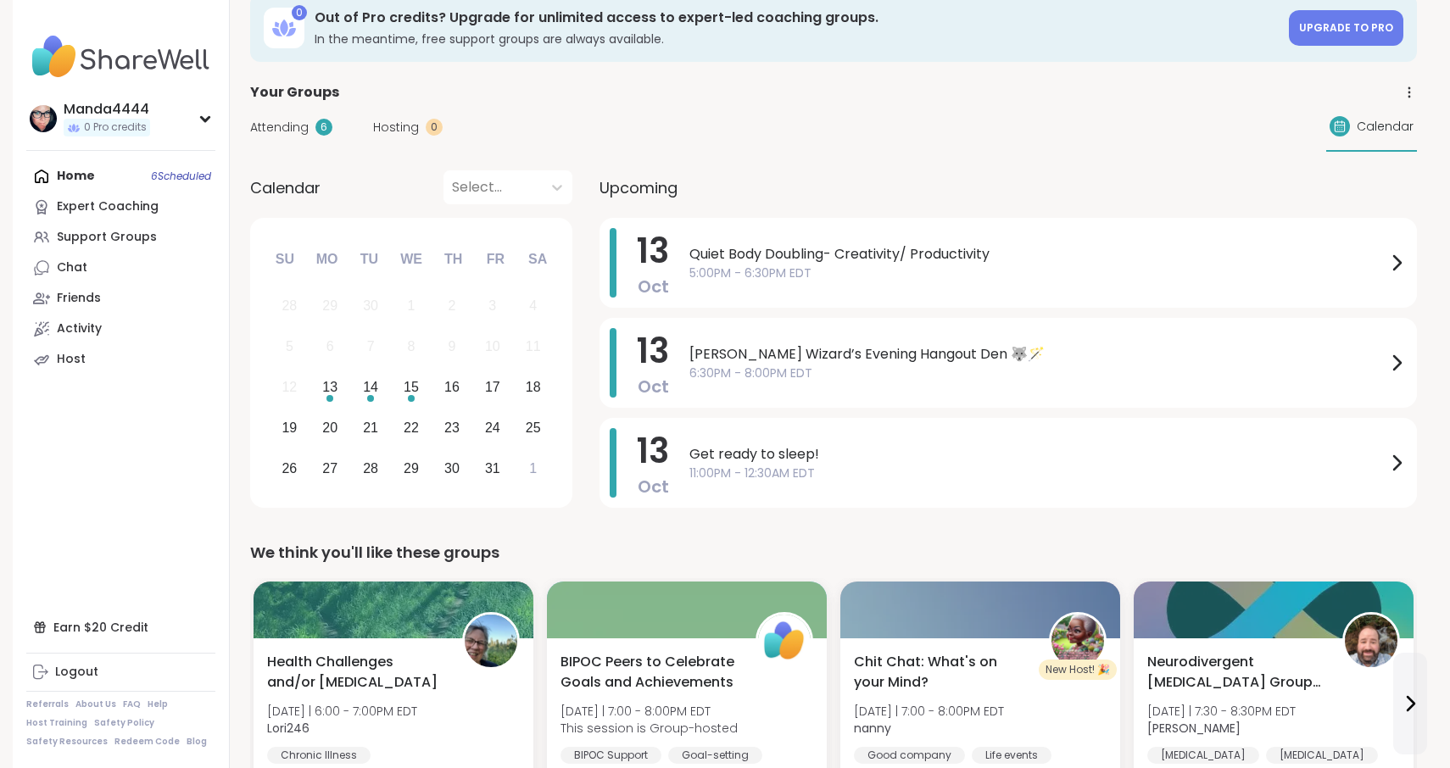
scroll to position [28, 0]
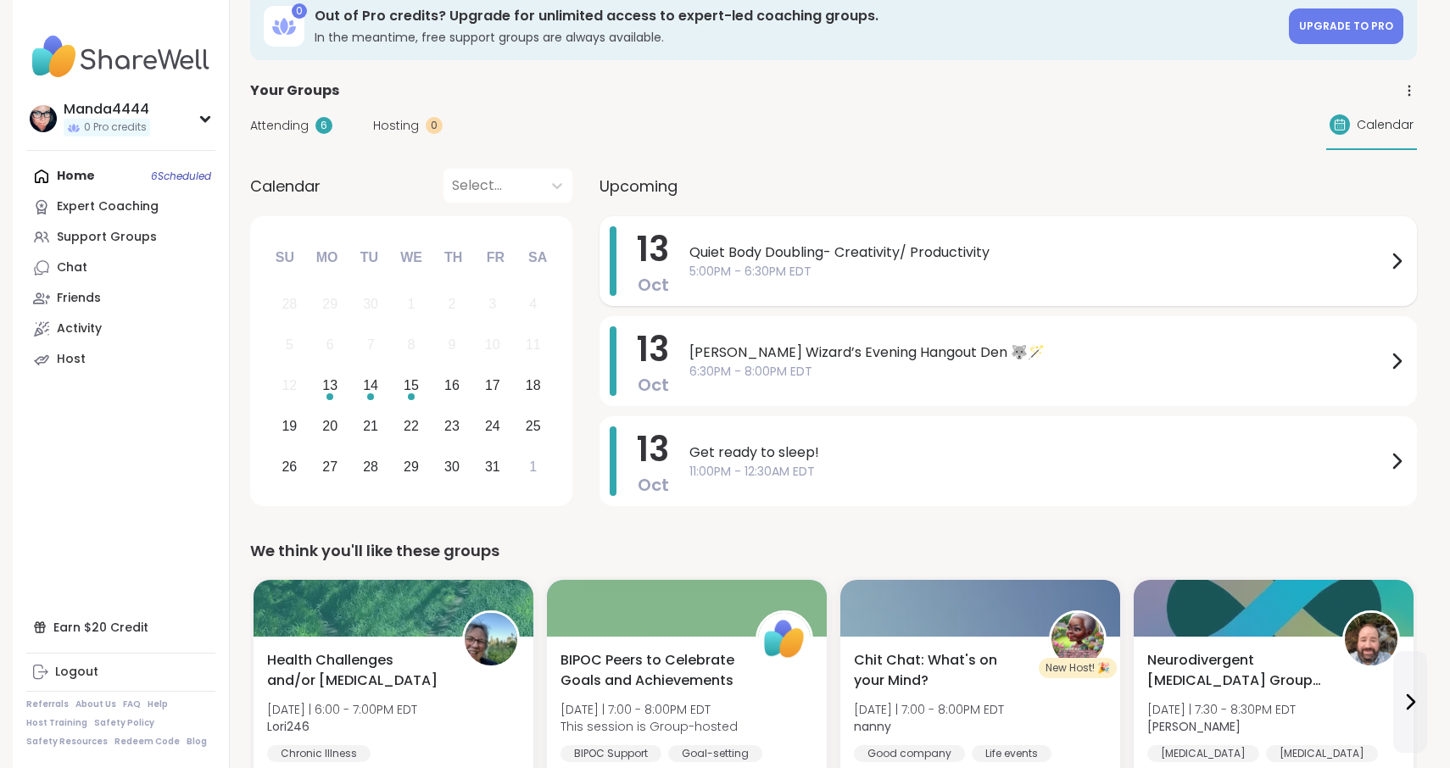
click at [934, 275] on span "5:00PM - 6:30PM EDT" at bounding box center [1037, 272] width 697 height 18
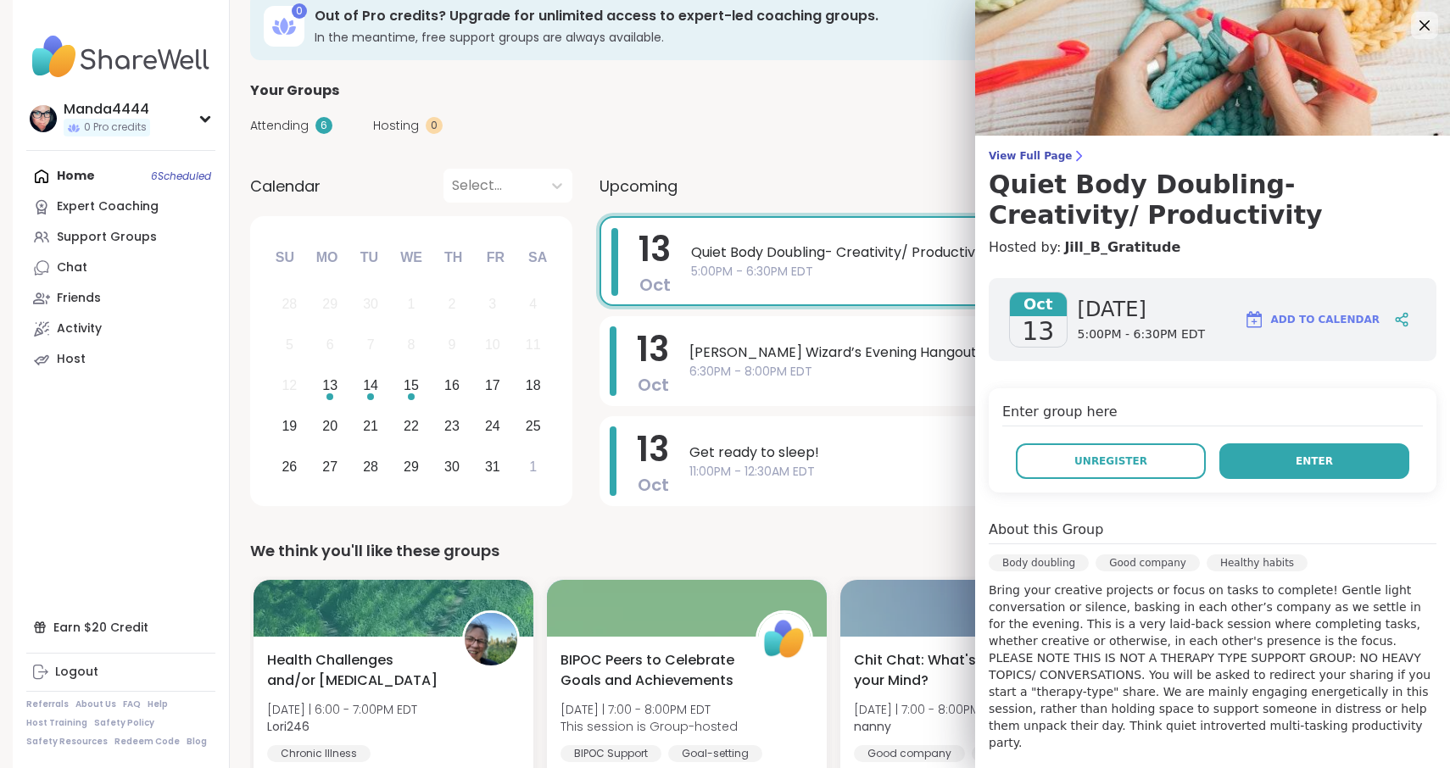
click at [1344, 458] on button "Enter" at bounding box center [1314, 461] width 190 height 36
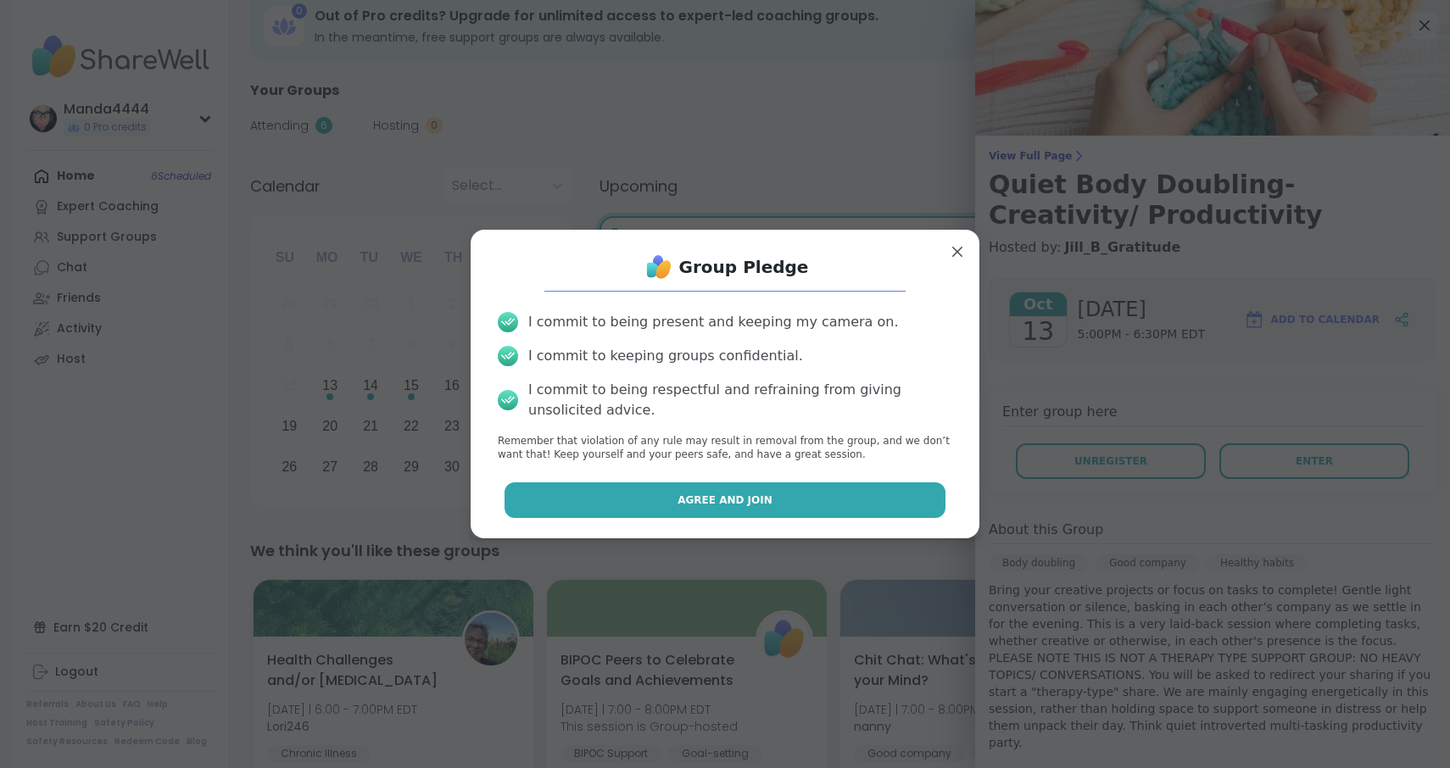
click at [714, 504] on span "Agree and Join" at bounding box center [724, 500] width 95 height 15
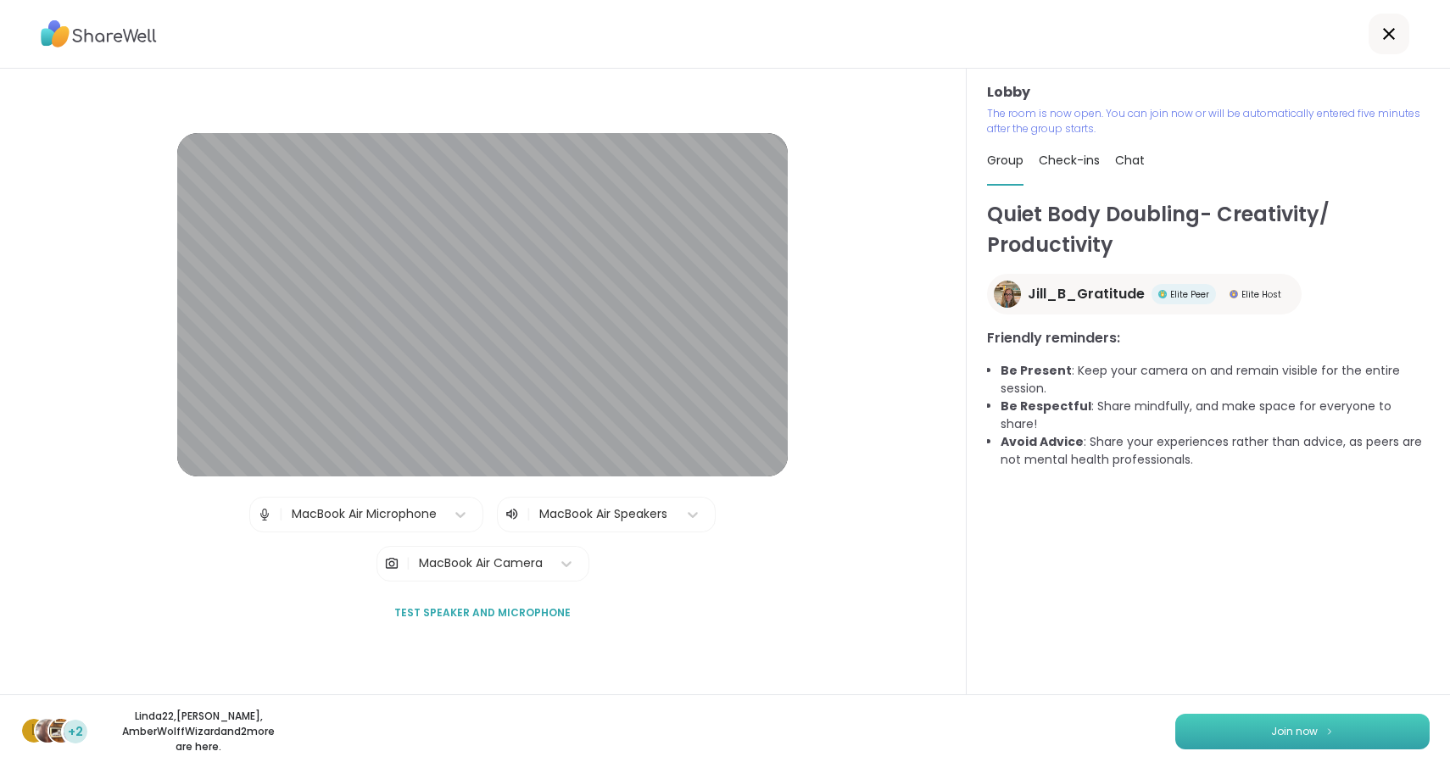
click at [1364, 737] on button "Join now" at bounding box center [1302, 732] width 254 height 36
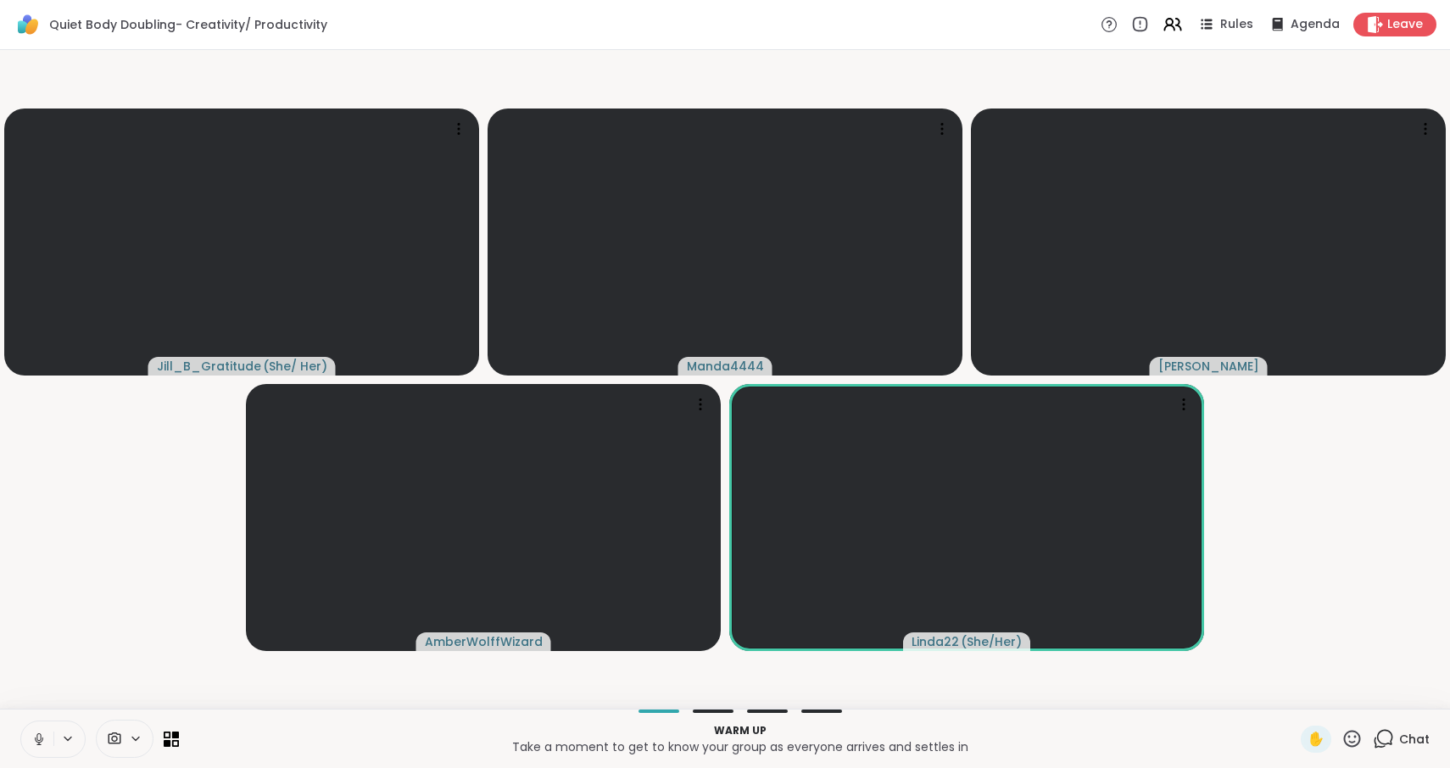
click at [36, 741] on icon at bounding box center [39, 739] width 8 height 5
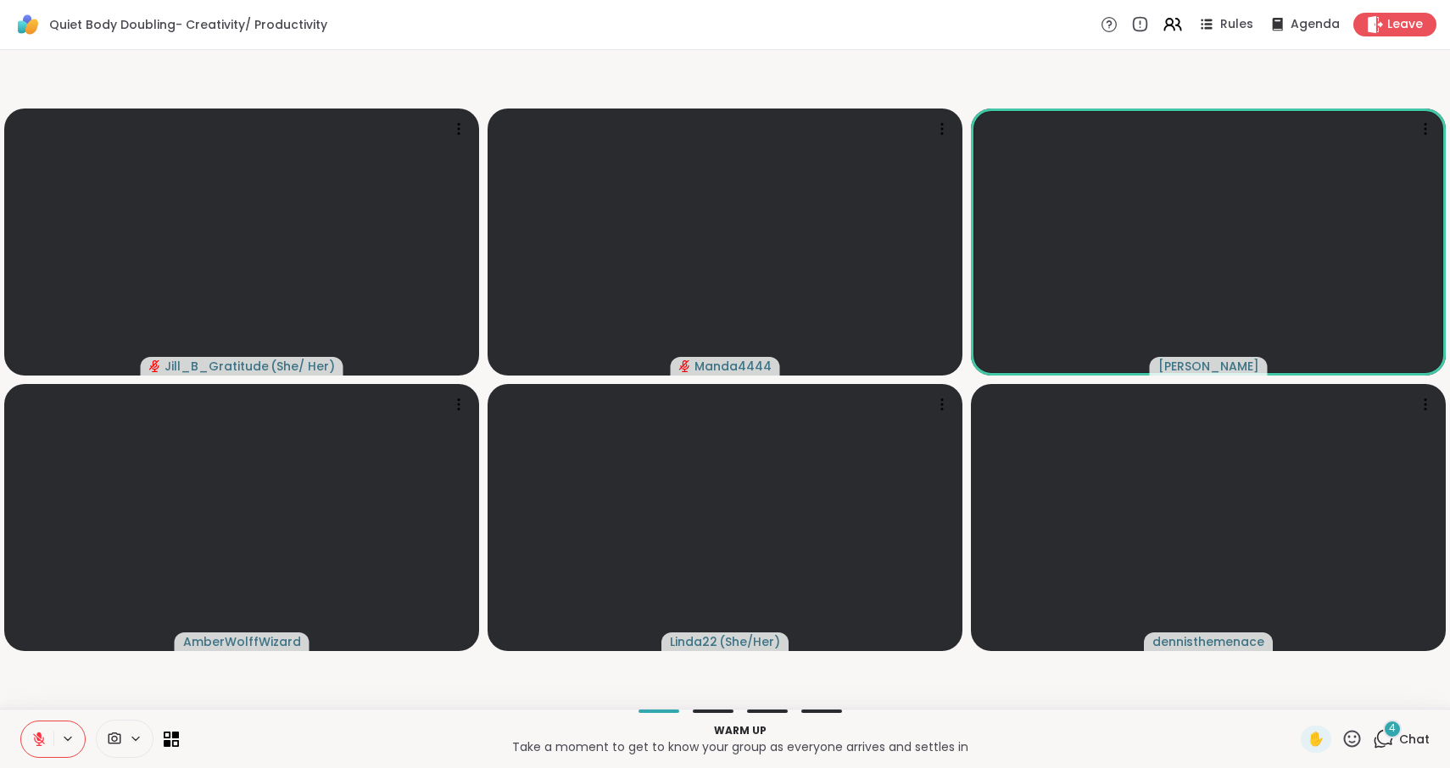
click at [45, 744] on icon at bounding box center [38, 739] width 15 height 15
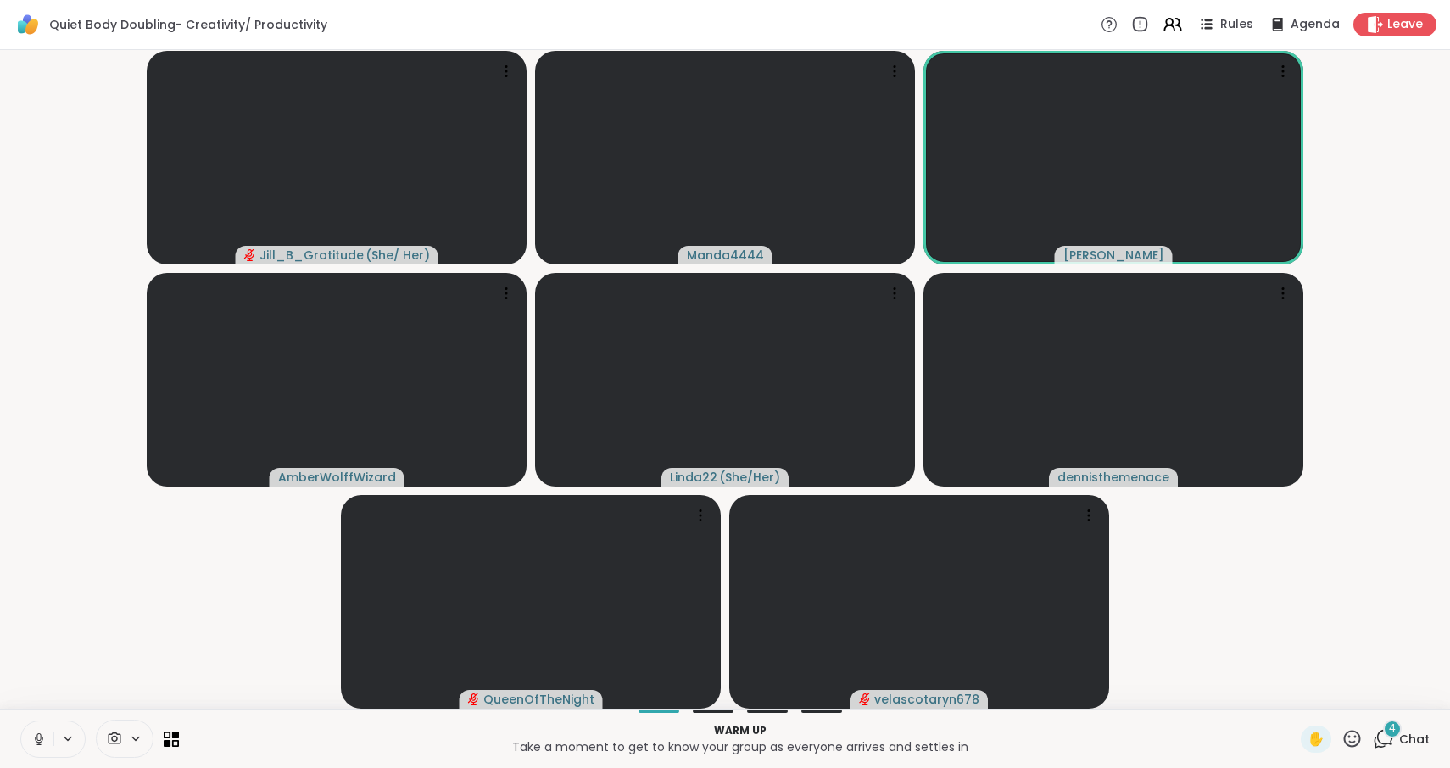
click at [35, 732] on icon at bounding box center [38, 739] width 15 height 15
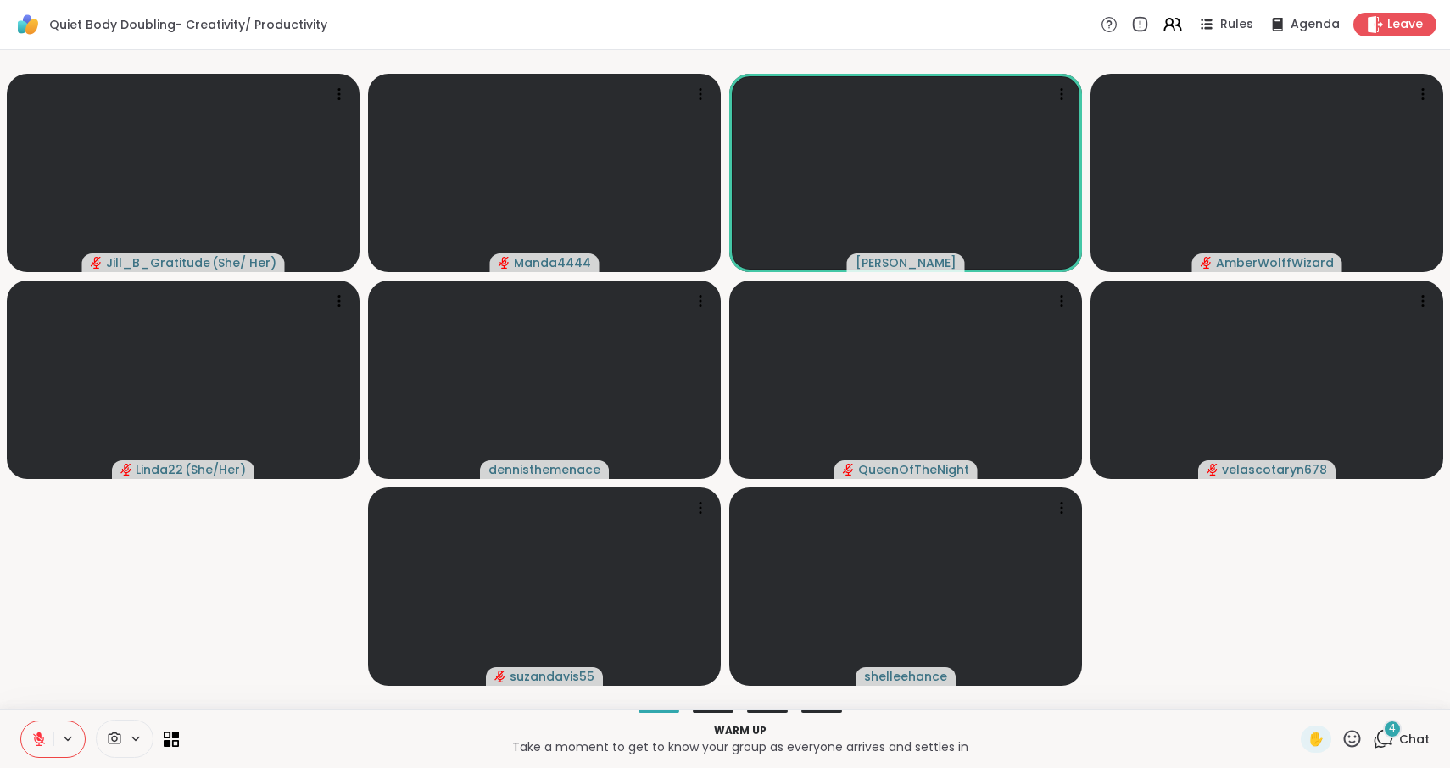
click at [41, 739] on icon at bounding box center [38, 739] width 15 height 15
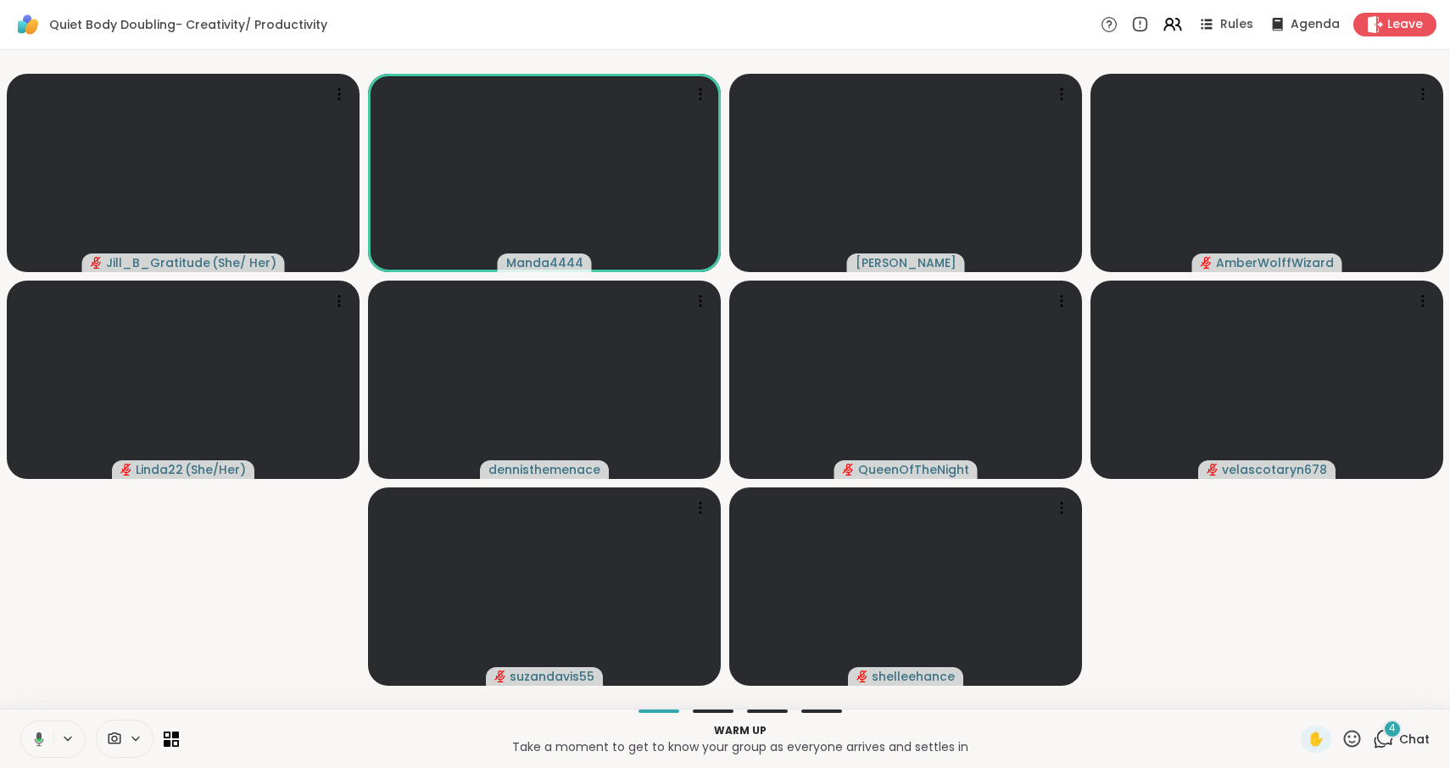
click at [40, 732] on icon at bounding box center [36, 739] width 15 height 15
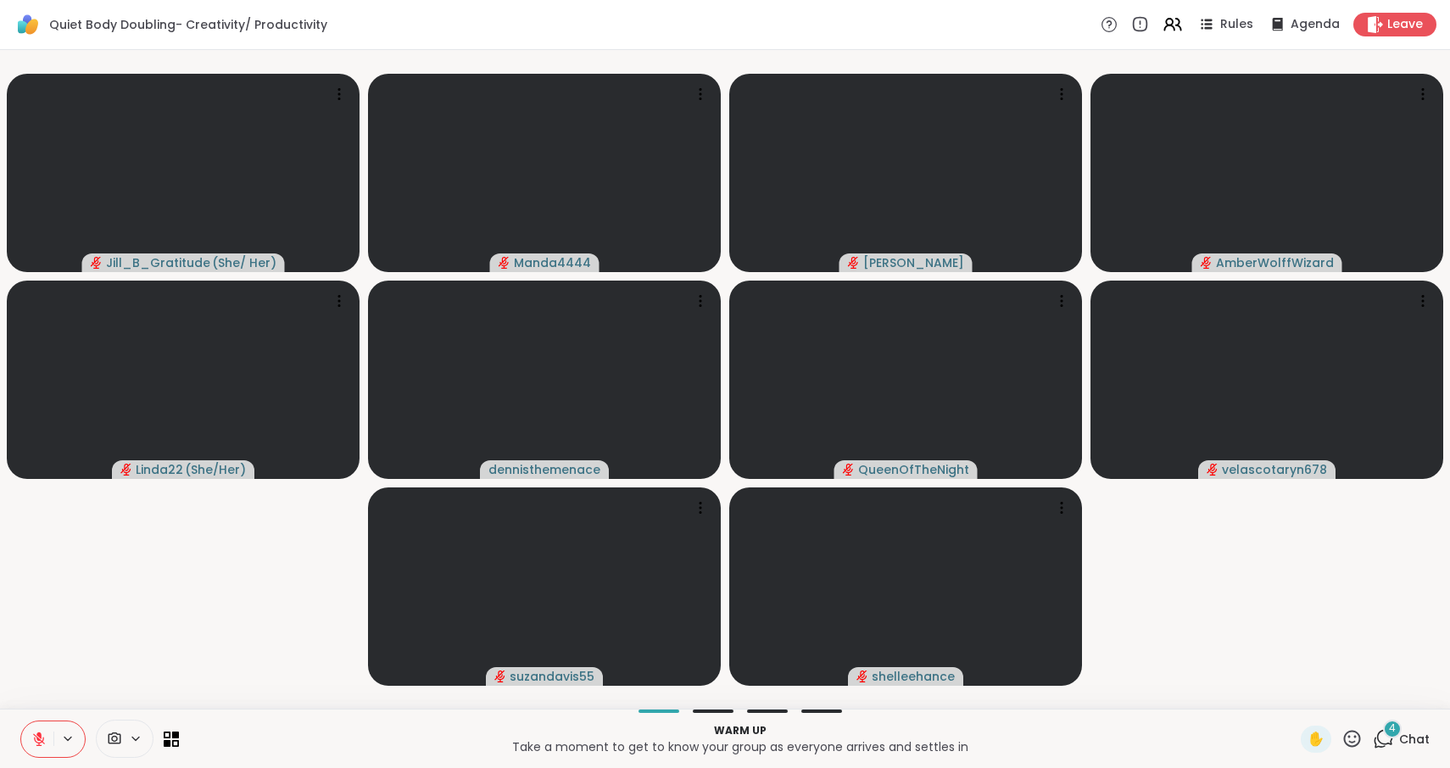
click at [40, 732] on icon at bounding box center [38, 739] width 15 height 15
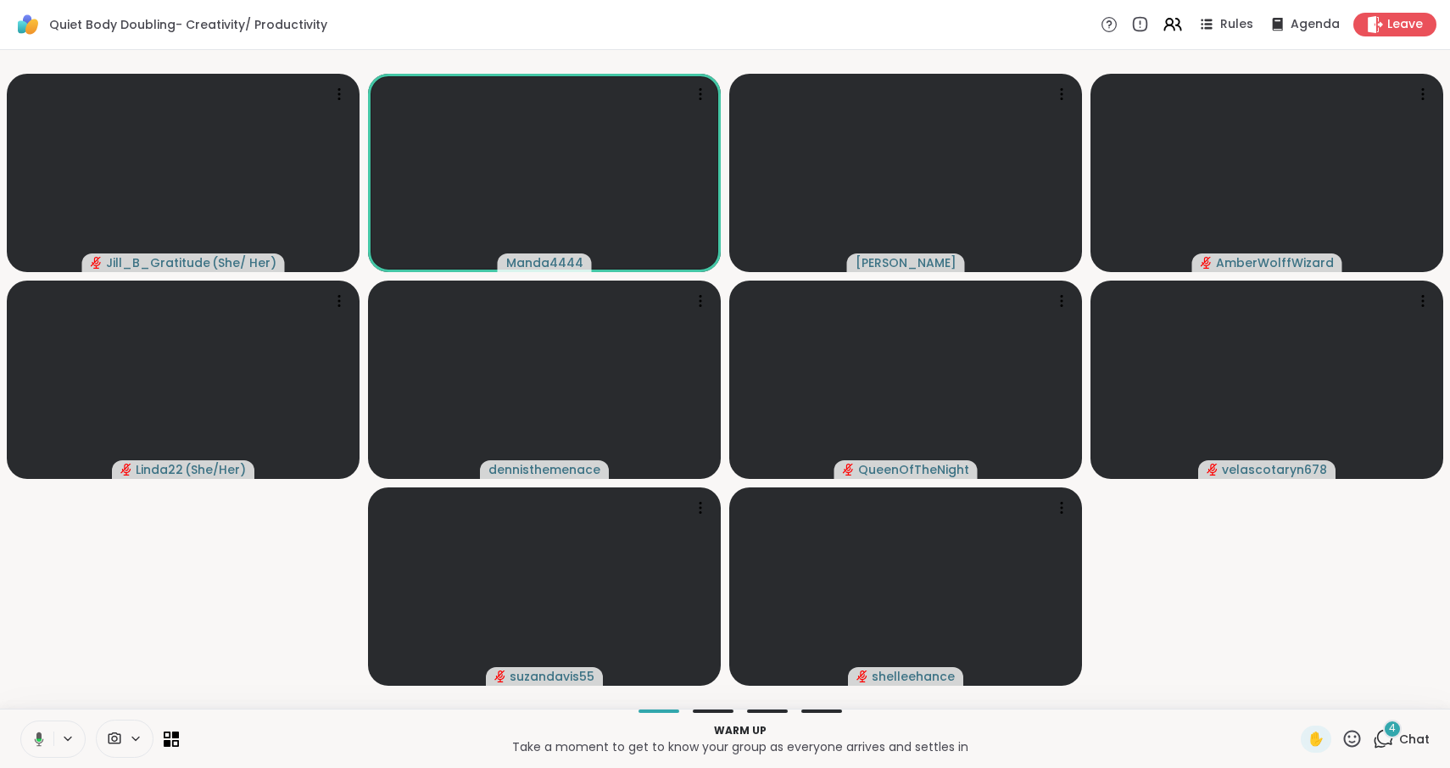
click at [36, 744] on icon at bounding box center [36, 739] width 15 height 15
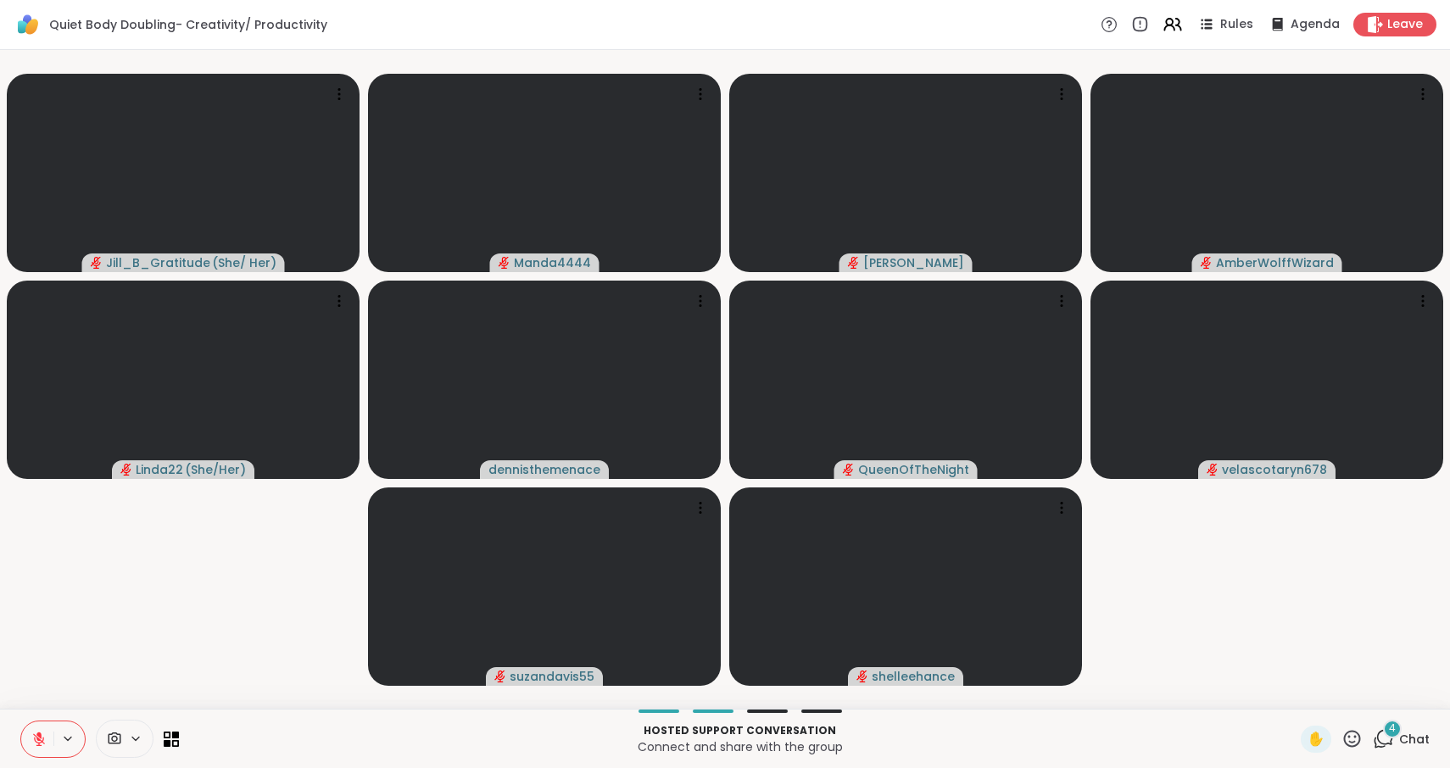
click at [36, 744] on icon at bounding box center [38, 739] width 15 height 15
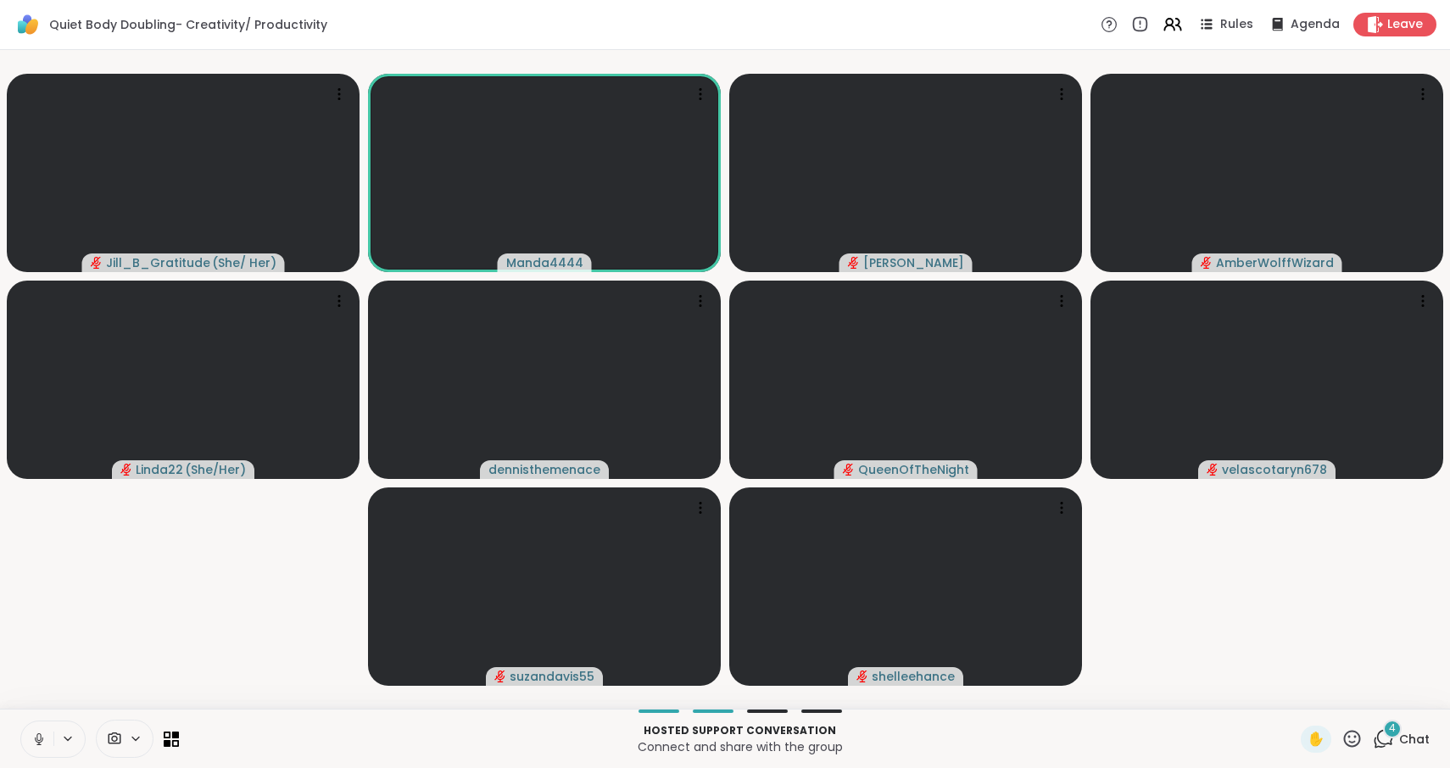
click at [36, 744] on icon at bounding box center [38, 739] width 15 height 15
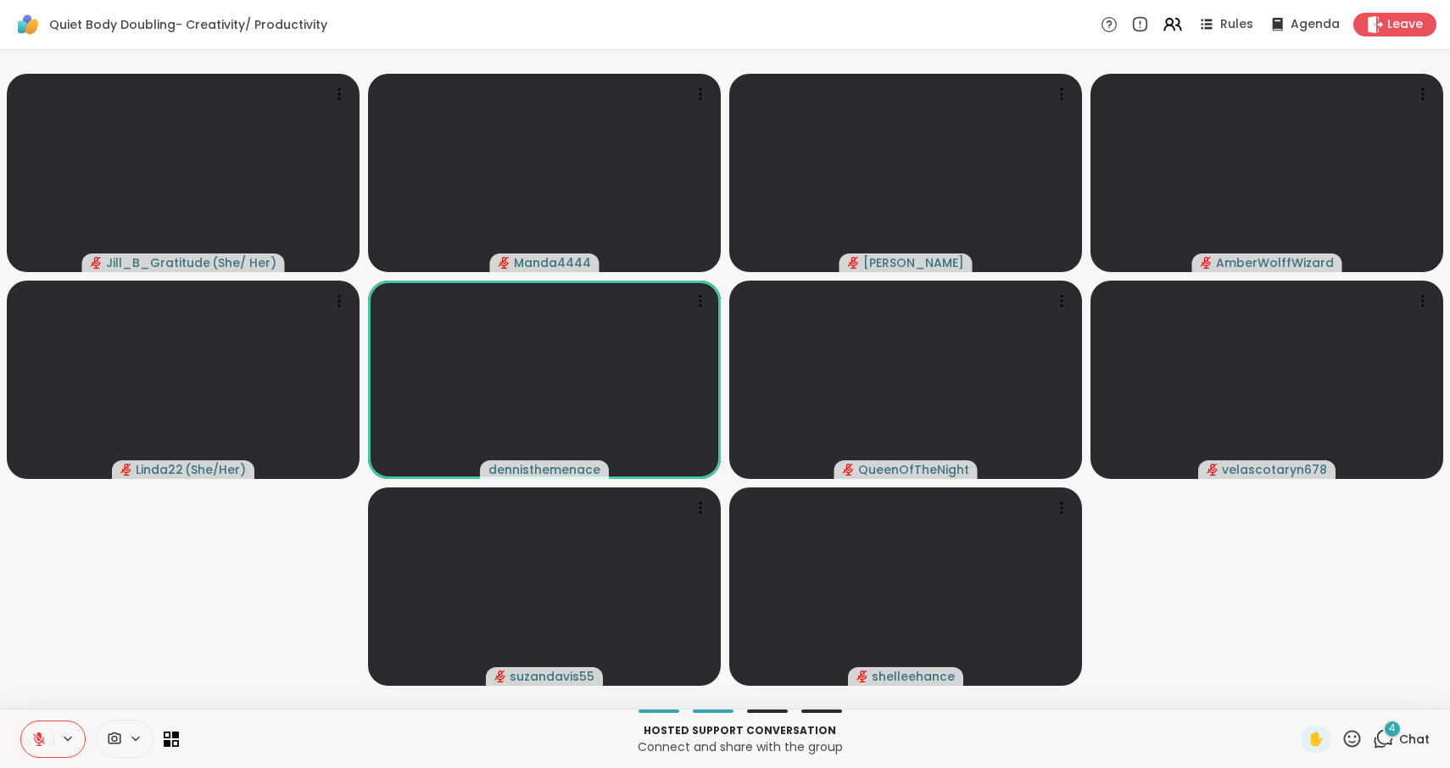
click at [37, 742] on icon at bounding box center [39, 739] width 12 height 12
click at [37, 742] on icon at bounding box center [36, 739] width 15 height 15
click at [43, 738] on icon at bounding box center [39, 739] width 12 height 12
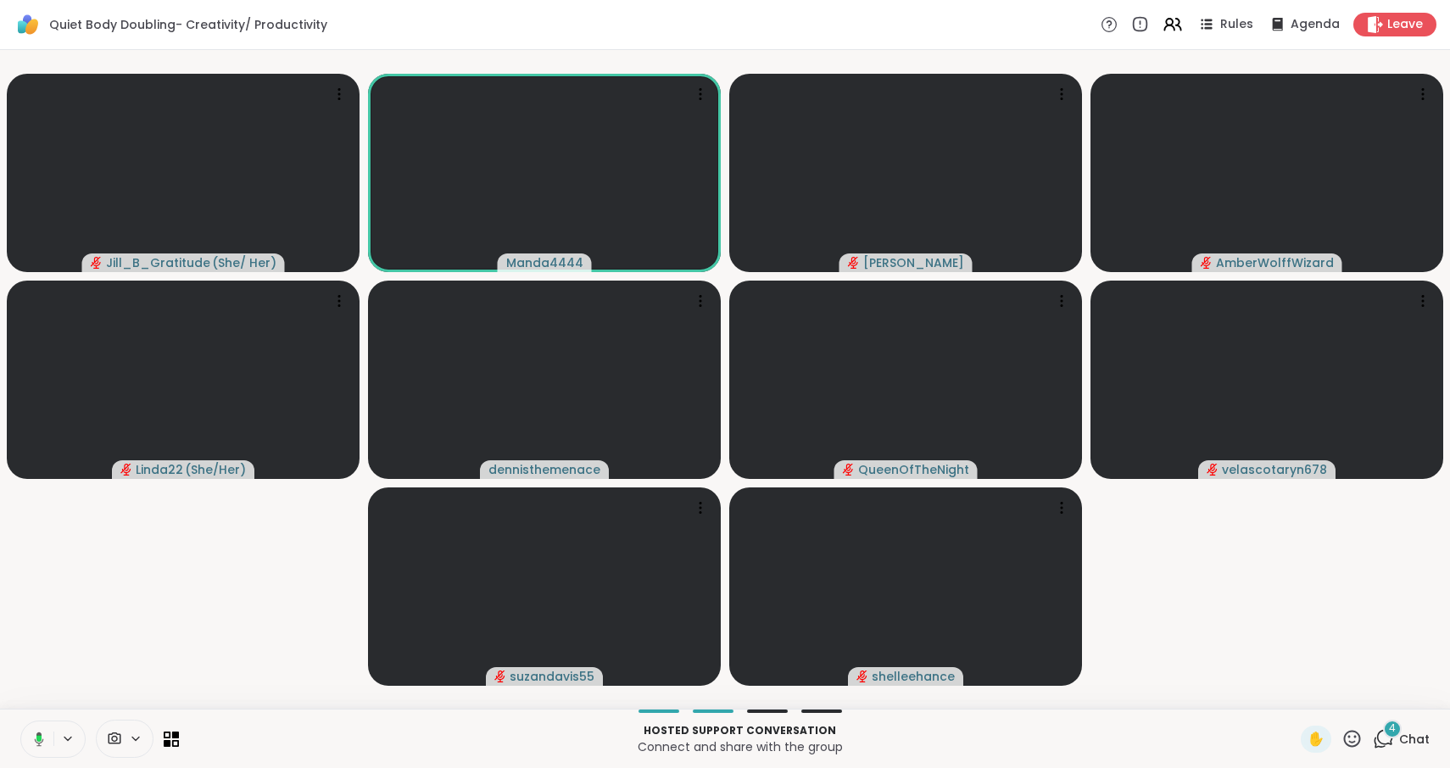
click at [43, 738] on icon at bounding box center [36, 739] width 15 height 15
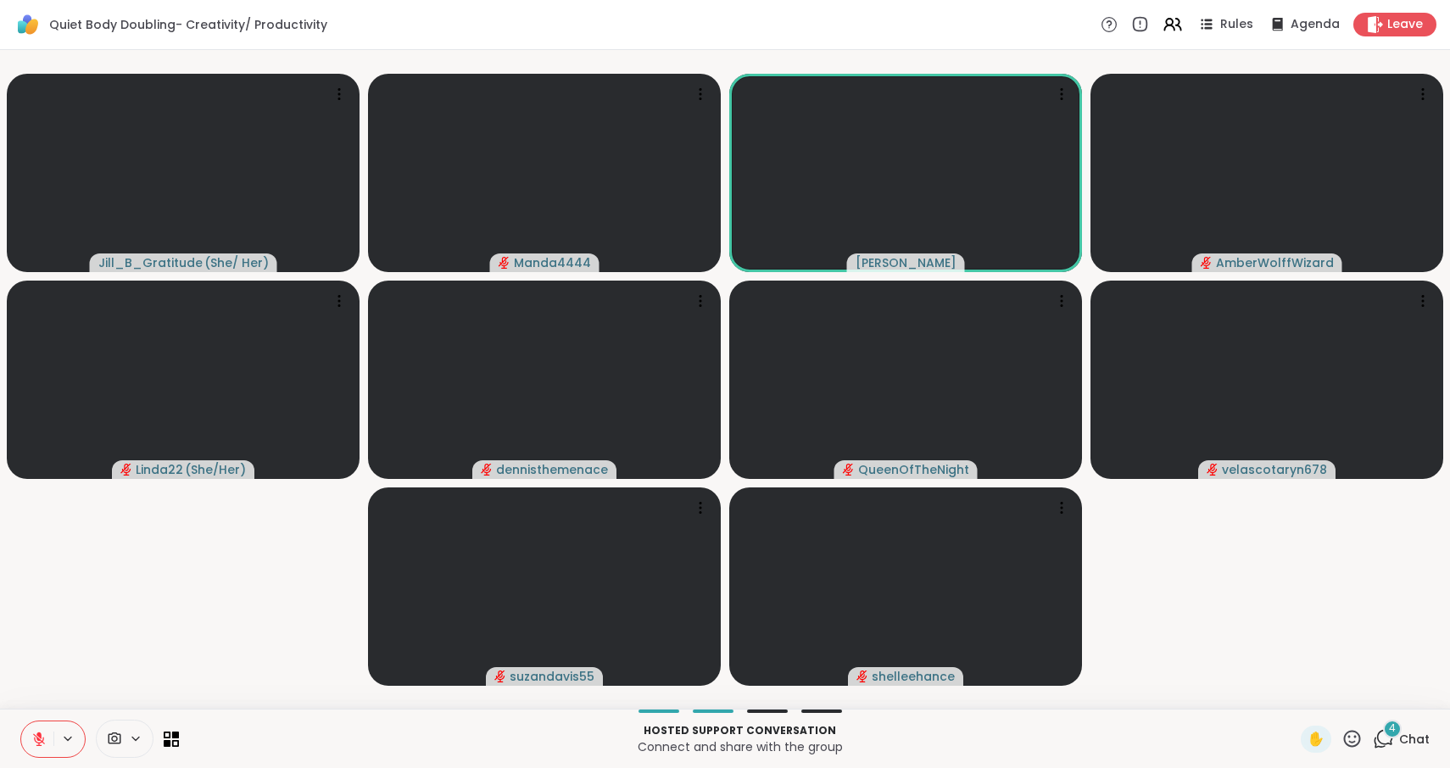
click at [1393, 732] on span "4" at bounding box center [1392, 728] width 7 height 14
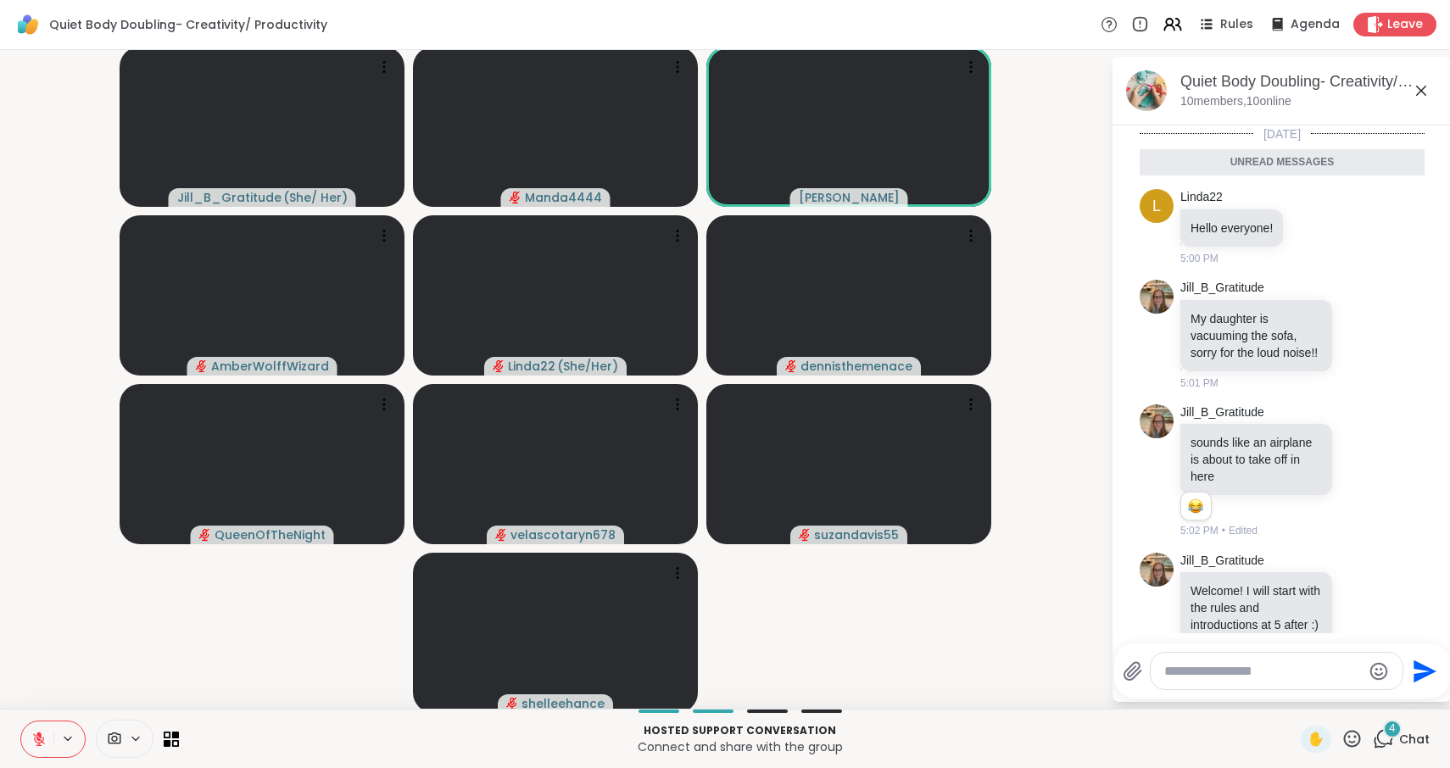
scroll to position [70, 0]
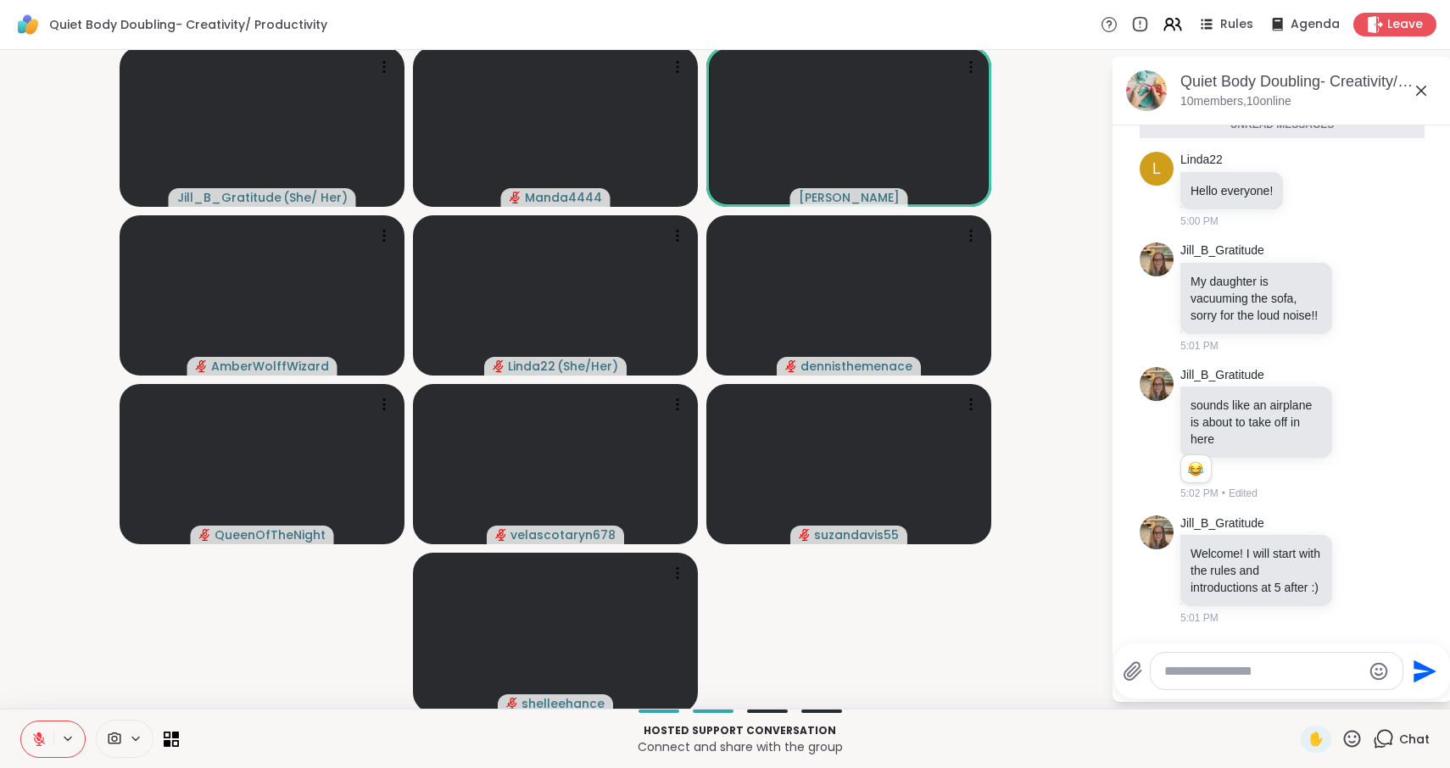
click at [1208, 676] on textarea "Type your message" at bounding box center [1263, 671] width 198 height 17
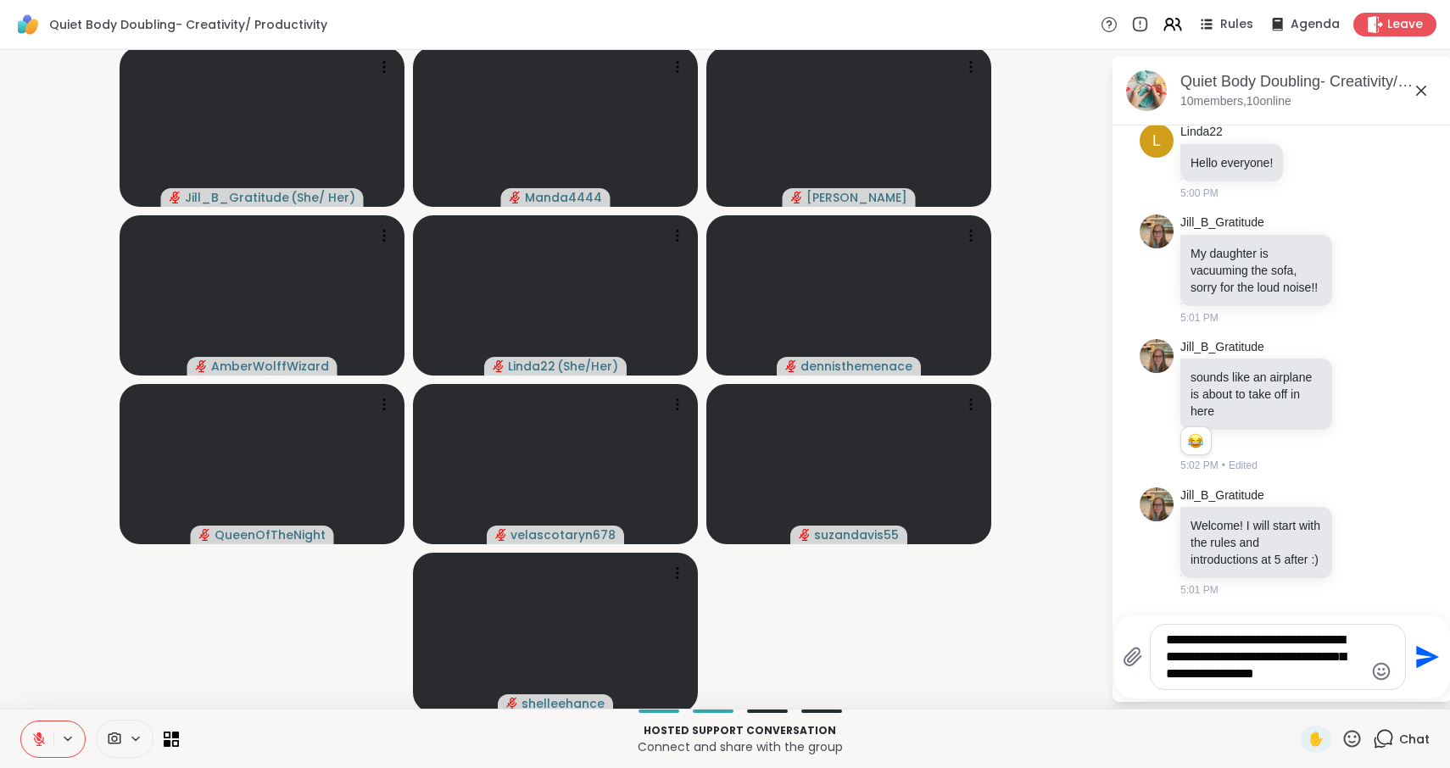
type textarea "**********"
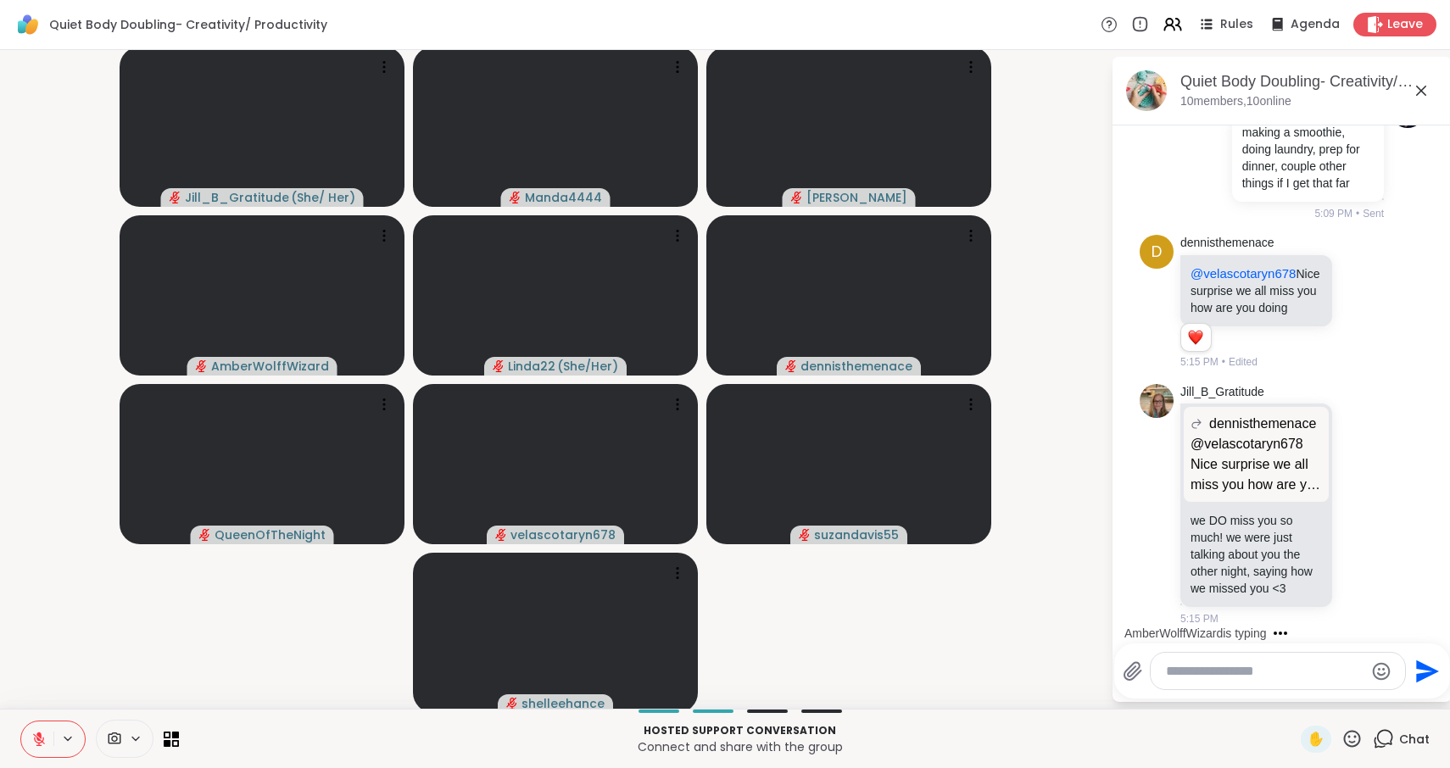
scroll to position [752, 0]
